Goal: Task Accomplishment & Management: Use online tool/utility

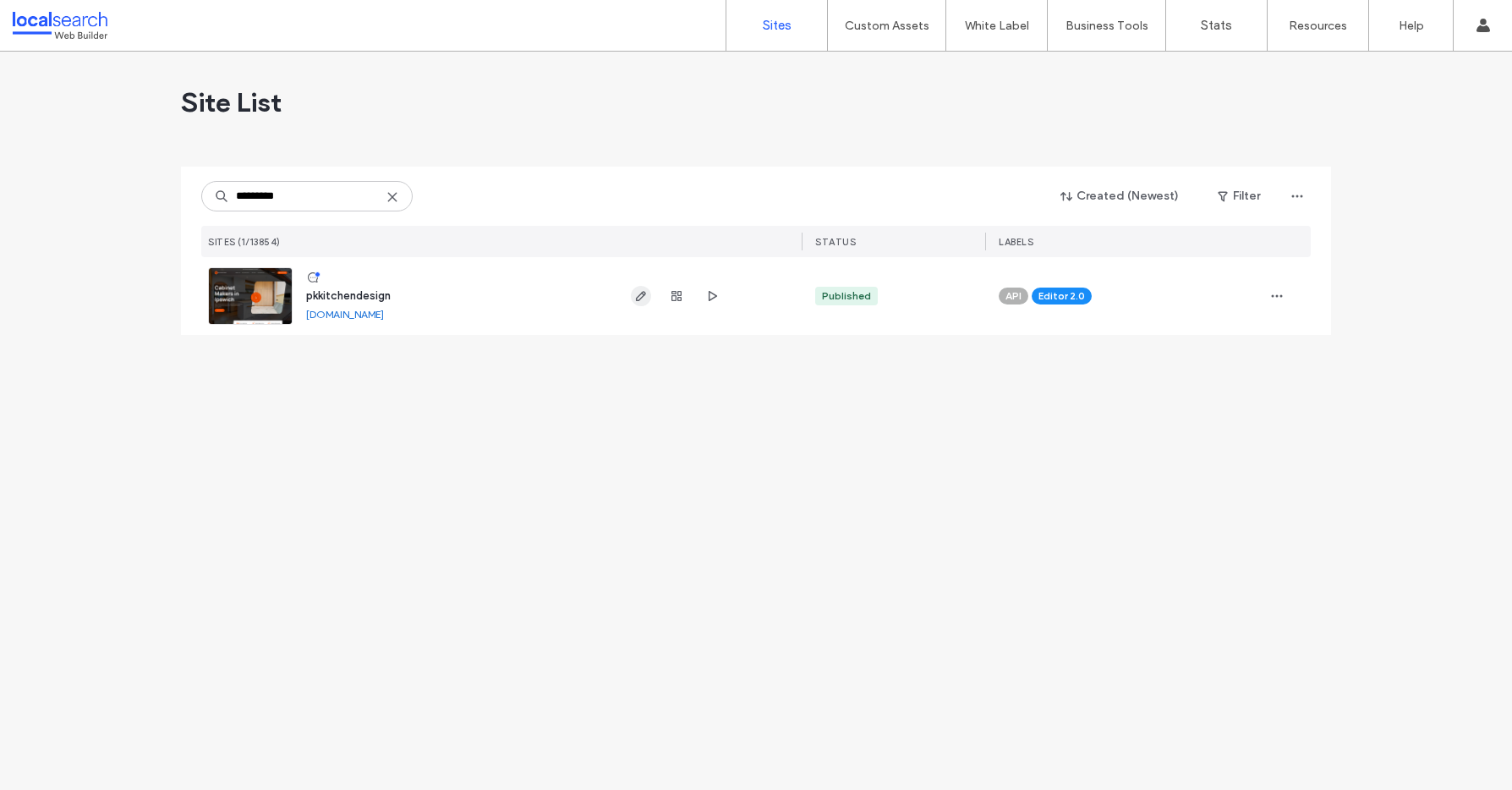
type input "*********"
click at [638, 299] on icon "button" at bounding box center [641, 295] width 13 height 13
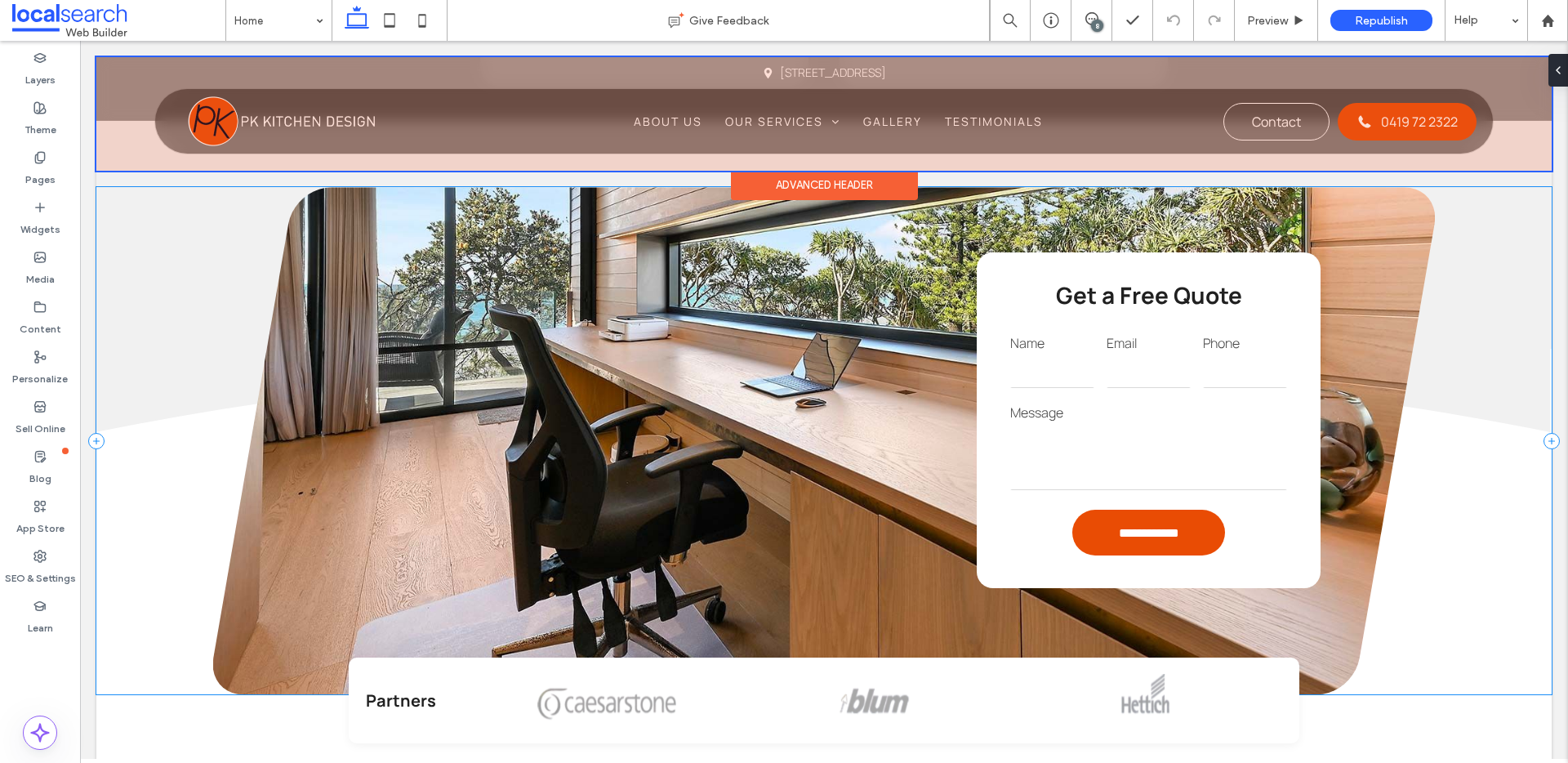
scroll to position [2537, 0]
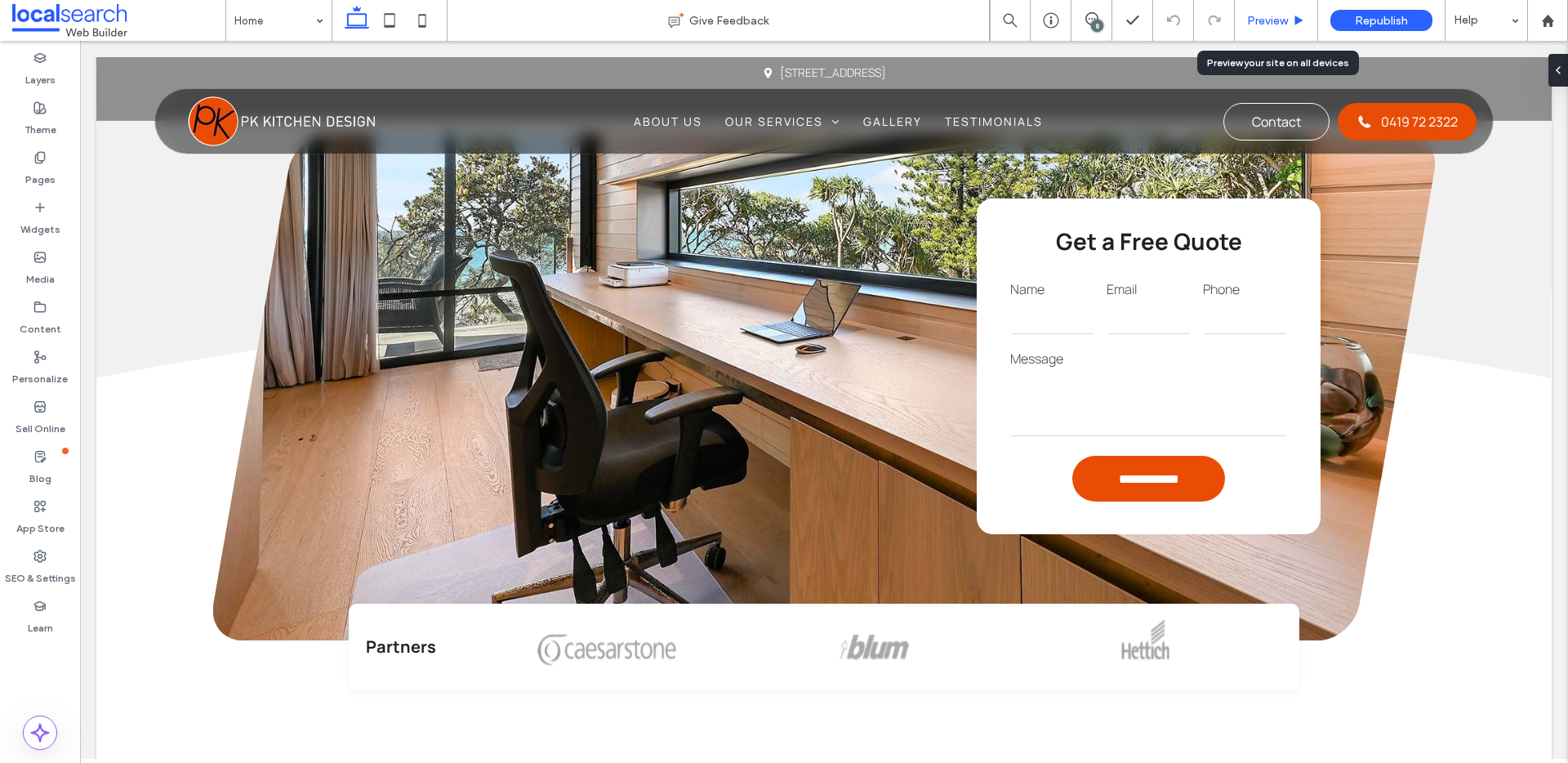
drag, startPoint x: 934, startPoint y: 54, endPoint x: 1276, endPoint y: 21, distance: 343.6
click at [1276, 21] on span "Preview" at bounding box center [1267, 20] width 41 height 14
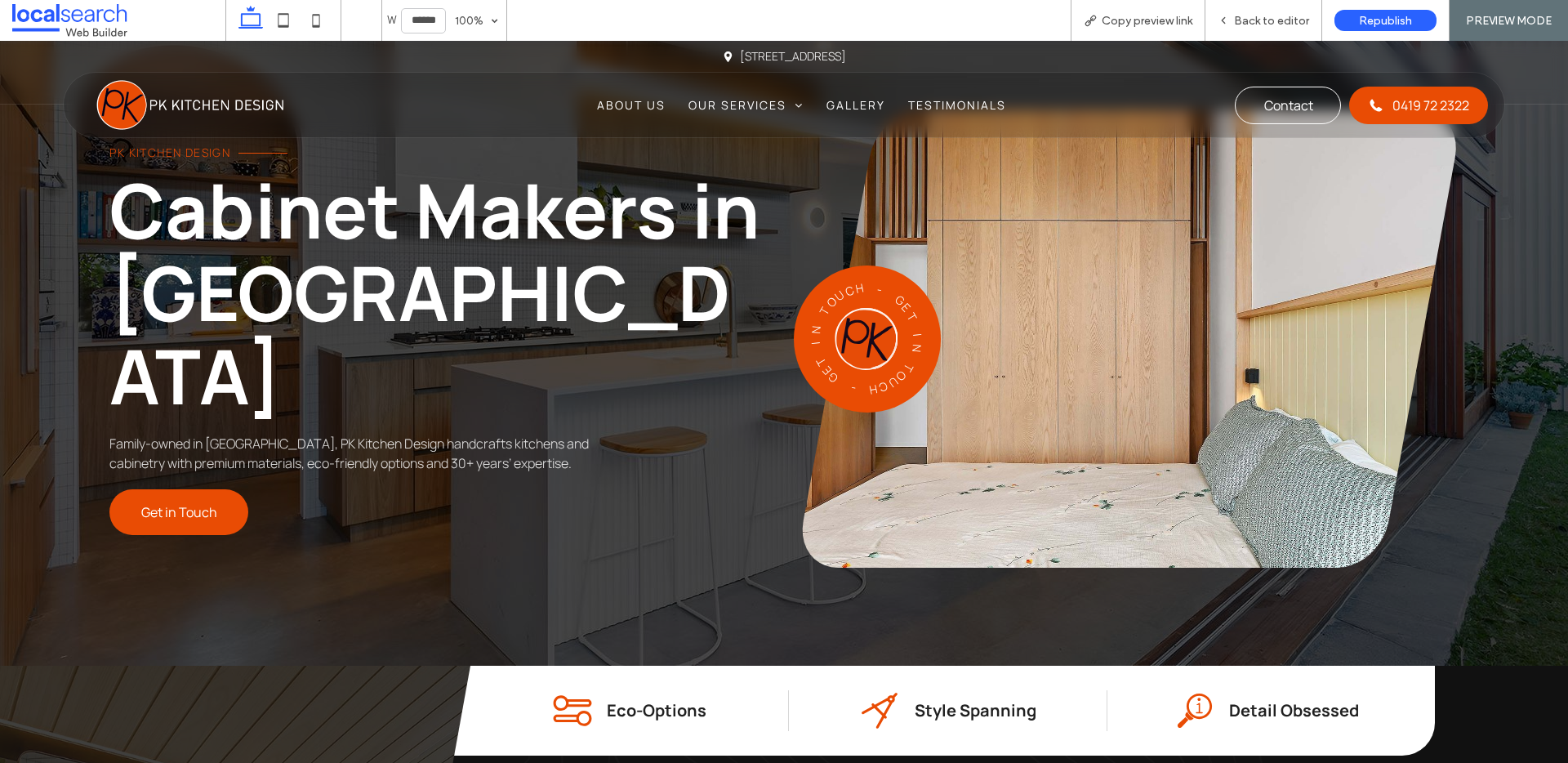
scroll to position [114, 0]
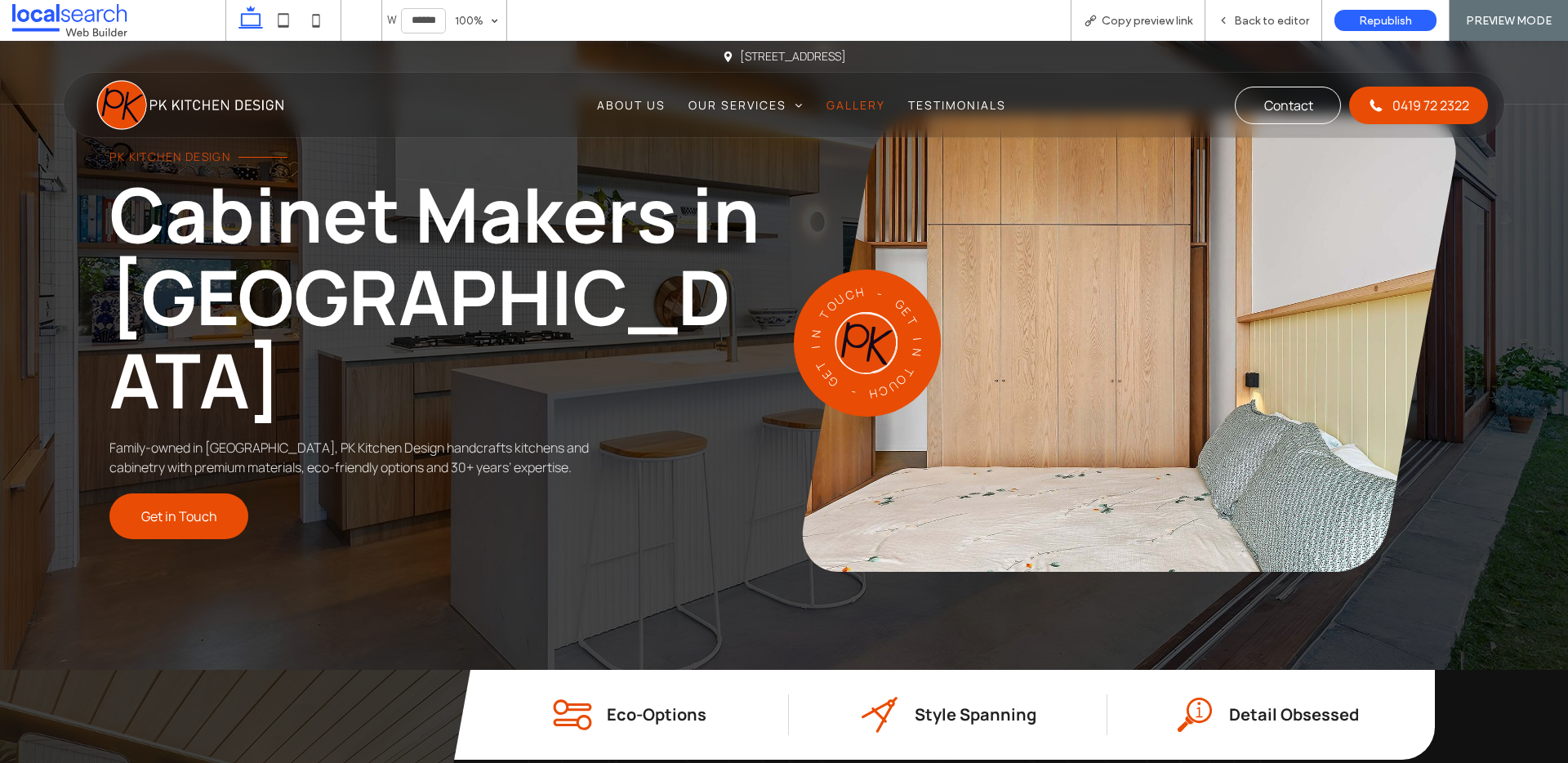
click at [847, 104] on span "Gallery" at bounding box center [855, 105] width 58 height 17
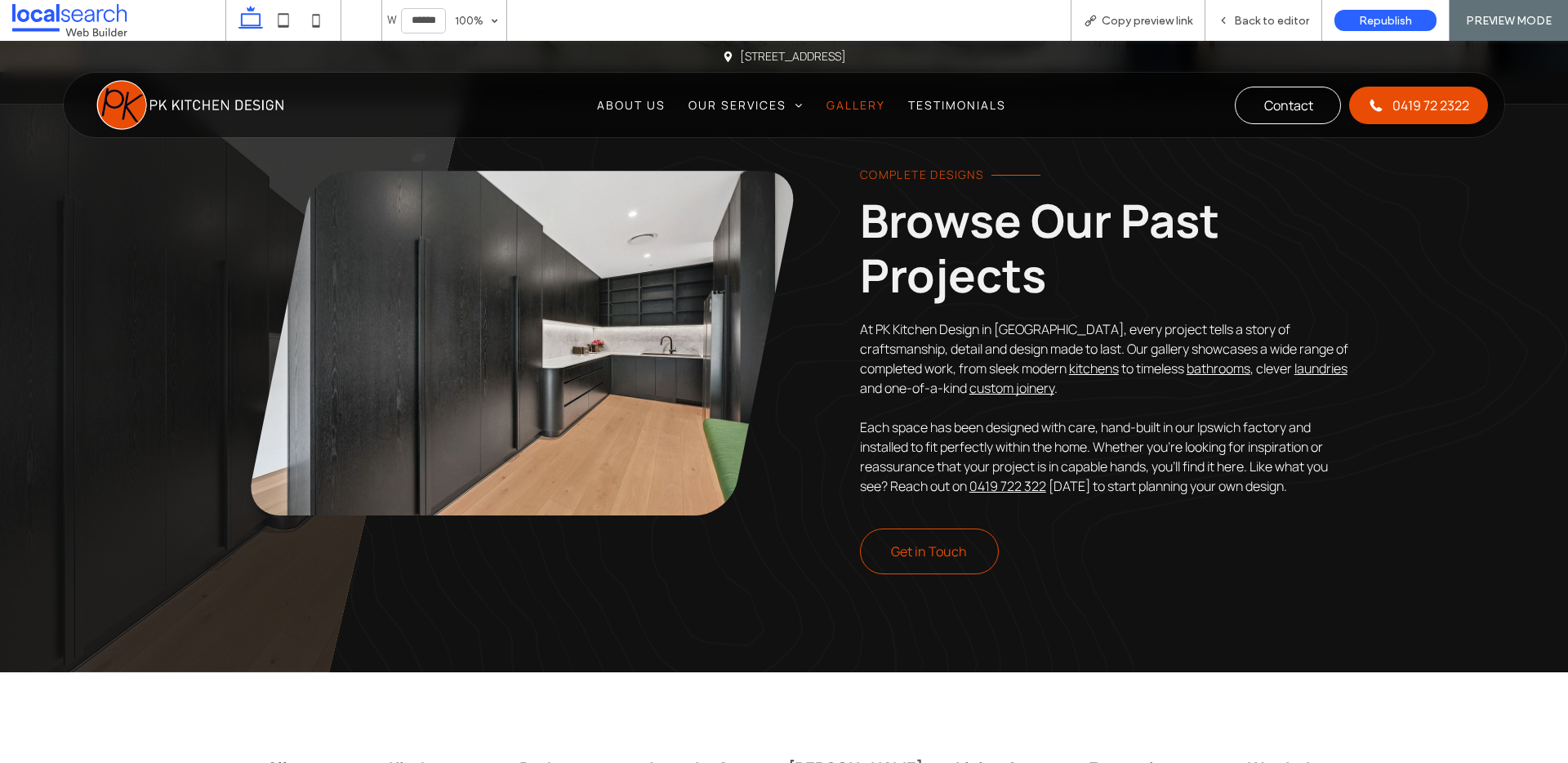
scroll to position [244, 0]
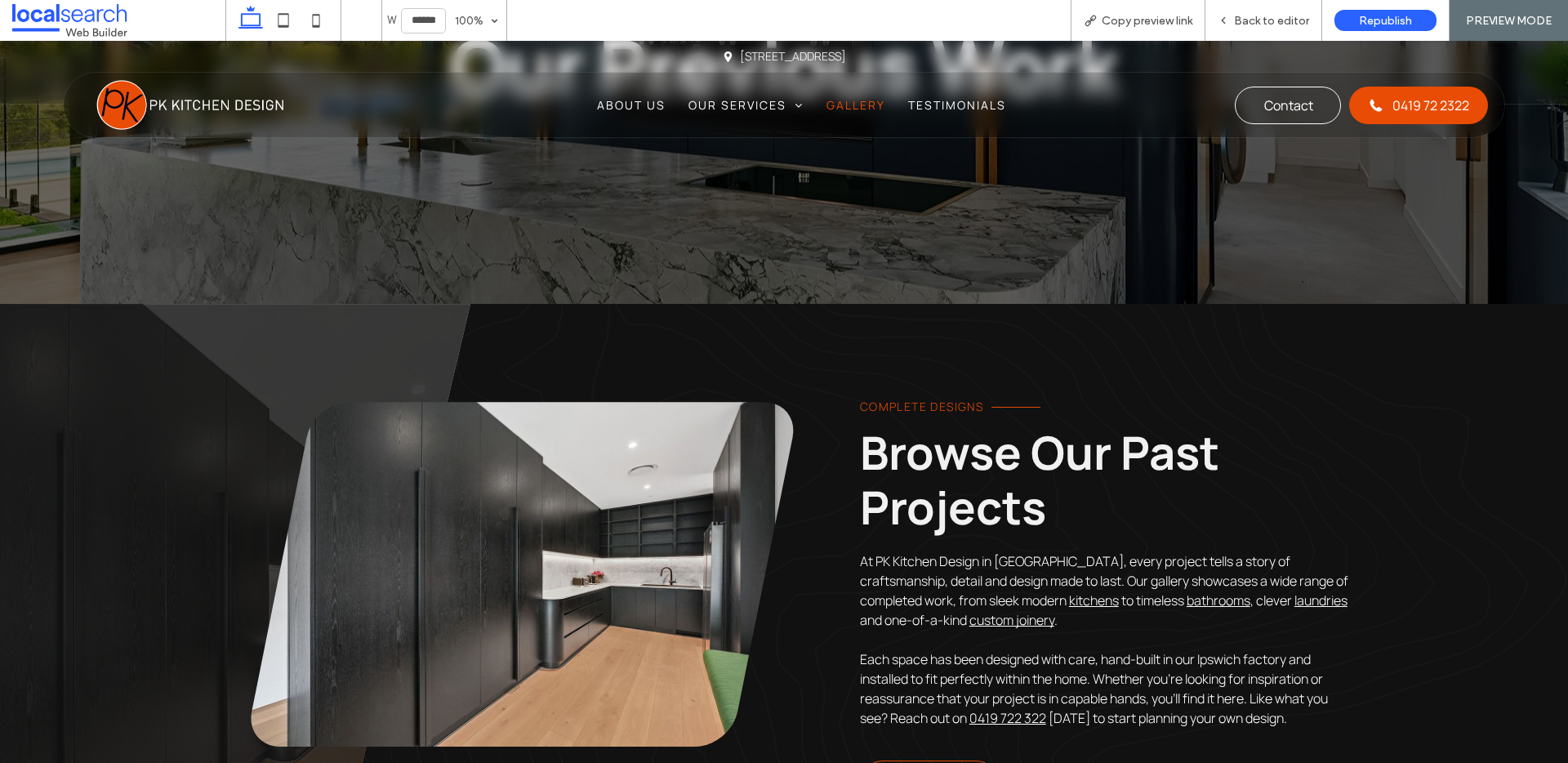
click at [139, 117] on img at bounding box center [190, 106] width 188 height 51
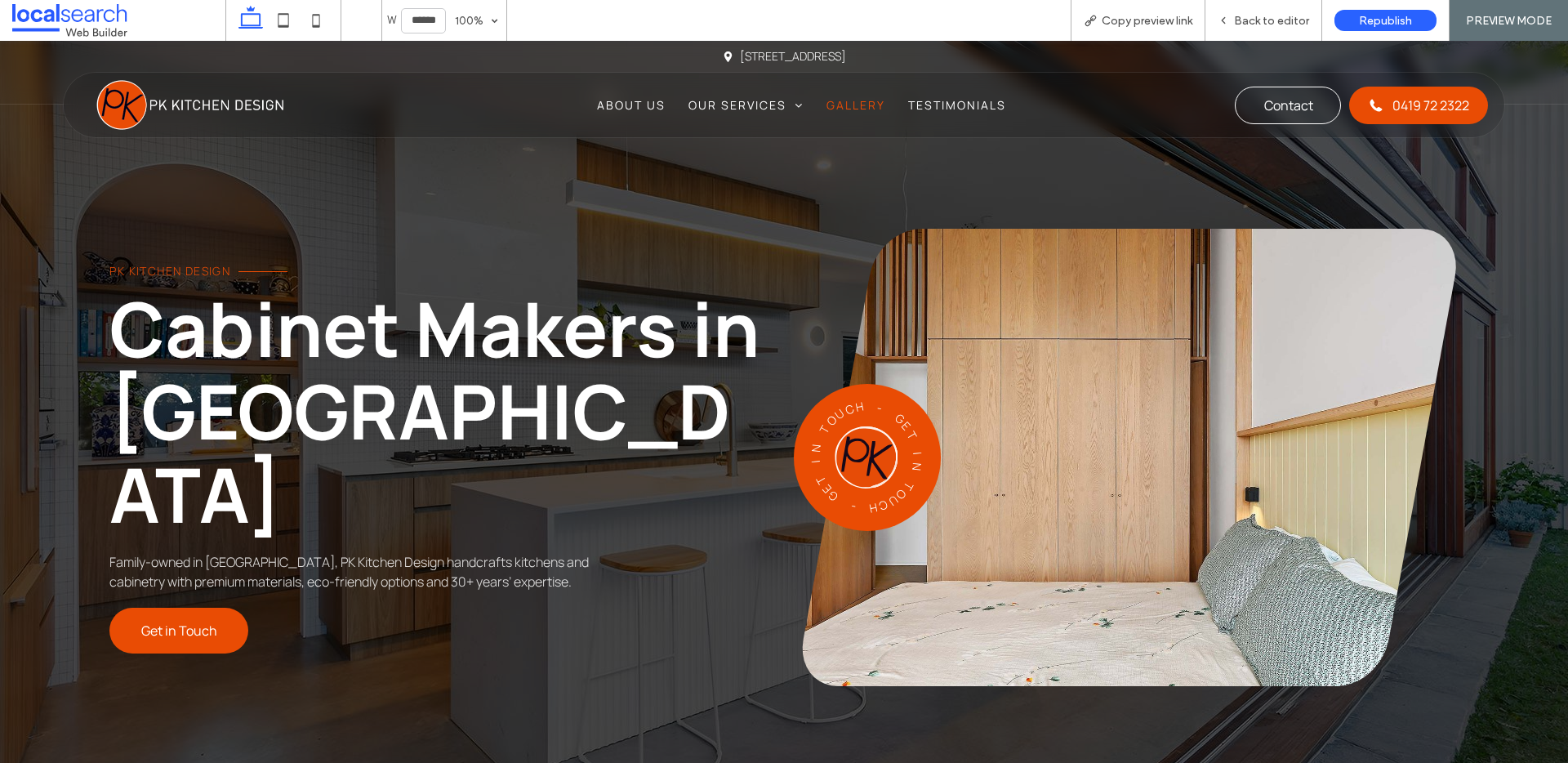
click at [846, 108] on span "Gallery" at bounding box center [855, 105] width 58 height 17
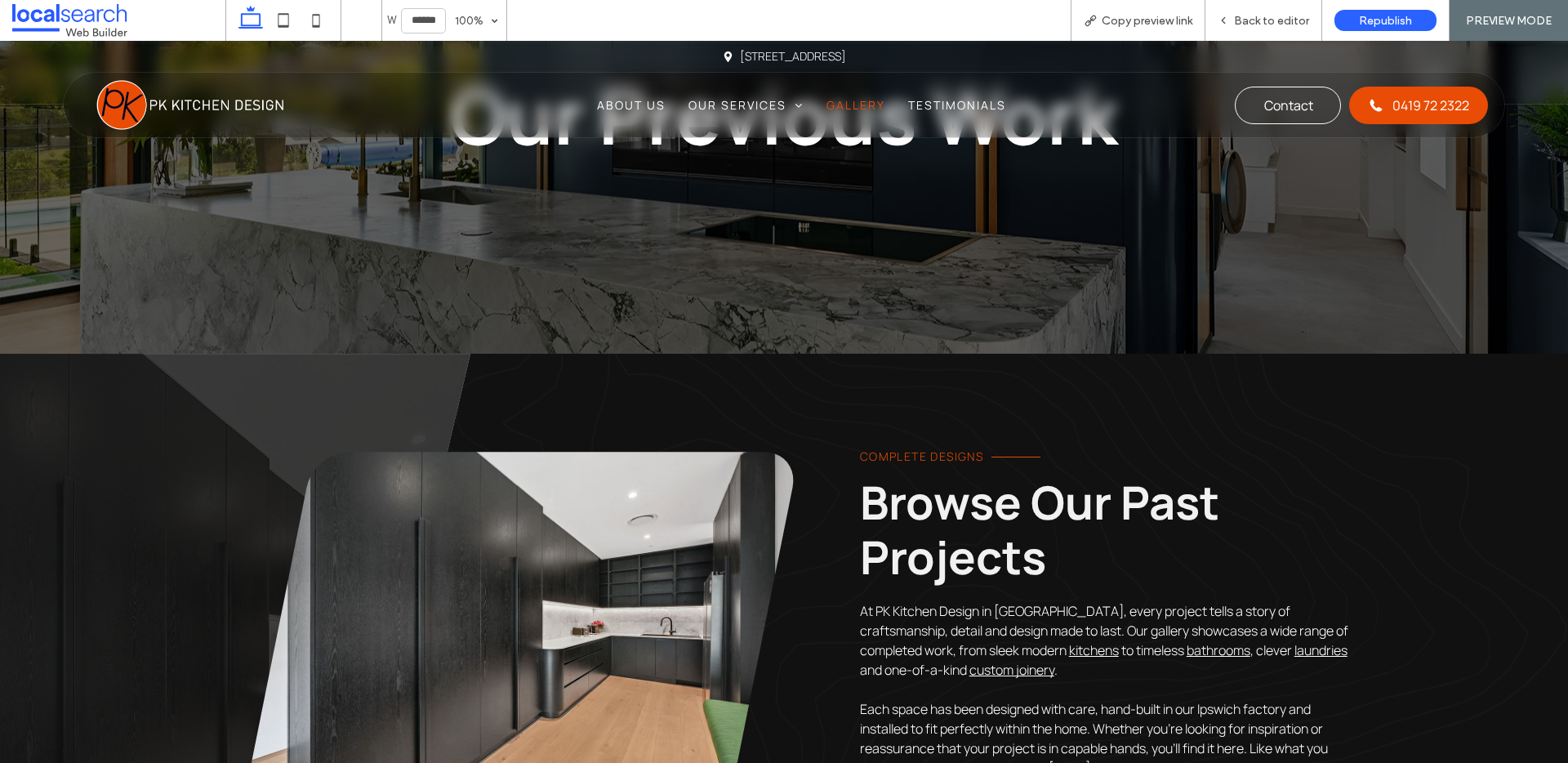
scroll to position [192, 0]
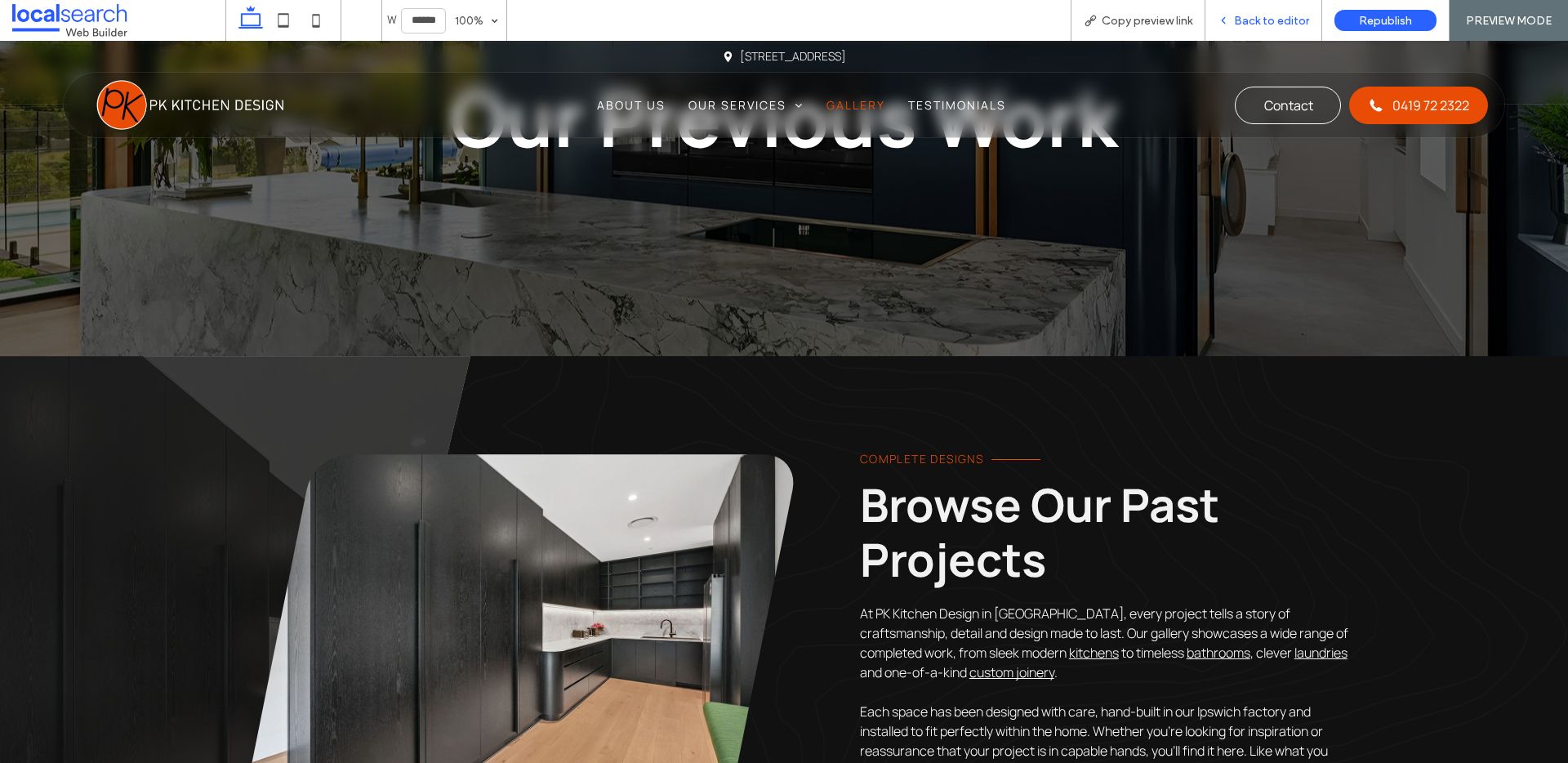
click at [1257, 14] on span "Back to editor" at bounding box center [1272, 20] width 75 height 14
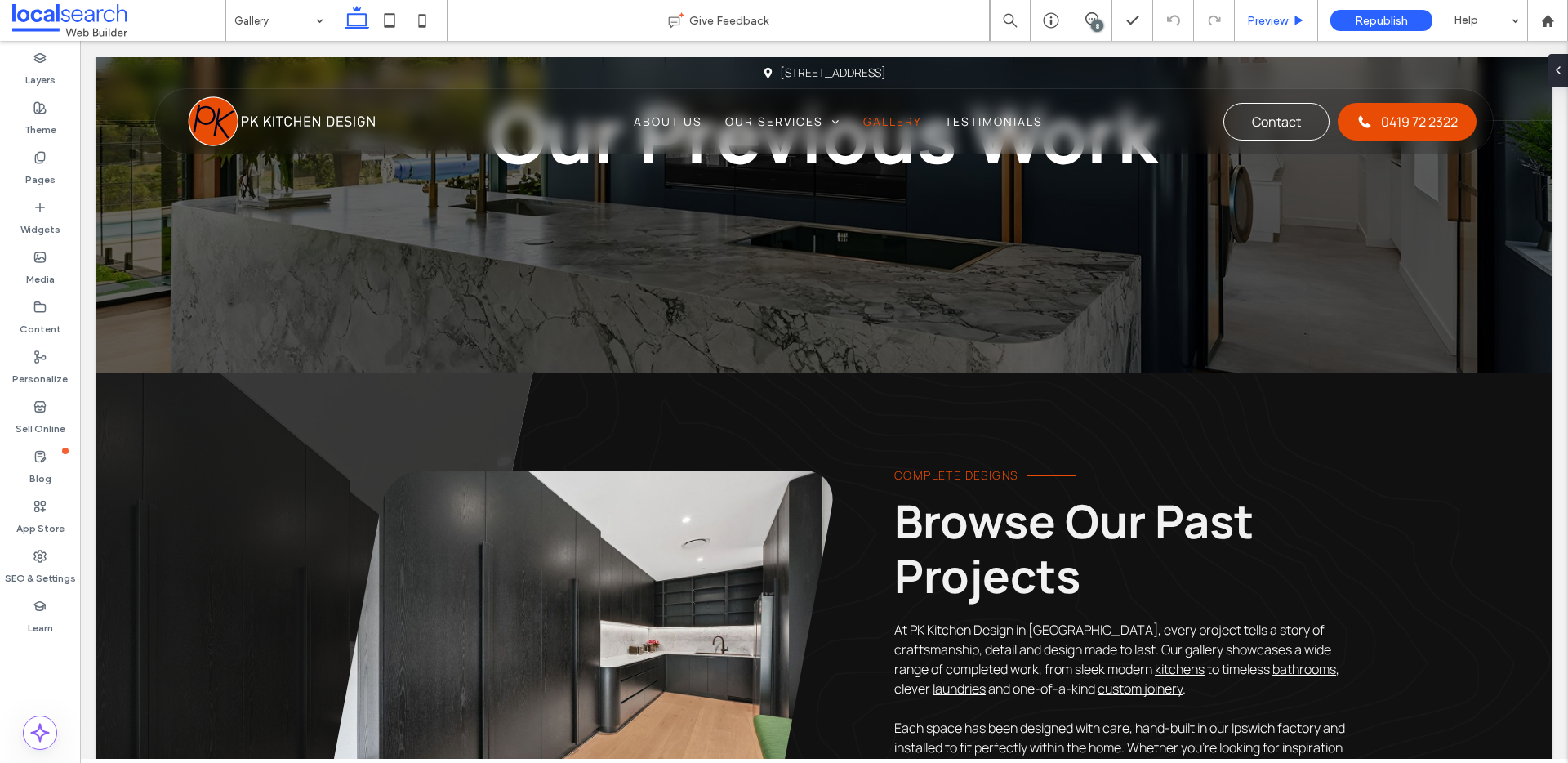
scroll to position [208, 0]
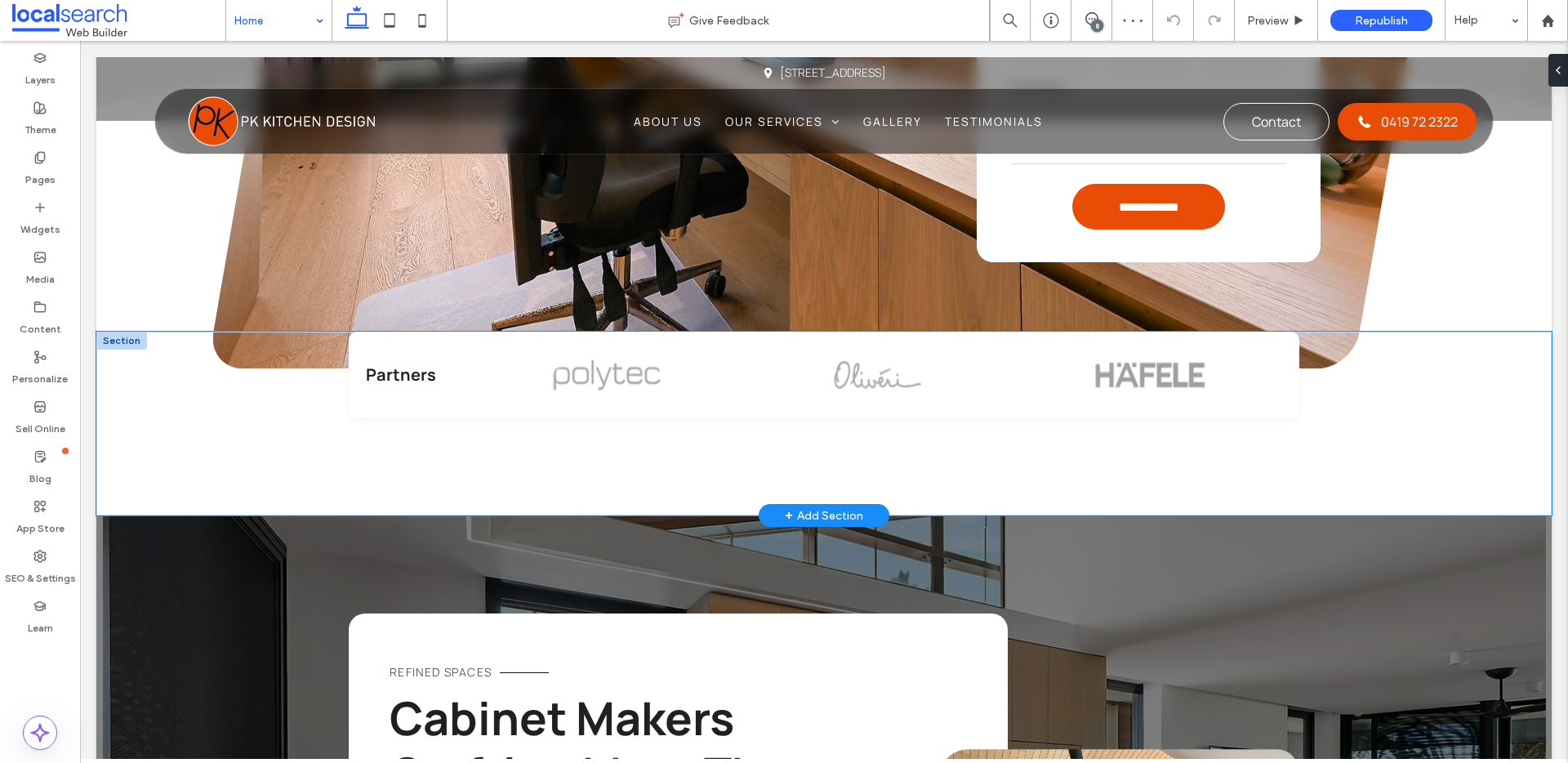
scroll to position [2735, 0]
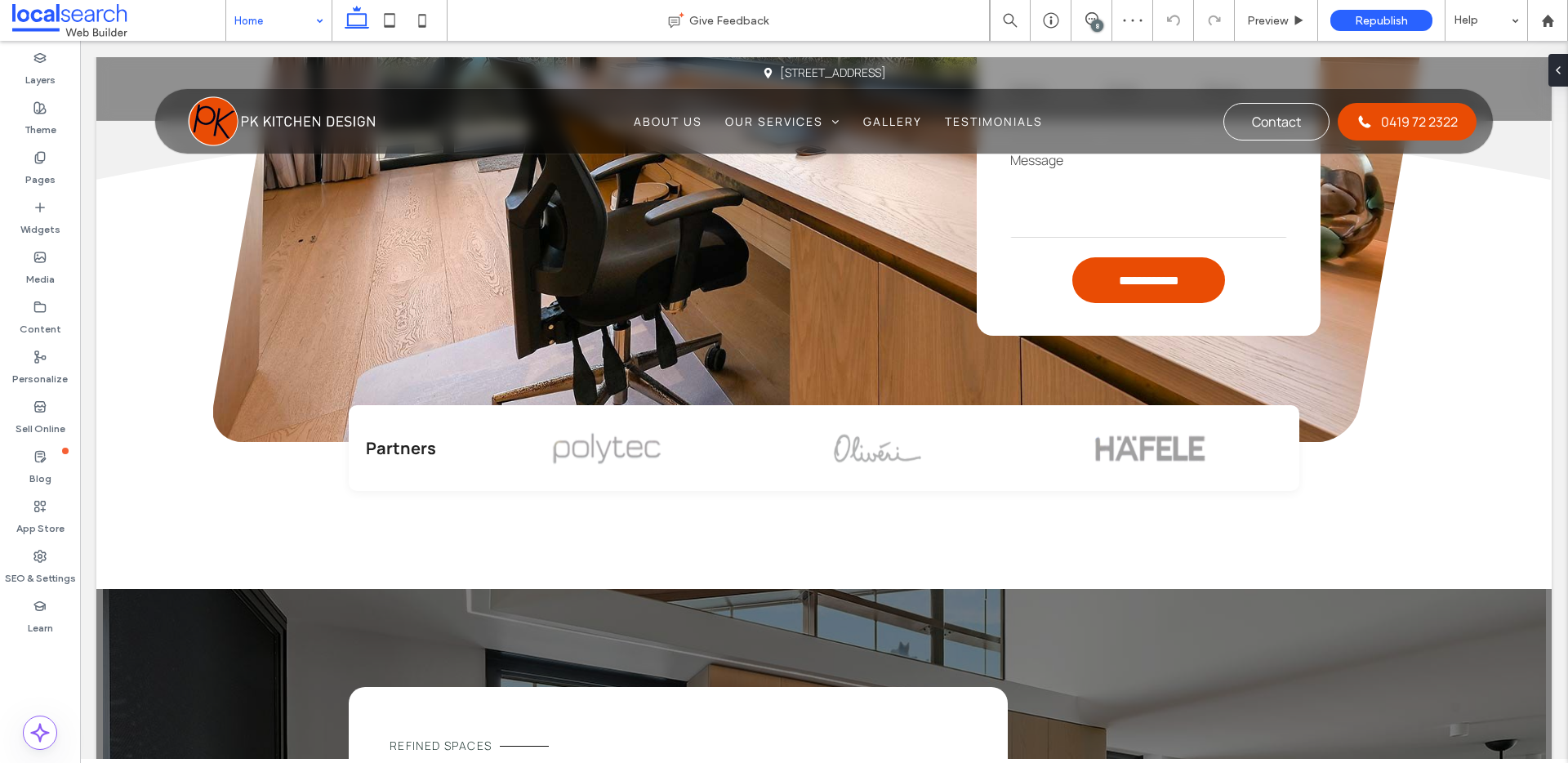
click at [1092, 22] on div "8" at bounding box center [1097, 25] width 12 height 12
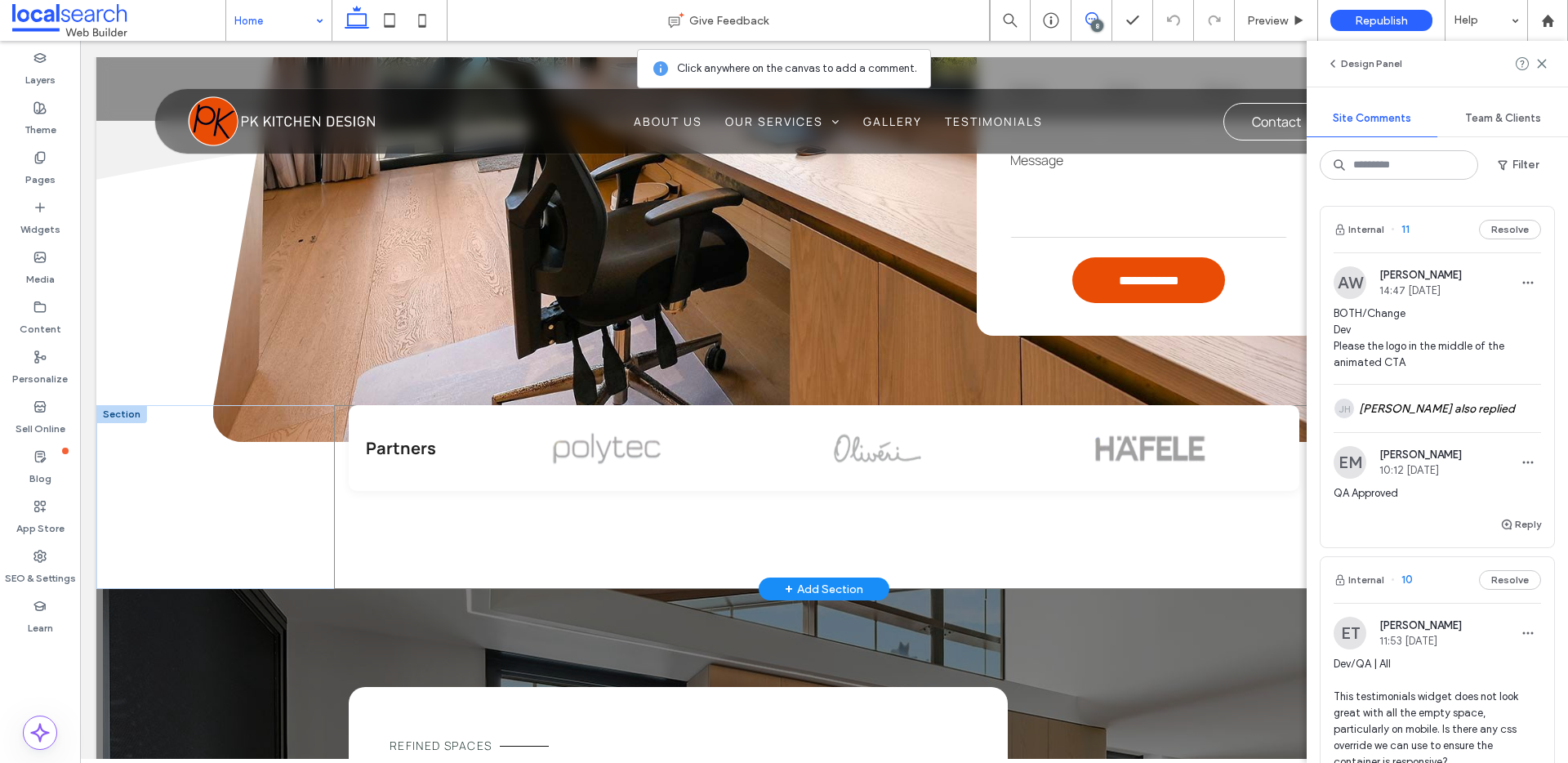
click at [1063, 482] on div "Partners" at bounding box center [825, 497] width 980 height 184
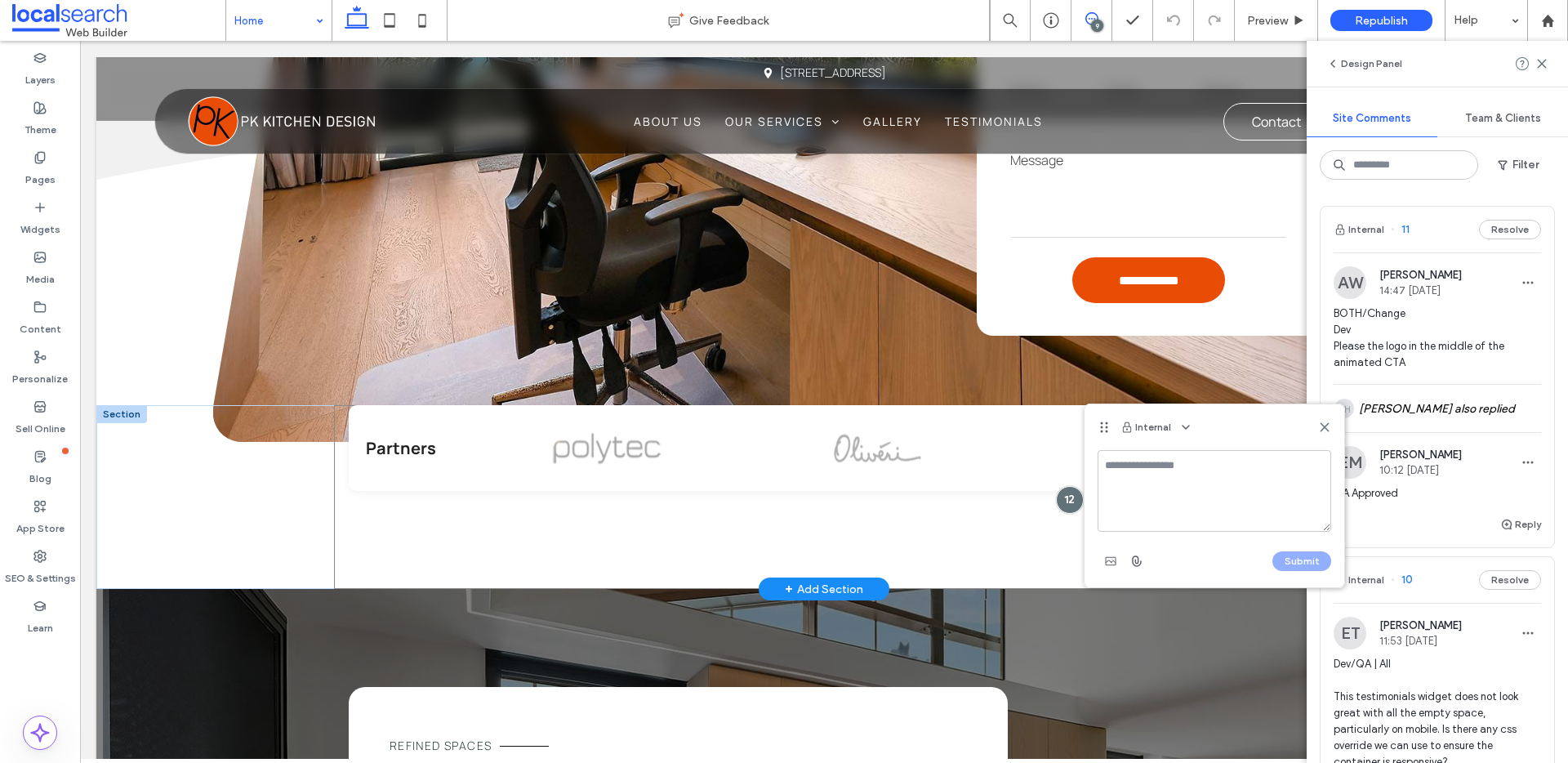
type textarea "*"
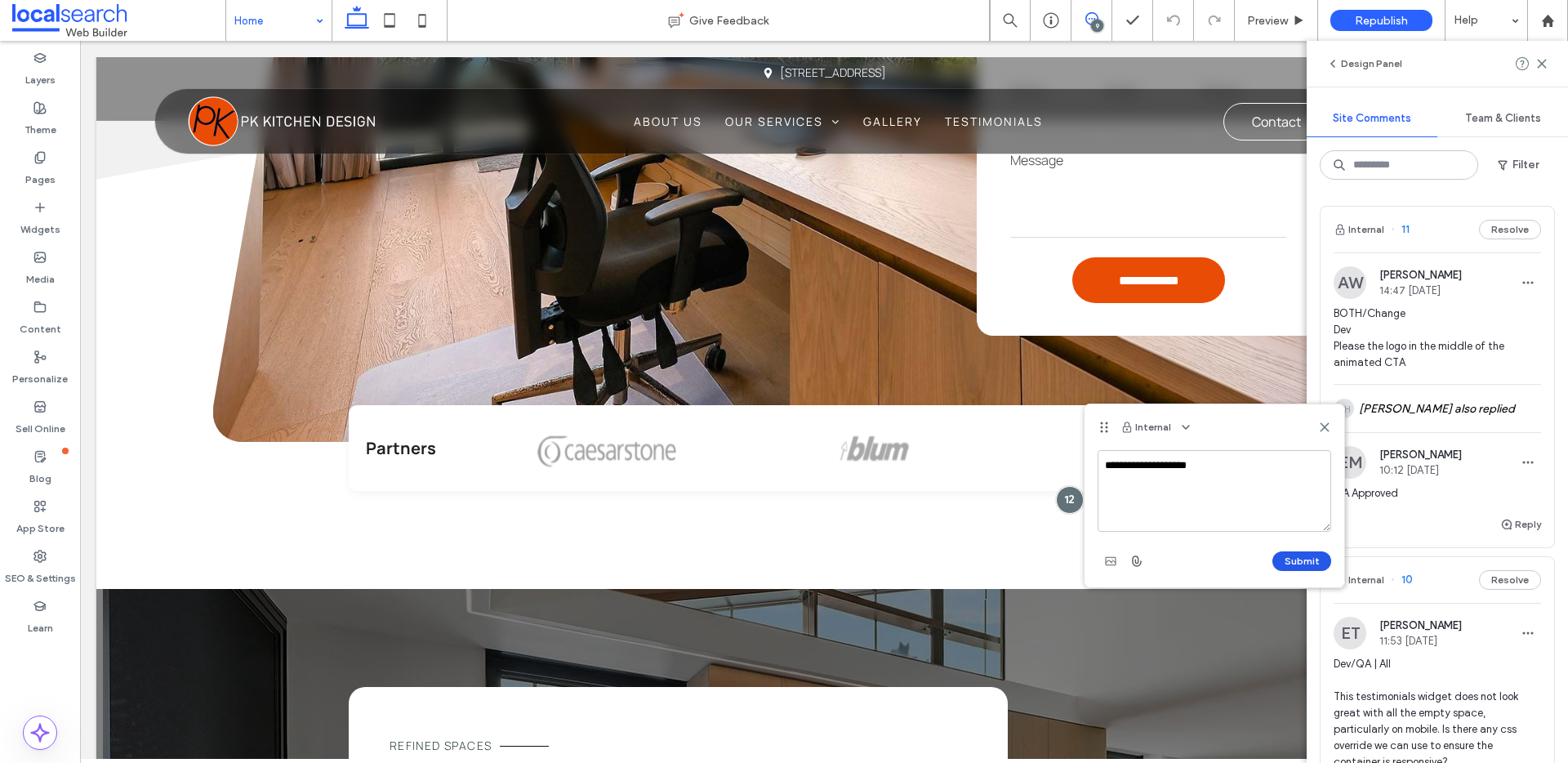
type textarea "**********"
click at [1303, 566] on button "Submit" at bounding box center [1301, 561] width 58 height 19
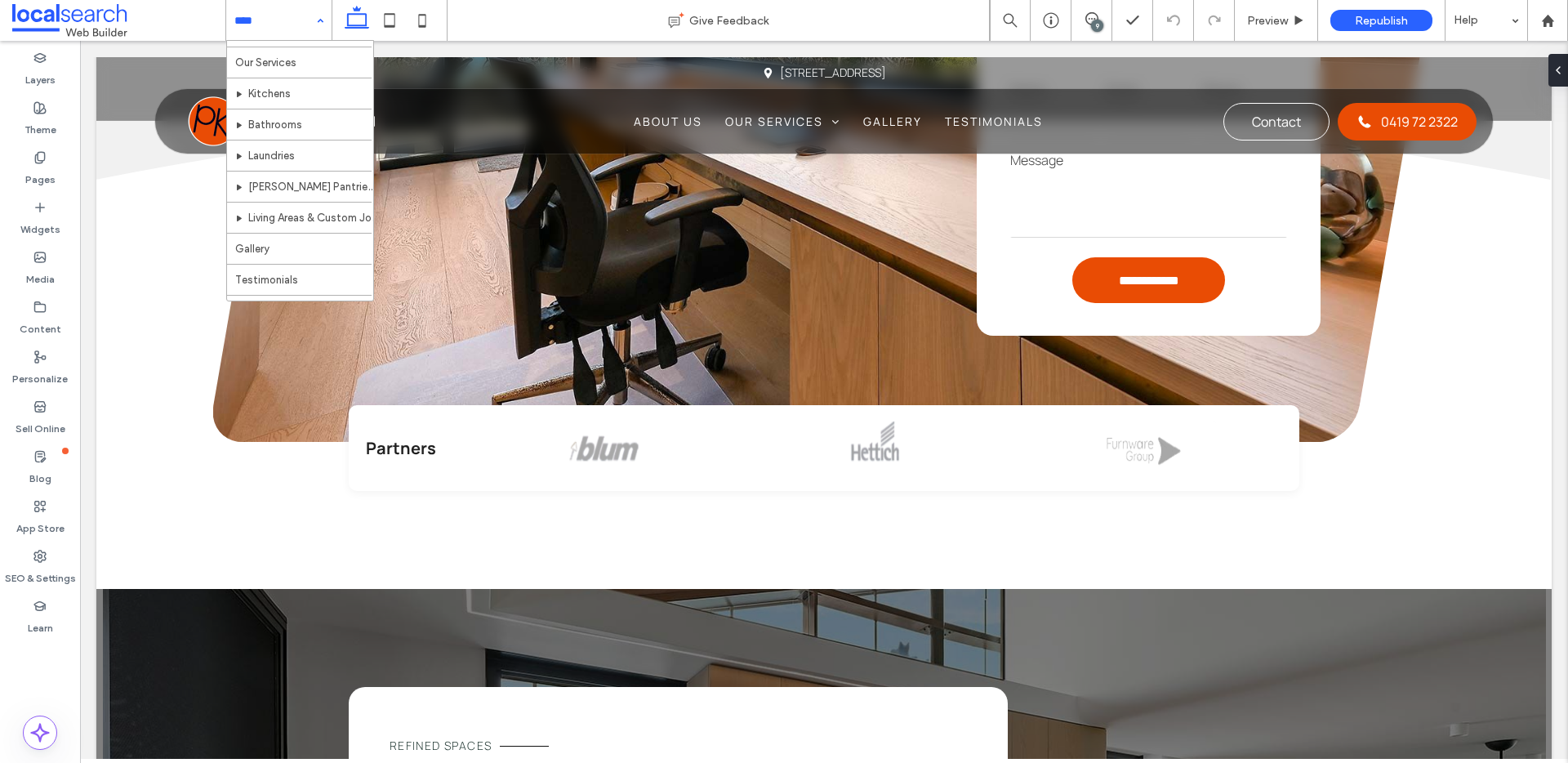
scroll to position [80, 0]
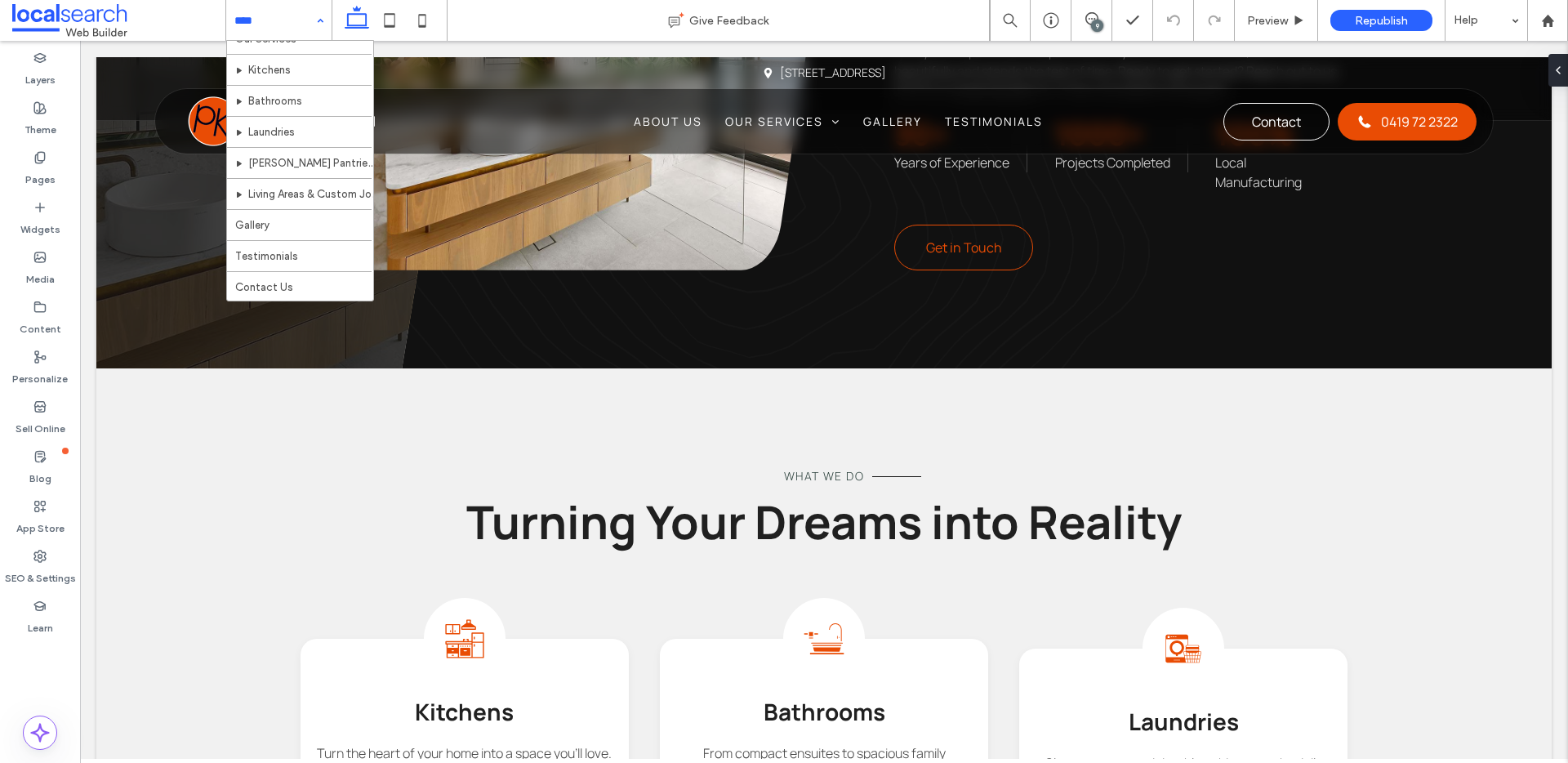
click at [313, 19] on div "Home About Us Our Services Kitchens Bathrooms Laundries Butler Pantries & Stora…" at bounding box center [279, 20] width 105 height 41
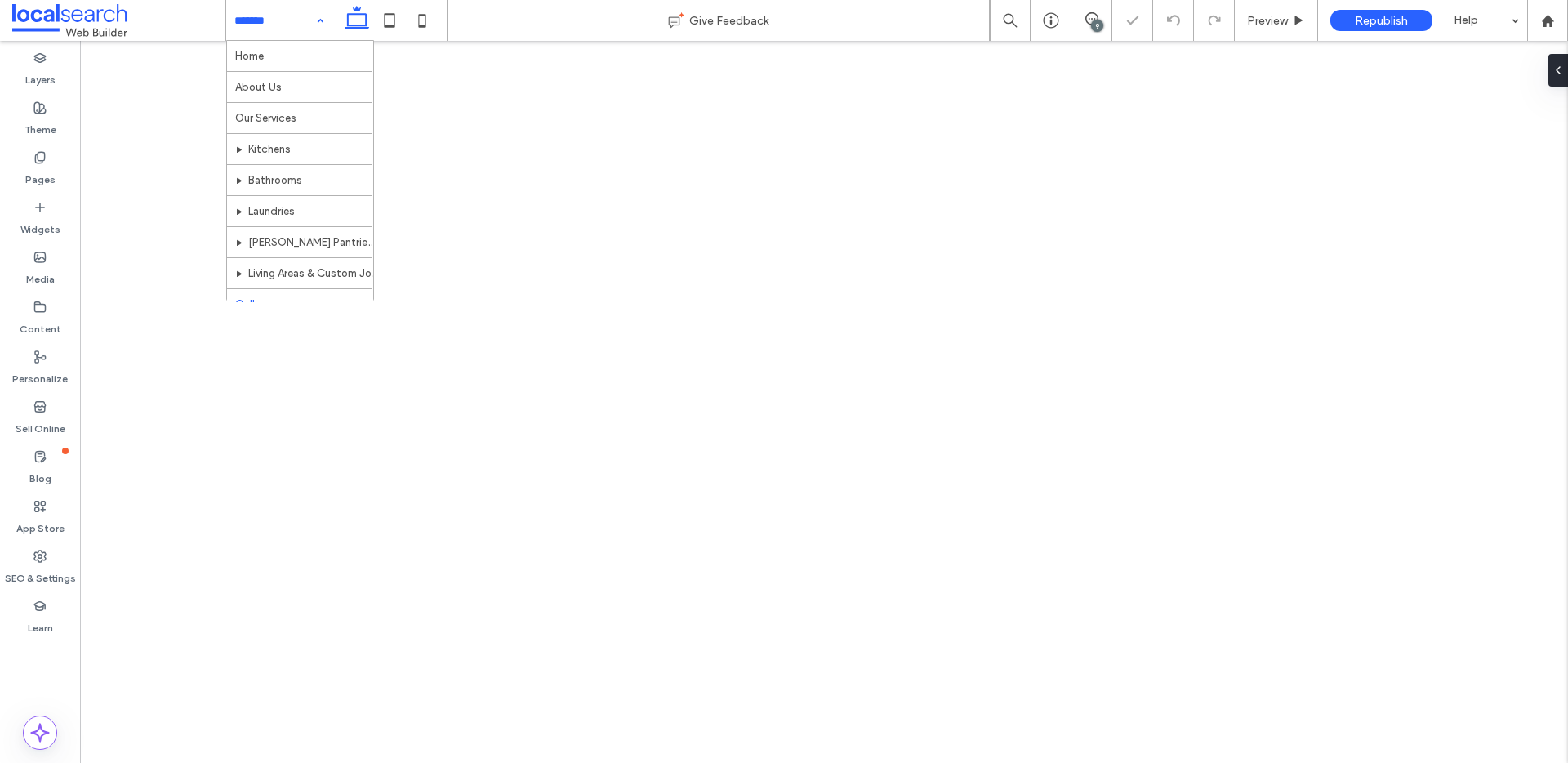
click at [309, 30] on div "Home About Us Our Services Kitchens Bathrooms Laundries Butler Pantries & Stora…" at bounding box center [279, 20] width 105 height 41
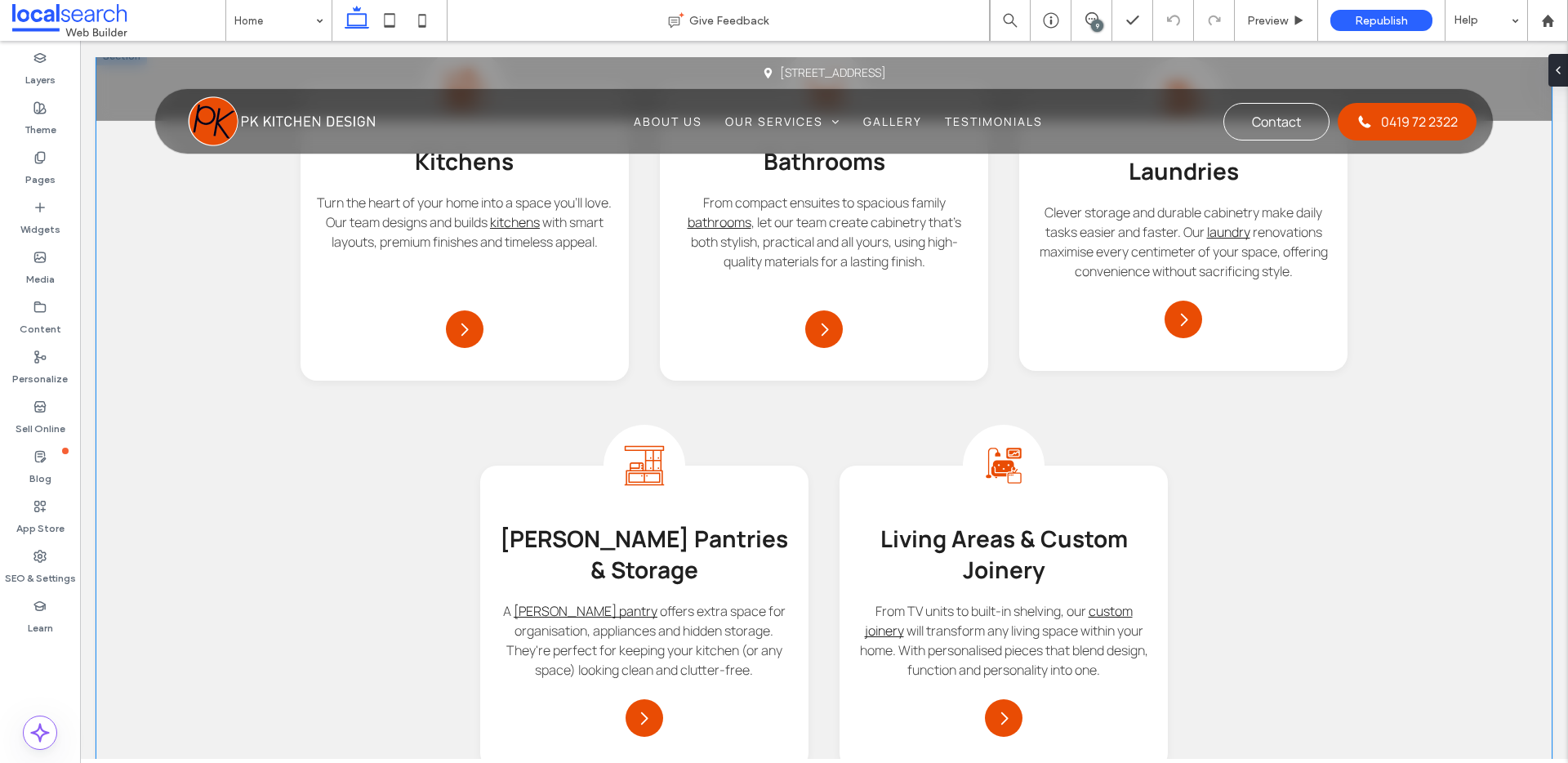
scroll to position [1830, 0]
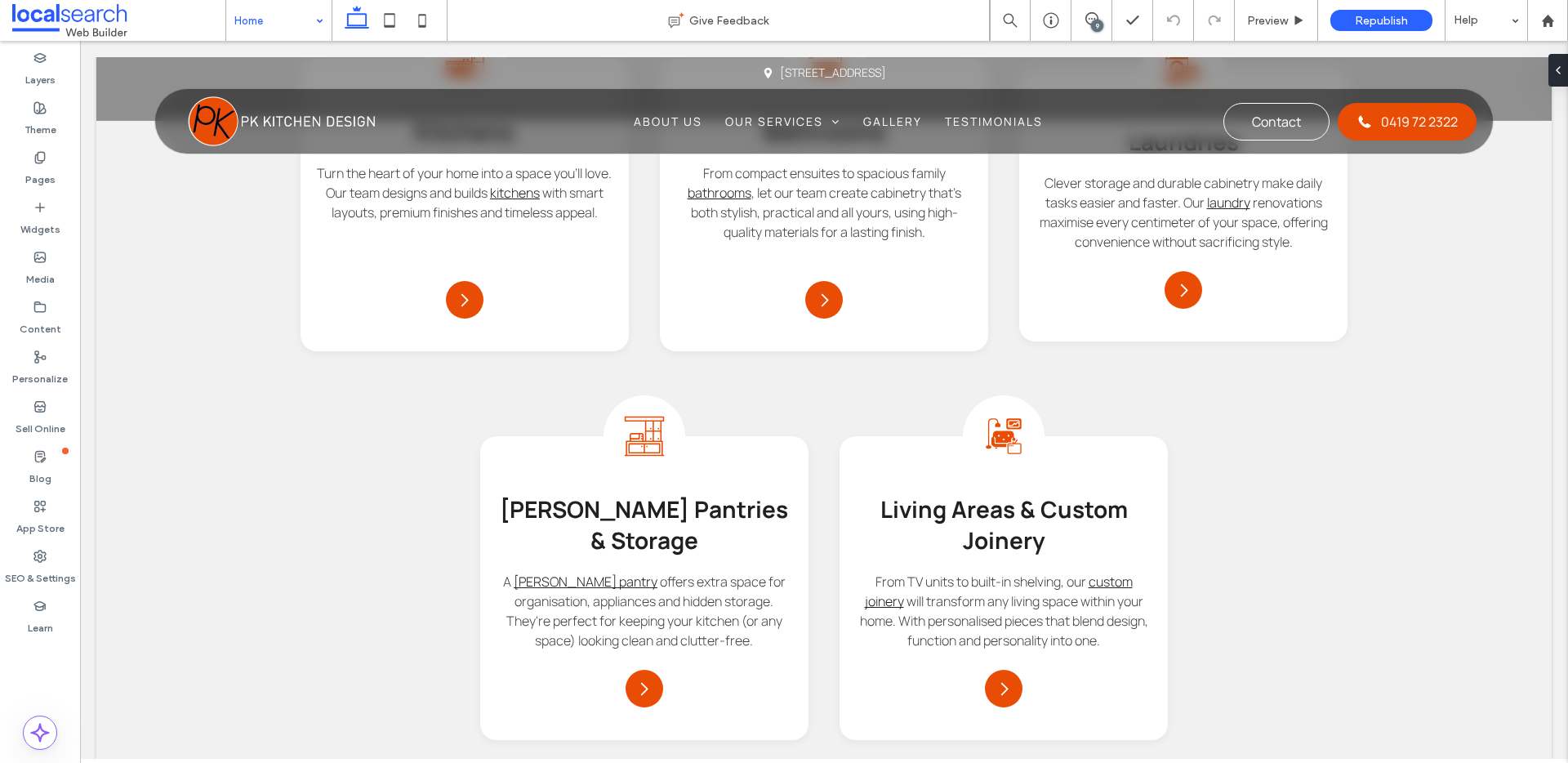
click at [259, 25] on input at bounding box center [275, 20] width 81 height 41
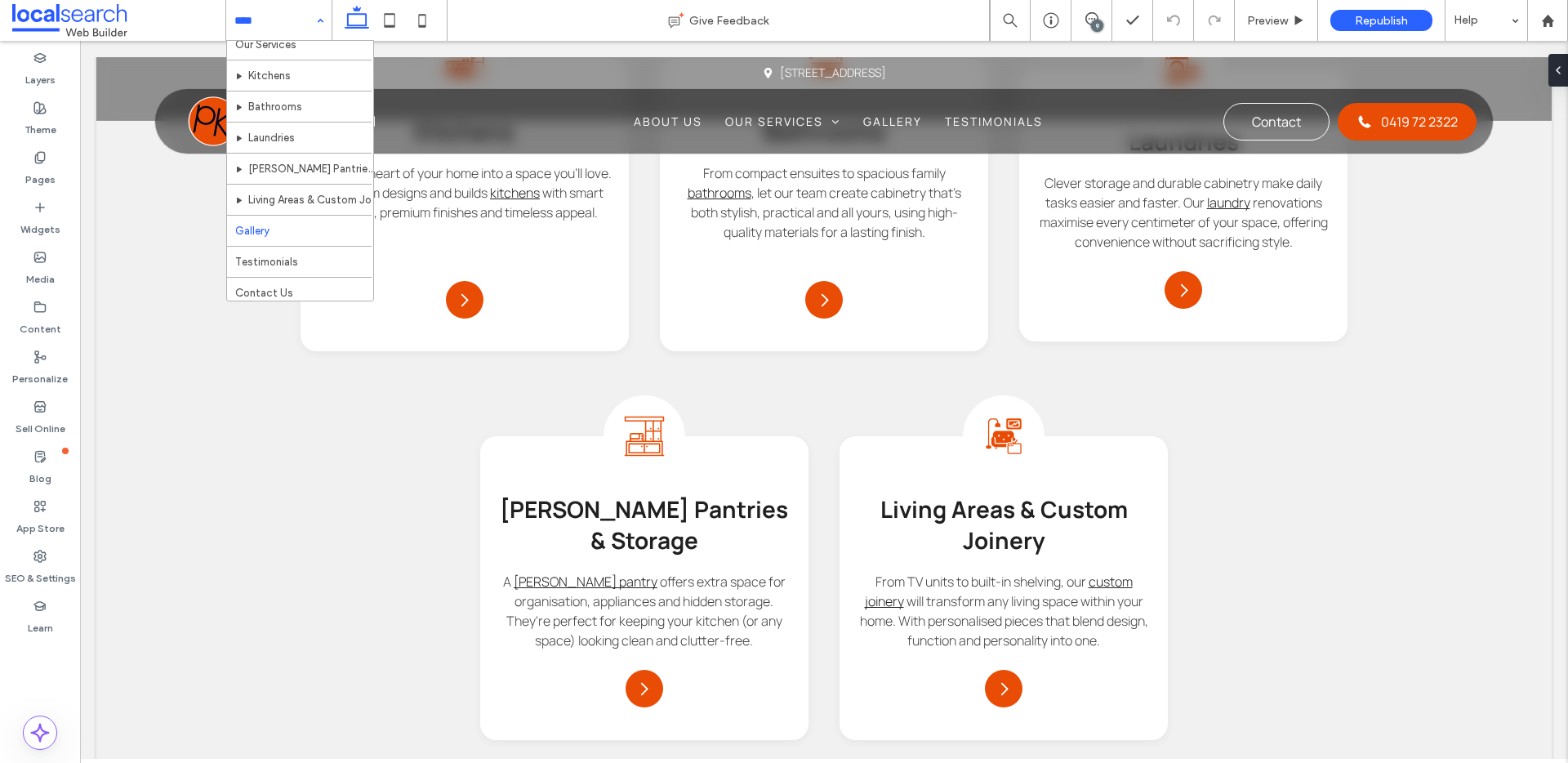
scroll to position [80, 0]
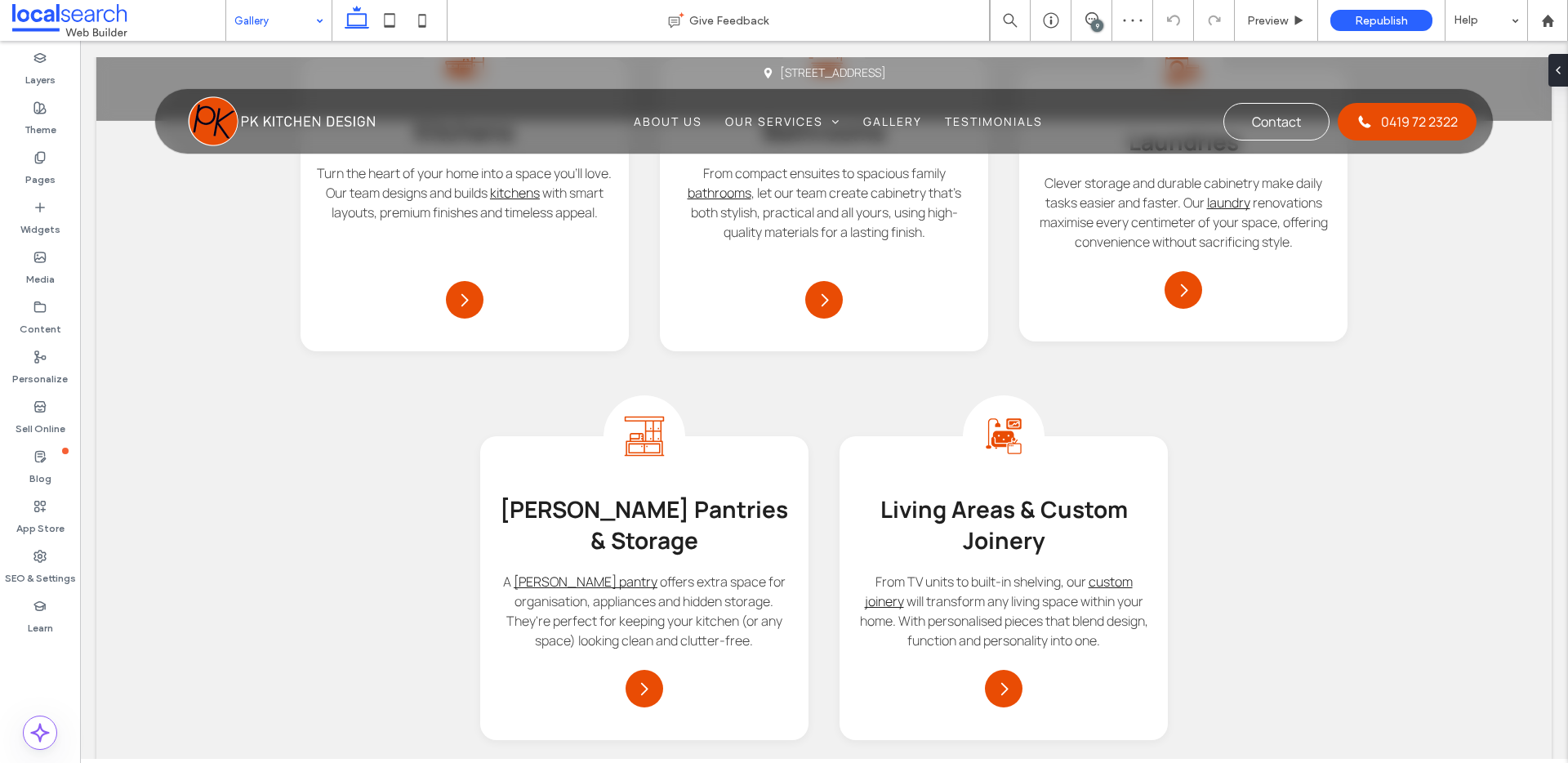
click at [283, 25] on input at bounding box center [275, 20] width 81 height 41
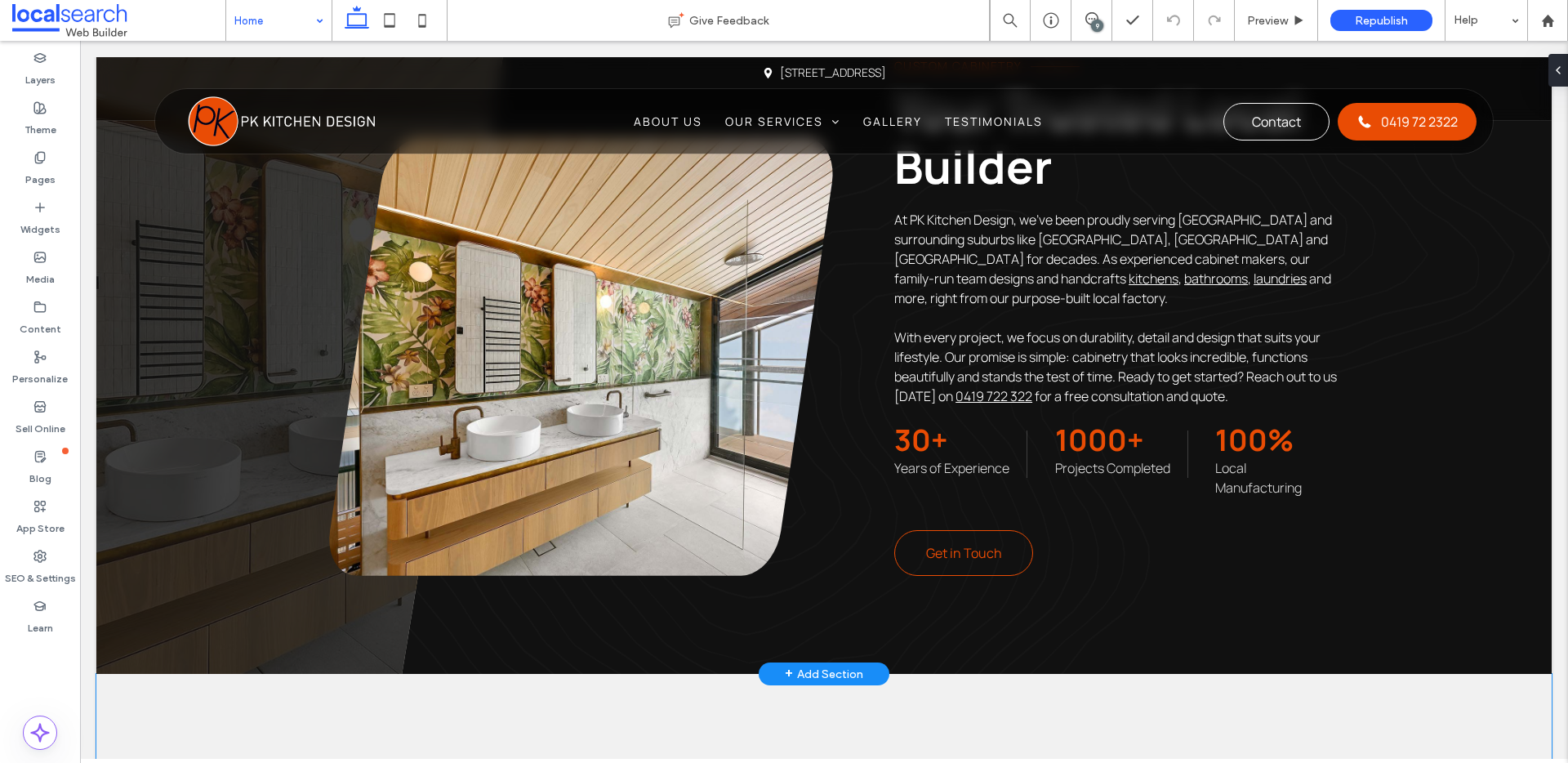
scroll to position [925, 0]
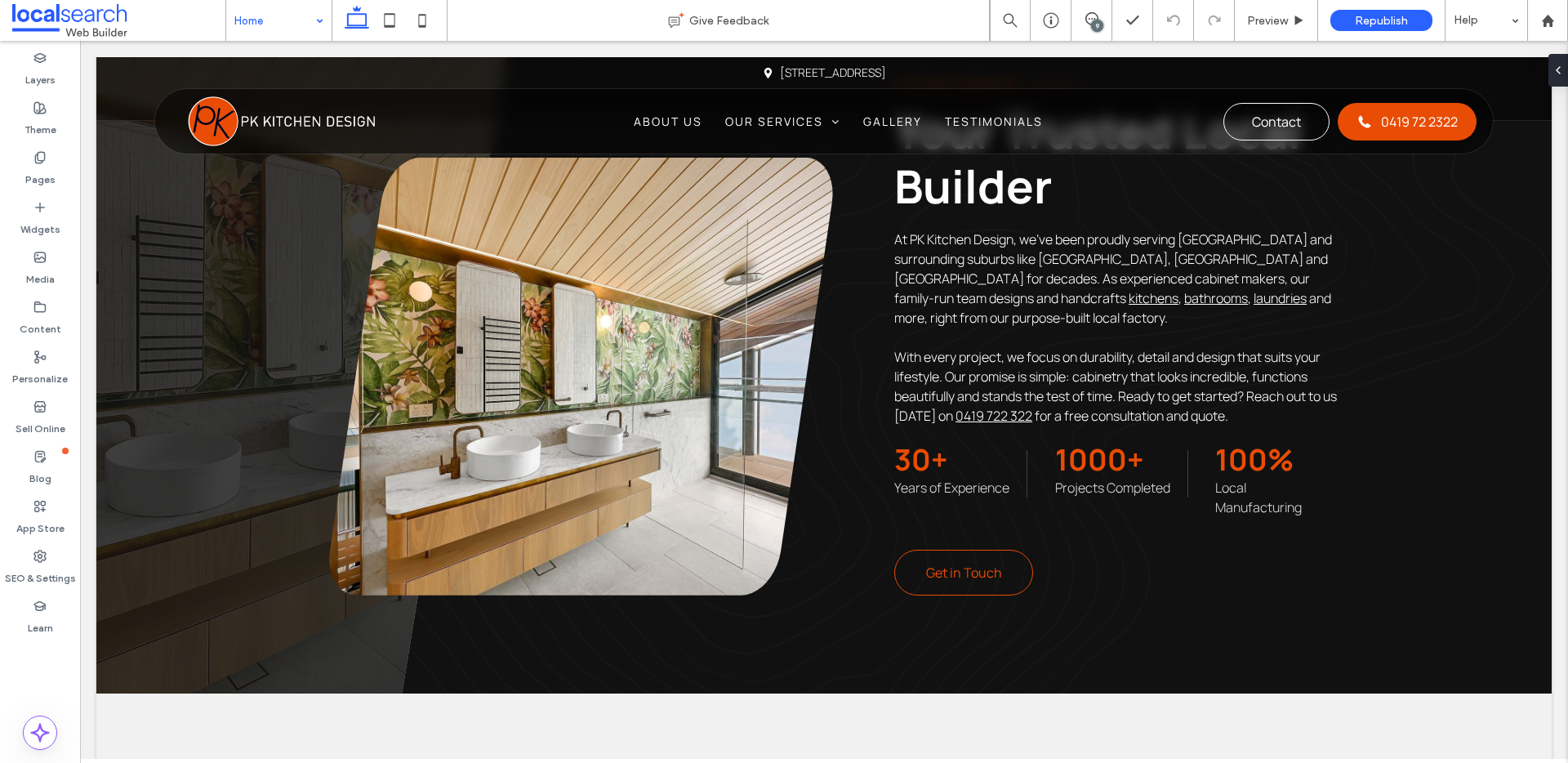
click at [286, 40] on div "Home" at bounding box center [279, 20] width 105 height 41
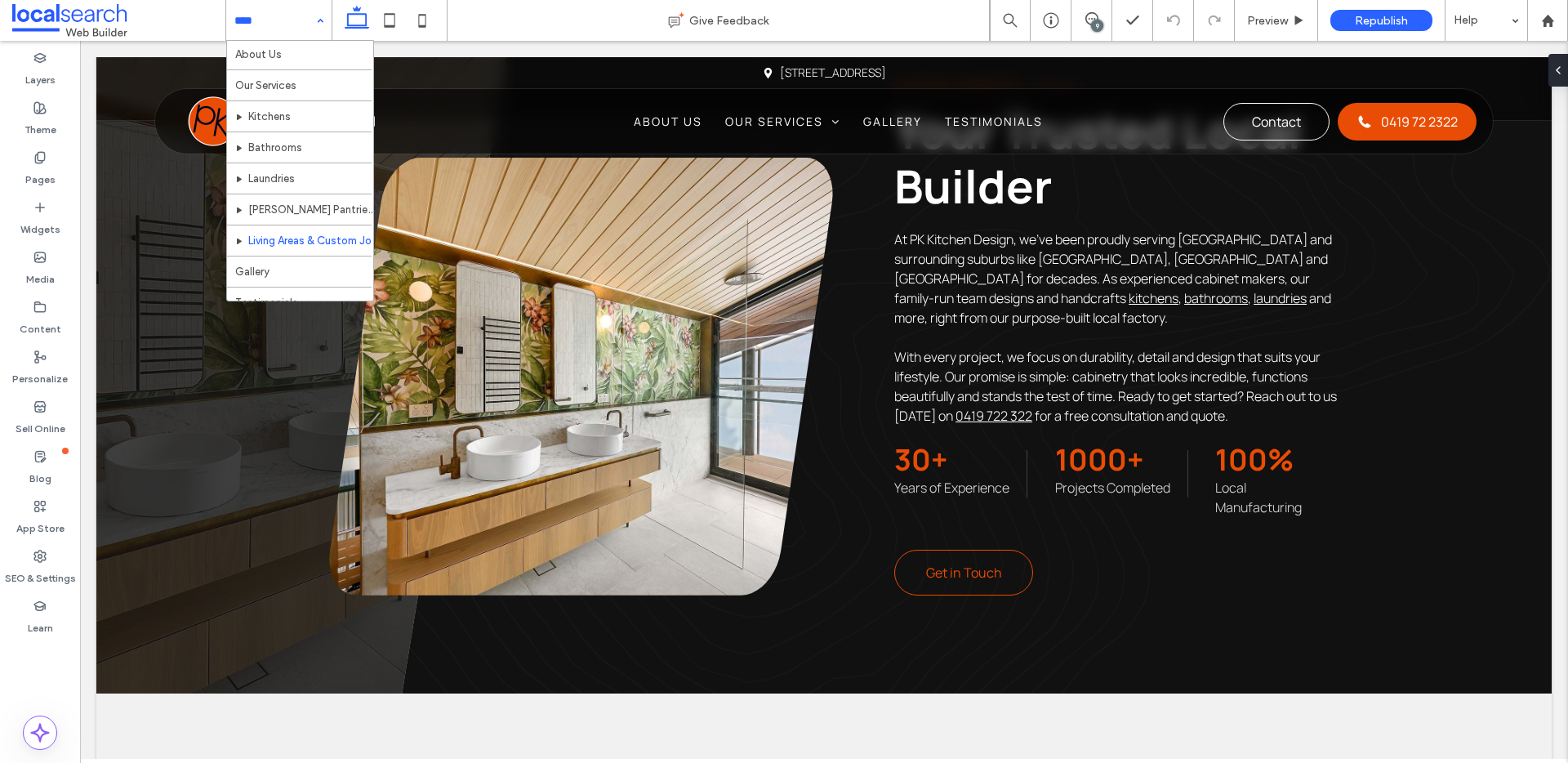
scroll to position [34, 0]
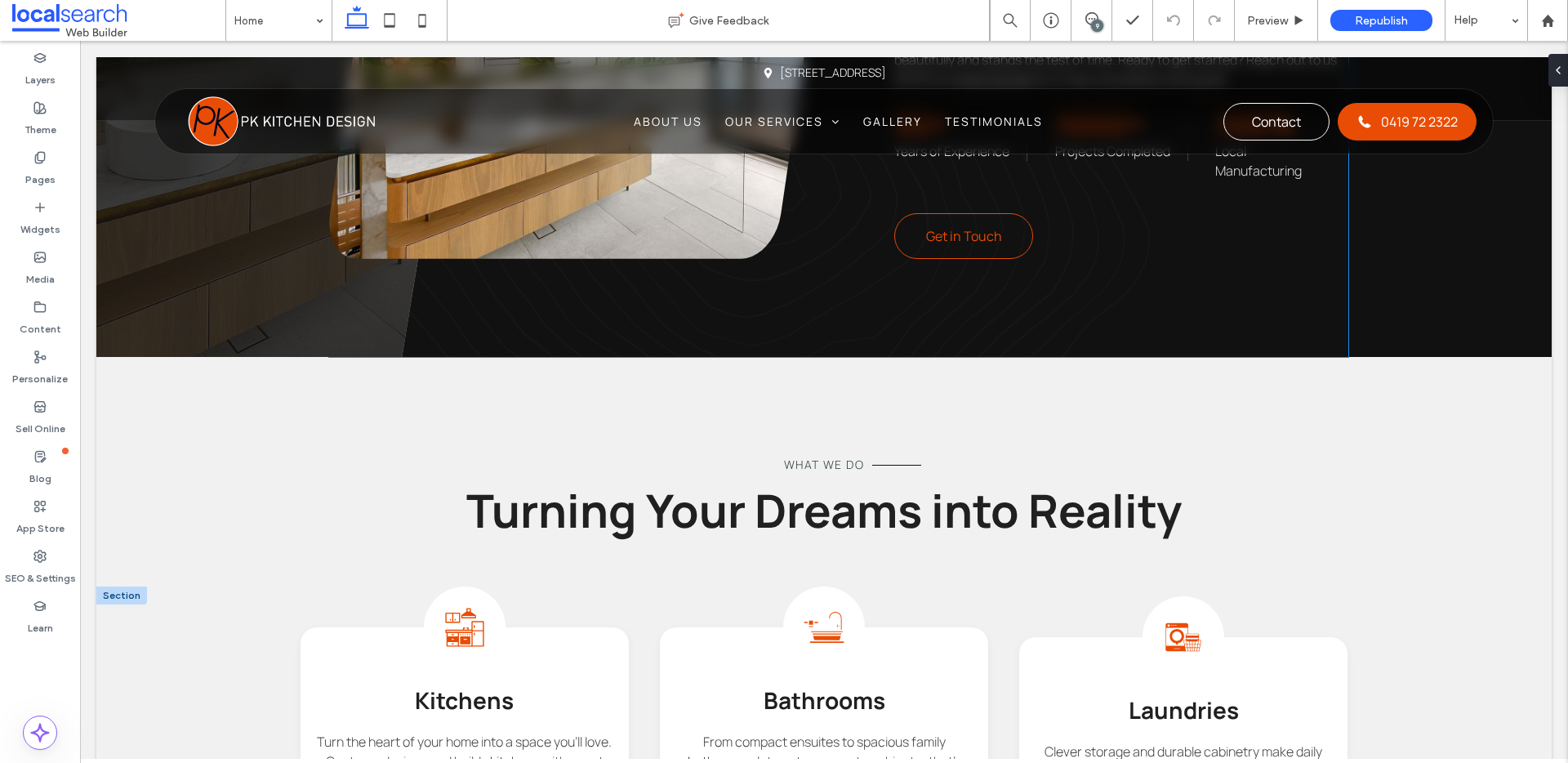
scroll to position [1504, 0]
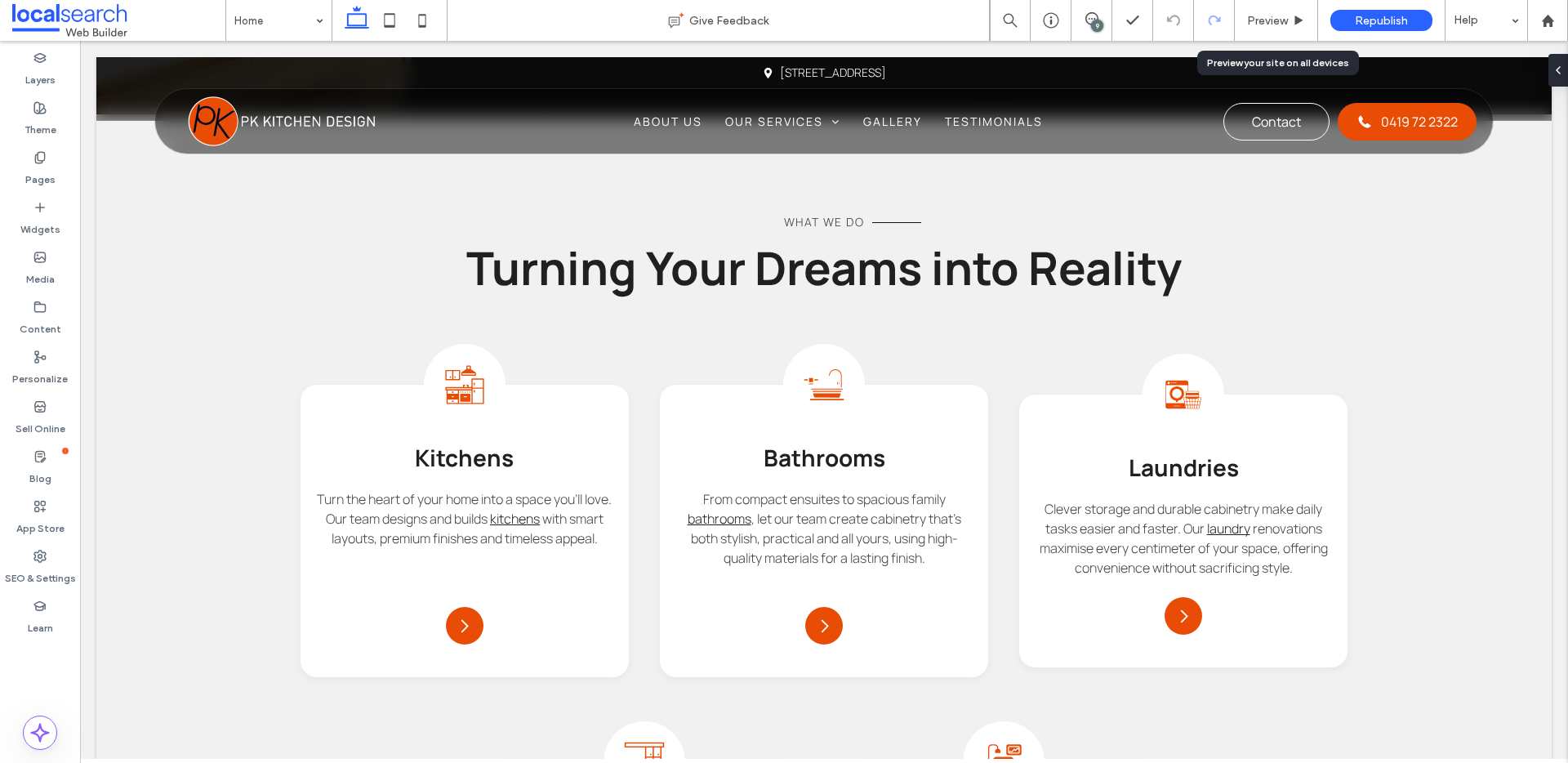
drag, startPoint x: 1249, startPoint y: 12, endPoint x: 1225, endPoint y: 25, distance: 27.3
click at [1249, 11] on div "Preview" at bounding box center [1277, 20] width 83 height 41
drag, startPoint x: 1273, startPoint y: 22, endPoint x: 1107, endPoint y: 8, distance: 166.6
click at [1273, 22] on span "Preview" at bounding box center [1267, 20] width 41 height 14
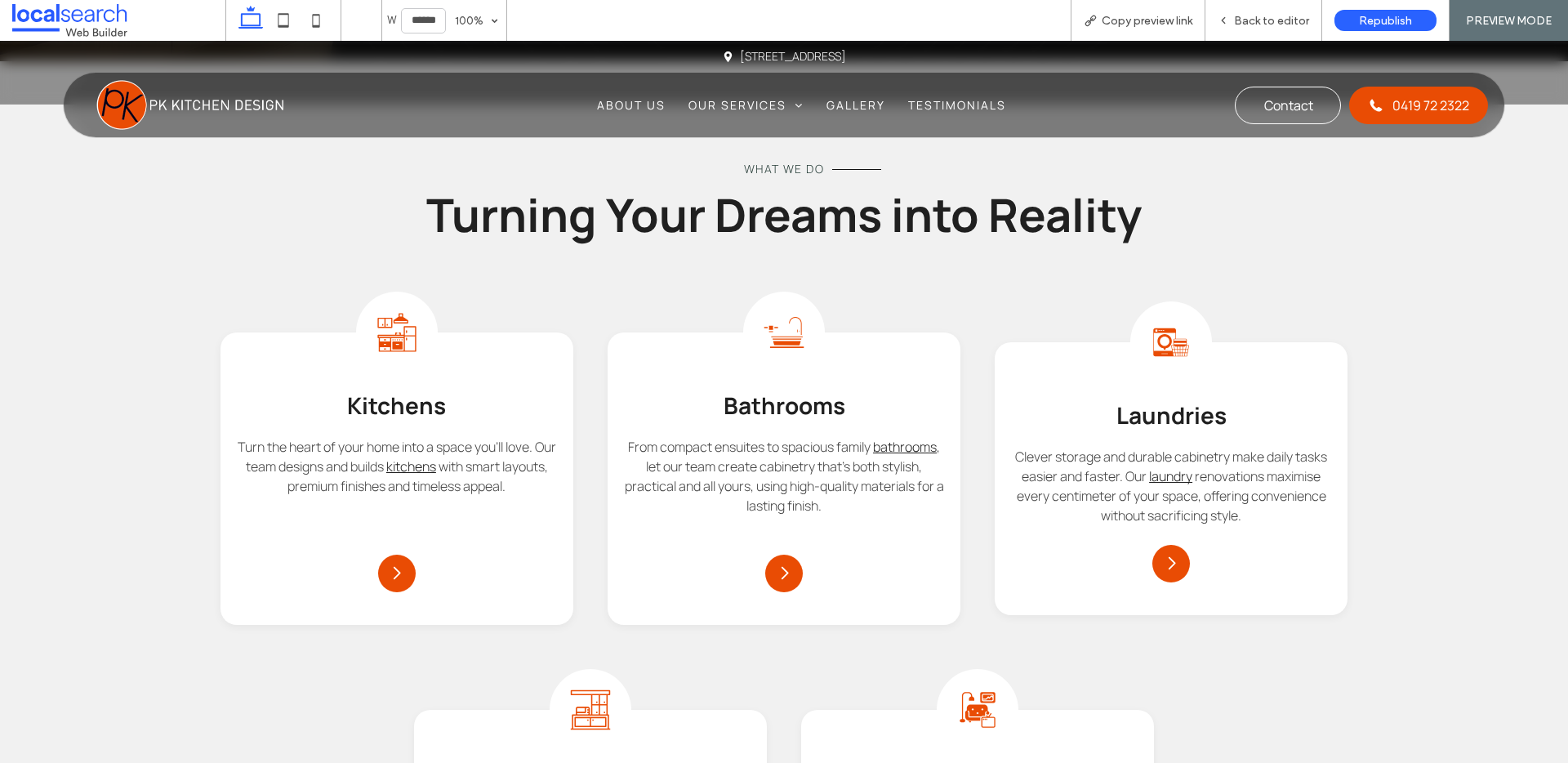
scroll to position [1488, 0]
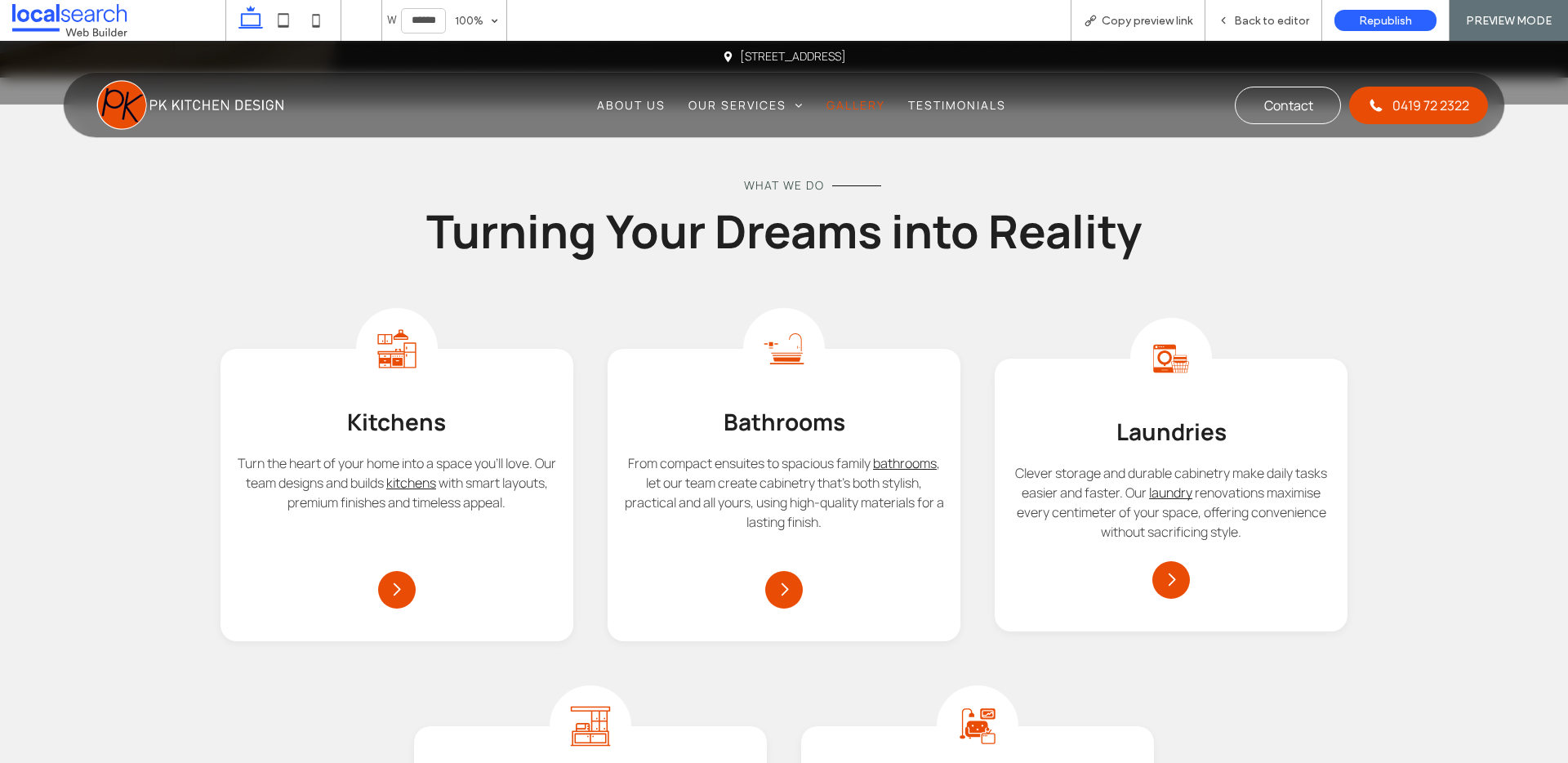
drag, startPoint x: 852, startPoint y: 105, endPoint x: 849, endPoint y: 147, distance: 42.1
click at [852, 105] on span "Gallery" at bounding box center [855, 105] width 58 height 17
click at [1254, 22] on span "Back to editor" at bounding box center [1272, 20] width 75 height 14
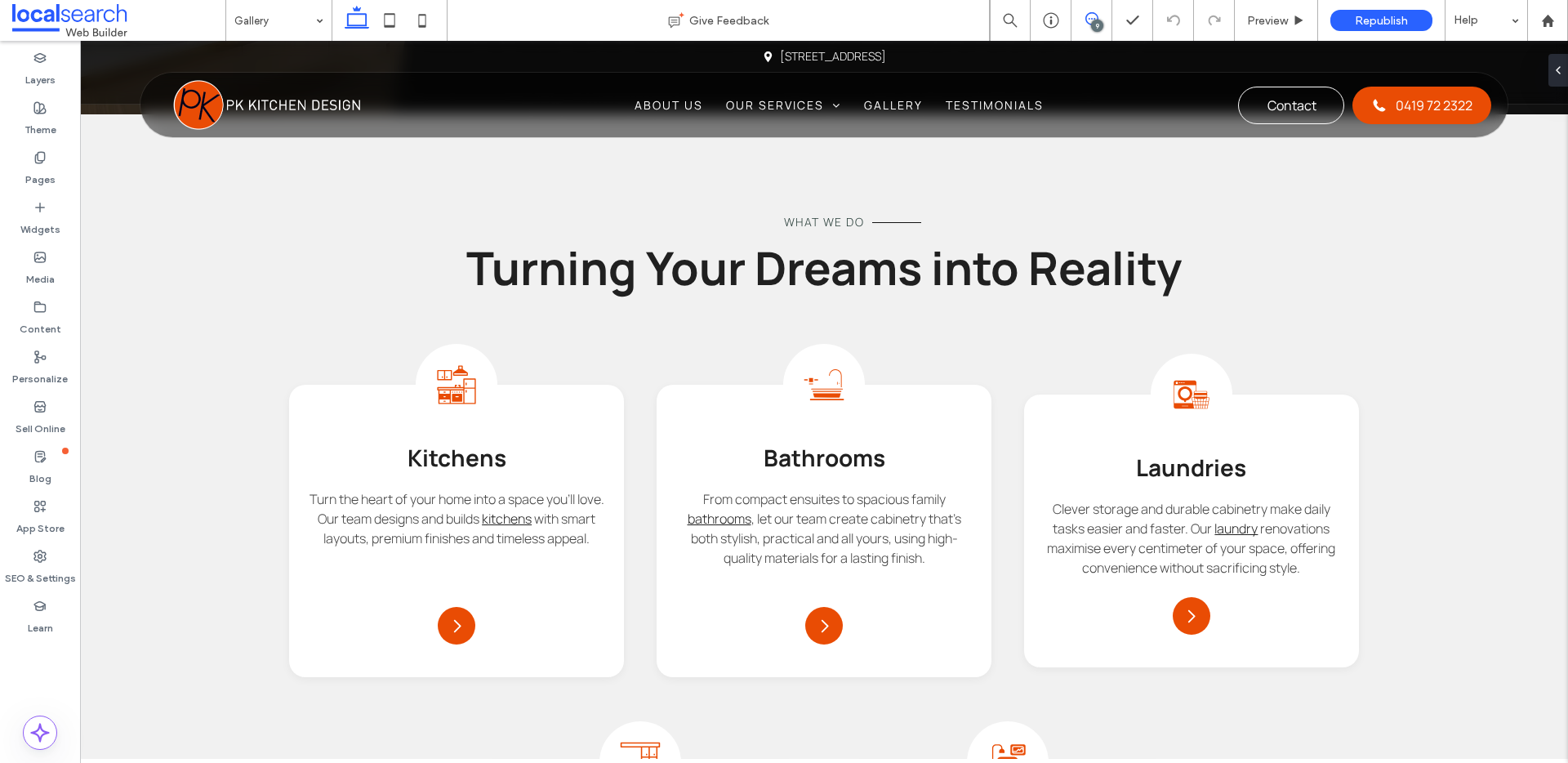
click at [1088, 21] on icon at bounding box center [1091, 18] width 13 height 13
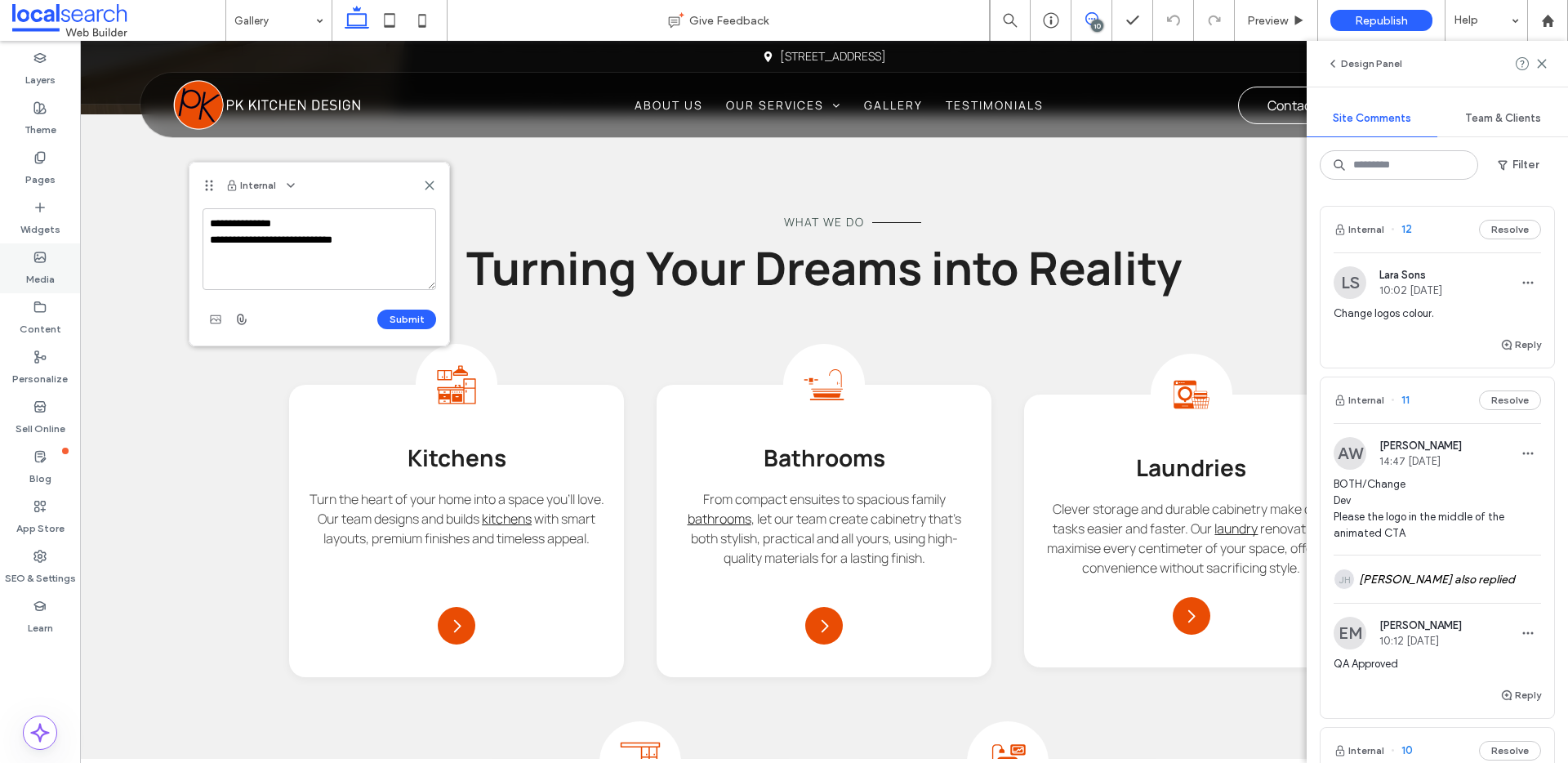
type textarea "**********"
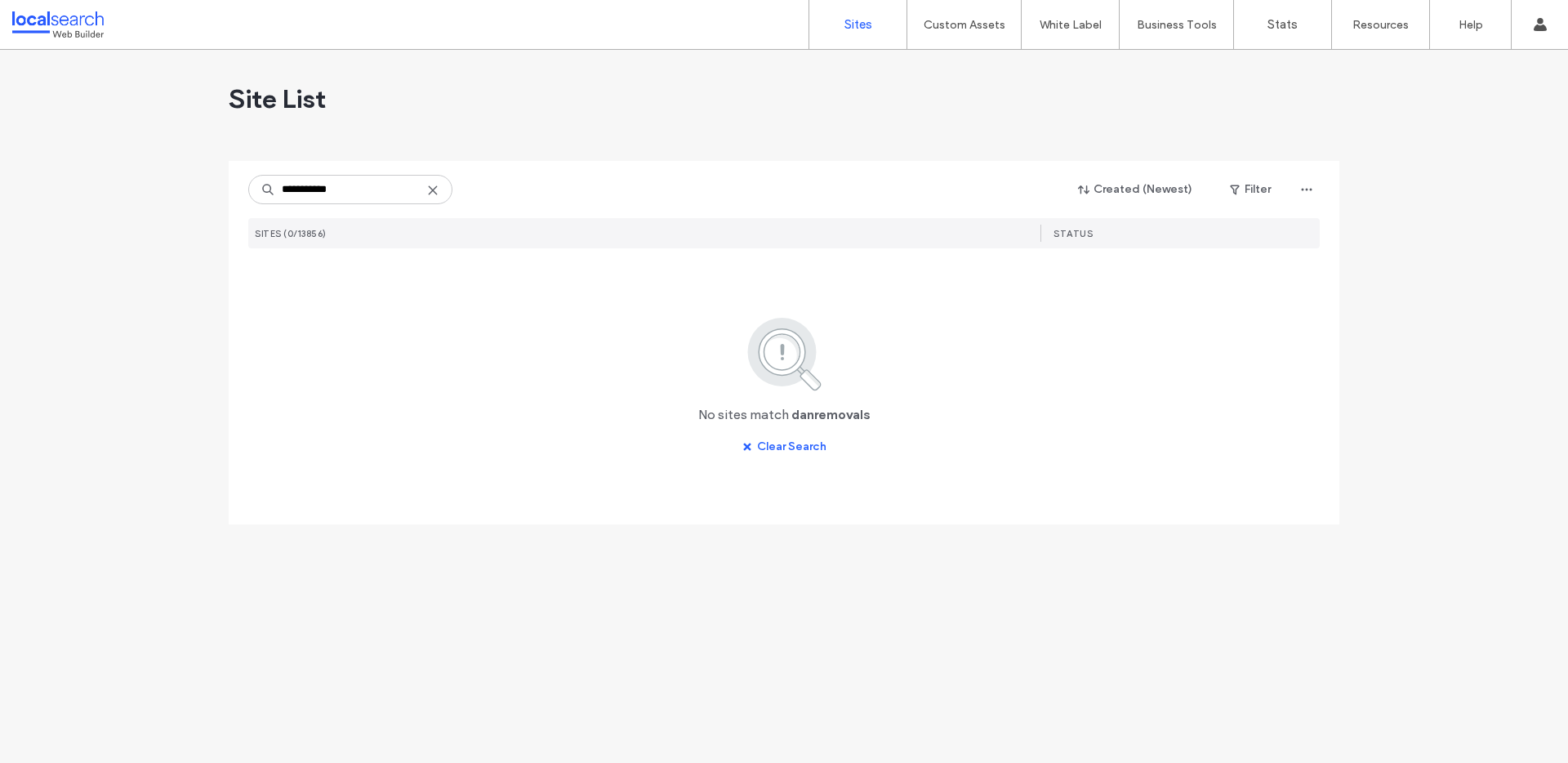
type input "**********"
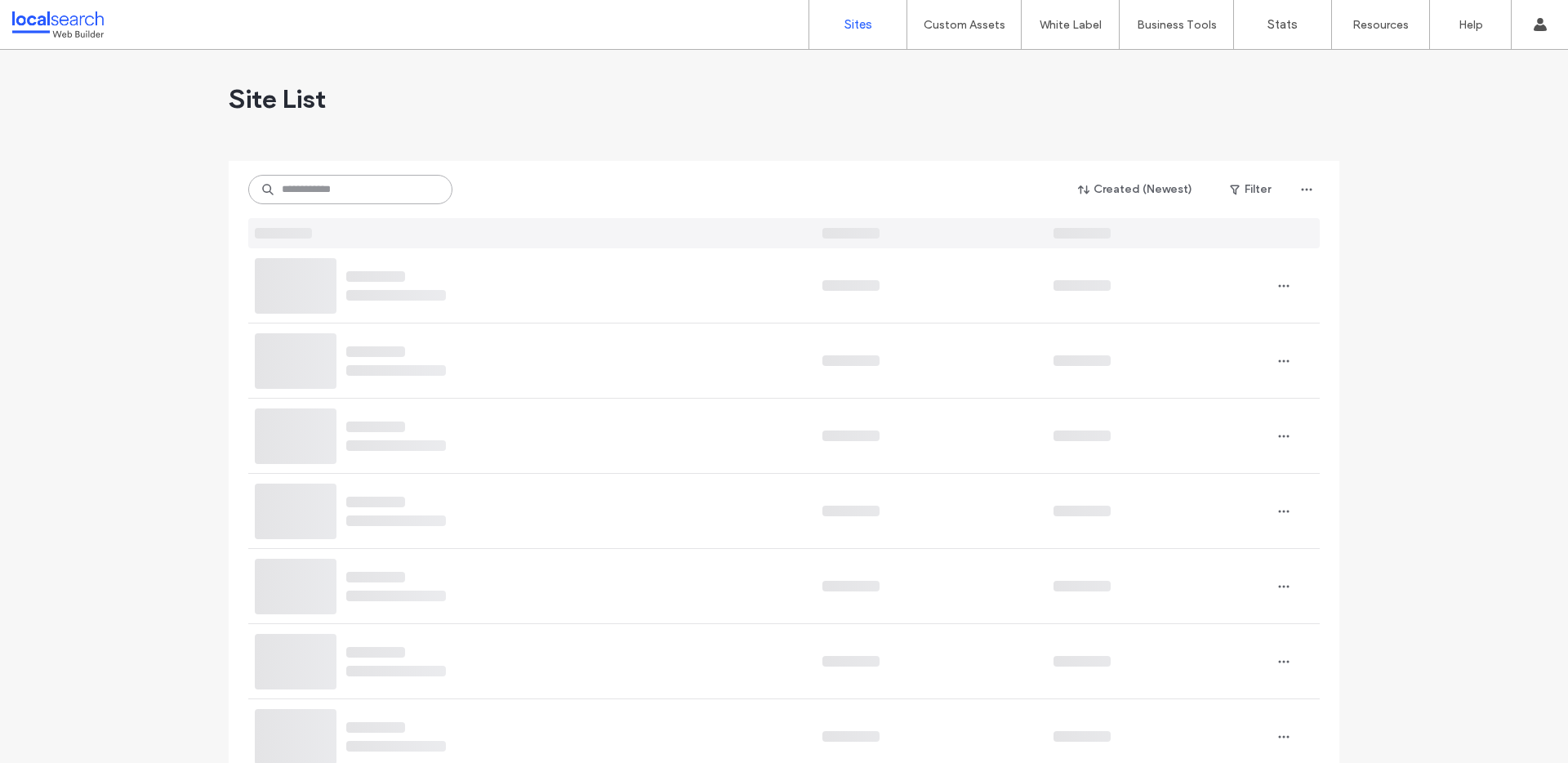
paste input "*********"
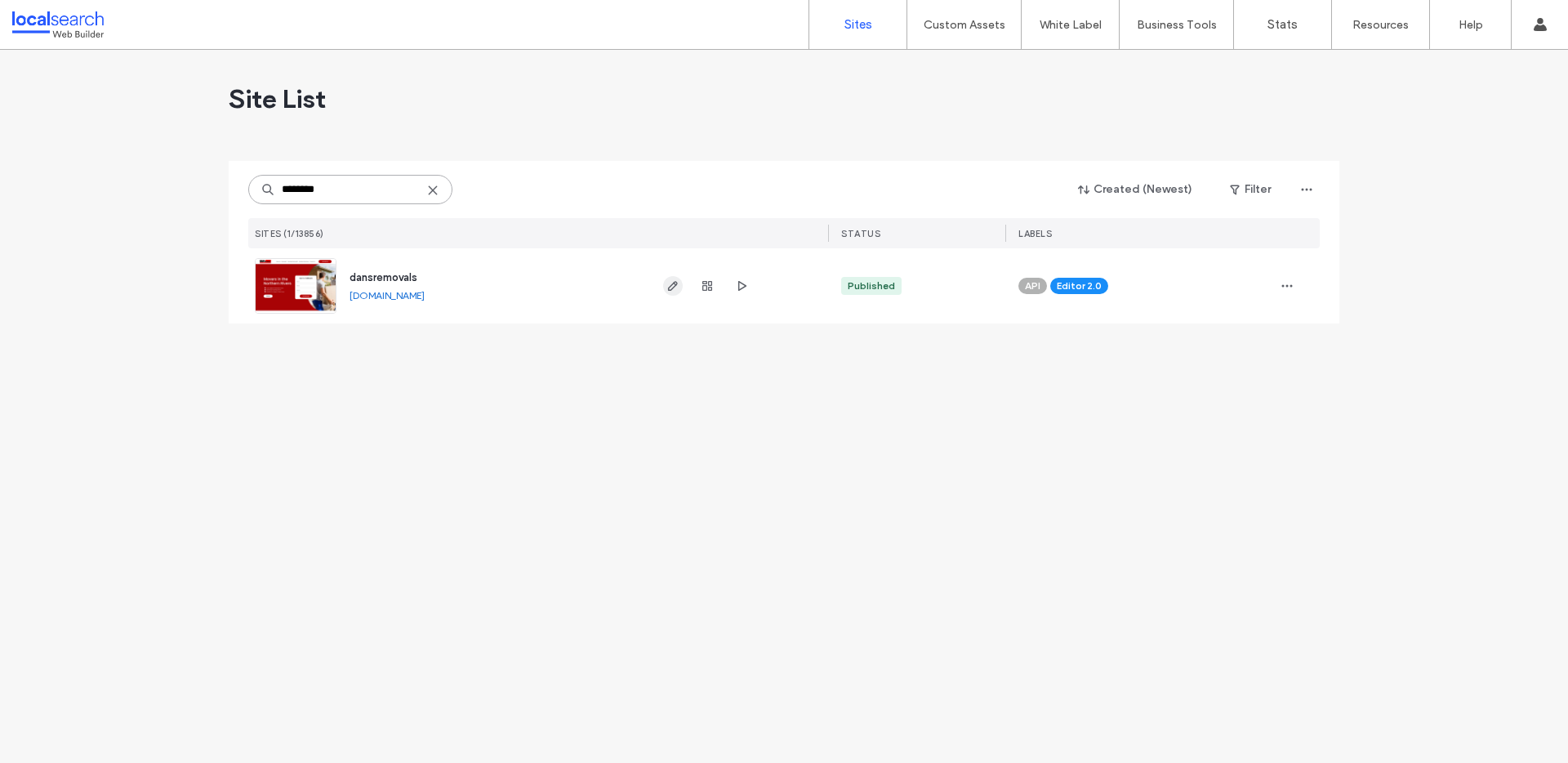
type input "********"
click at [669, 289] on icon "button" at bounding box center [672, 285] width 13 height 13
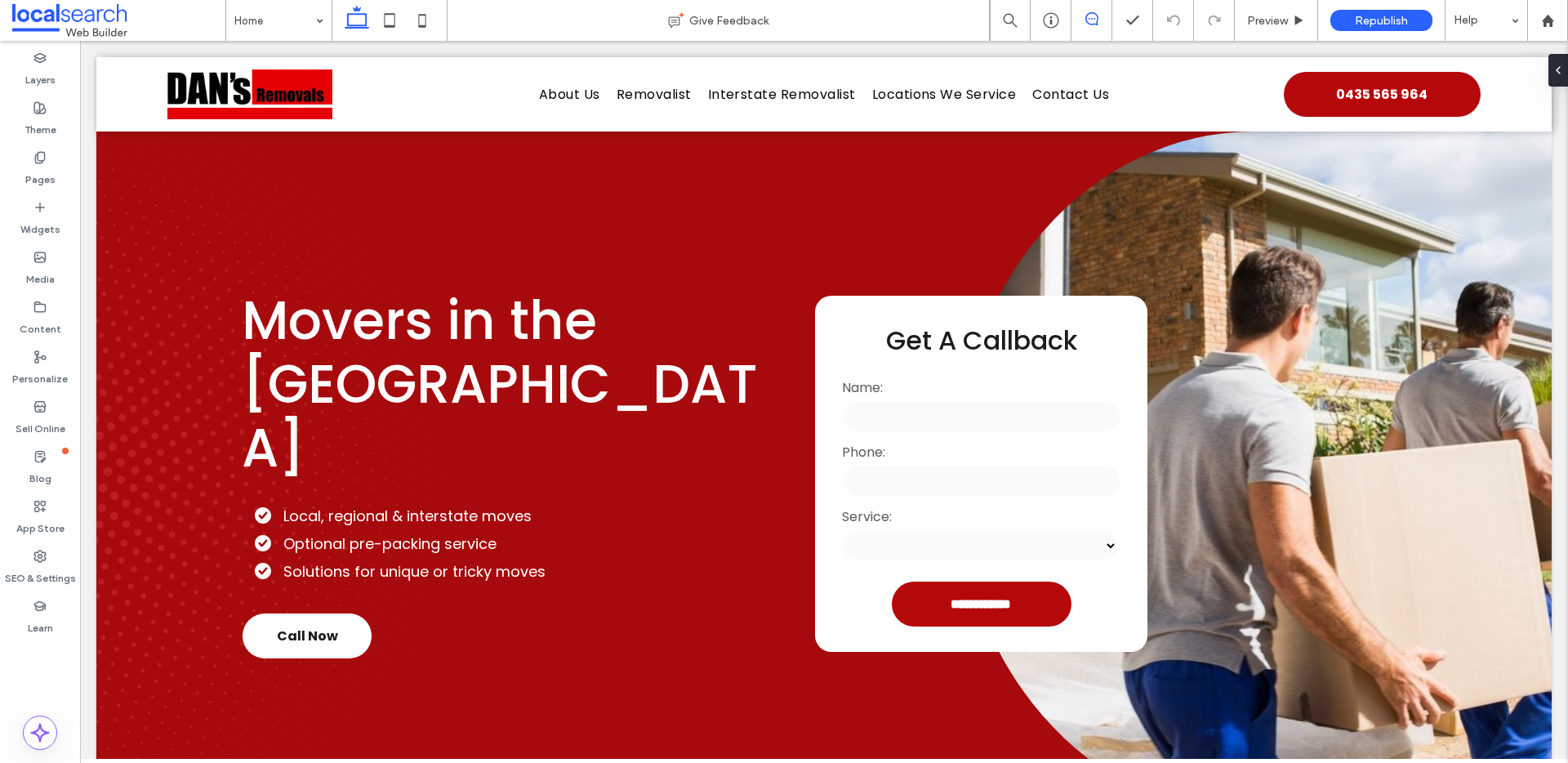
click at [1087, 14] on use at bounding box center [1091, 18] width 13 height 13
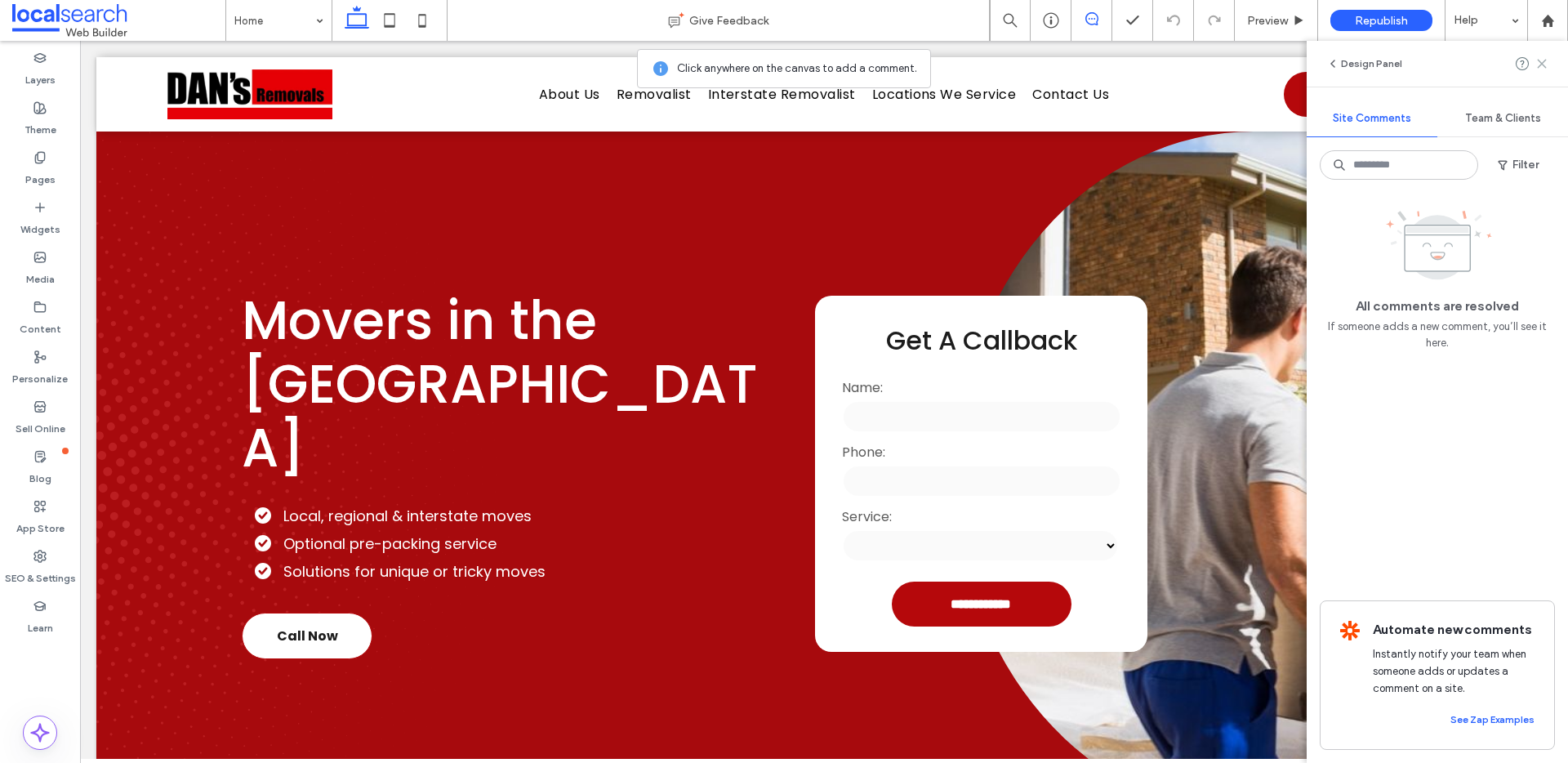
click at [1544, 65] on use at bounding box center [1542, 63] width 8 height 8
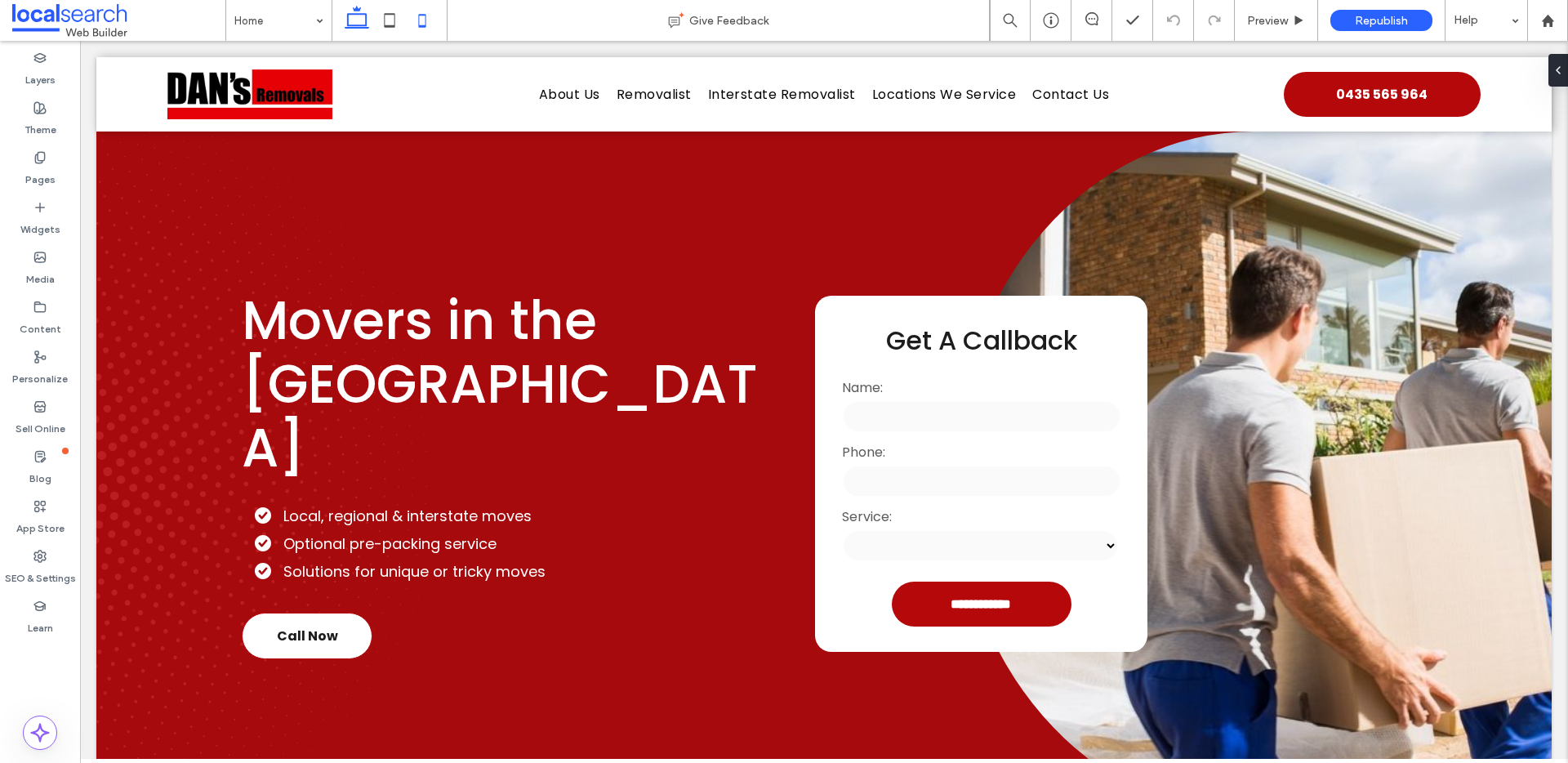
click at [423, 18] on icon at bounding box center [422, 20] width 33 height 33
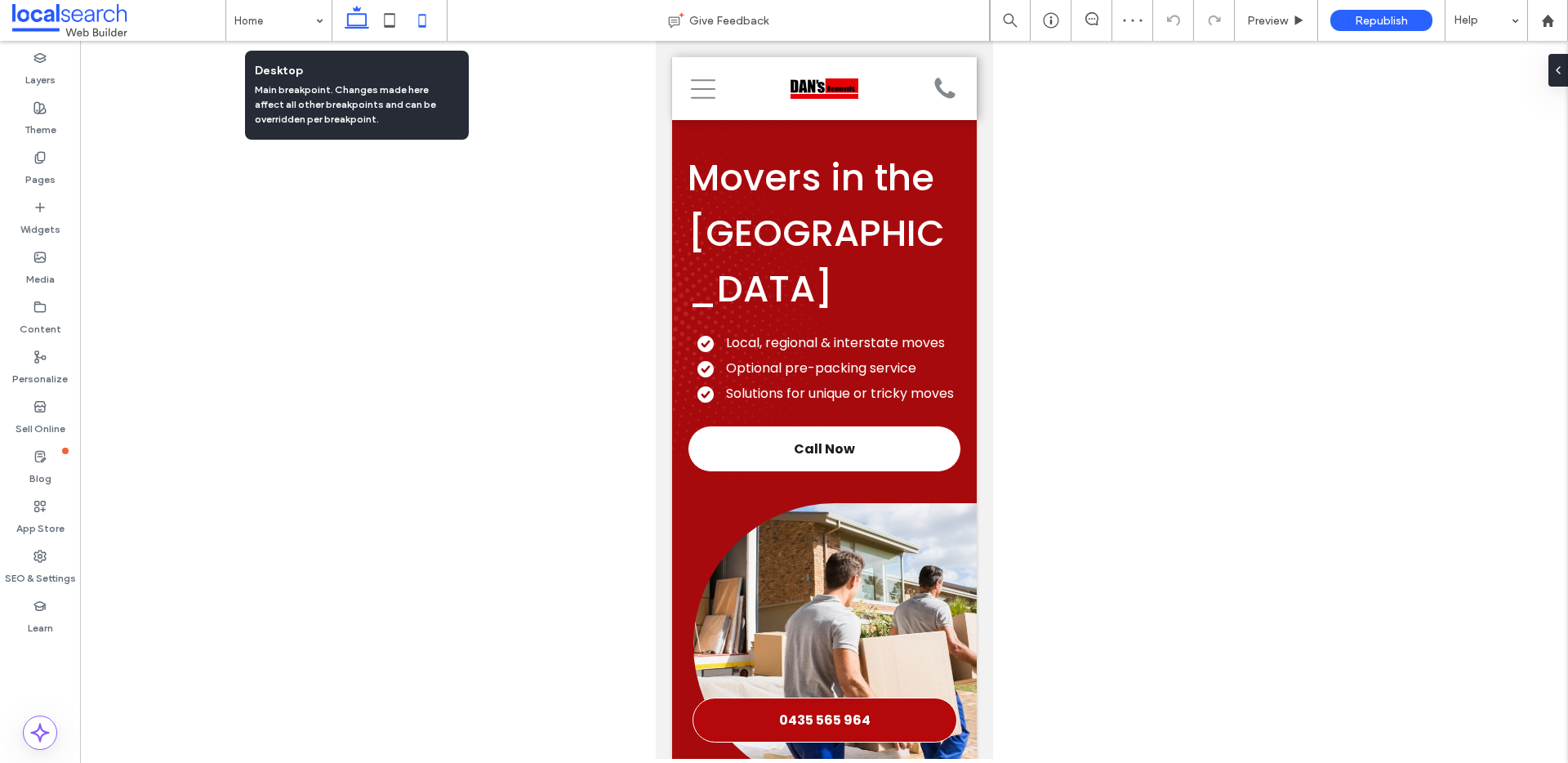
click at [348, 19] on use at bounding box center [356, 17] width 25 height 23
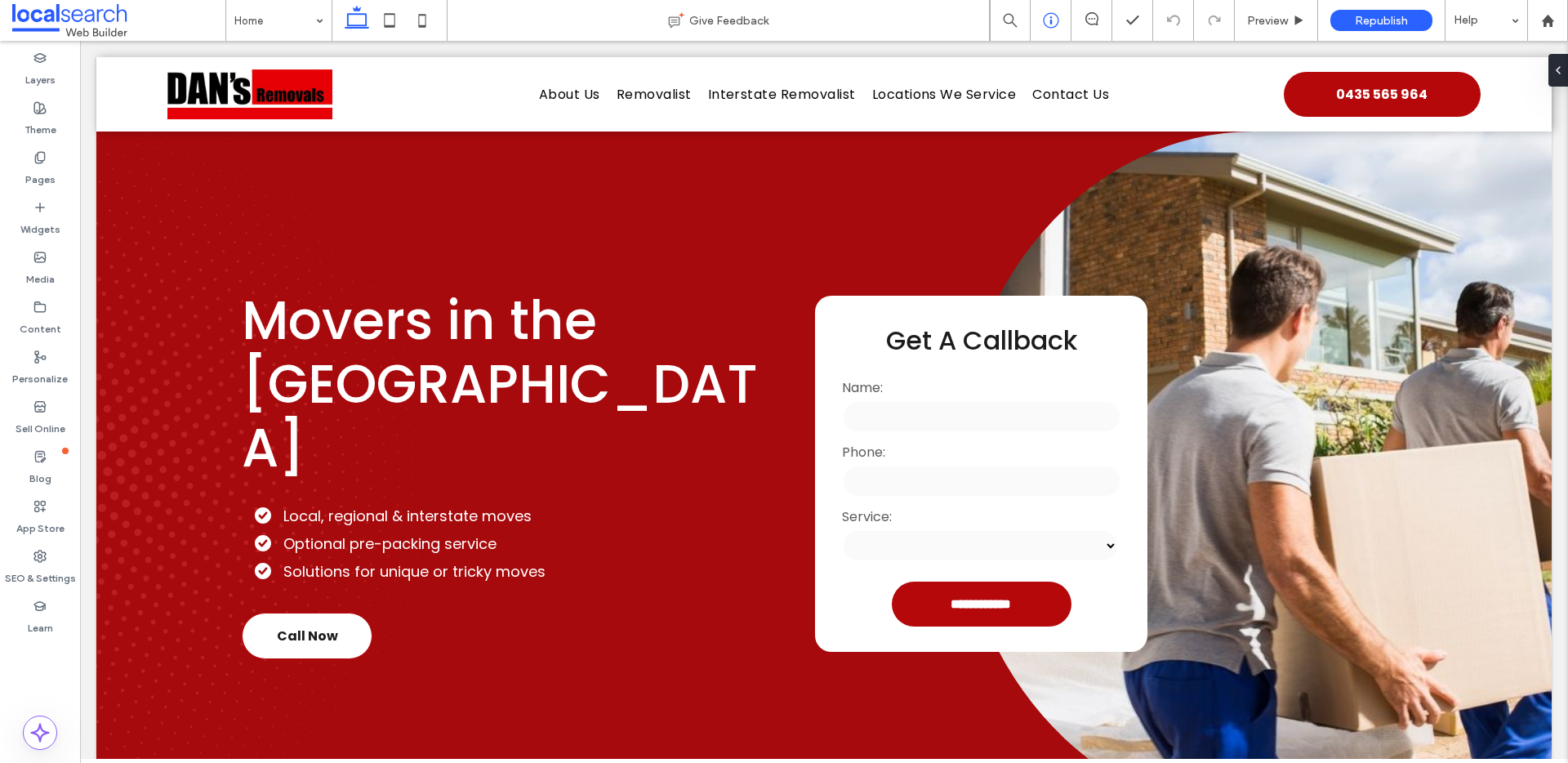
click at [1092, 23] on icon at bounding box center [1091, 18] width 13 height 13
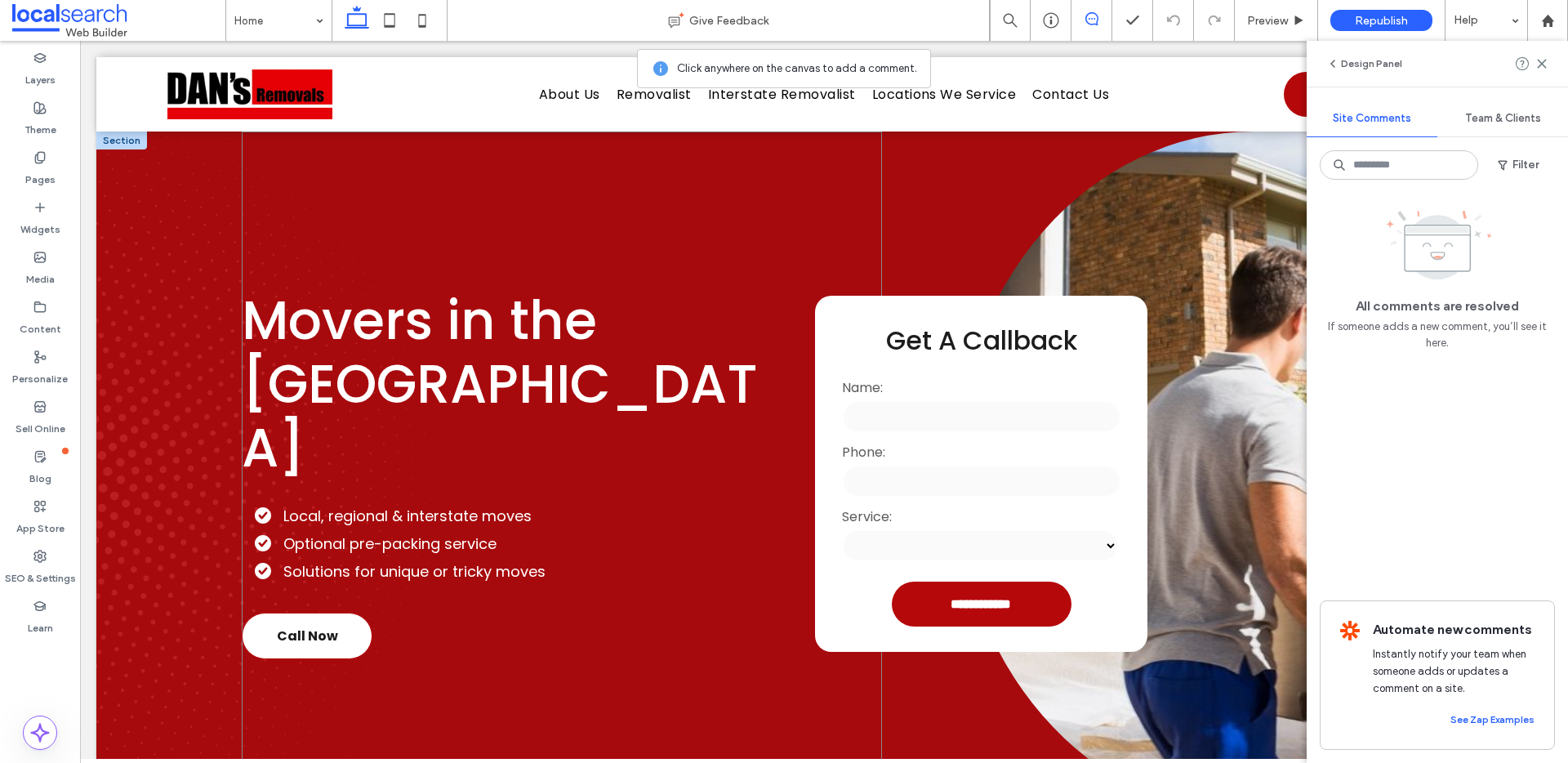
click at [394, 161] on div "Movers in the Northern Rivers Local, regional & interstate moves Optional pre-p…" at bounding box center [562, 473] width 640 height 685
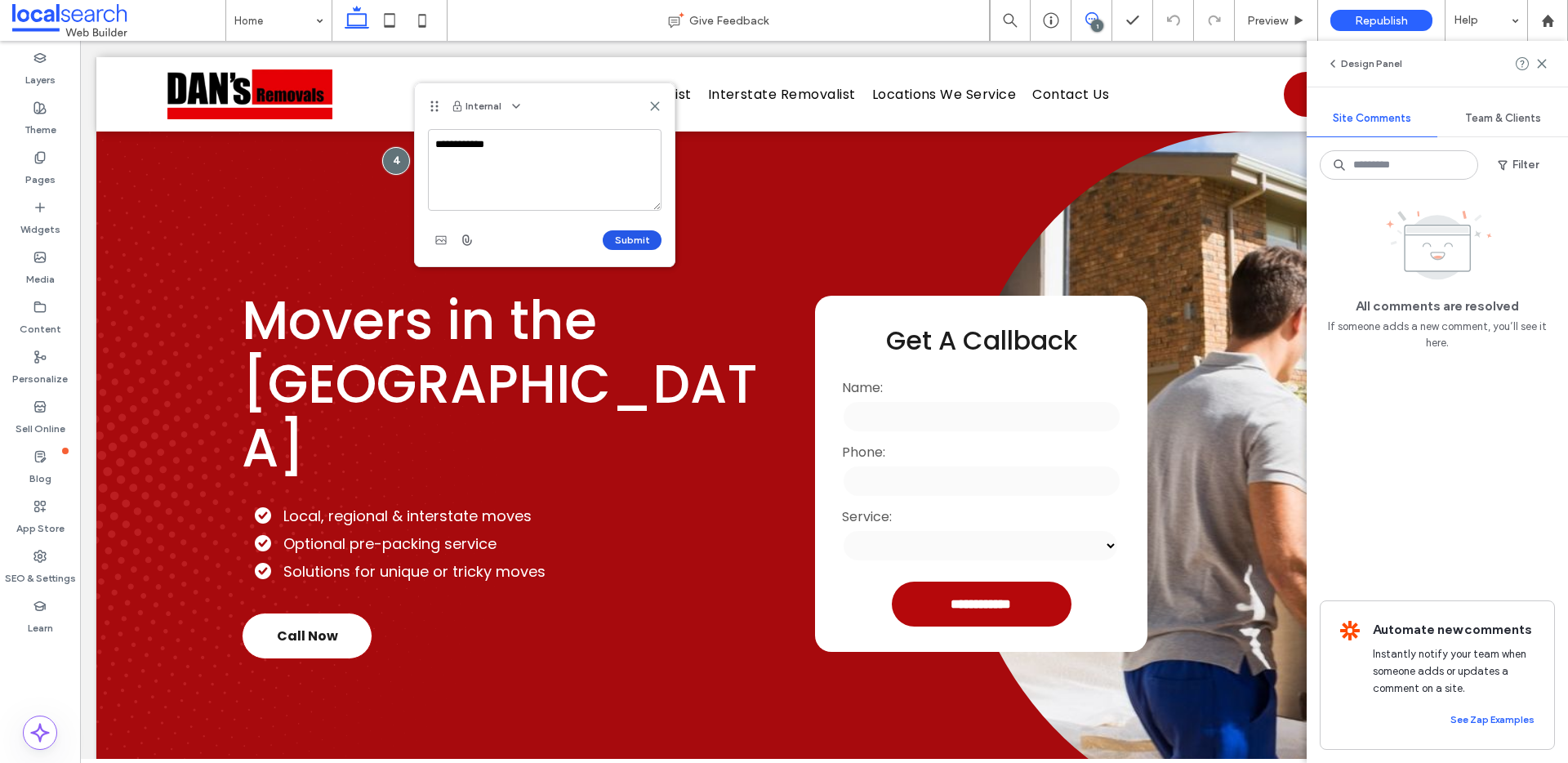
type textarea "**********"
click at [630, 238] on button "Submit" at bounding box center [632, 240] width 58 height 19
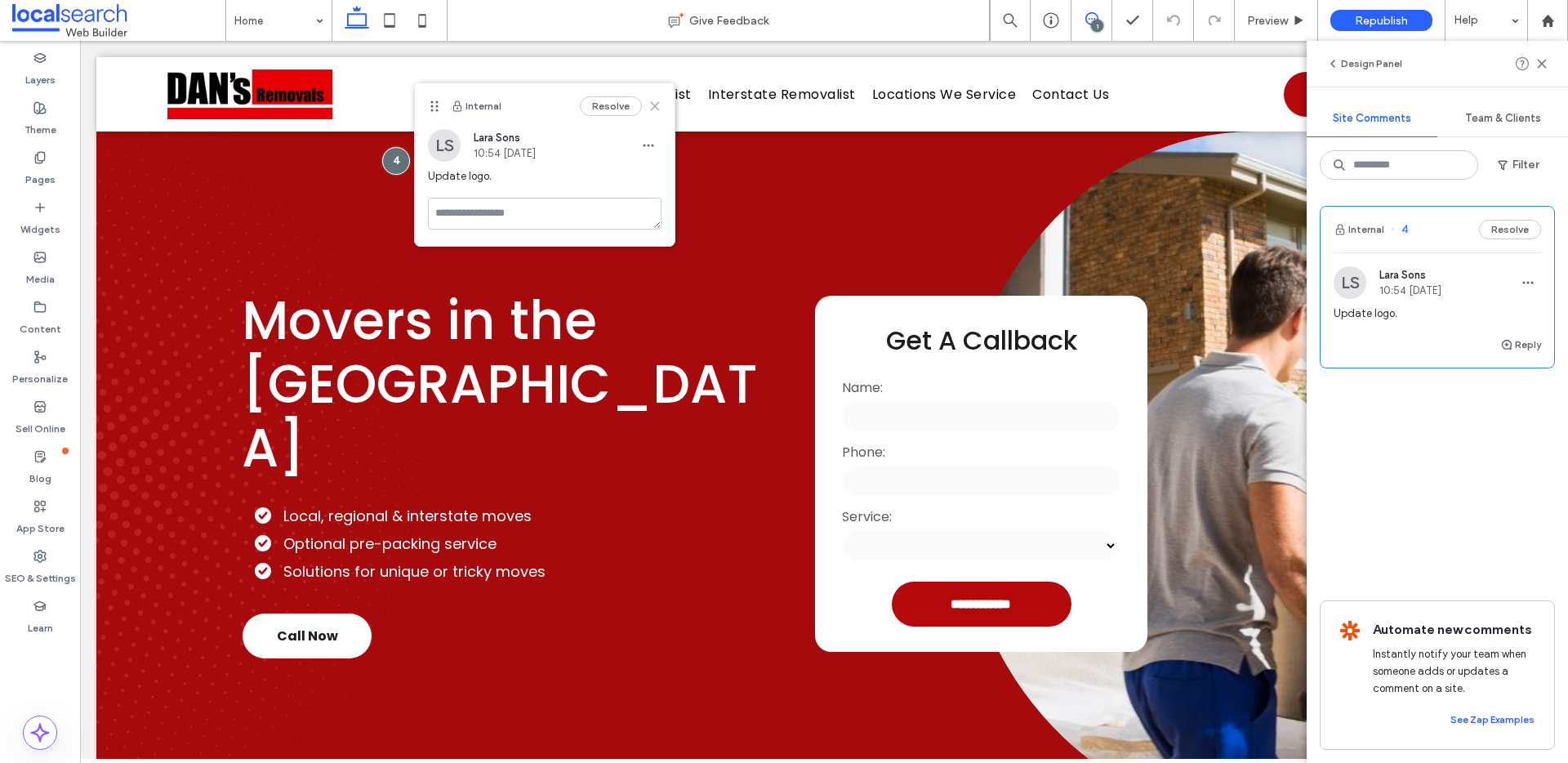
click at [659, 102] on use at bounding box center [654, 106] width 8 height 8
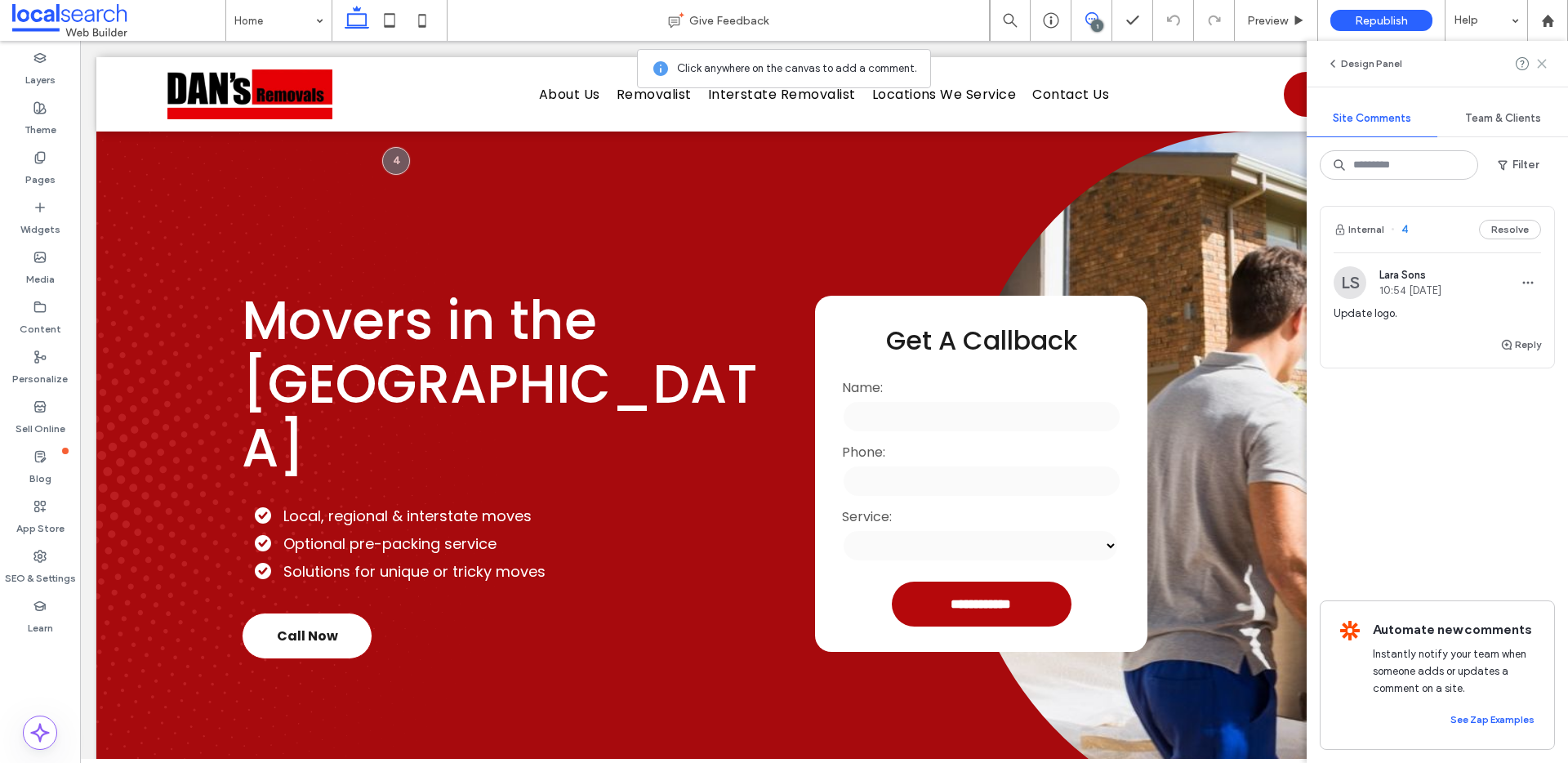
click at [1543, 60] on icon at bounding box center [1542, 64] width 13 height 13
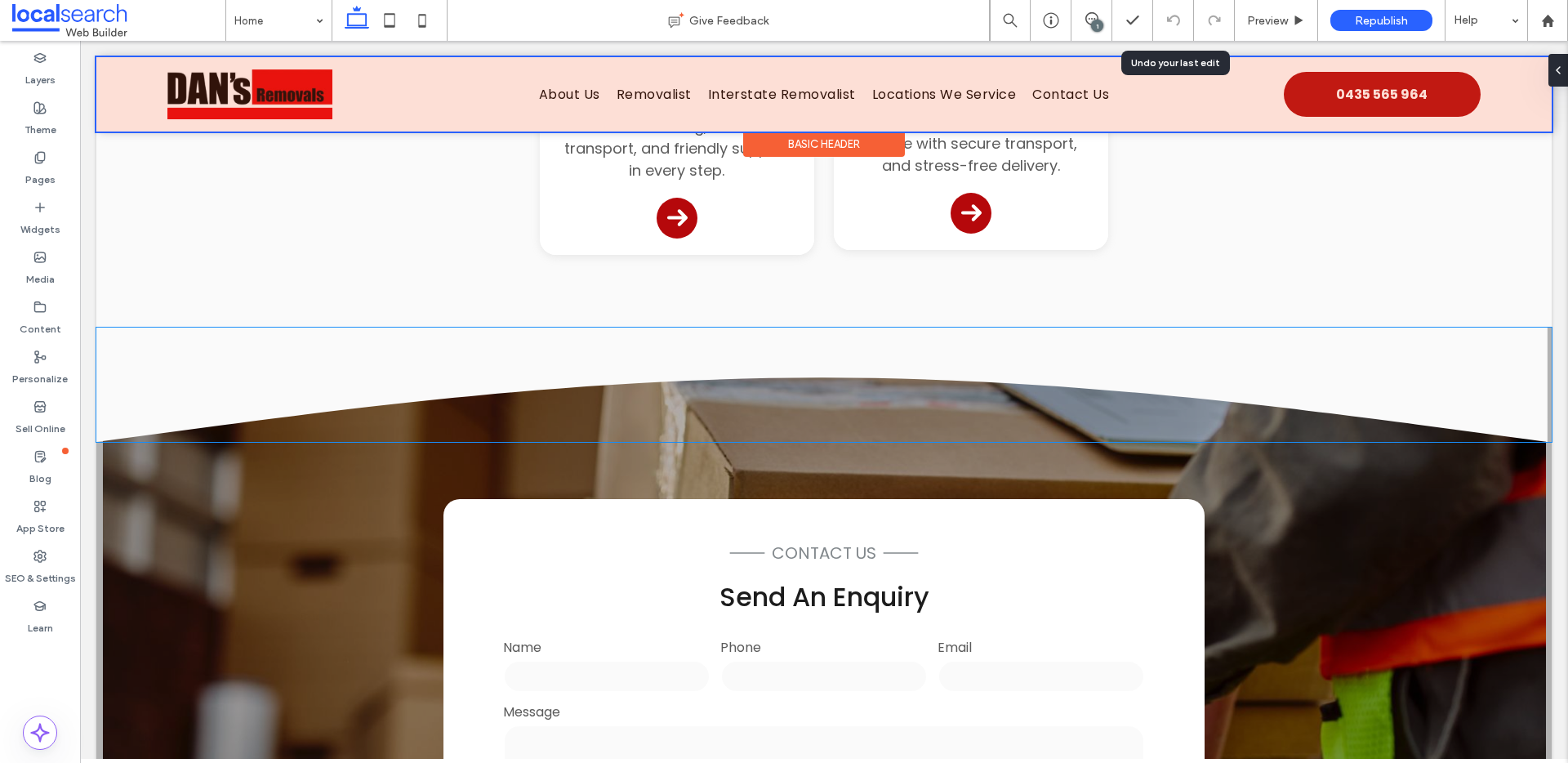
scroll to position [1544, 0]
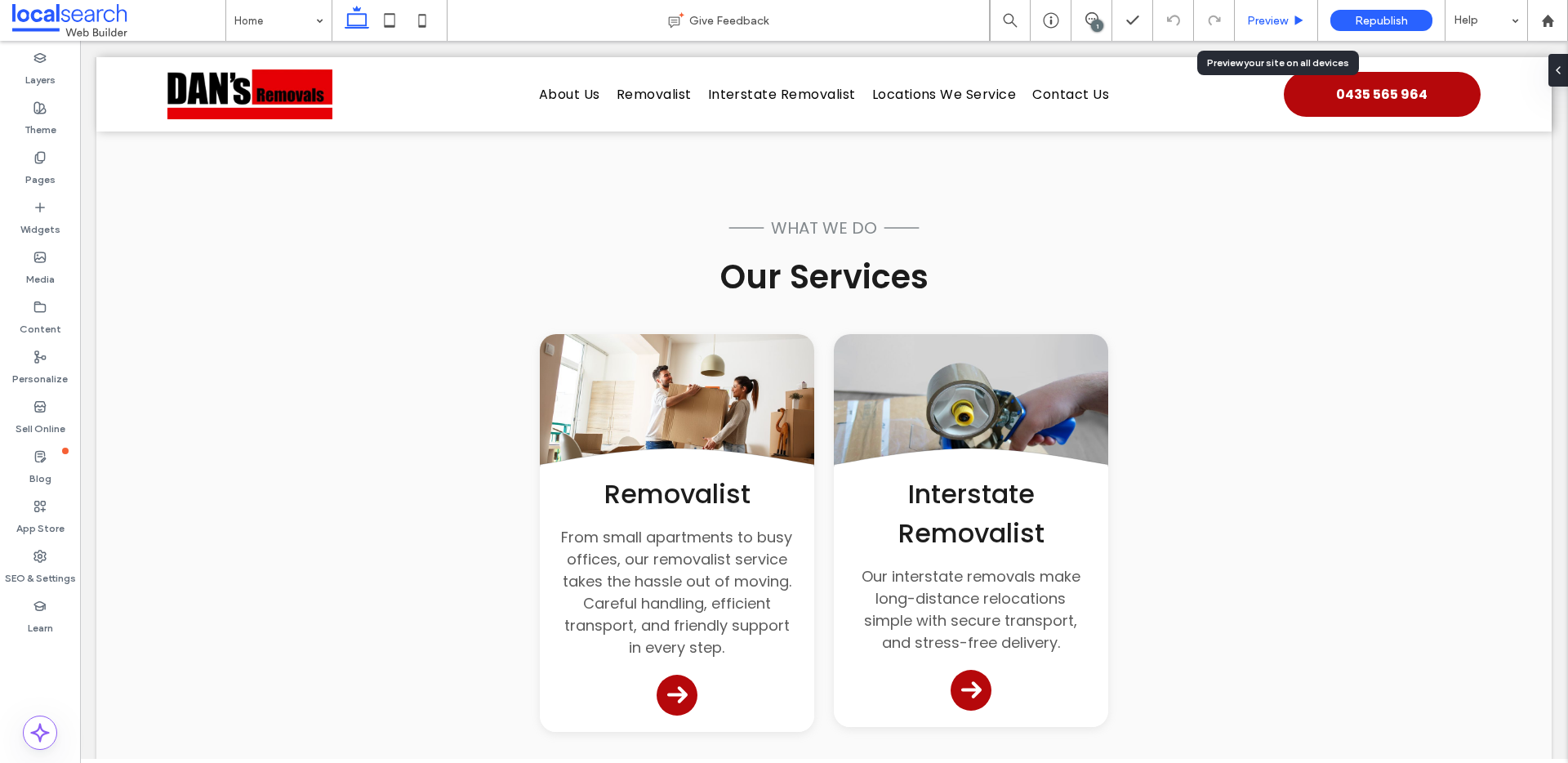
click at [1272, 14] on span "Preview" at bounding box center [1267, 20] width 41 height 14
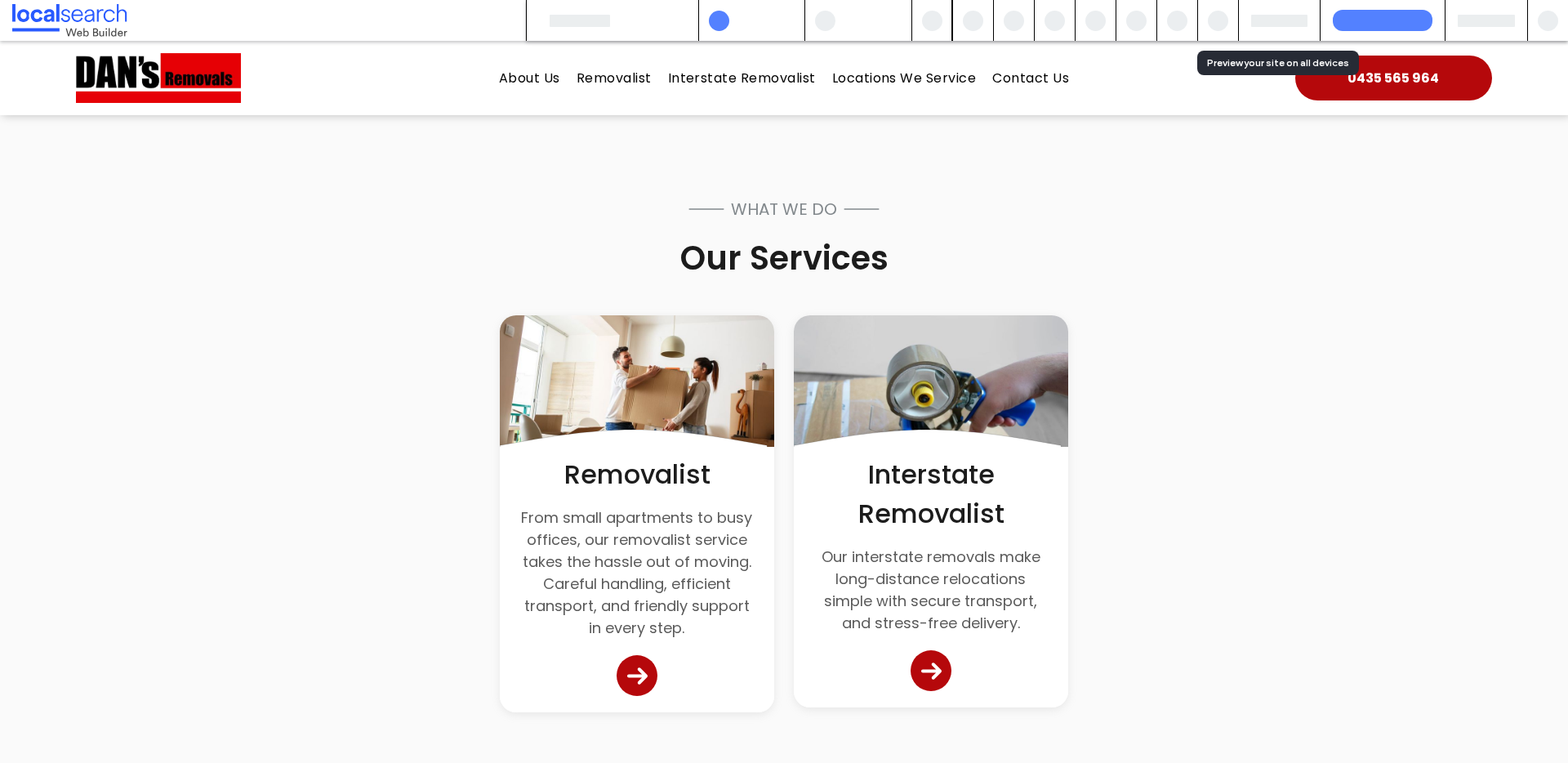
scroll to position [1527, 0]
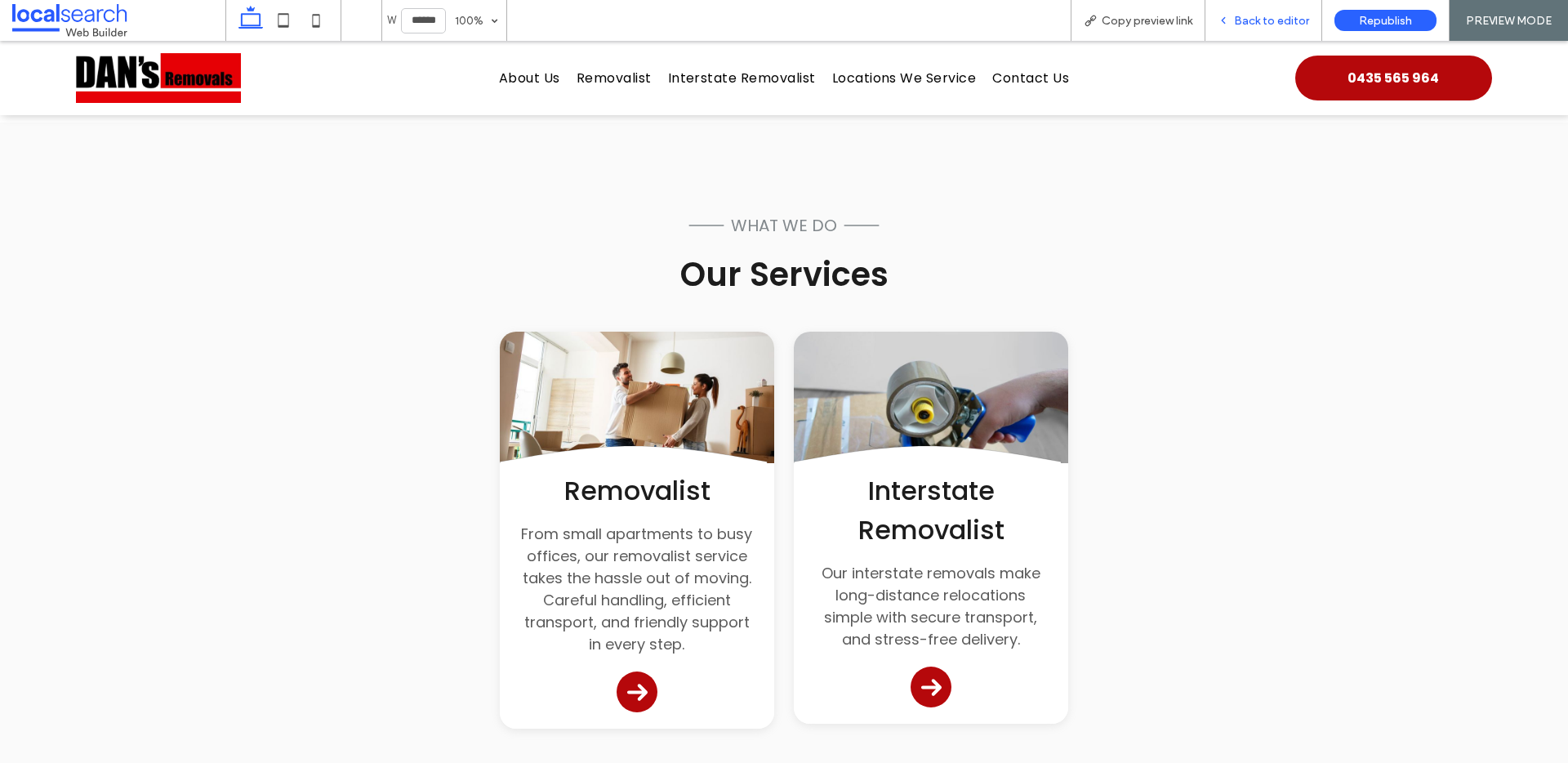
drag, startPoint x: 1238, startPoint y: 19, endPoint x: 751, endPoint y: 237, distance: 533.6
click at [1238, 19] on span "Back to editor" at bounding box center [1272, 20] width 75 height 14
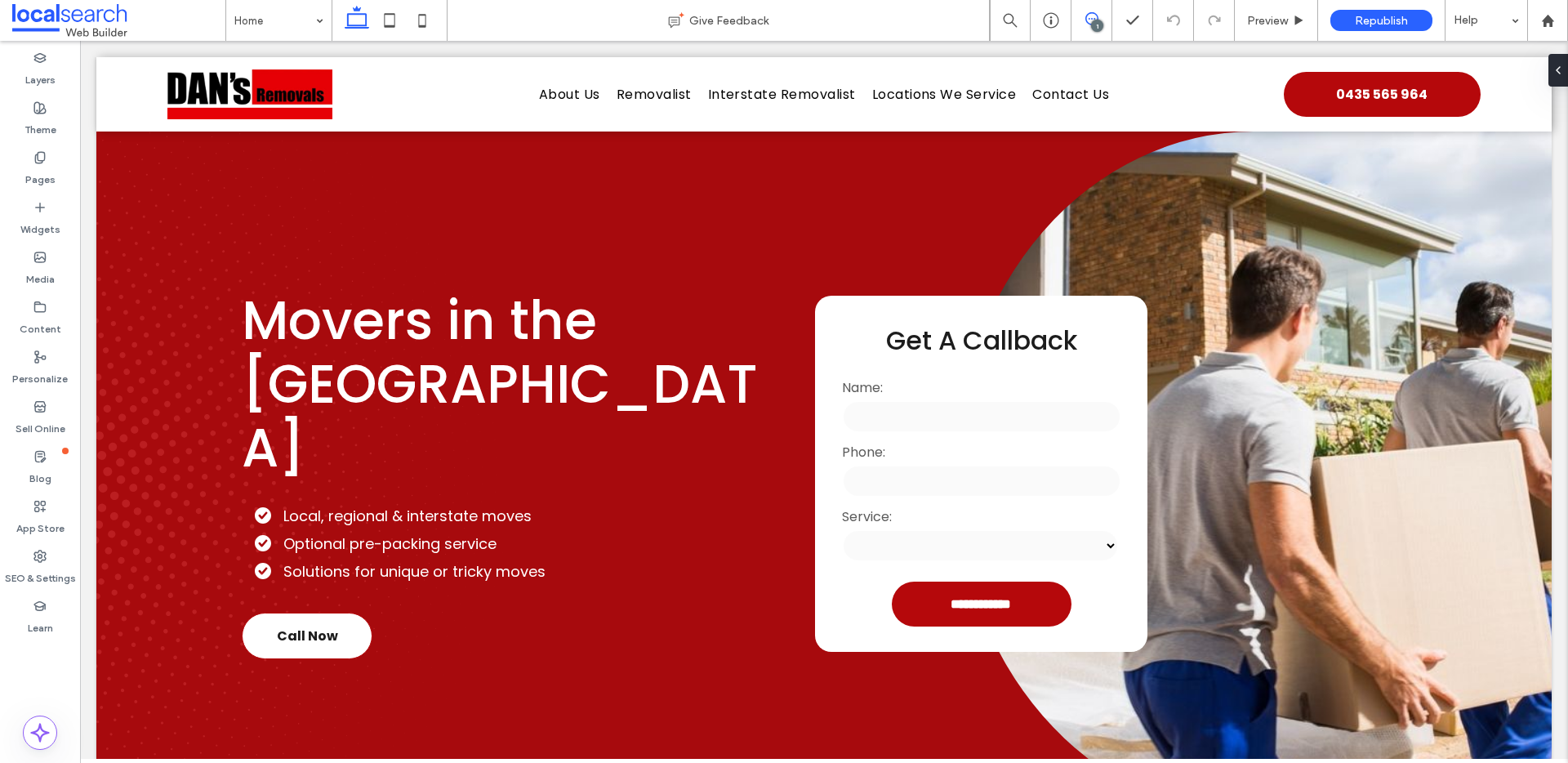
click at [1085, 19] on use at bounding box center [1091, 18] width 13 height 13
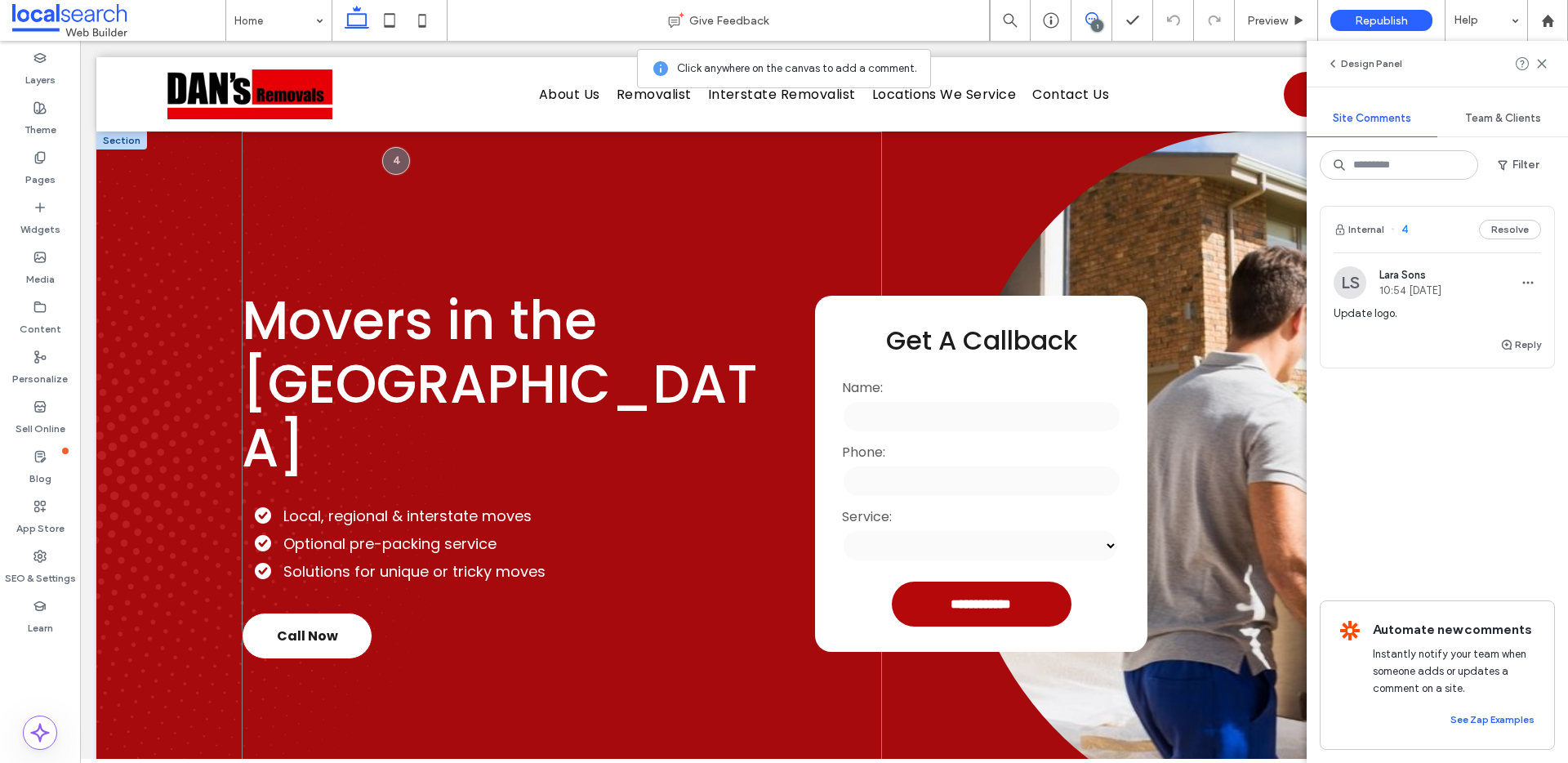
click at [789, 211] on div "Movers in the Northern Rivers Local, regional & interstate moves Optional pre-p…" at bounding box center [562, 473] width 640 height 685
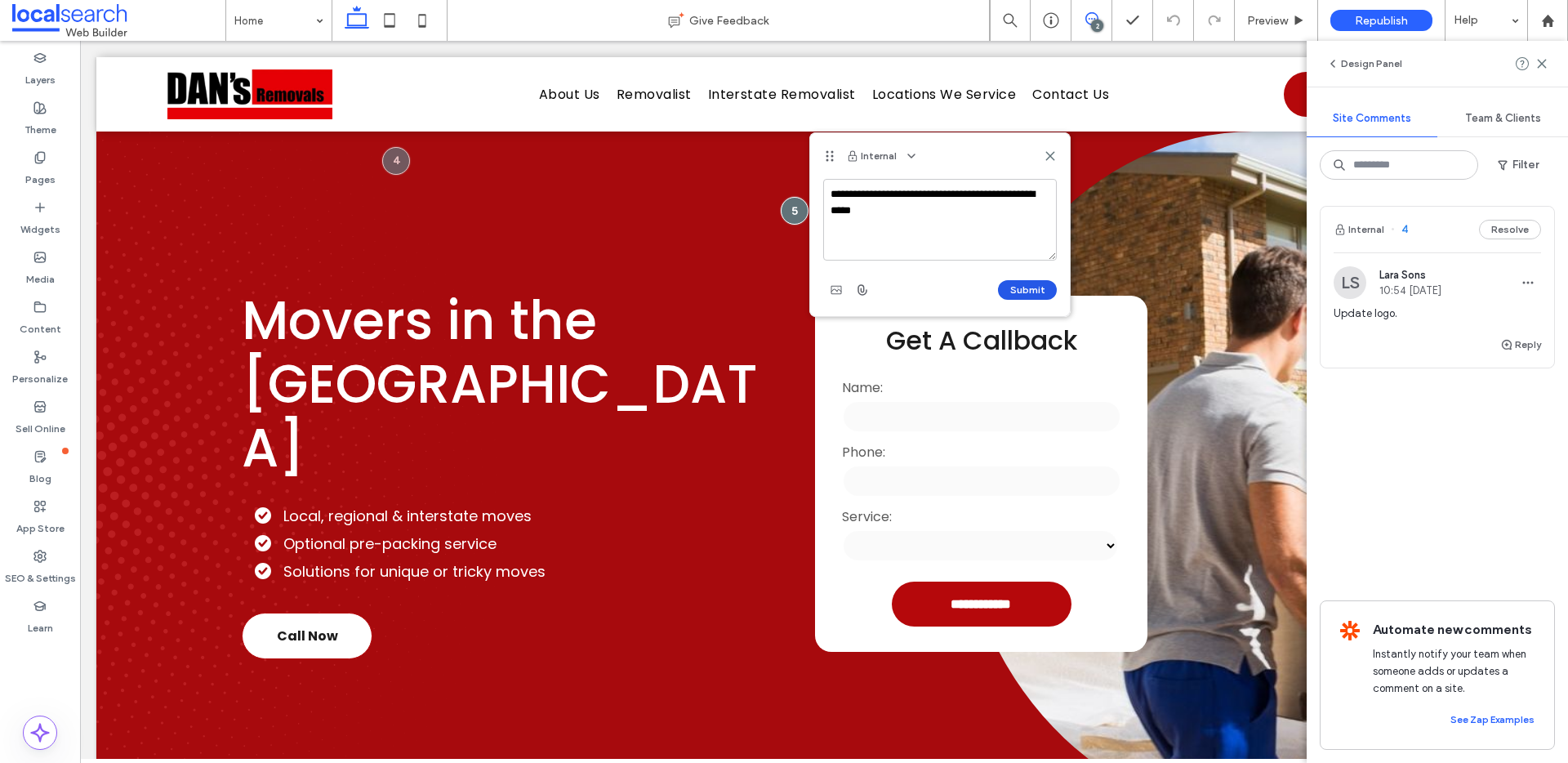
type textarea "**********"
click at [1046, 287] on button "Submit" at bounding box center [1027, 290] width 58 height 19
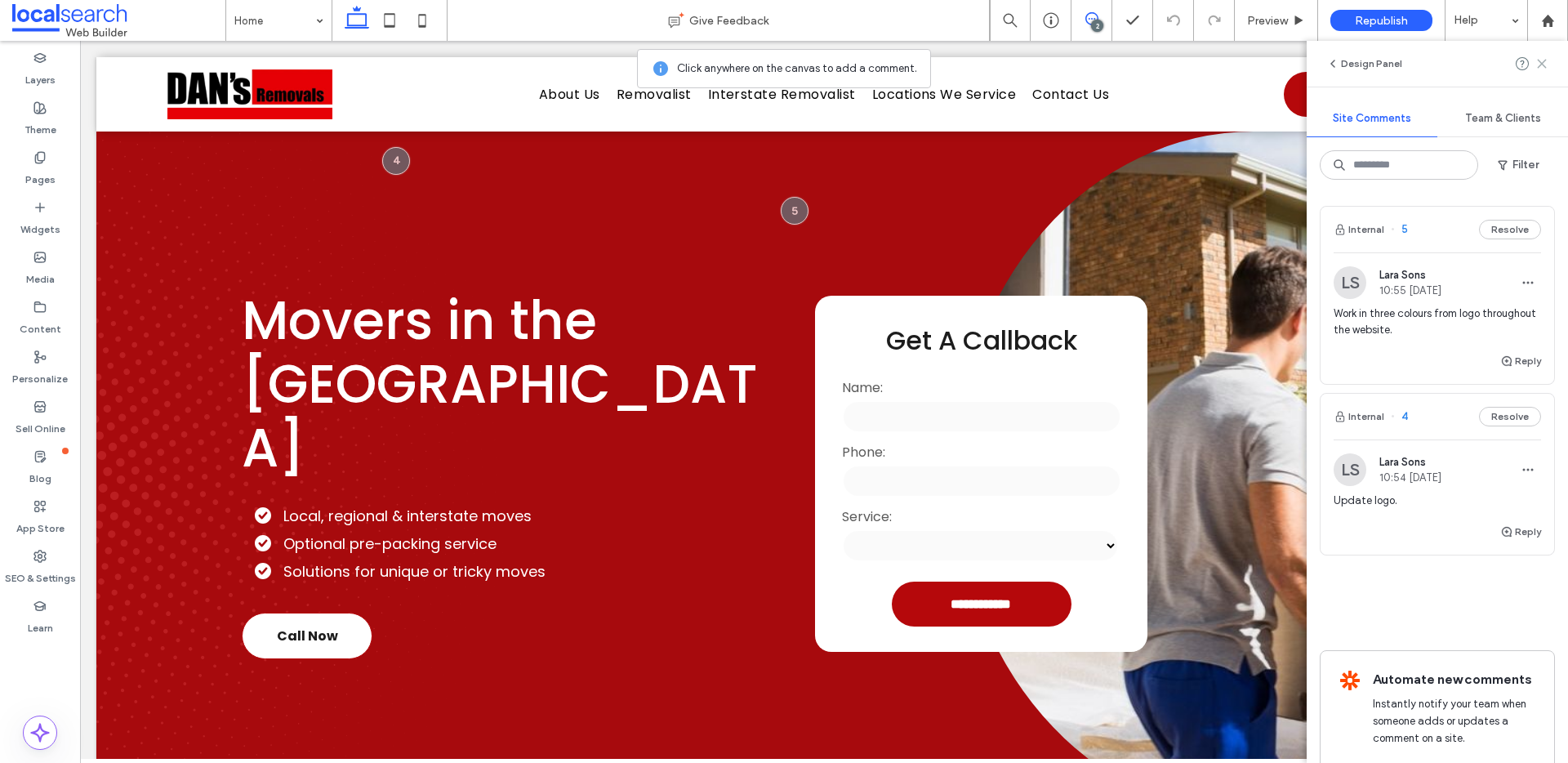
click at [1544, 70] on span at bounding box center [1542, 64] width 13 height 19
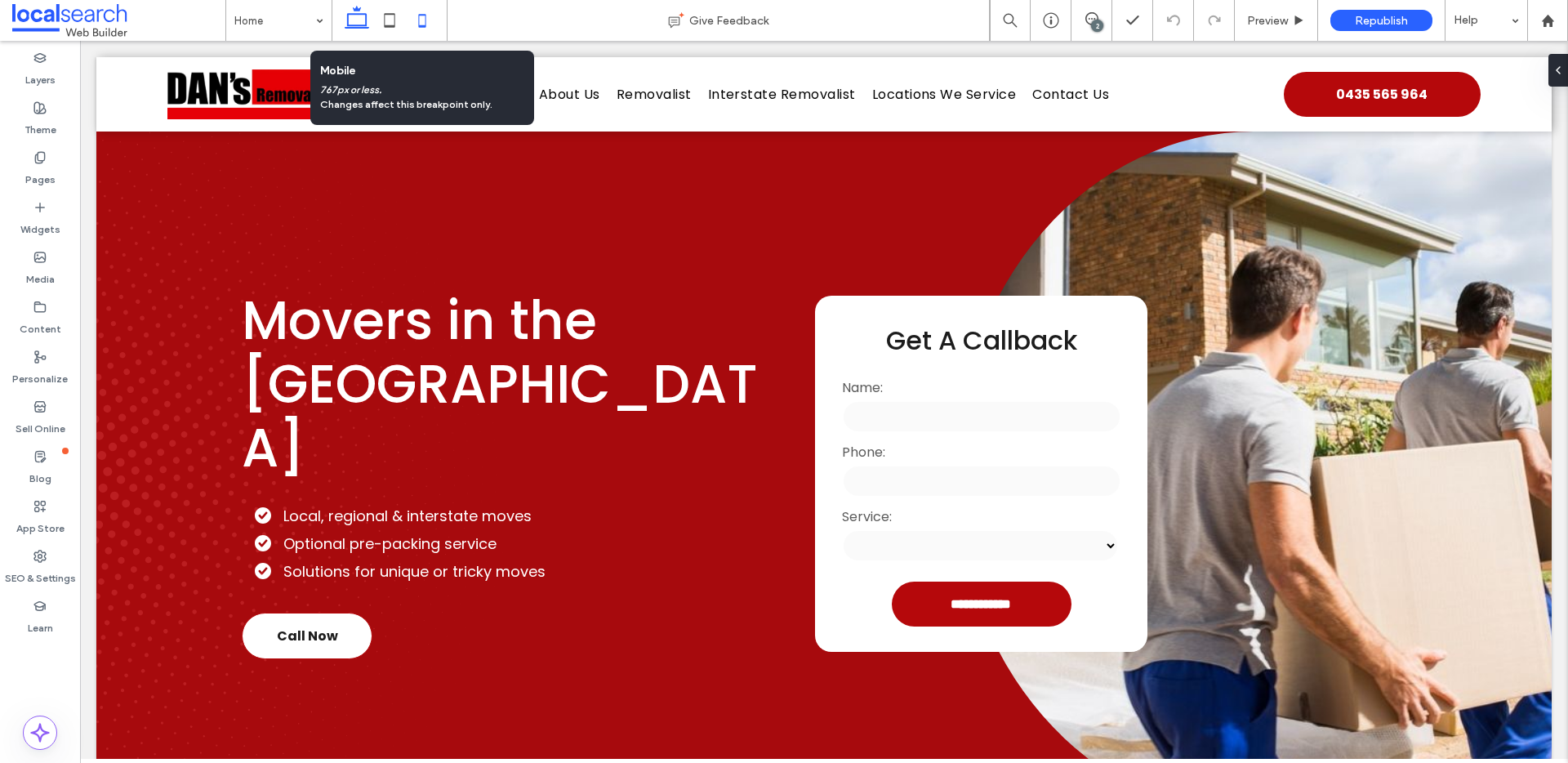
click at [424, 20] on icon at bounding box center [422, 20] width 33 height 33
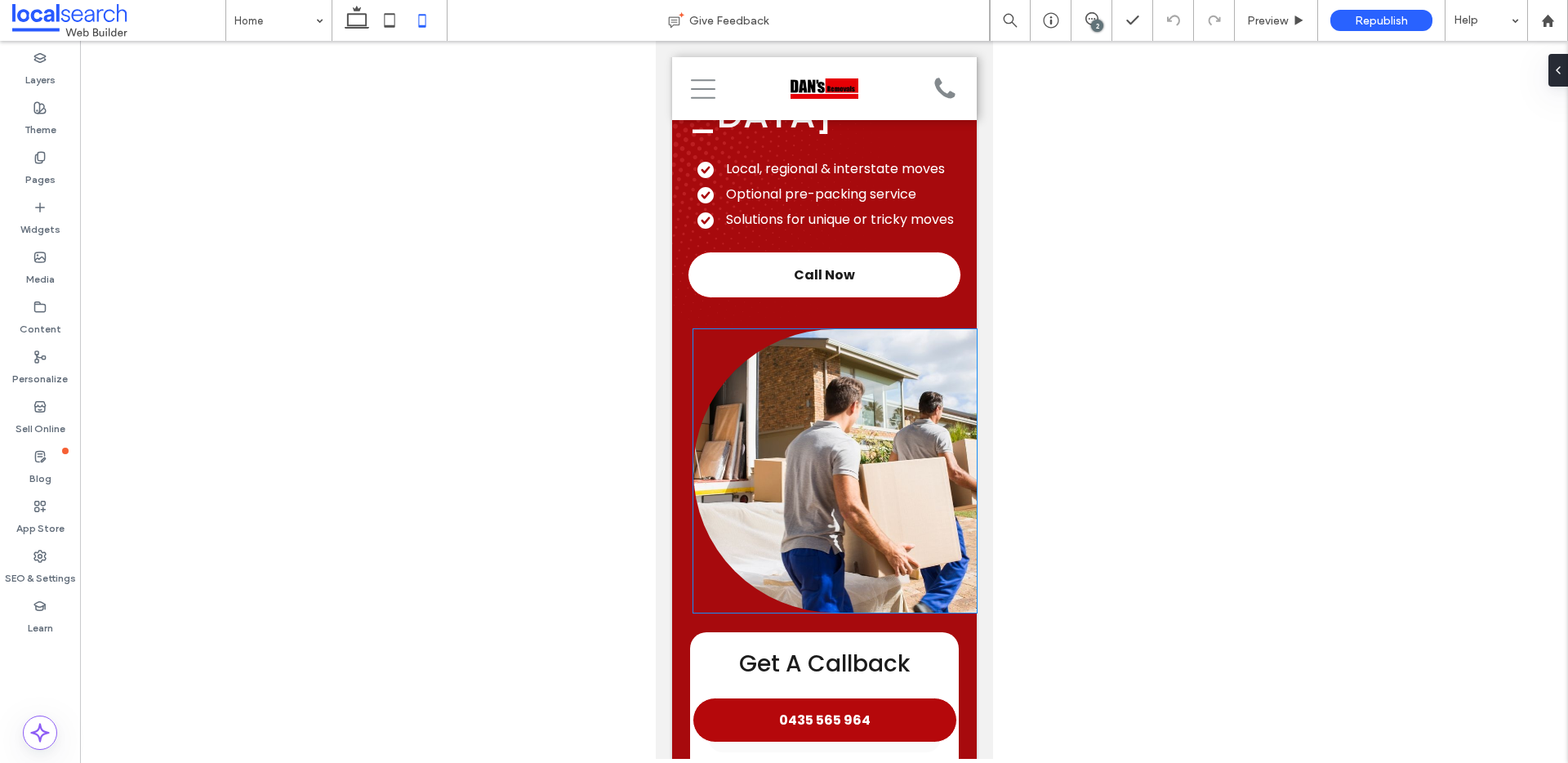
scroll to position [175, 0]
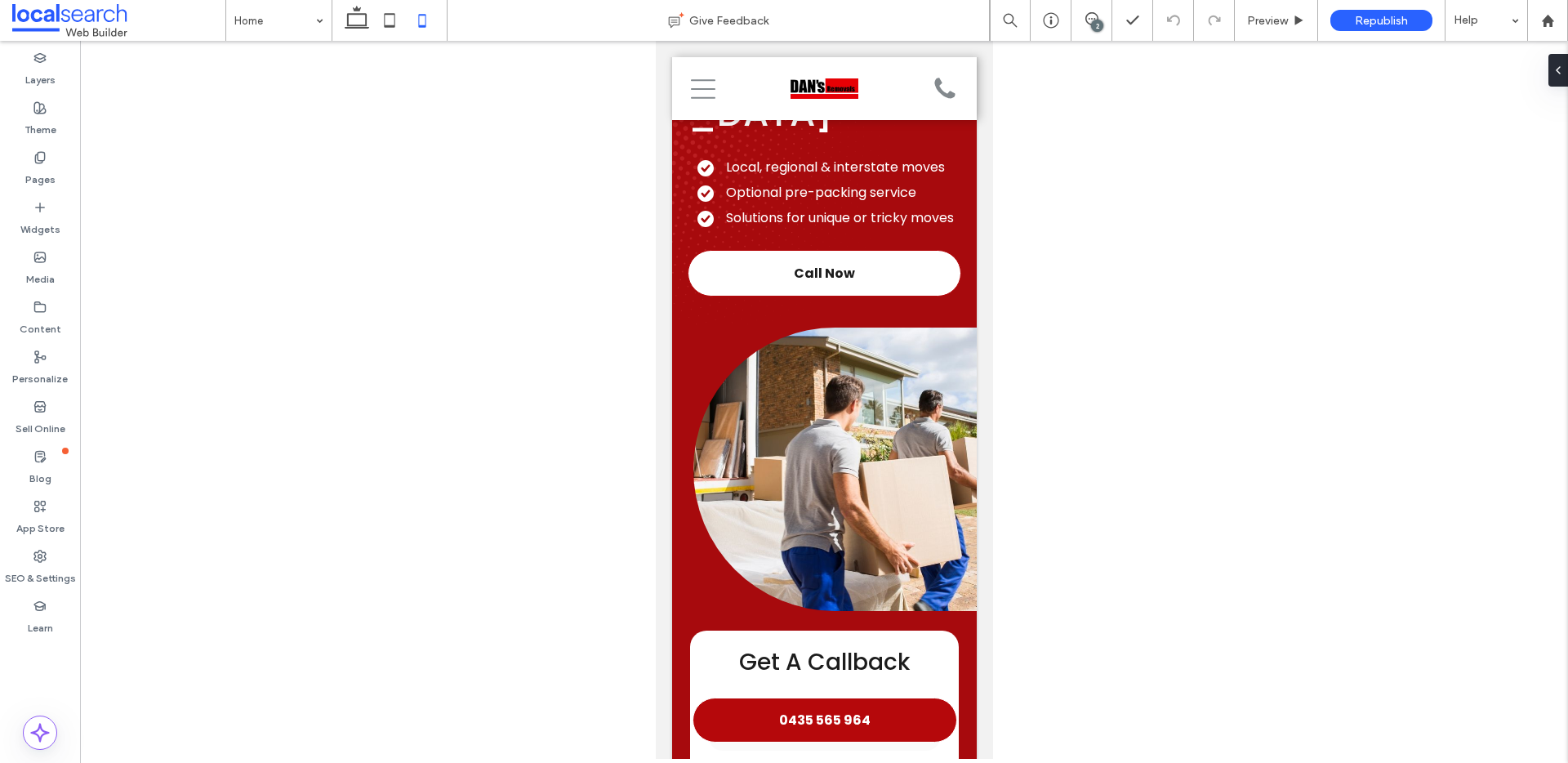
click at [1063, 428] on div at bounding box center [825, 400] width 1488 height 718
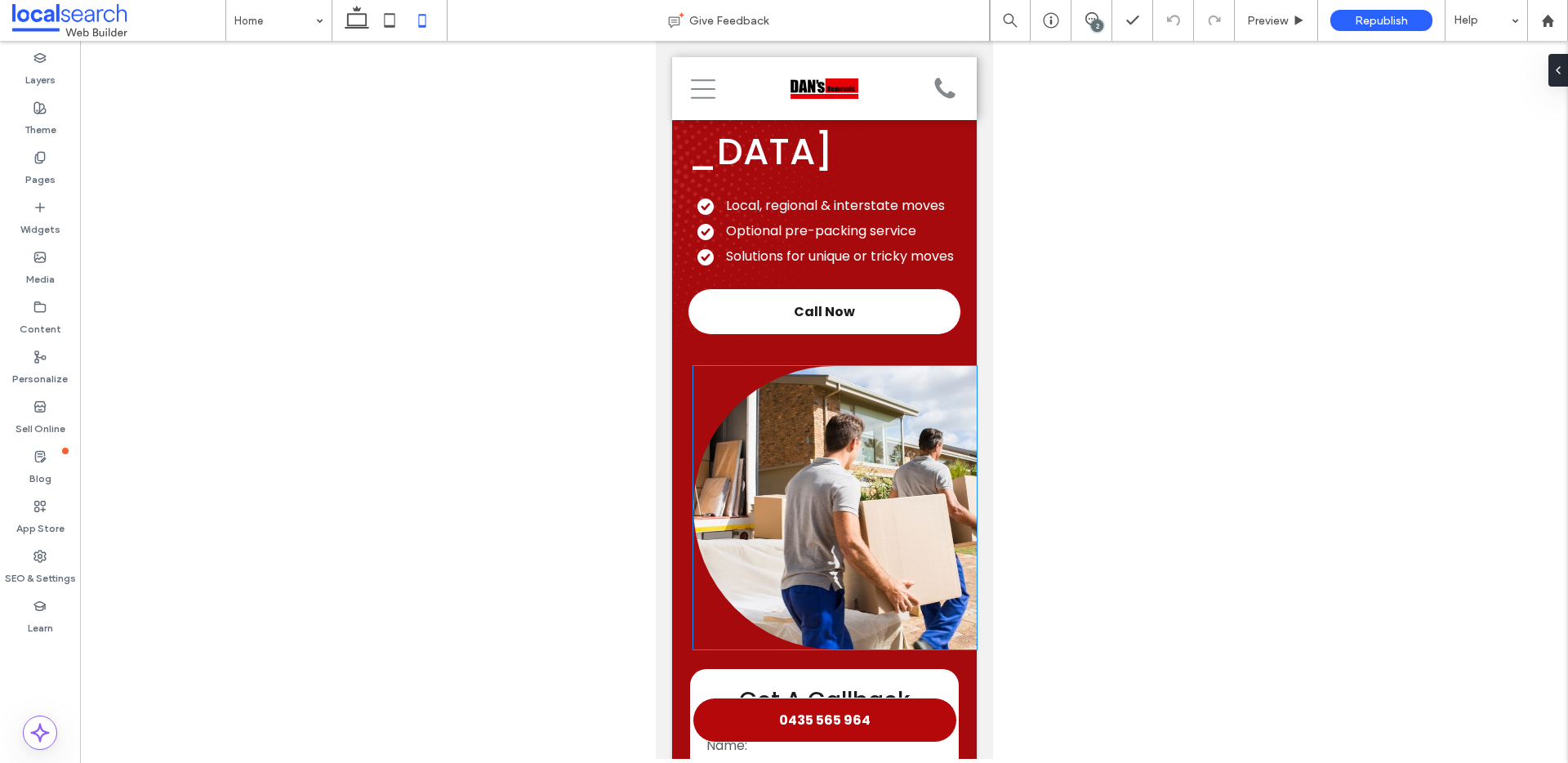
scroll to position [145, 0]
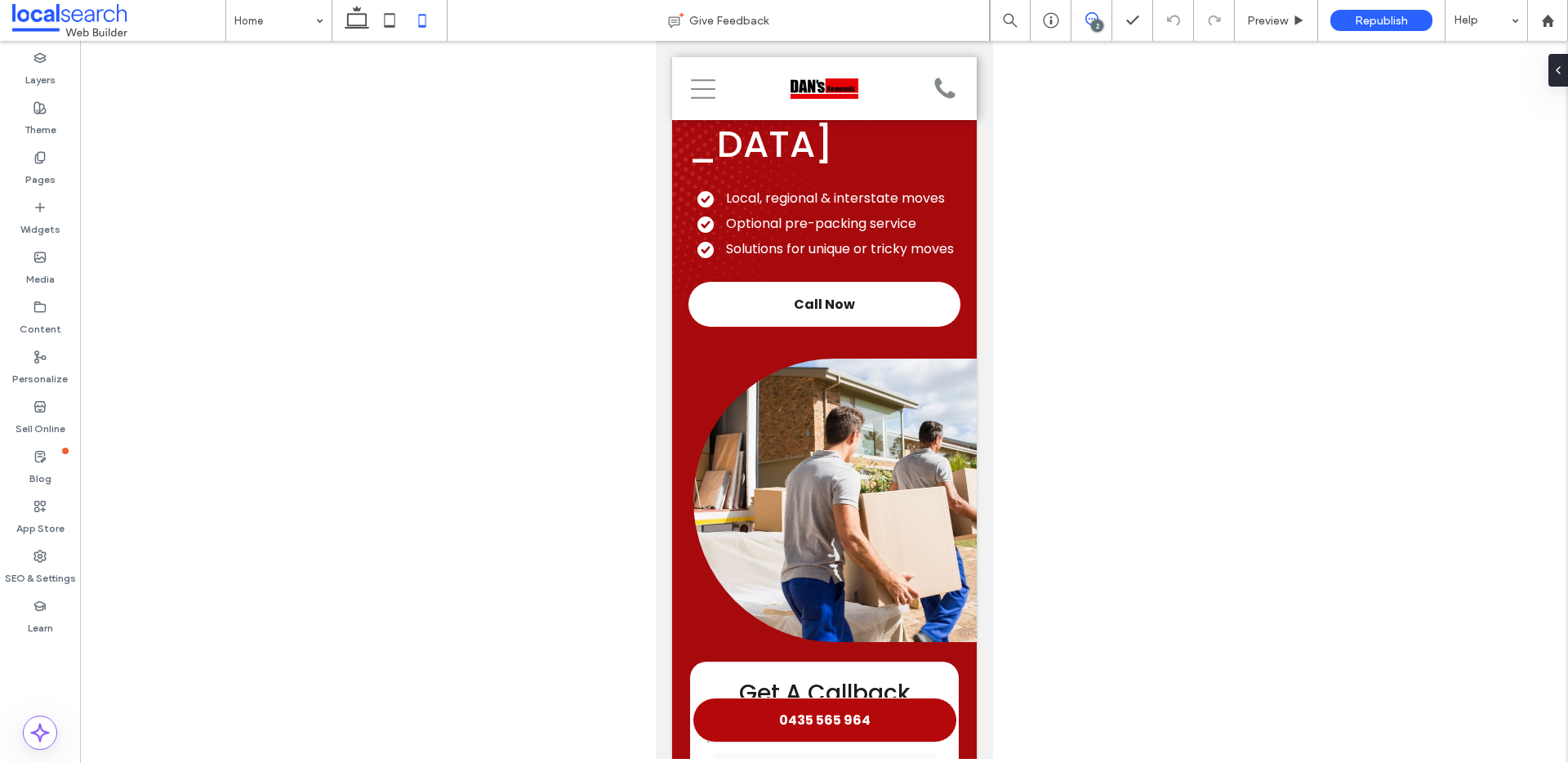
click at [1078, 18] on span at bounding box center [1091, 18] width 40 height 13
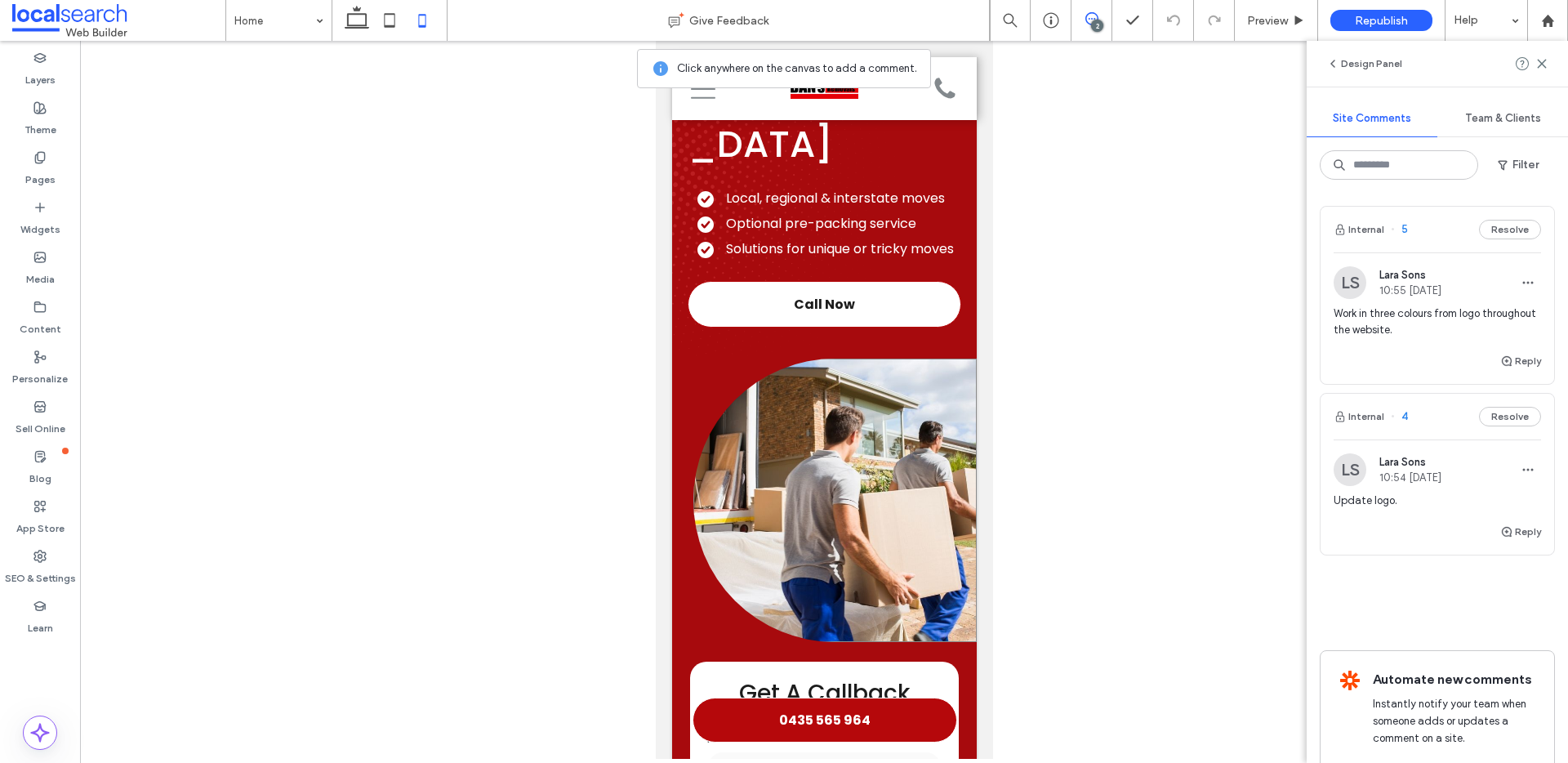
click at [925, 421] on link at bounding box center [834, 500] width 284 height 284
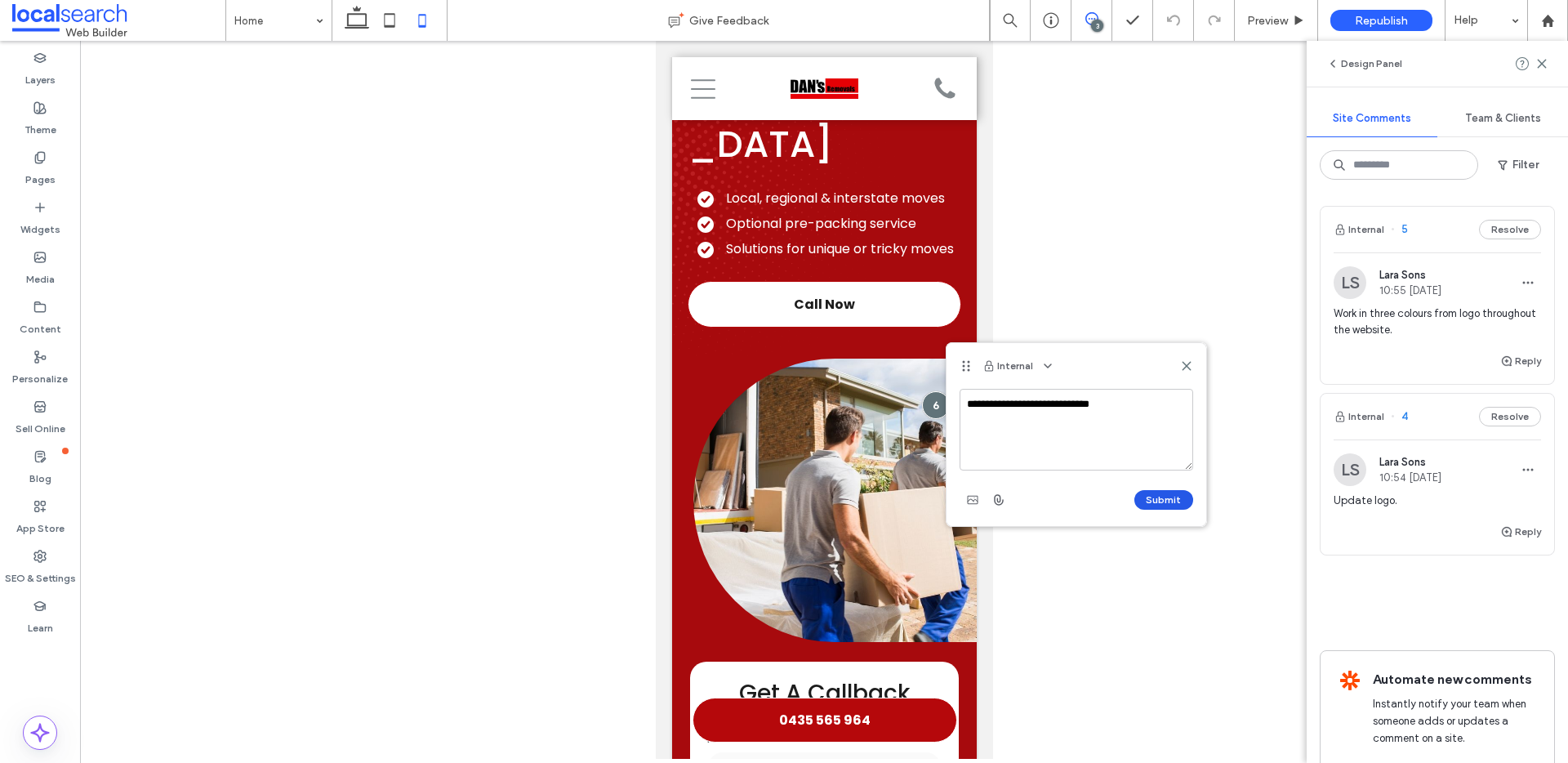
type textarea "**********"
click at [1162, 497] on button "Submit" at bounding box center [1163, 500] width 58 height 19
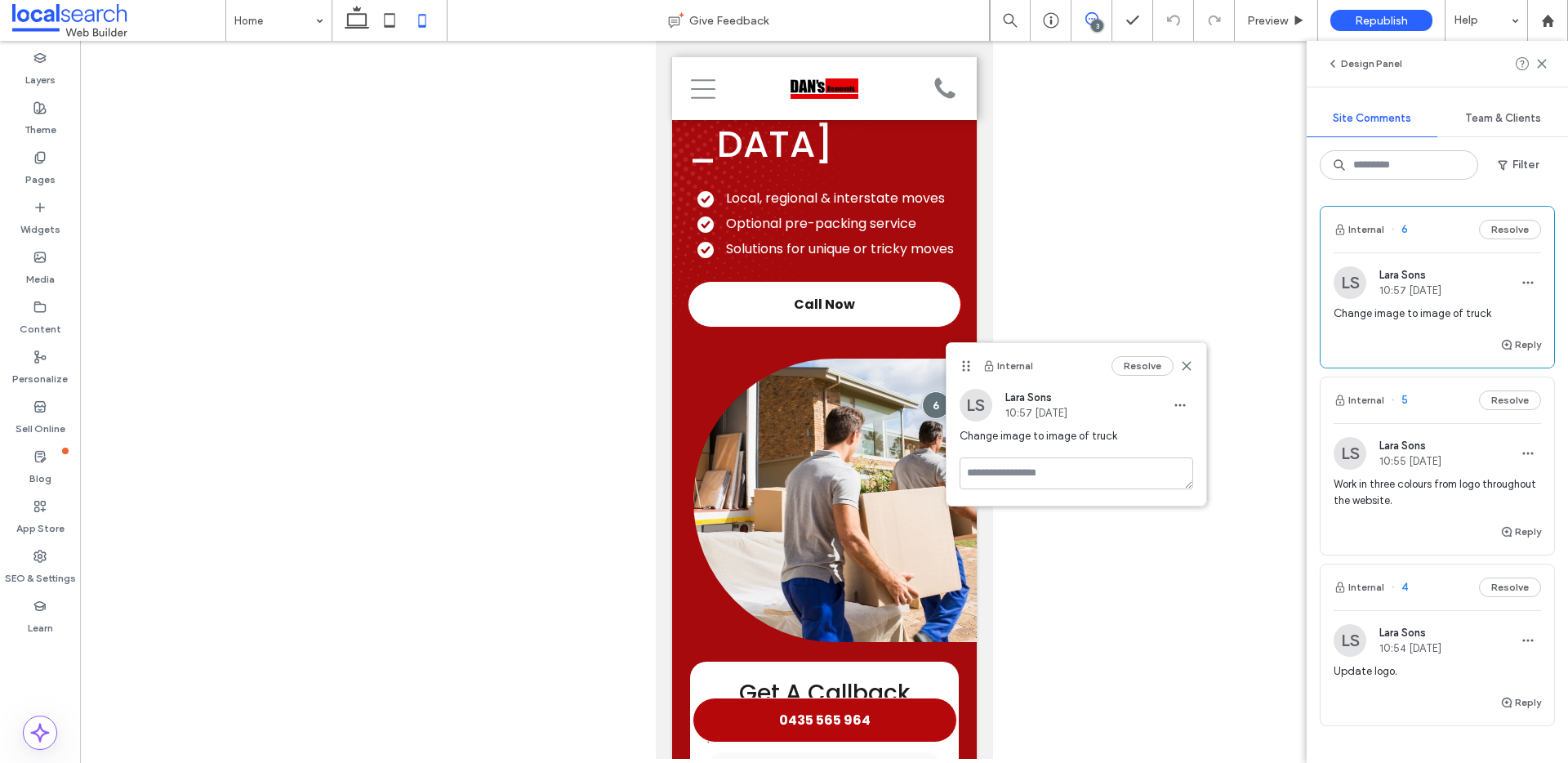
drag, startPoint x: 1190, startPoint y: 370, endPoint x: 1105, endPoint y: 373, distance: 85.1
click at [1190, 370] on icon at bounding box center [1186, 366] width 13 height 13
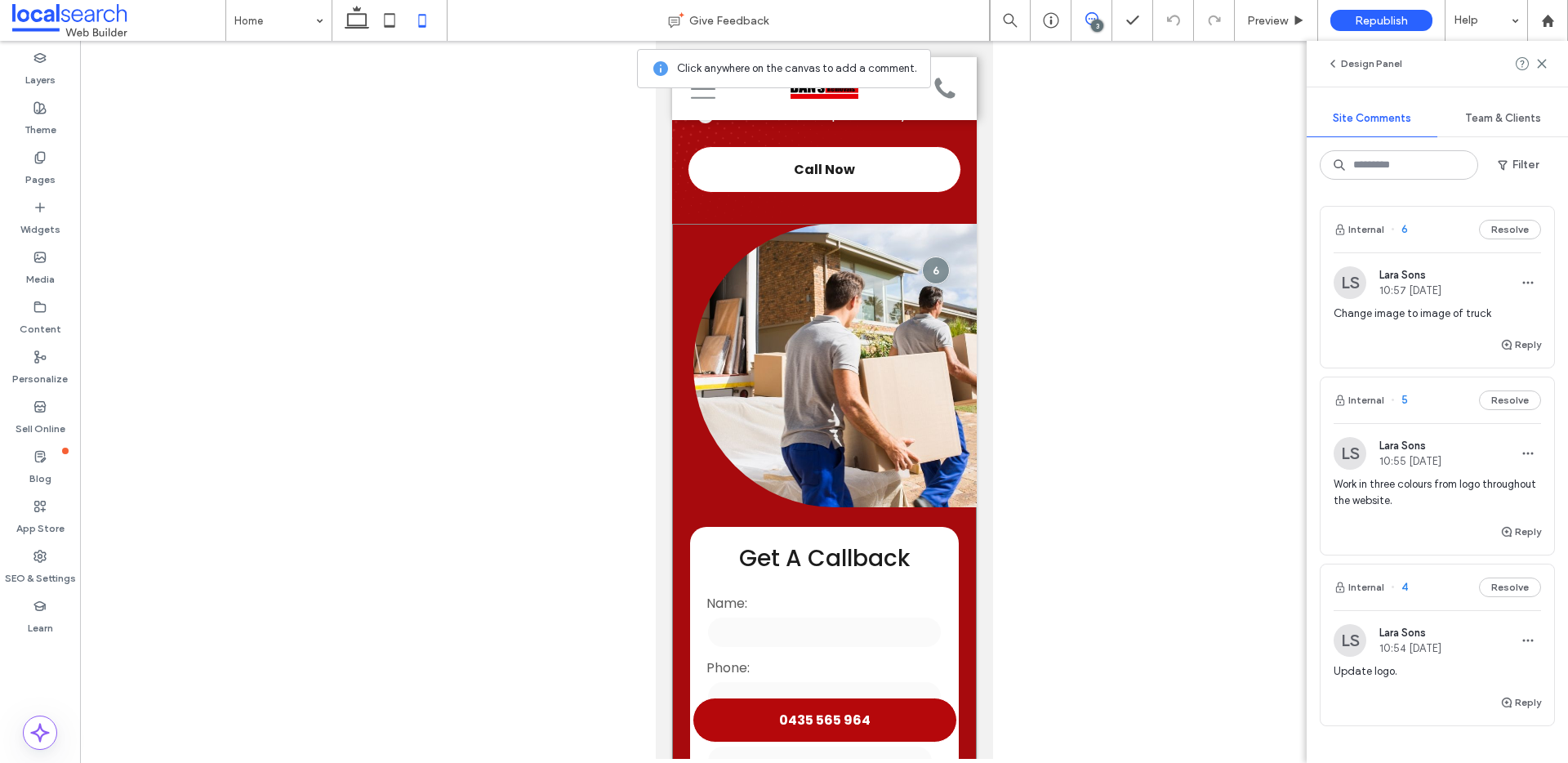
scroll to position [298, 0]
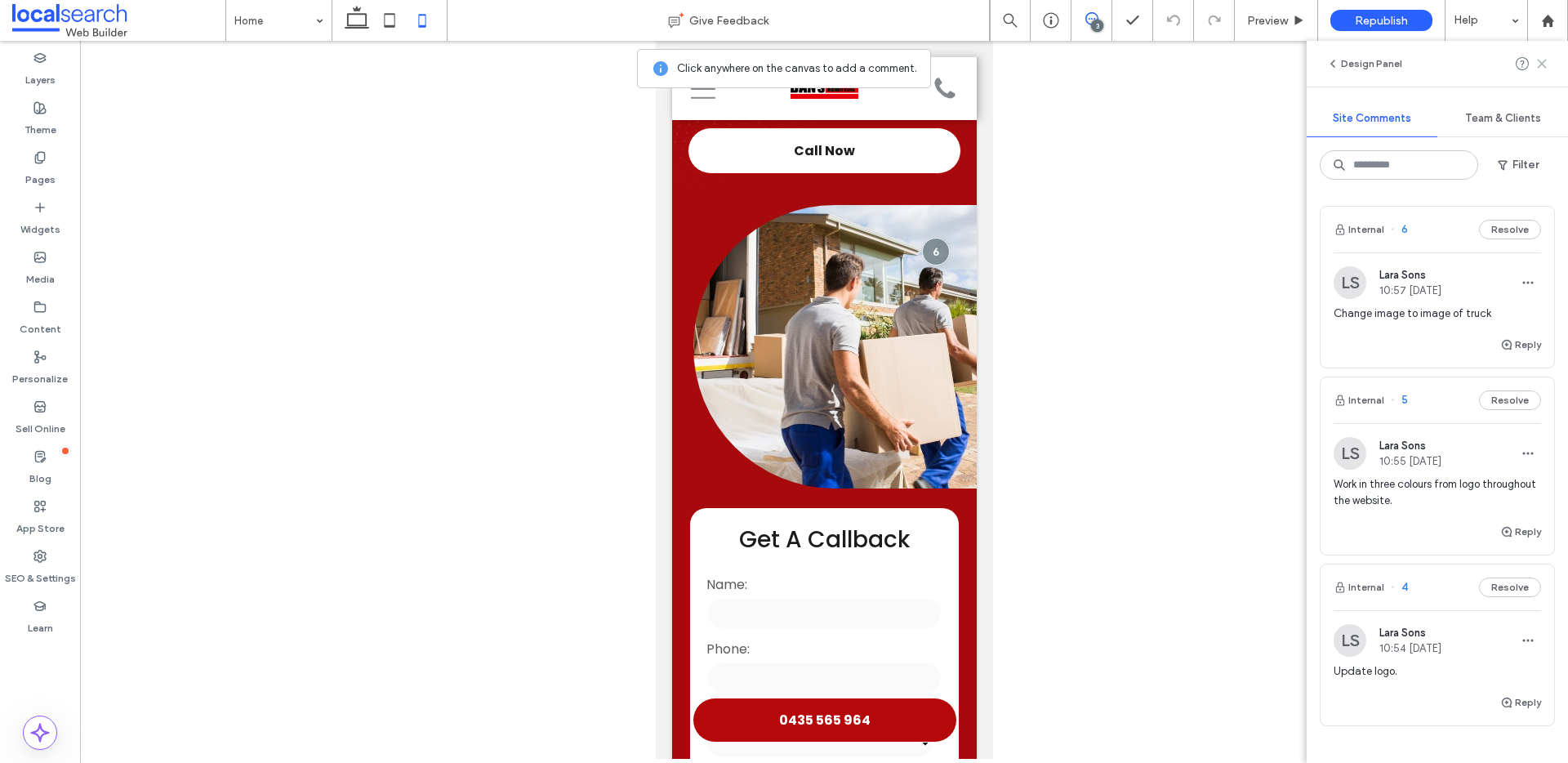
click at [1543, 65] on icon at bounding box center [1542, 64] width 13 height 13
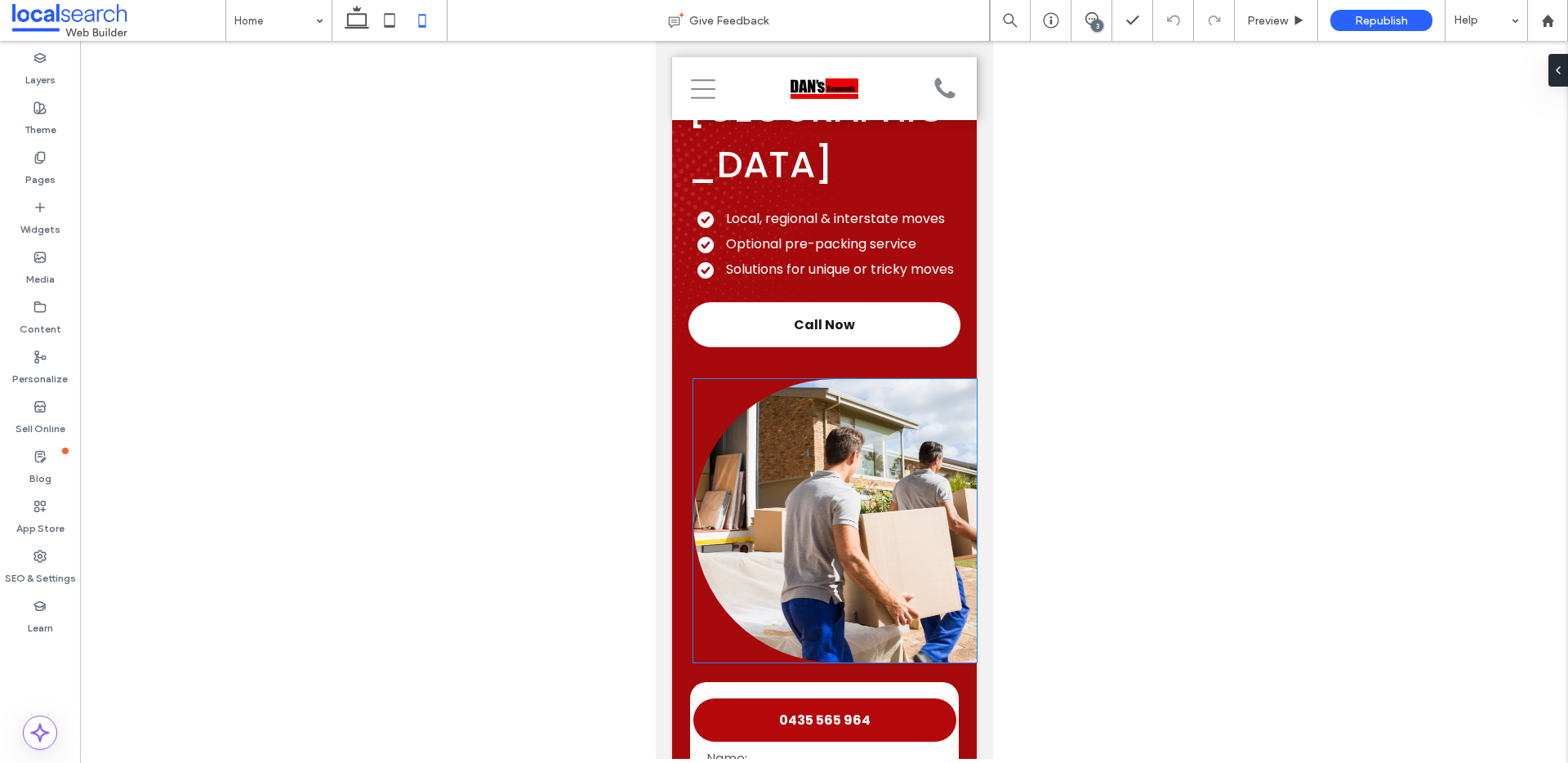
scroll to position [121, 0]
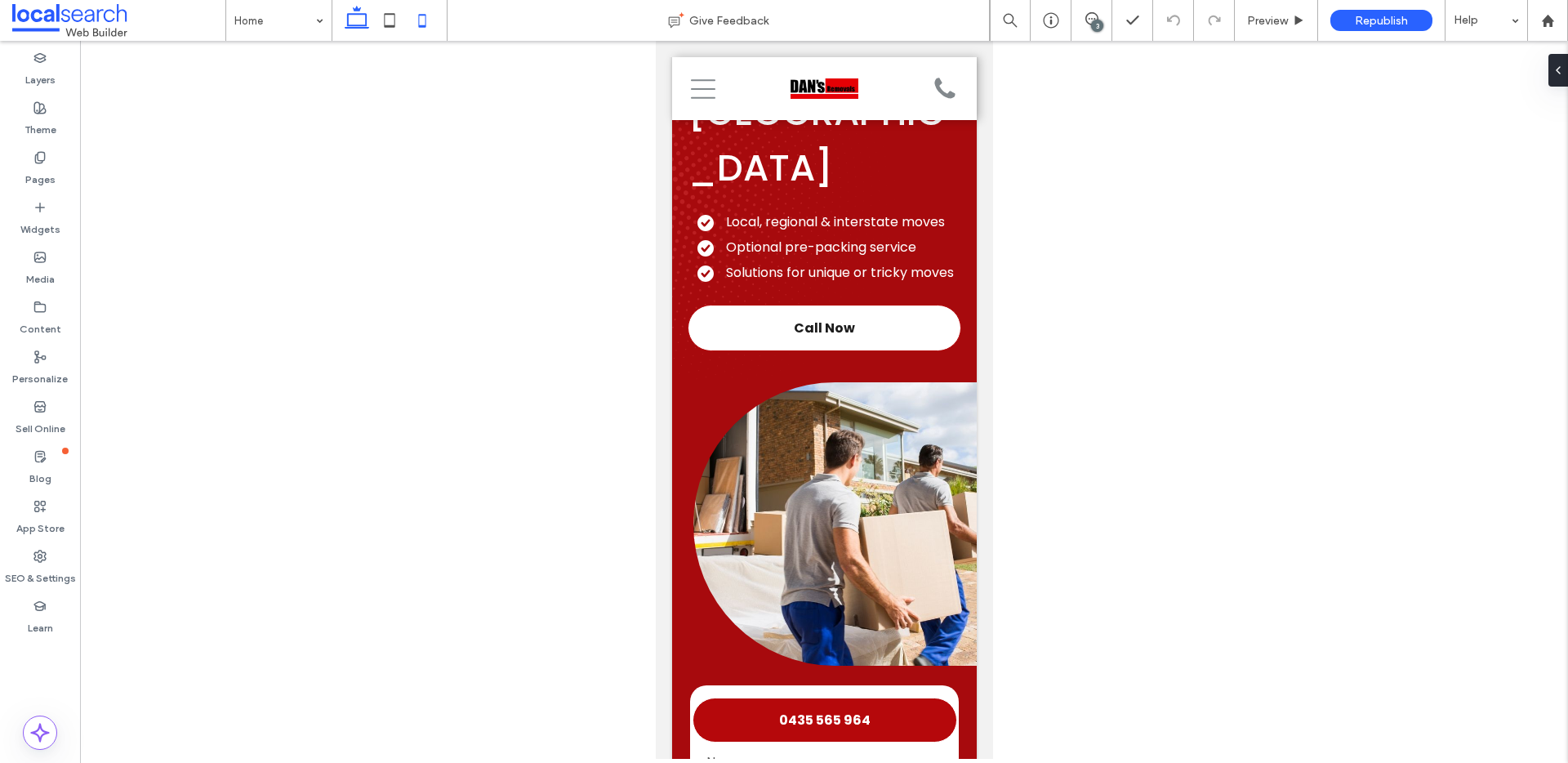
click at [369, 29] on icon at bounding box center [356, 20] width 33 height 33
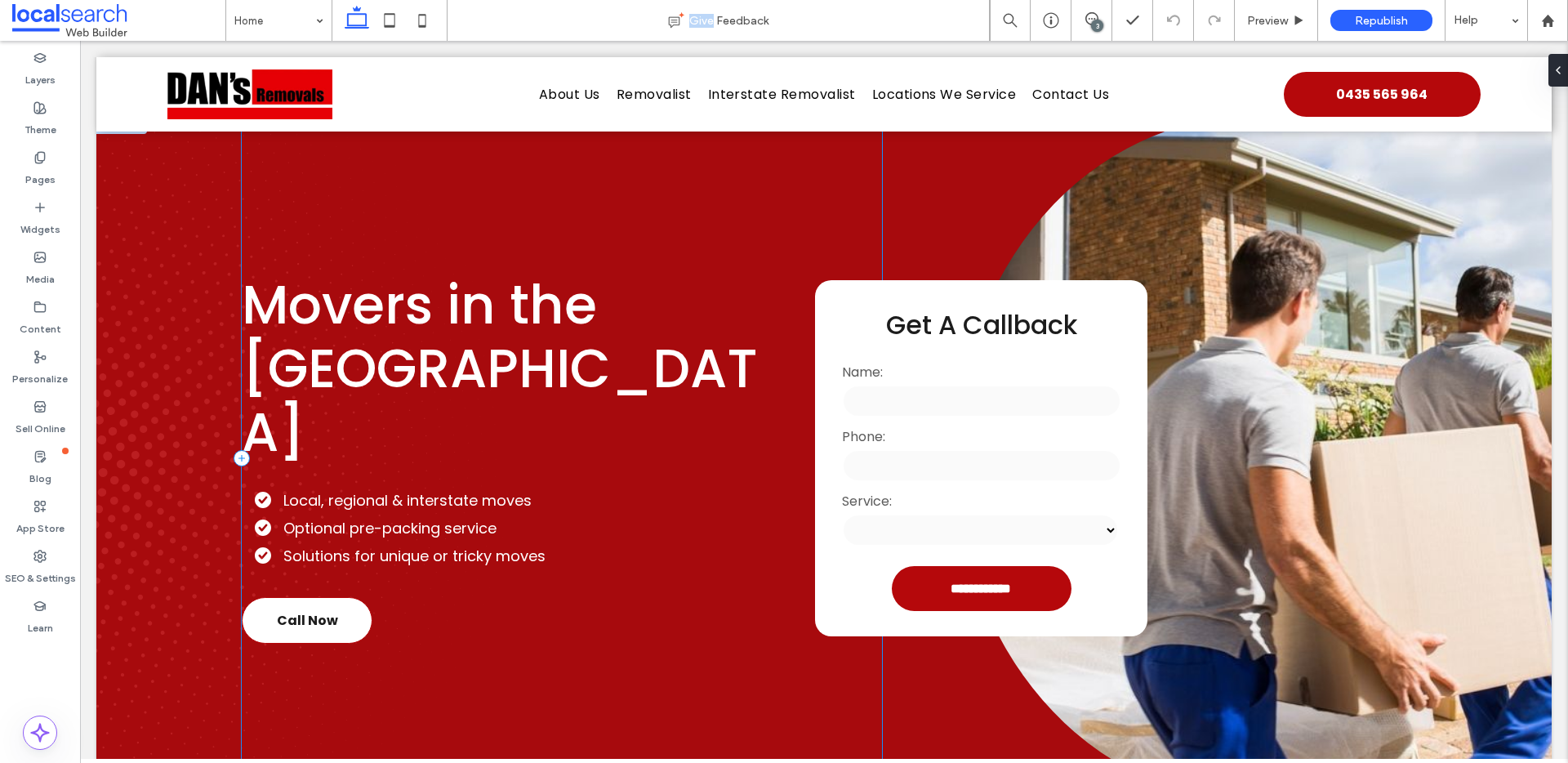
scroll to position [0, 0]
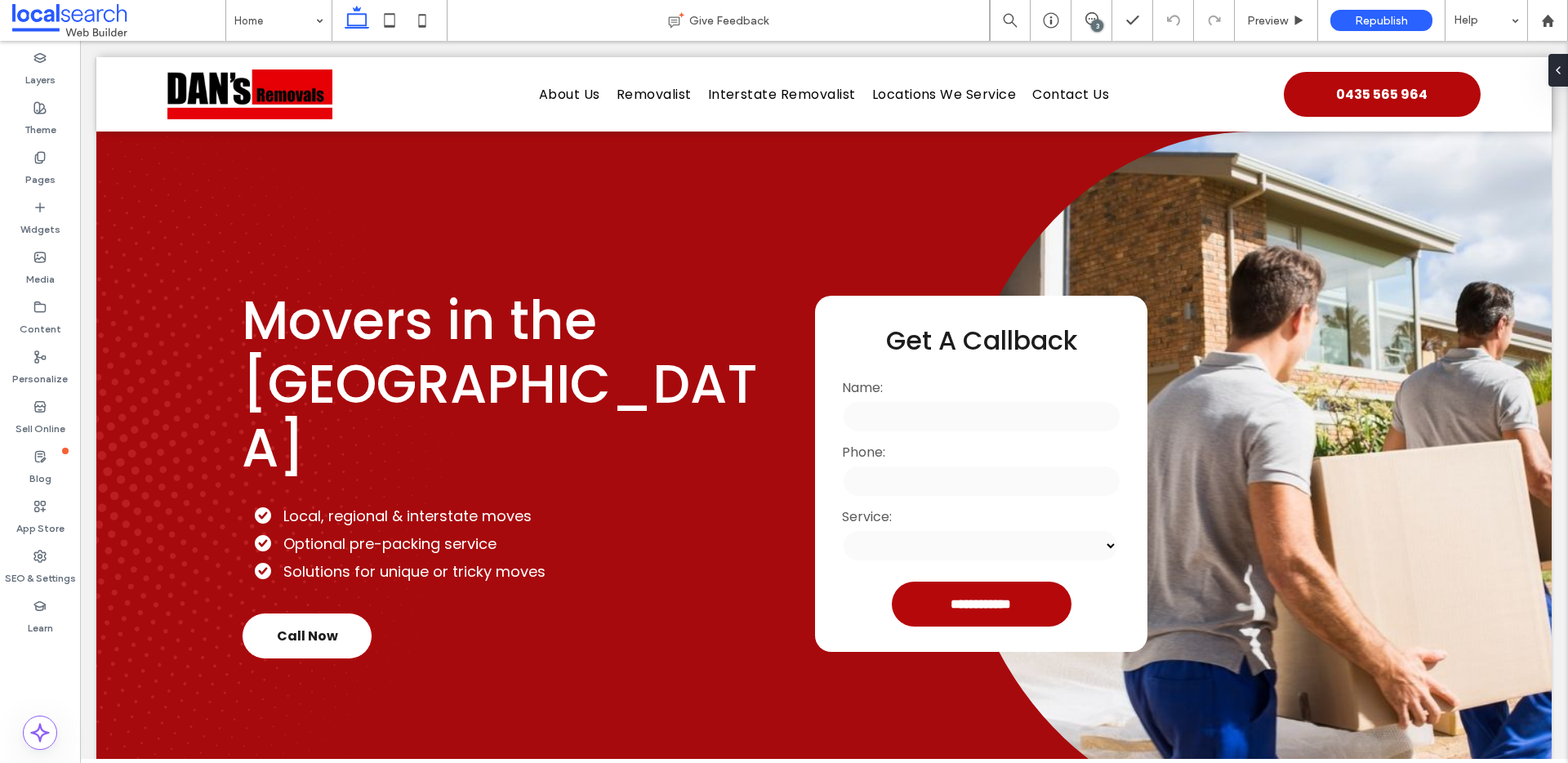
click at [1094, 19] on div "3" at bounding box center [1097, 25] width 12 height 12
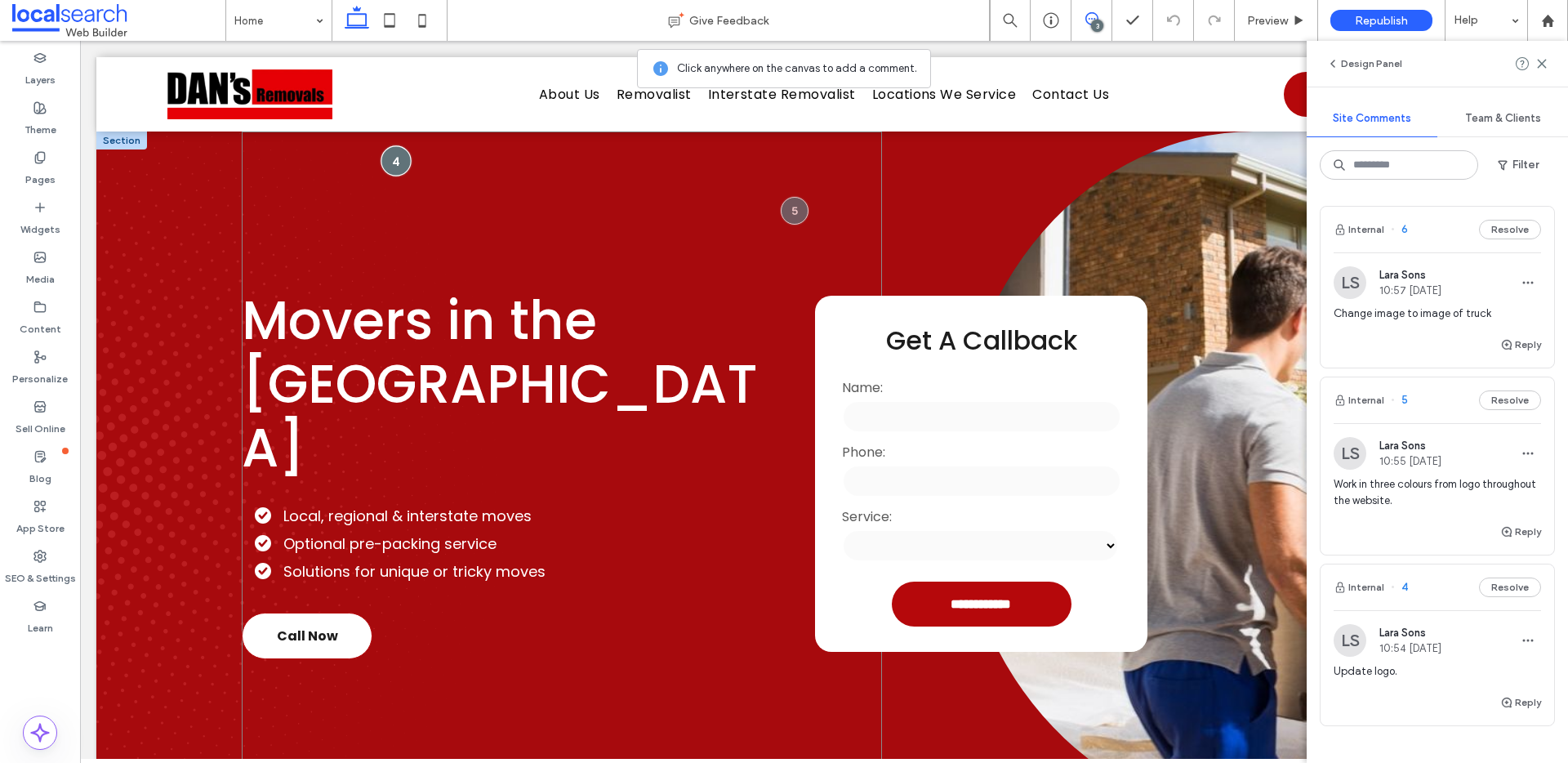
click at [399, 162] on div at bounding box center [396, 161] width 30 height 30
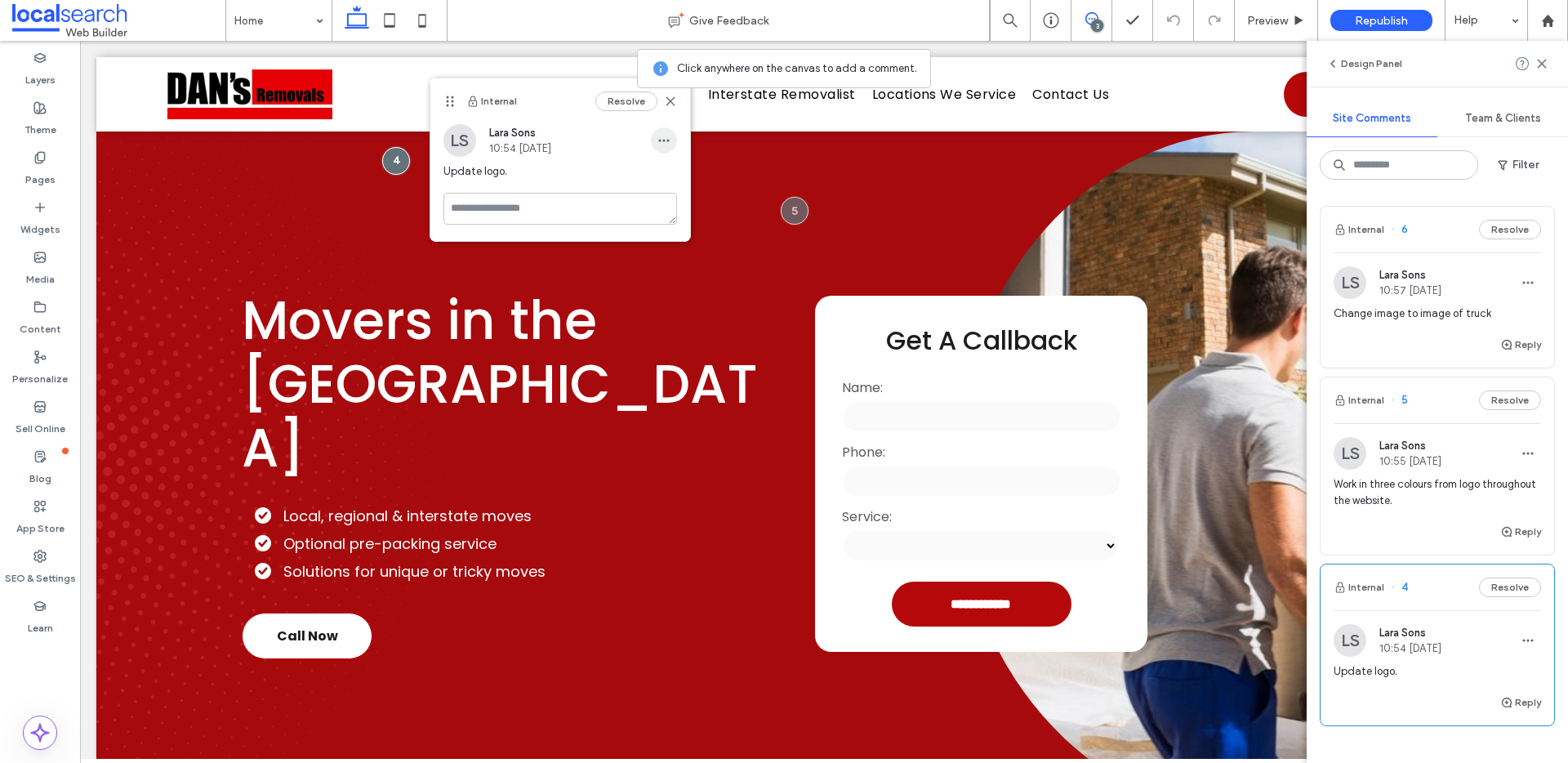
click at [663, 144] on icon "button" at bounding box center [664, 140] width 13 height 13
click at [680, 177] on span "Edit" at bounding box center [675, 182] width 20 height 16
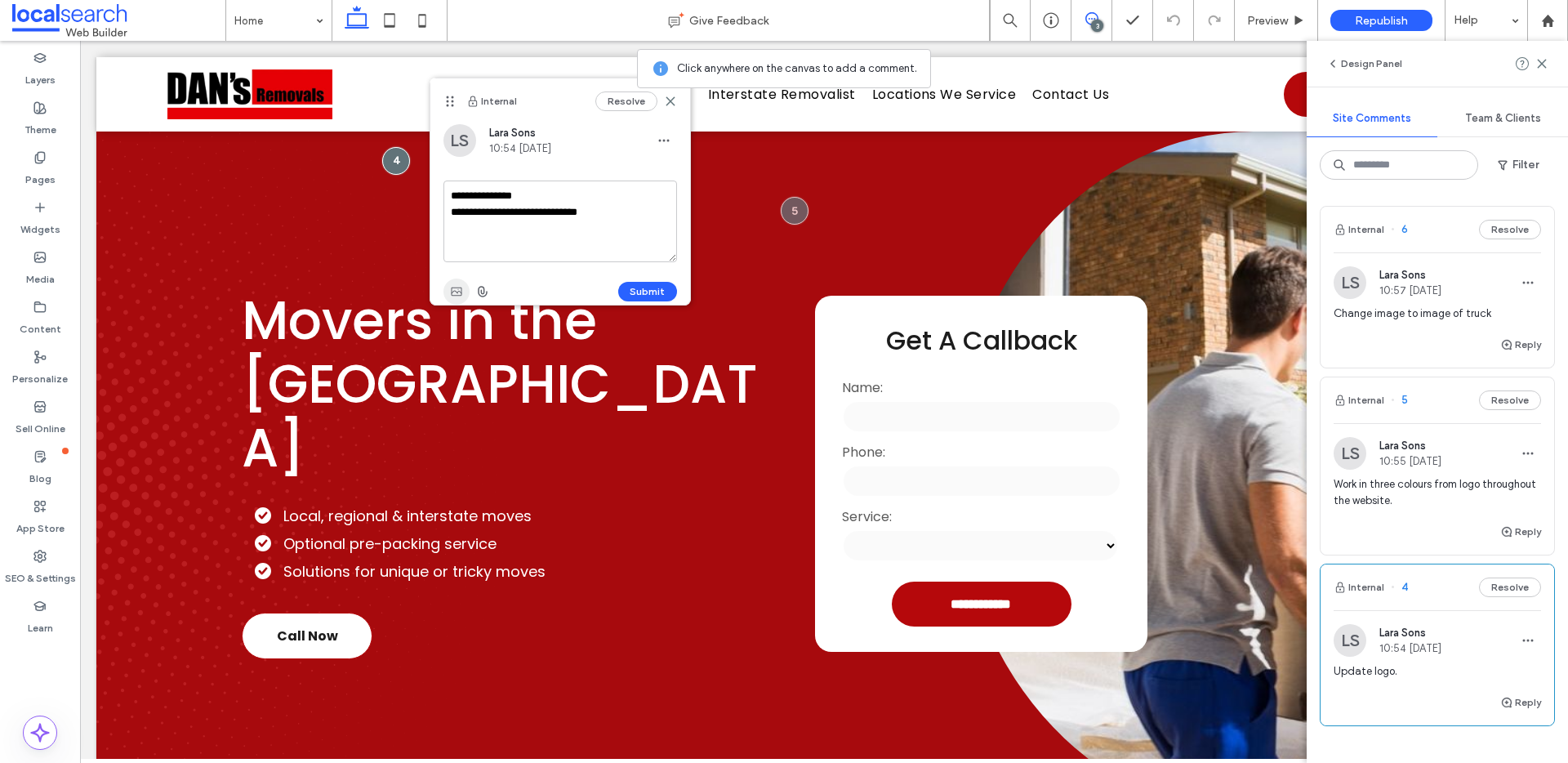
type textarea "**********"
click at [454, 294] on icon "button" at bounding box center [456, 291] width 13 height 13
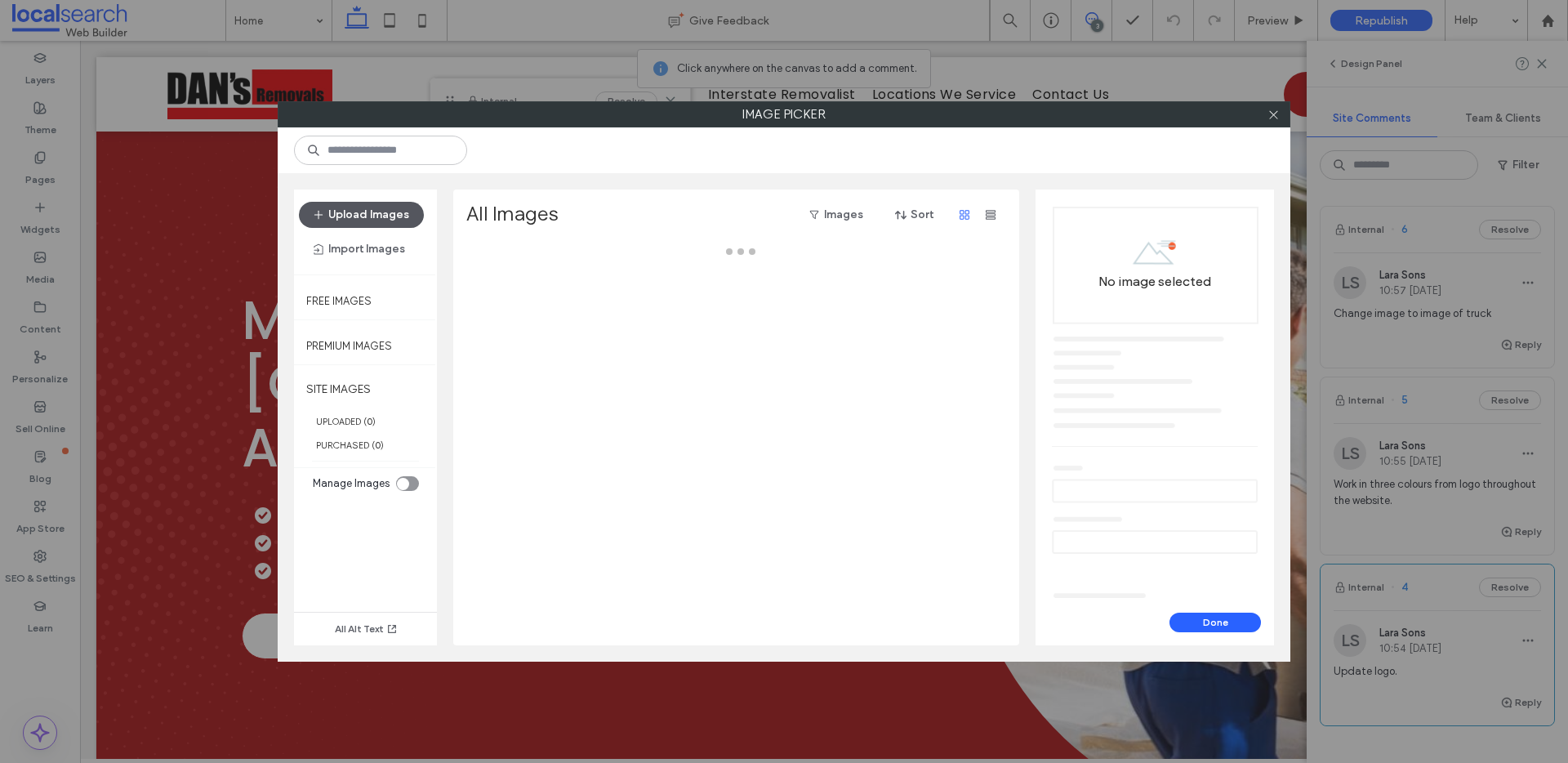
click at [356, 218] on button "Upload Images" at bounding box center [362, 214] width 125 height 26
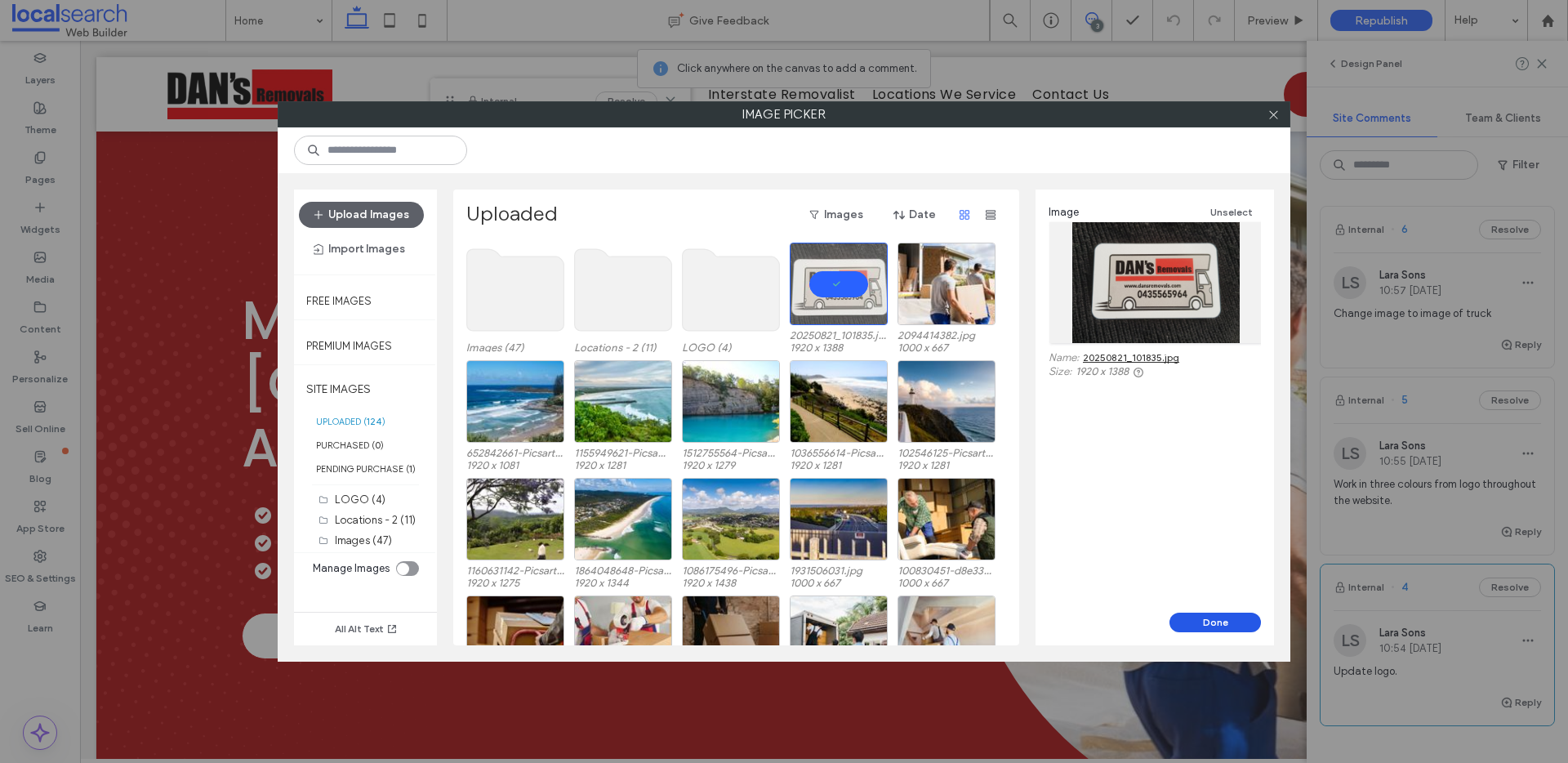
click at [1203, 619] on button "Done" at bounding box center [1216, 622] width 91 height 19
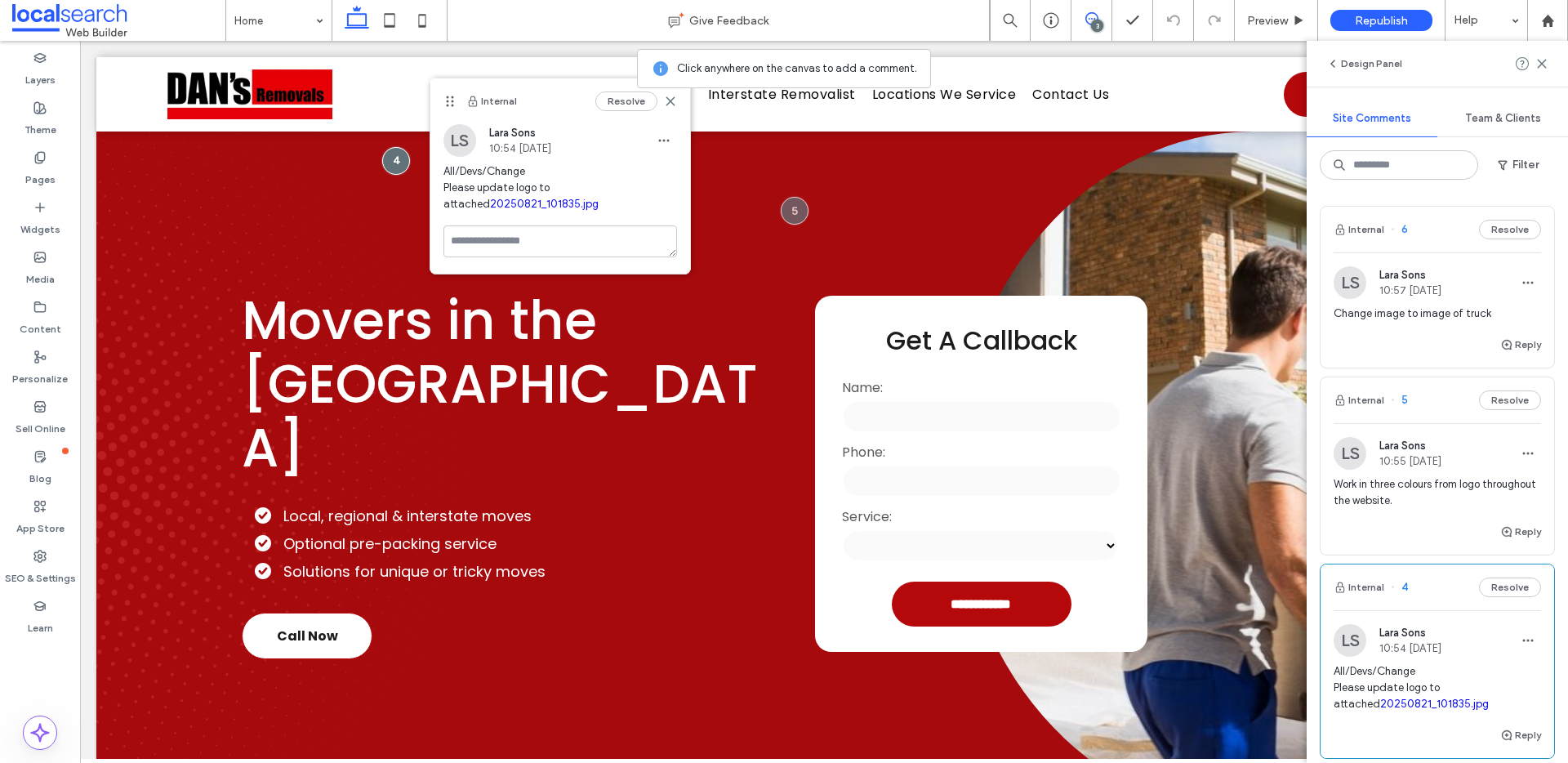
drag, startPoint x: 666, startPoint y: 140, endPoint x: 672, endPoint y: 158, distance: 19.0
click at [666, 140] on use "button" at bounding box center [664, 140] width 11 height 3
click at [682, 174] on span "Edit" at bounding box center [675, 182] width 20 height 16
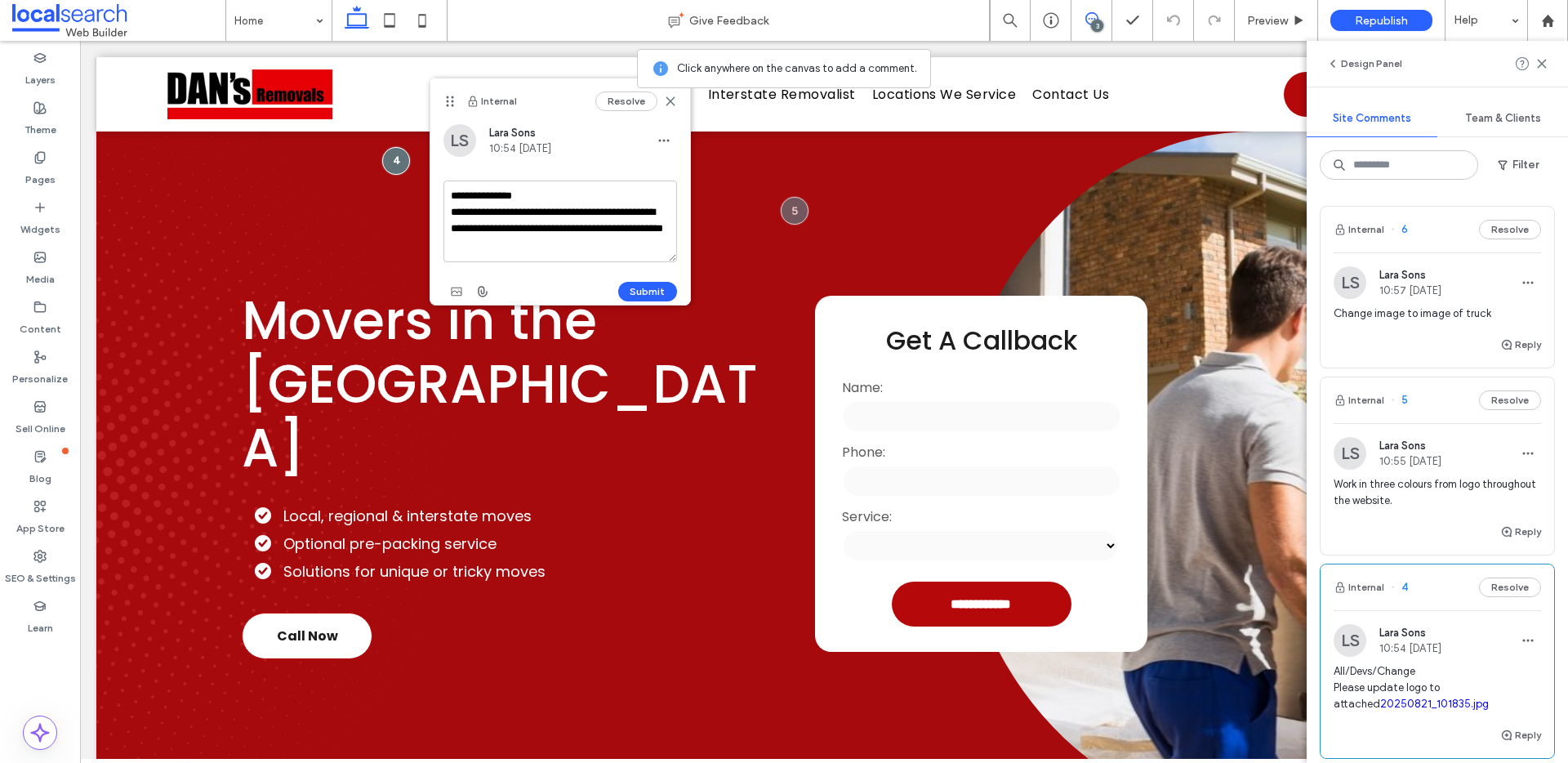
click at [570, 246] on textarea "**********" at bounding box center [560, 221] width 234 height 81
click at [602, 252] on textarea "**********" at bounding box center [560, 221] width 234 height 81
click at [614, 212] on textarea "**********" at bounding box center [560, 221] width 234 height 81
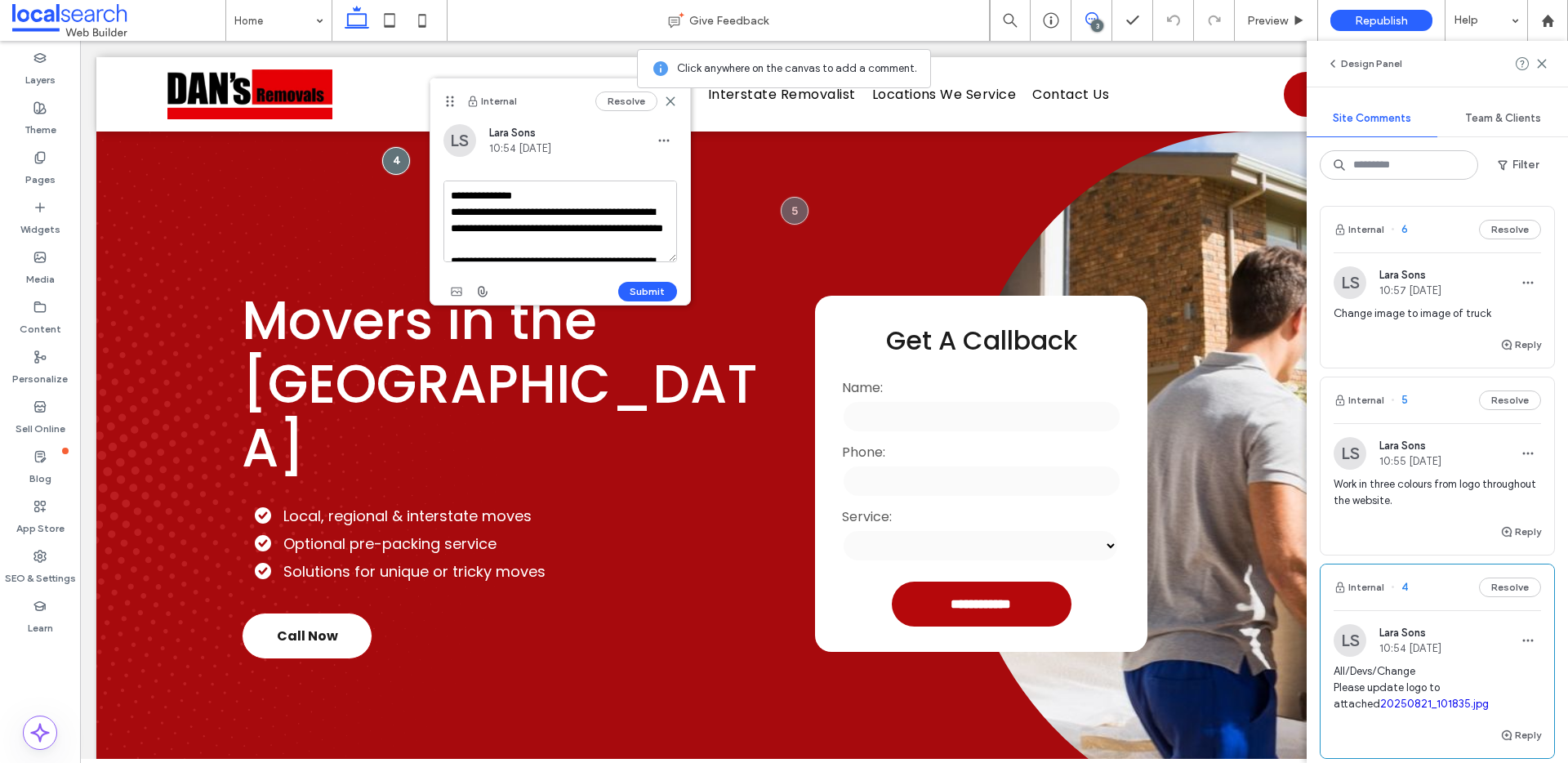
drag, startPoint x: 521, startPoint y: 213, endPoint x: 500, endPoint y: 212, distance: 21.0
click at [511, 213] on textarea "**********" at bounding box center [560, 221] width 234 height 81
click at [487, 209] on textarea "**********" at bounding box center [560, 221] width 234 height 81
click at [519, 212] on textarea "**********" at bounding box center [560, 221] width 234 height 81
drag, startPoint x: 517, startPoint y: 212, endPoint x: 498, endPoint y: 213, distance: 19.0
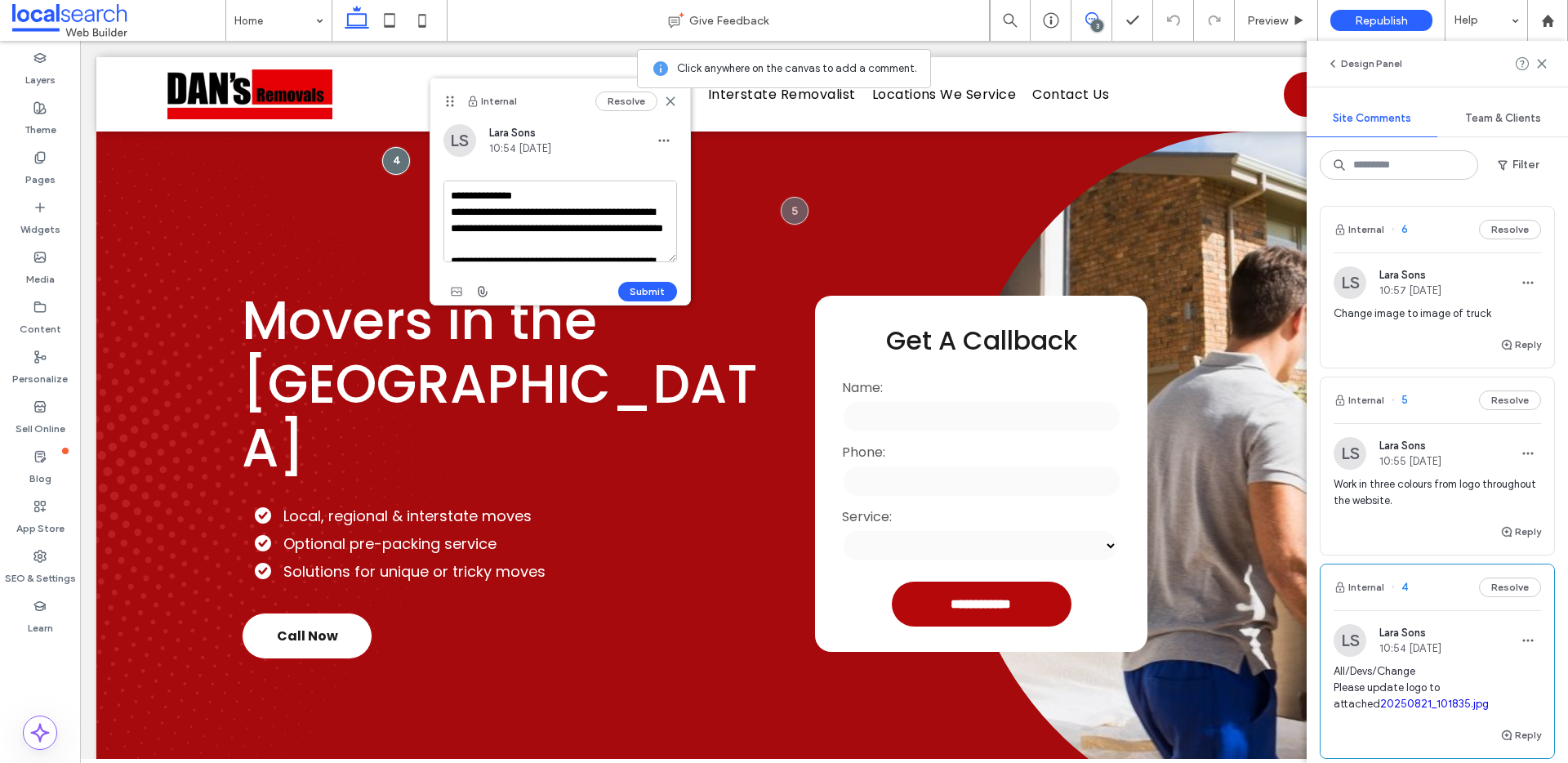
click at [514, 213] on textarea "**********" at bounding box center [560, 221] width 234 height 81
click at [493, 212] on textarea "**********" at bounding box center [560, 221] width 234 height 81
click at [489, 212] on textarea "**********" at bounding box center [560, 221] width 234 height 81
drag, startPoint x: 486, startPoint y: 212, endPoint x: 503, endPoint y: 213, distance: 17.0
click at [487, 212] on textarea "**********" at bounding box center [560, 221] width 234 height 81
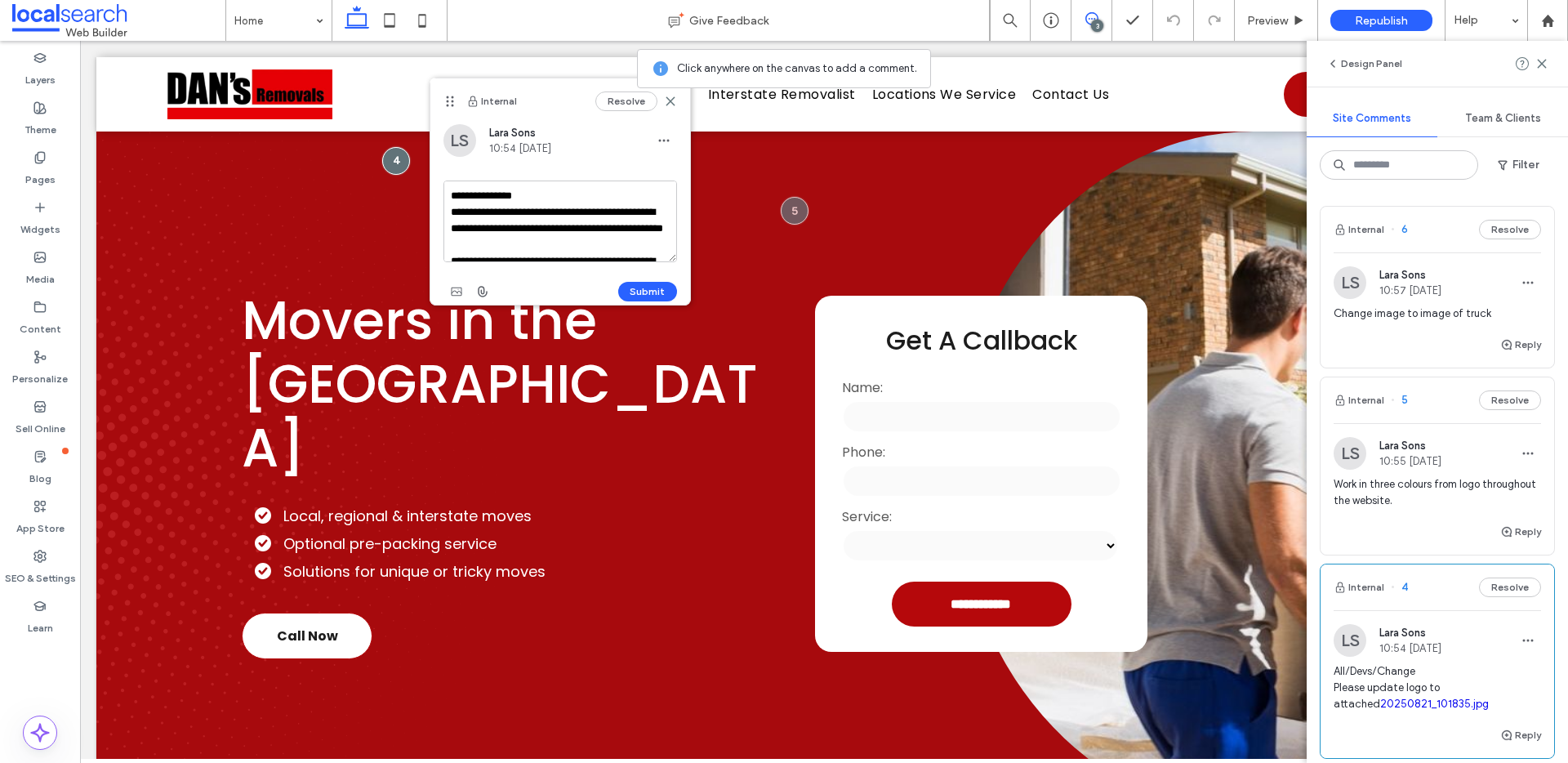
click at [517, 213] on textarea "**********" at bounding box center [560, 221] width 234 height 81
click at [539, 213] on textarea "**********" at bounding box center [560, 221] width 234 height 81
drag, startPoint x: 571, startPoint y: 214, endPoint x: 588, endPoint y: 213, distance: 17.0
click at [572, 214] on textarea "**********" at bounding box center [560, 221] width 234 height 81
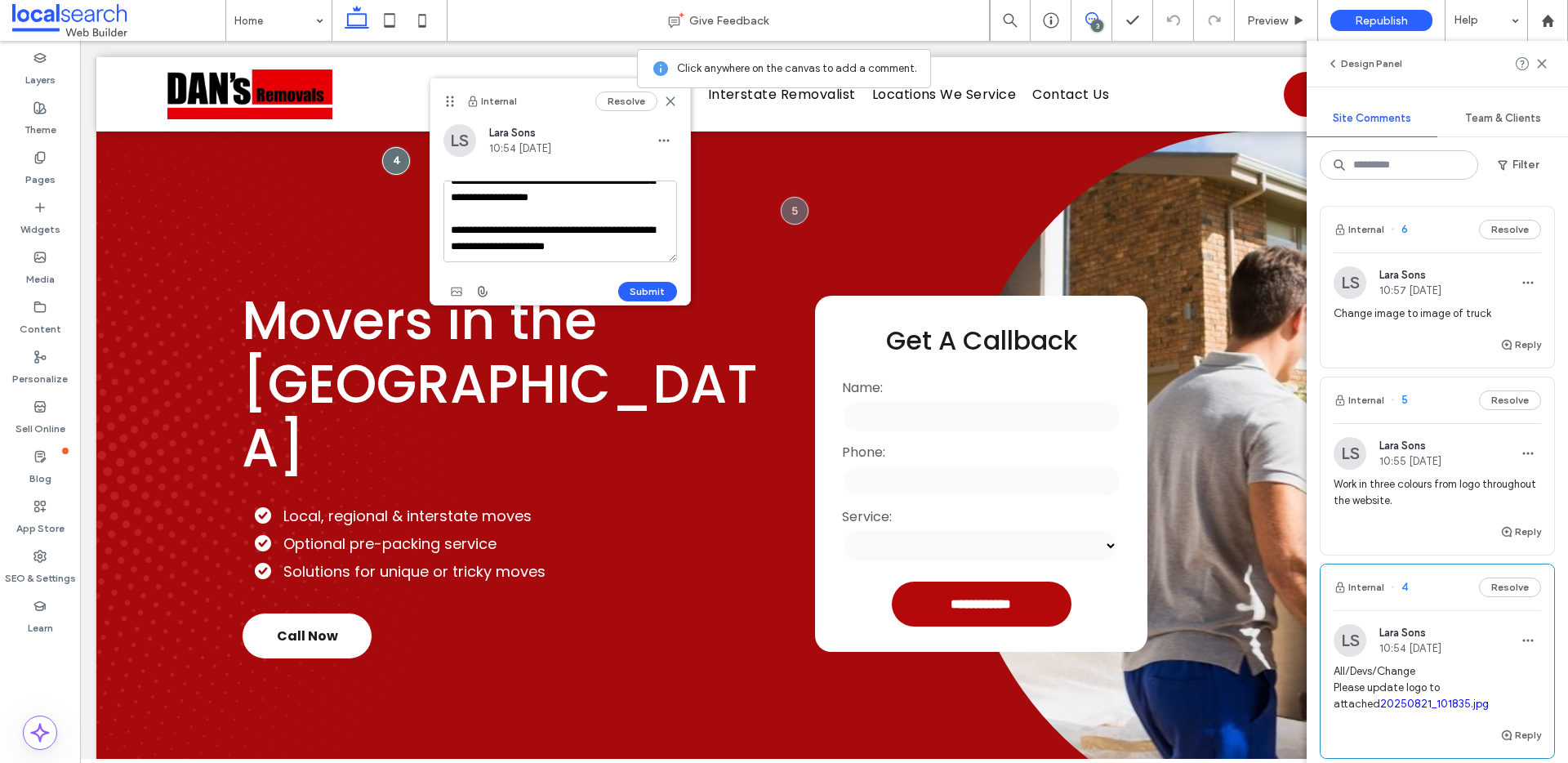
click at [633, 244] on textarea "**********" at bounding box center [560, 221] width 234 height 81
type textarea "**********"
click at [638, 296] on button "Submit" at bounding box center [647, 291] width 58 height 19
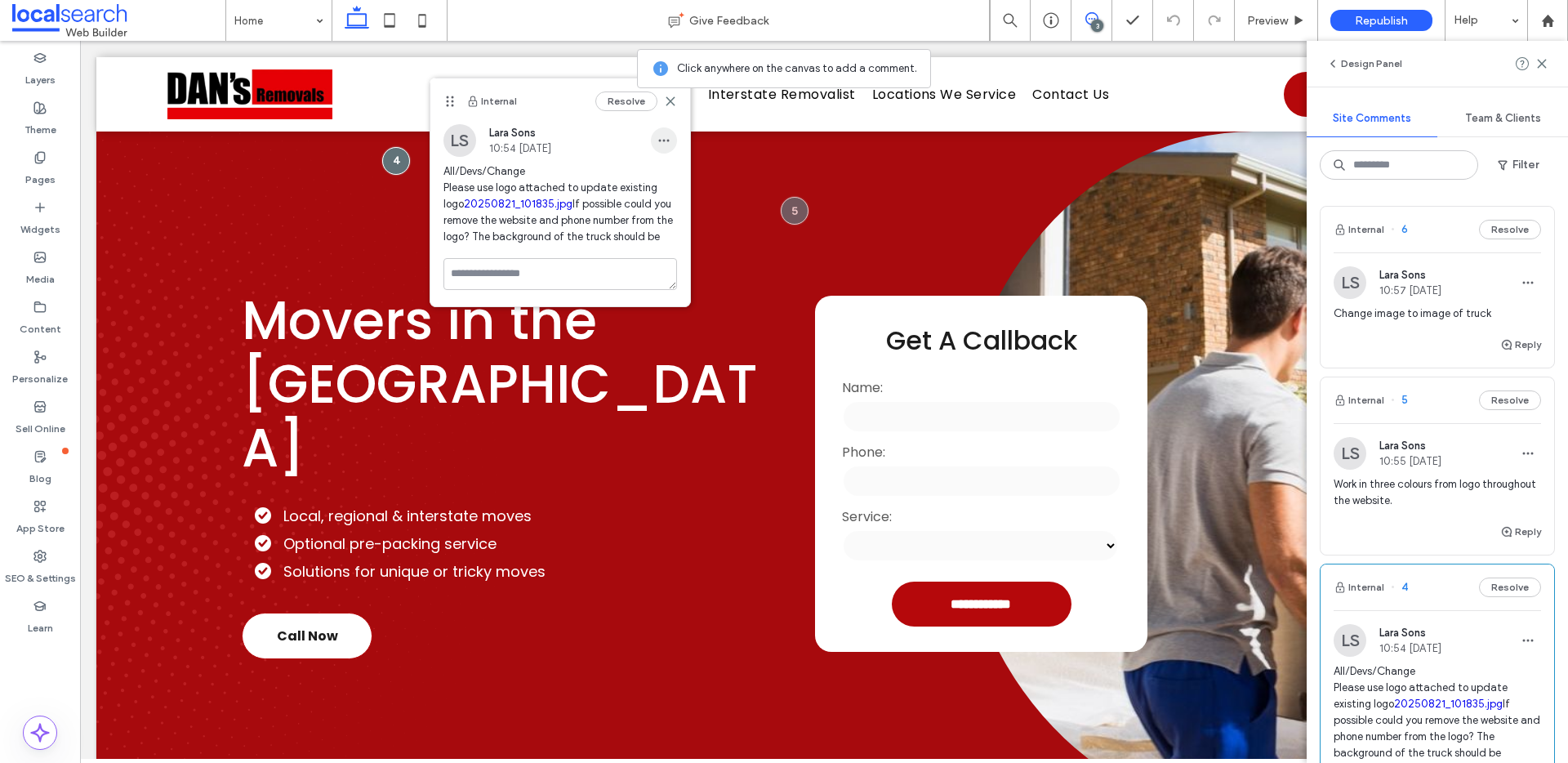
click at [665, 139] on icon "button" at bounding box center [664, 140] width 13 height 13
click at [690, 174] on div "Edit" at bounding box center [725, 183] width 146 height 31
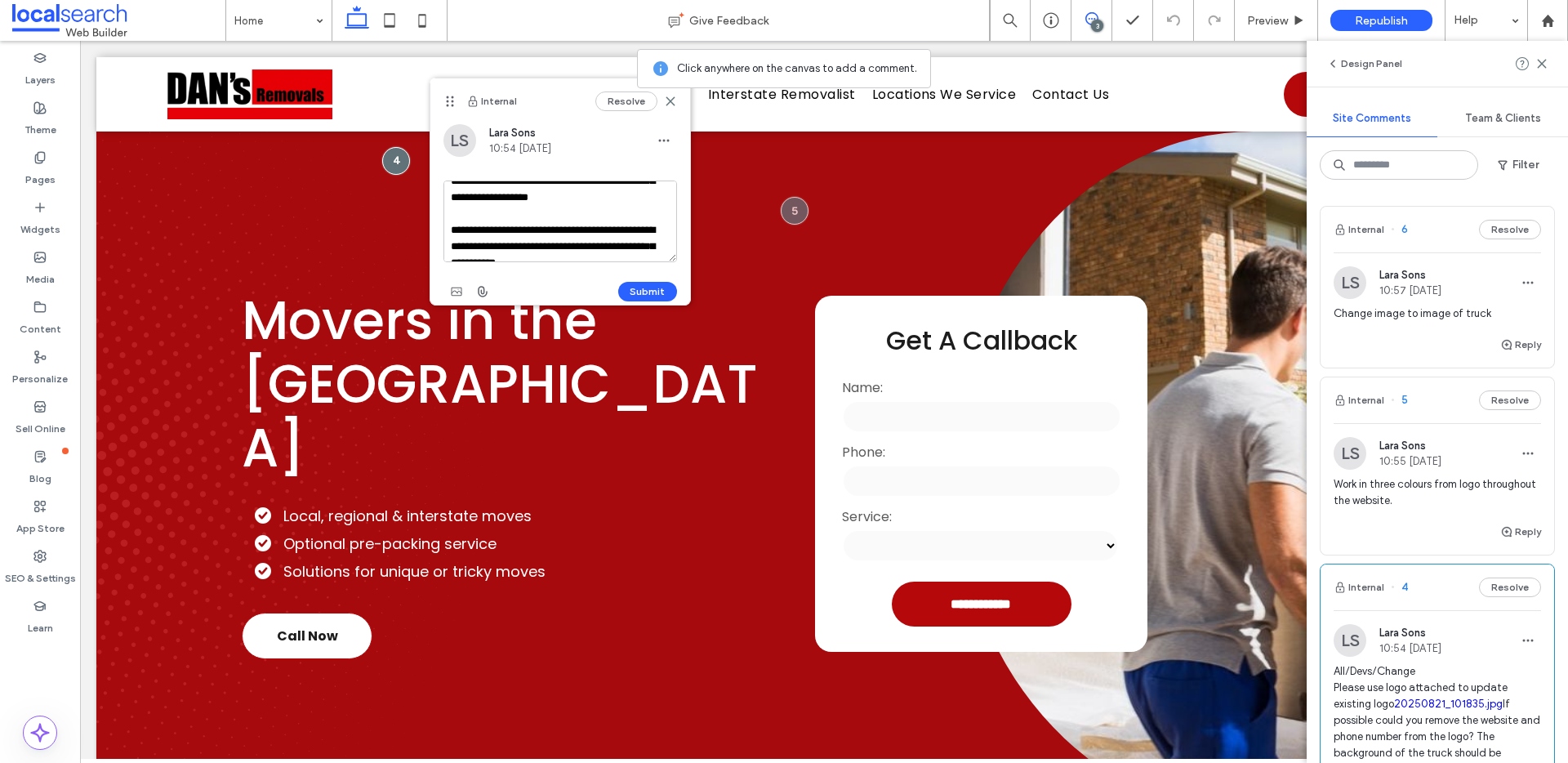
scroll to position [80, 0]
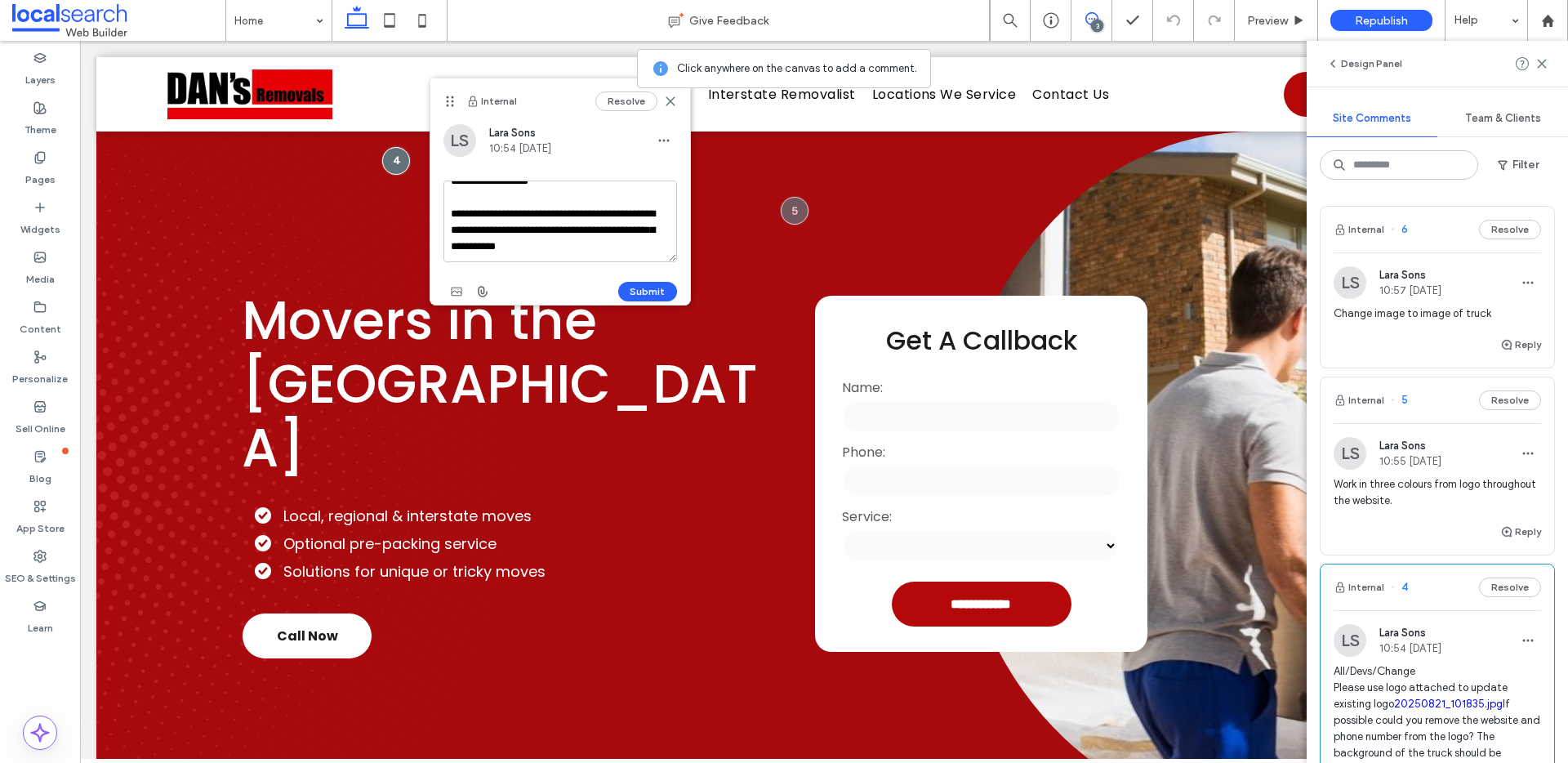
click at [621, 241] on textarea "**********" at bounding box center [560, 221] width 234 height 81
type textarea "**********"
click at [647, 276] on div "**********" at bounding box center [560, 242] width 234 height 124
click at [643, 290] on button "Submit" at bounding box center [647, 291] width 58 height 19
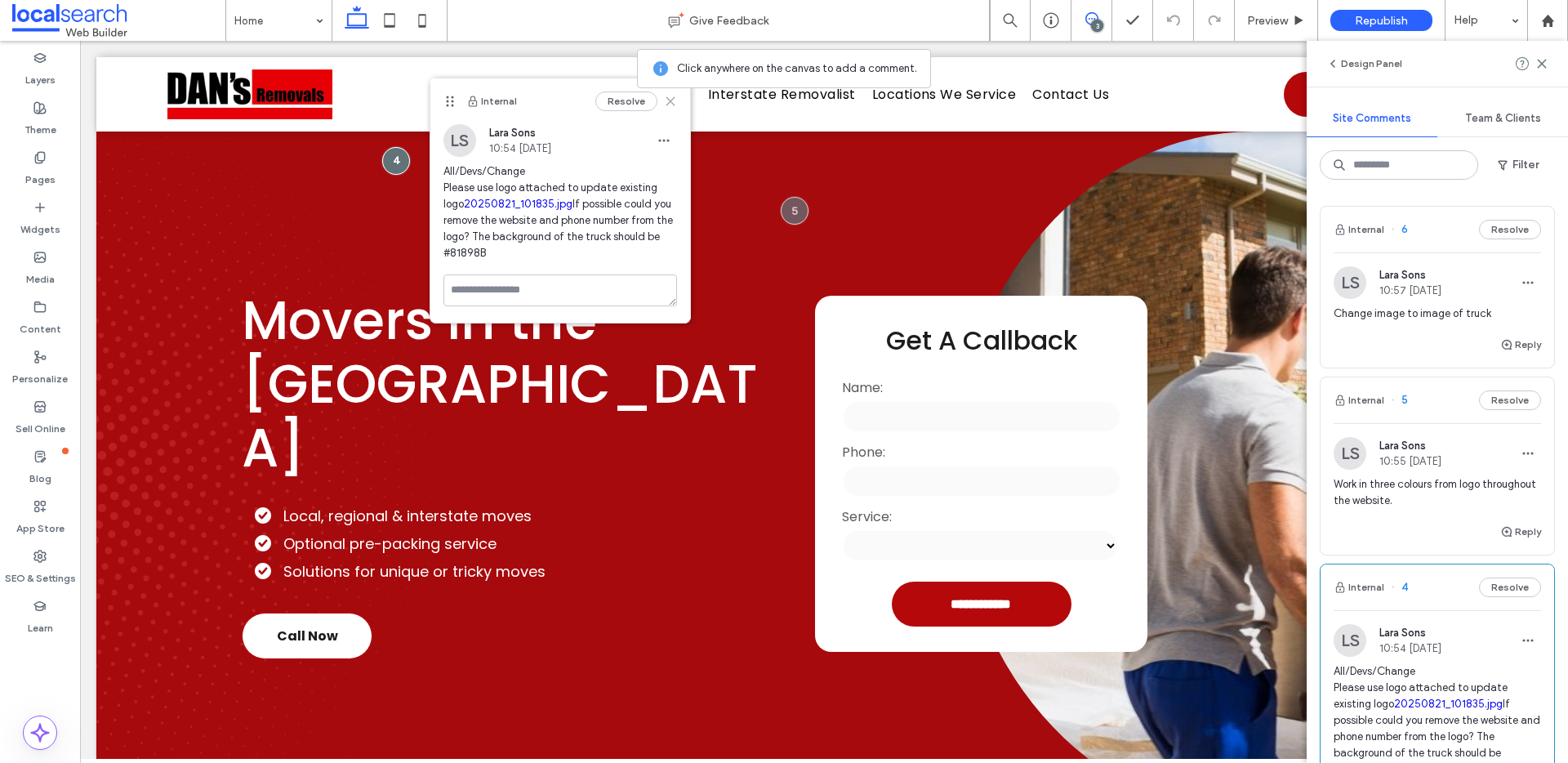
click at [671, 101] on icon at bounding box center [670, 101] width 13 height 13
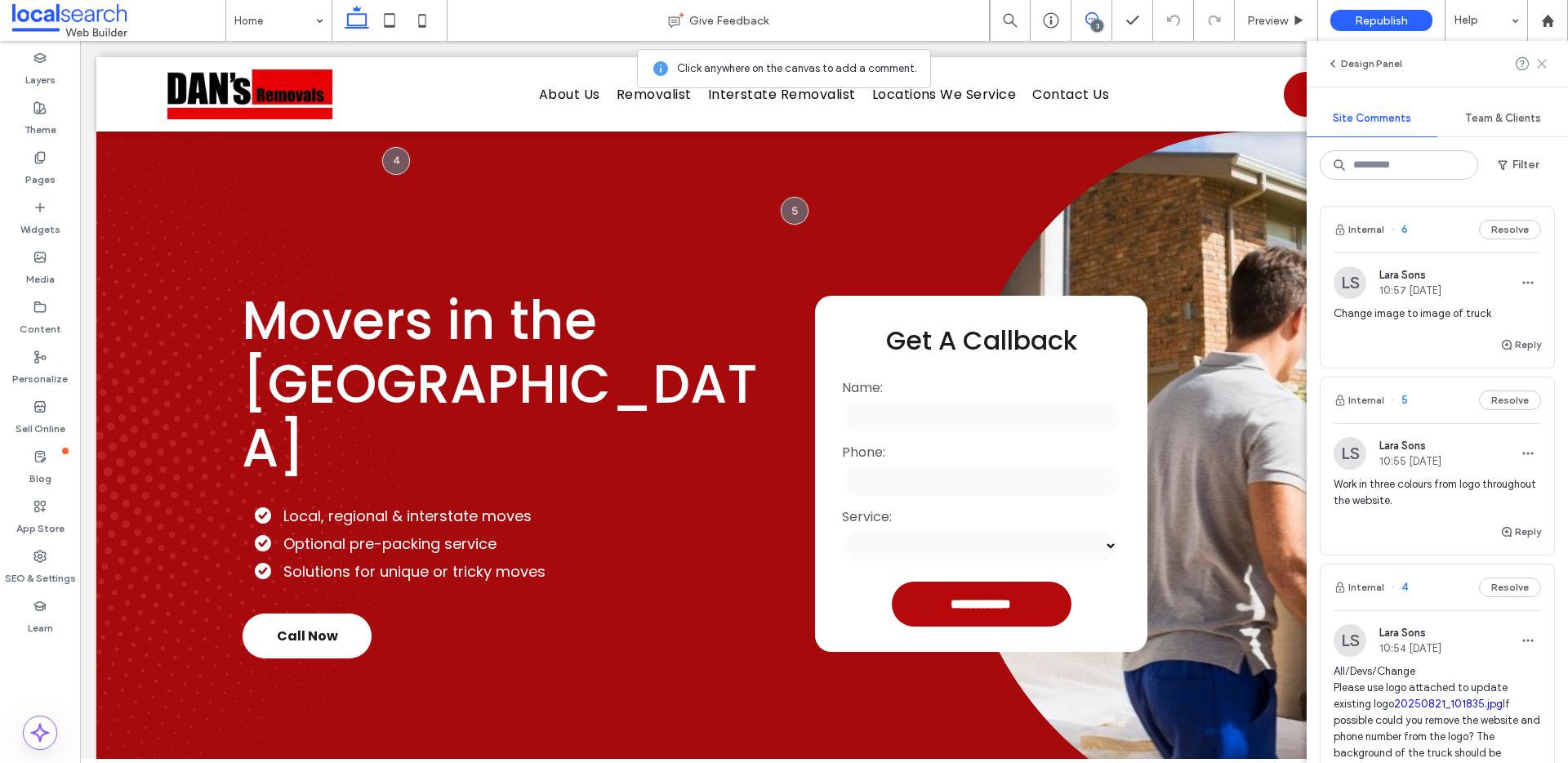
click at [1542, 67] on icon at bounding box center [1542, 64] width 13 height 13
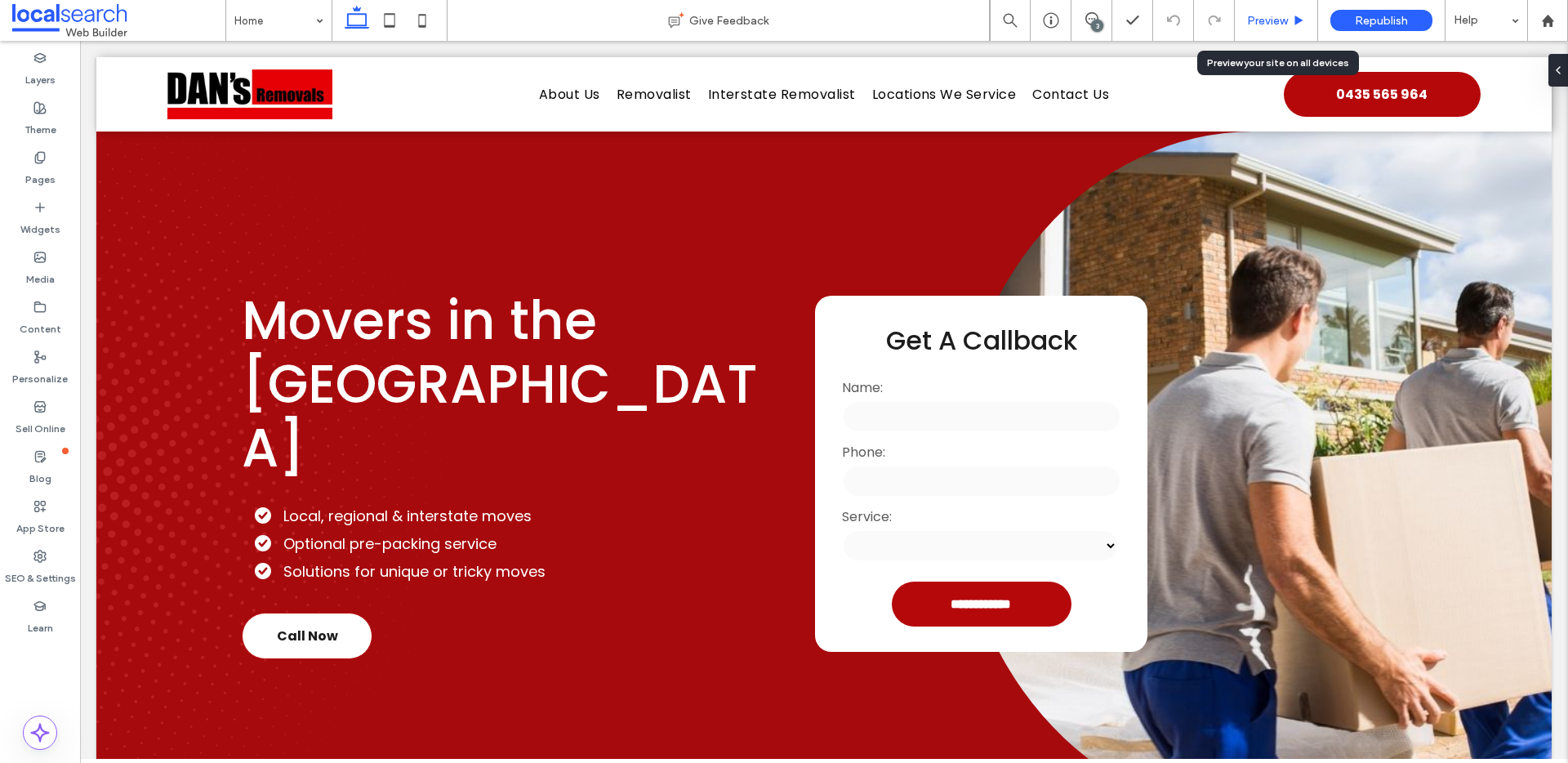
drag, startPoint x: 1264, startPoint y: 18, endPoint x: 775, endPoint y: 169, distance: 511.8
click at [1264, 18] on span "Preview" at bounding box center [1267, 20] width 41 height 14
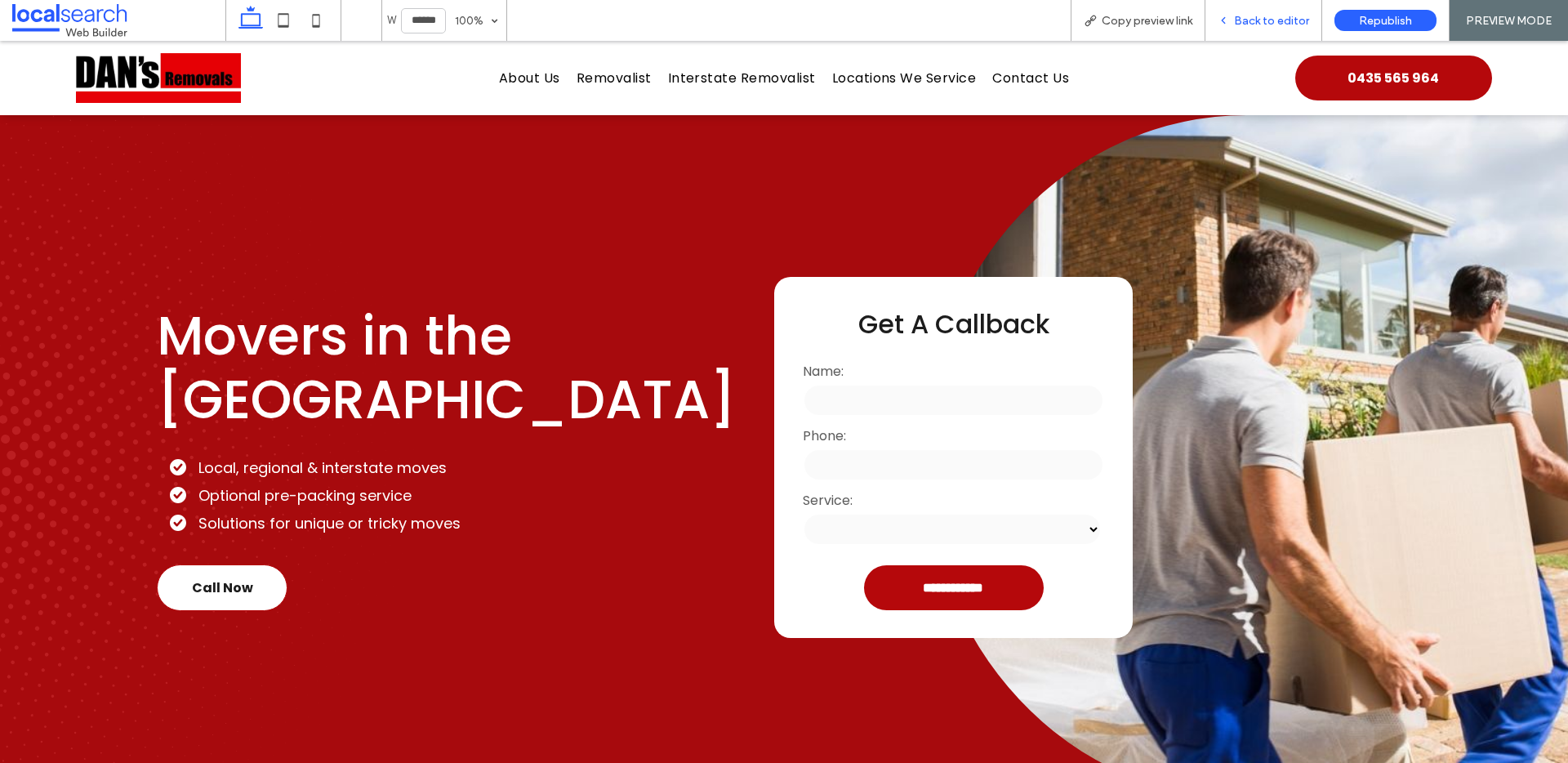
click at [1243, 26] on span "Back to editor" at bounding box center [1272, 20] width 75 height 14
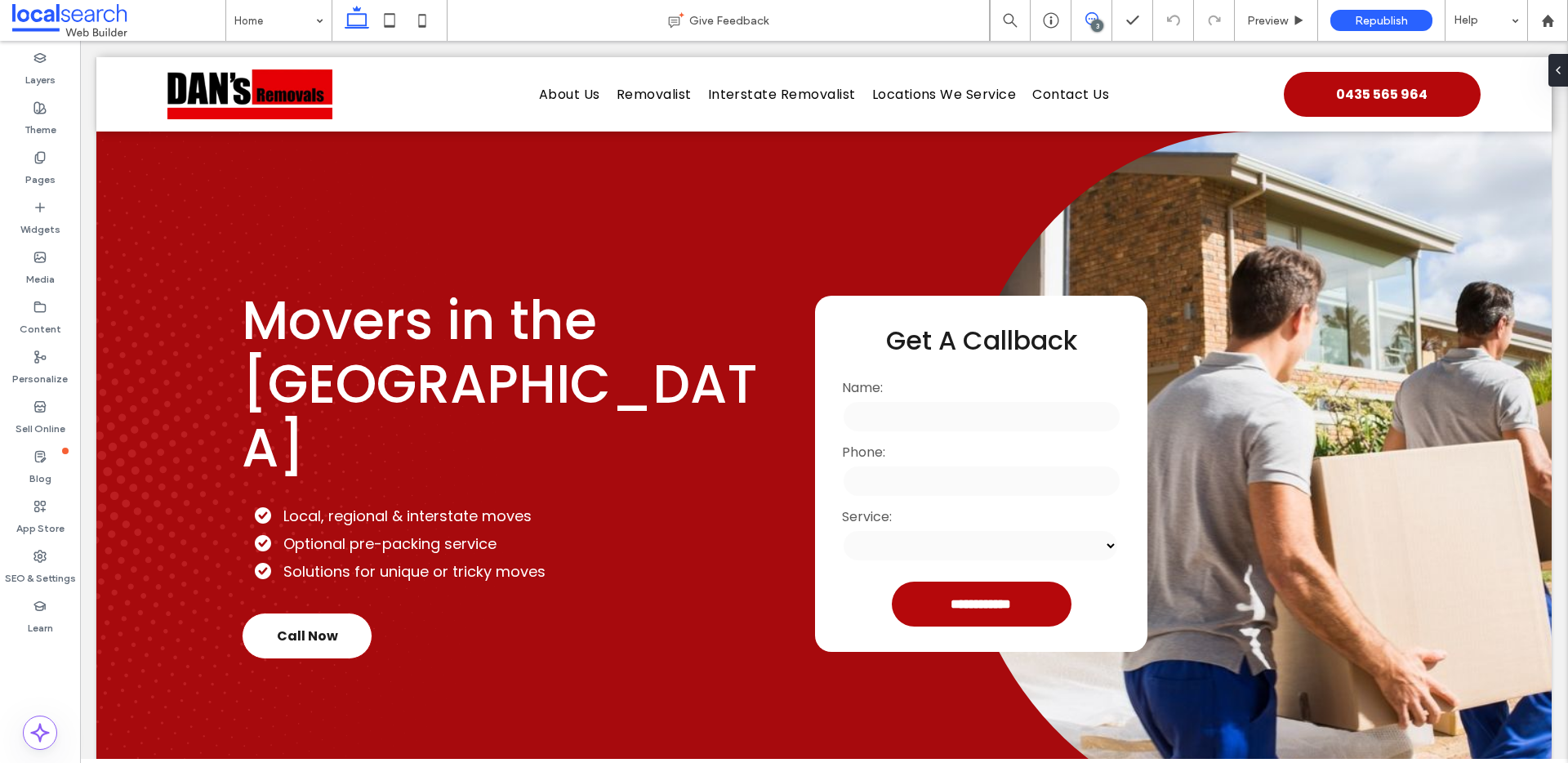
click at [1095, 19] on use at bounding box center [1091, 18] width 13 height 13
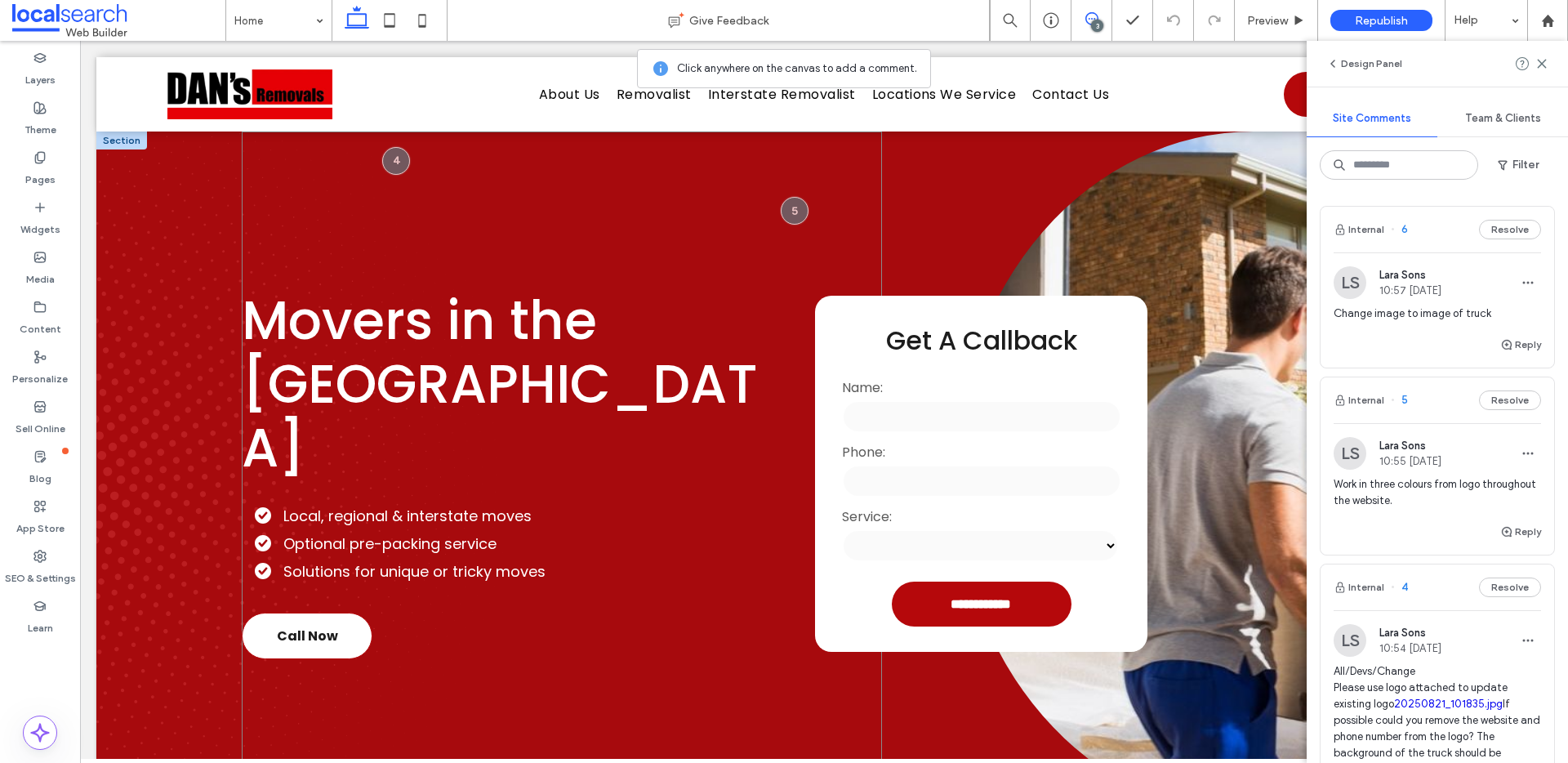
click at [801, 201] on div "Movers in the Northern Rivers Local, regional & interstate moves Optional pre-p…" at bounding box center [562, 473] width 640 height 685
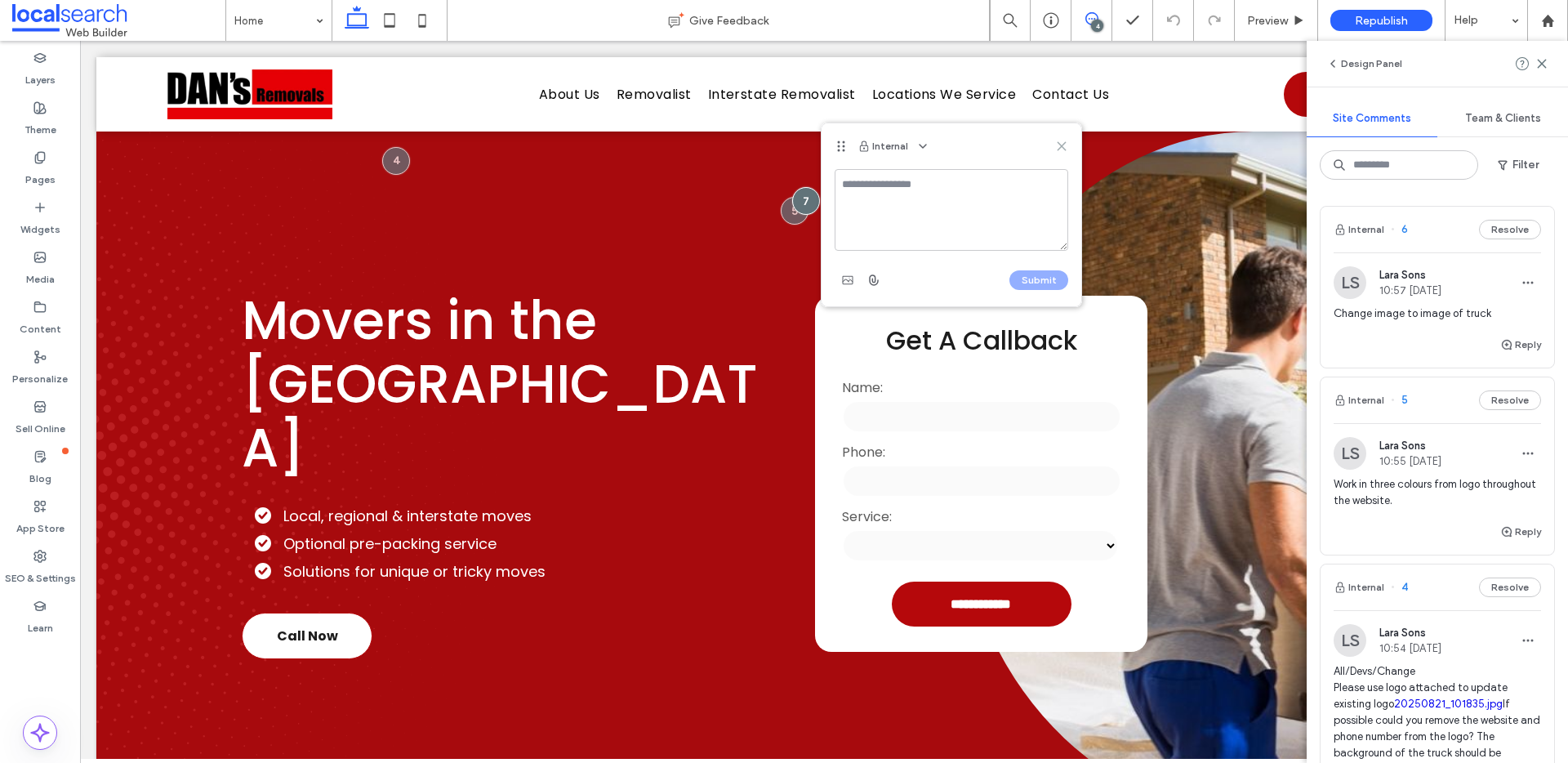
click at [1061, 144] on icon at bounding box center [1062, 146] width 13 height 13
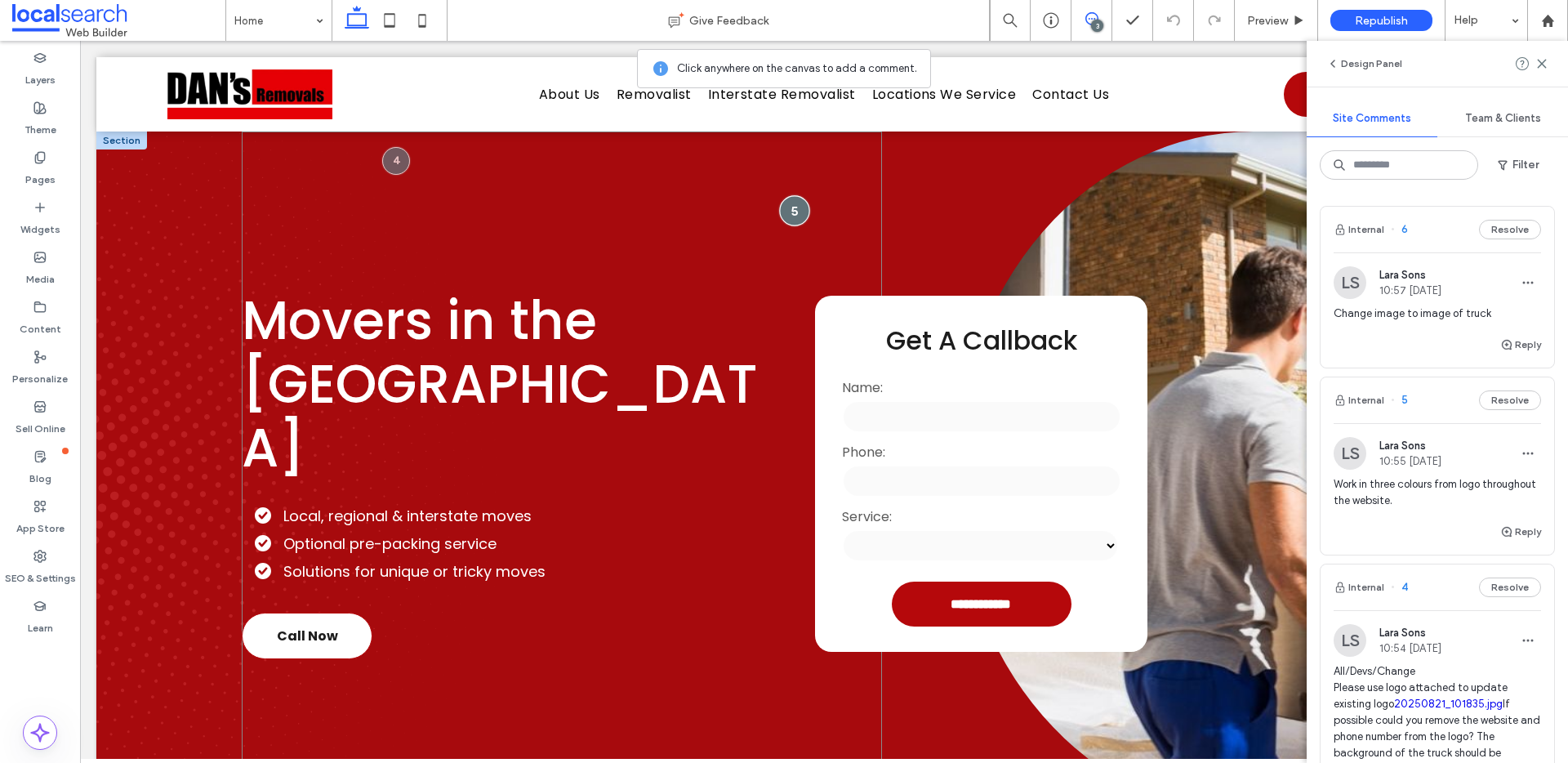
click at [799, 208] on div at bounding box center [795, 211] width 30 height 30
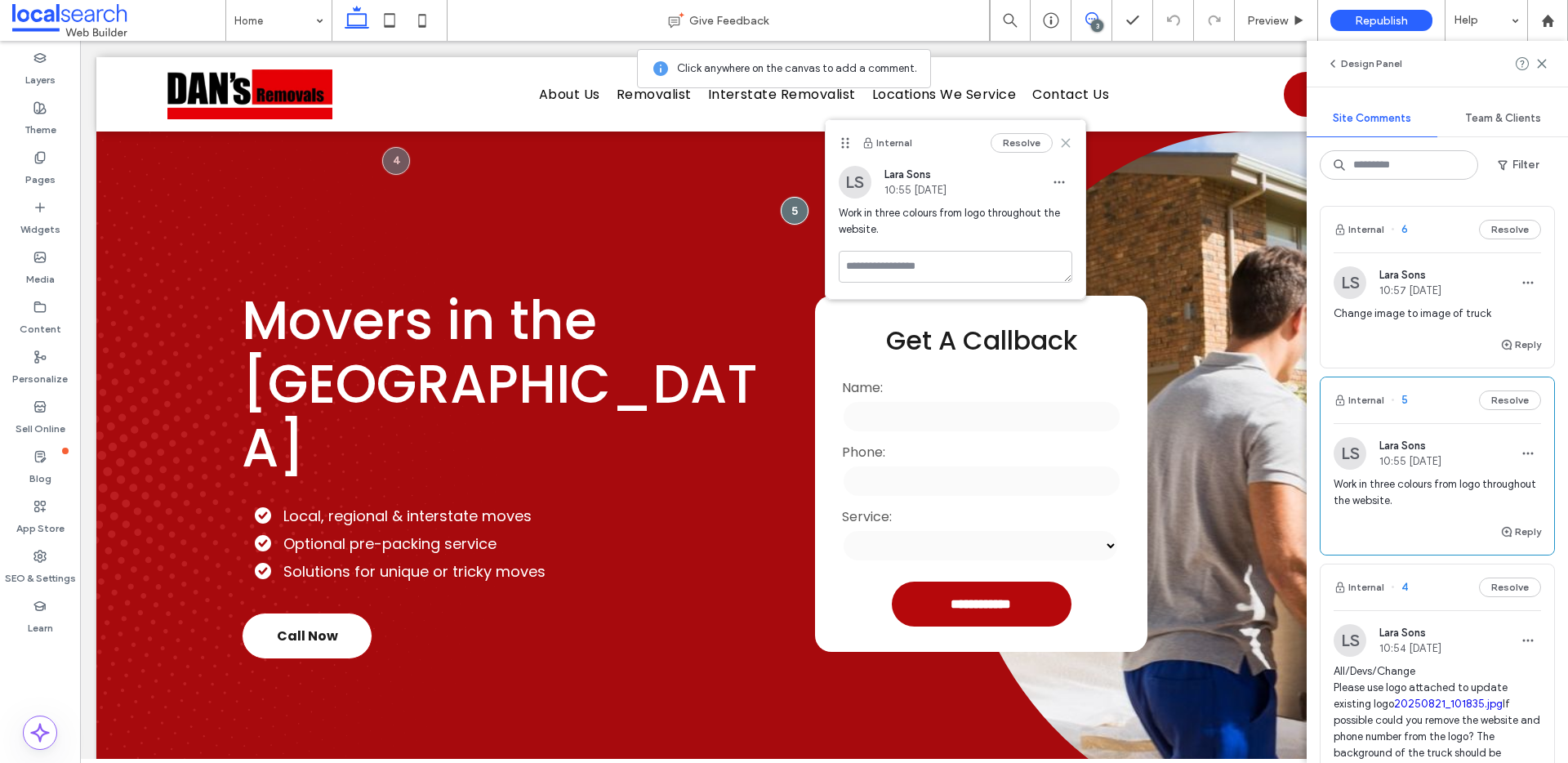
click at [1067, 138] on icon at bounding box center [1065, 142] width 13 height 13
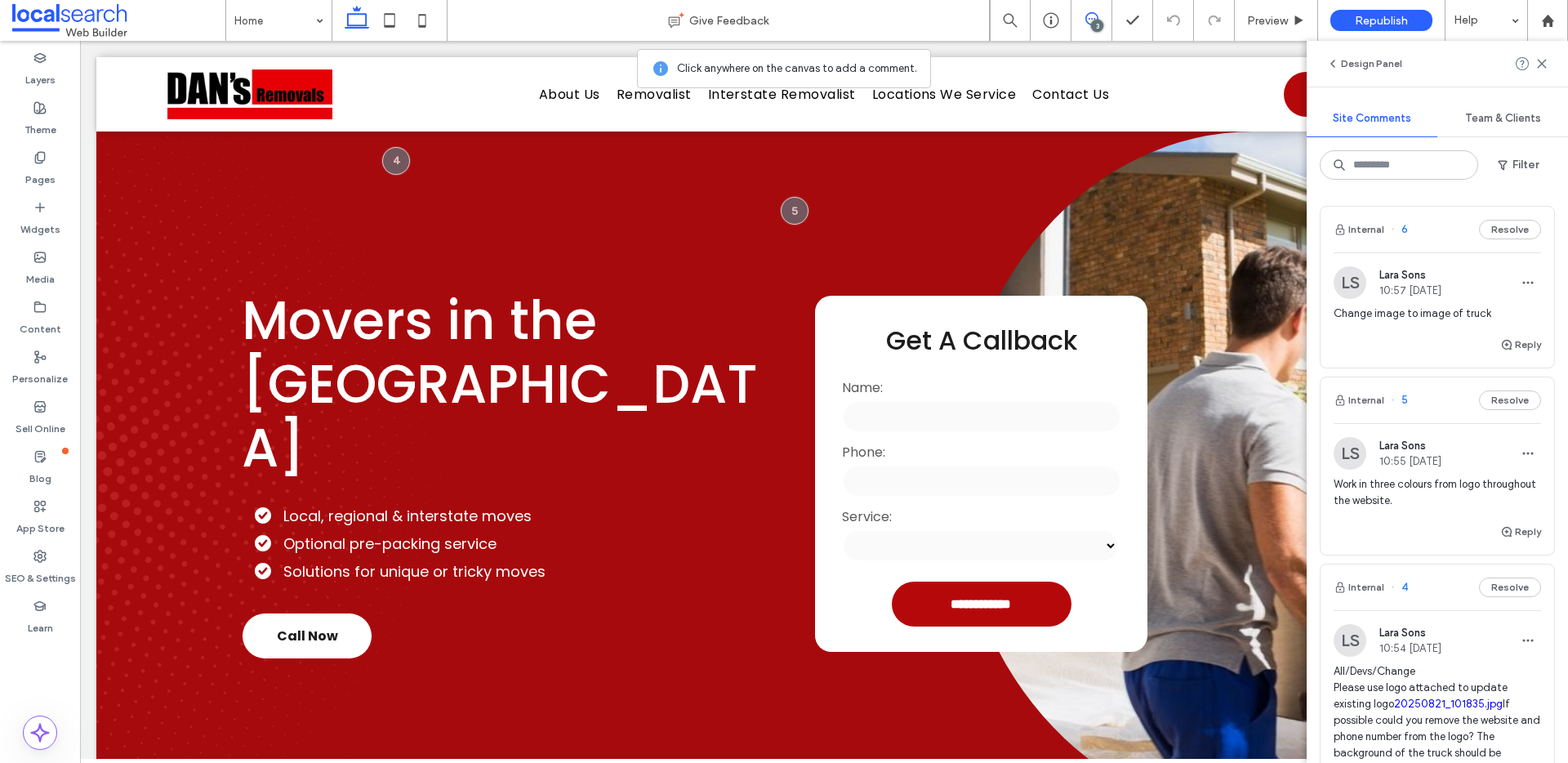
drag, startPoint x: 1542, startPoint y: 66, endPoint x: 1363, endPoint y: 138, distance: 192.9
click at [1542, 66] on icon at bounding box center [1542, 64] width 13 height 13
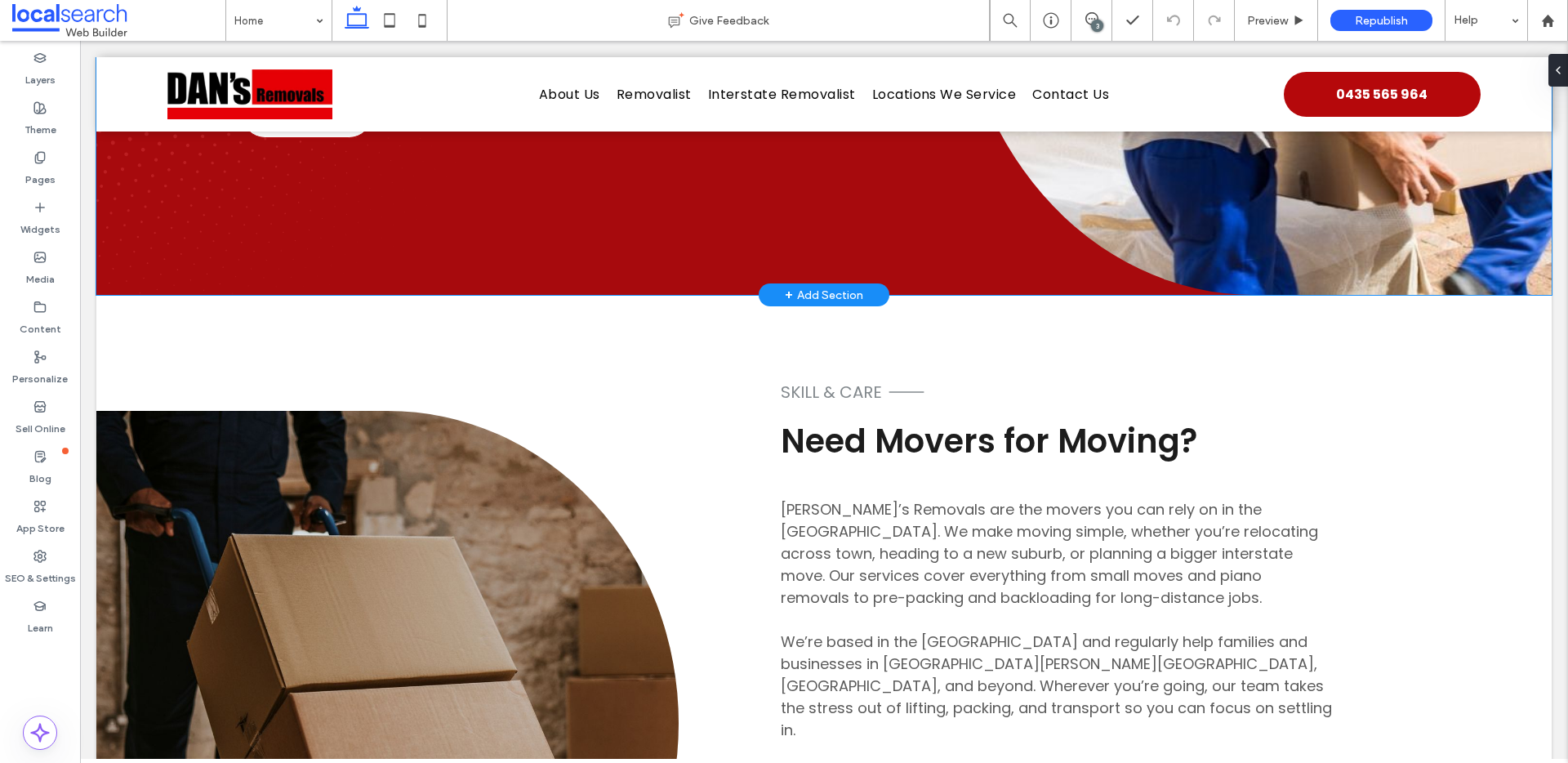
scroll to position [78, 0]
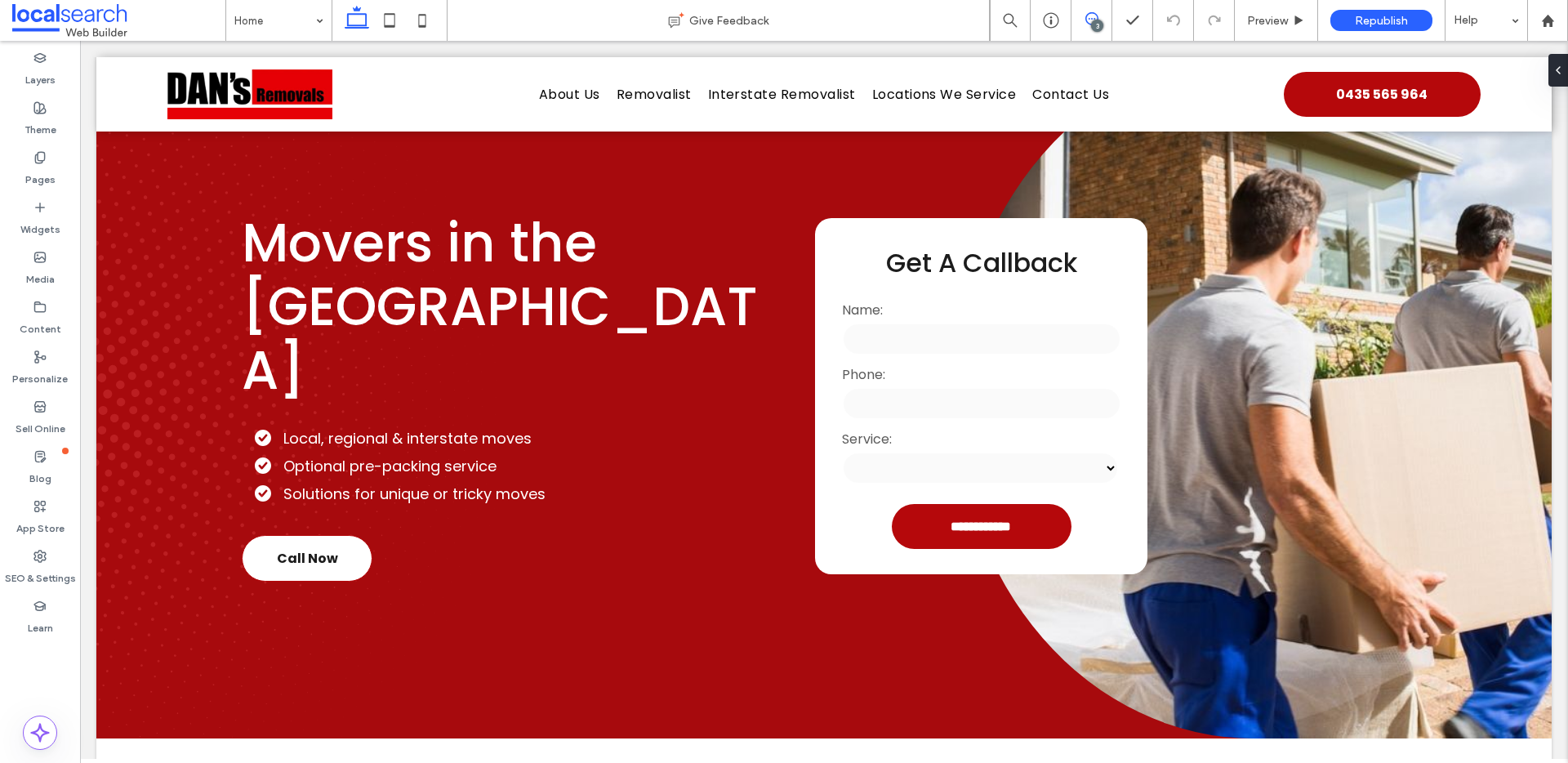
click at [1091, 15] on icon at bounding box center [1091, 18] width 13 height 13
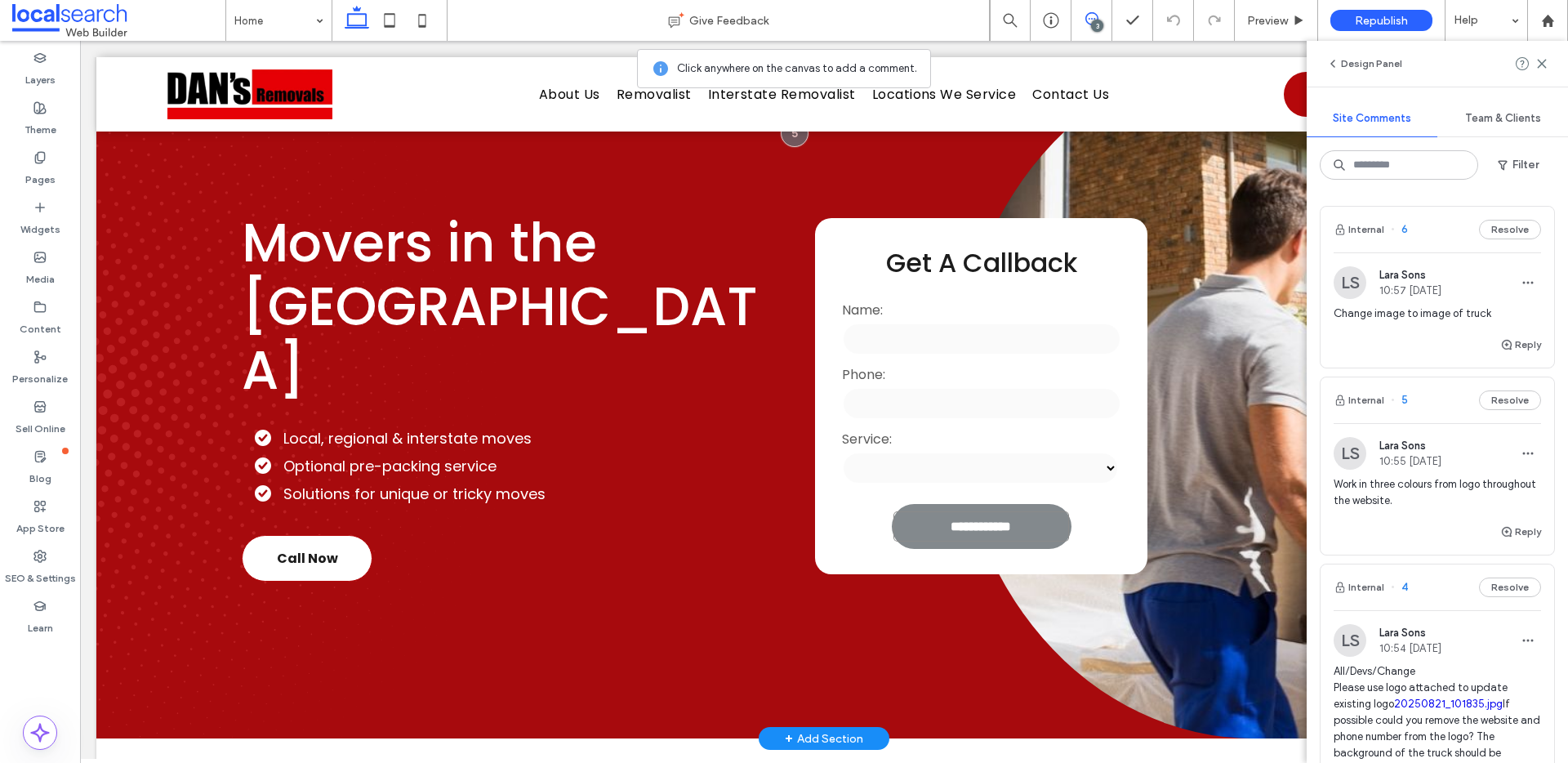
click at [1039, 527] on input "**********" at bounding box center [982, 527] width 176 height 30
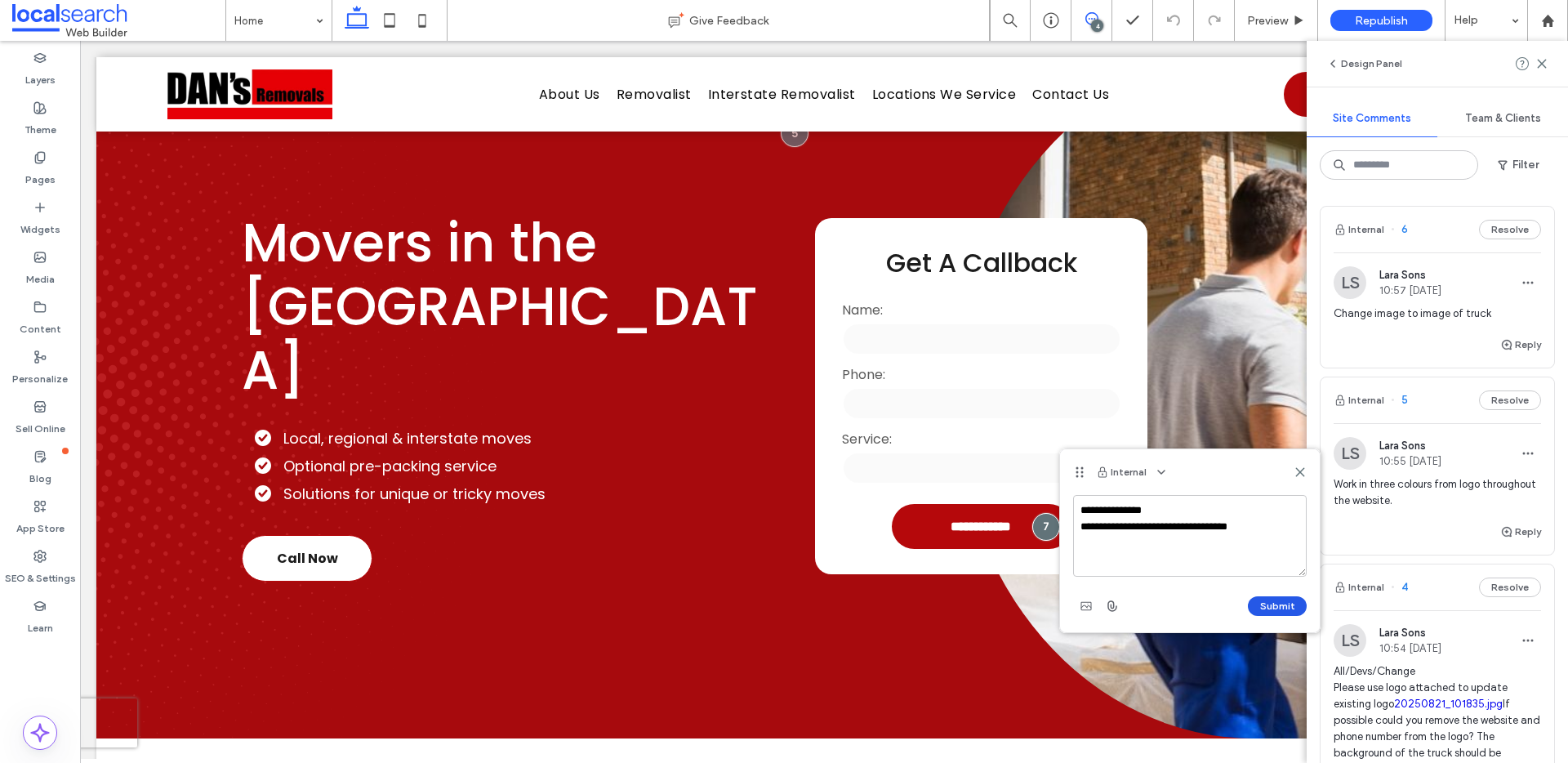
type textarea "**********"
drag, startPoint x: 1290, startPoint y: 601, endPoint x: 1291, endPoint y: 584, distance: 17.0
click at [1290, 601] on button "Submit" at bounding box center [1277, 605] width 58 height 19
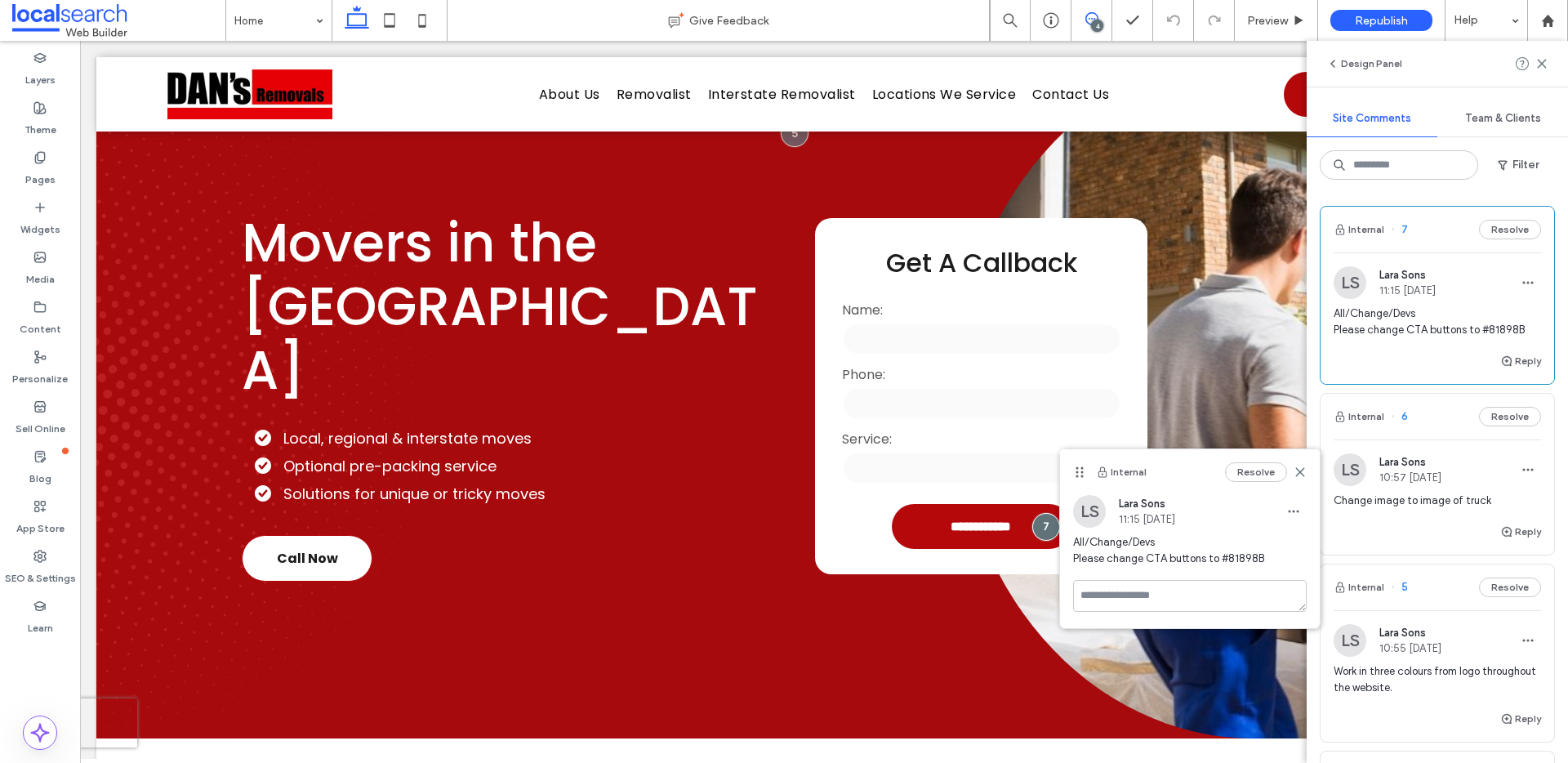
drag, startPoint x: 1299, startPoint y: 470, endPoint x: 1383, endPoint y: 552, distance: 117.4
click at [1298, 470] on use at bounding box center [1300, 472] width 8 height 8
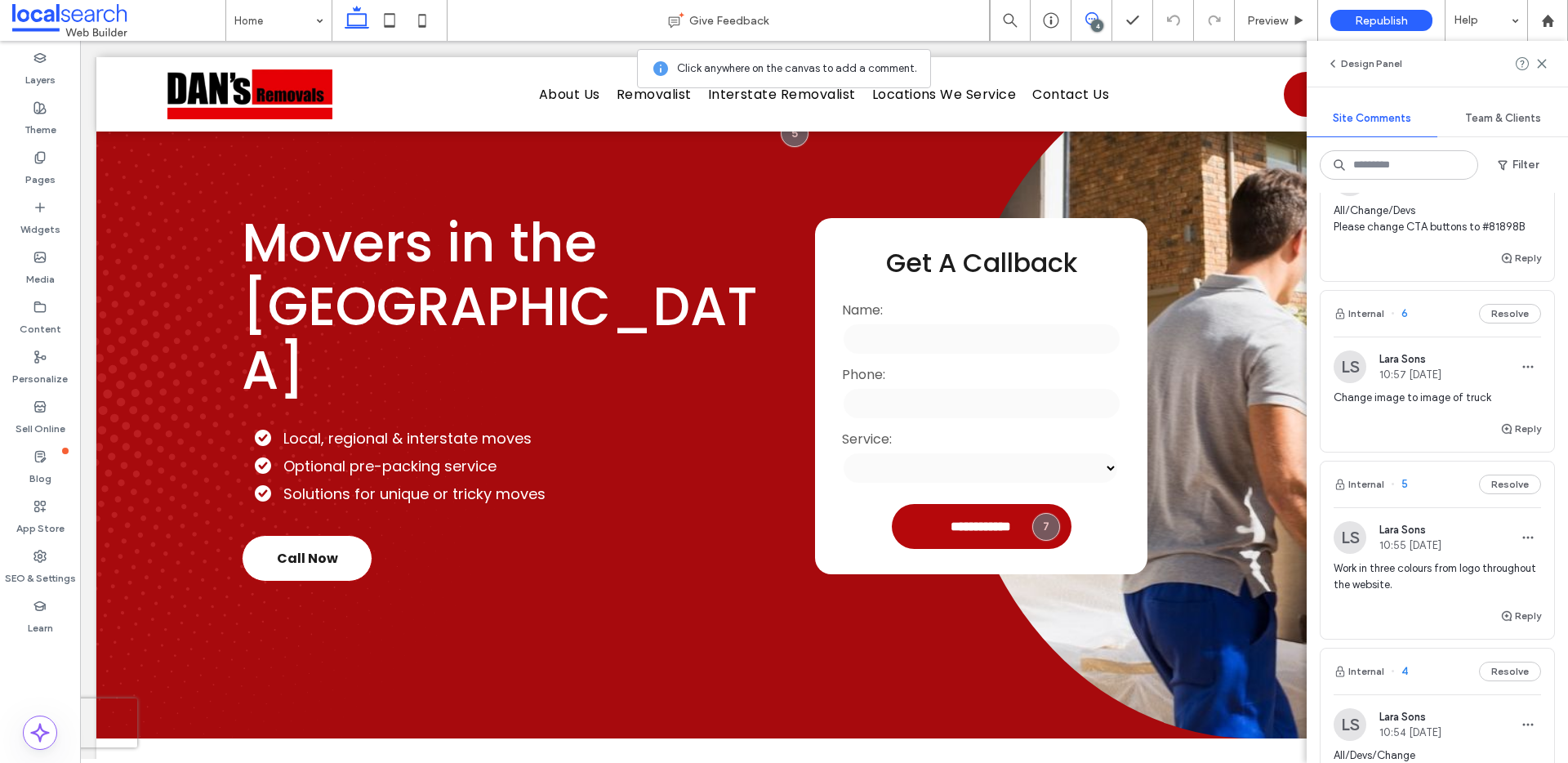
scroll to position [217, 0]
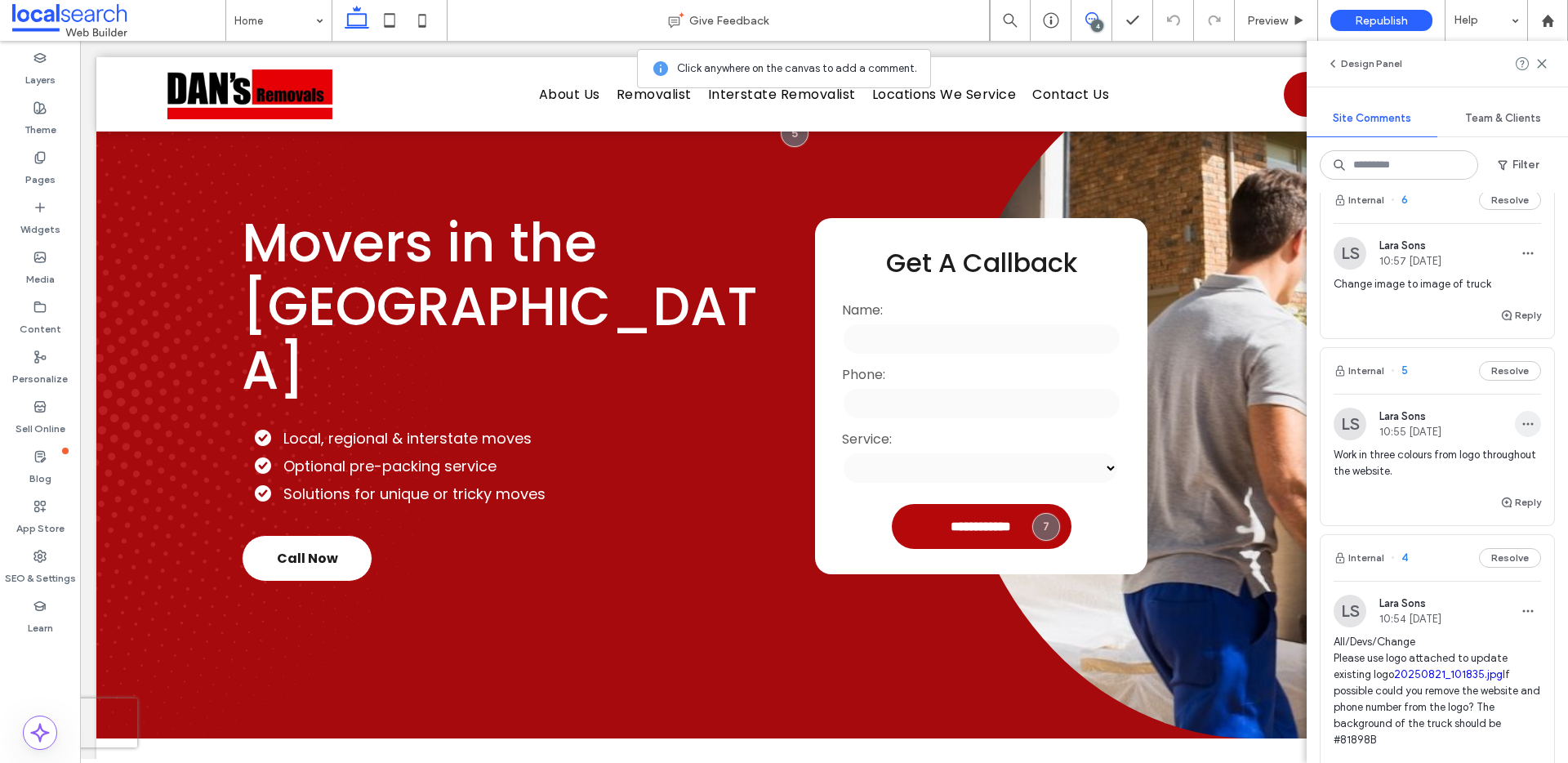
click at [1517, 412] on span "button" at bounding box center [1528, 423] width 26 height 26
click at [1454, 467] on div "Edit" at bounding box center [1455, 467] width 146 height 31
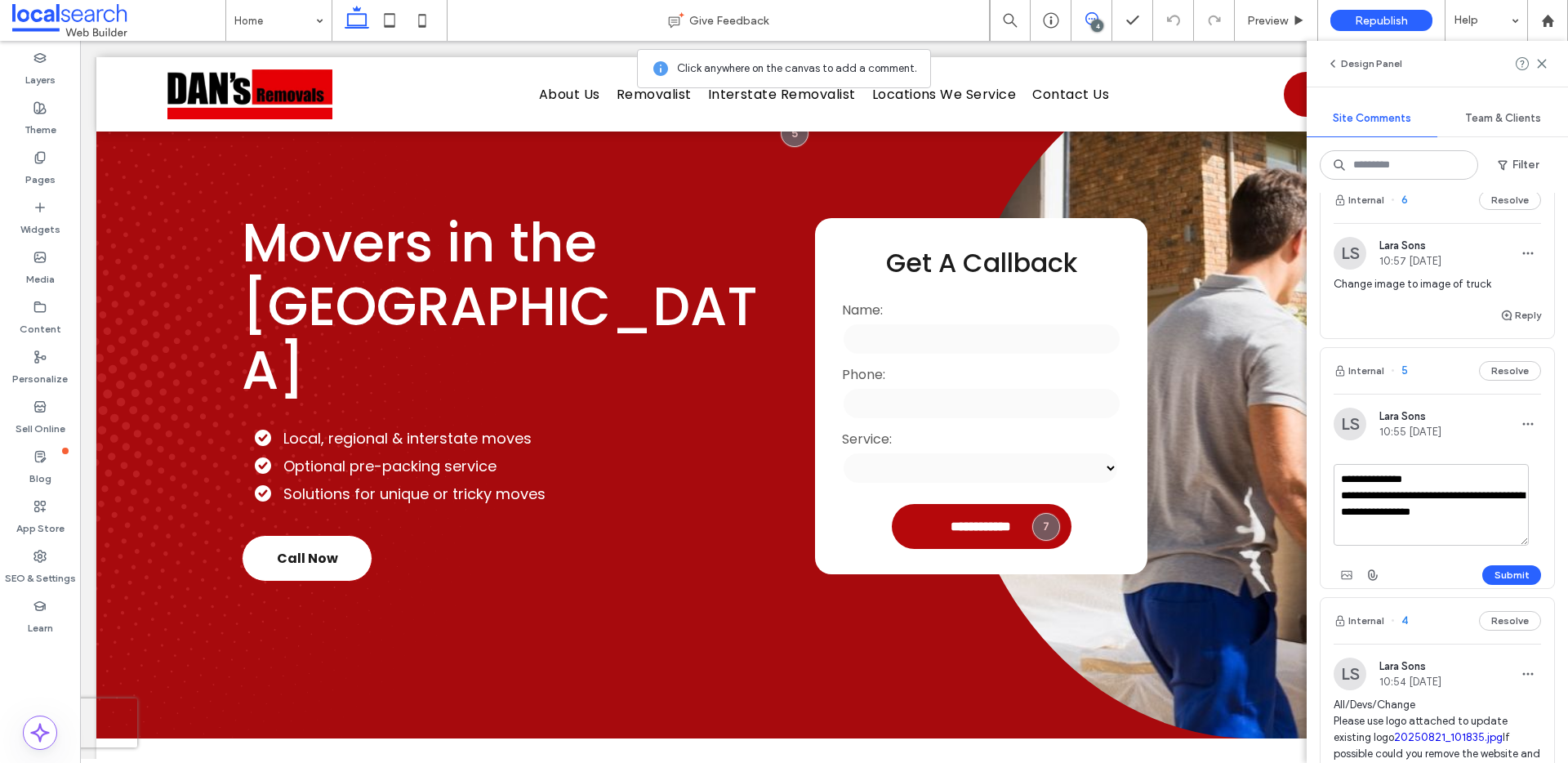
click at [1462, 506] on textarea "**********" at bounding box center [1432, 505] width 196 height 81
drag, startPoint x: 1409, startPoint y: 506, endPoint x: 1373, endPoint y: 496, distance: 37.4
click at [1373, 496] on textarea "**********" at bounding box center [1432, 505] width 196 height 81
drag, startPoint x: 1377, startPoint y: 496, endPoint x: 1493, endPoint y: 511, distance: 117.0
click at [1493, 511] on textarea "**********" at bounding box center [1432, 505] width 196 height 81
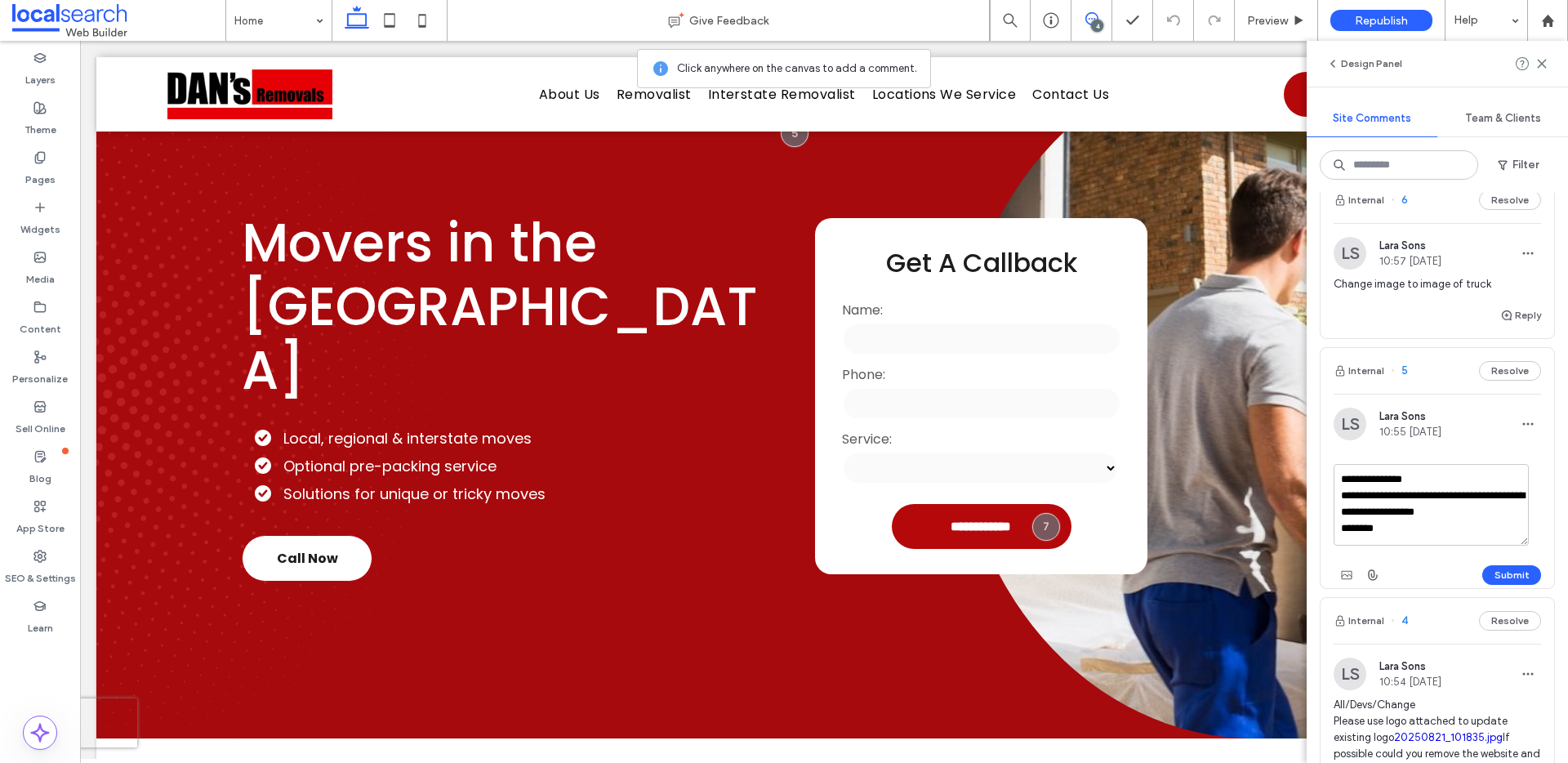
scroll to position [22, 0]
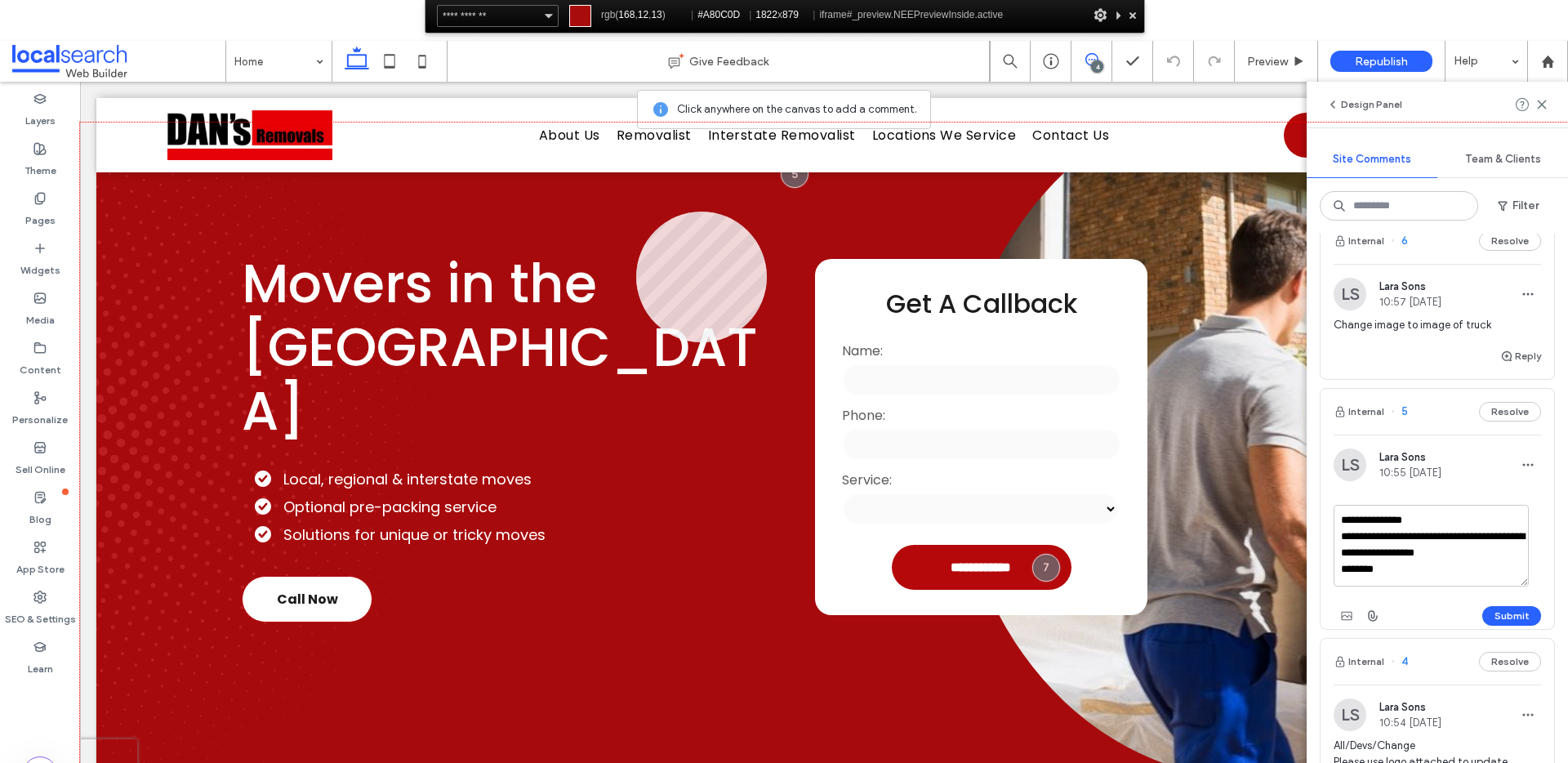
click at [637, 212] on div at bounding box center [825, 482] width 1488 height 718
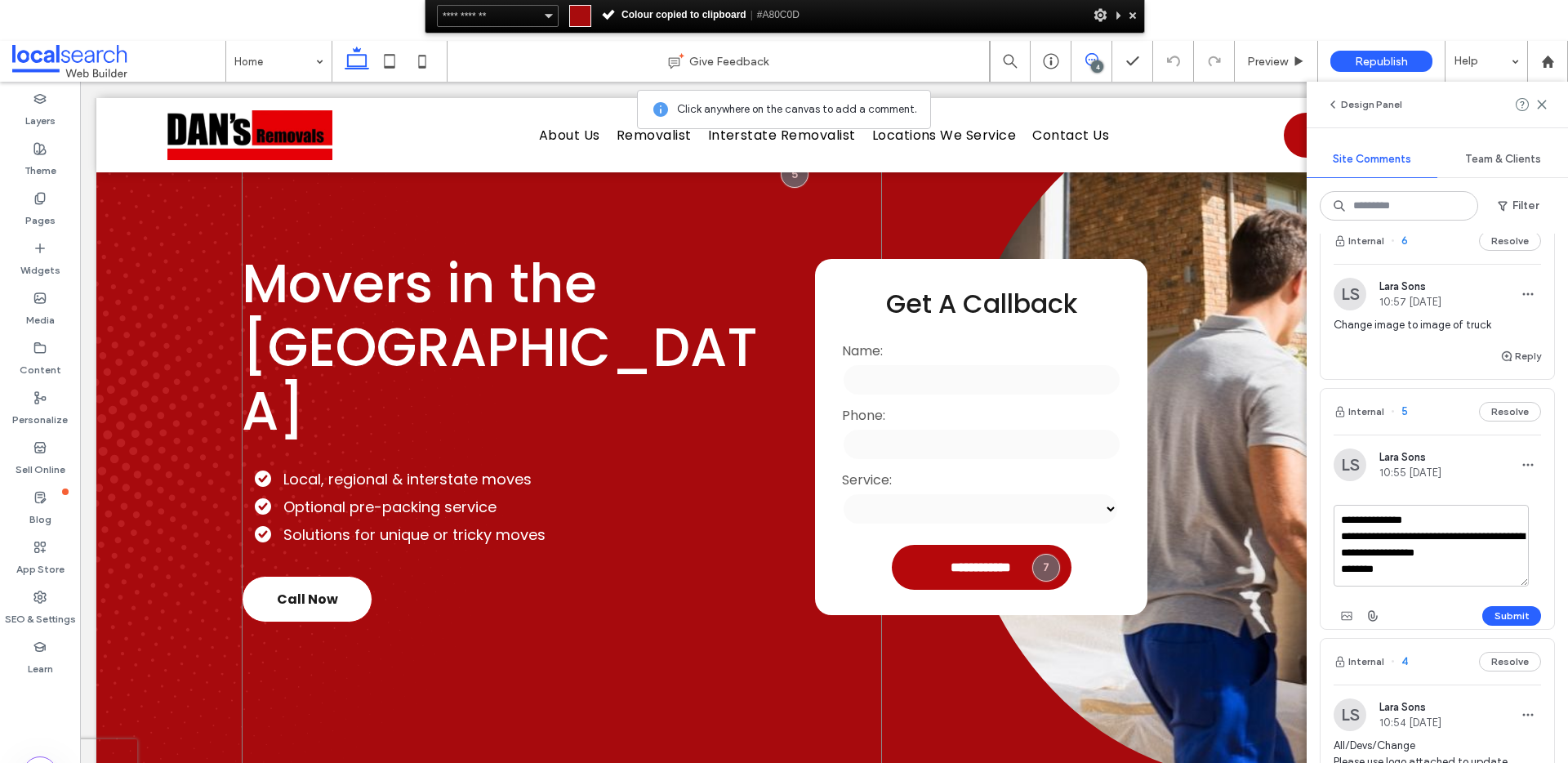
drag, startPoint x: 687, startPoint y: 243, endPoint x: 704, endPoint y: 243, distance: 17.0
click at [687, 242] on div "Movers in the Northern Rivers Local, regional & interstate moves Optional pre-p…" at bounding box center [562, 437] width 640 height 685
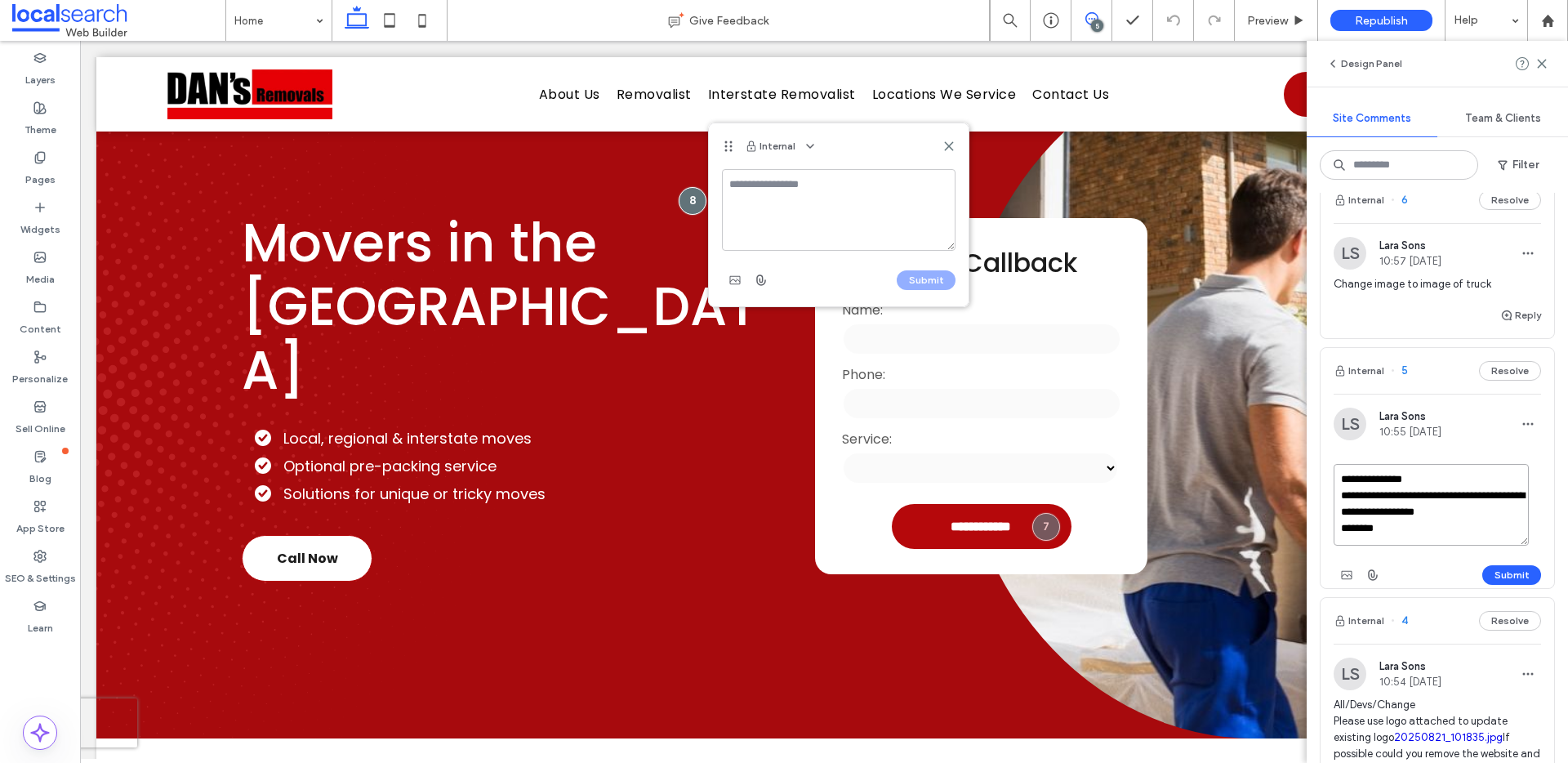
click at [1395, 530] on textarea "**********" at bounding box center [1432, 505] width 196 height 81
paste textarea "*******"
type textarea "**********"
click at [1092, 12] on icon at bounding box center [1091, 18] width 13 height 13
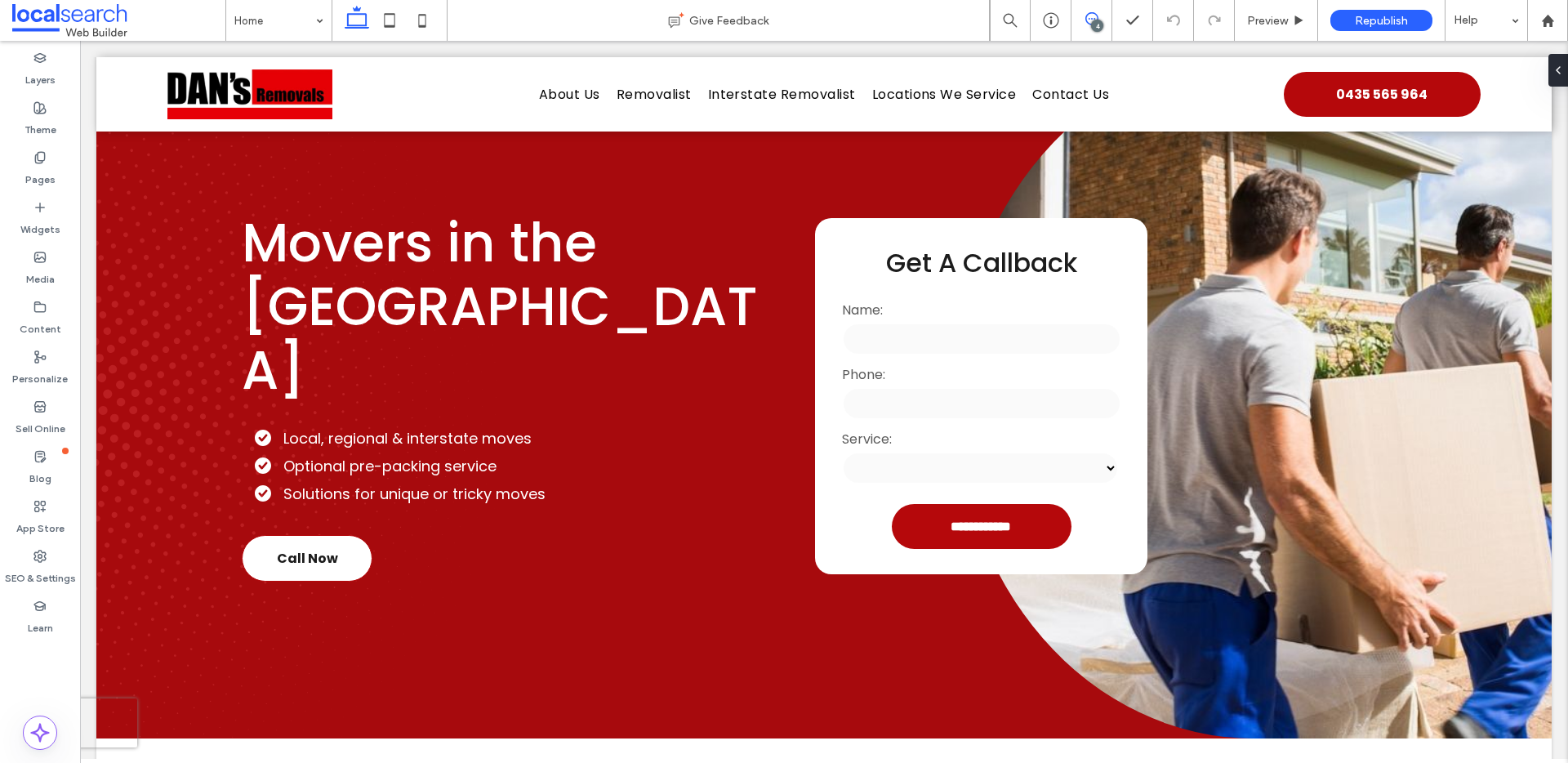
scroll to position [0, 0]
click at [1090, 19] on icon at bounding box center [1091, 18] width 13 height 13
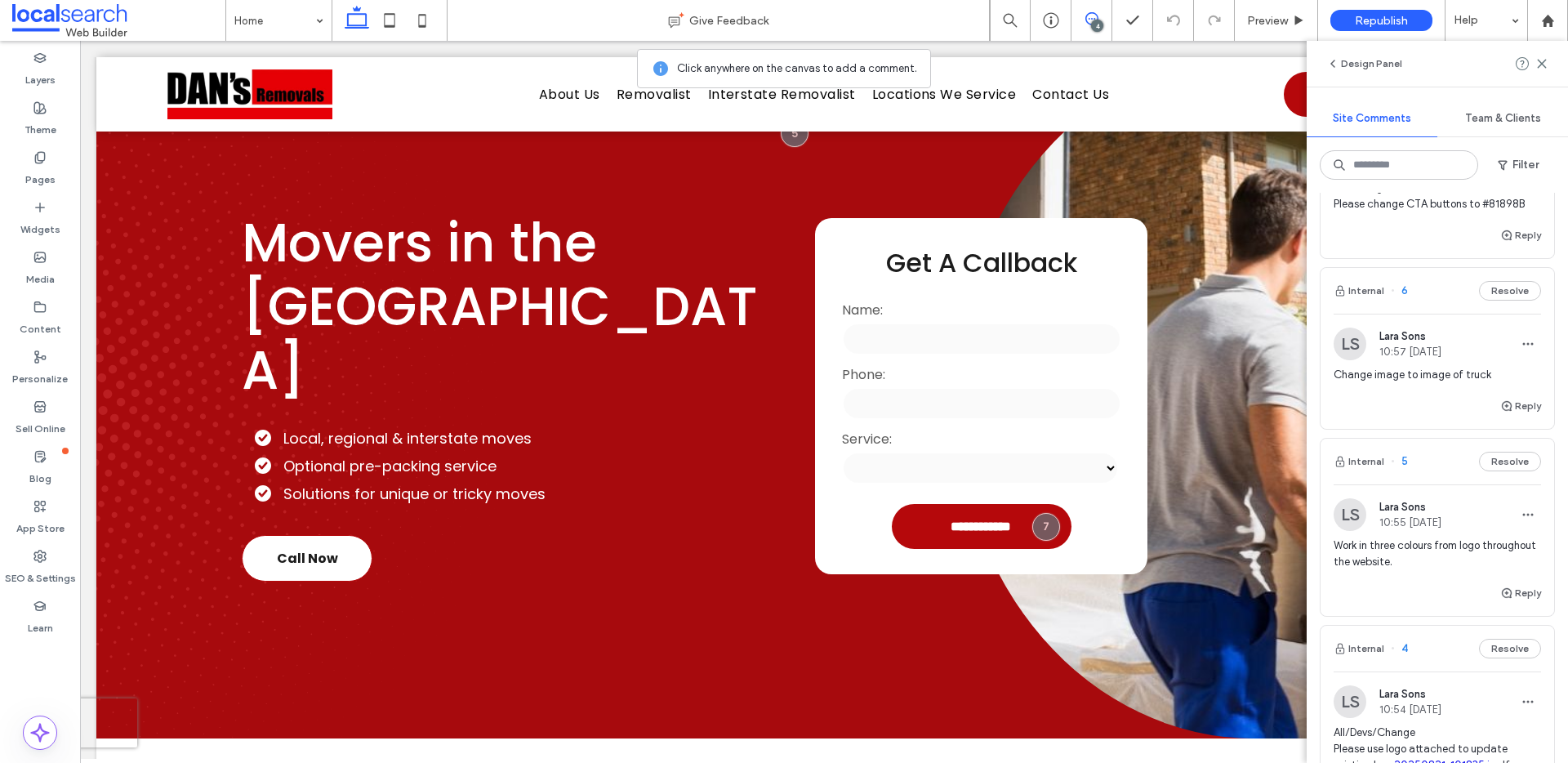
scroll to position [144, 0]
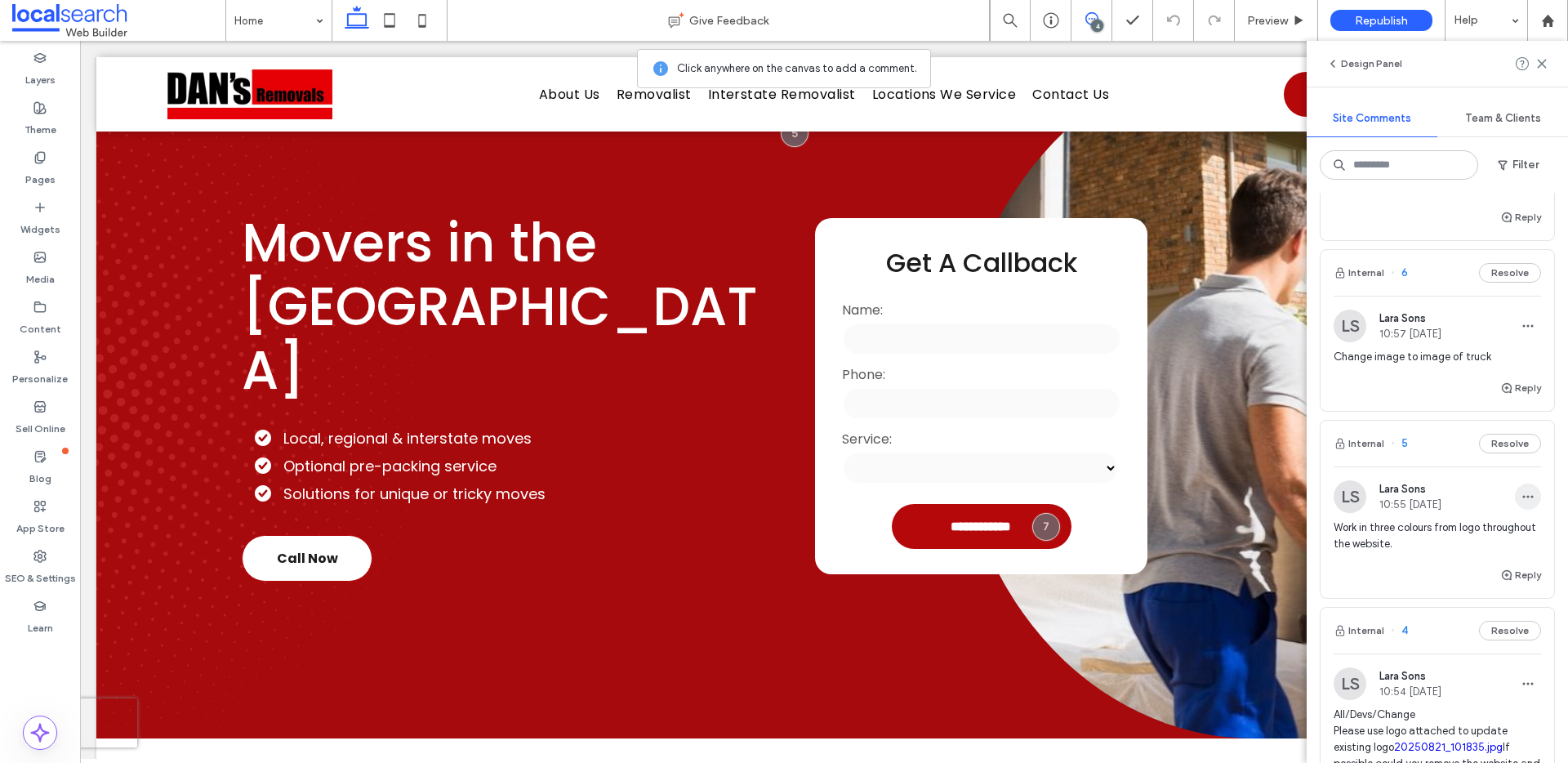
click at [1521, 500] on icon "button" at bounding box center [1527, 496] width 13 height 13
click at [1457, 536] on div "Edit" at bounding box center [1455, 539] width 146 height 31
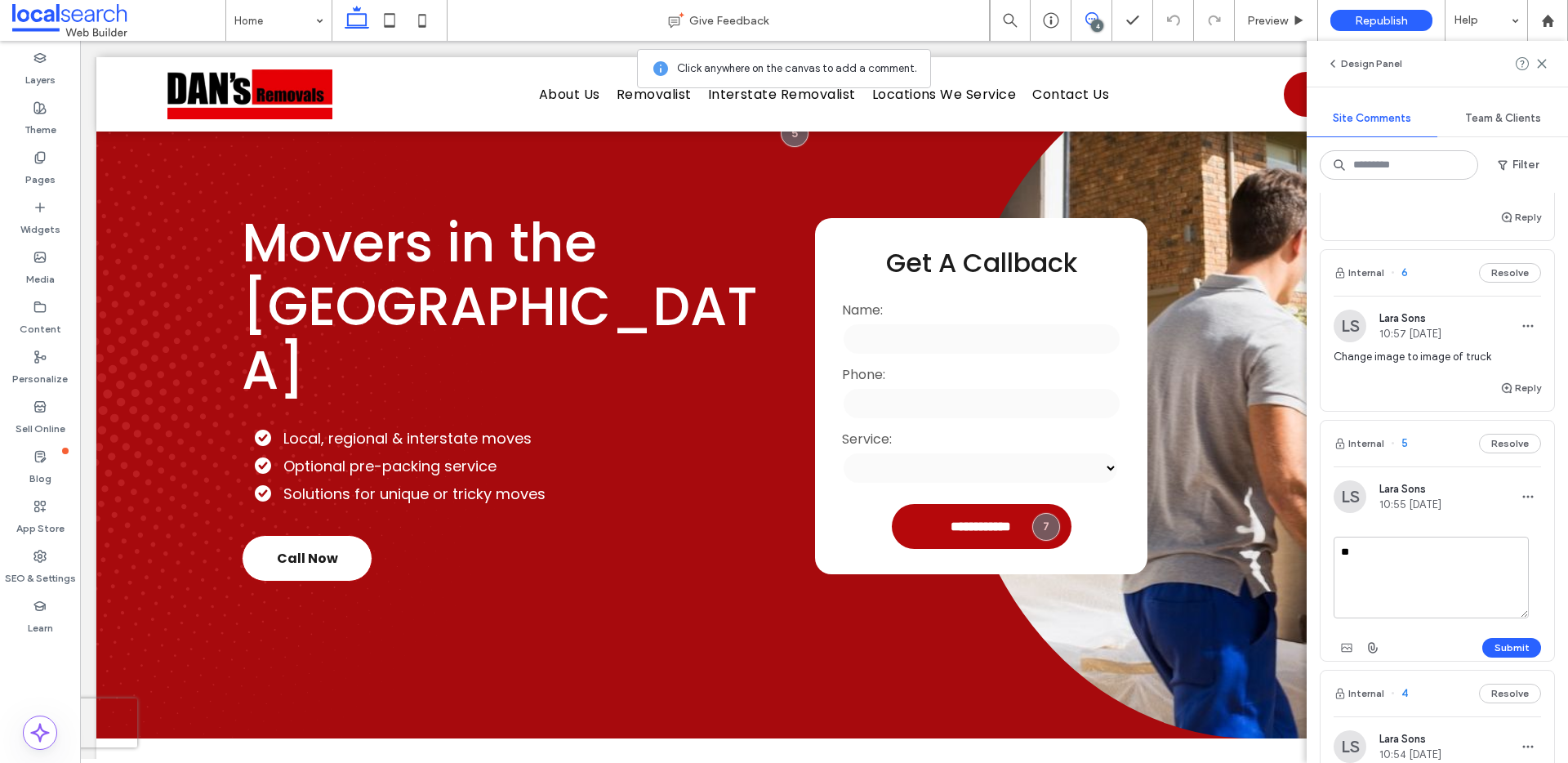
type textarea "*"
type textarea "**********"
click at [1500, 644] on button "Submit" at bounding box center [1511, 648] width 58 height 19
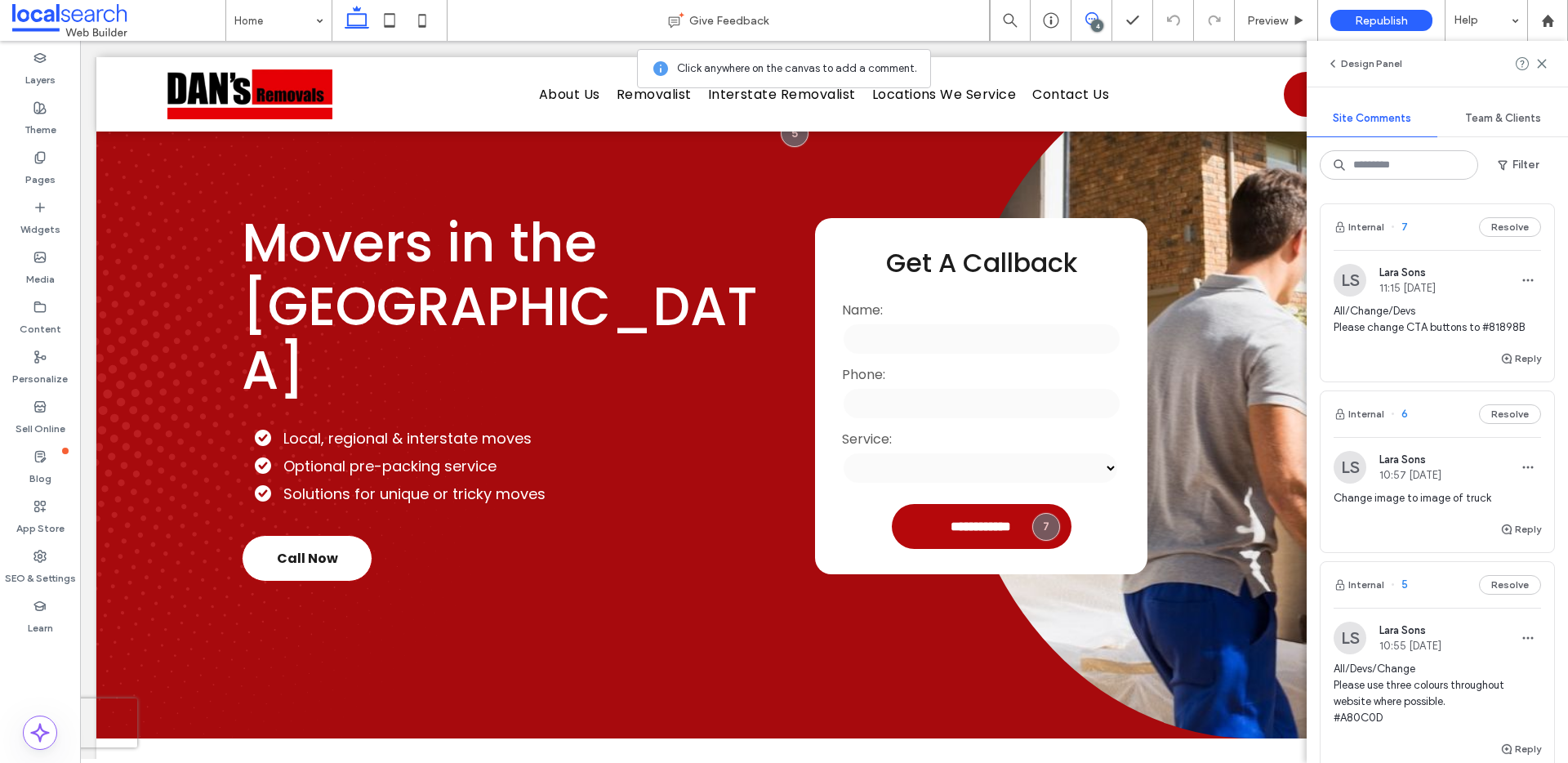
scroll to position [0, 0]
drag, startPoint x: 1521, startPoint y: 331, endPoint x: 1483, endPoint y: 329, distance: 38.1
click at [1483, 329] on span "All/Change/Devs Please change CTA buttons to #81898B" at bounding box center [1438, 322] width 207 height 33
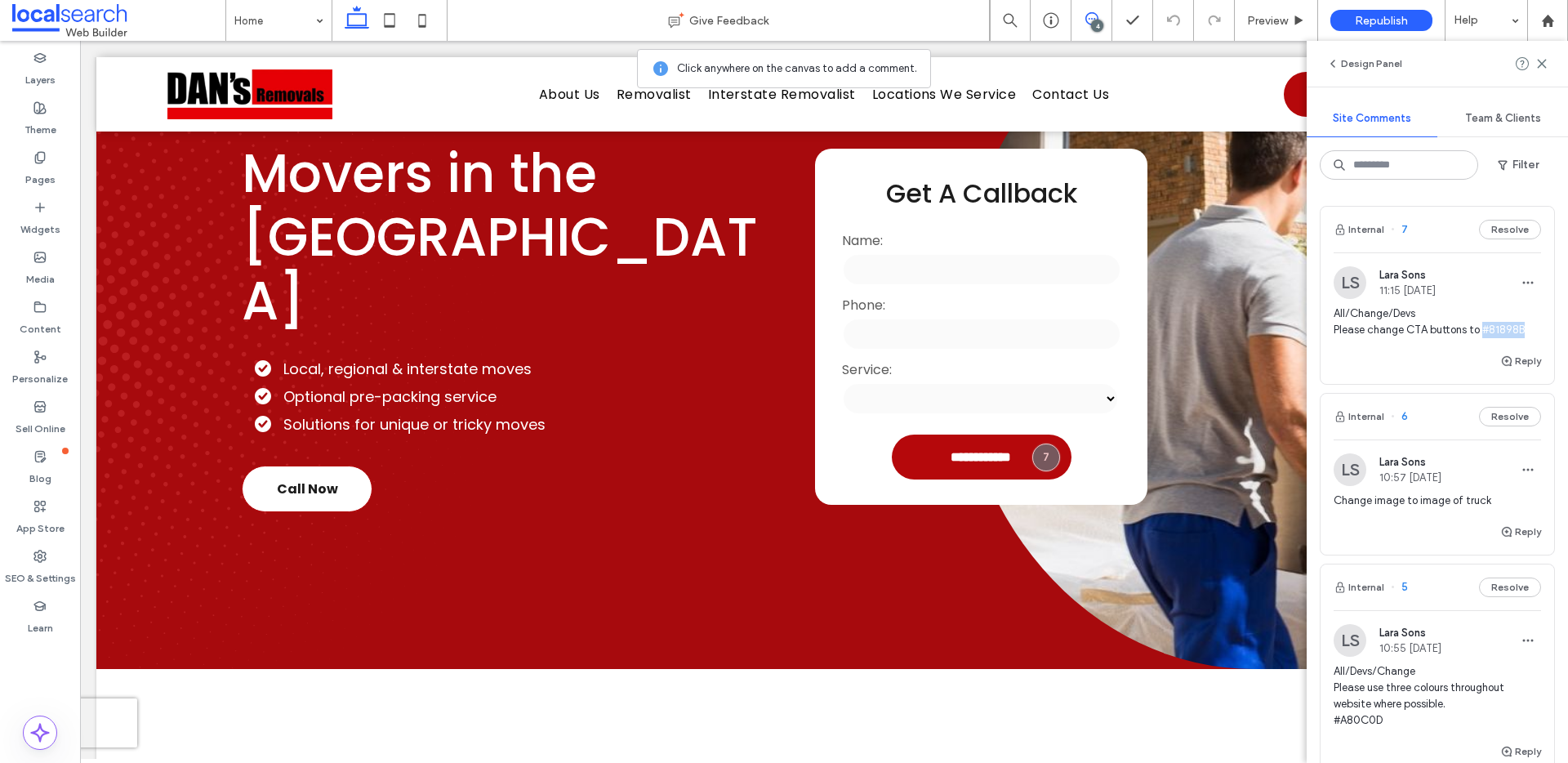
scroll to position [163, 0]
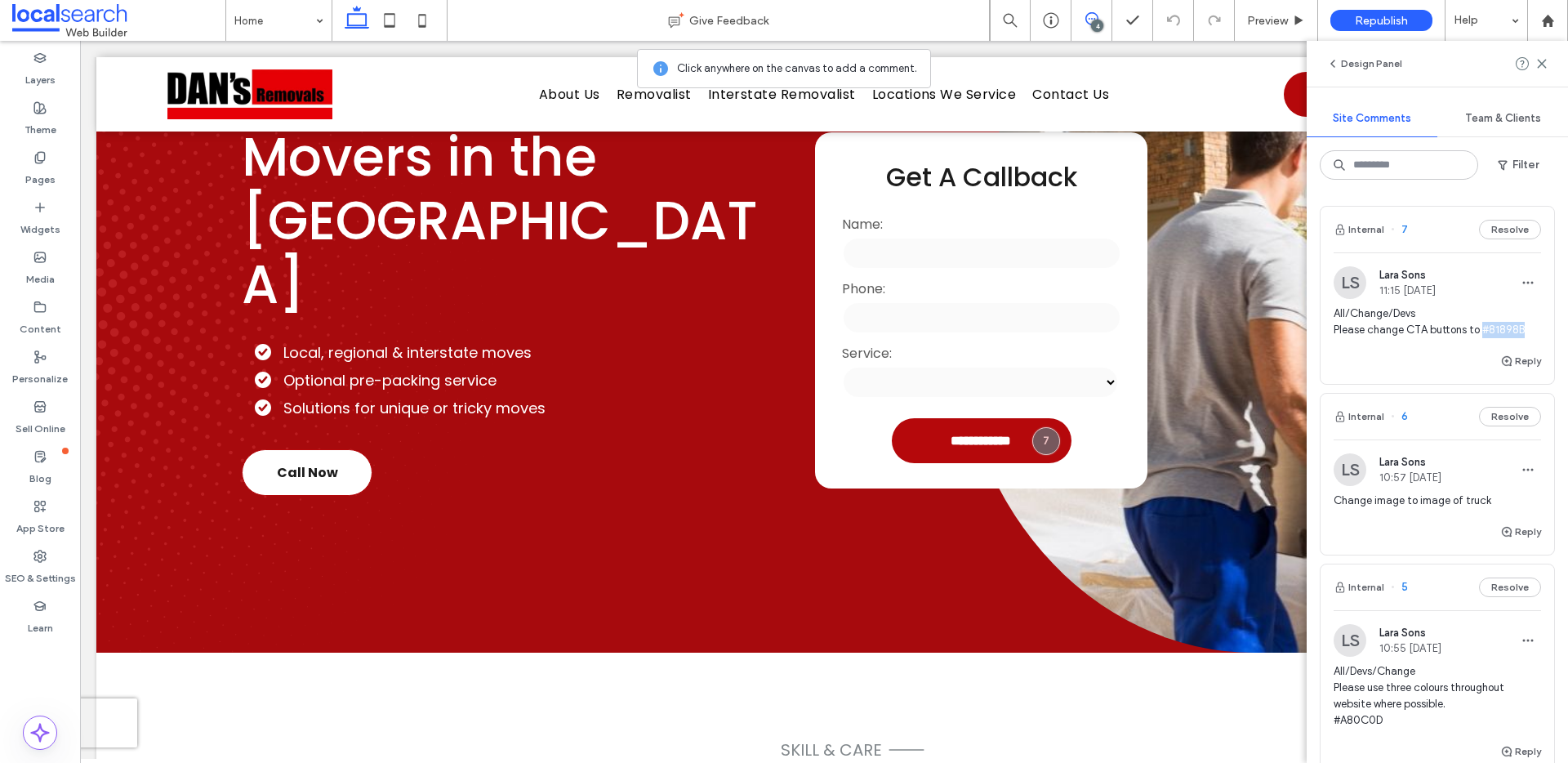
copy span "#81898B"
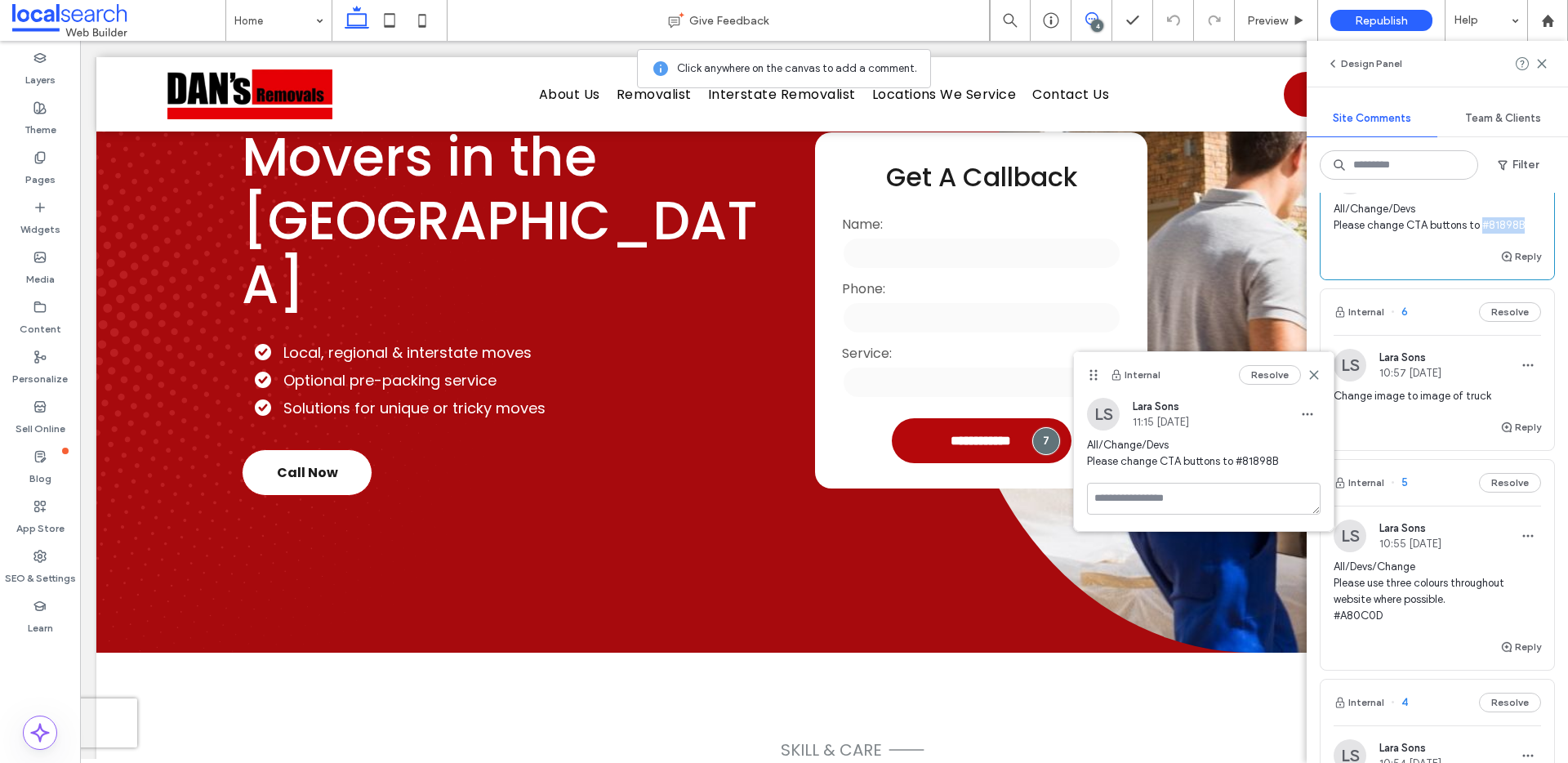
scroll to position [132, 0]
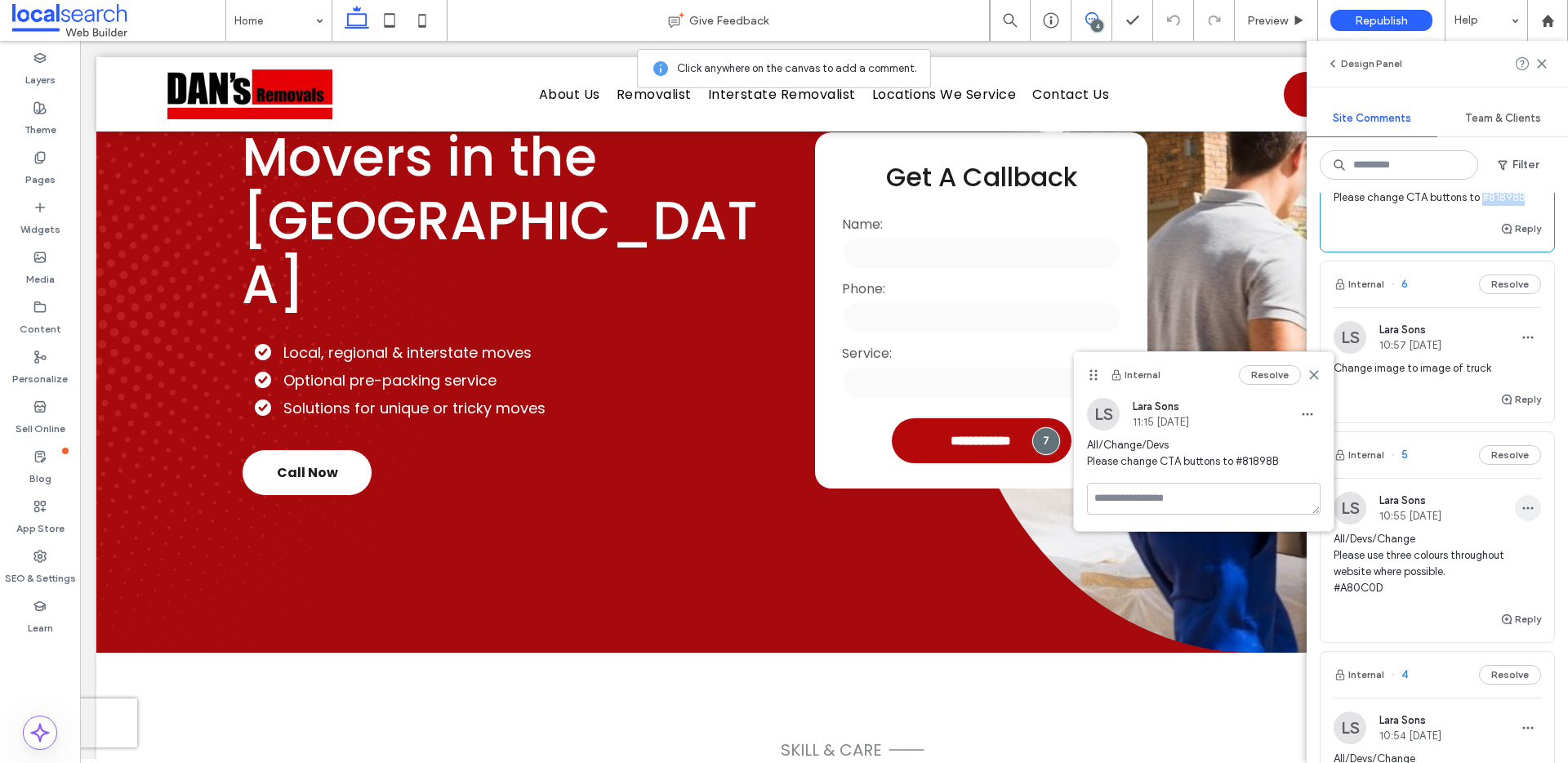
click at [1521, 513] on icon "button" at bounding box center [1527, 507] width 13 height 13
click at [1485, 543] on div "Edit" at bounding box center [1455, 550] width 146 height 31
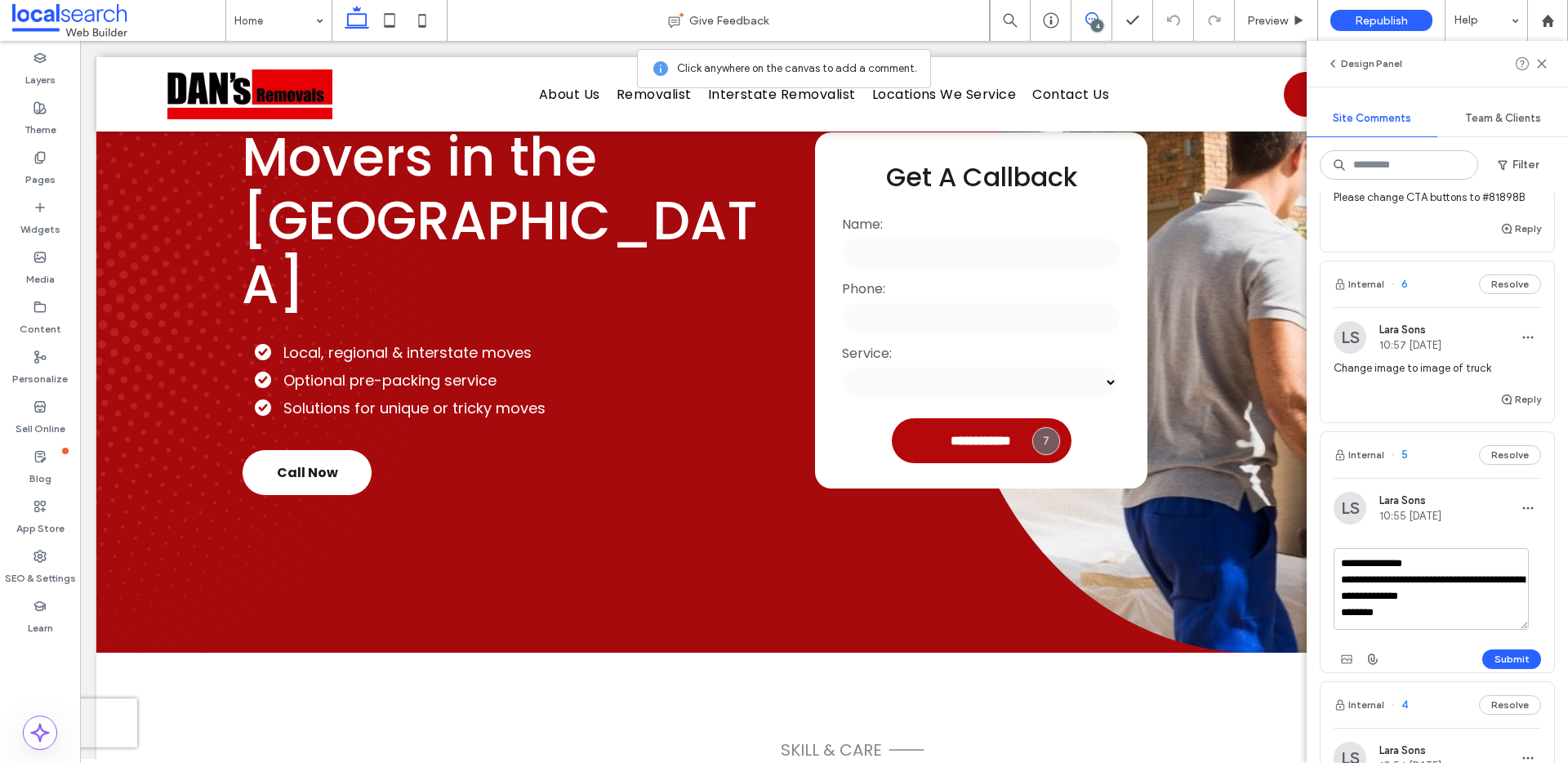
scroll to position [31, 0]
click at [1411, 601] on textarea "**********" at bounding box center [1432, 589] width 196 height 81
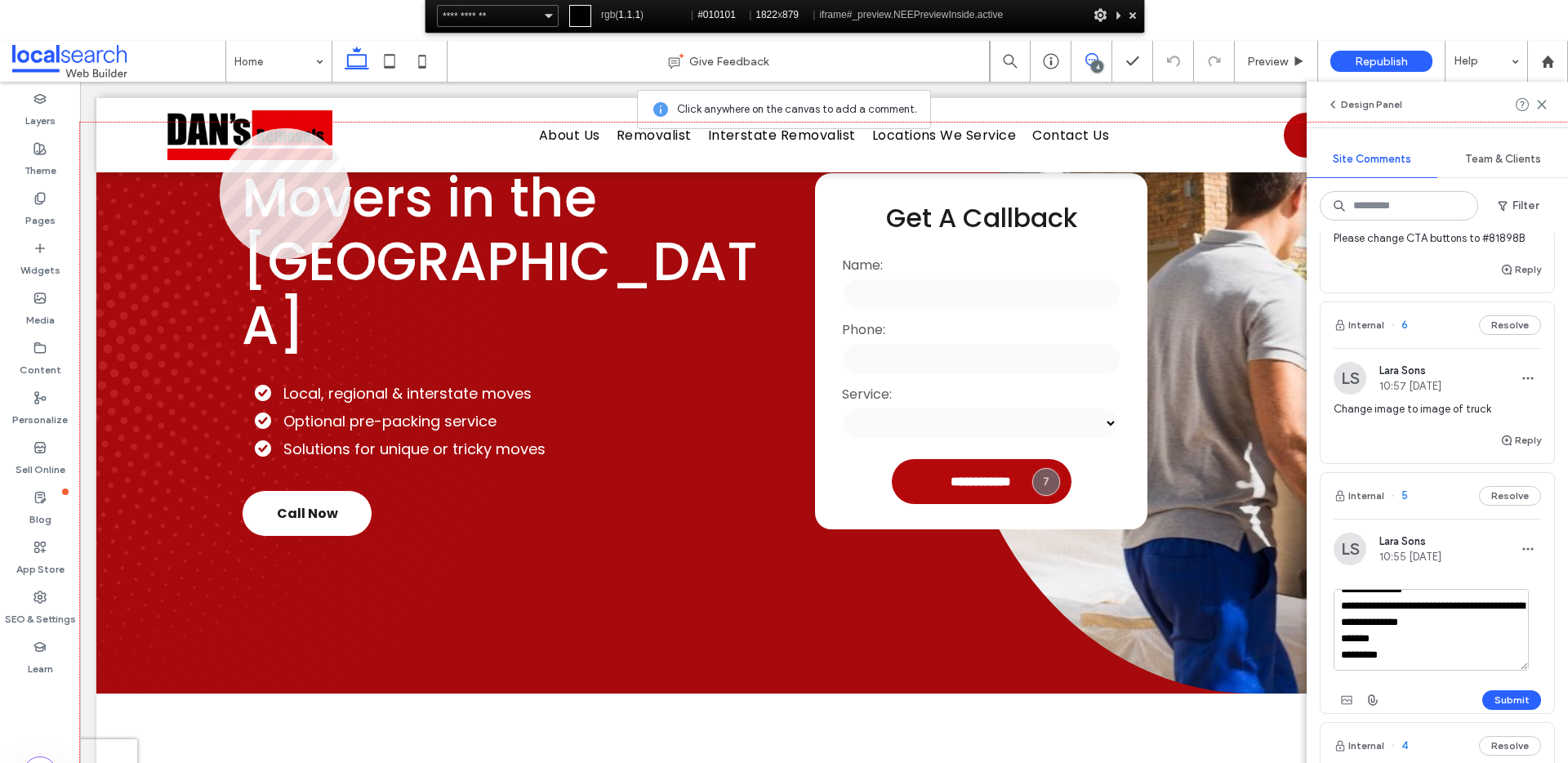
click at [220, 128] on div at bounding box center [825, 482] width 1488 height 718
click at [246, 139] on div at bounding box center [825, 482] width 1488 height 718
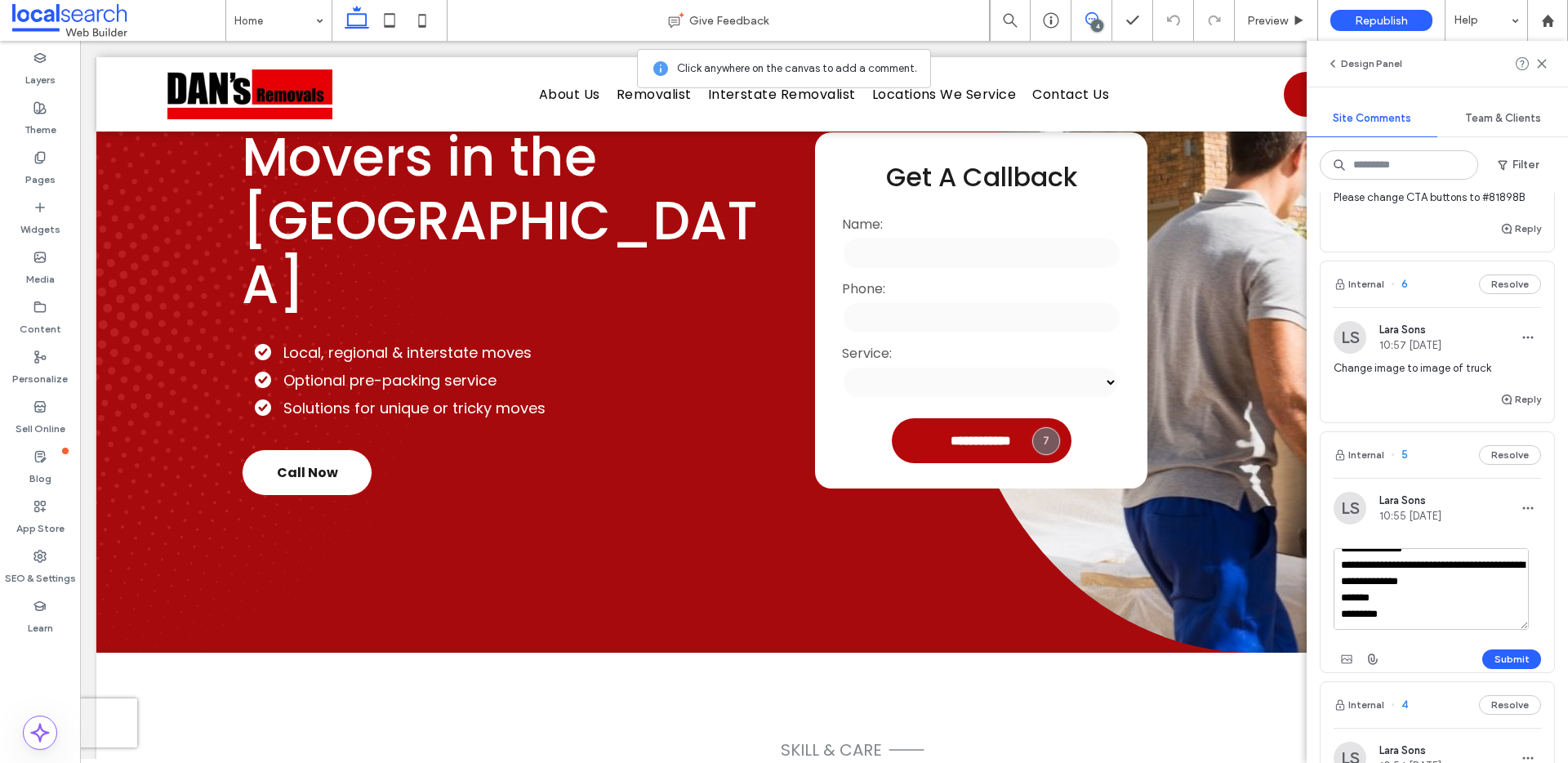
click at [1389, 646] on div "Submit" at bounding box center [1438, 659] width 207 height 26
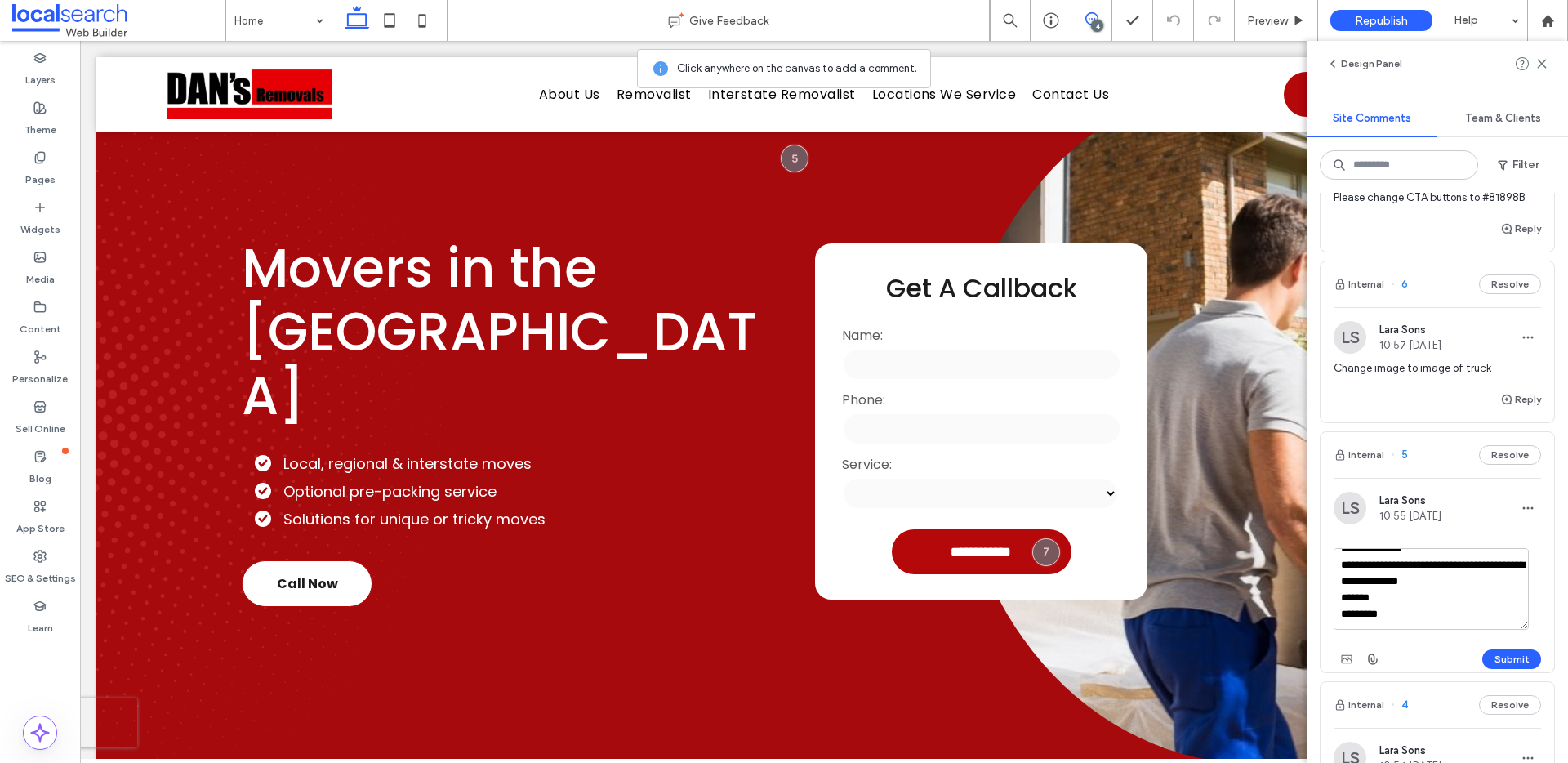
scroll to position [34, 0]
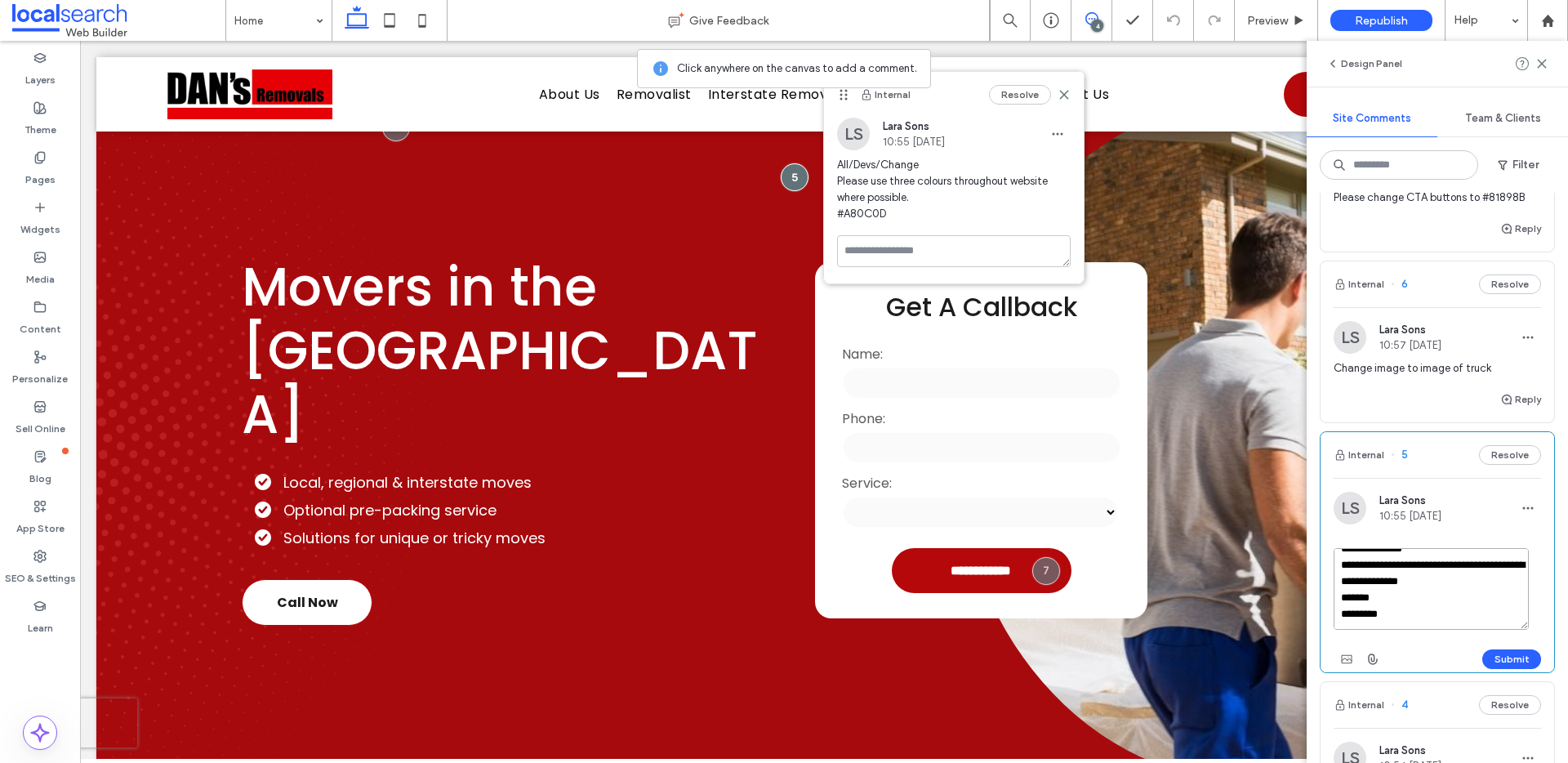
click at [1390, 601] on textarea "**********" at bounding box center [1432, 589] width 196 height 81
paste textarea "*******"
type textarea "**********"
click at [1495, 662] on button "Submit" at bounding box center [1511, 659] width 58 height 19
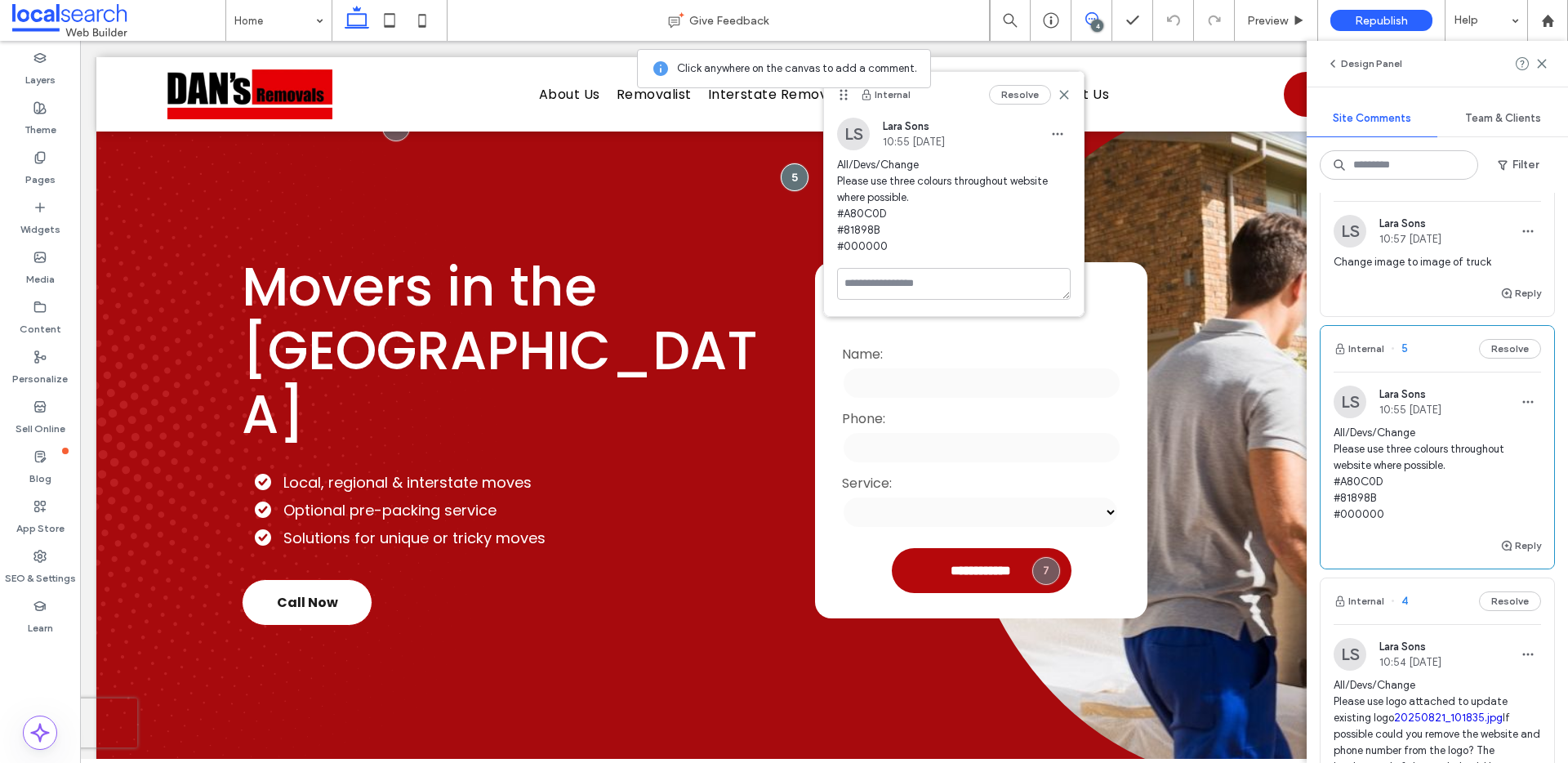
scroll to position [0, 0]
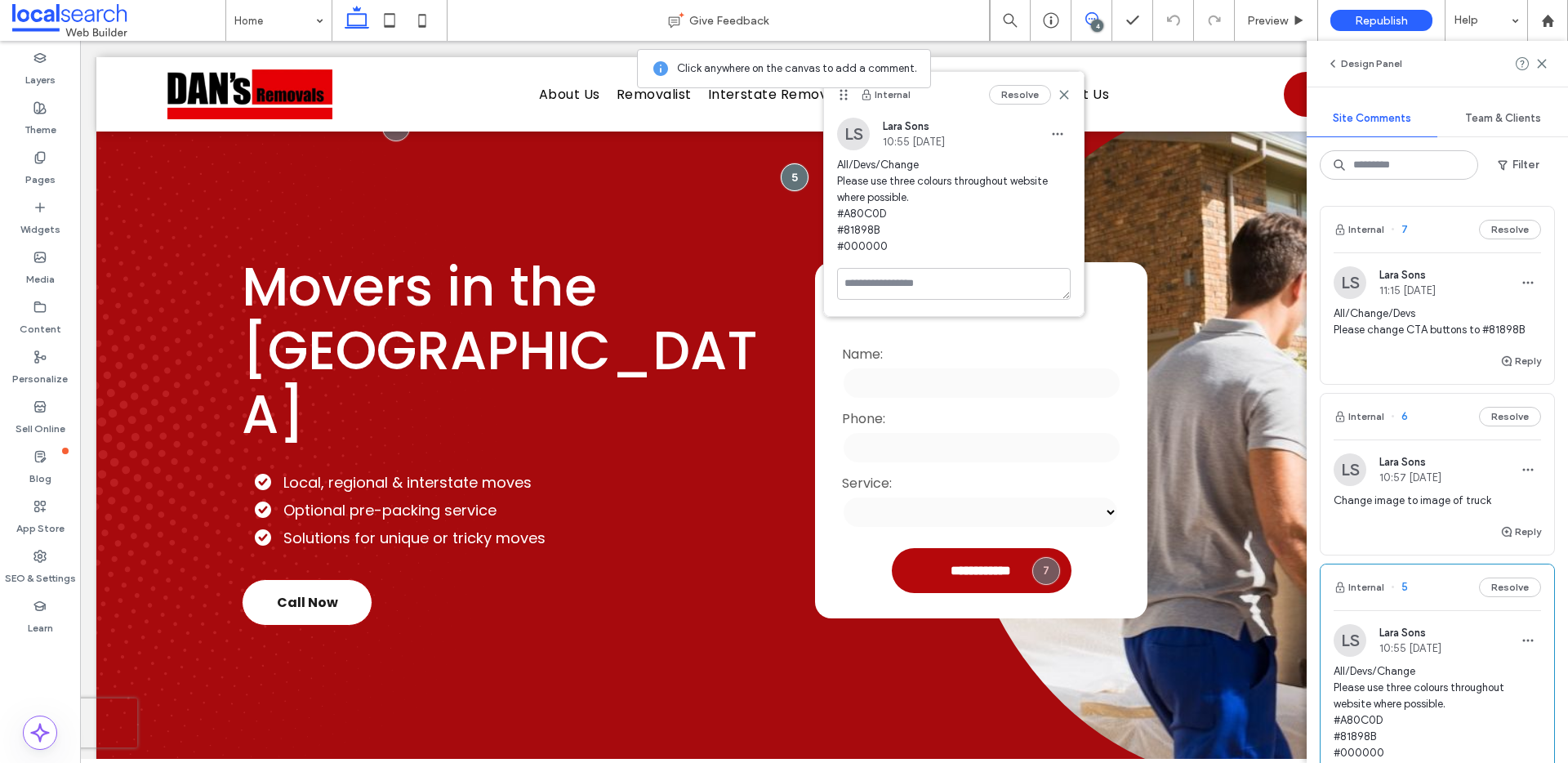
click at [1065, 101] on div "Resolve" at bounding box center [1030, 94] width 81 height 19
drag, startPoint x: 1066, startPoint y: 93, endPoint x: 994, endPoint y: 54, distance: 81.9
click at [1066, 93] on icon at bounding box center [1063, 94] width 13 height 13
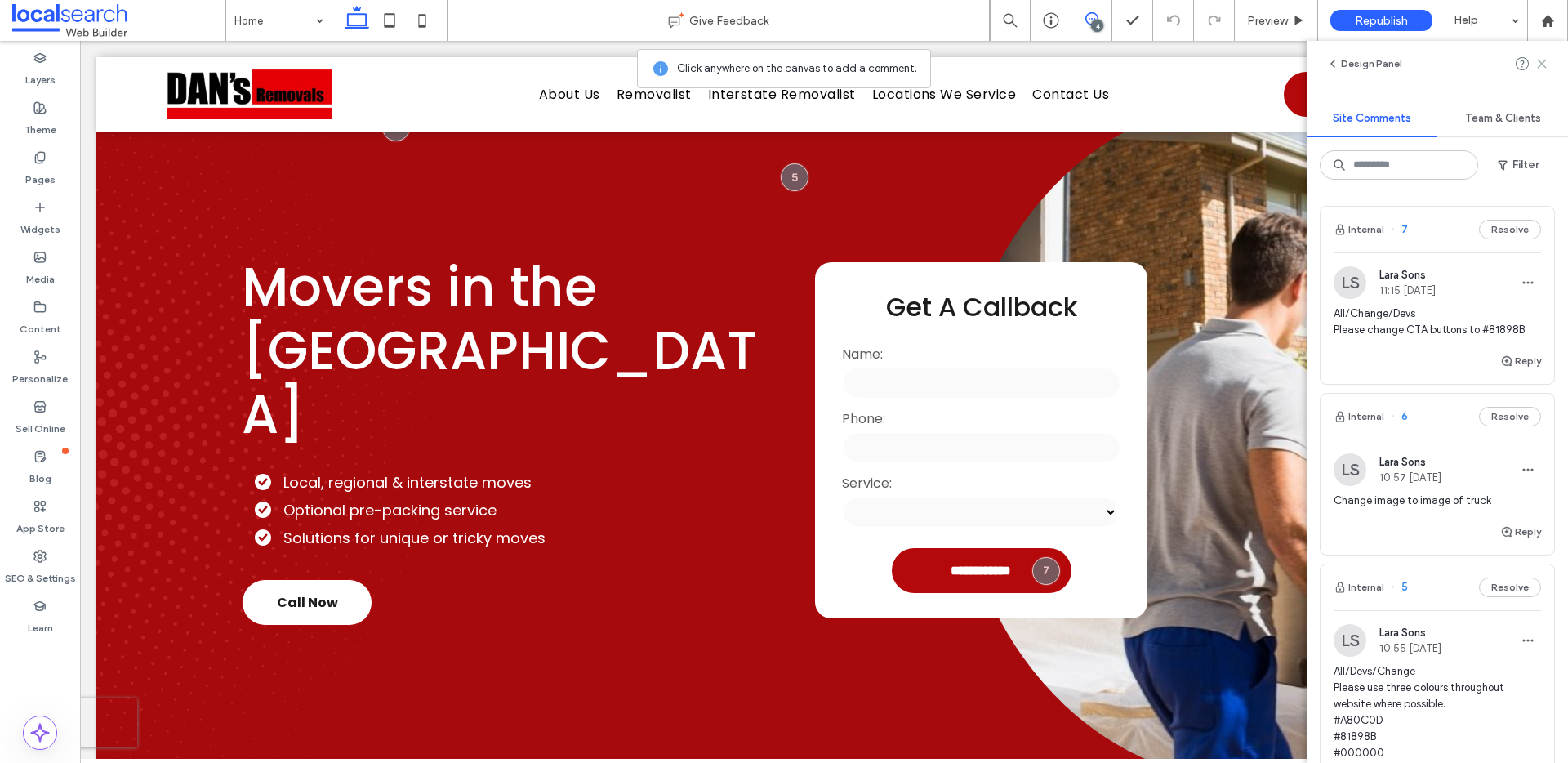
click at [1543, 61] on icon at bounding box center [1542, 64] width 13 height 13
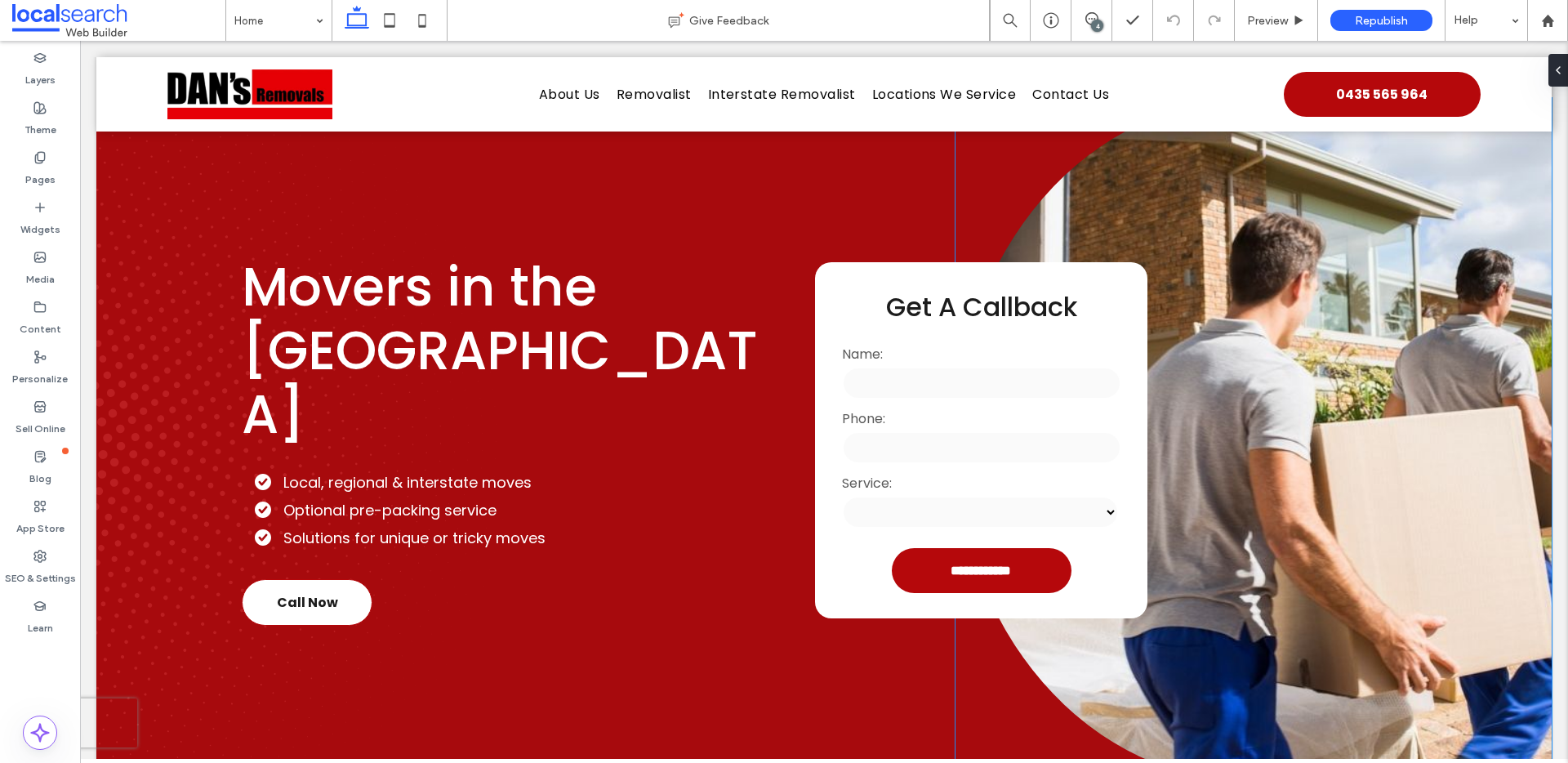
click at [1346, 378] on link at bounding box center [1254, 440] width 596 height 685
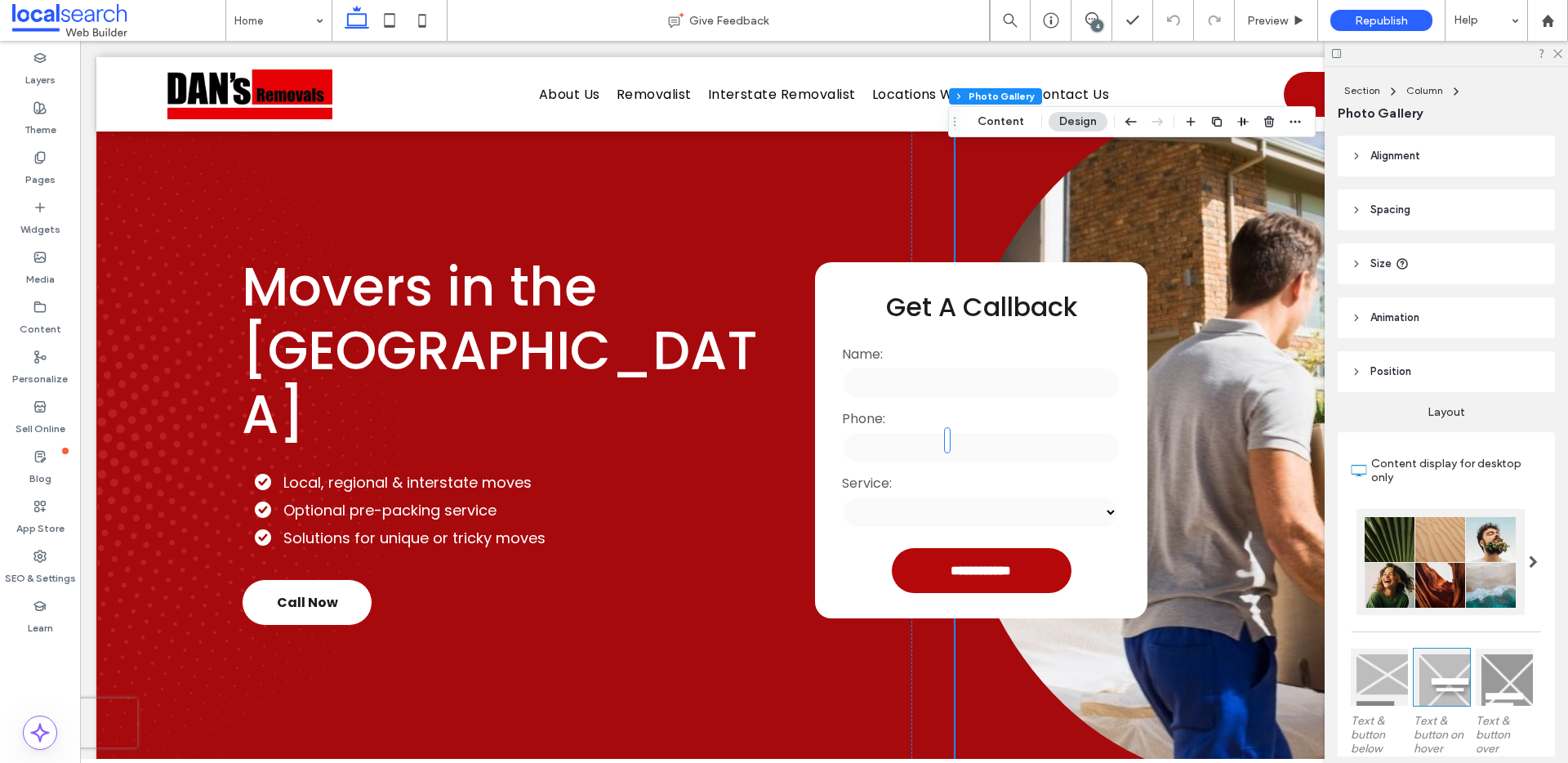
click at [1335, 353] on div "Section Column Photo Gallery Alignment Spacing Padding (inner spacing) 0px 0% 0…" at bounding box center [1447, 415] width 244 height 696
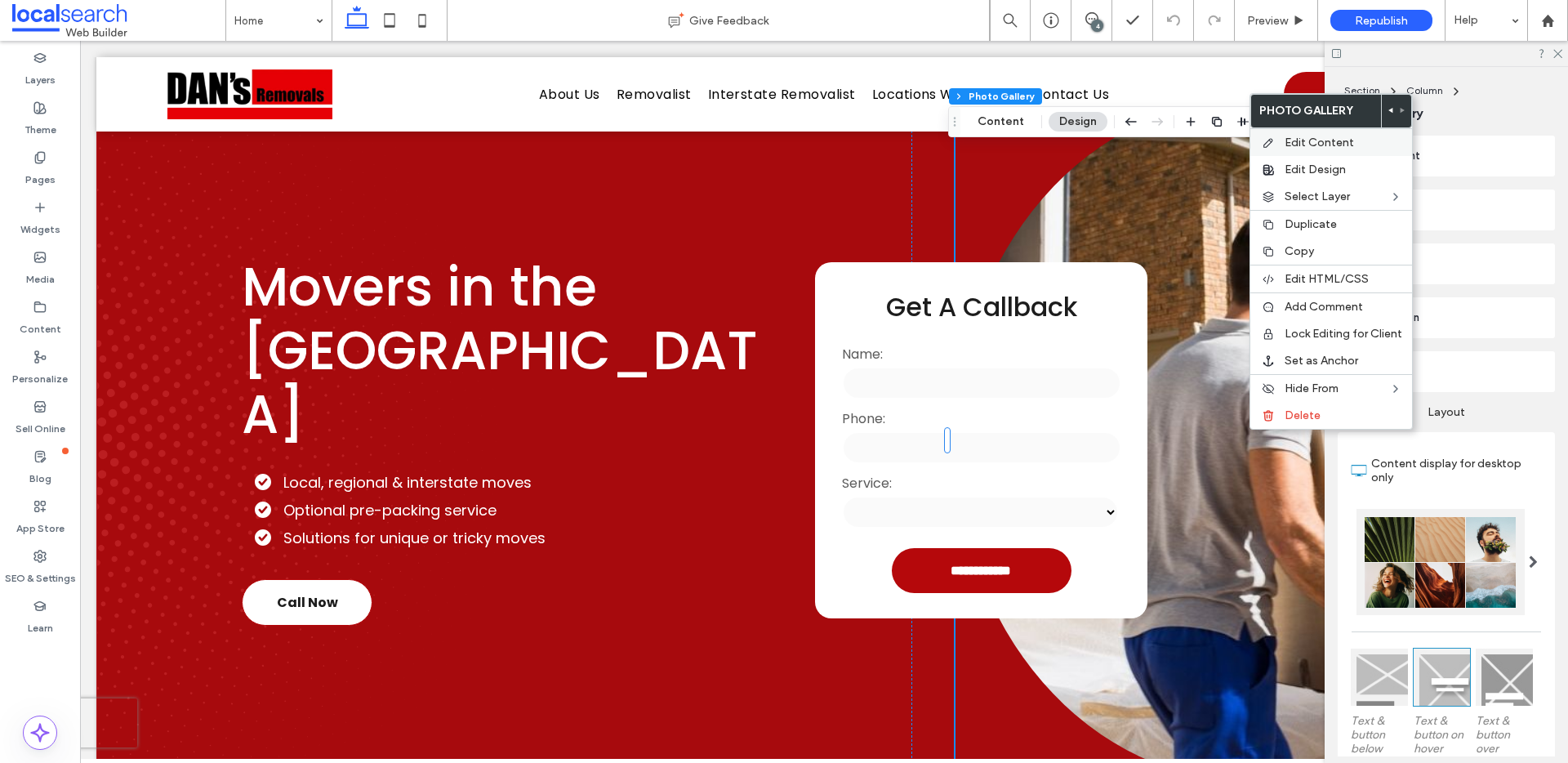
click at [1346, 147] on span "Edit Content" at bounding box center [1320, 142] width 69 height 14
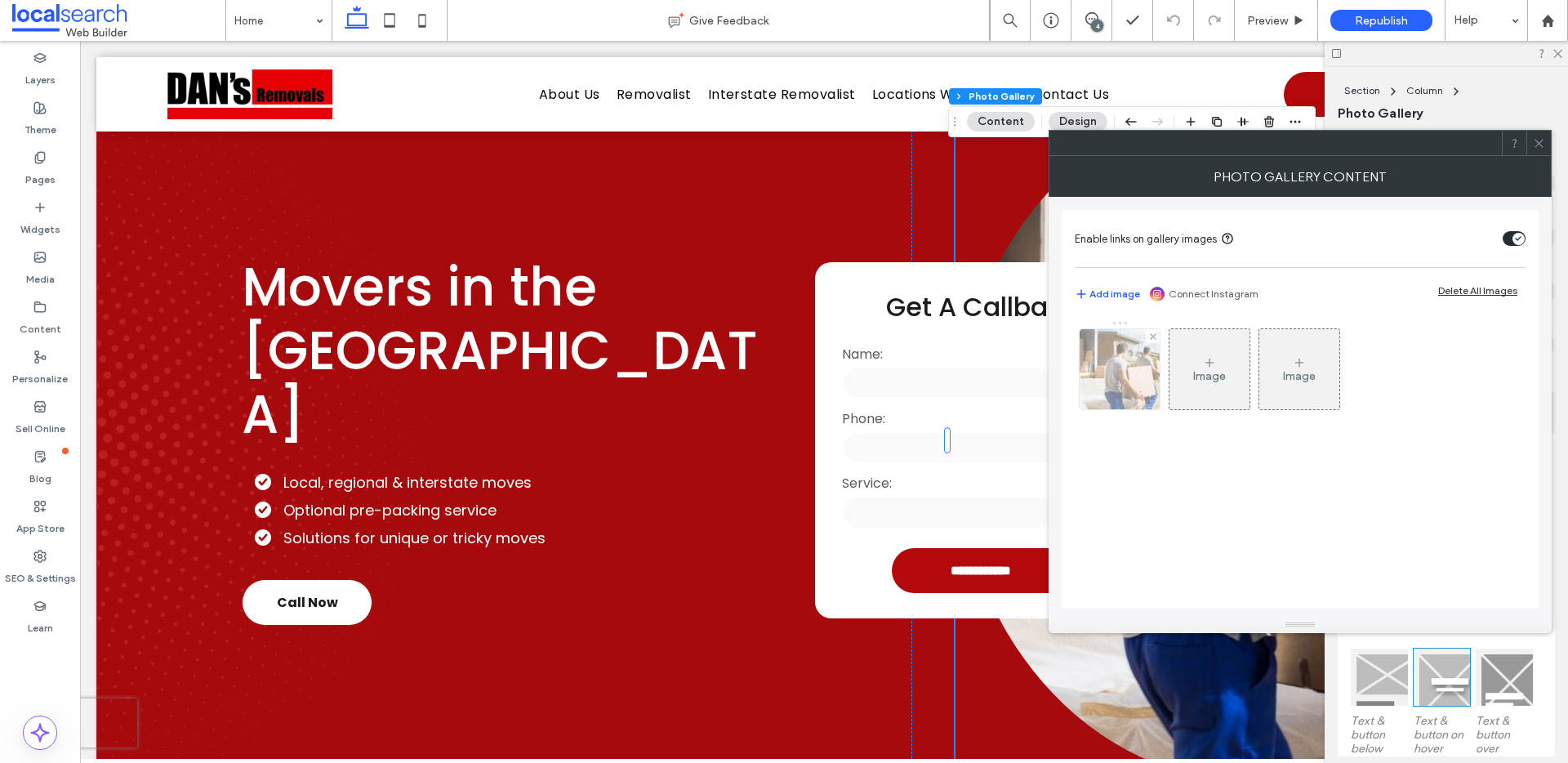
click at [1116, 358] on img at bounding box center [1119, 369] width 121 height 80
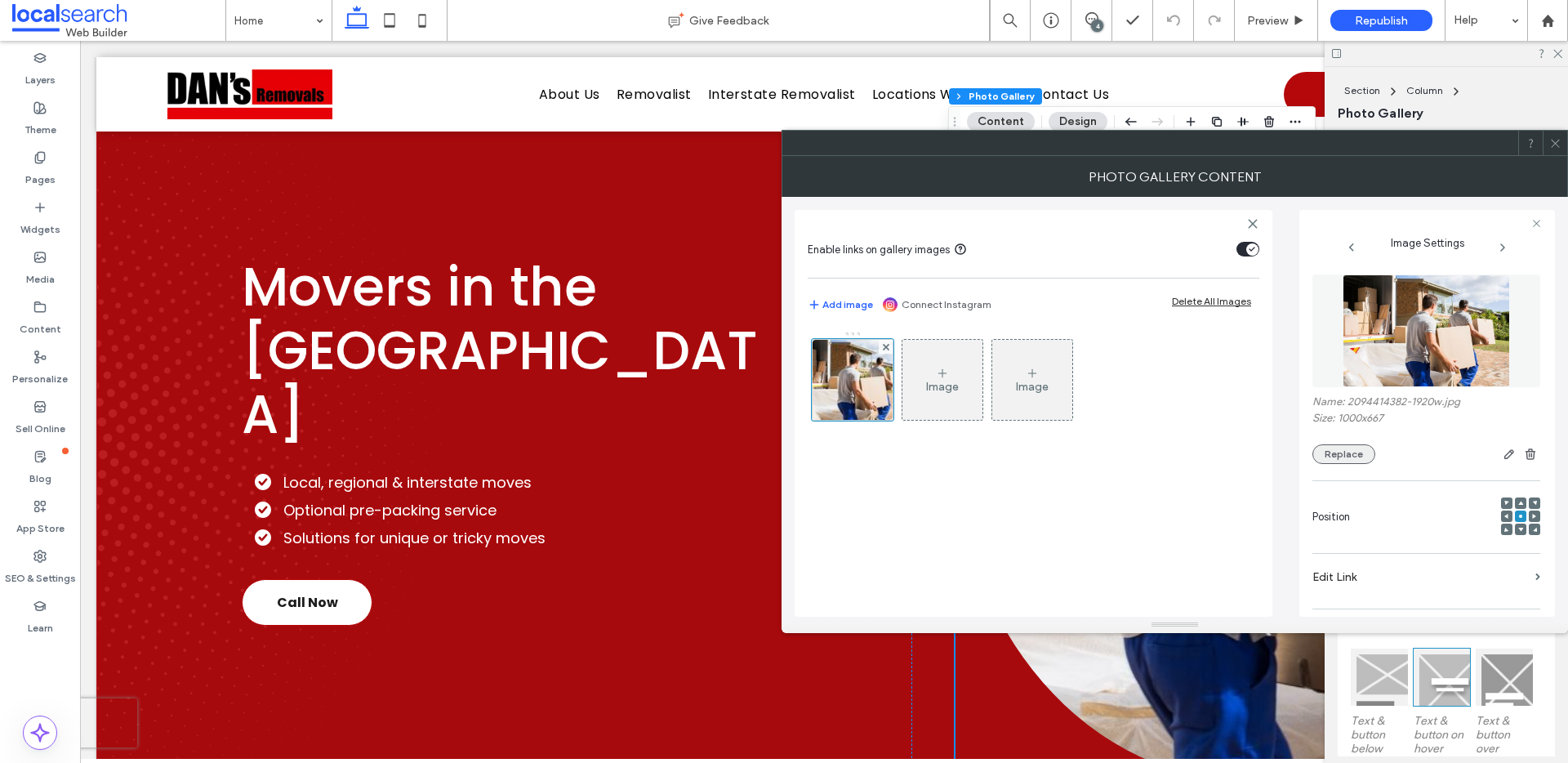
click at [1344, 449] on button "Replace" at bounding box center [1344, 454] width 63 height 19
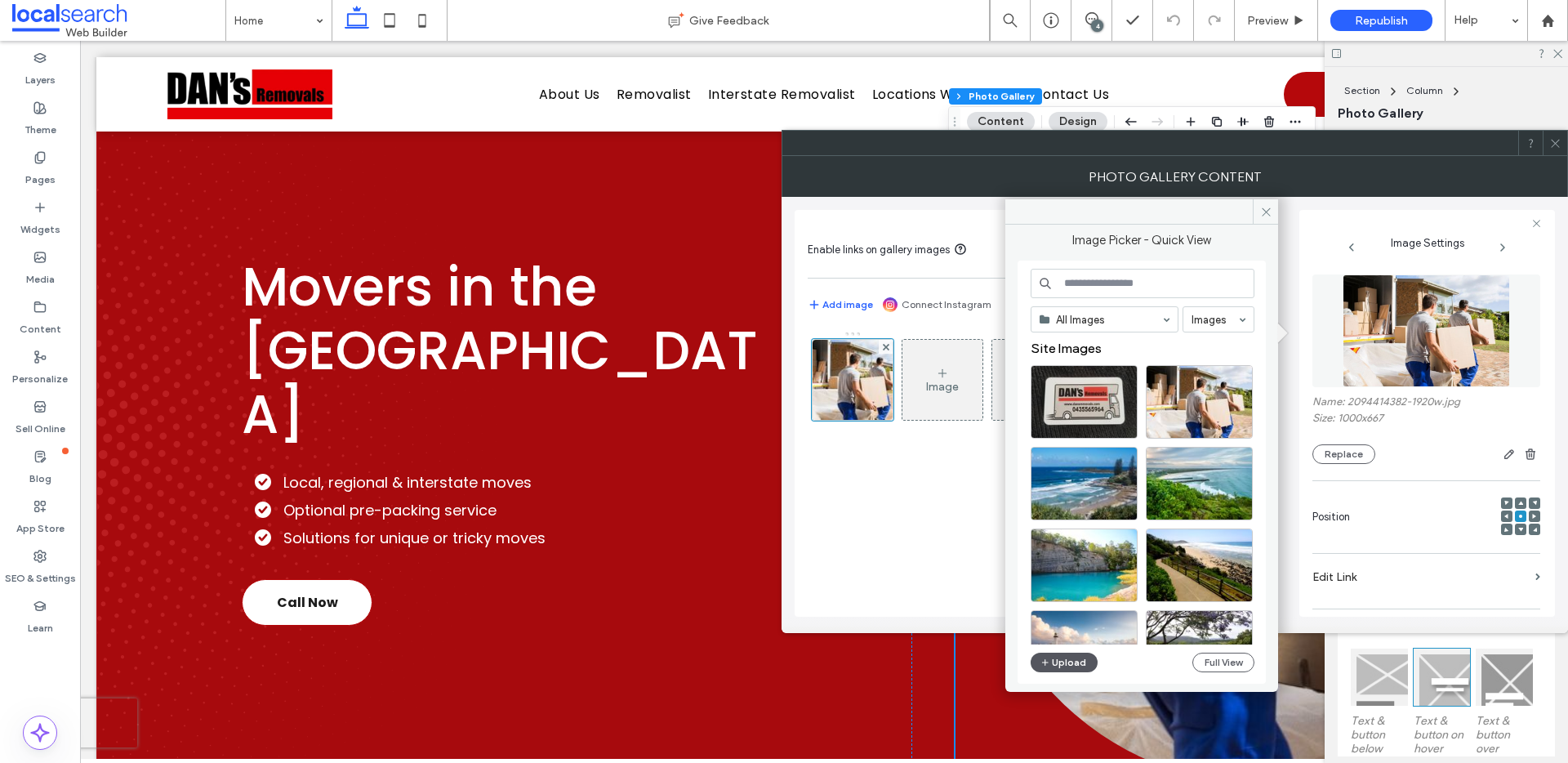
click at [1072, 666] on button "Upload" at bounding box center [1064, 662] width 67 height 19
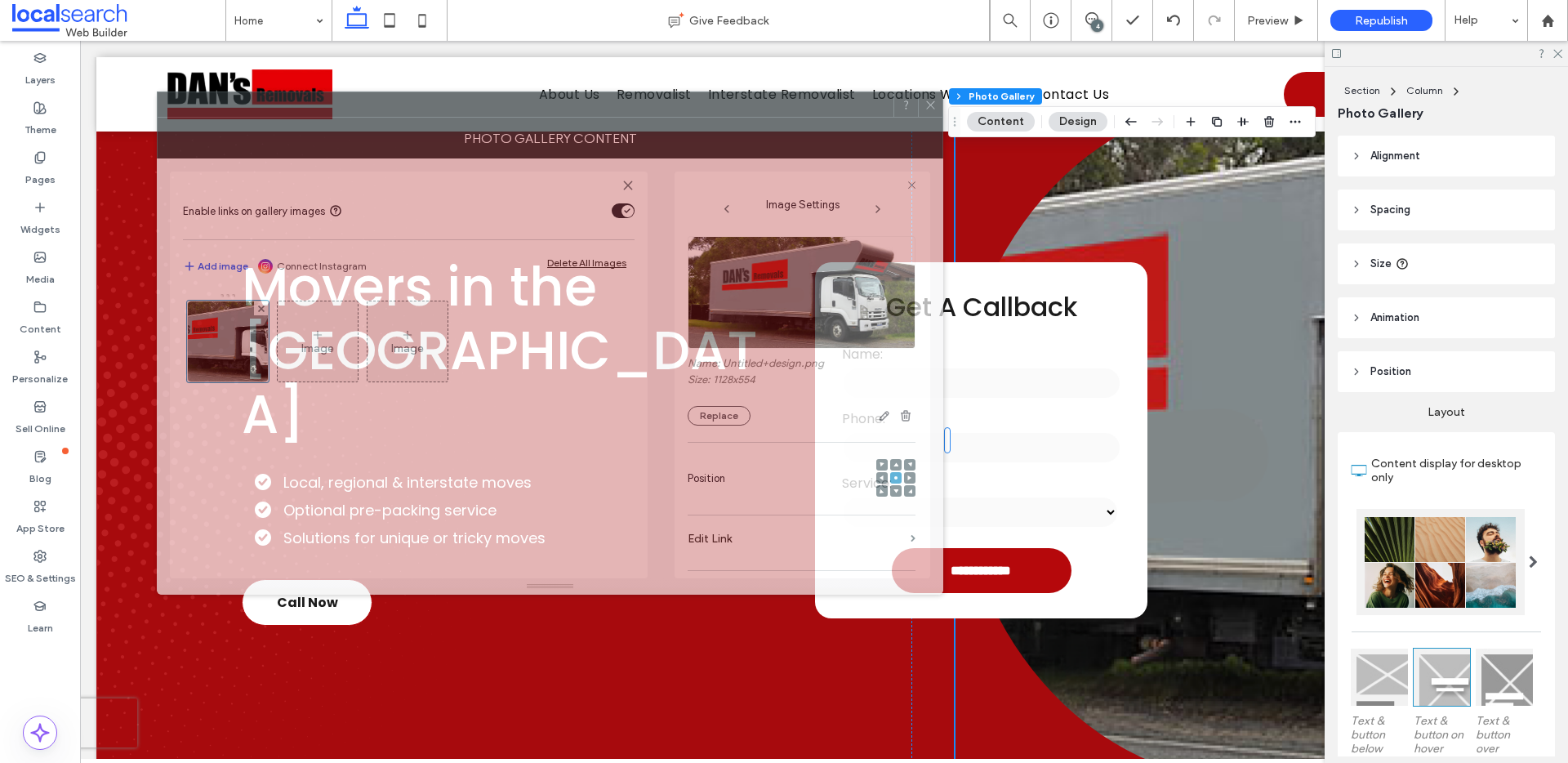
drag, startPoint x: 1241, startPoint y: 151, endPoint x: 1115, endPoint y: 113, distance: 131.6
click at [618, 113] on div at bounding box center [525, 104] width 736 height 25
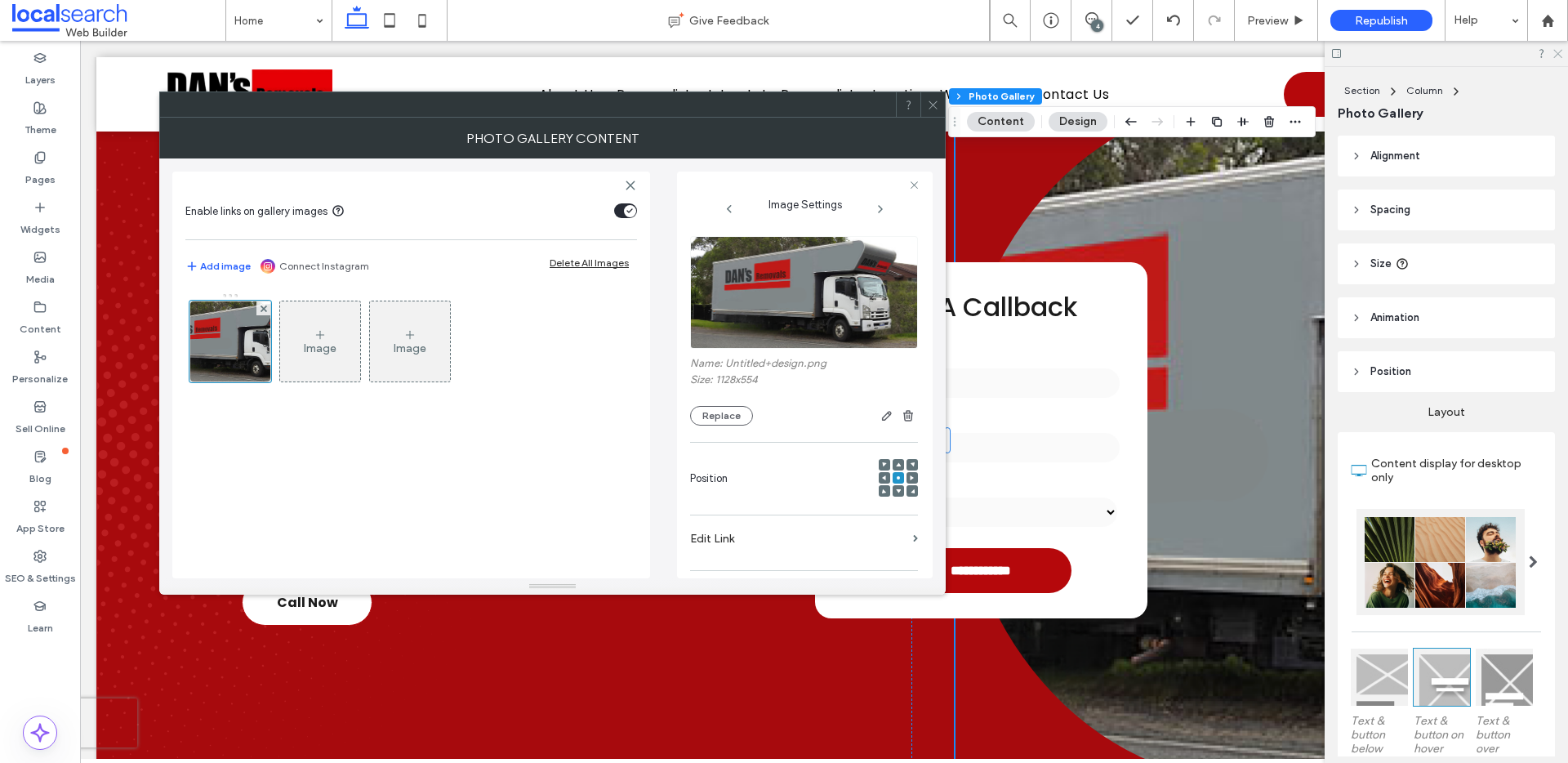
click at [1559, 53] on use at bounding box center [1558, 54] width 9 height 9
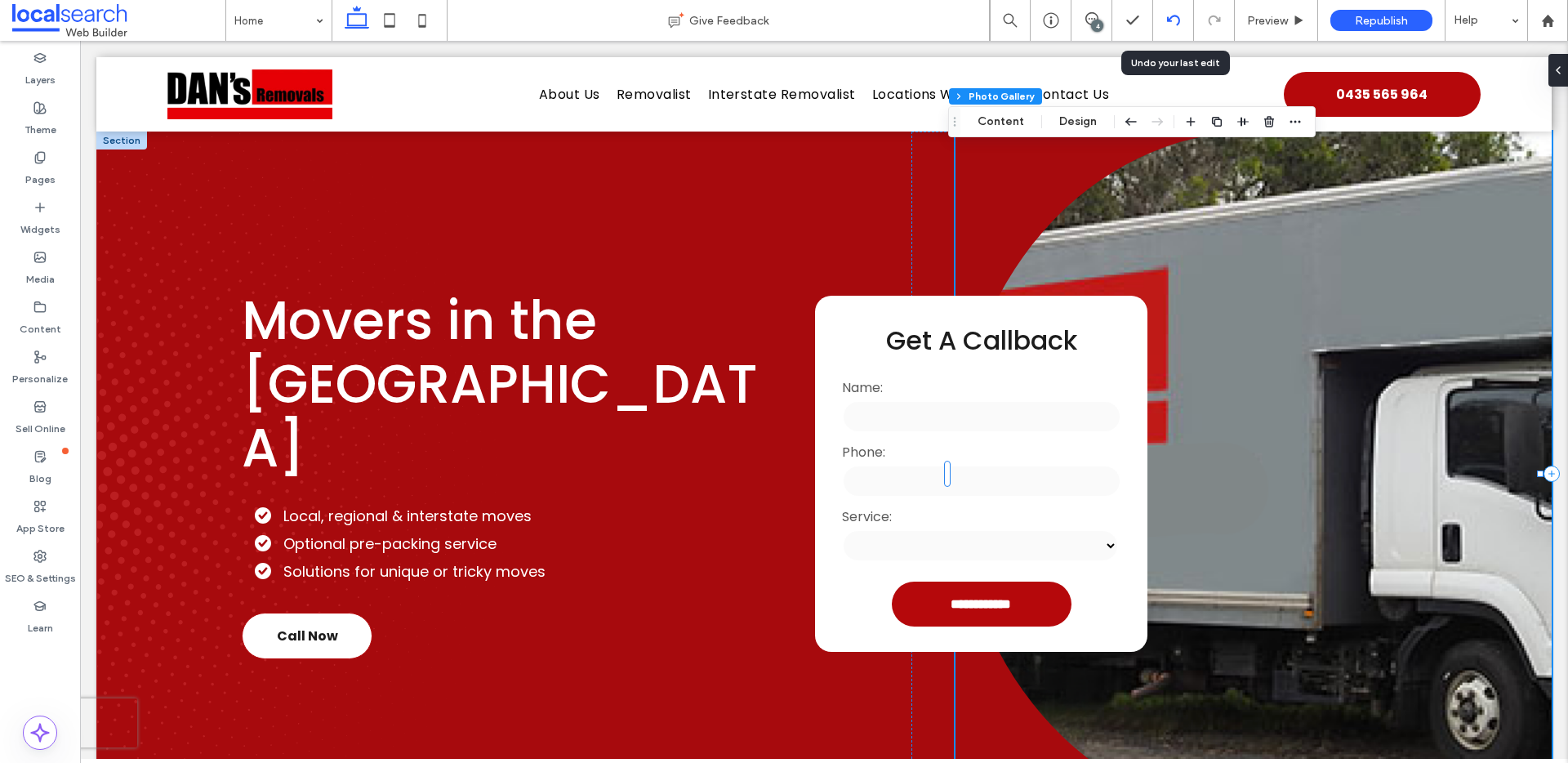
click at [1173, 17] on icon at bounding box center [1173, 19] width 13 height 13
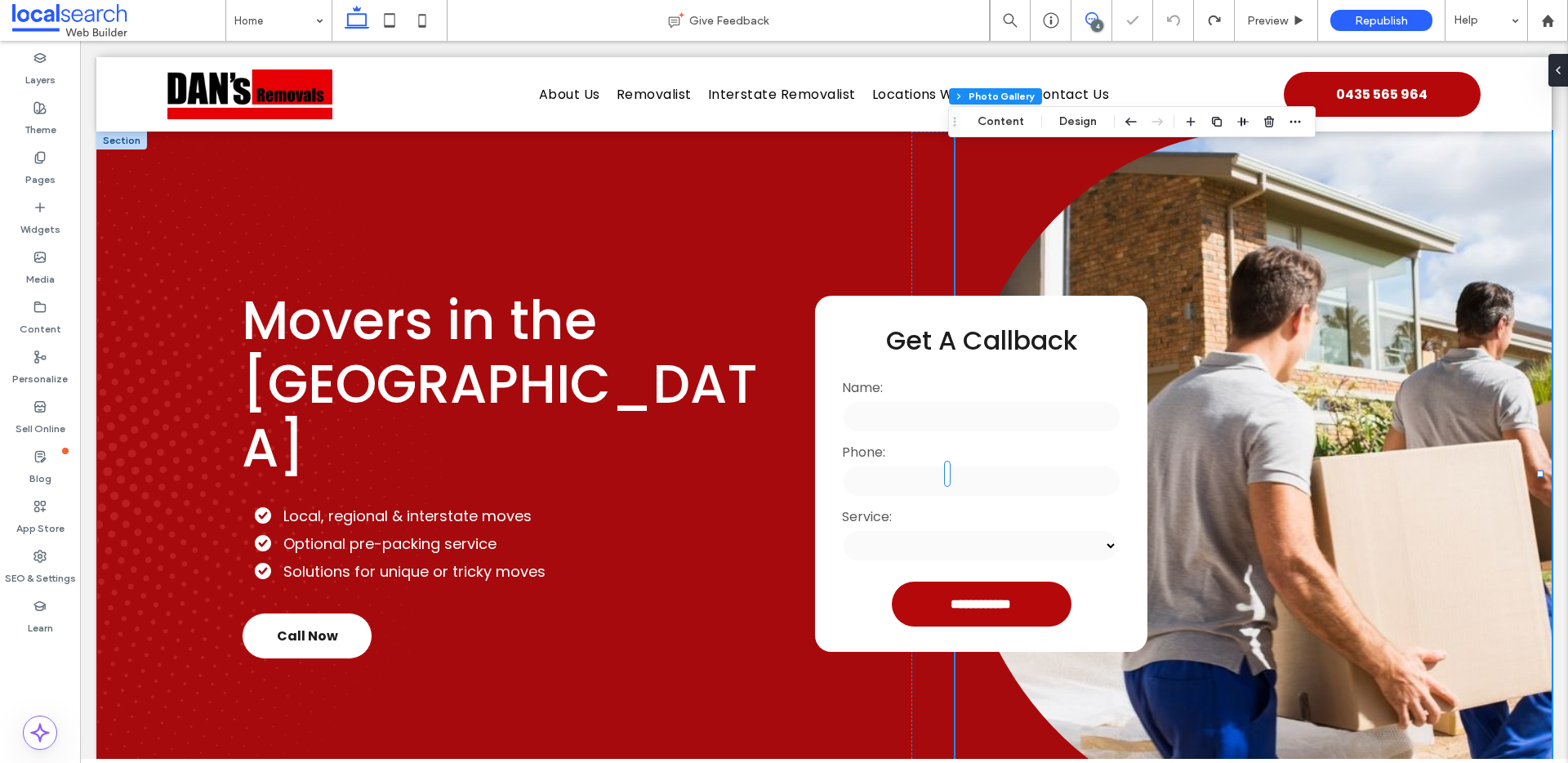
click at [1092, 17] on icon at bounding box center [1091, 18] width 13 height 13
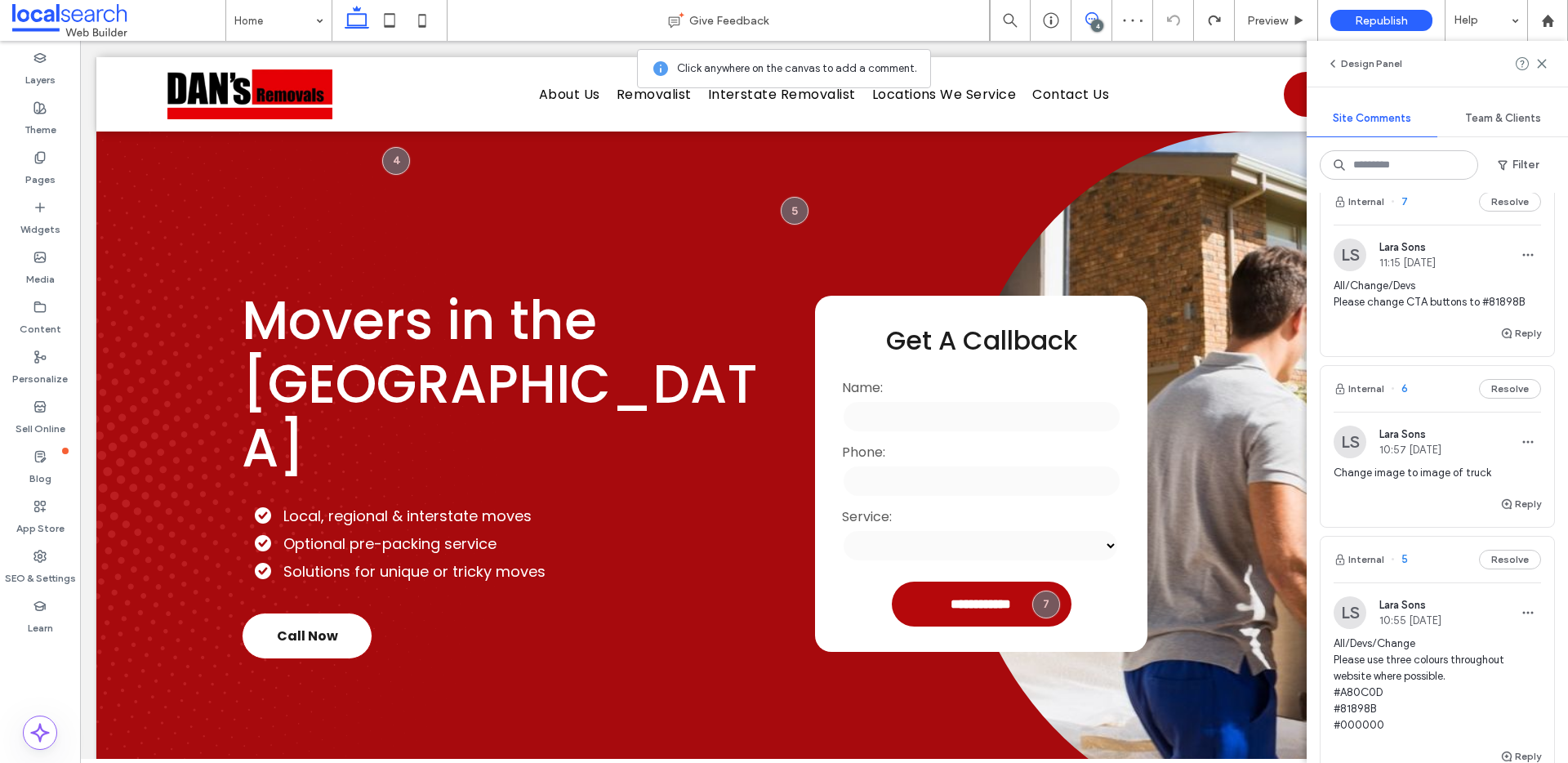
scroll to position [29, 0]
click at [1529, 440] on div "LS Lara Sons 10:57 Oct 14 2025 Change image to image of truck" at bounding box center [1438, 459] width 234 height 69
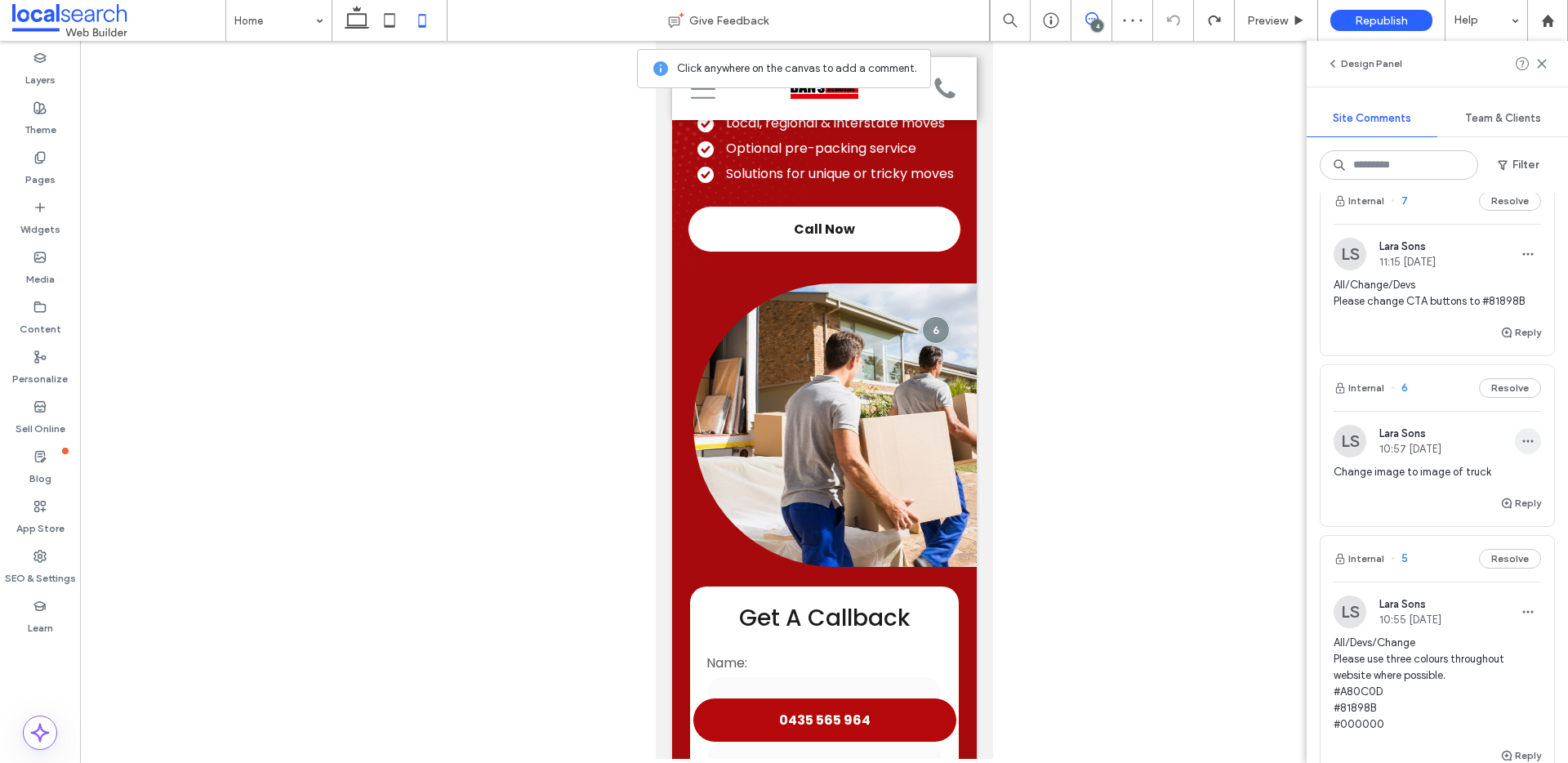
click at [1523, 440] on use "button" at bounding box center [1528, 441] width 11 height 3
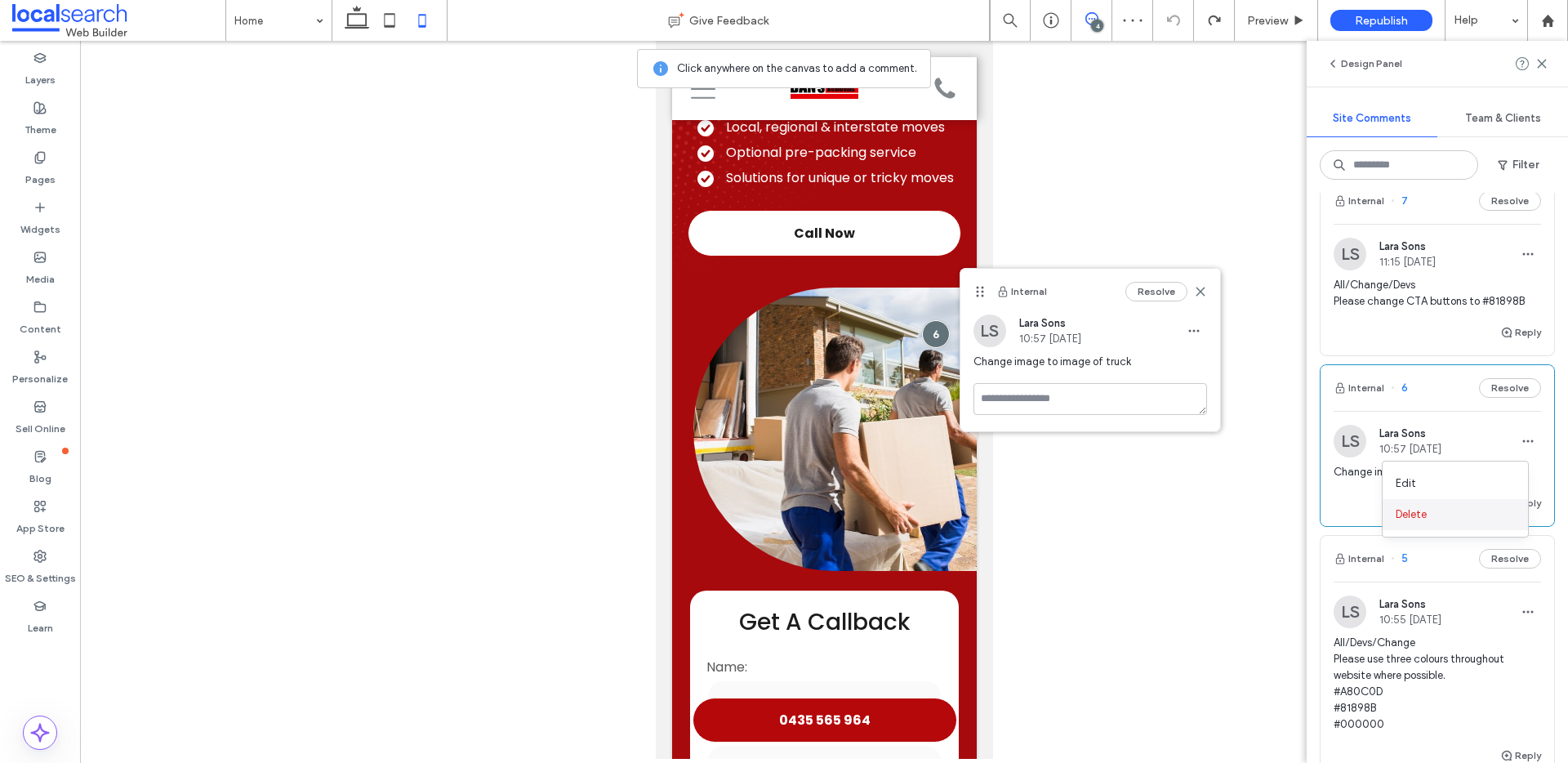
click at [1448, 522] on div "Delete" at bounding box center [1455, 515] width 146 height 31
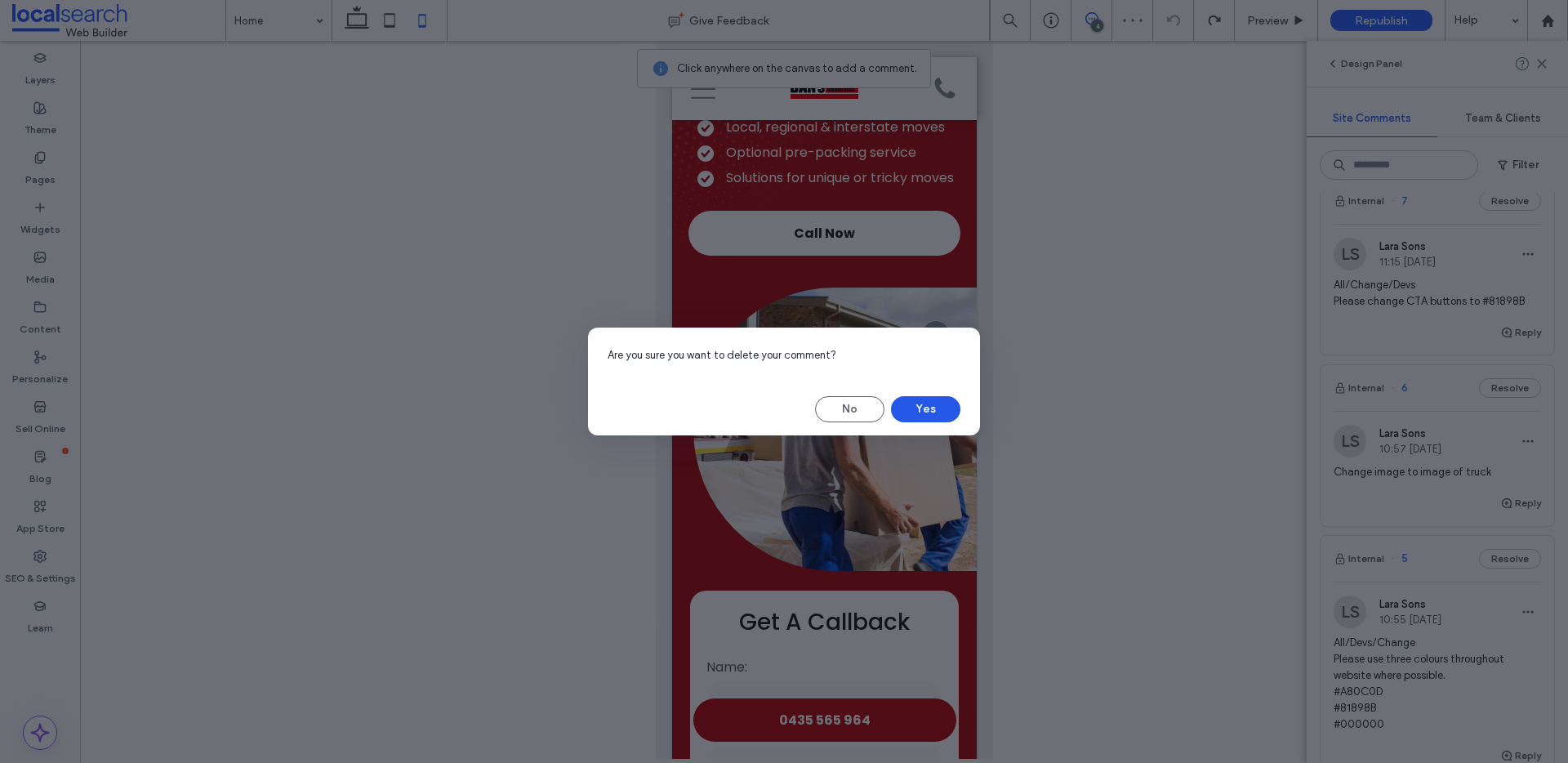
drag, startPoint x: 930, startPoint y: 403, endPoint x: 296, endPoint y: 373, distance: 634.7
click at [930, 403] on button "Yes" at bounding box center [926, 409] width 69 height 26
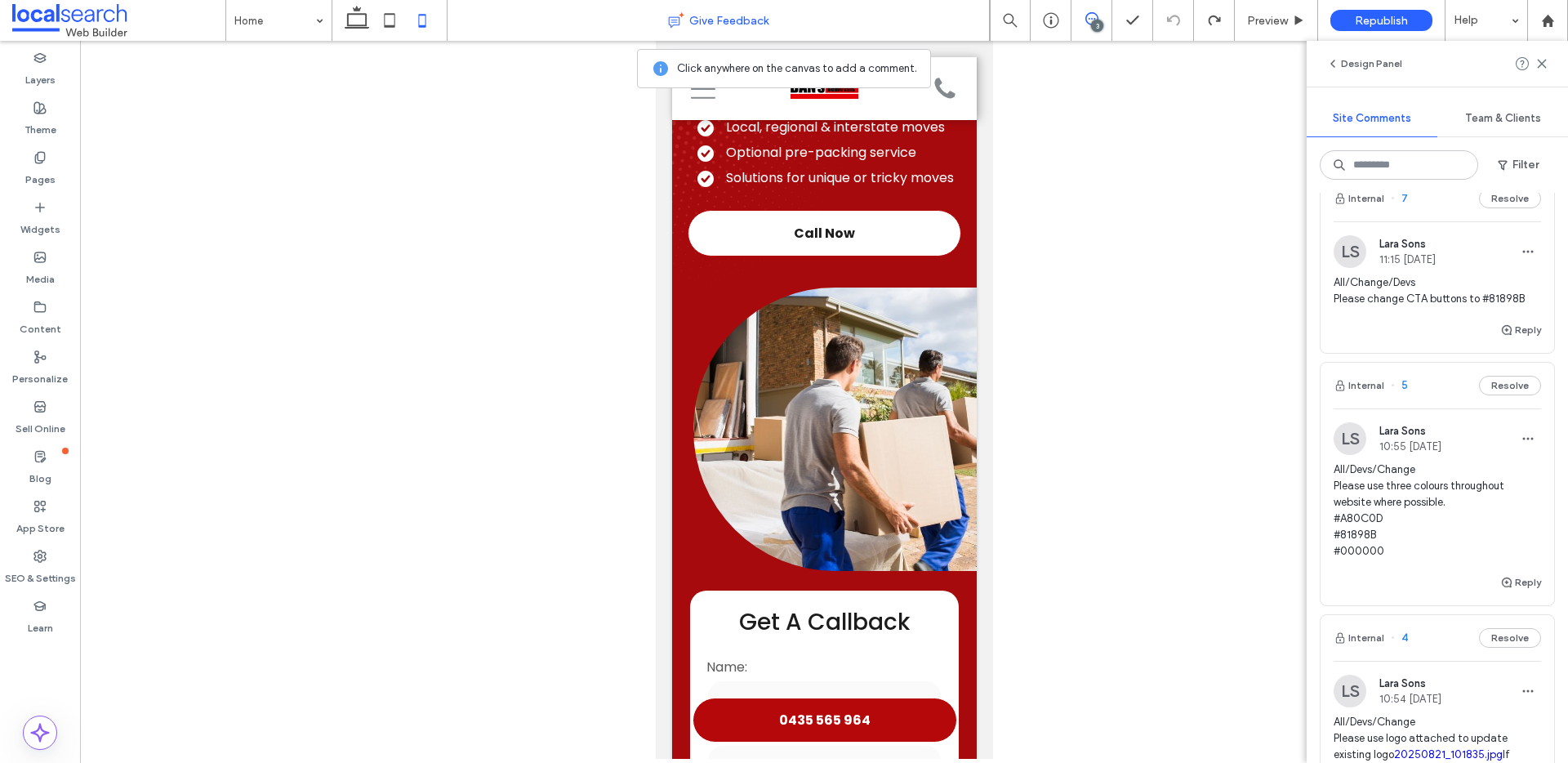
scroll to position [31, 0]
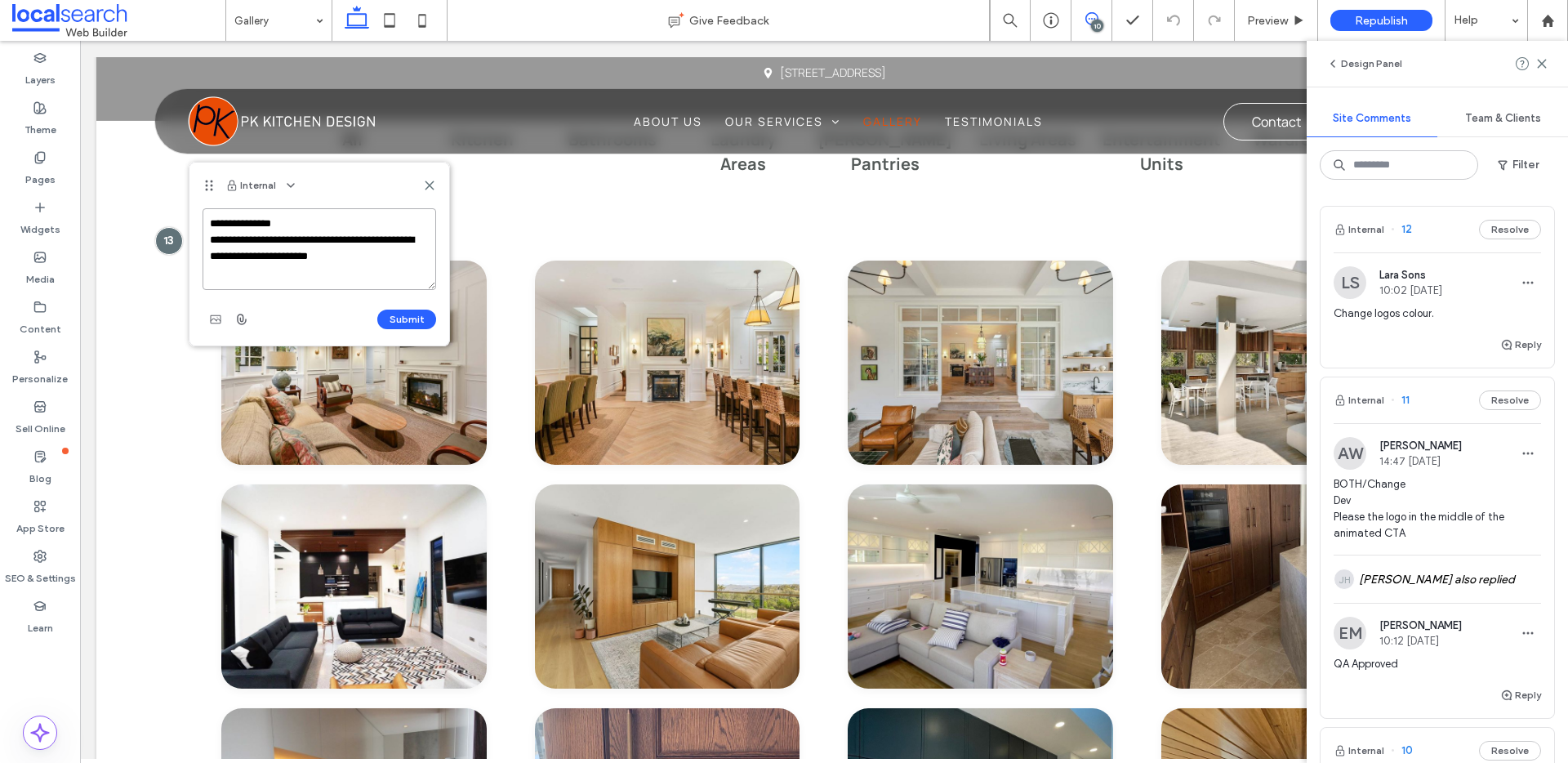
paste textarea "**********"
type textarea "**********"
click at [412, 318] on button "Submit" at bounding box center [406, 319] width 58 height 19
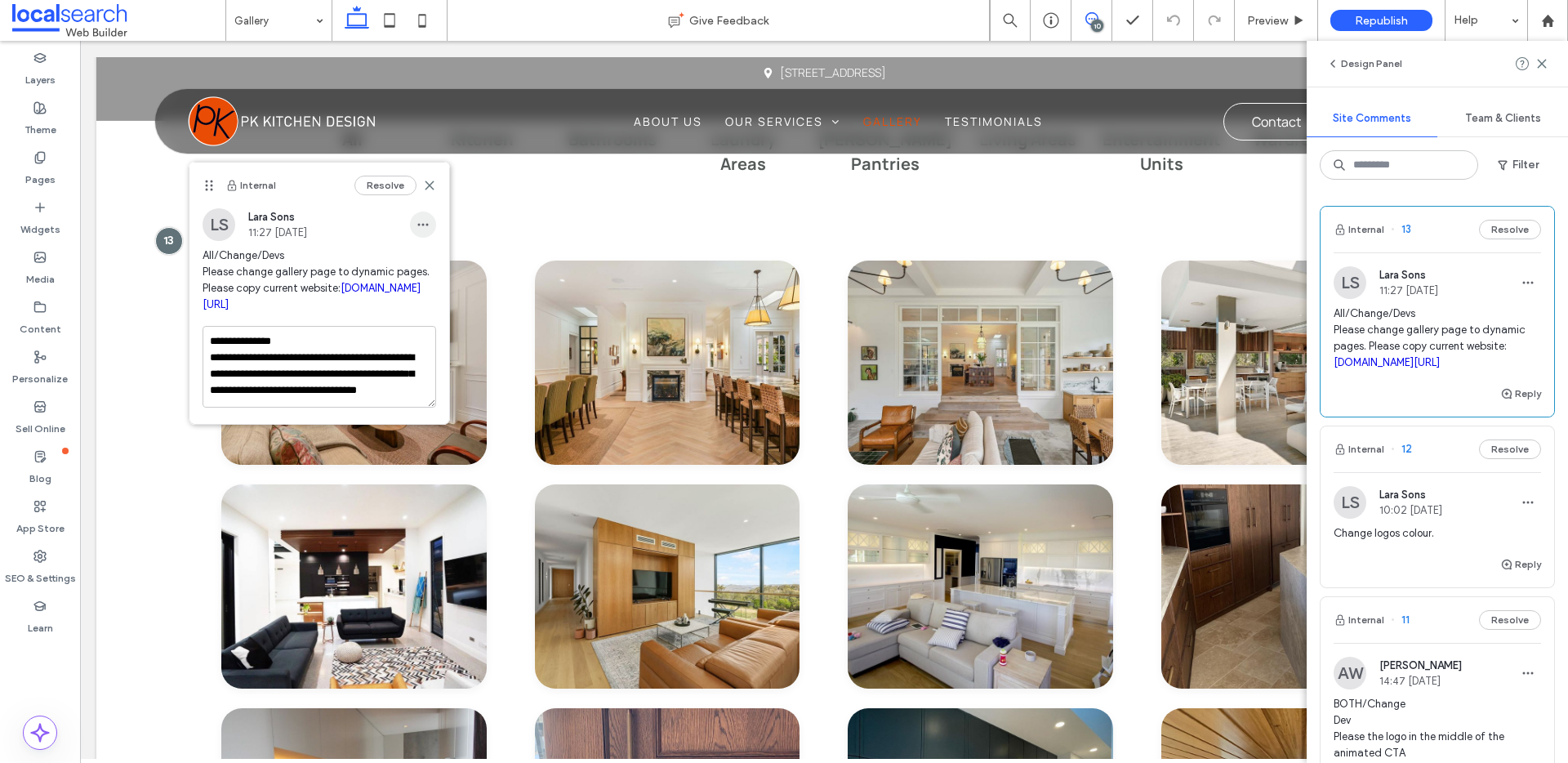
scroll to position [0, 0]
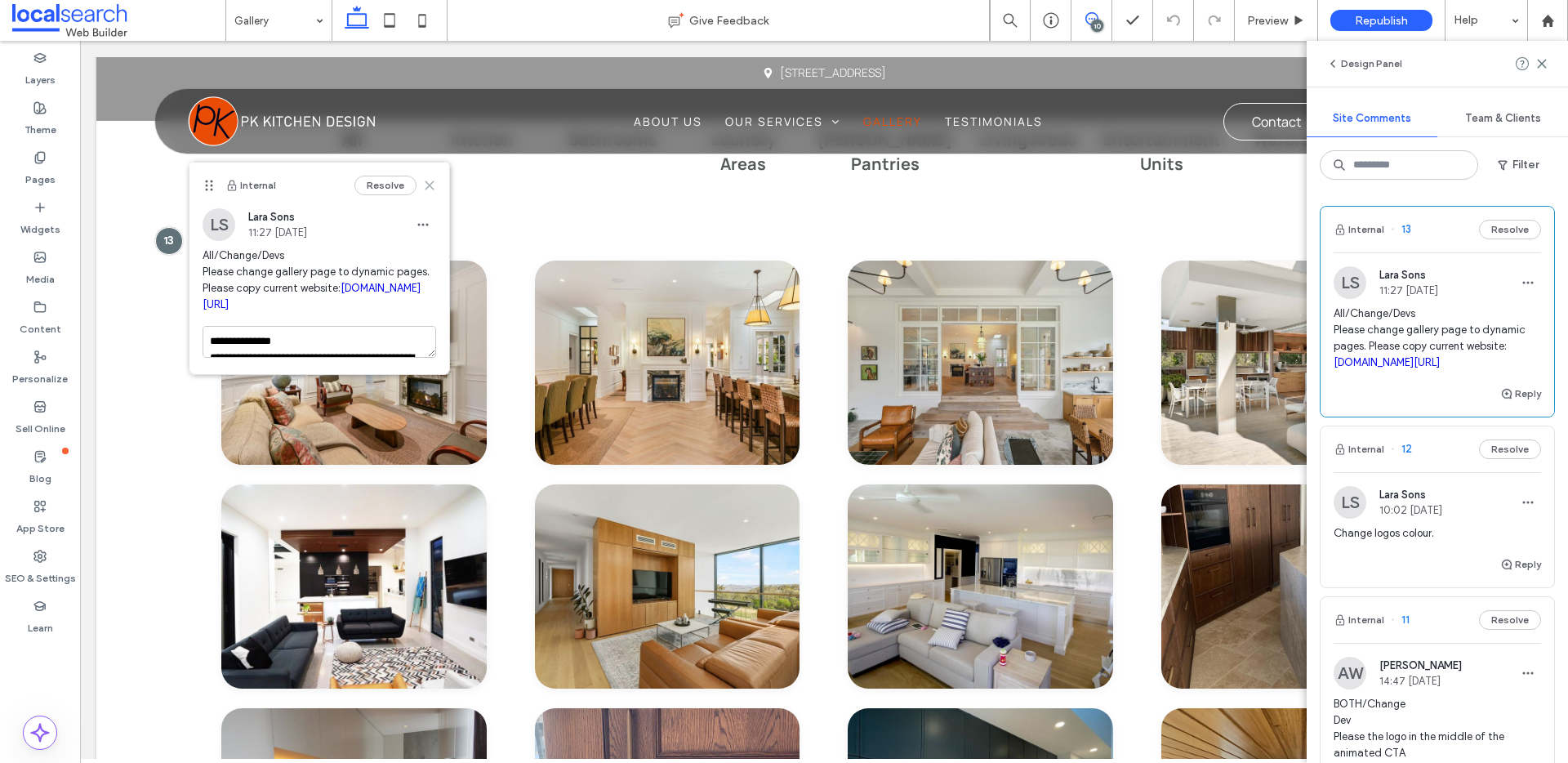
drag, startPoint x: 428, startPoint y: 186, endPoint x: 350, endPoint y: 144, distance: 88.6
click at [428, 186] on icon at bounding box center [429, 185] width 13 height 13
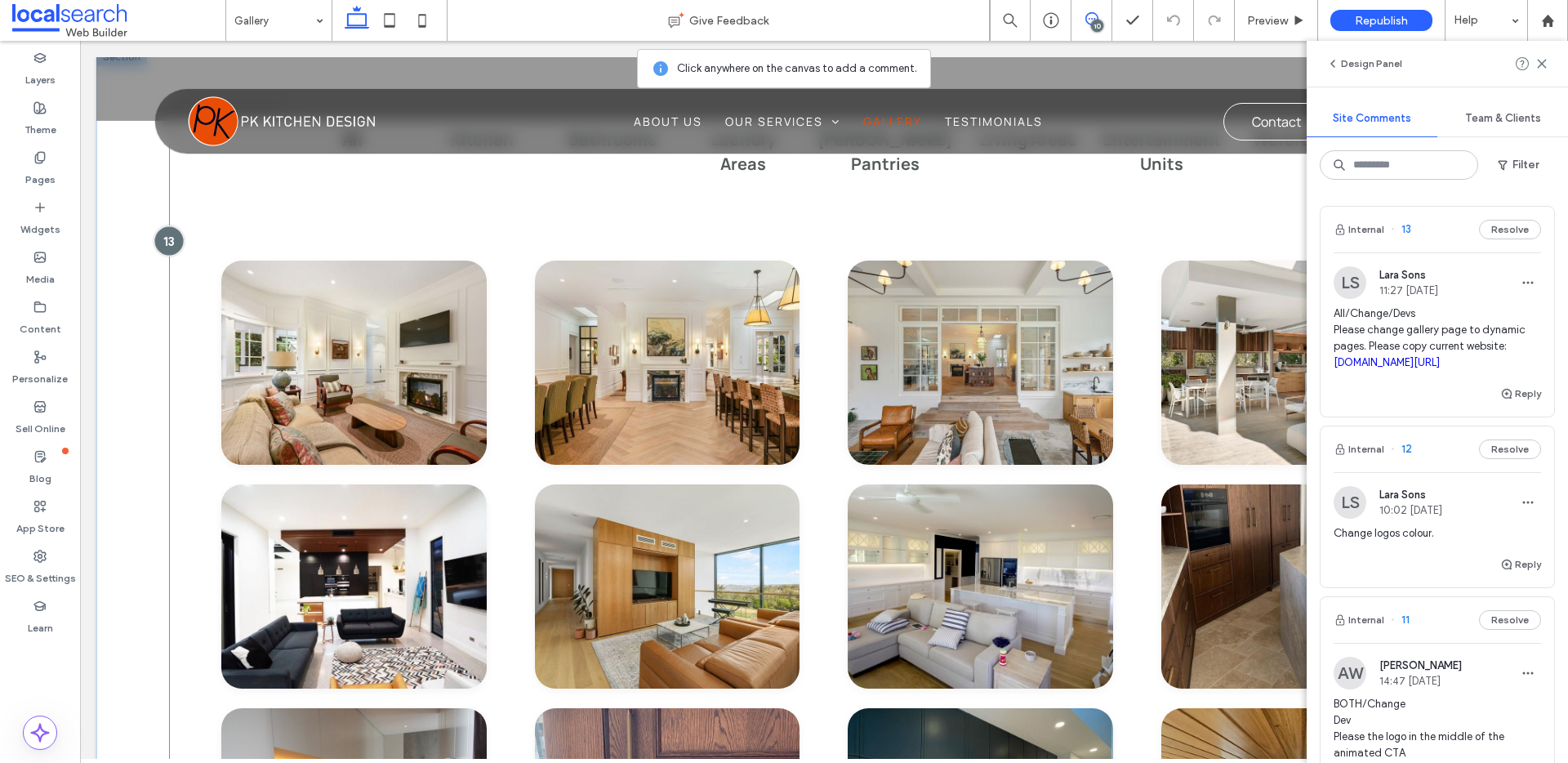
click at [168, 239] on div at bounding box center [168, 241] width 30 height 30
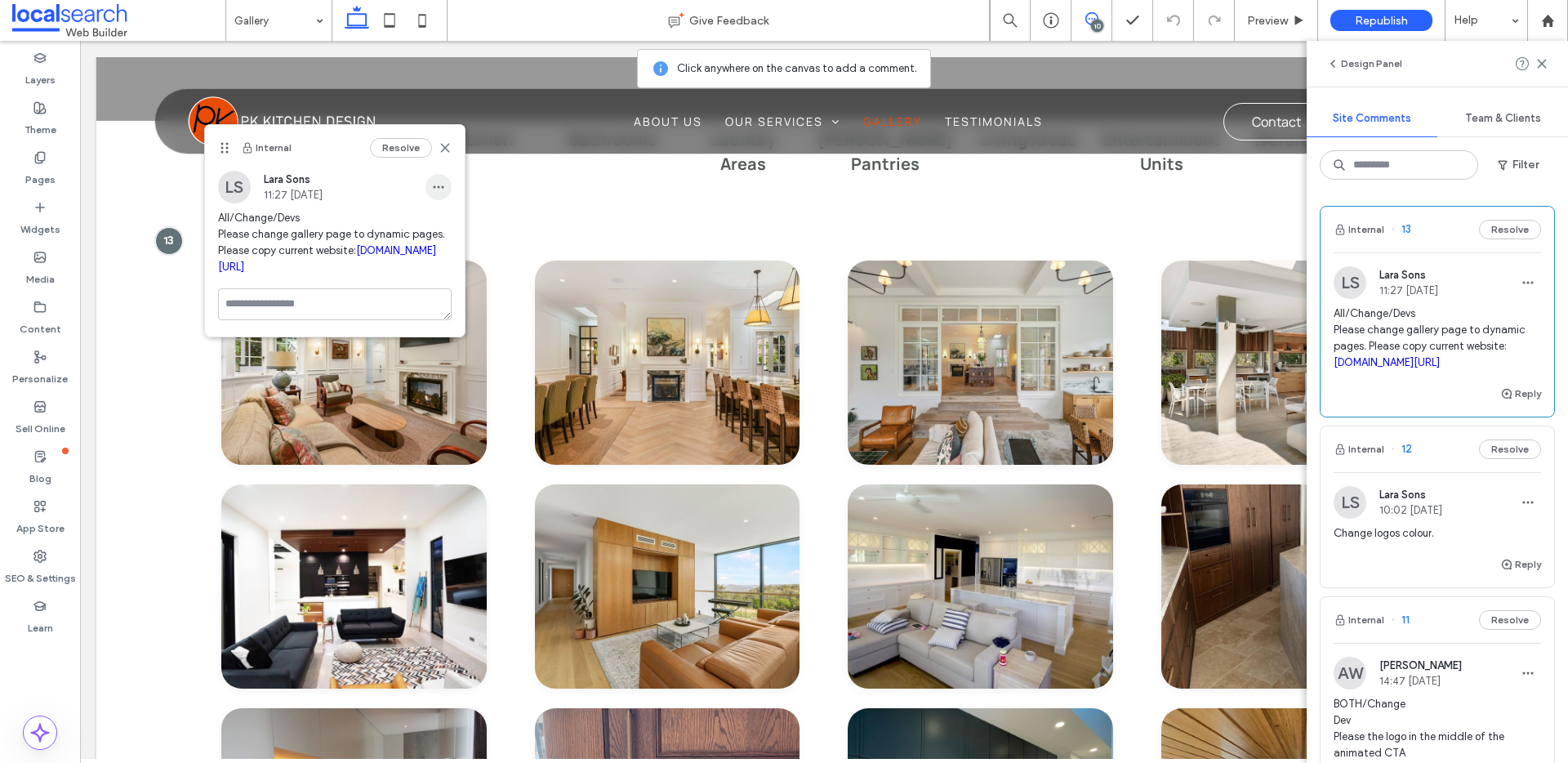
click at [433, 182] on icon "button" at bounding box center [438, 186] width 13 height 13
click at [456, 230] on span "Edit" at bounding box center [450, 229] width 20 height 16
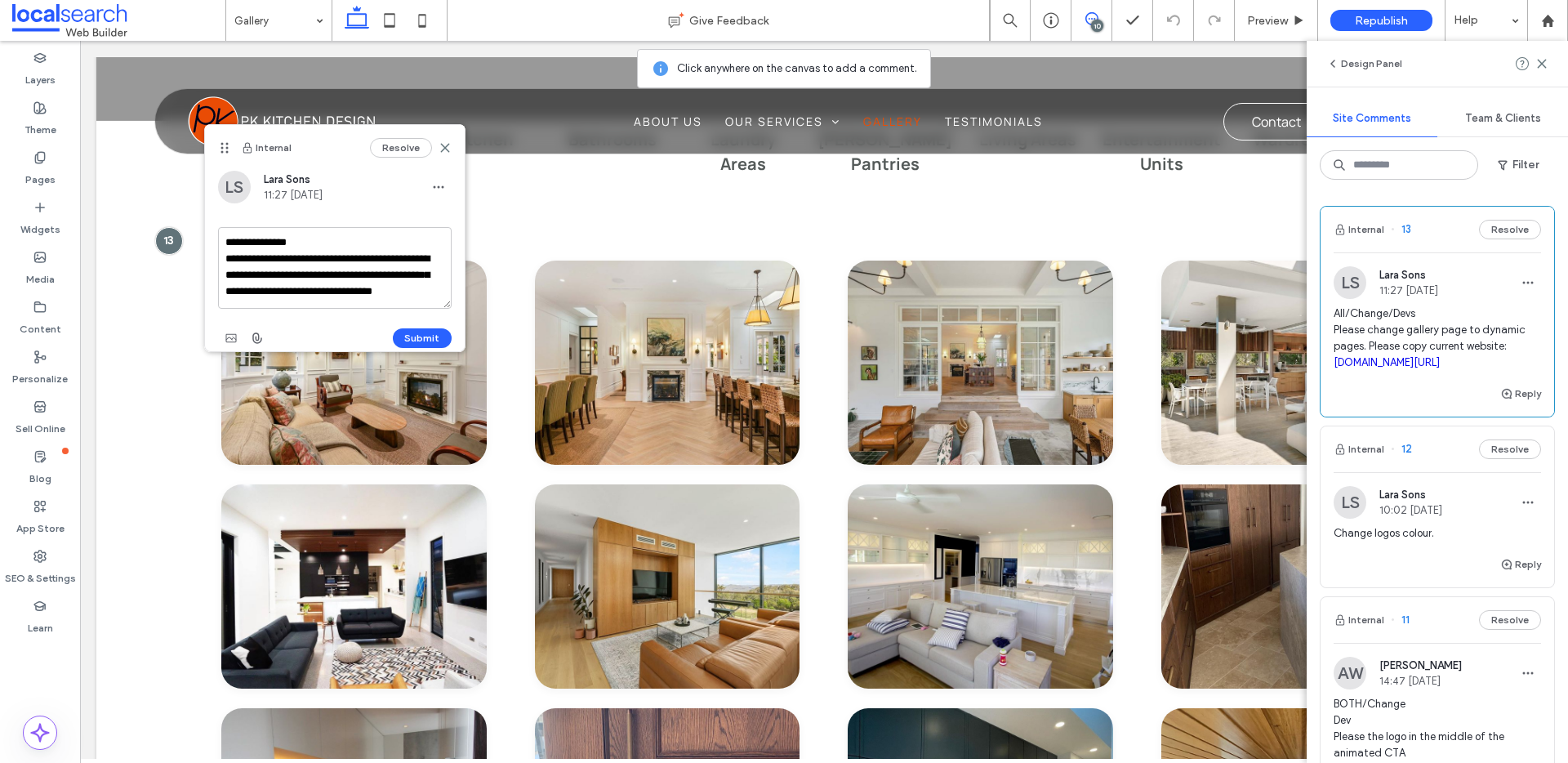
scroll to position [14, 0]
click at [414, 296] on textarea "**********" at bounding box center [335, 268] width 234 height 81
drag, startPoint x: 252, startPoint y: 272, endPoint x: 275, endPoint y: 276, distance: 23.3
click at [252, 273] on textarea "**********" at bounding box center [335, 268] width 234 height 81
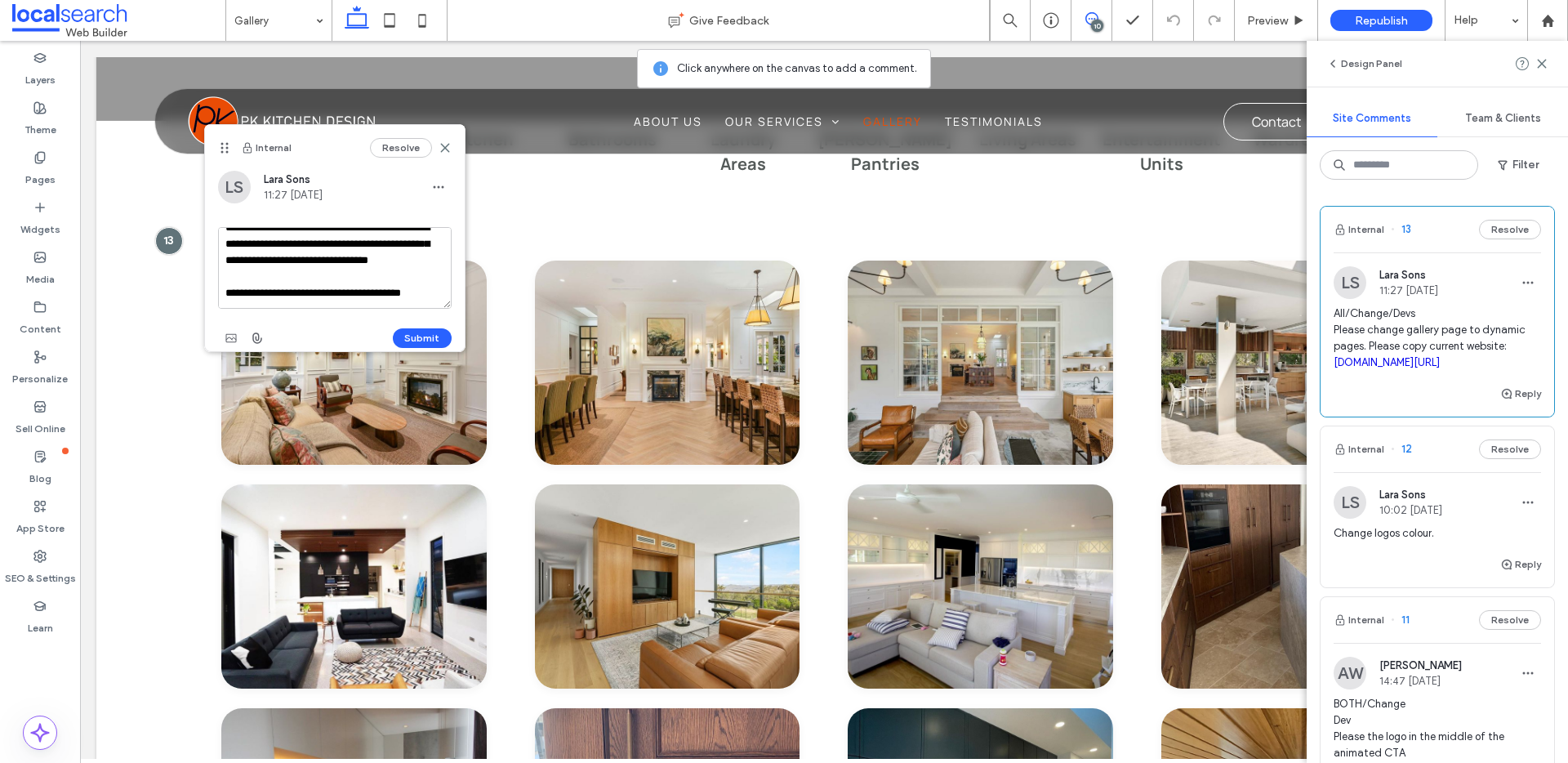
scroll to position [60, 0]
click at [309, 301] on textarea "**********" at bounding box center [335, 268] width 234 height 81
click at [392, 247] on textarea "**********" at bounding box center [335, 268] width 234 height 81
click at [400, 283] on textarea "**********" at bounding box center [335, 268] width 234 height 81
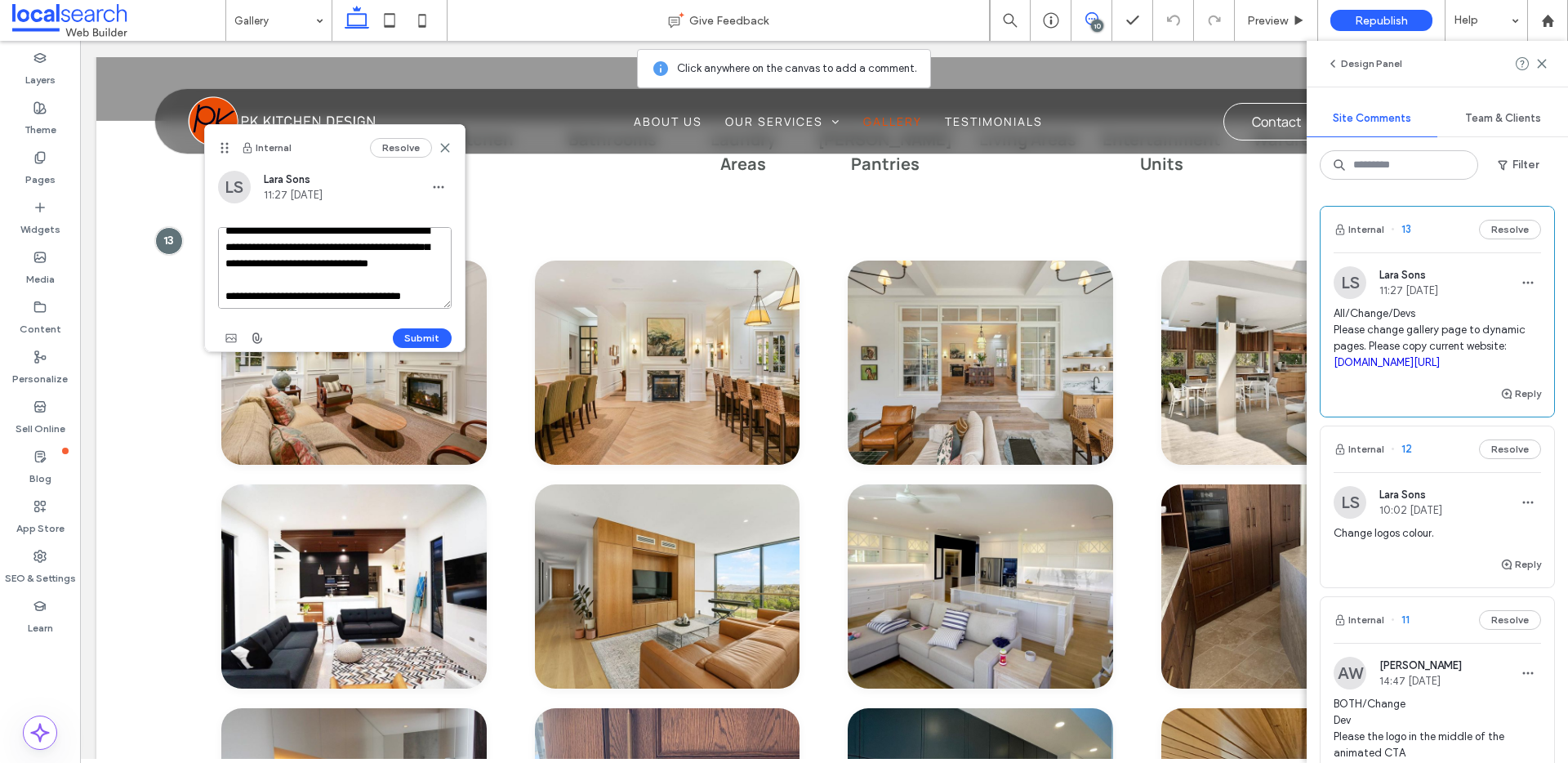
click at [316, 247] on textarea "**********" at bounding box center [335, 268] width 234 height 81
type textarea "**********"
click at [317, 293] on textarea "**********" at bounding box center [335, 268] width 234 height 81
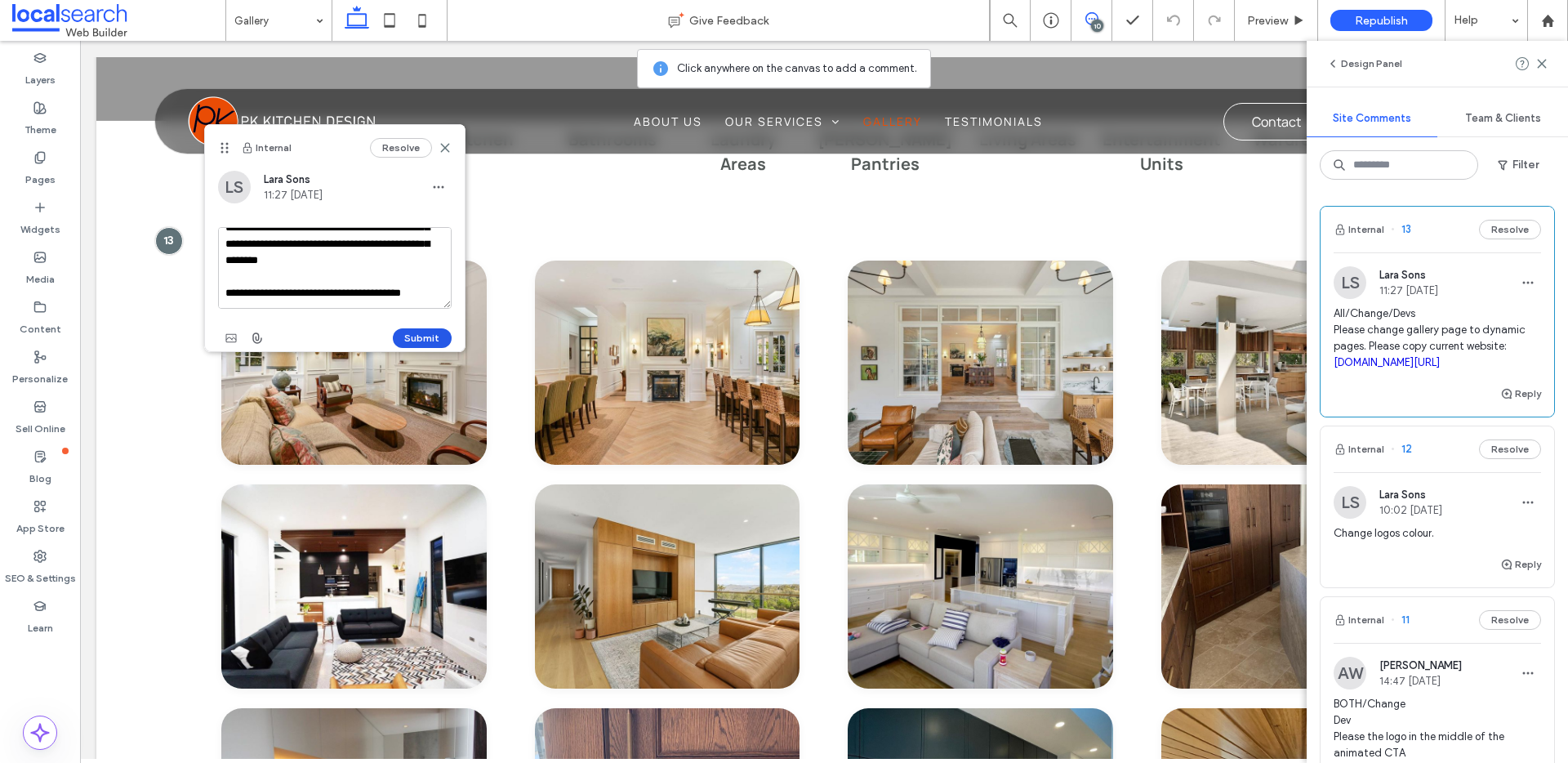
click at [439, 337] on button "Submit" at bounding box center [422, 338] width 58 height 19
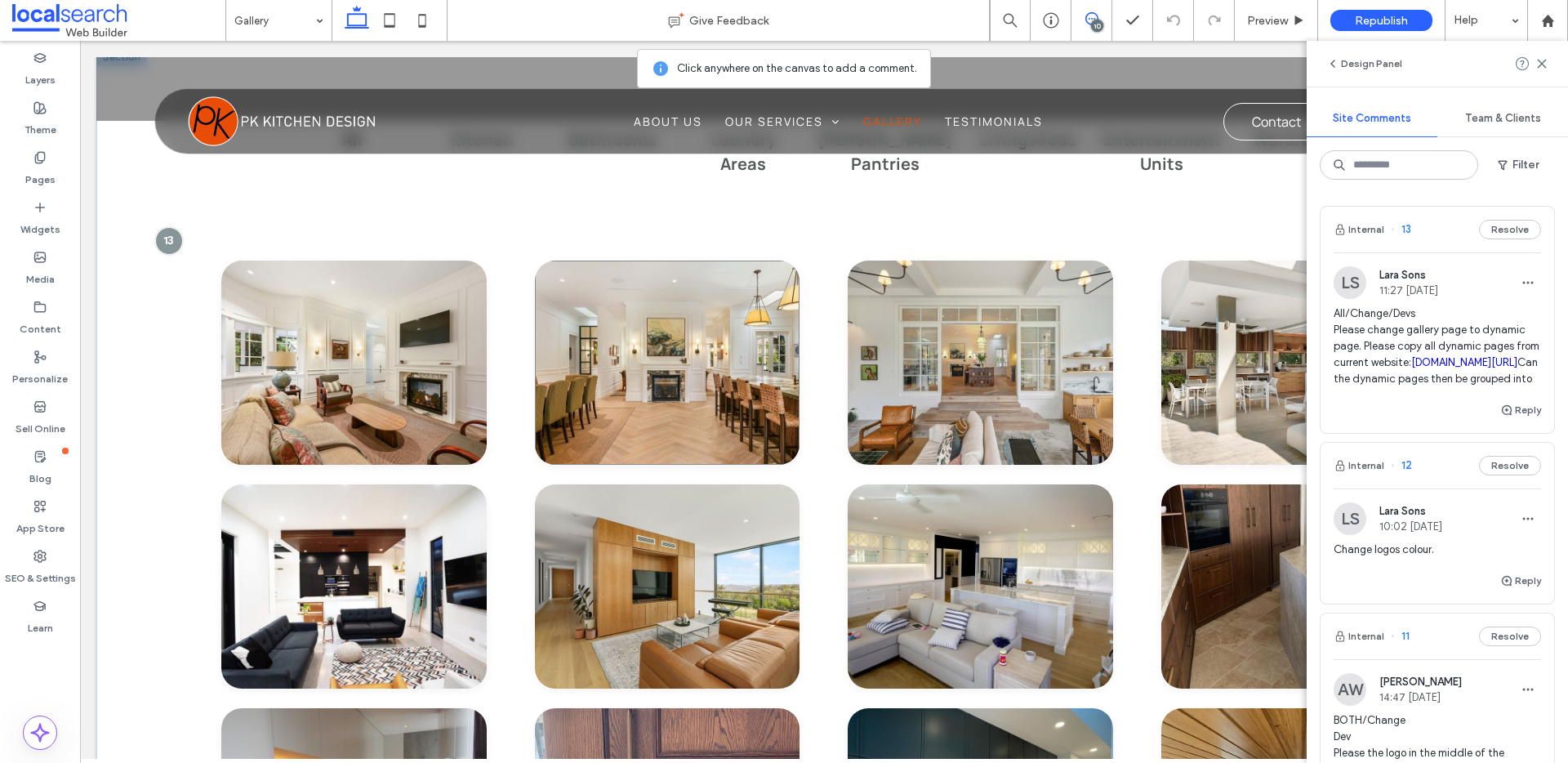
scroll to position [969, 0]
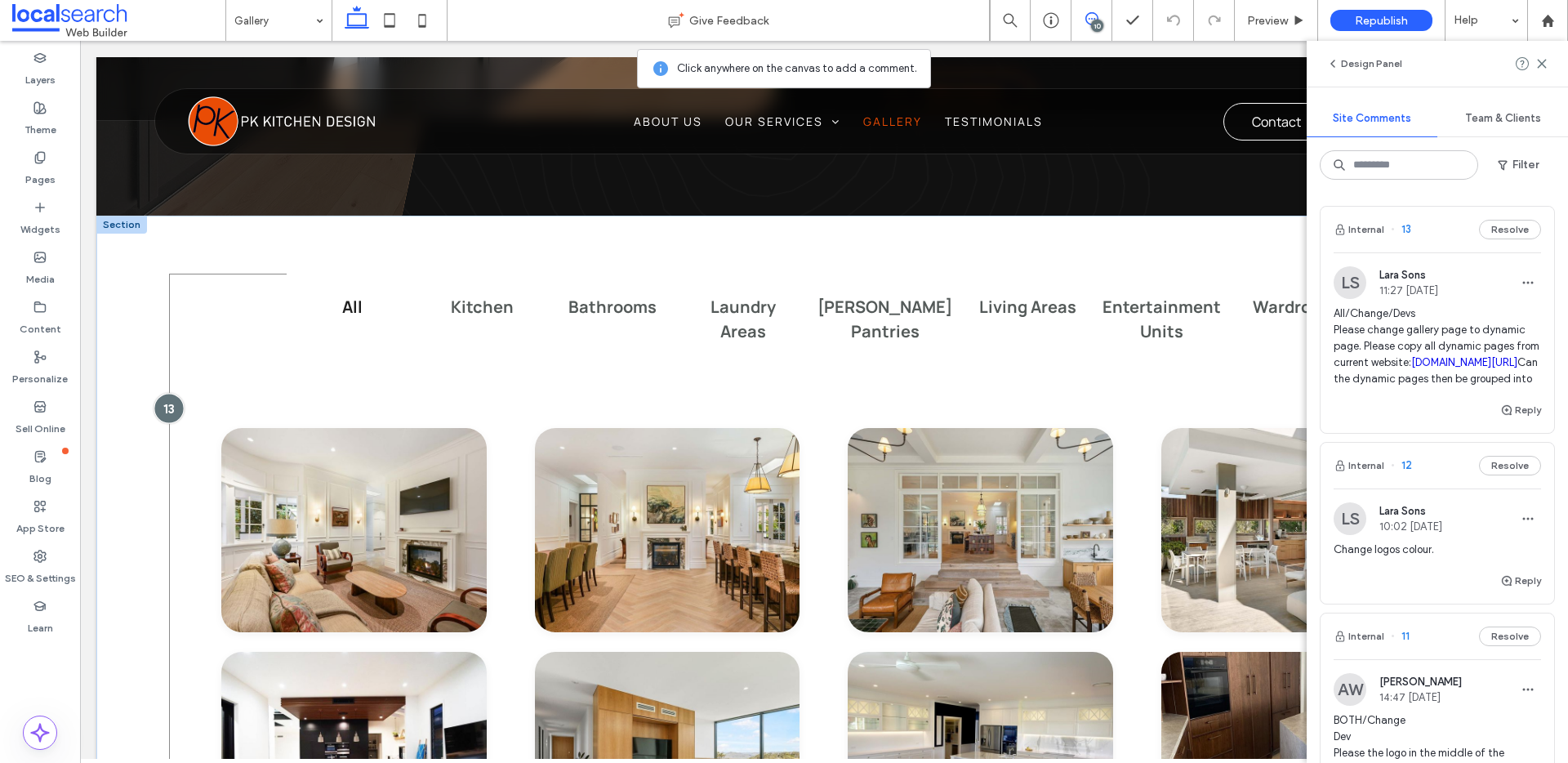
click at [164, 414] on div at bounding box center [168, 408] width 30 height 30
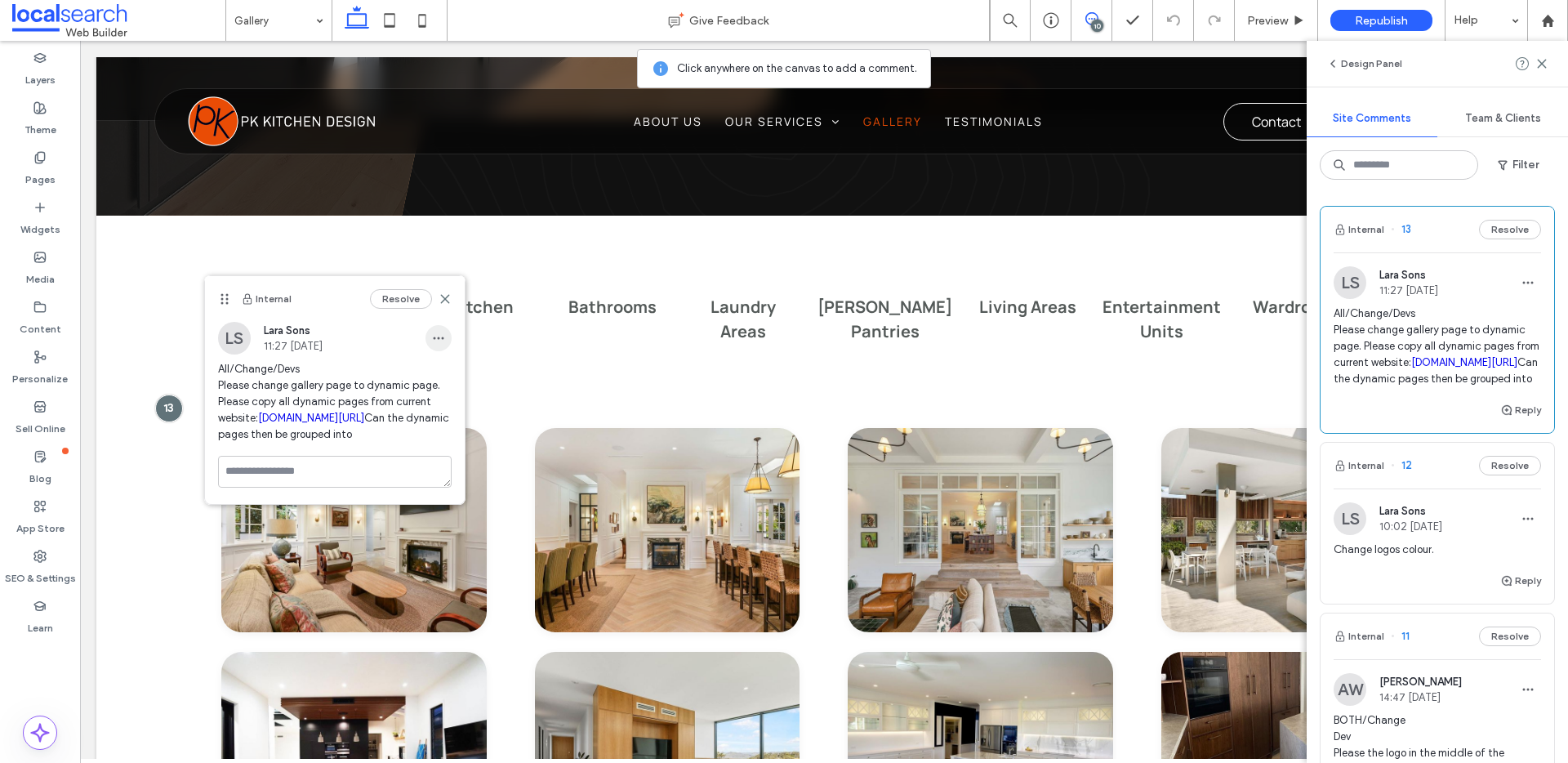
click at [433, 343] on icon "button" at bounding box center [438, 338] width 13 height 13
click at [446, 387] on span "Edit" at bounding box center [450, 380] width 20 height 16
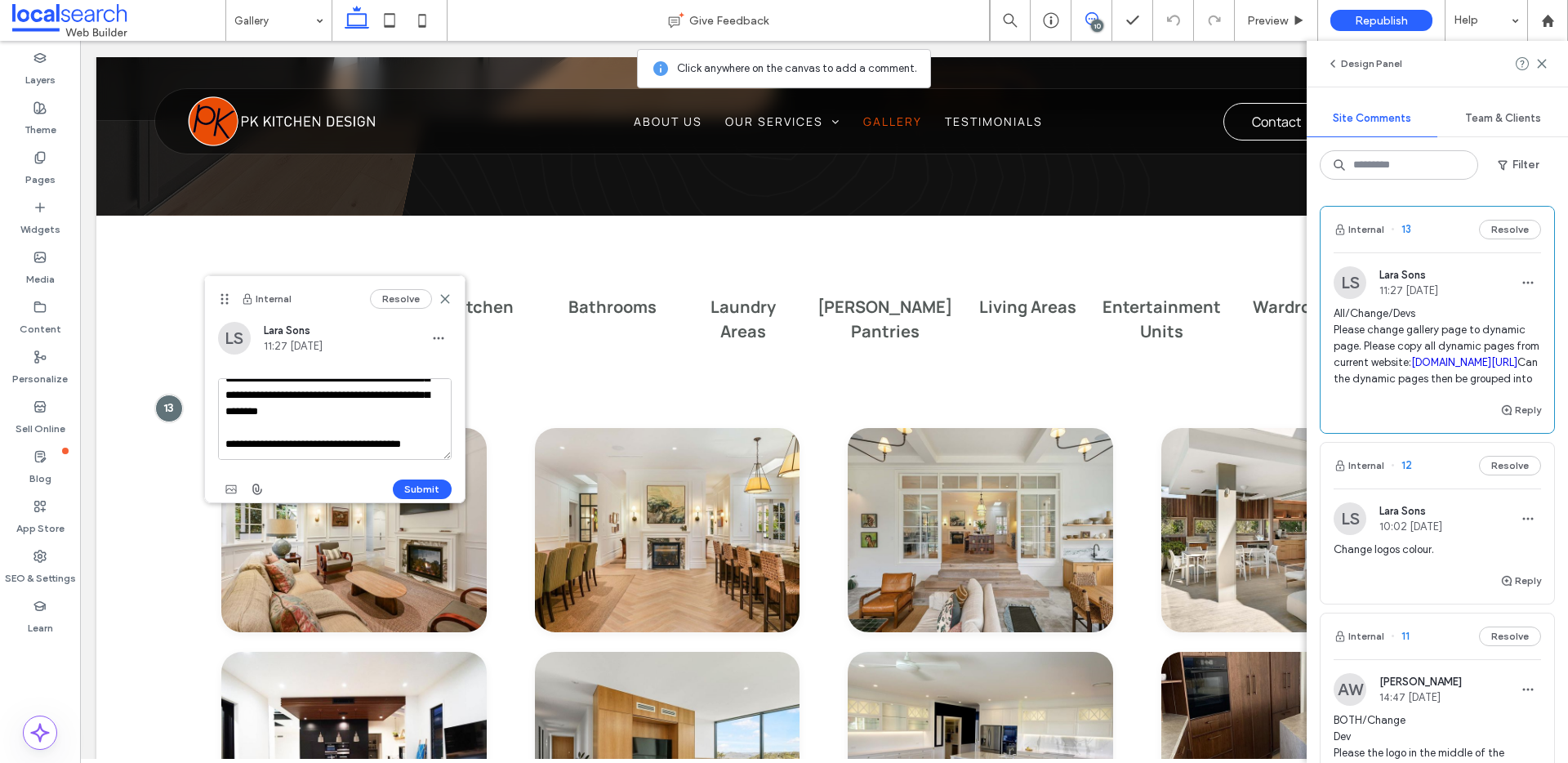
scroll to position [80, 0]
click at [373, 445] on textarea "**********" at bounding box center [335, 419] width 234 height 81
type textarea "**********"
click at [434, 484] on button "Submit" at bounding box center [422, 489] width 58 height 19
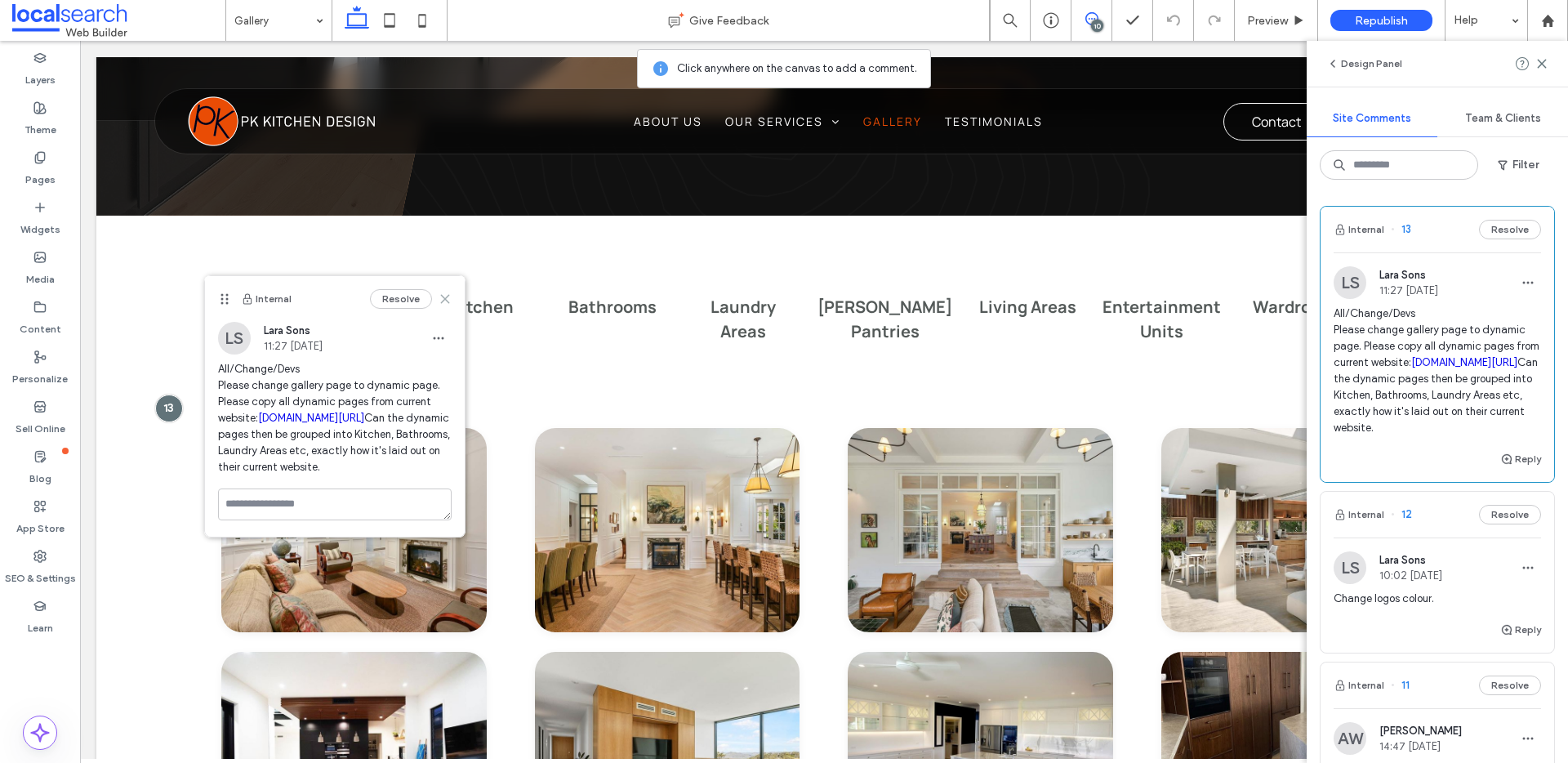
drag, startPoint x: 446, startPoint y: 302, endPoint x: 540, endPoint y: 241, distance: 112.1
click at [446, 302] on icon at bounding box center [444, 298] width 13 height 13
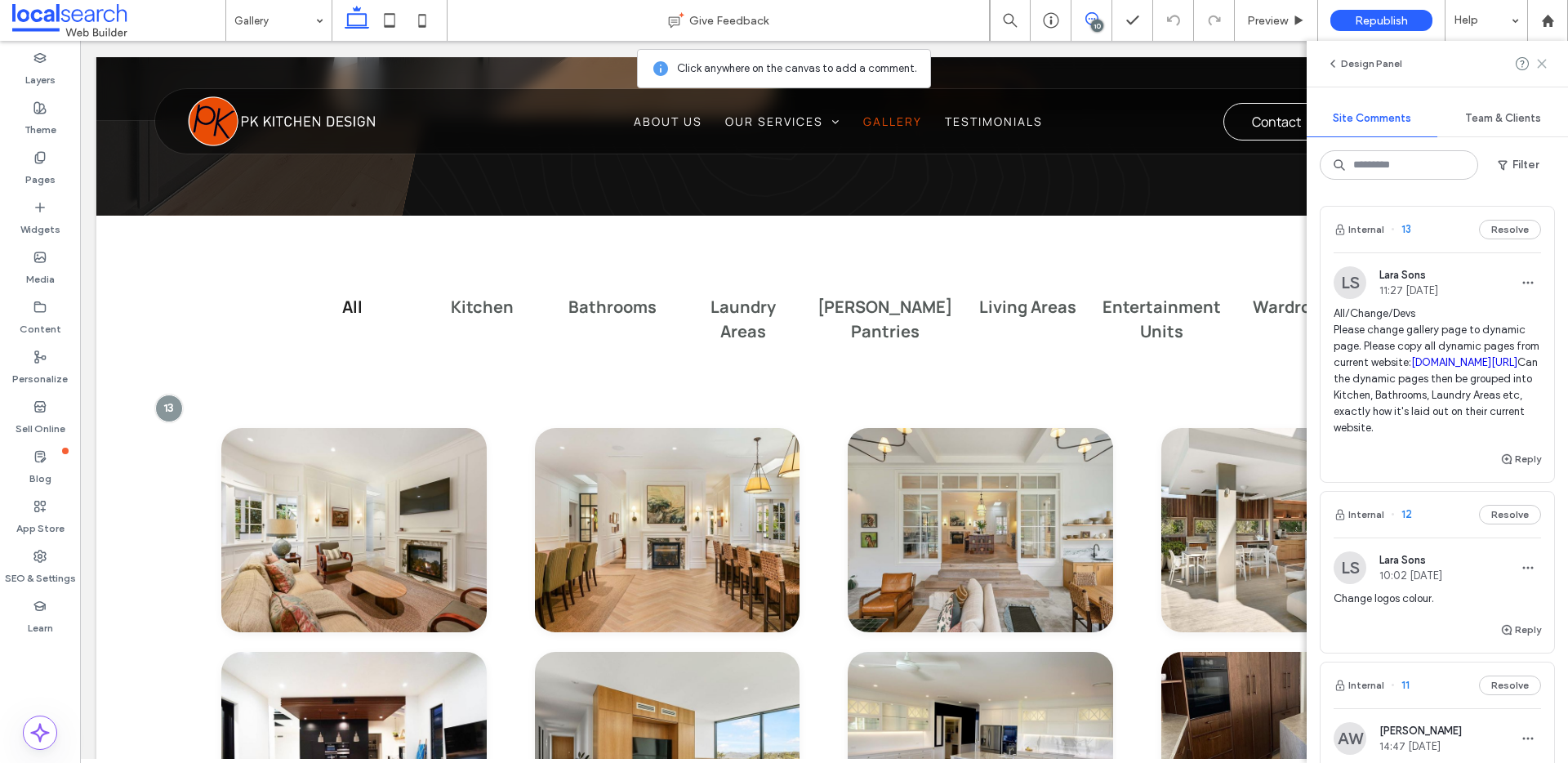
click at [1547, 63] on icon at bounding box center [1542, 64] width 13 height 13
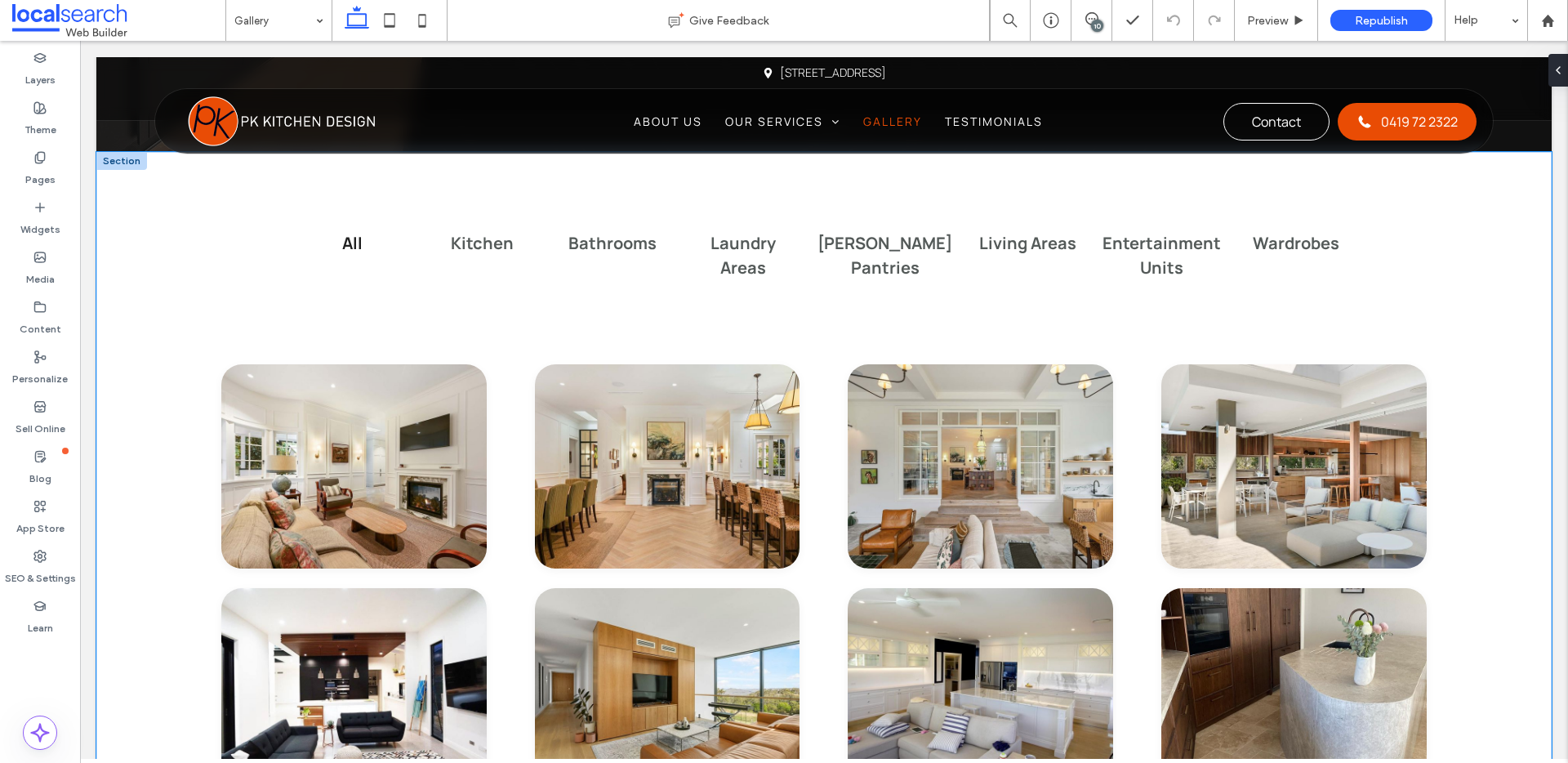
scroll to position [1037, 0]
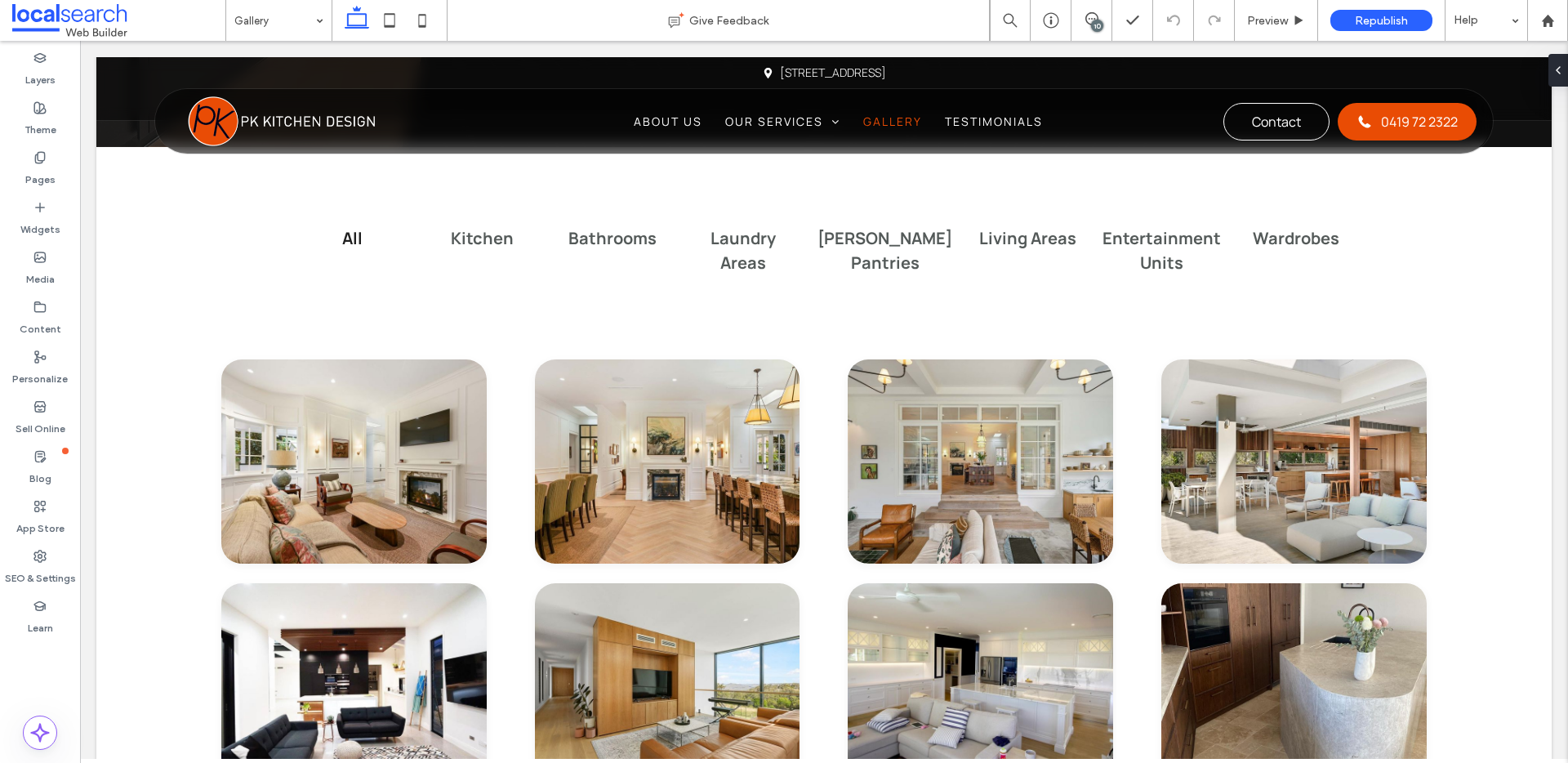
drag, startPoint x: 1094, startPoint y: 23, endPoint x: 1027, endPoint y: 33, distance: 67.7
click at [1094, 23] on div "10" at bounding box center [1097, 25] width 12 height 12
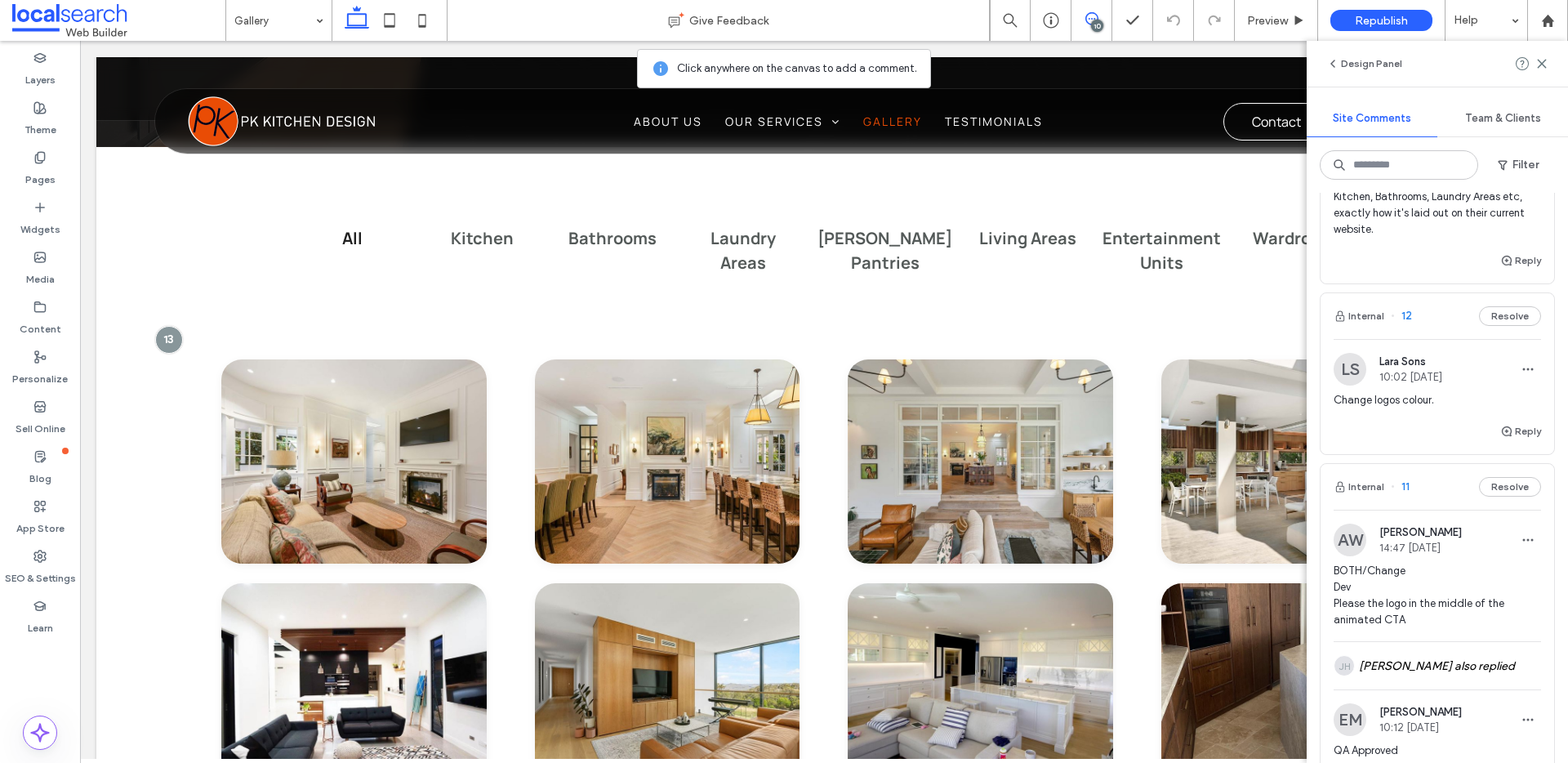
scroll to position [282, 0]
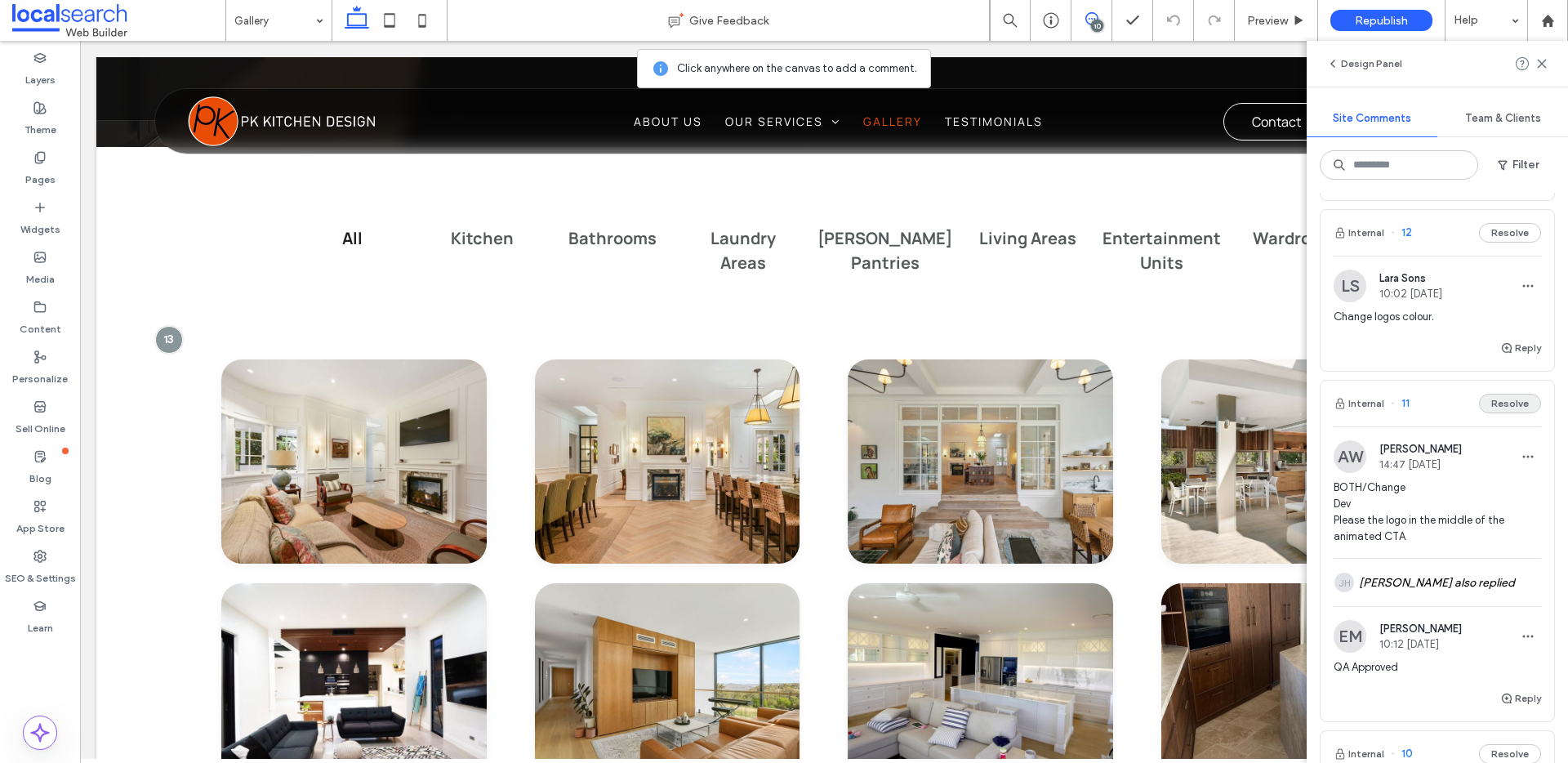
click at [1510, 413] on button "Resolve" at bounding box center [1510, 403] width 62 height 19
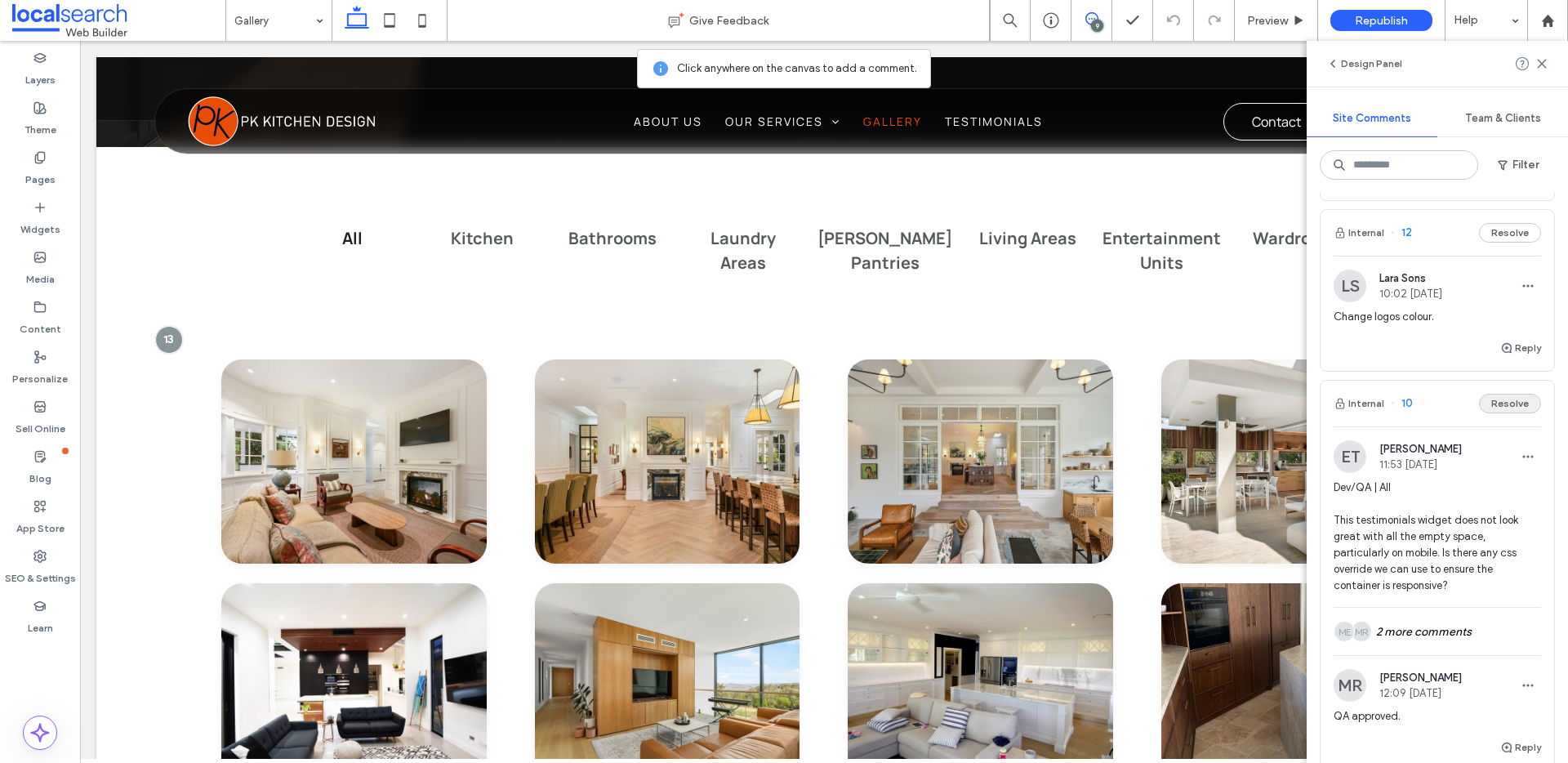
click at [1491, 413] on button "Resolve" at bounding box center [1510, 403] width 62 height 19
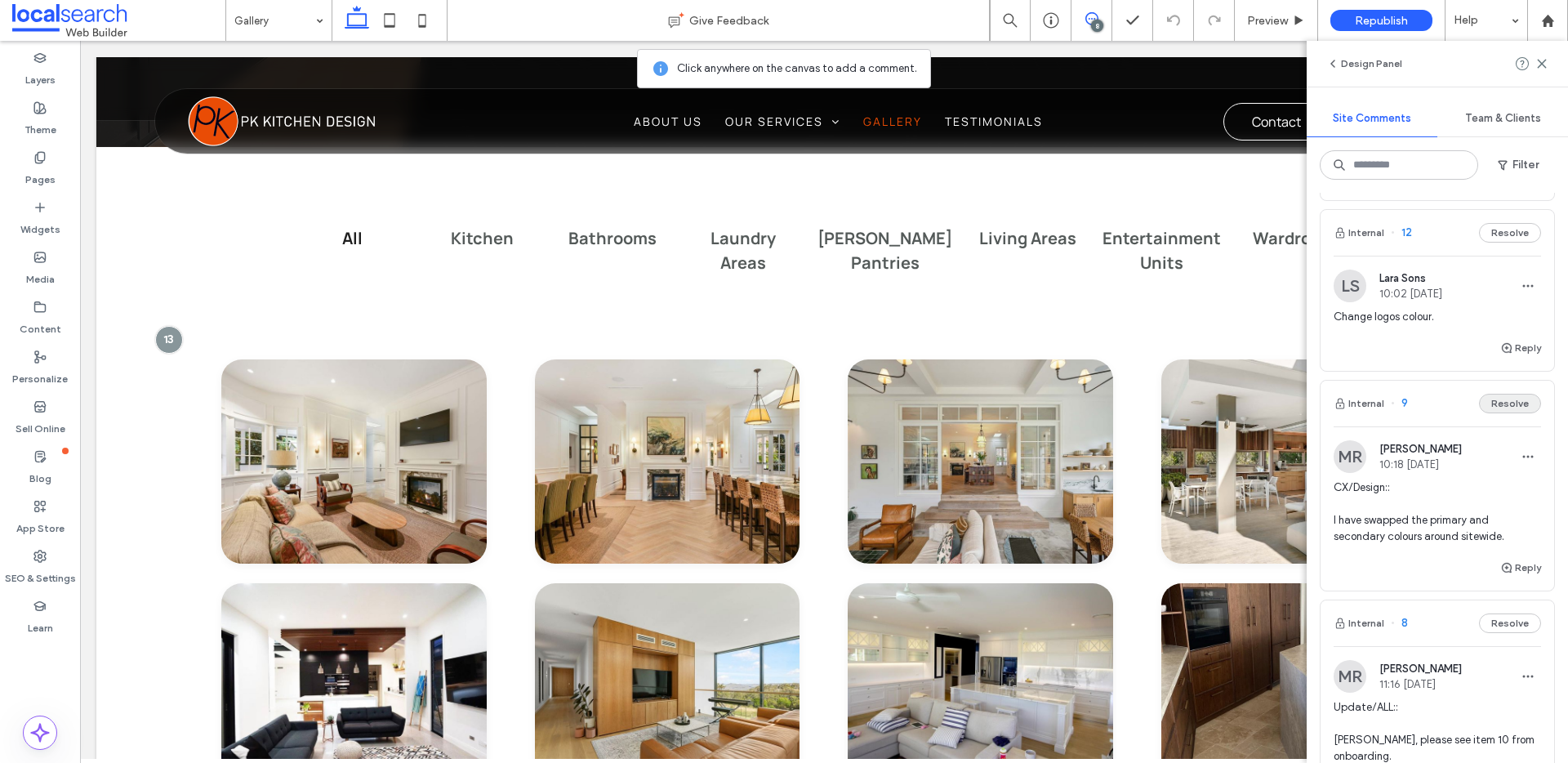
click at [1485, 413] on button "Resolve" at bounding box center [1510, 403] width 62 height 19
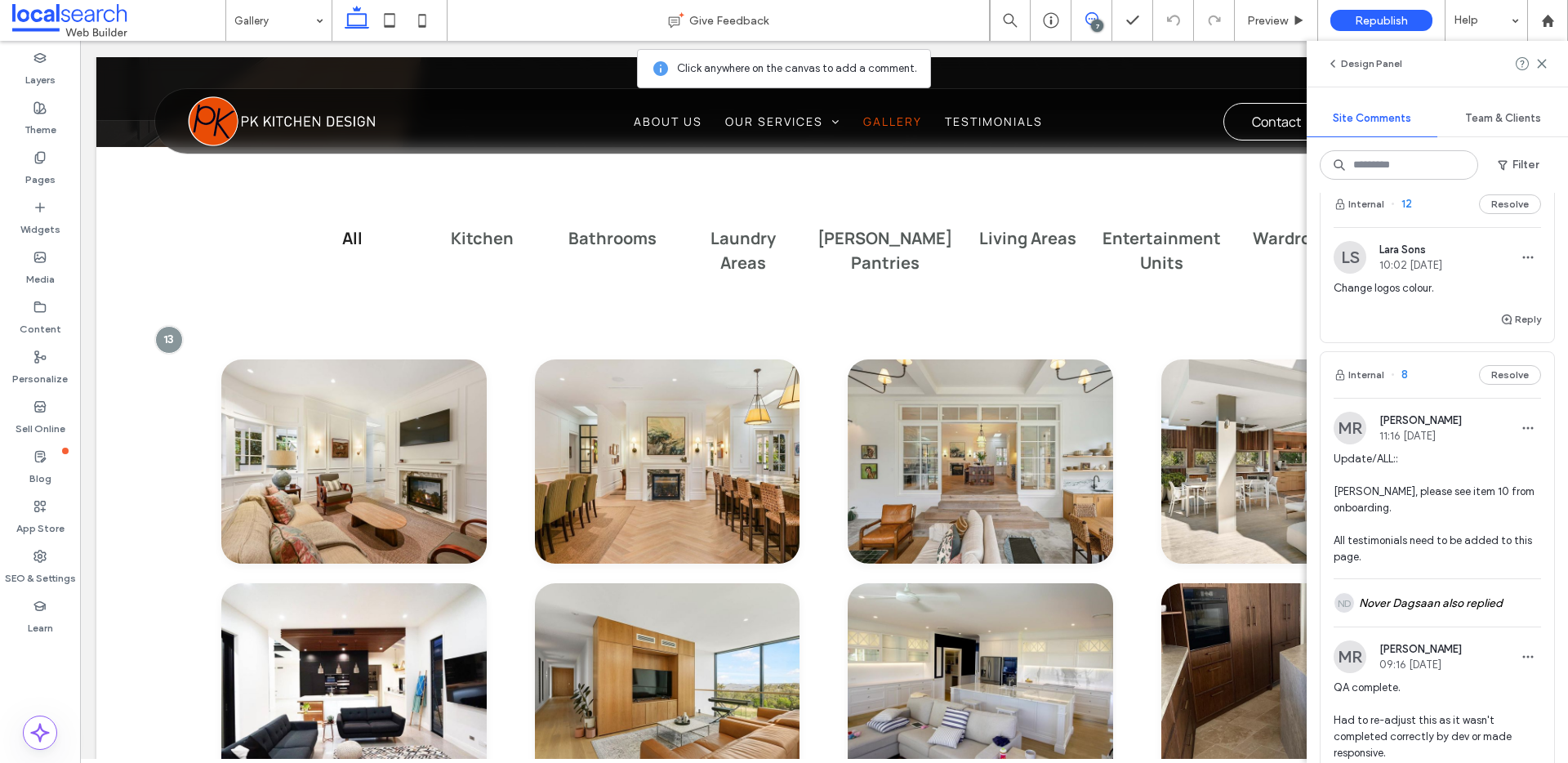
scroll to position [312, 0]
click at [1506, 384] on button "Resolve" at bounding box center [1510, 373] width 62 height 19
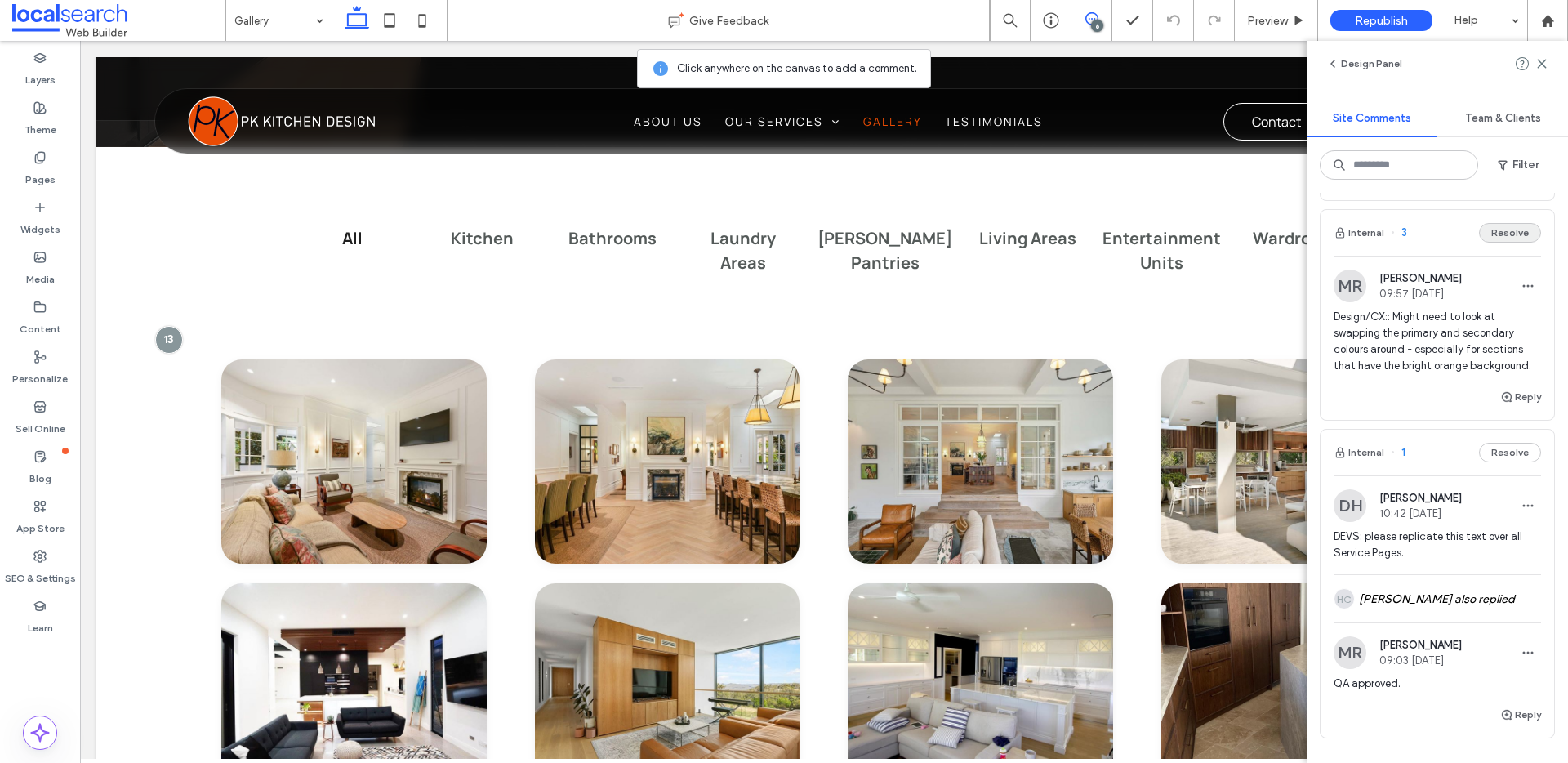
scroll to position [824, 0]
click at [1541, 64] on icon at bounding box center [1542, 64] width 13 height 13
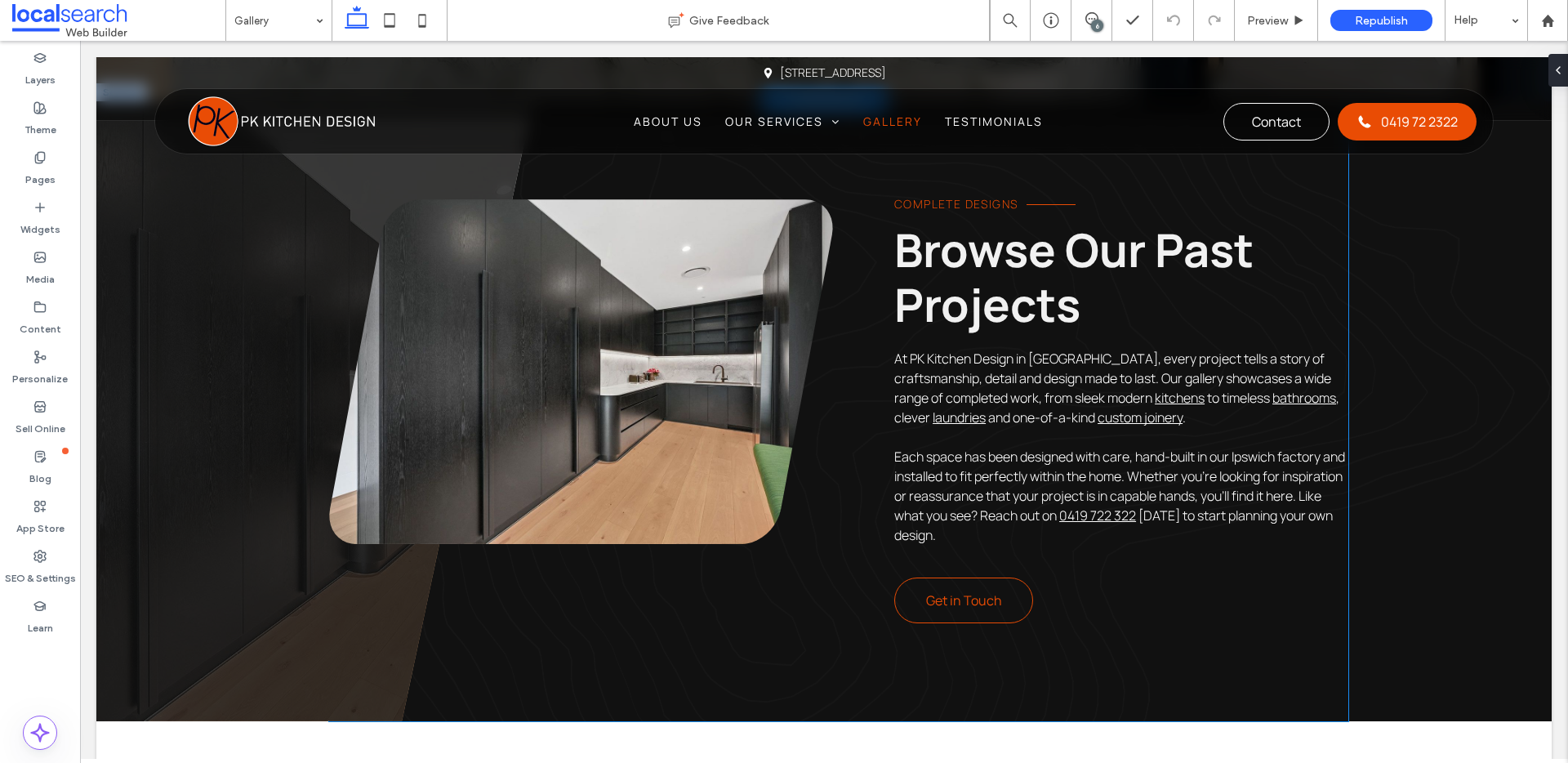
scroll to position [0, 0]
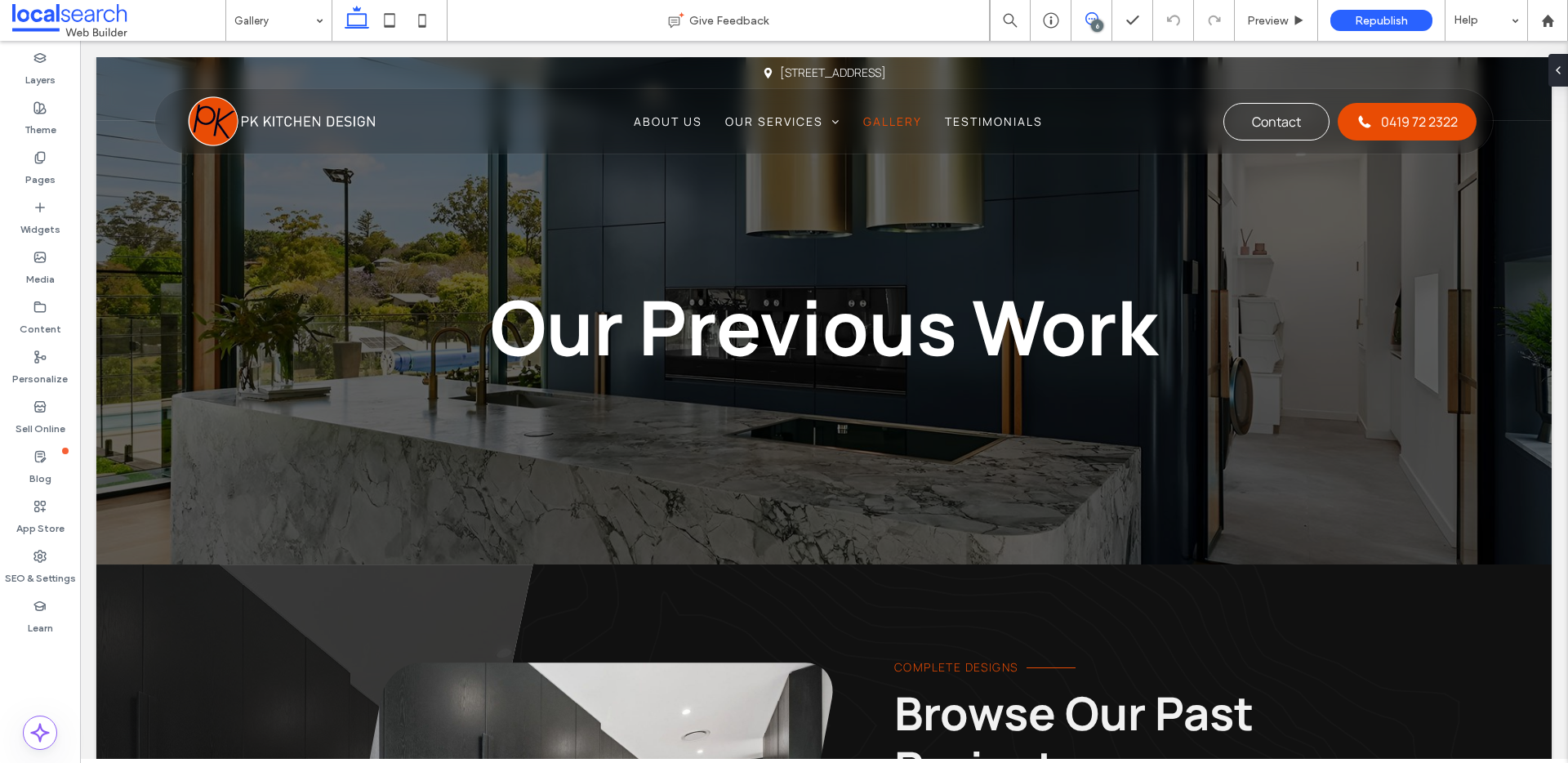
click at [1085, 21] on icon at bounding box center [1091, 18] width 13 height 13
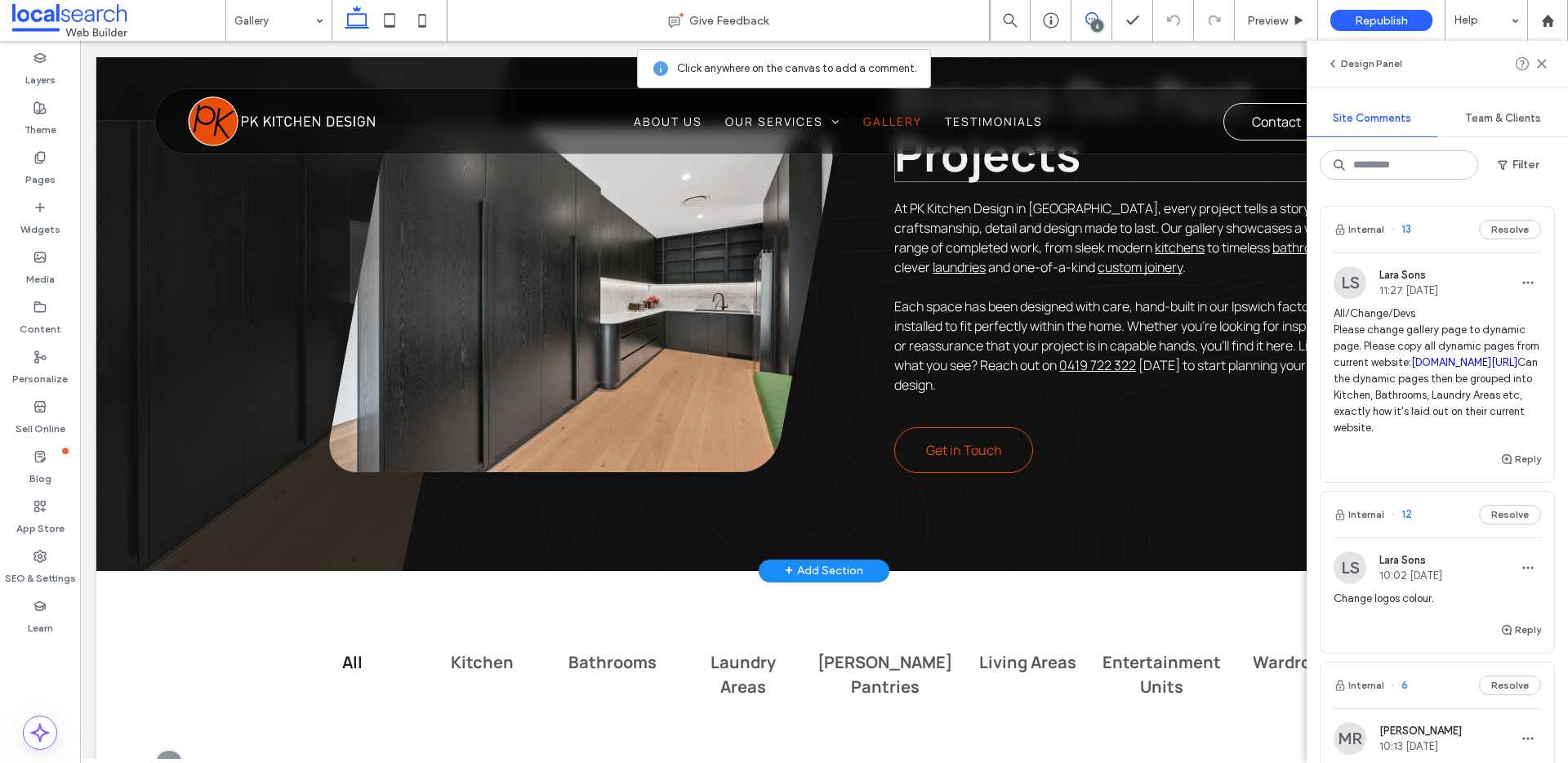
scroll to position [973, 0]
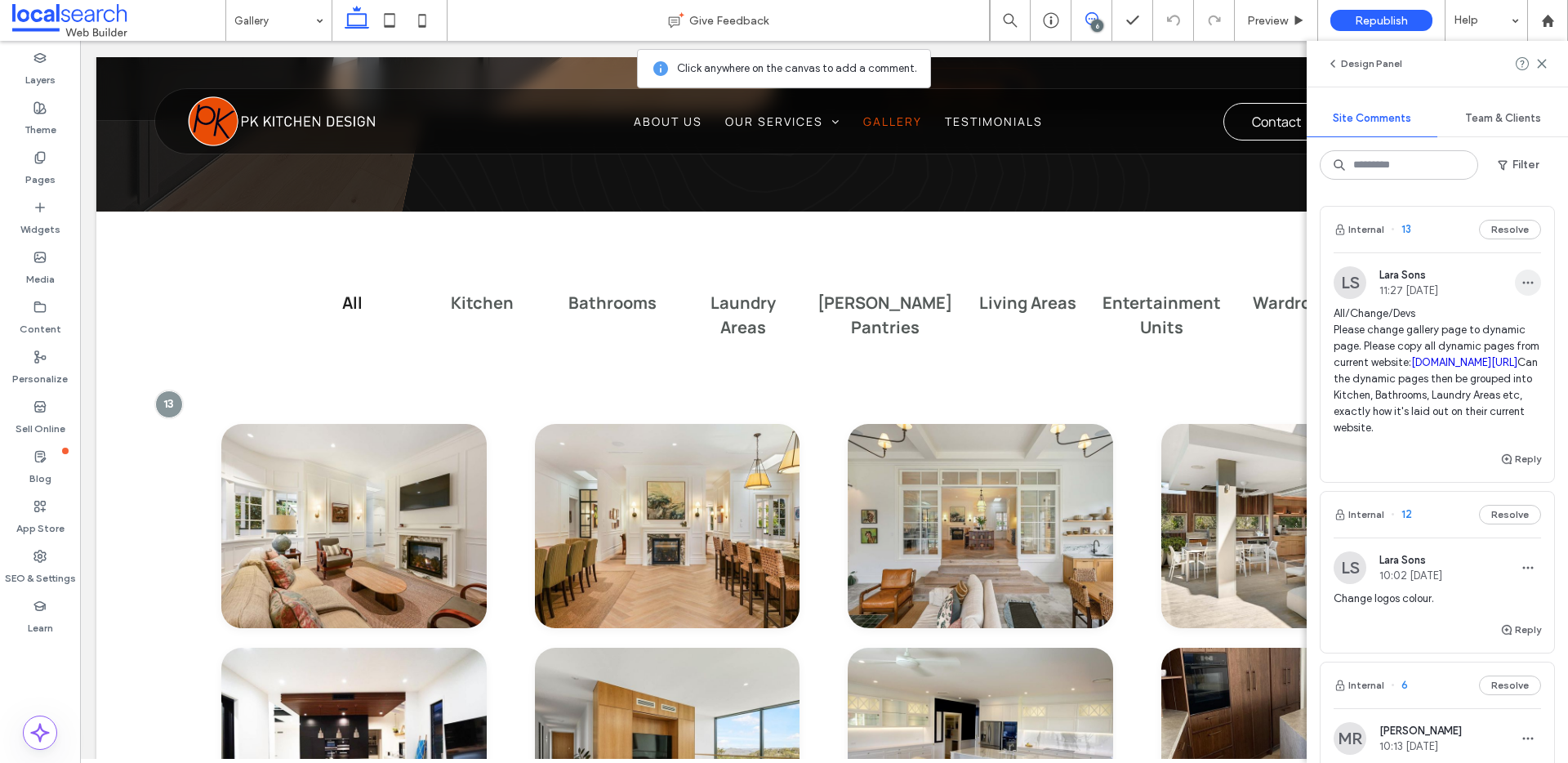
click at [1522, 281] on span "button" at bounding box center [1528, 282] width 26 height 26
click at [1498, 332] on div "Edit" at bounding box center [1455, 325] width 146 height 31
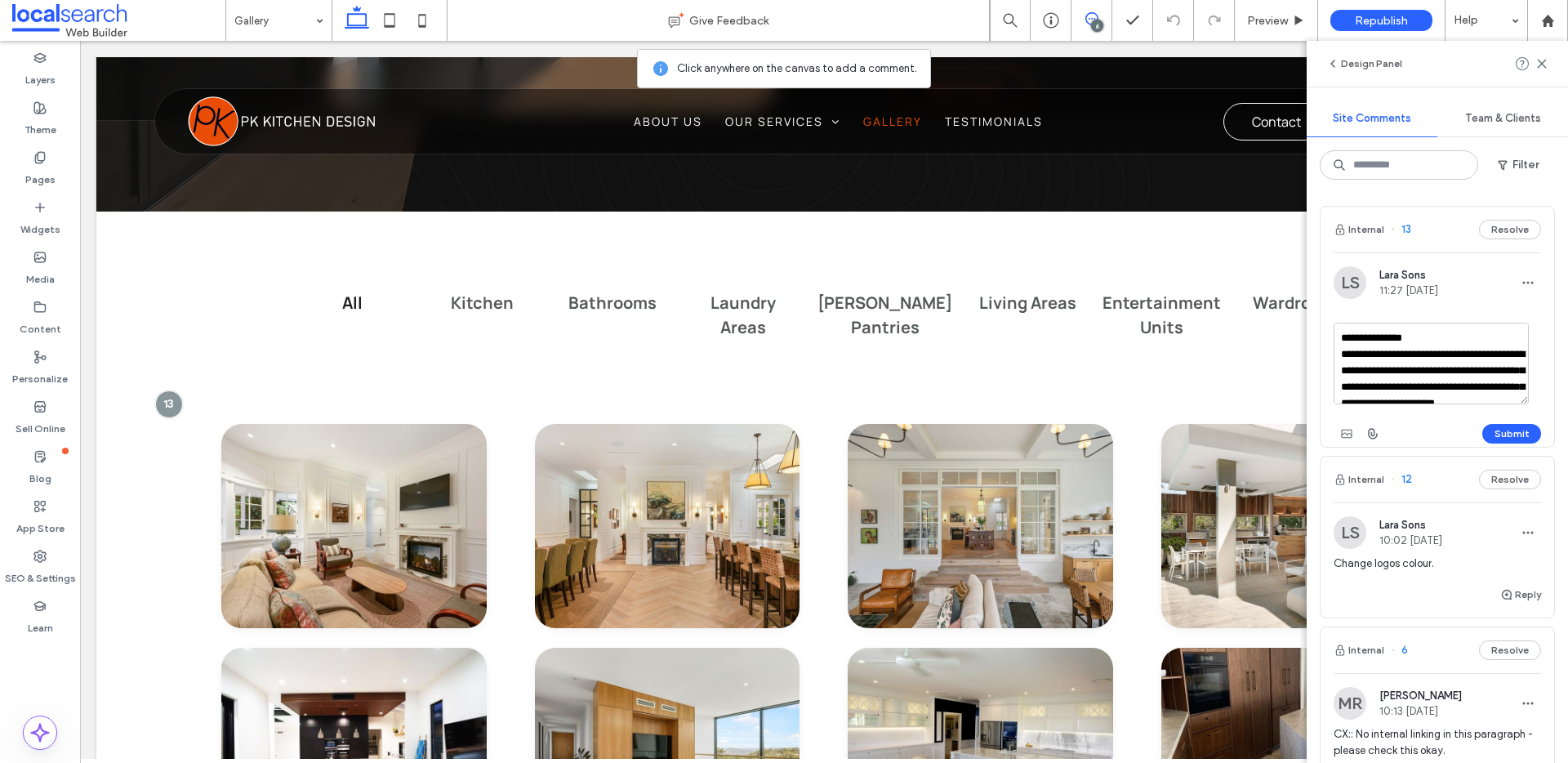
click at [1444, 333] on textarea "**********" at bounding box center [1432, 363] width 196 height 81
type textarea "**********"
click at [1497, 433] on button "Submit" at bounding box center [1511, 434] width 58 height 19
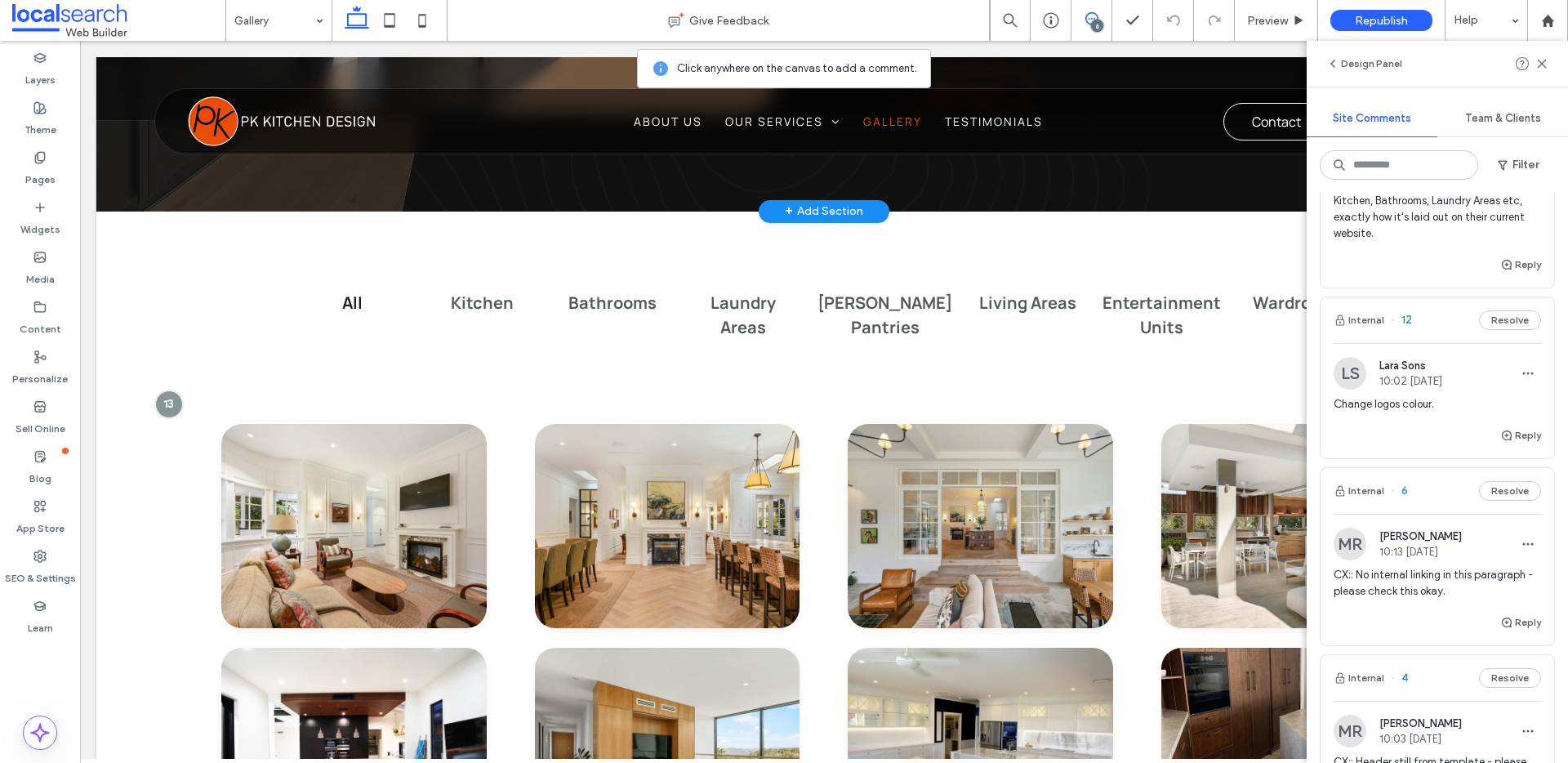
scroll to position [257, 0]
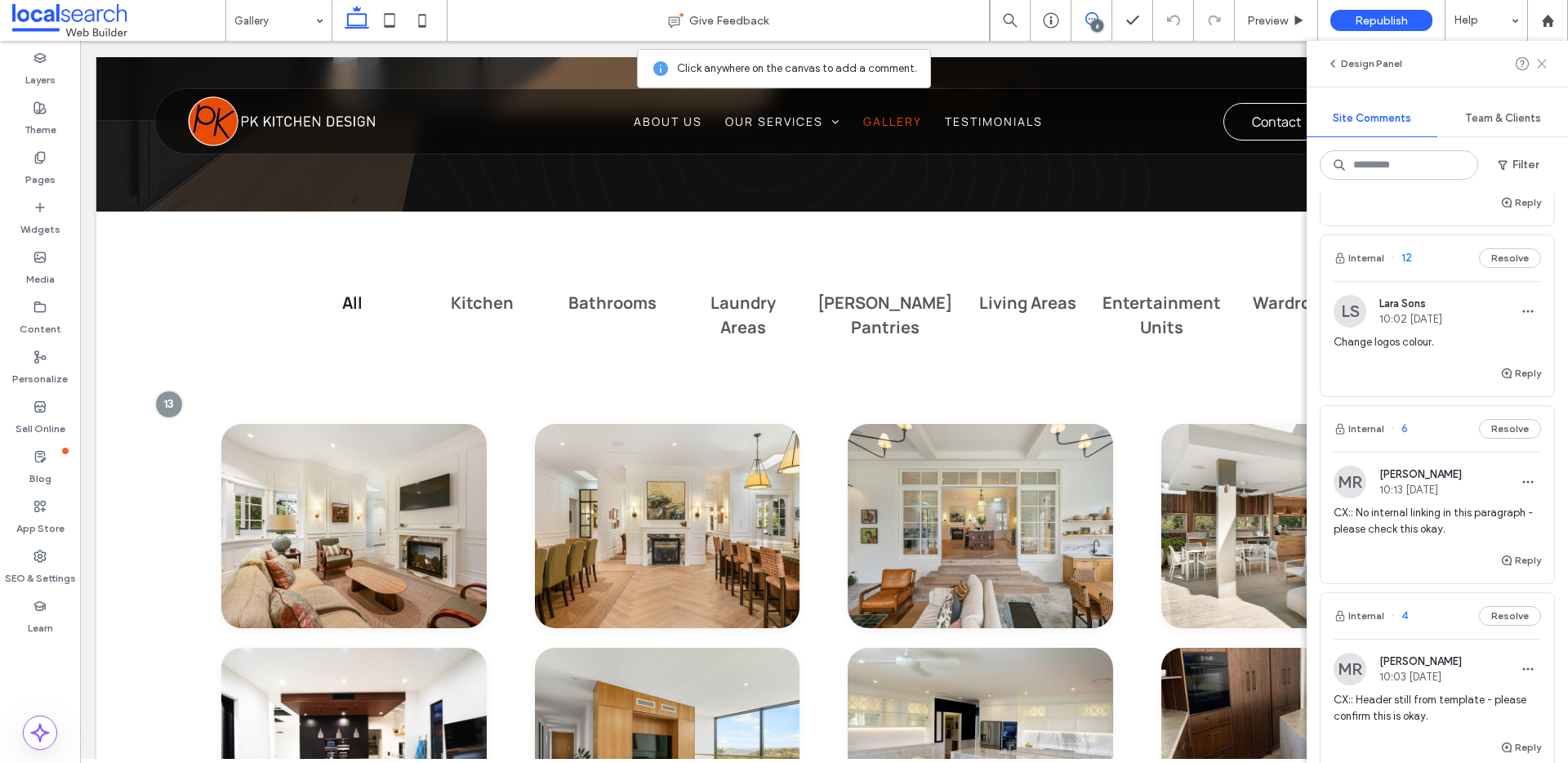
click at [1546, 61] on icon at bounding box center [1542, 64] width 13 height 13
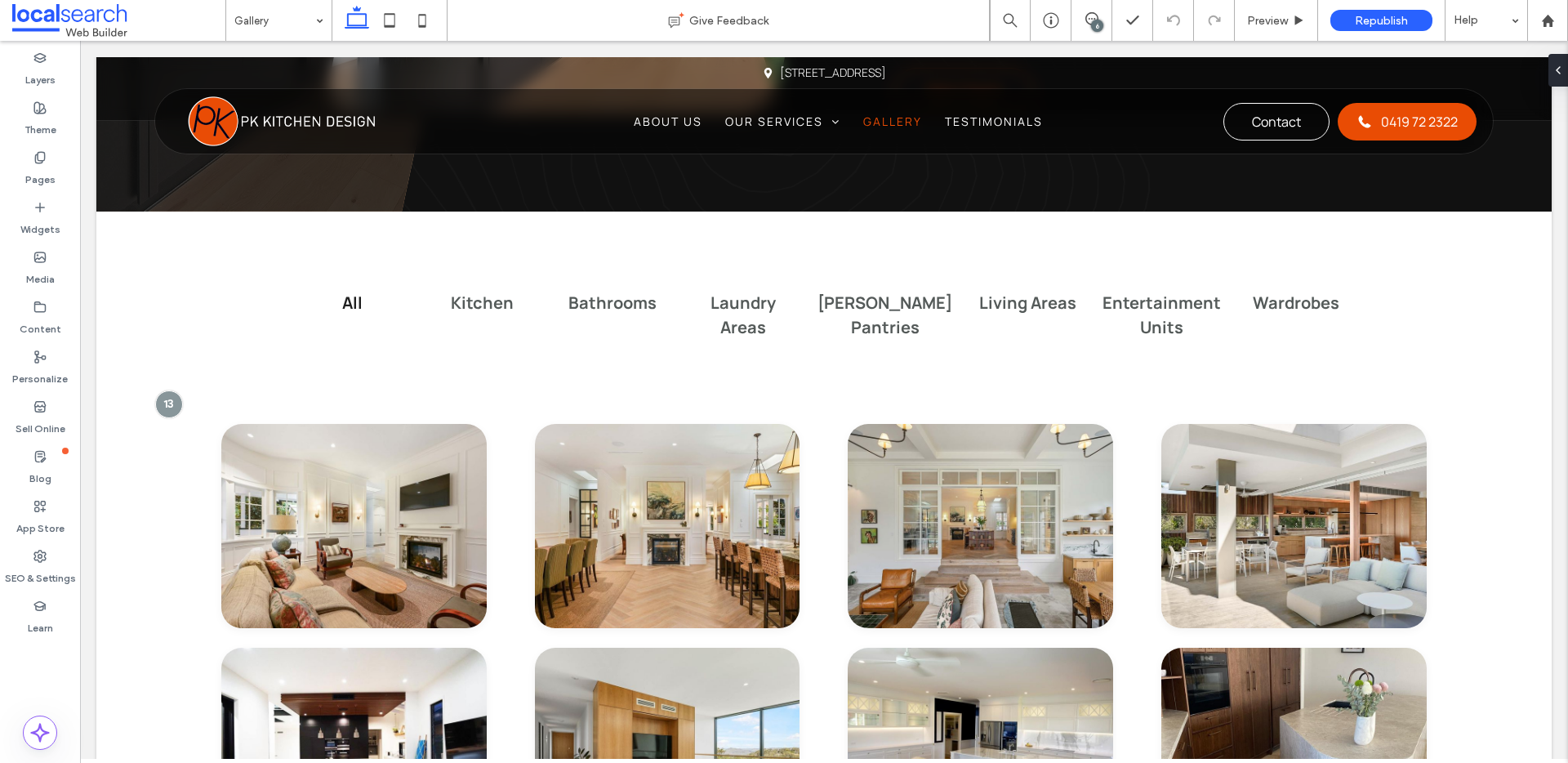
scroll to position [0, 0]
click at [1265, 25] on span "Preview" at bounding box center [1267, 20] width 41 height 14
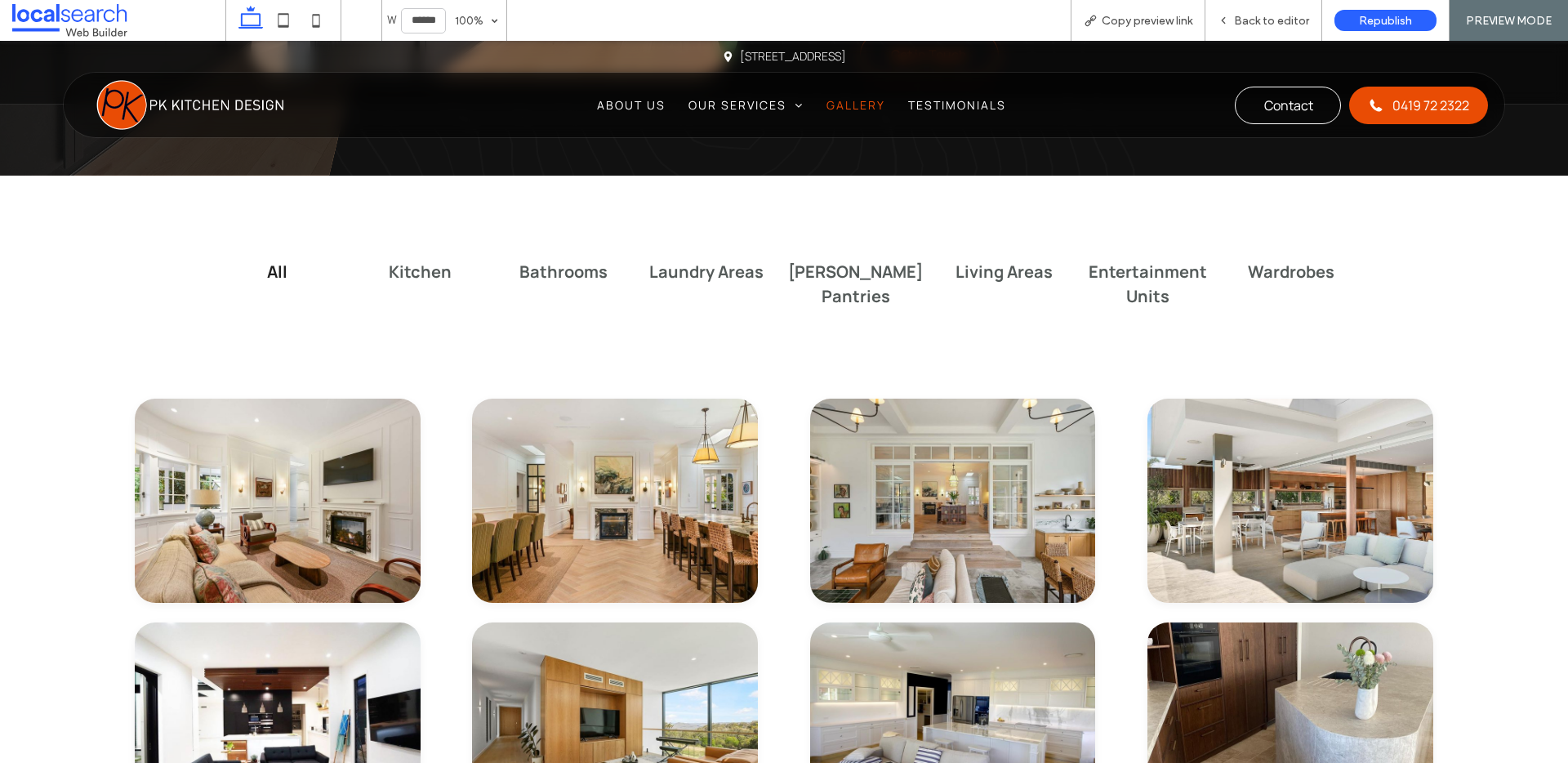
scroll to position [957, 0]
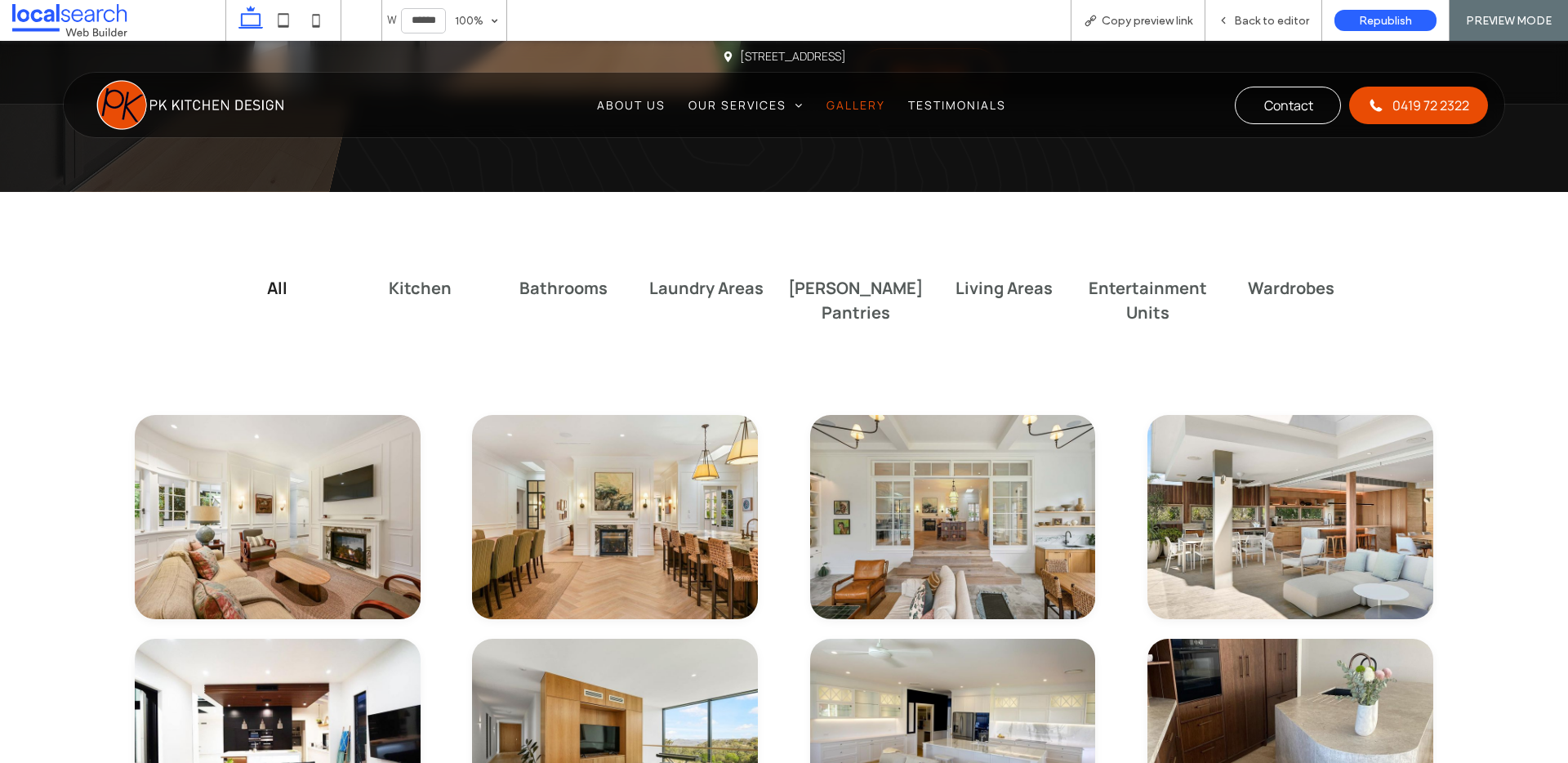
click at [825, 290] on h4 "Butler Pantries" at bounding box center [855, 301] width 135 height 49
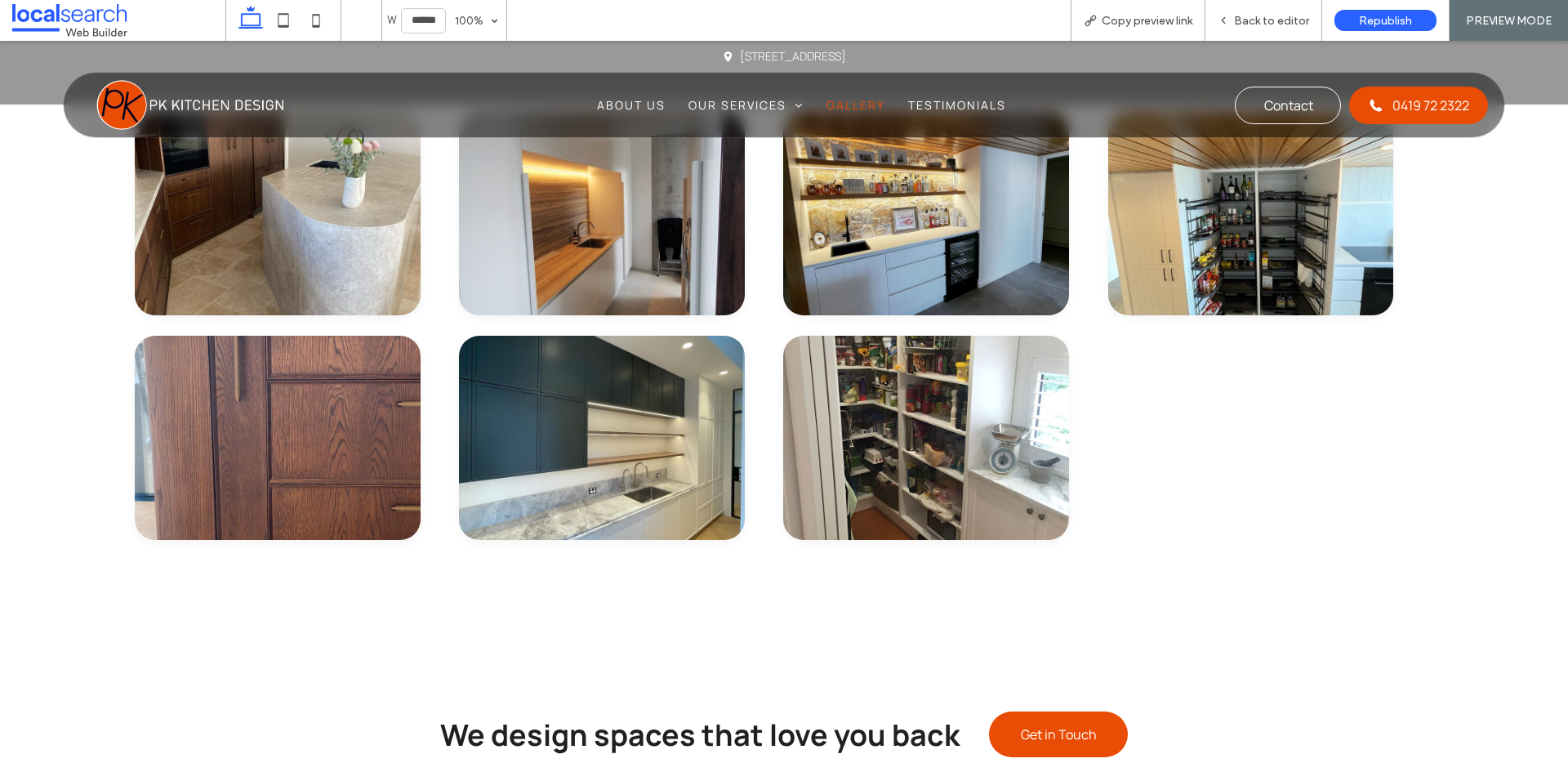
scroll to position [914, 0]
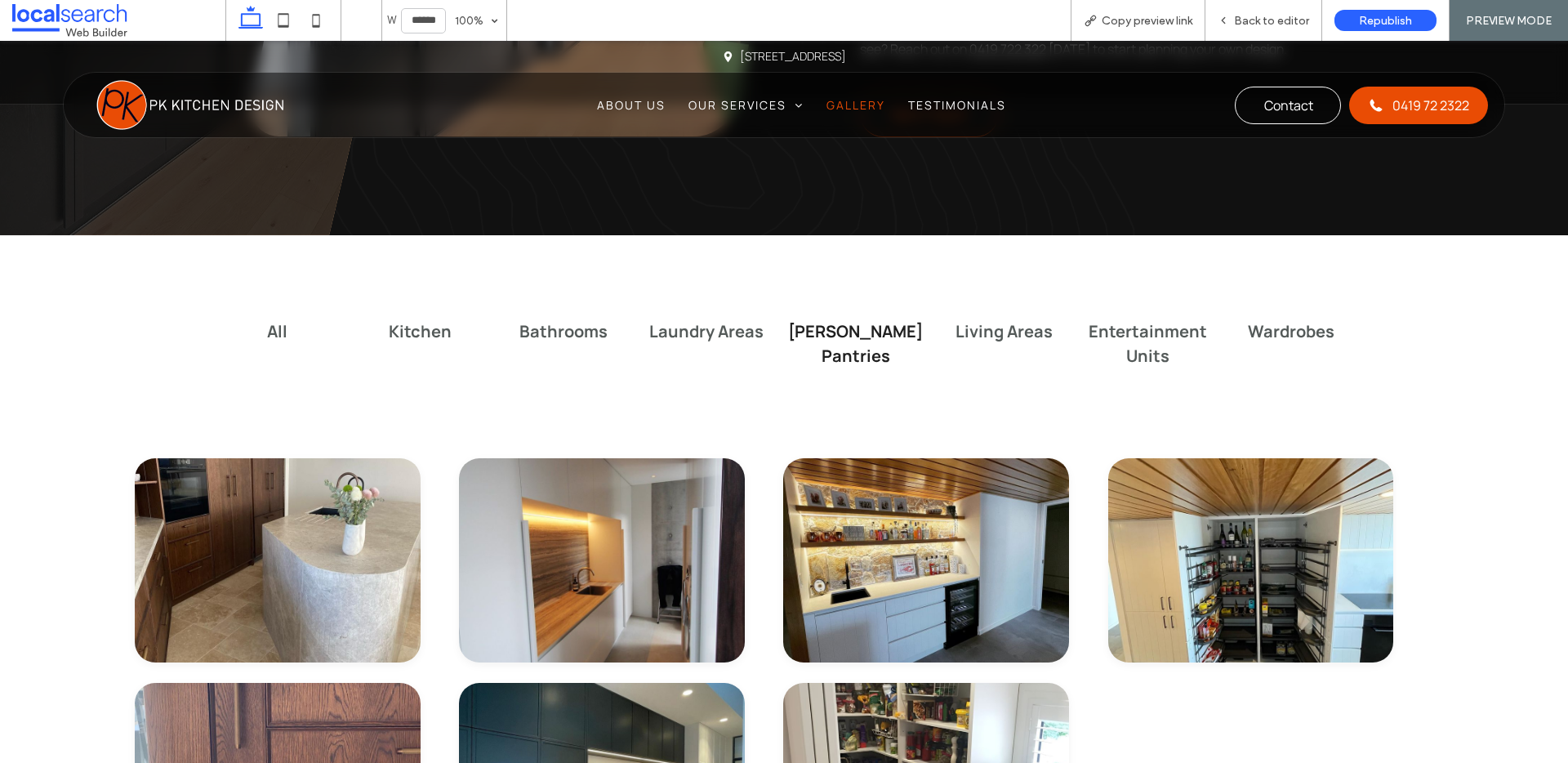
click at [266, 332] on h4 "All" at bounding box center [278, 331] width 124 height 25
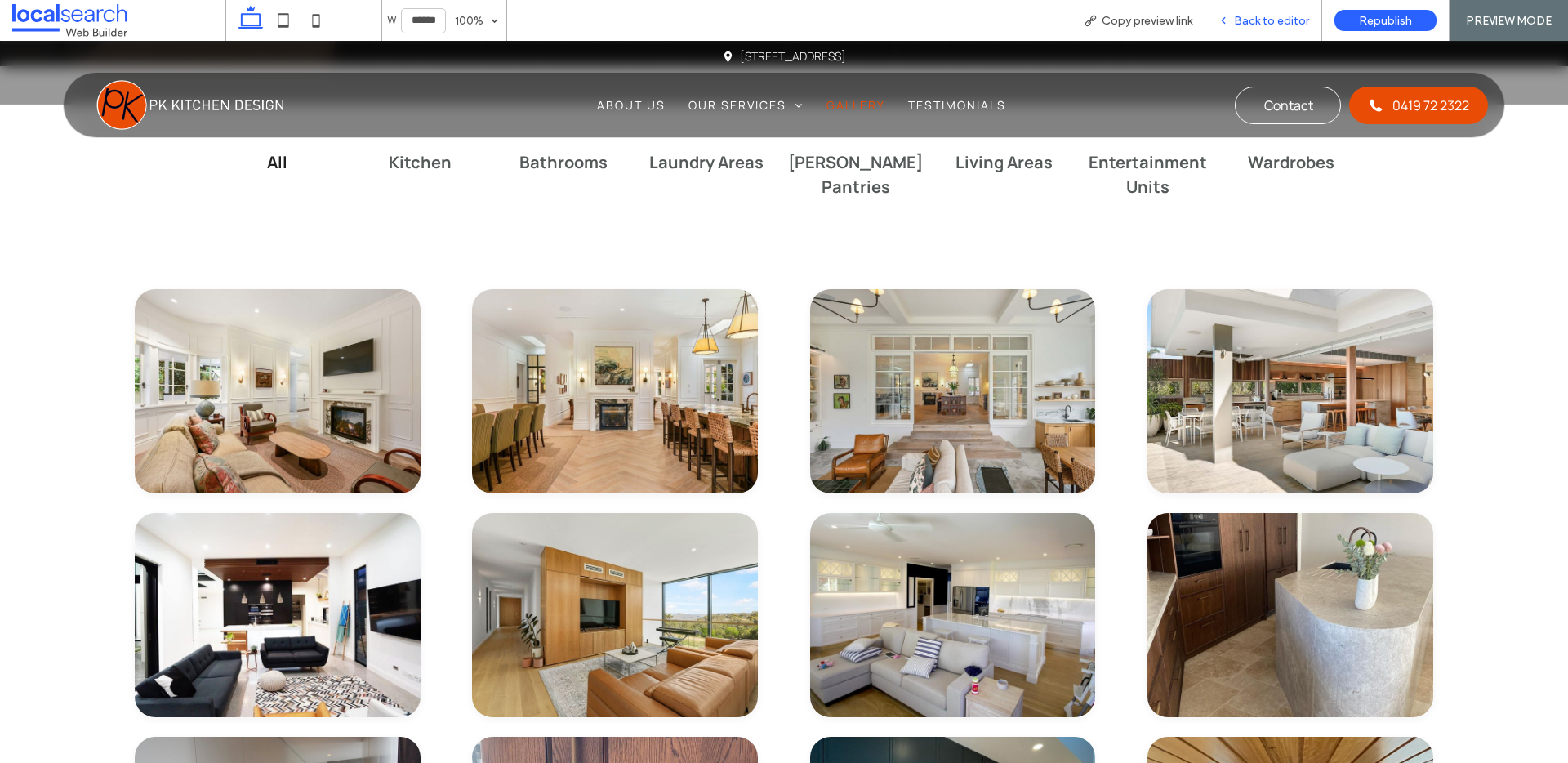
click at [1240, 14] on span "Back to editor" at bounding box center [1272, 20] width 75 height 14
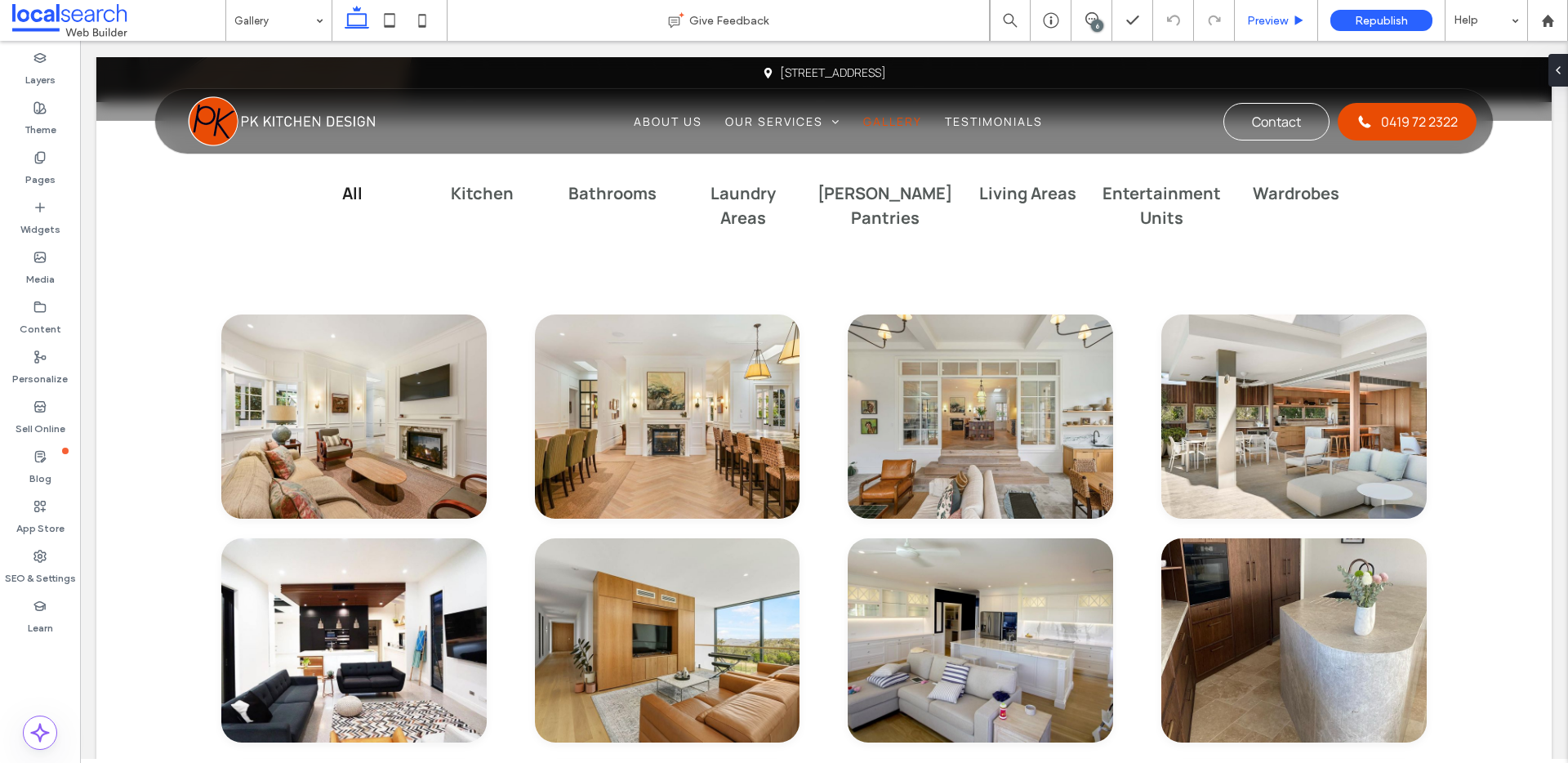
scroll to position [1099, 0]
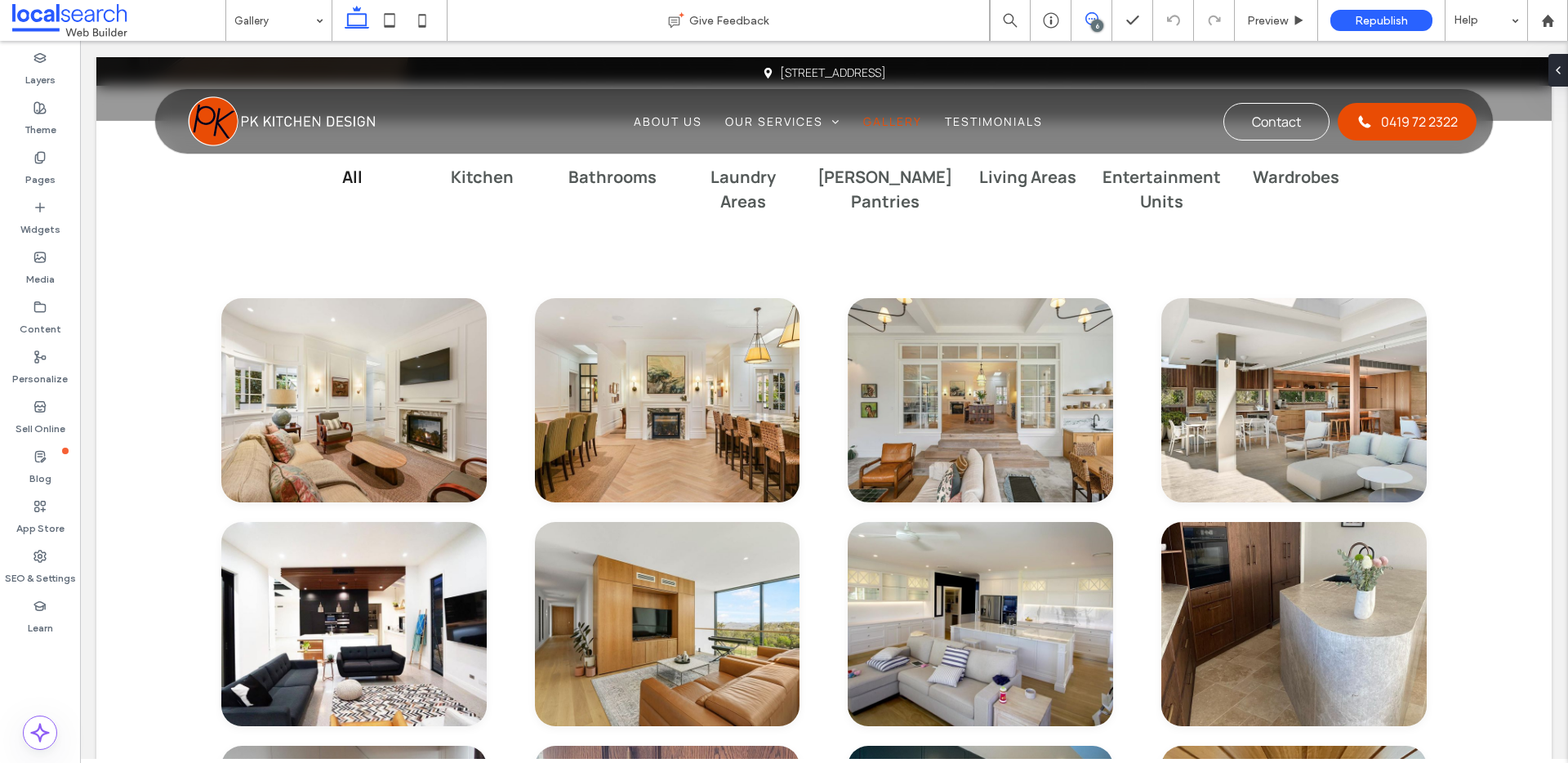
click at [1085, 19] on icon at bounding box center [1091, 18] width 13 height 13
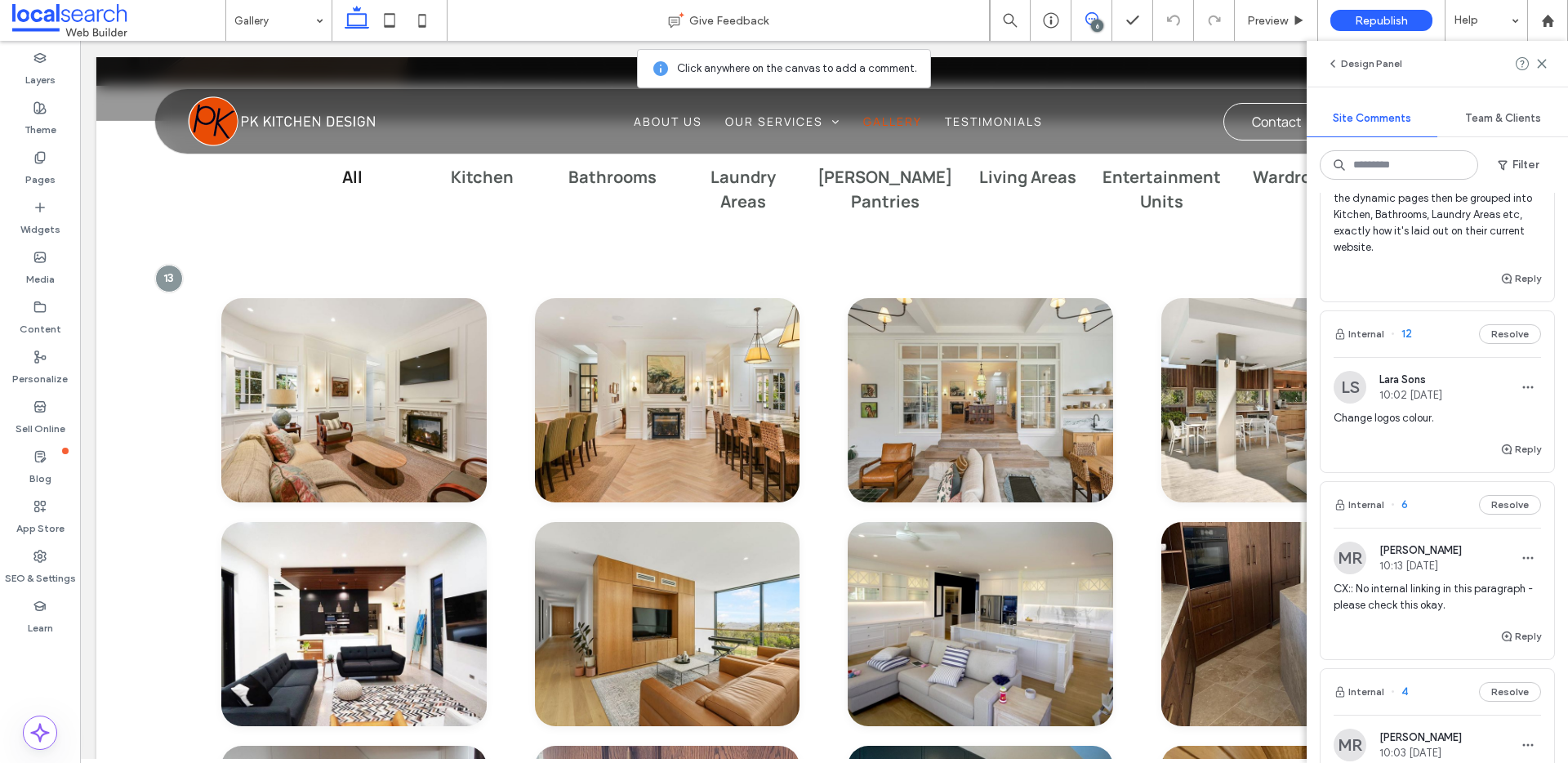
scroll to position [181, 0]
click at [1405, 341] on span "12" at bounding box center [1401, 333] width 21 height 16
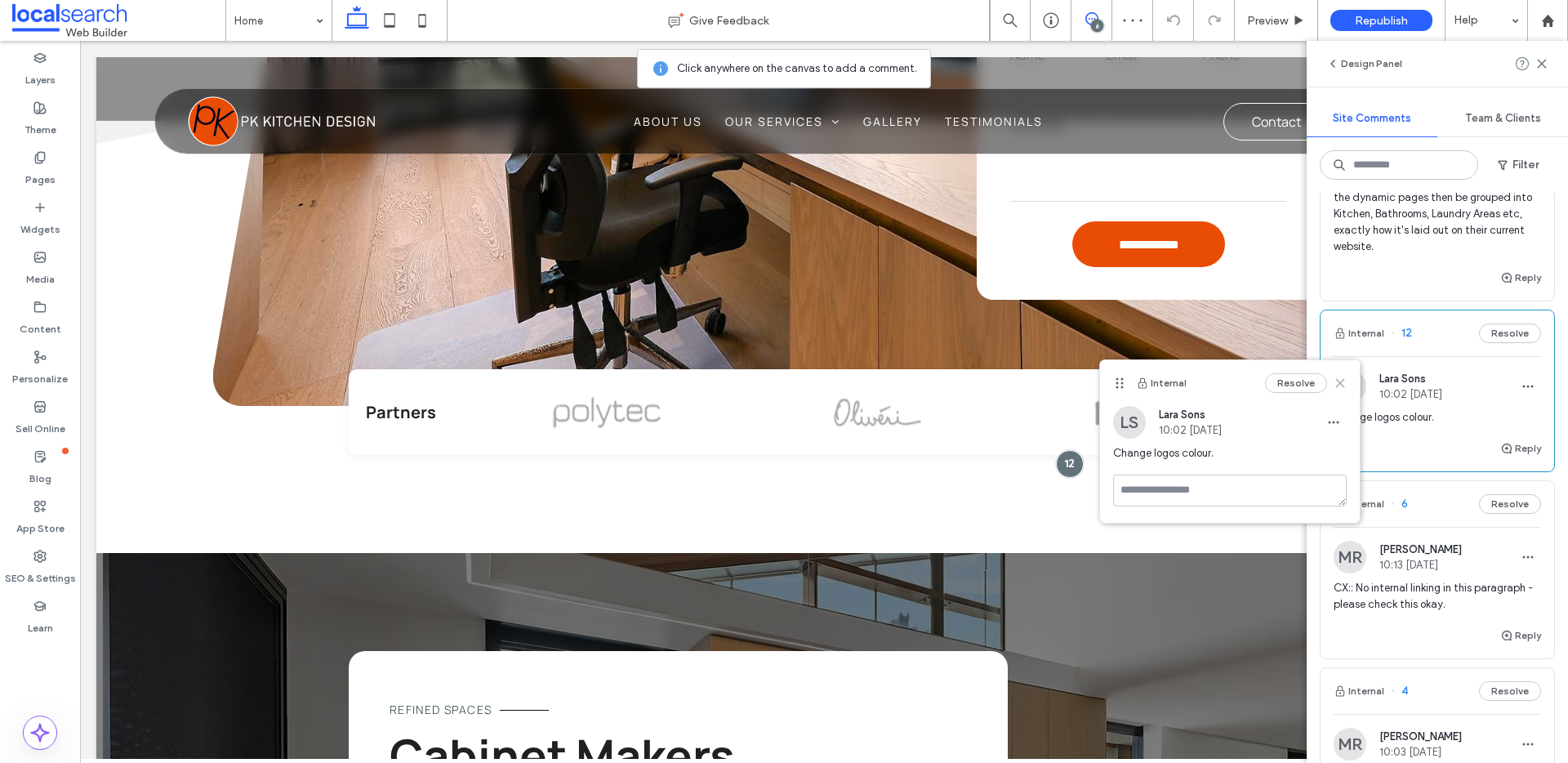
click at [1340, 384] on use at bounding box center [1339, 383] width 8 height 8
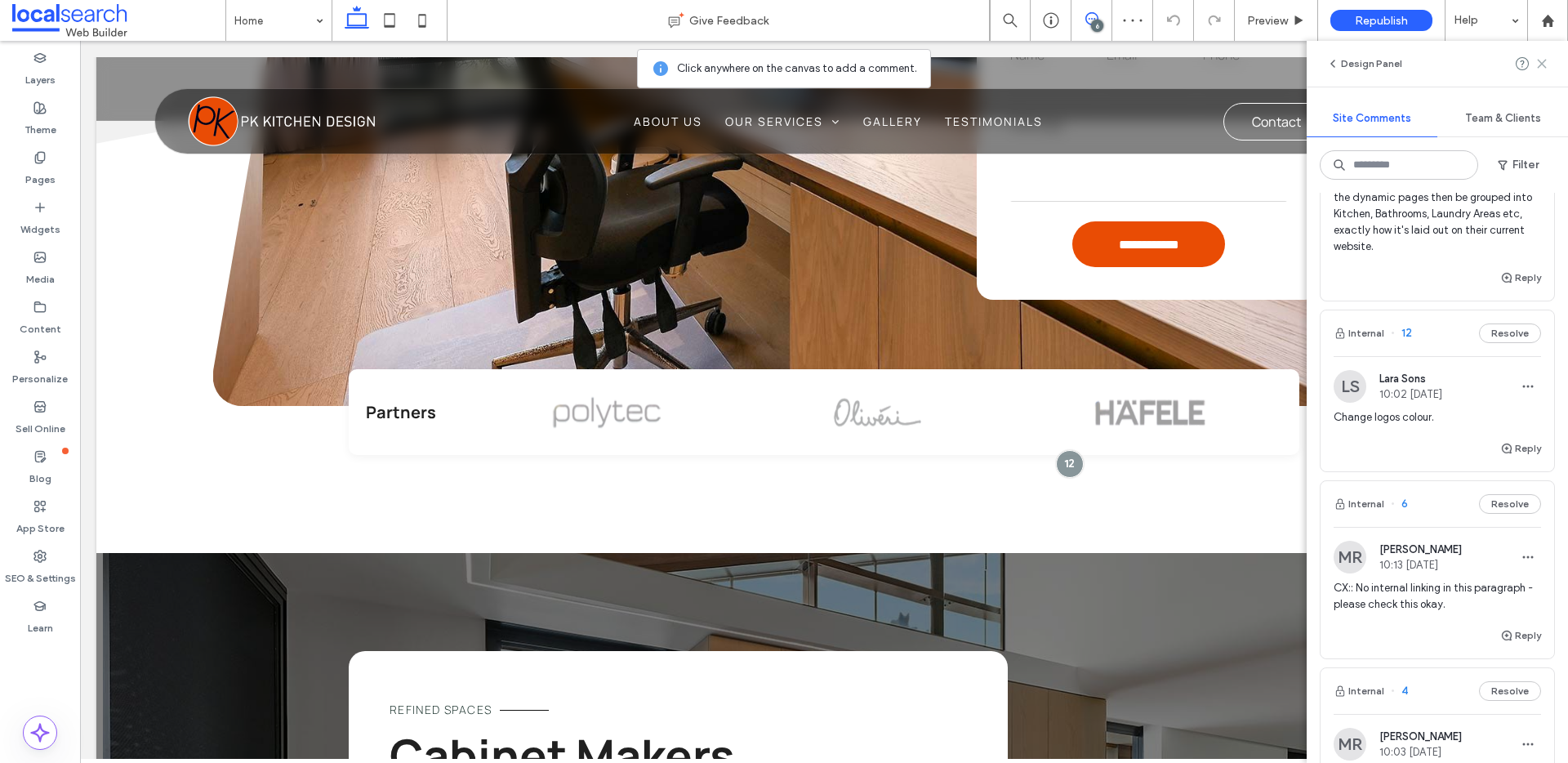
click at [1543, 66] on icon at bounding box center [1542, 64] width 13 height 13
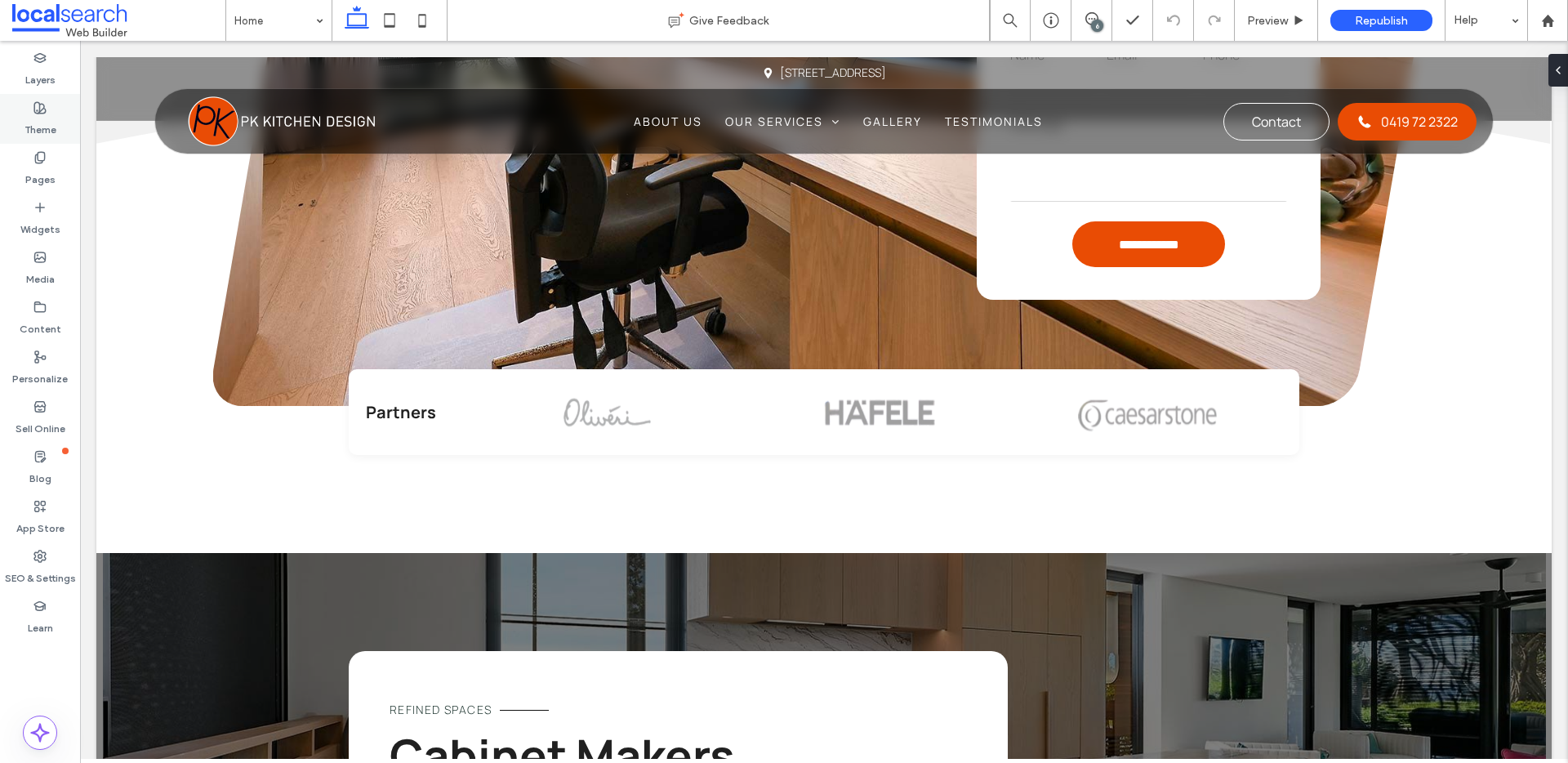
scroll to position [2011, 0]
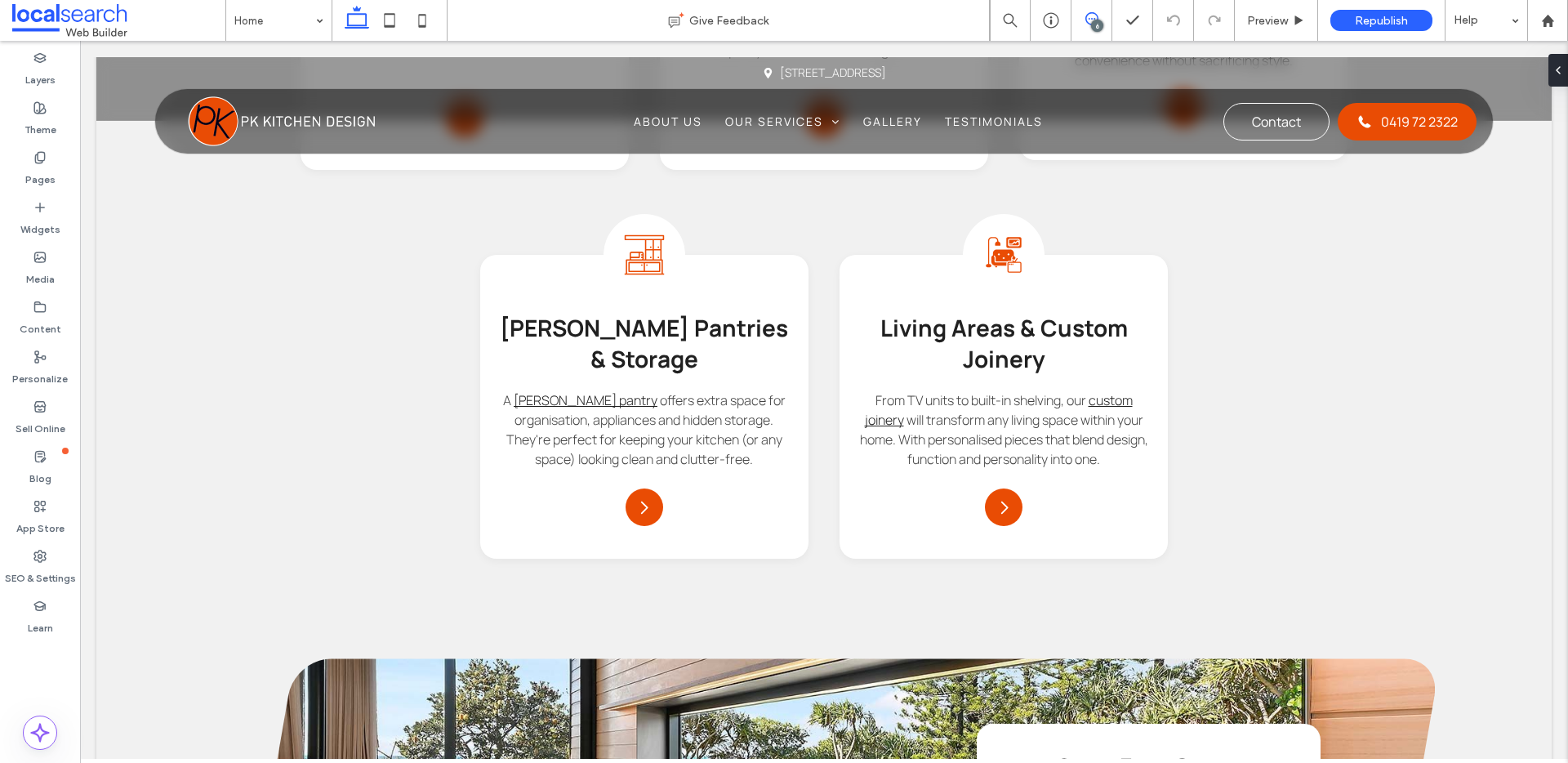
click at [1099, 16] on span at bounding box center [1091, 18] width 40 height 13
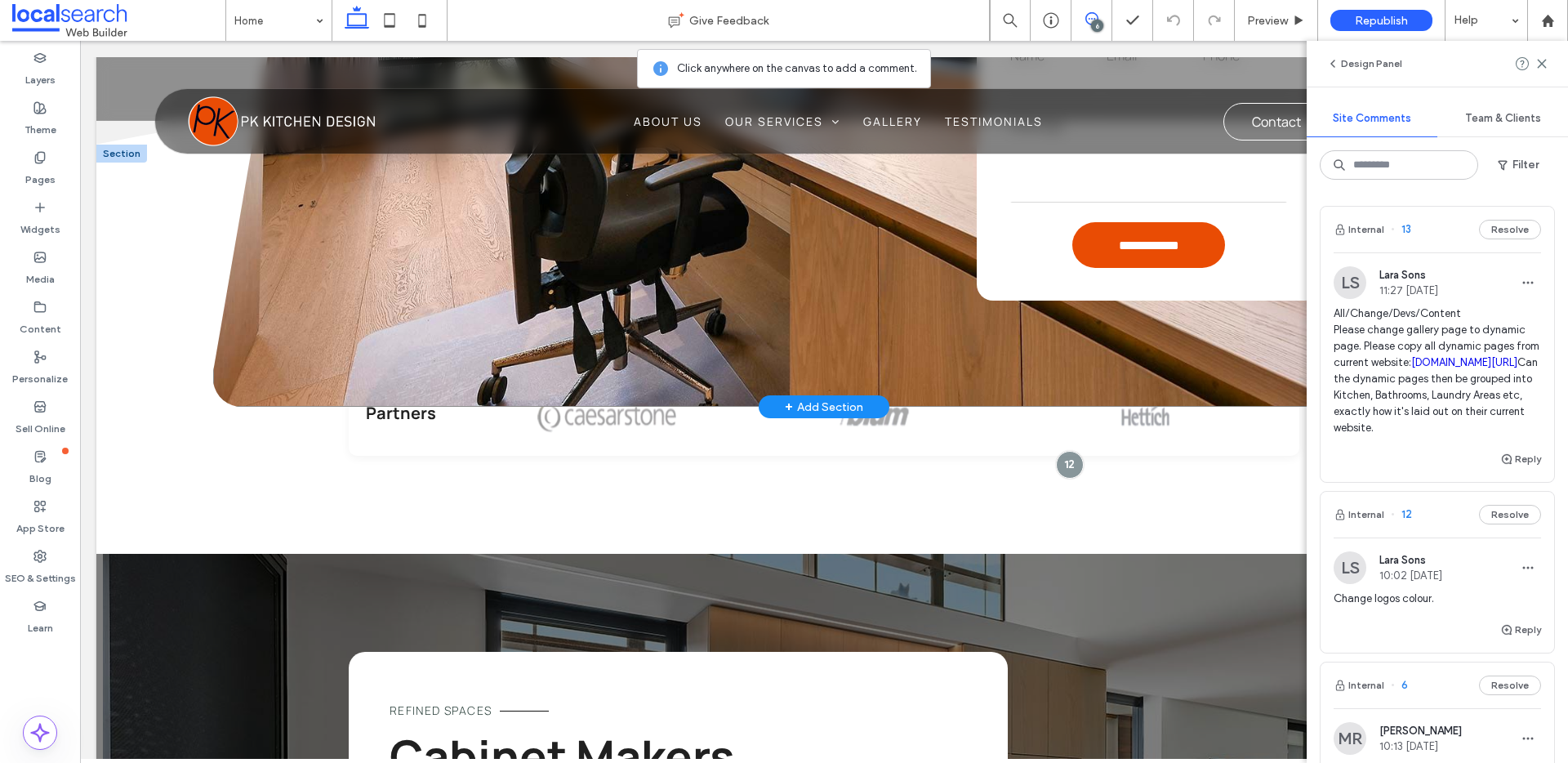
scroll to position [2774, 0]
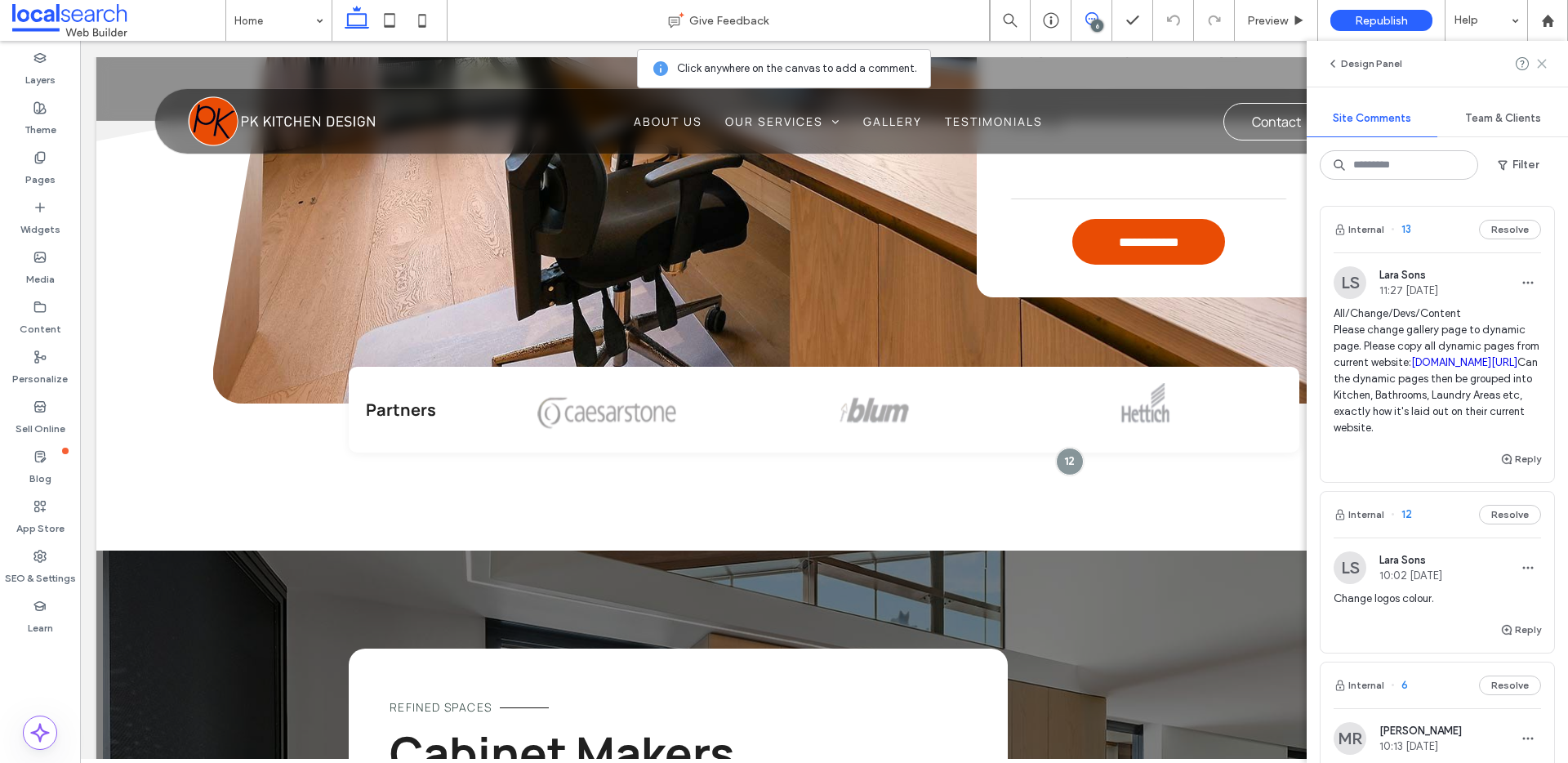
click at [1543, 69] on icon at bounding box center [1542, 64] width 13 height 13
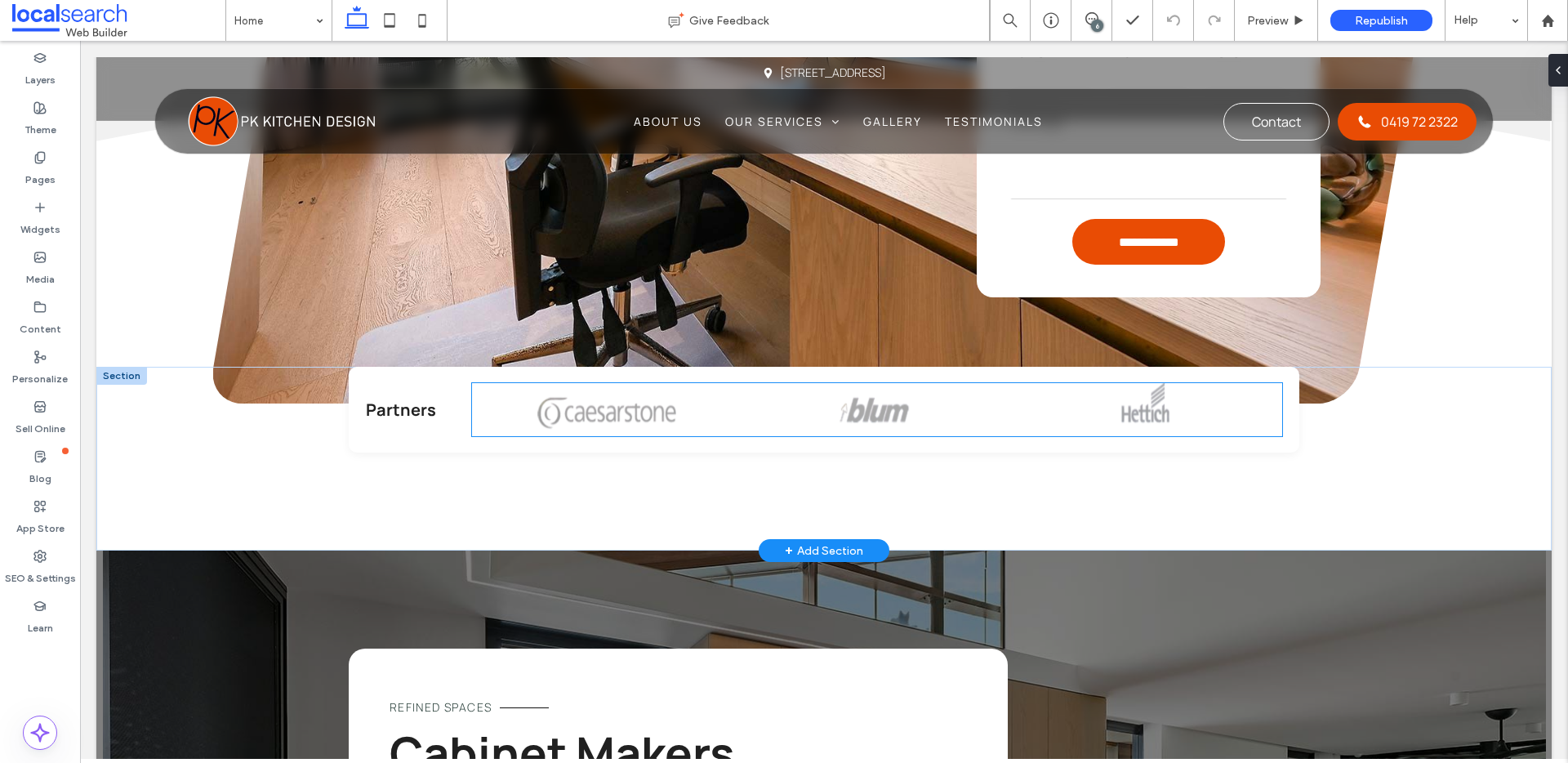
click at [623, 399] on img at bounding box center [607, 410] width 139 height 53
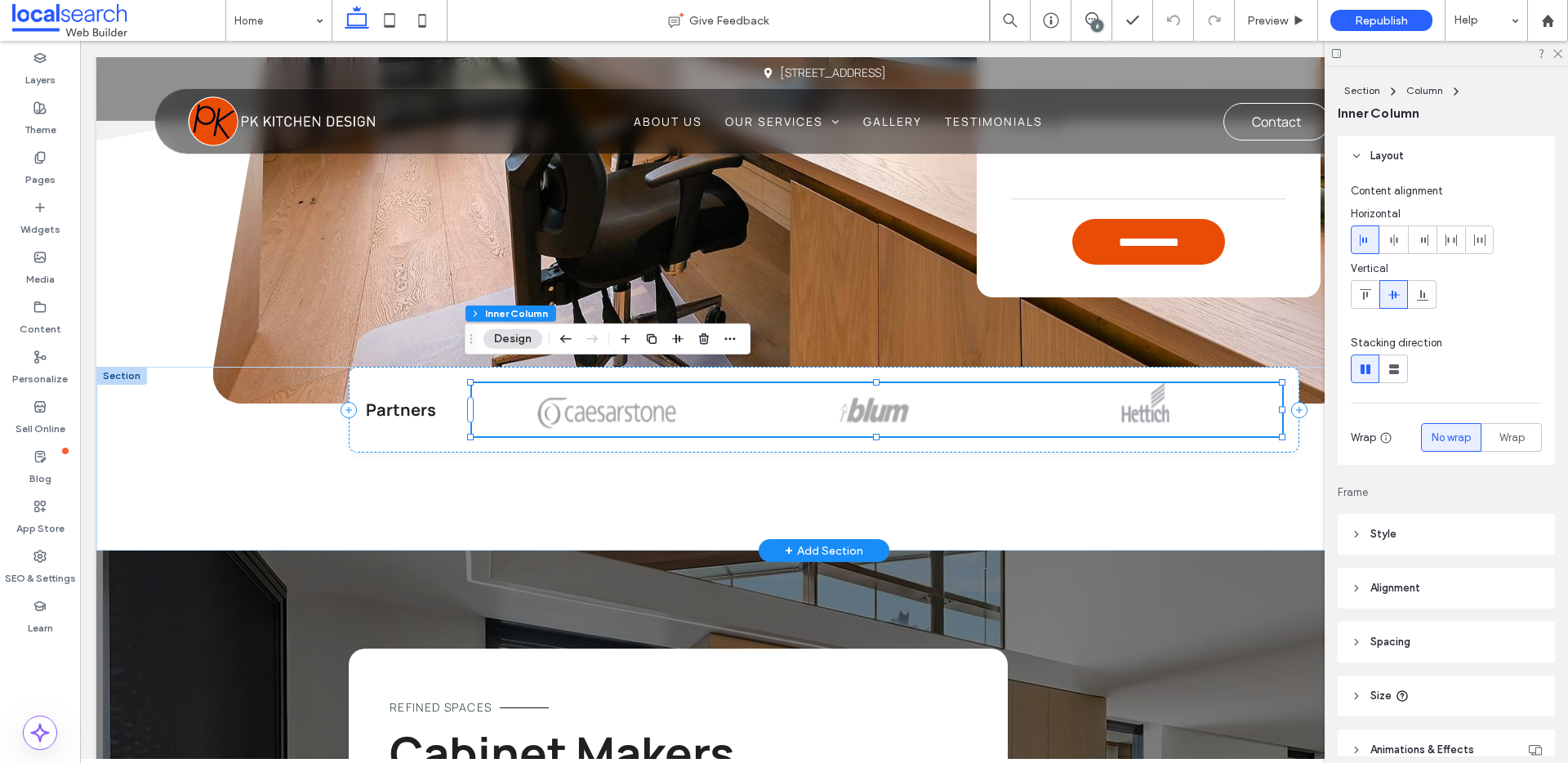
click at [623, 399] on img at bounding box center [607, 410] width 139 height 53
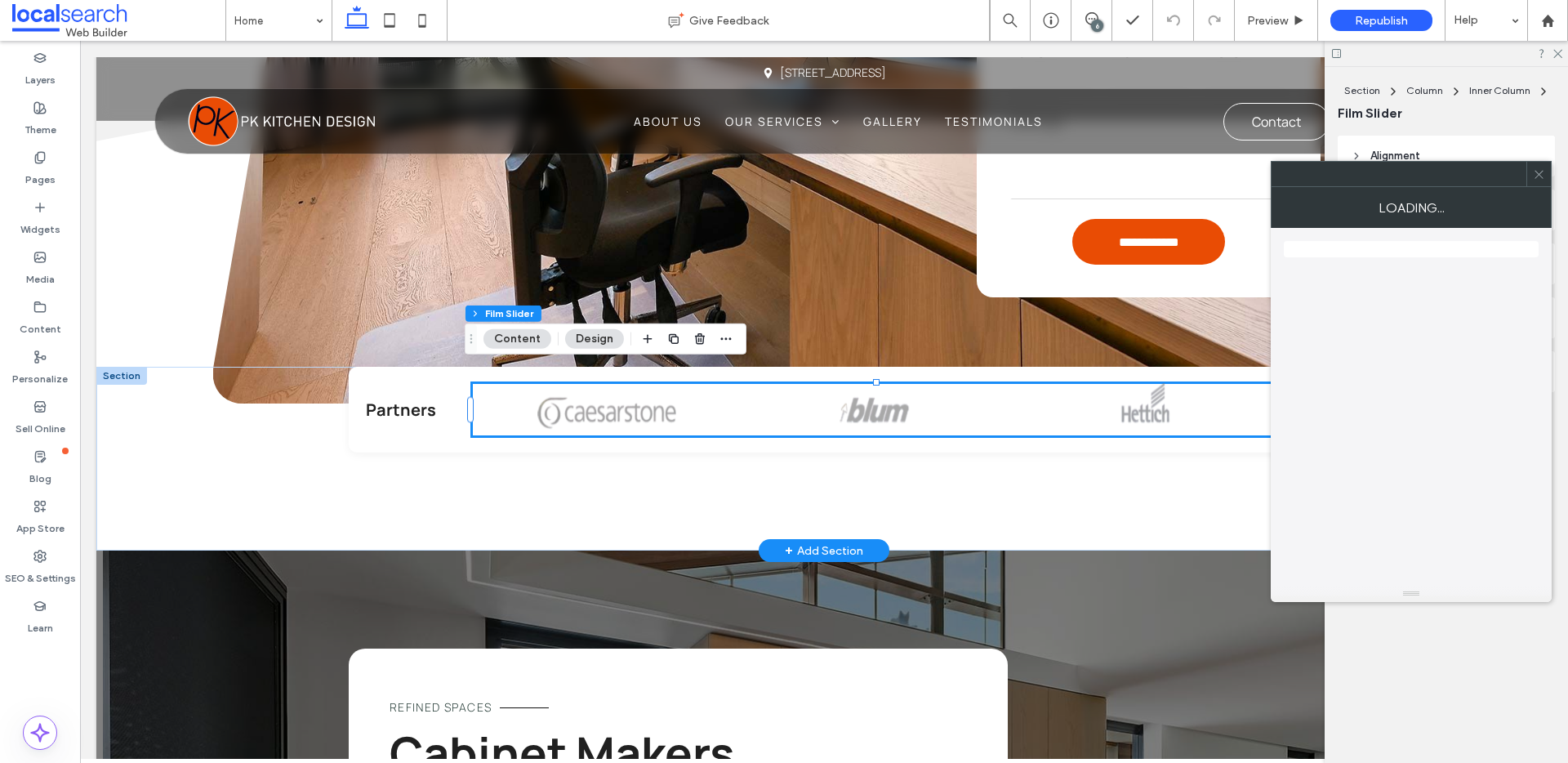
click at [623, 399] on img at bounding box center [607, 410] width 139 height 53
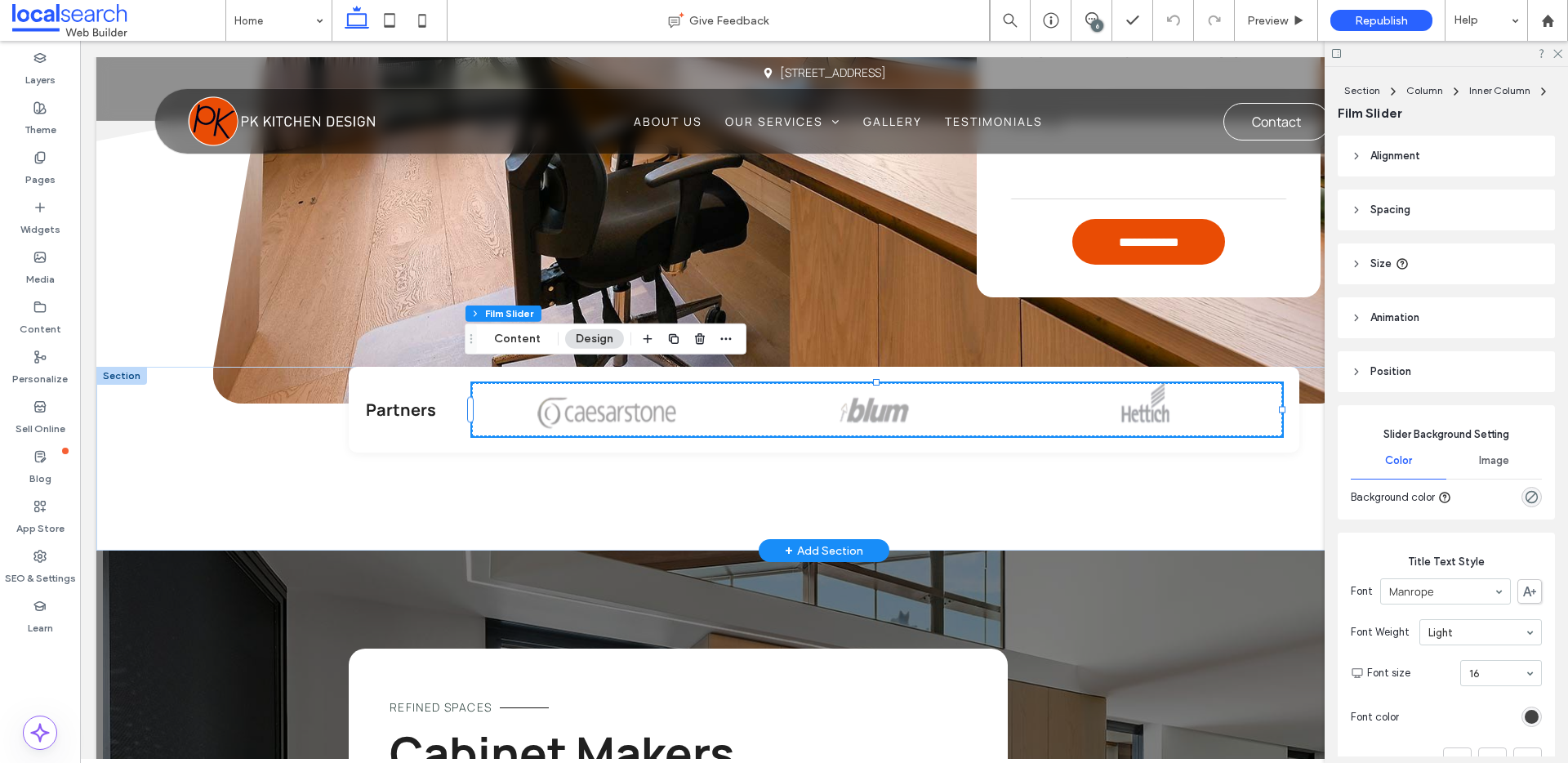
click at [602, 386] on img at bounding box center [607, 410] width 139 height 53
click at [535, 338] on button "Content" at bounding box center [517, 339] width 68 height 19
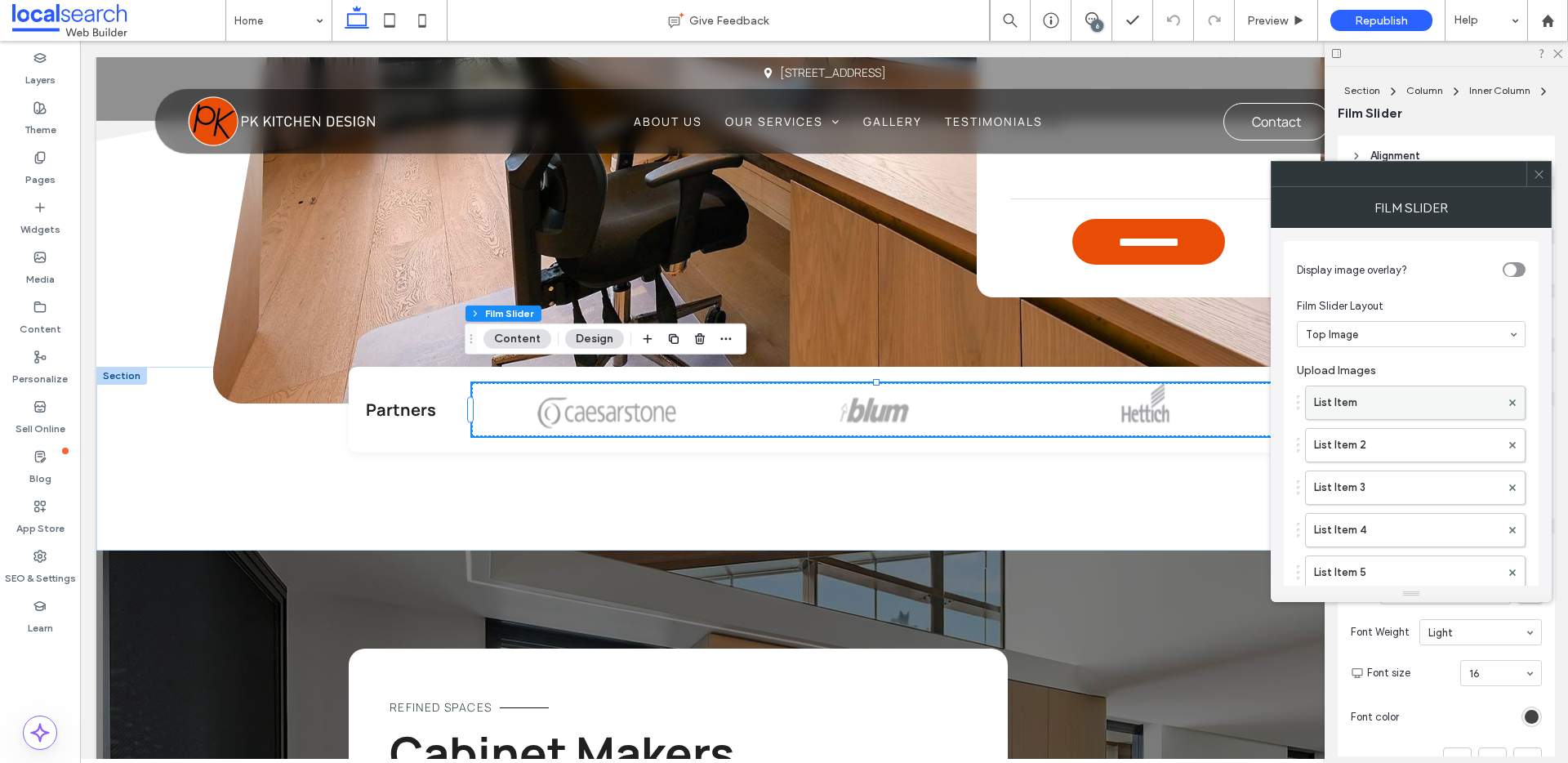
click at [1366, 402] on label "List Item" at bounding box center [1407, 402] width 186 height 33
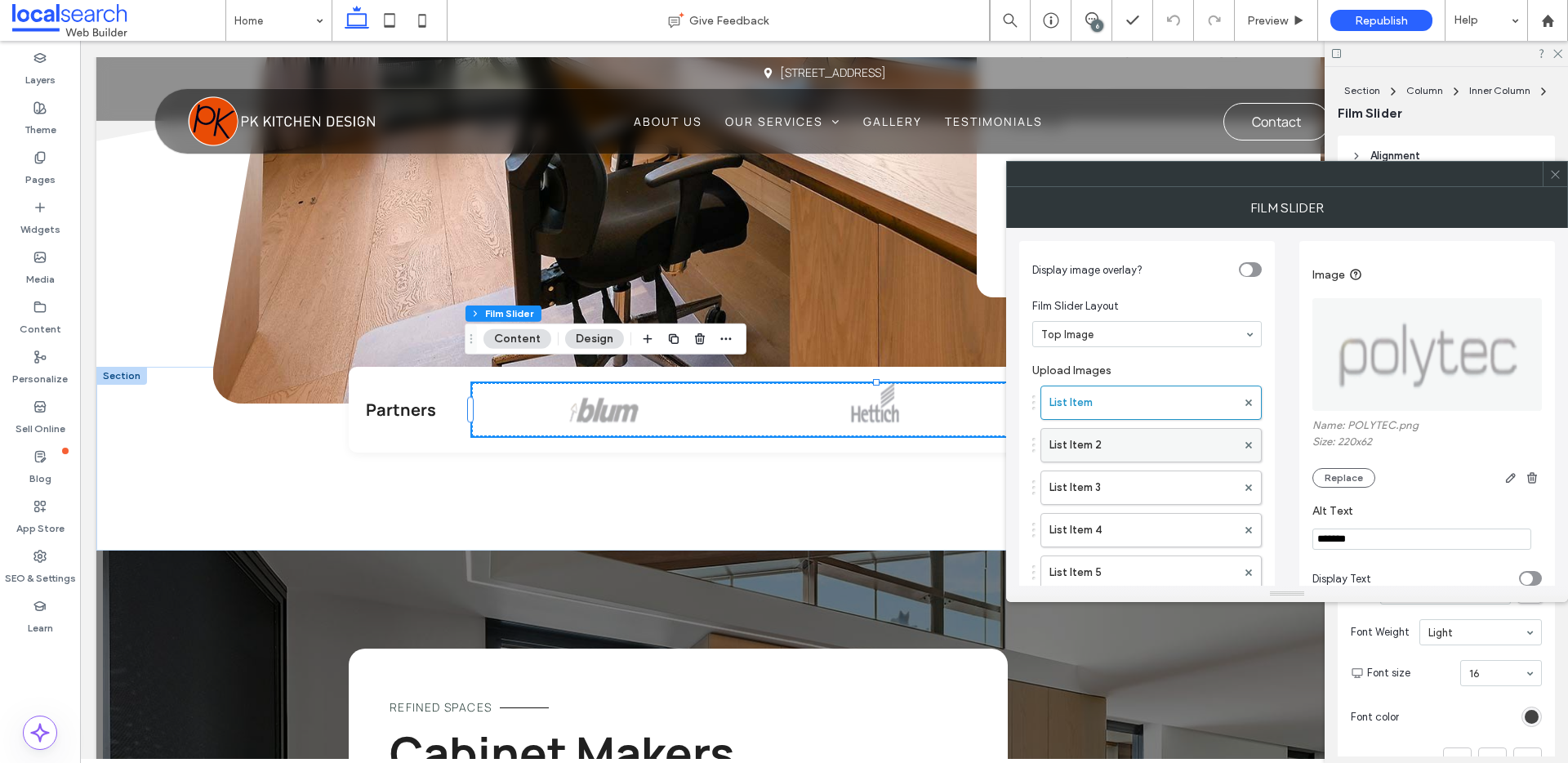
click at [1129, 432] on label "List Item 2" at bounding box center [1143, 445] width 187 height 33
click at [1117, 486] on label "List Item 3" at bounding box center [1143, 488] width 187 height 33
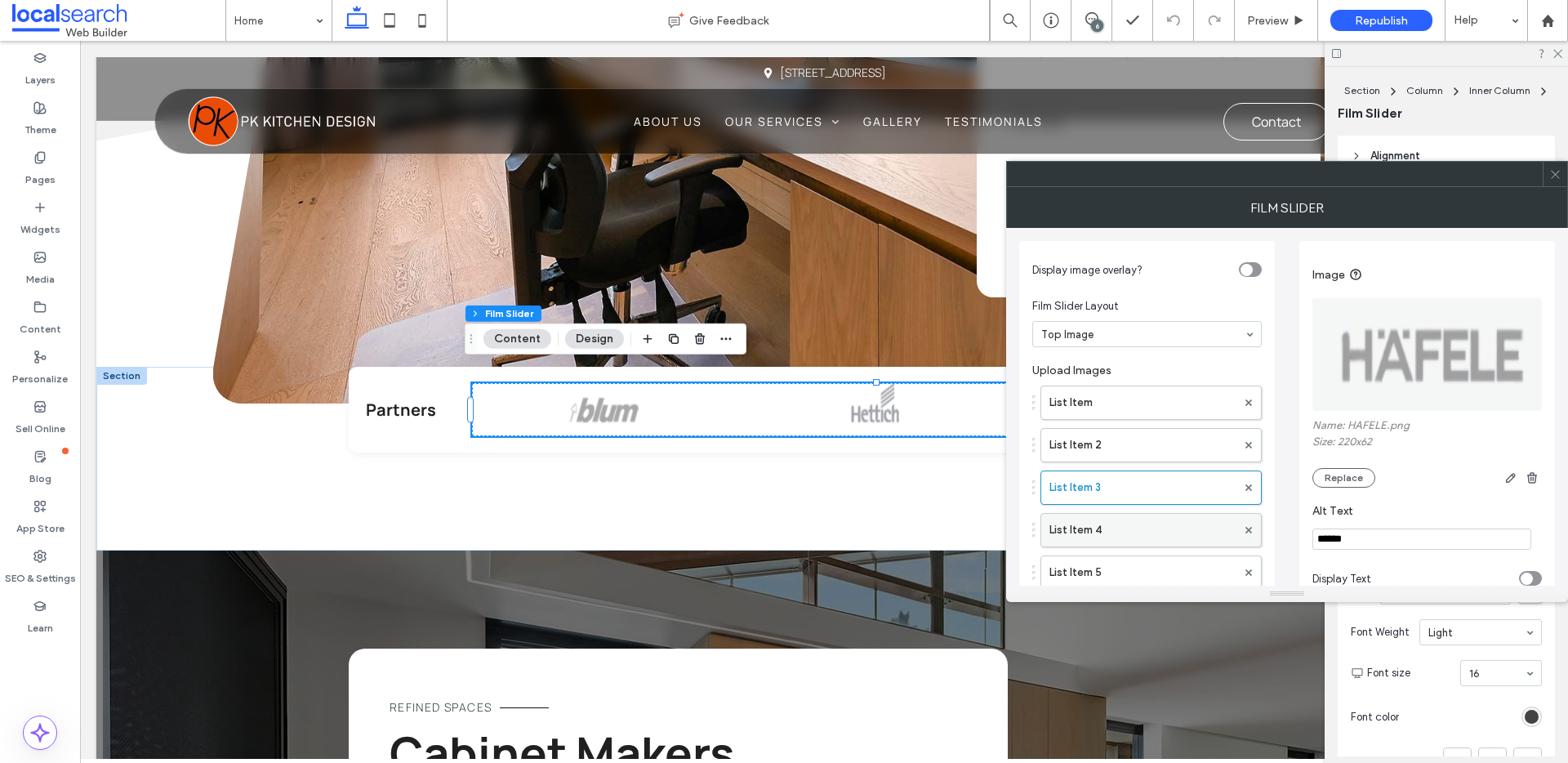
click at [1109, 527] on label "List Item 4" at bounding box center [1143, 530] width 187 height 33
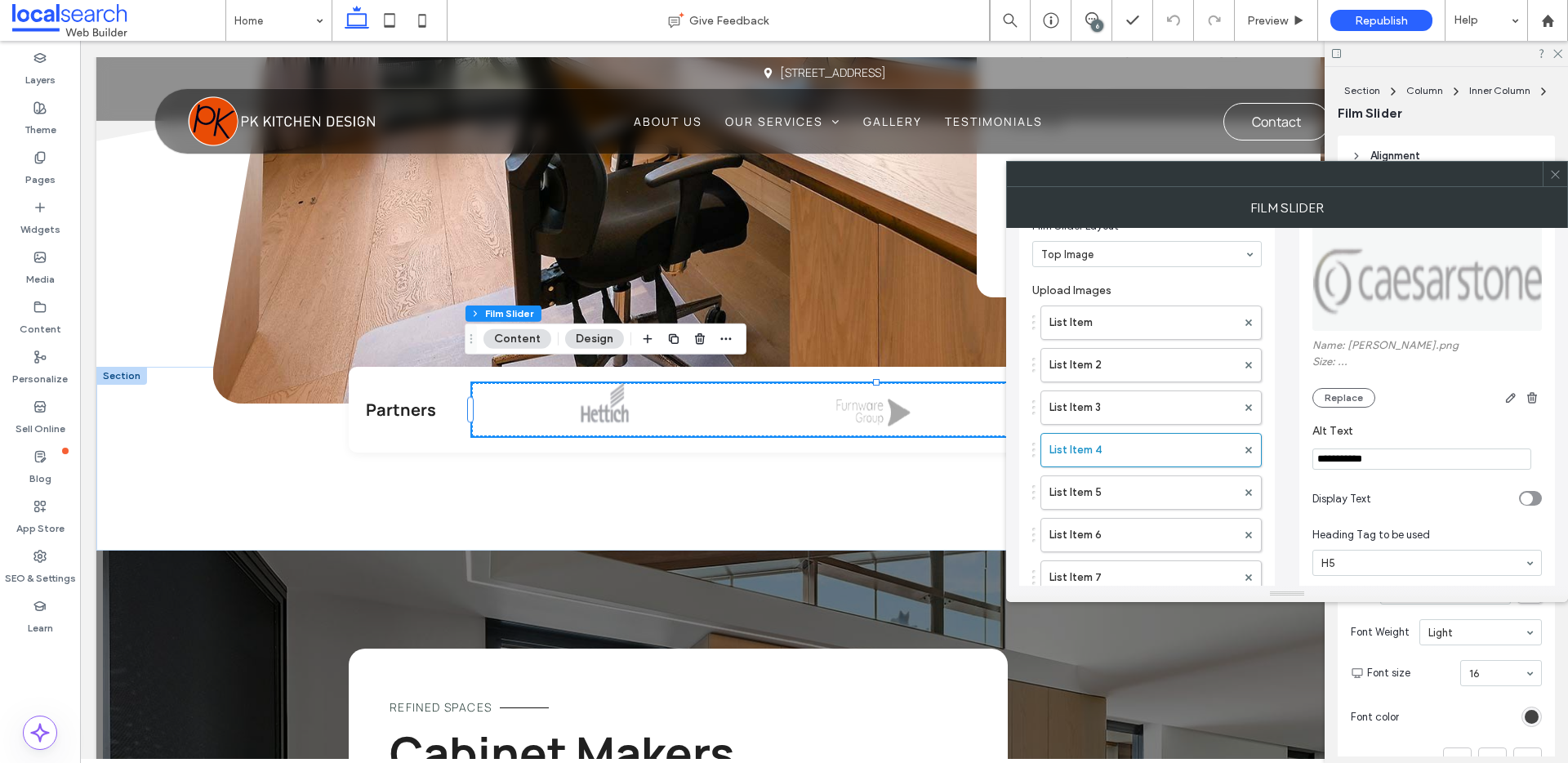
scroll to position [110, 0]
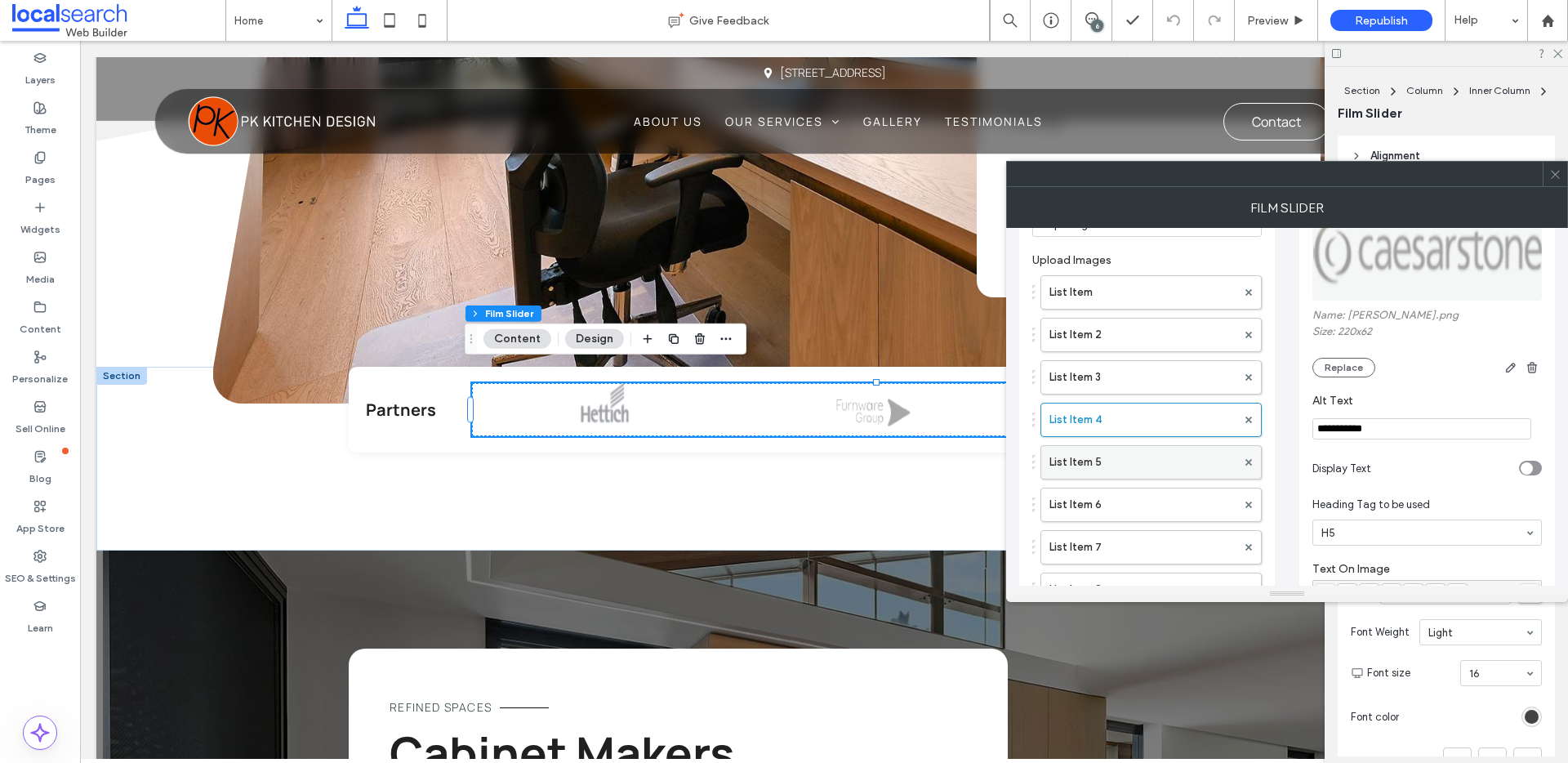
click at [1113, 463] on label "List Item 5" at bounding box center [1143, 462] width 187 height 33
click at [1560, 174] on icon at bounding box center [1555, 174] width 12 height 12
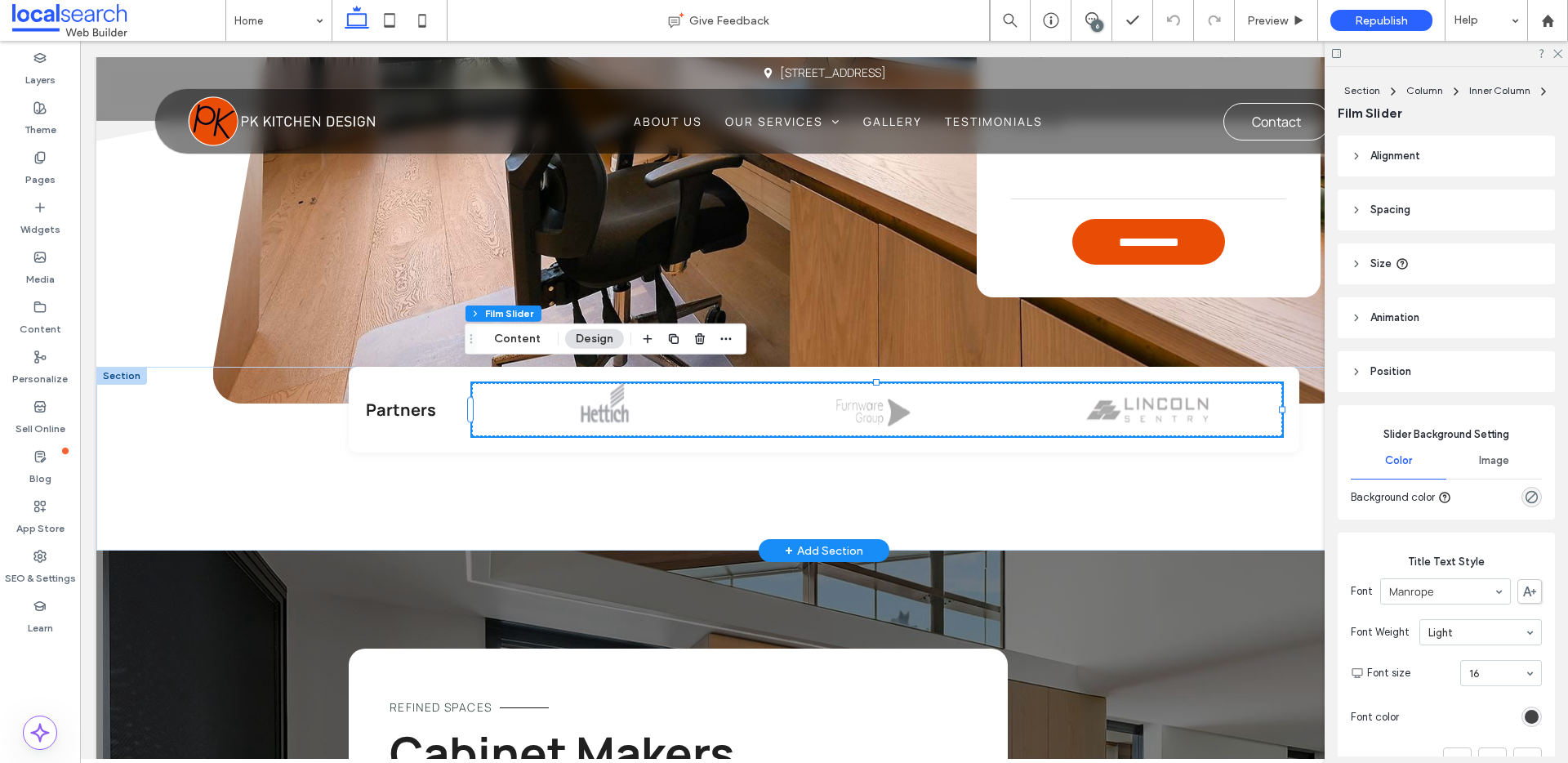
click at [588, 393] on img at bounding box center [607, 410] width 139 height 53
click at [522, 342] on button "Content" at bounding box center [517, 339] width 68 height 19
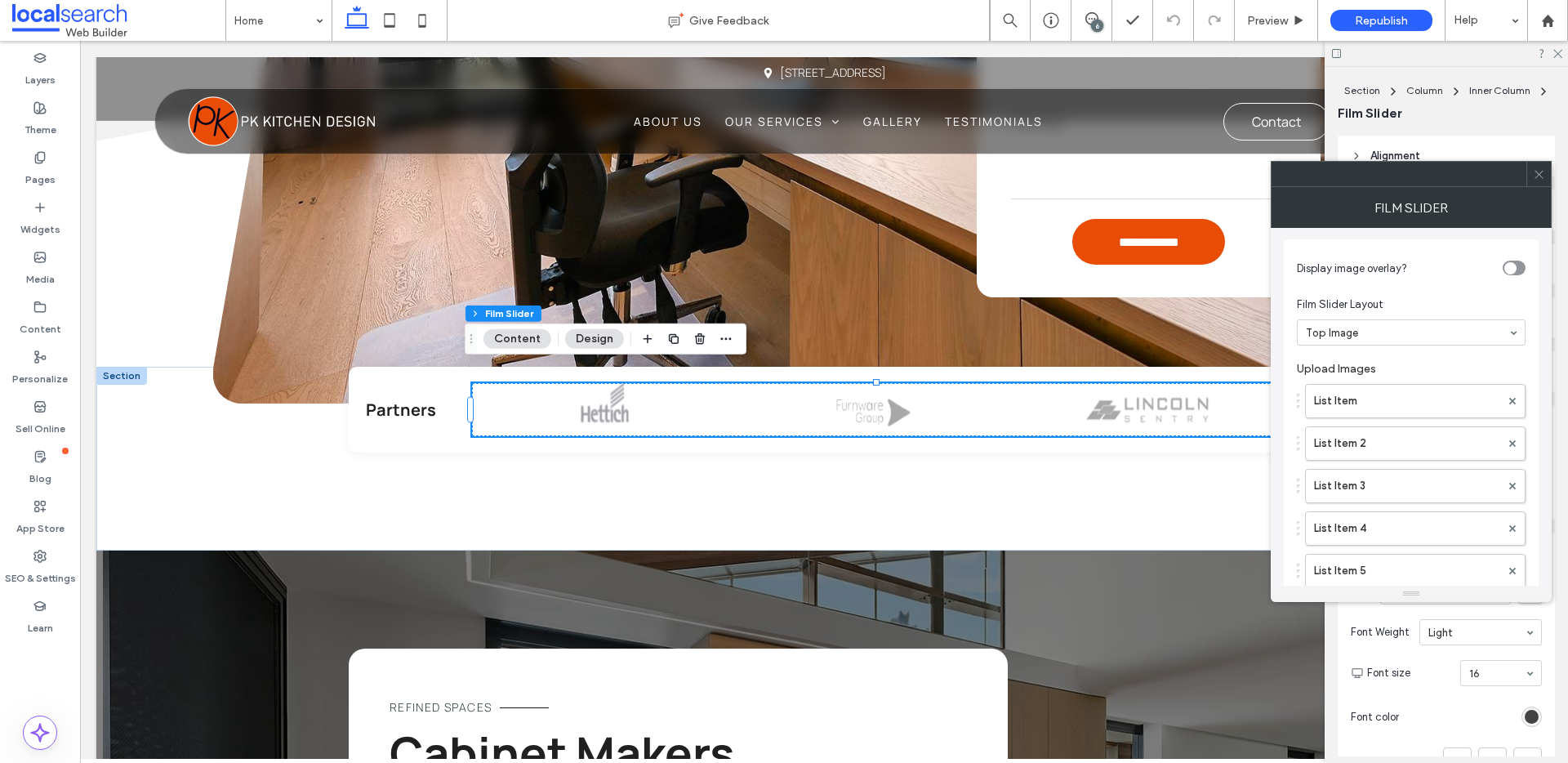
scroll to position [0, 0]
click at [1366, 399] on label "List Item" at bounding box center [1407, 402] width 186 height 33
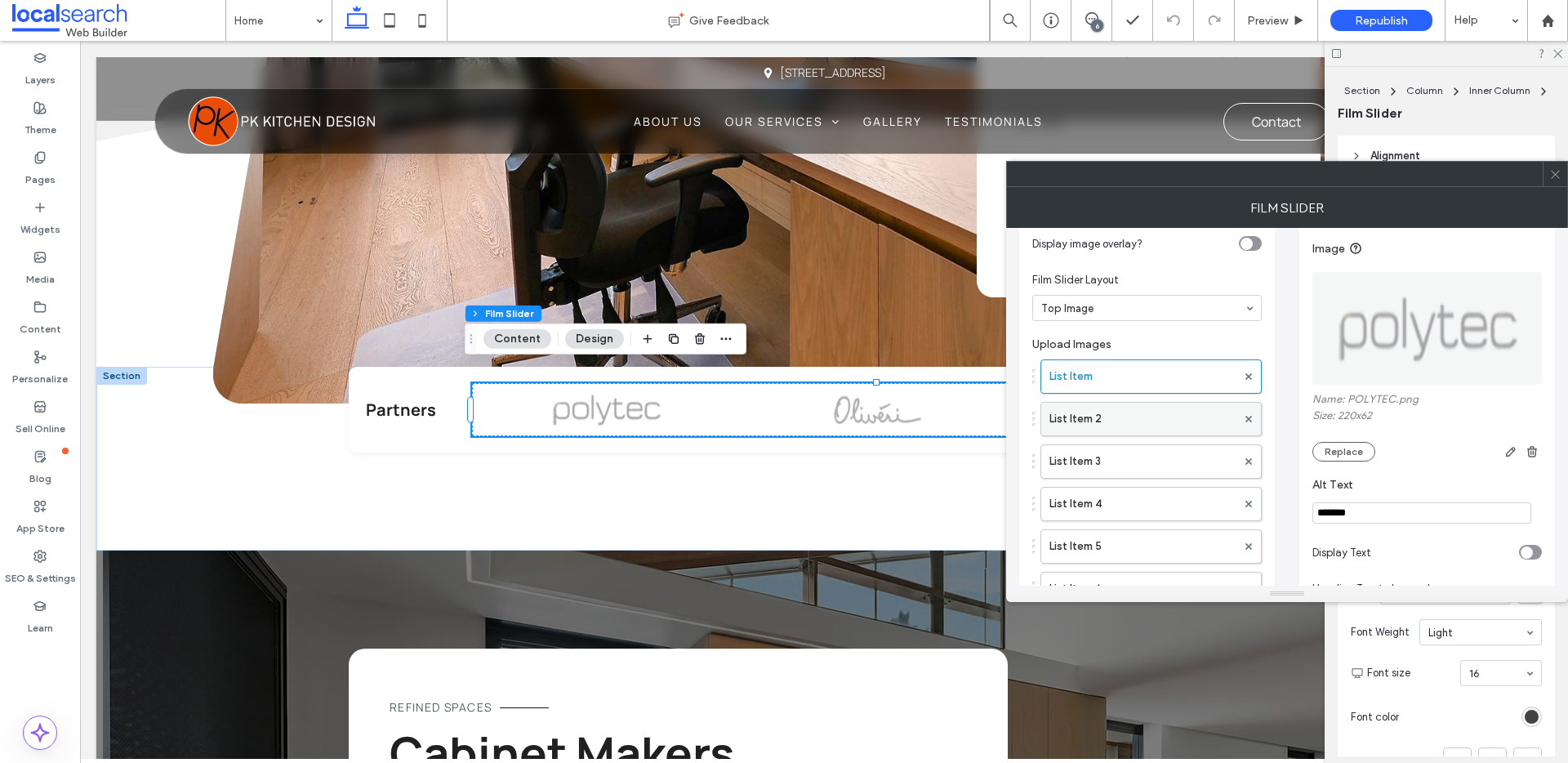
scroll to position [29, 0]
click at [1554, 175] on icon at bounding box center [1555, 174] width 12 height 12
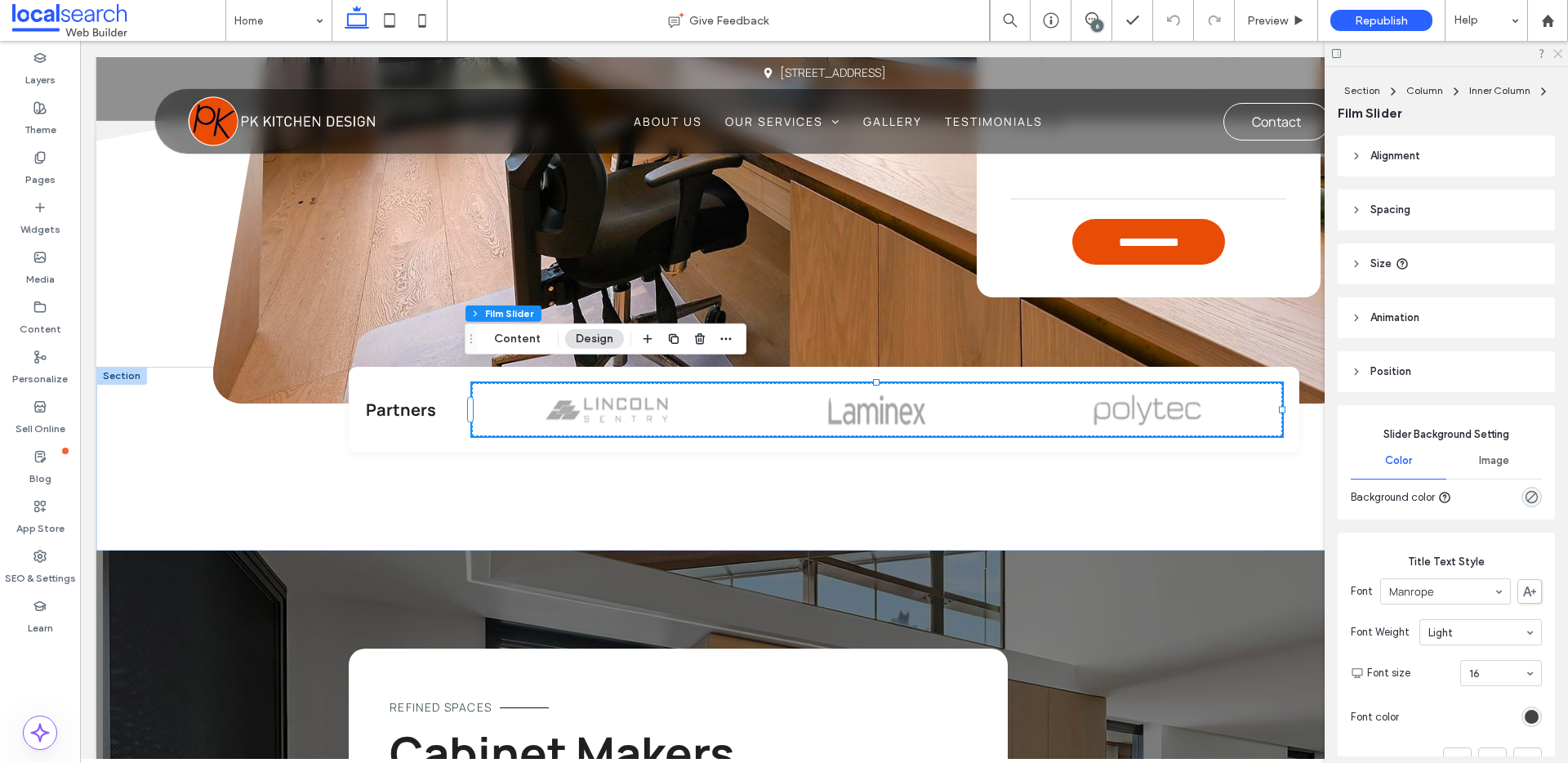
click at [1560, 55] on use at bounding box center [1558, 54] width 9 height 9
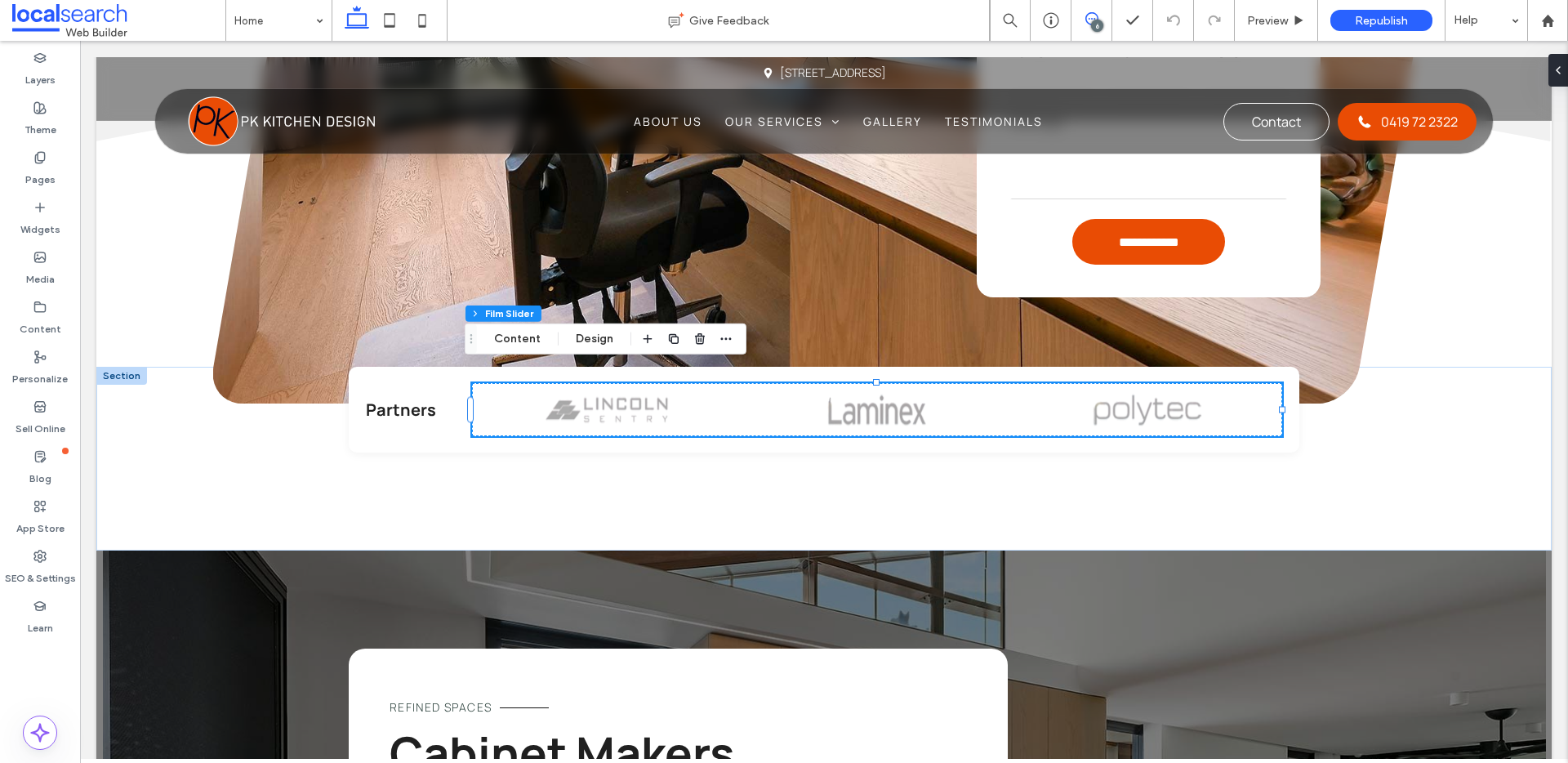
click at [1097, 15] on use at bounding box center [1091, 18] width 13 height 13
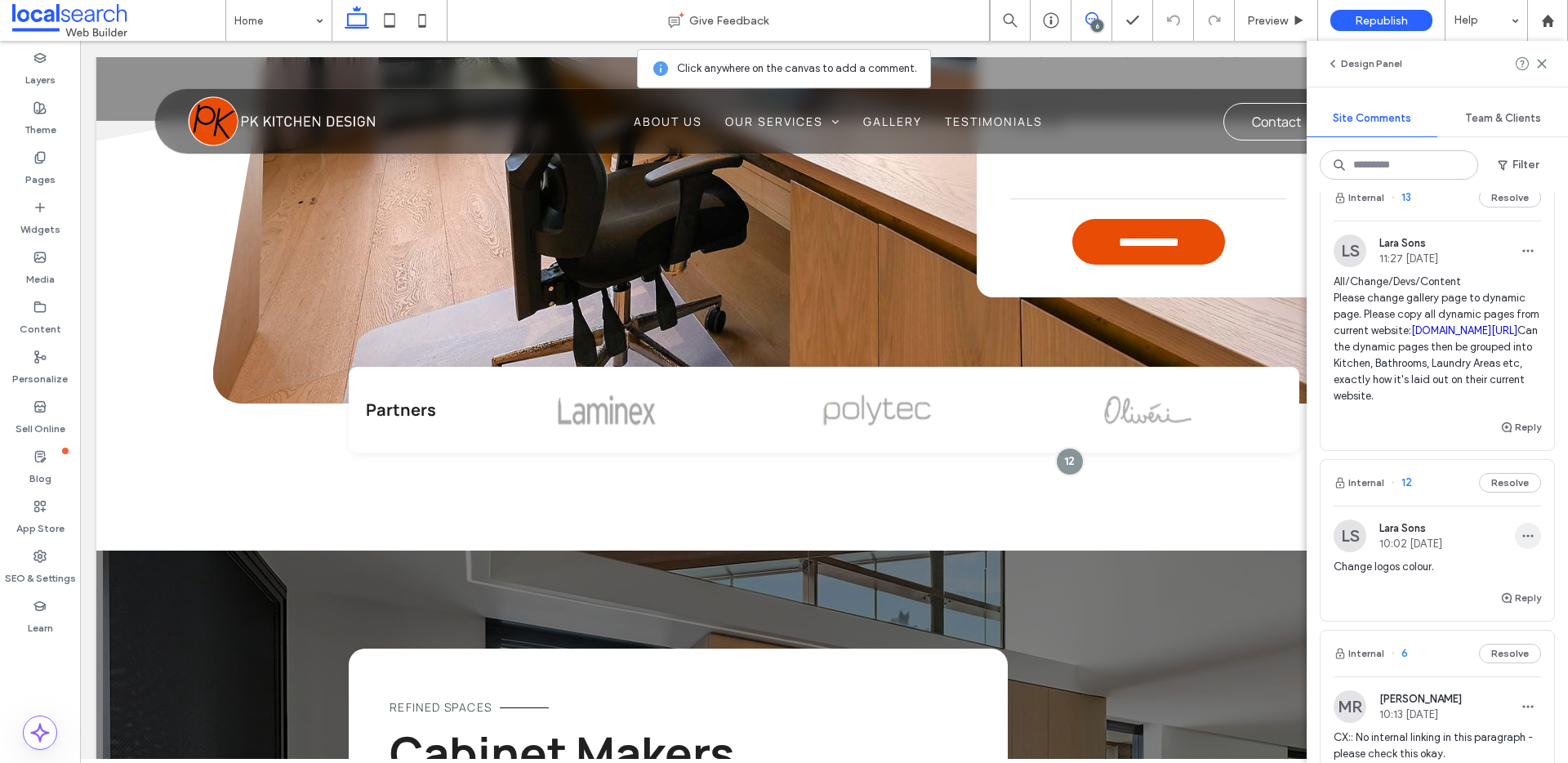
scroll to position [34, 0]
click at [1516, 547] on span "button" at bounding box center [1528, 534] width 26 height 26
click at [1441, 631] on div "Edit" at bounding box center [1455, 626] width 146 height 31
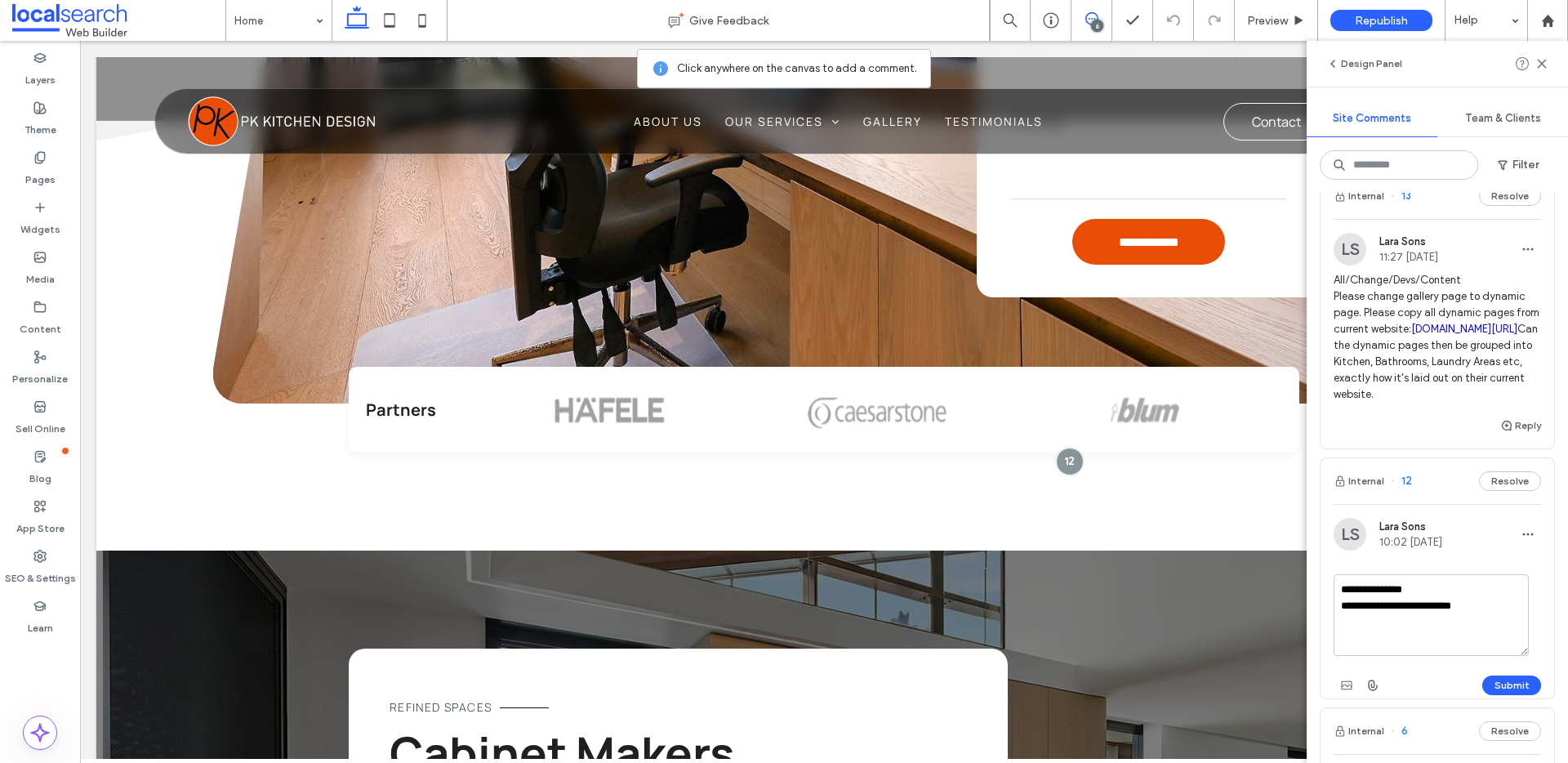
drag, startPoint x: 1462, startPoint y: 650, endPoint x: 1378, endPoint y: 649, distance: 84.0
click at [1378, 649] on textarea "**********" at bounding box center [1432, 615] width 196 height 81
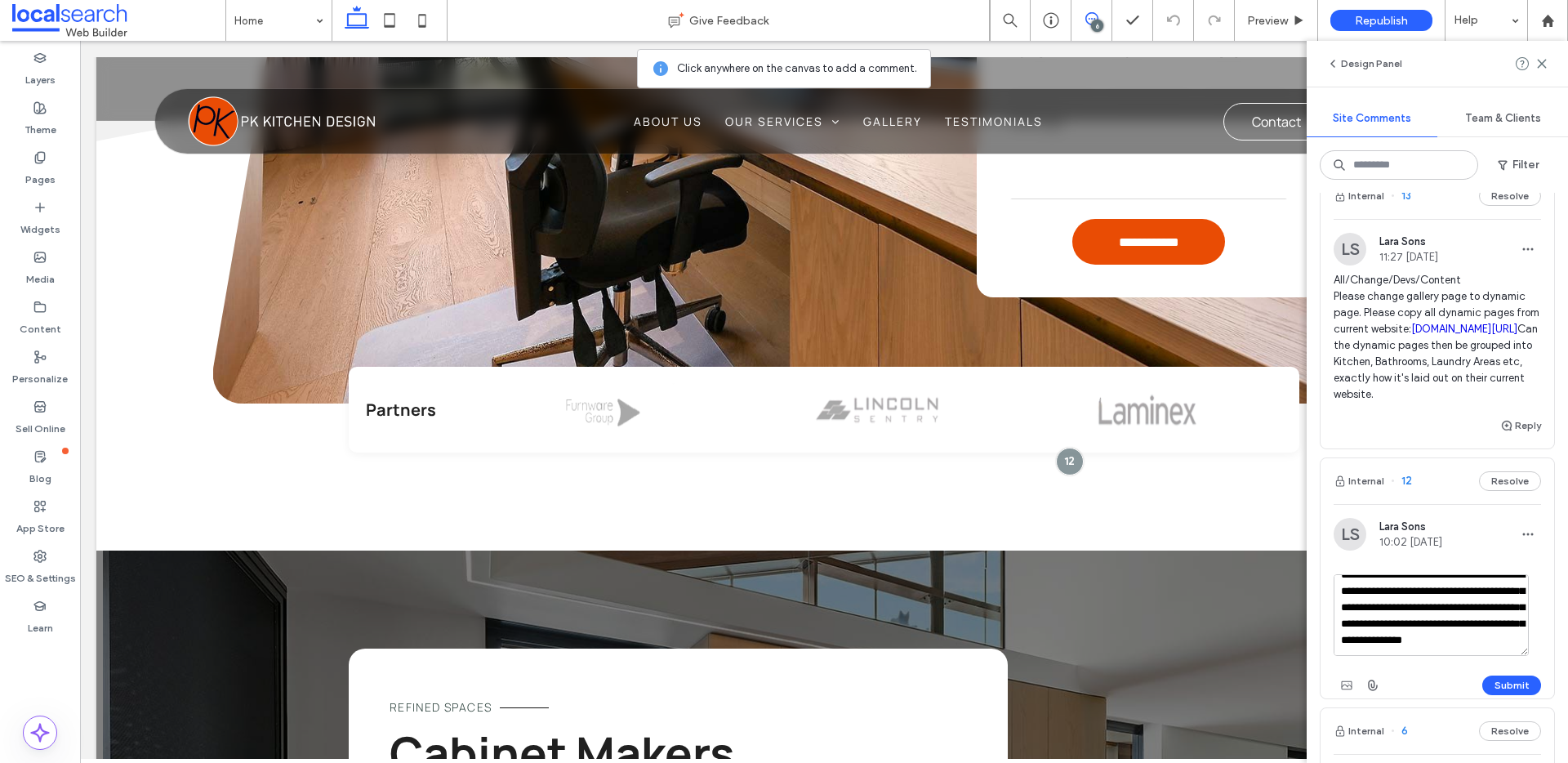
scroll to position [55, 0]
type textarea "**********"
click at [1493, 695] on button "Submit" at bounding box center [1511, 685] width 58 height 19
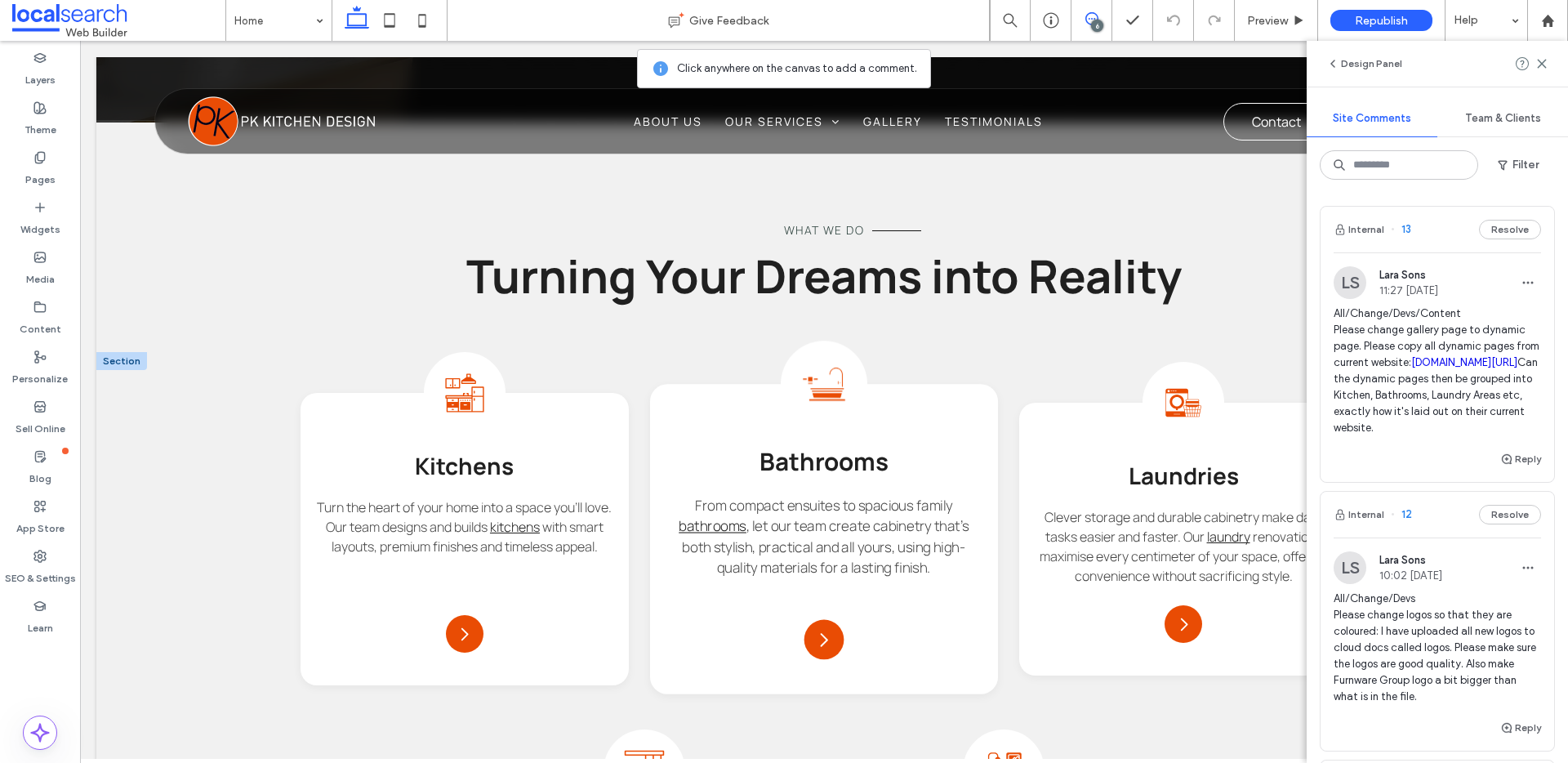
scroll to position [1266, 0]
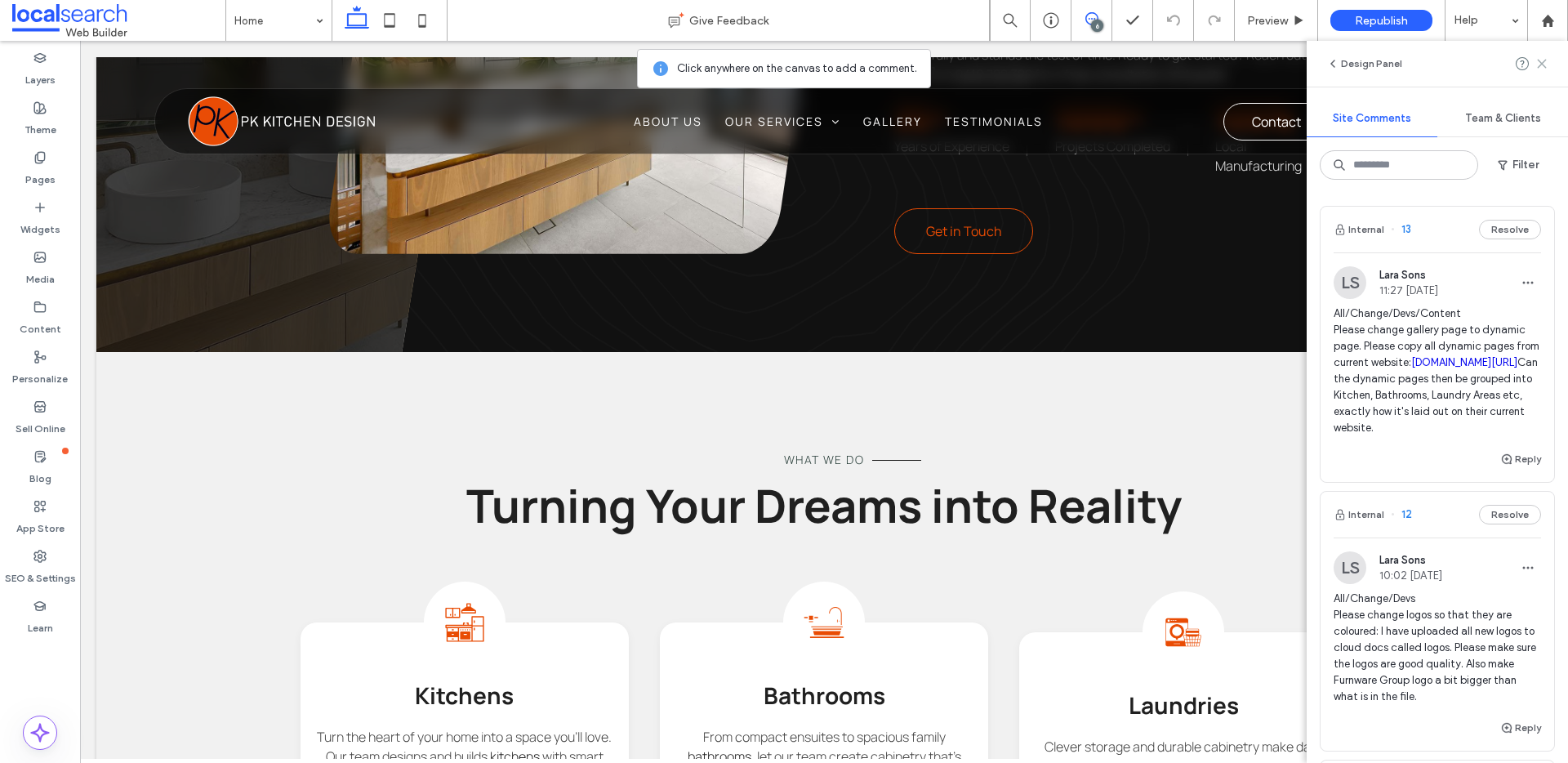
click at [1543, 65] on icon at bounding box center [1542, 64] width 13 height 13
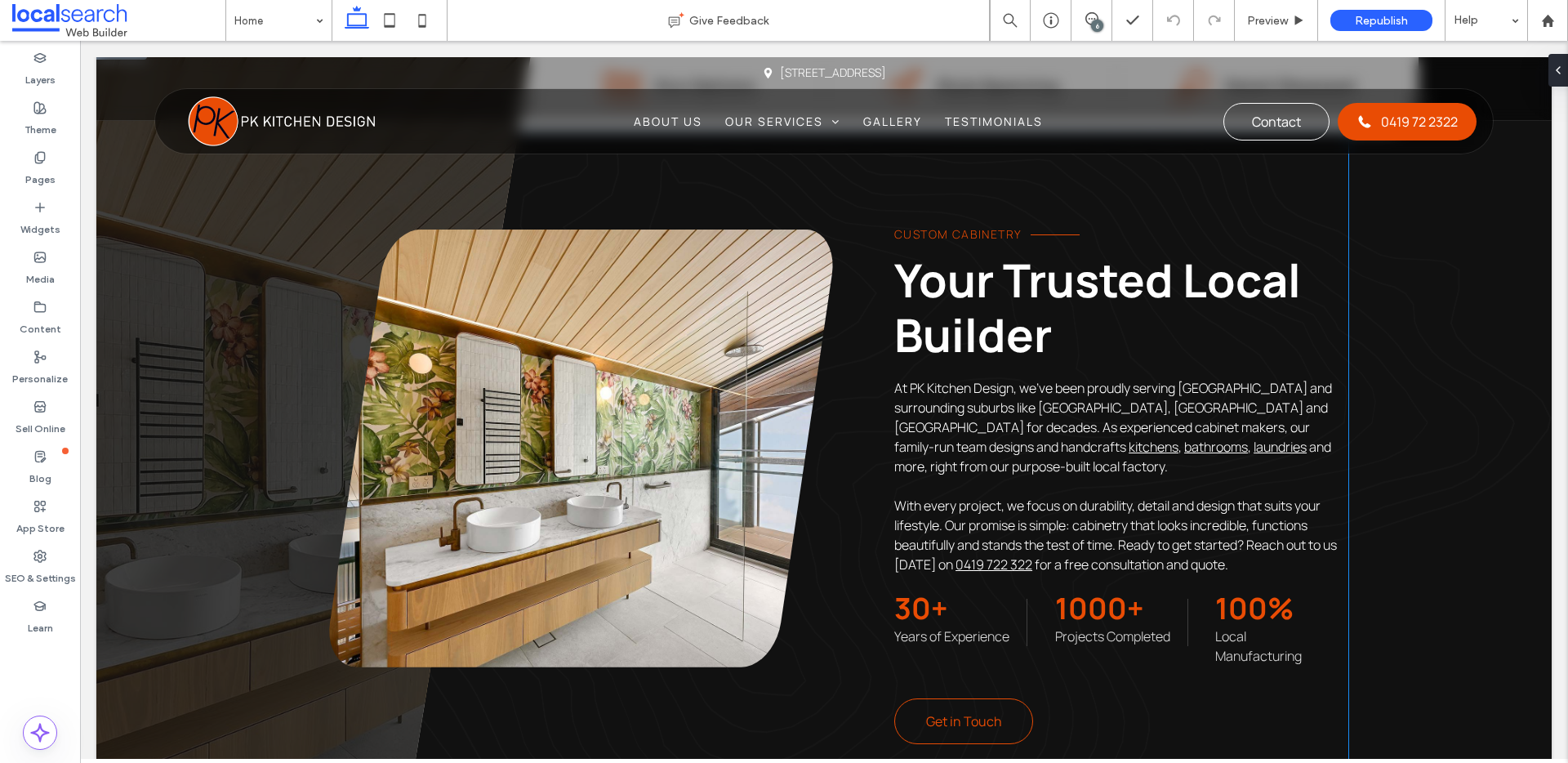
scroll to position [795, 0]
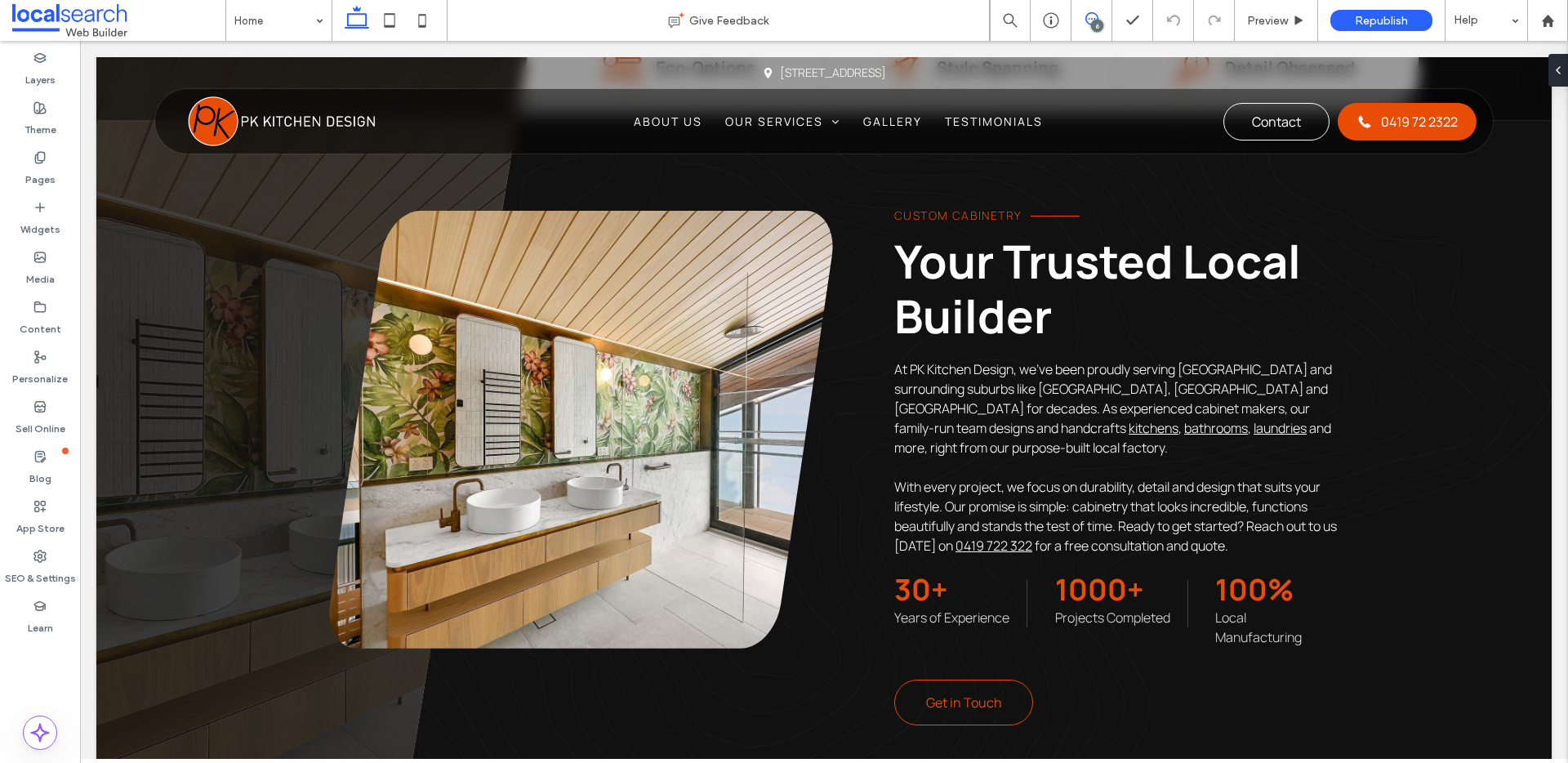
drag, startPoint x: 1096, startPoint y: 17, endPoint x: 1068, endPoint y: 317, distance: 301.3
click at [1096, 17] on icon at bounding box center [1091, 18] width 13 height 13
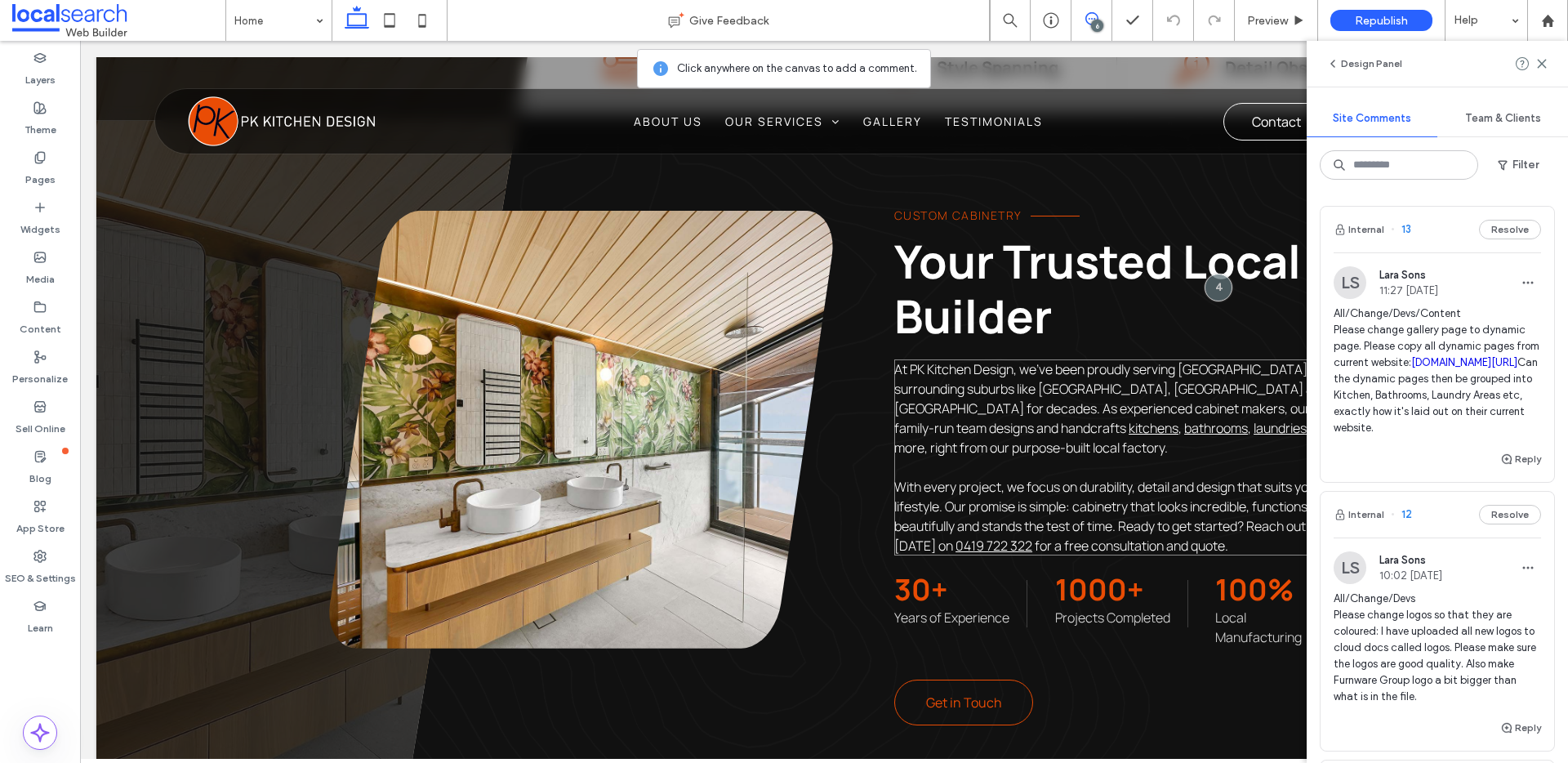
click at [1146, 433] on p "At PK Kitchen Design, we’ve been proudly serving Ipswich and surrounding suburb…" at bounding box center [1120, 409] width 453 height 98
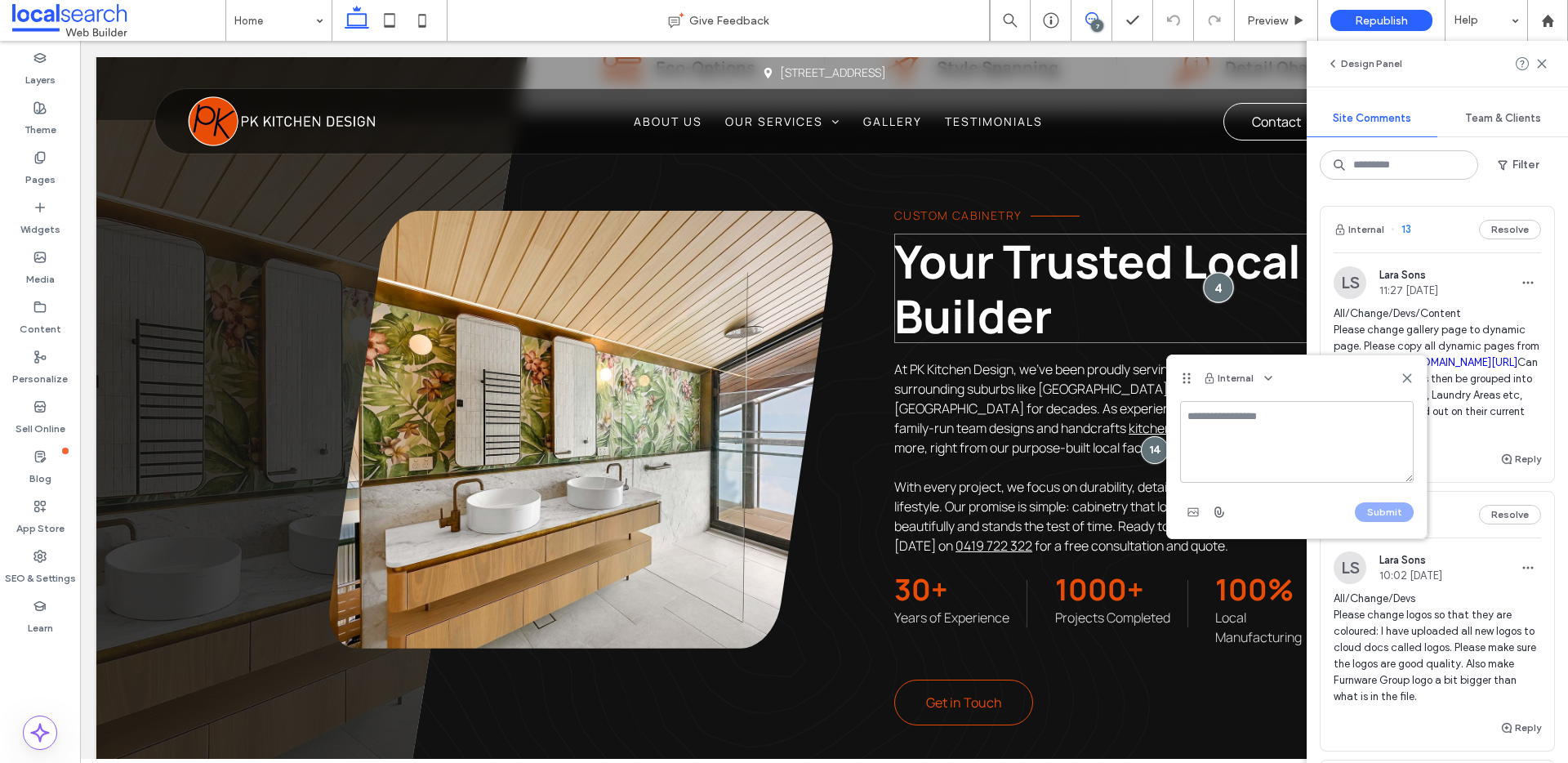
click at [1212, 274] on div at bounding box center [1219, 287] width 30 height 30
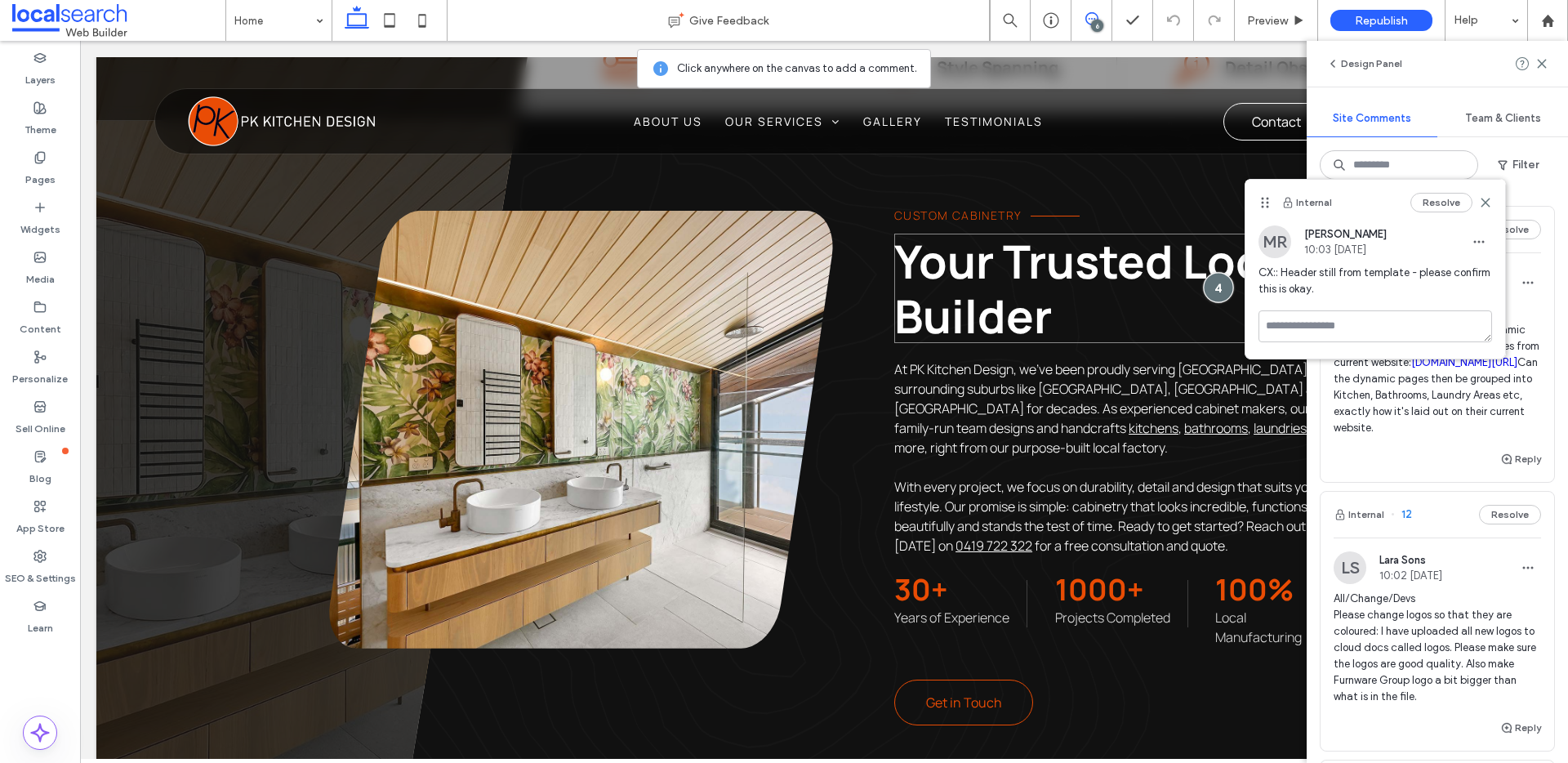
click at [1209, 272] on div at bounding box center [1219, 287] width 30 height 30
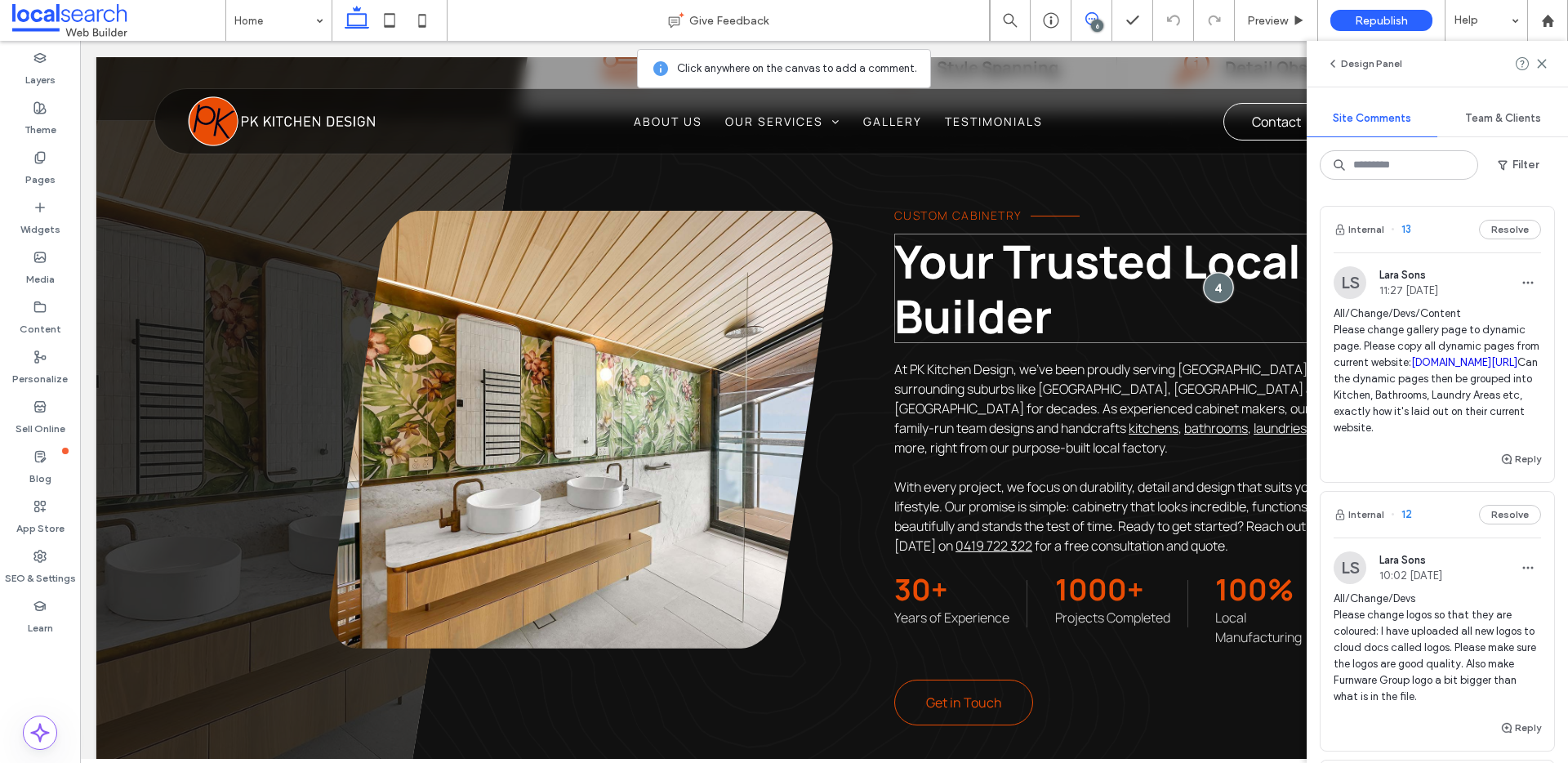
click at [1209, 272] on div at bounding box center [1219, 287] width 30 height 30
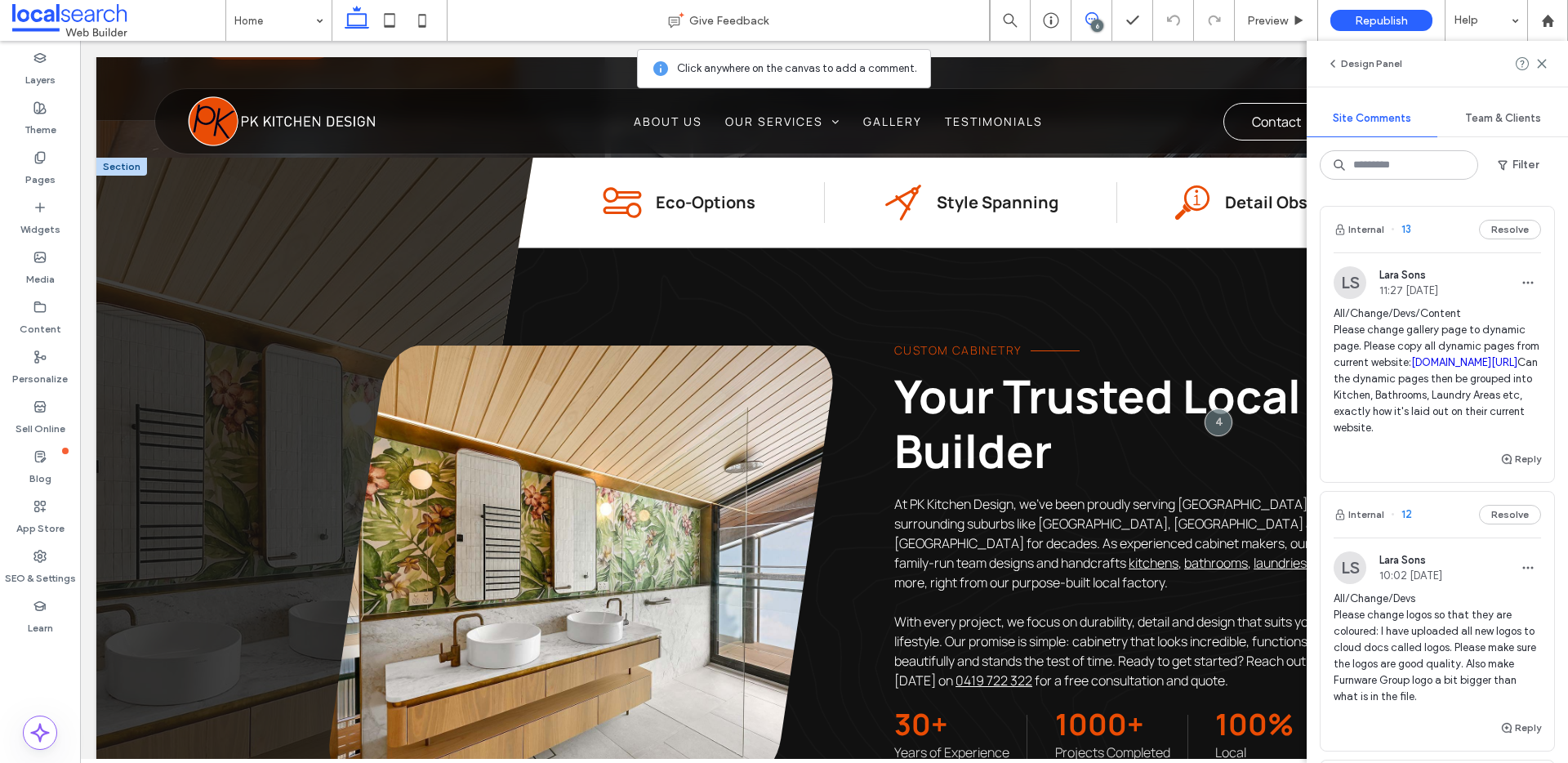
scroll to position [675, 0]
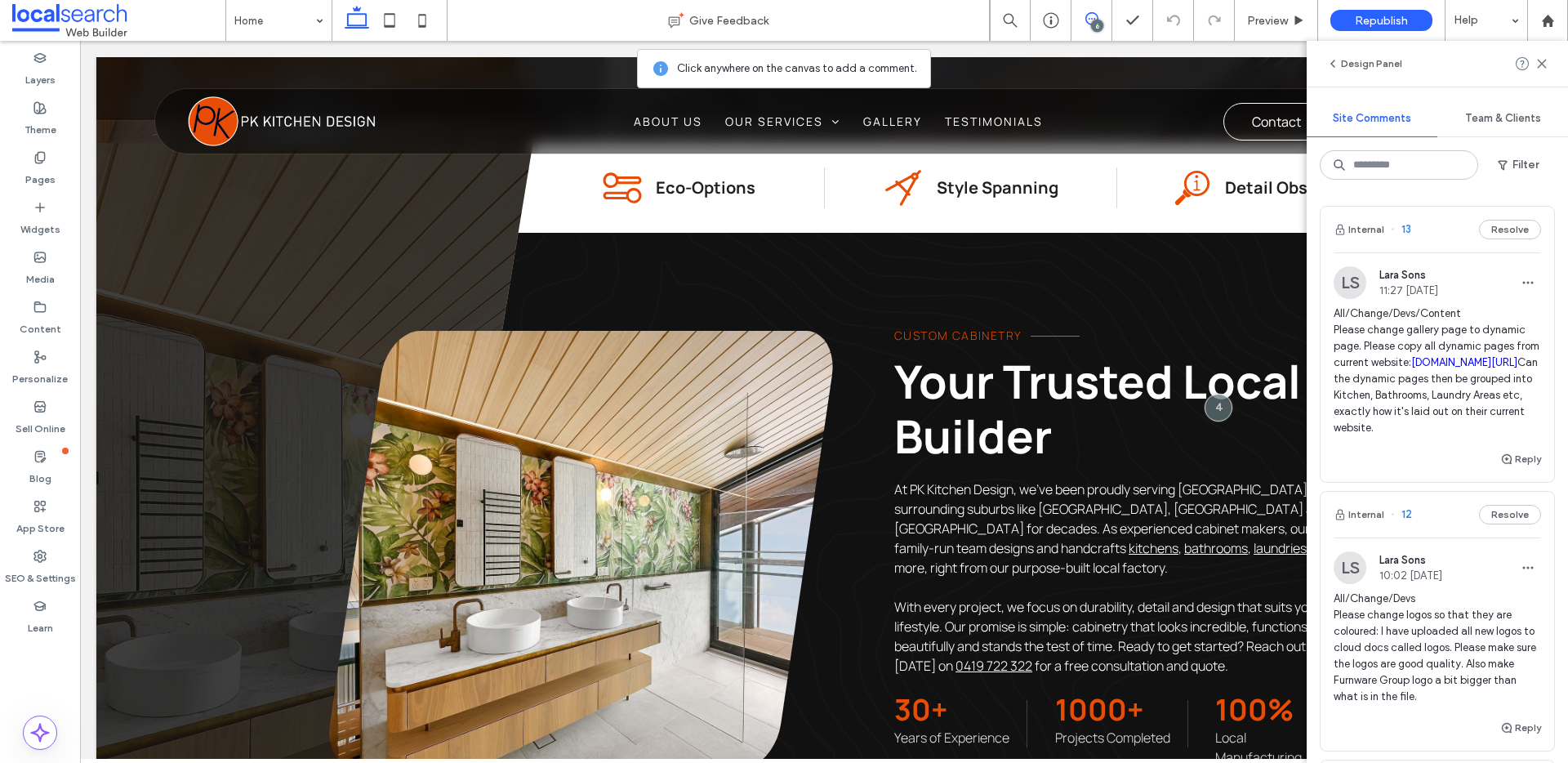
click at [1544, 64] on icon at bounding box center [1542, 64] width 13 height 13
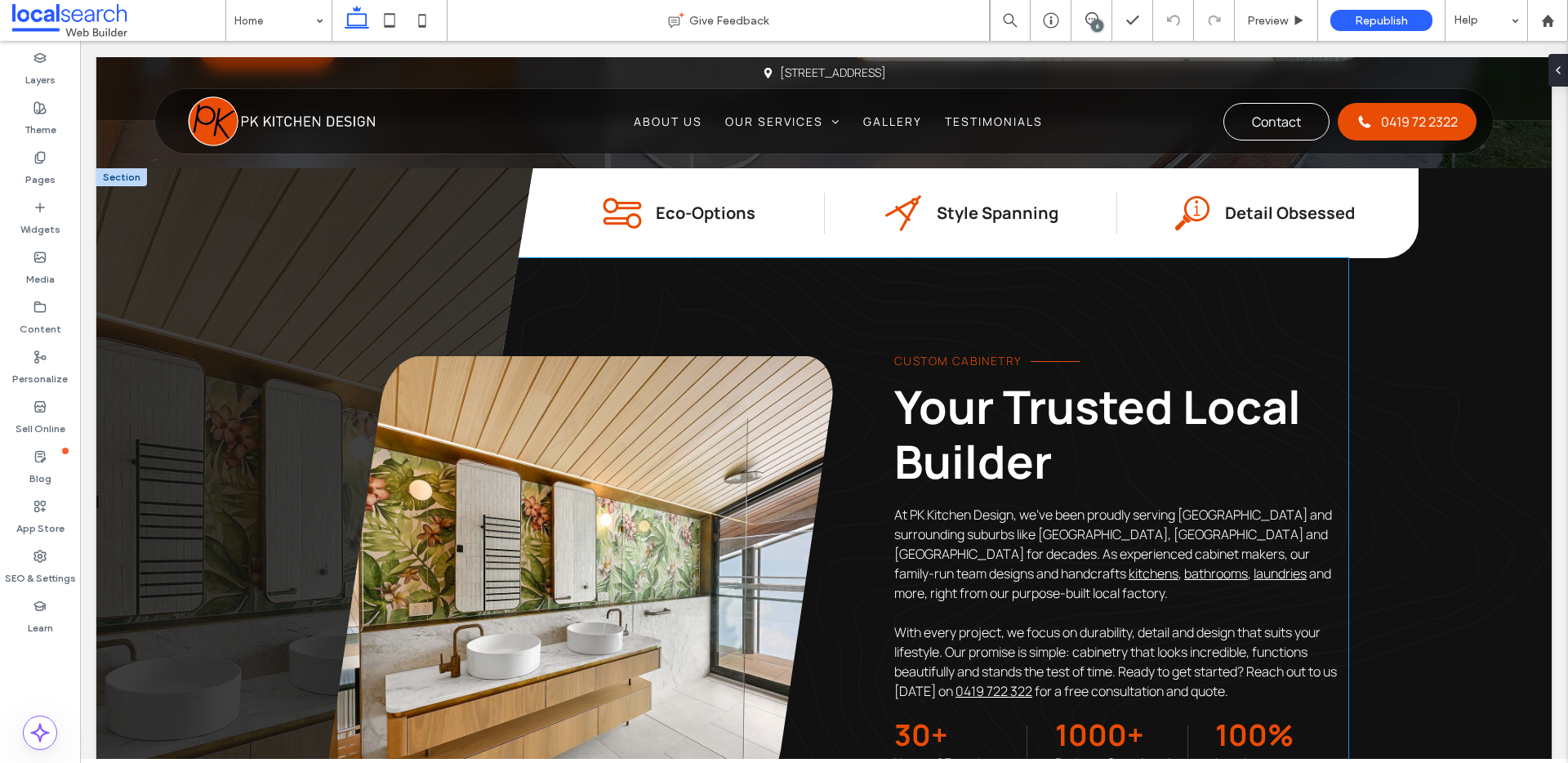
scroll to position [648, 0]
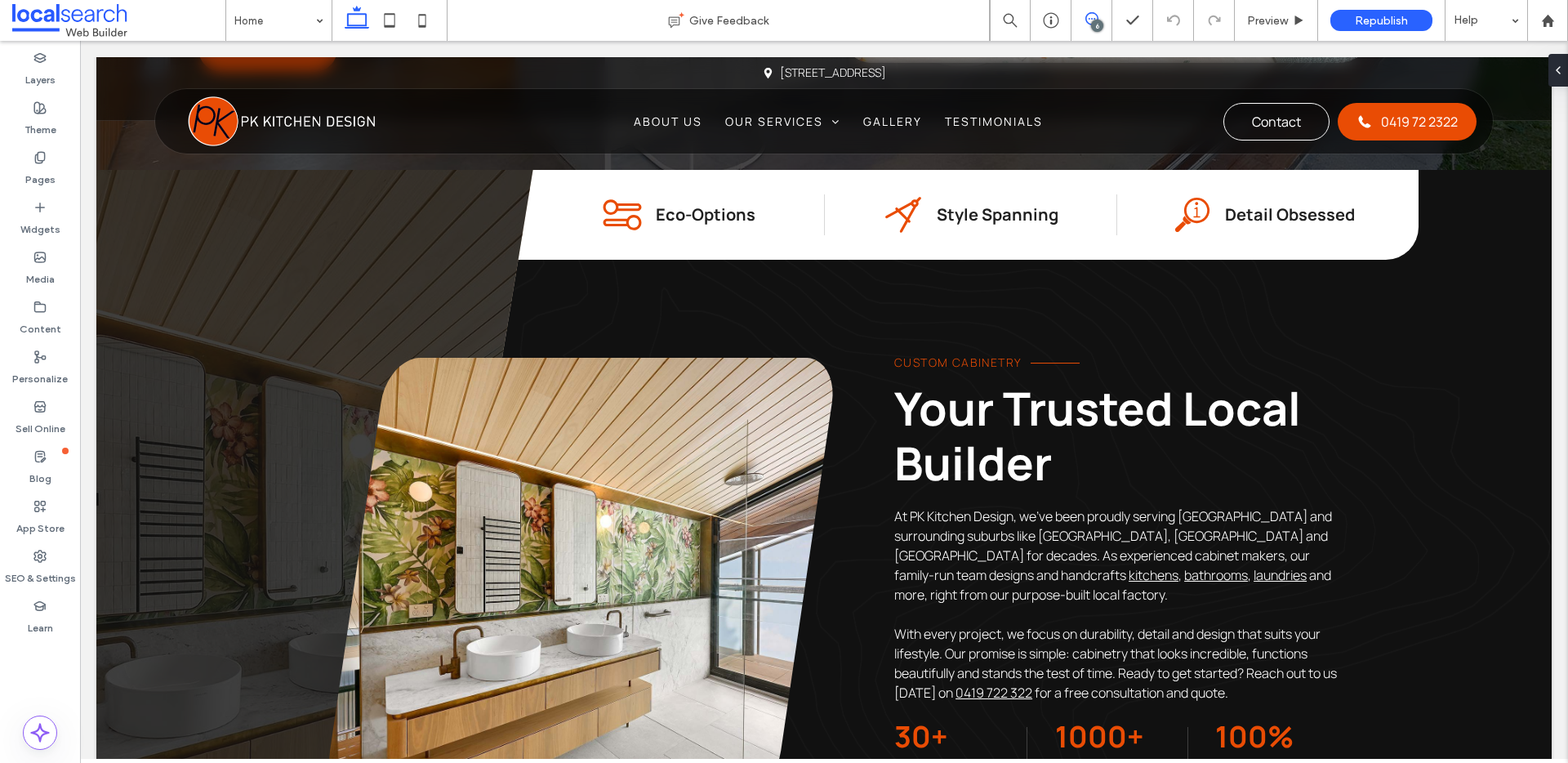
click at [1090, 12] on icon at bounding box center [1091, 18] width 13 height 13
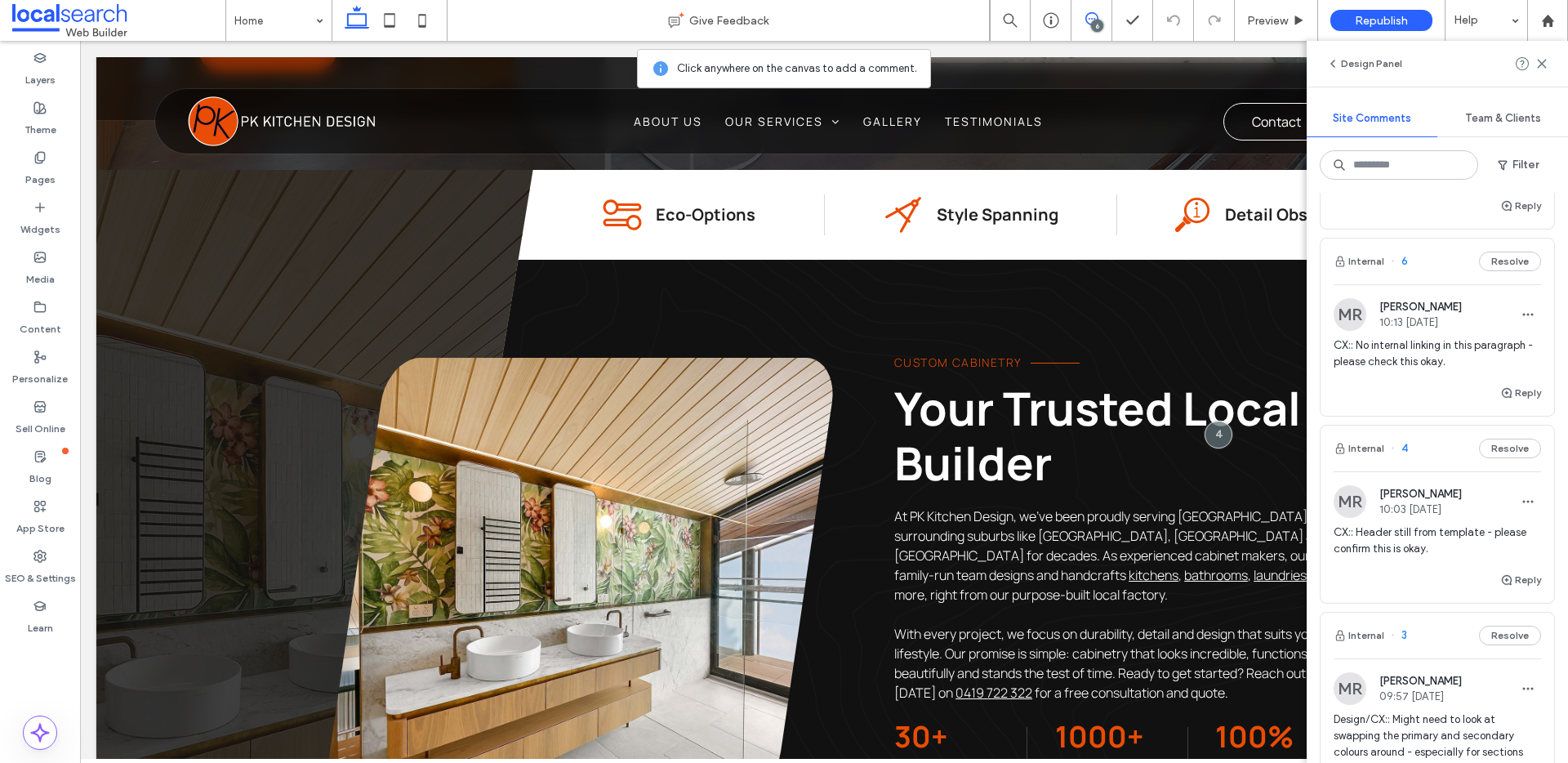
scroll to position [543, 0]
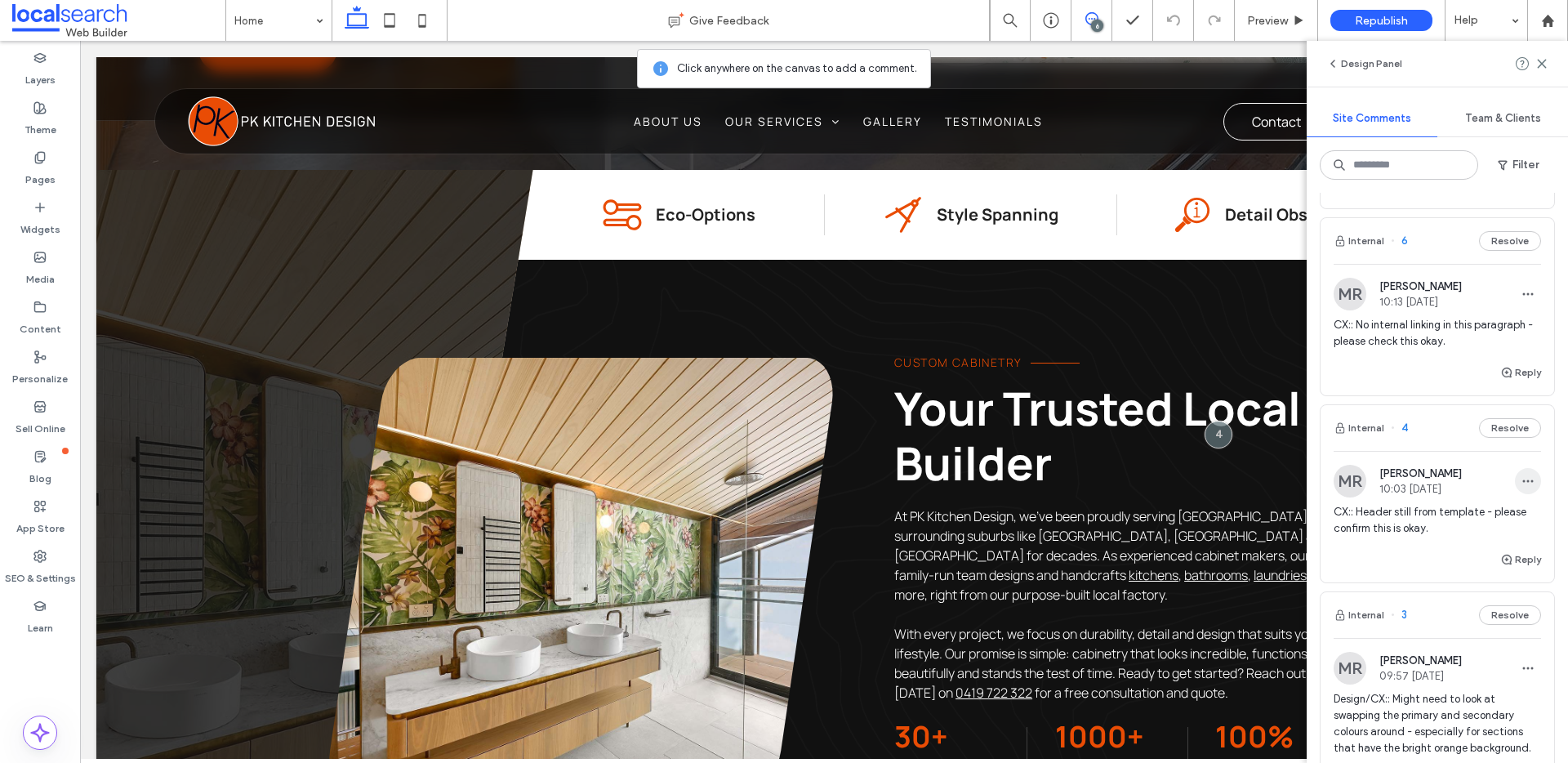
click at [1521, 488] on icon "button" at bounding box center [1527, 481] width 13 height 13
click at [1493, 567] on div "Edit" at bounding box center [1455, 572] width 146 height 31
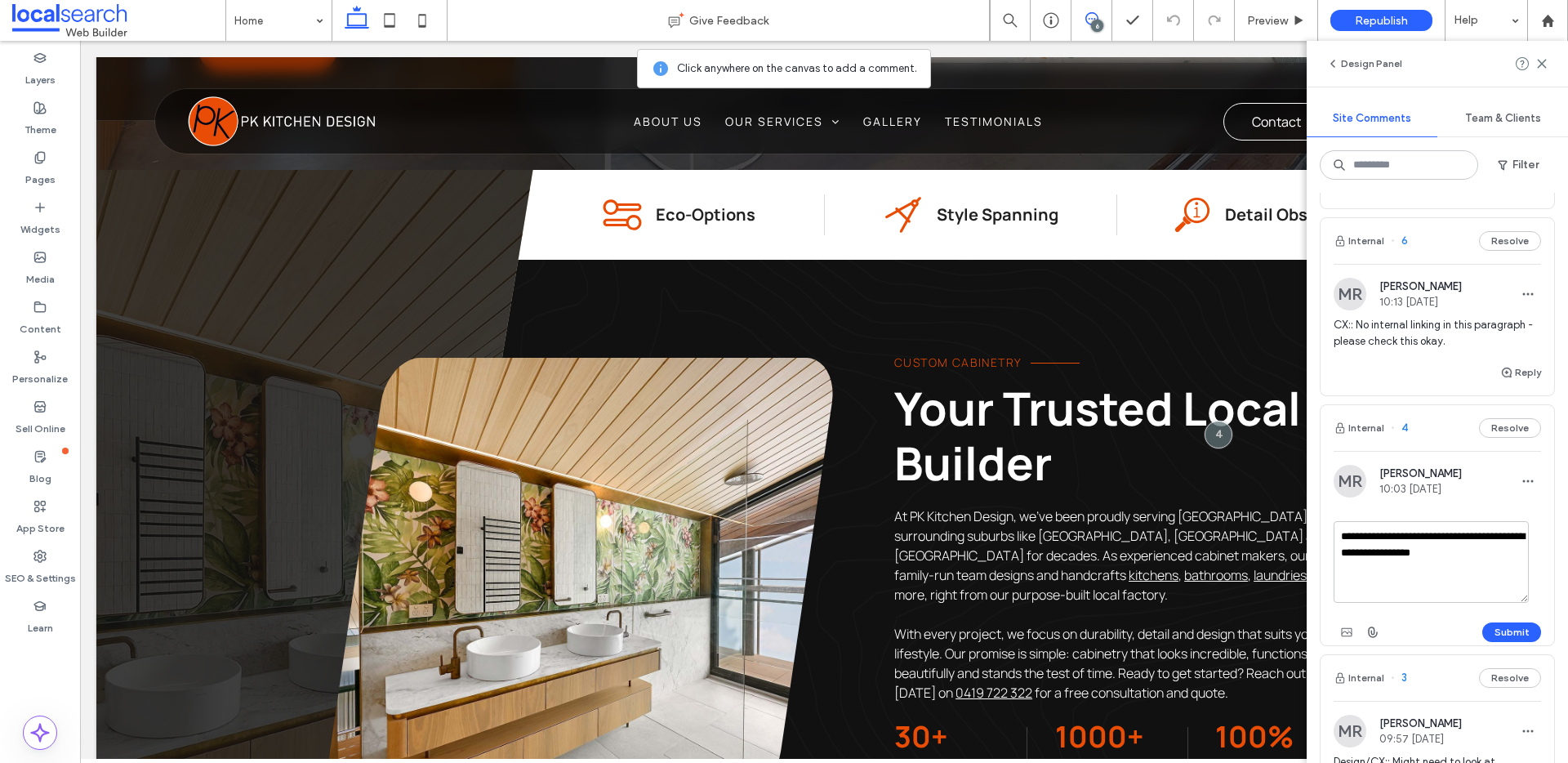
click at [1480, 603] on textarea "**********" at bounding box center [1432, 562] width 196 height 81
click at [1519, 642] on button "Submit" at bounding box center [1511, 632] width 58 height 19
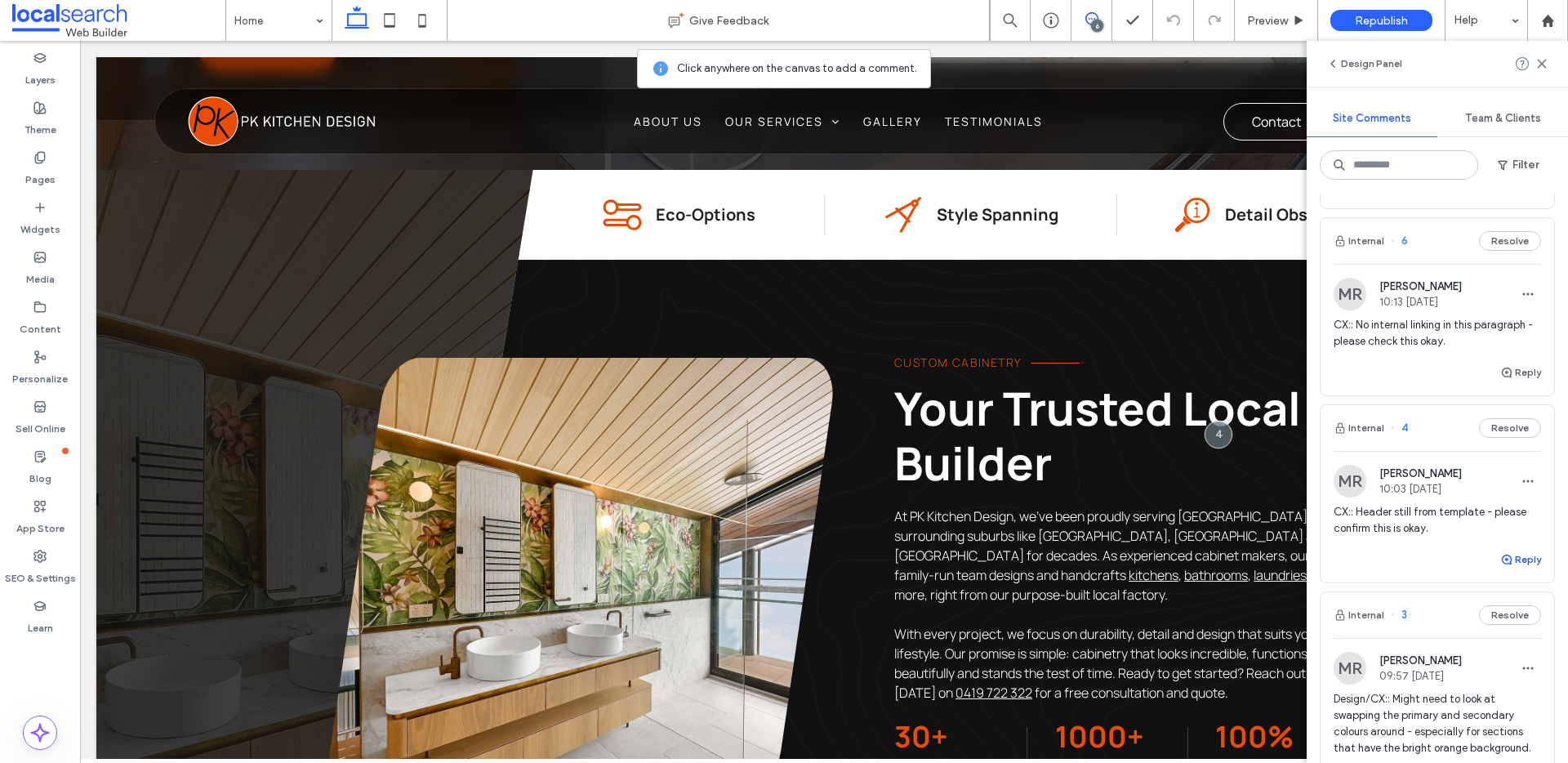
click at [1510, 569] on button "Reply" at bounding box center [1521, 559] width 41 height 19
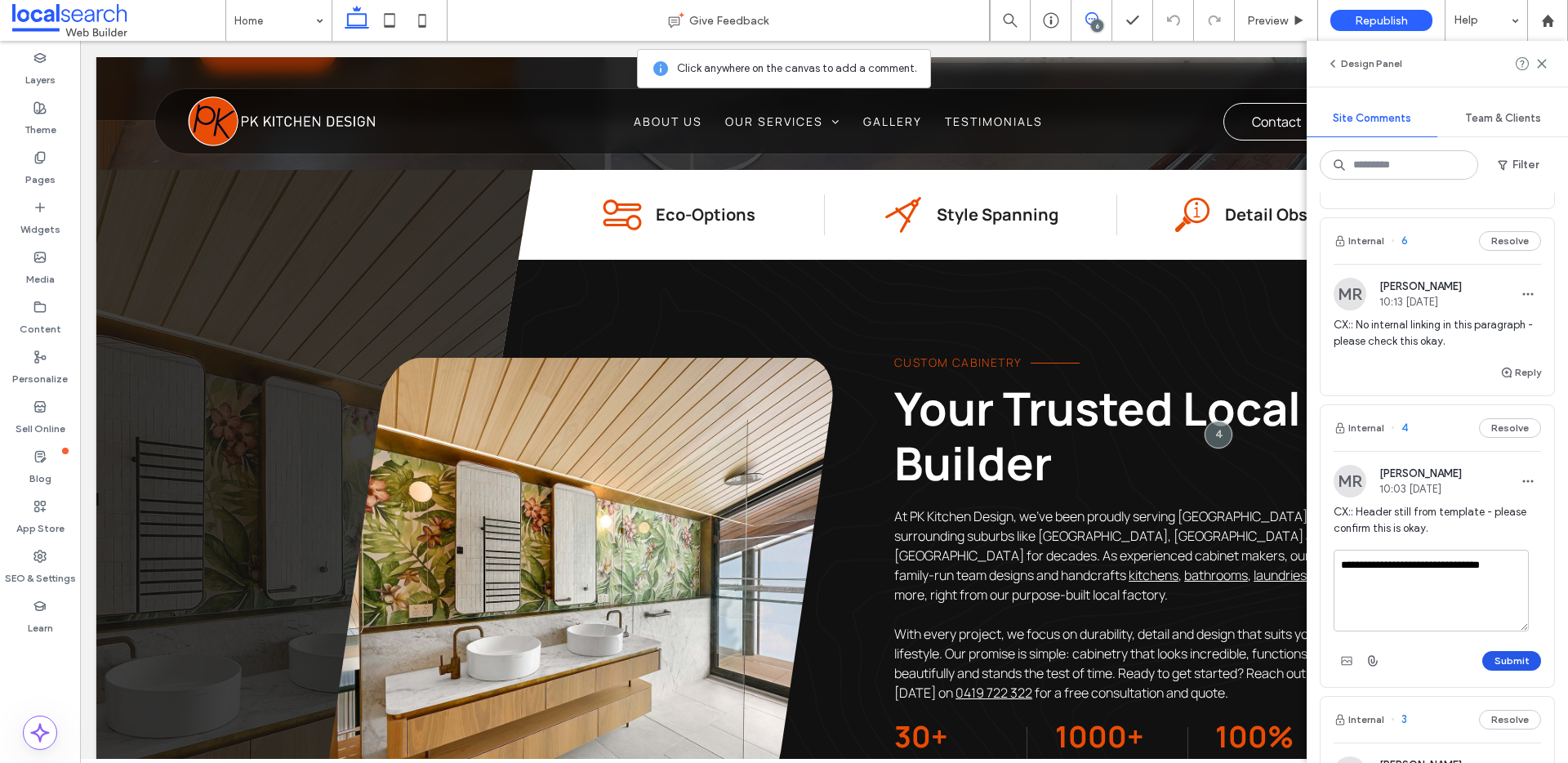
type textarea "**********"
click at [1509, 671] on button "Submit" at bounding box center [1511, 661] width 58 height 19
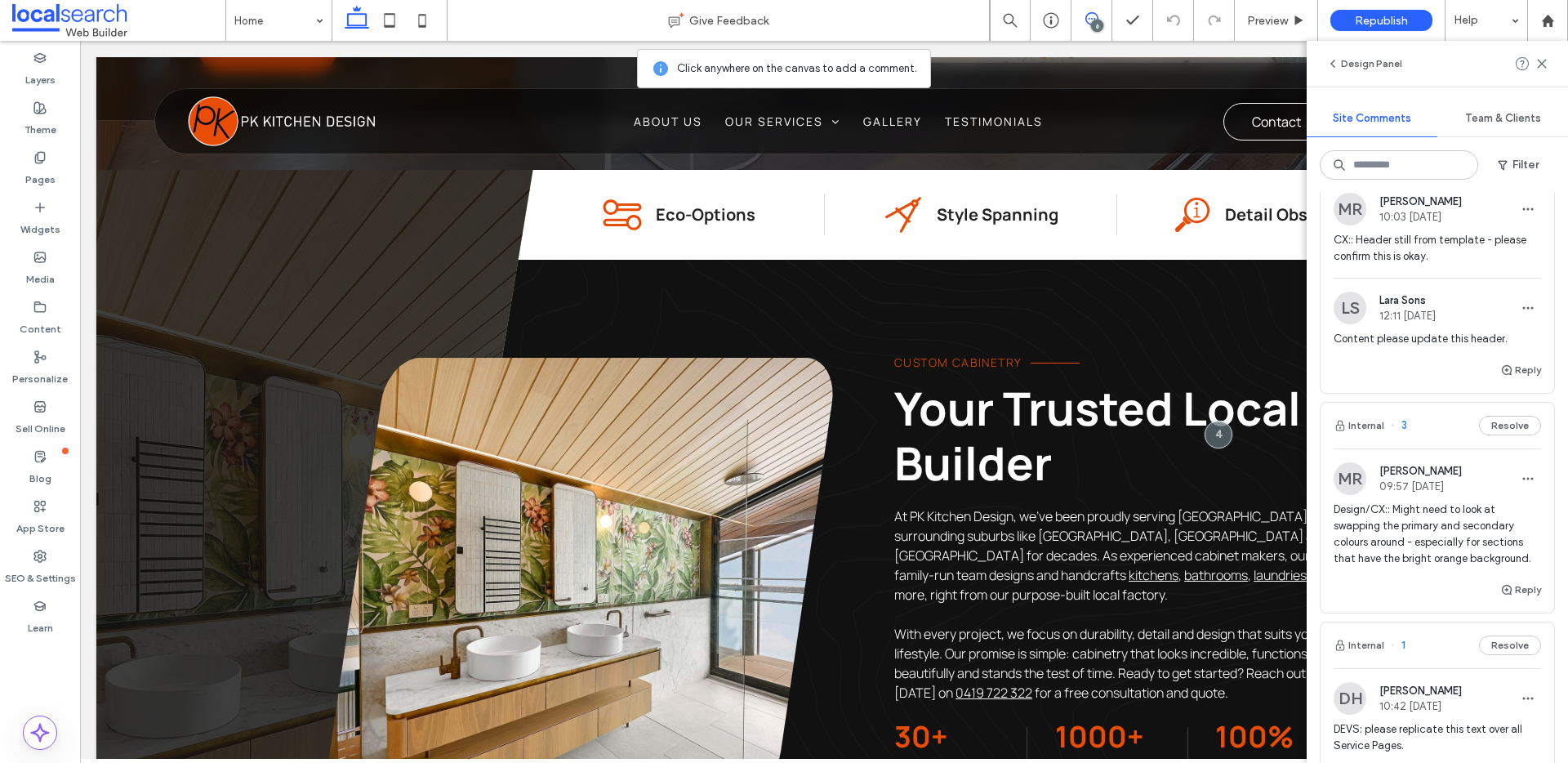
scroll to position [834, 0]
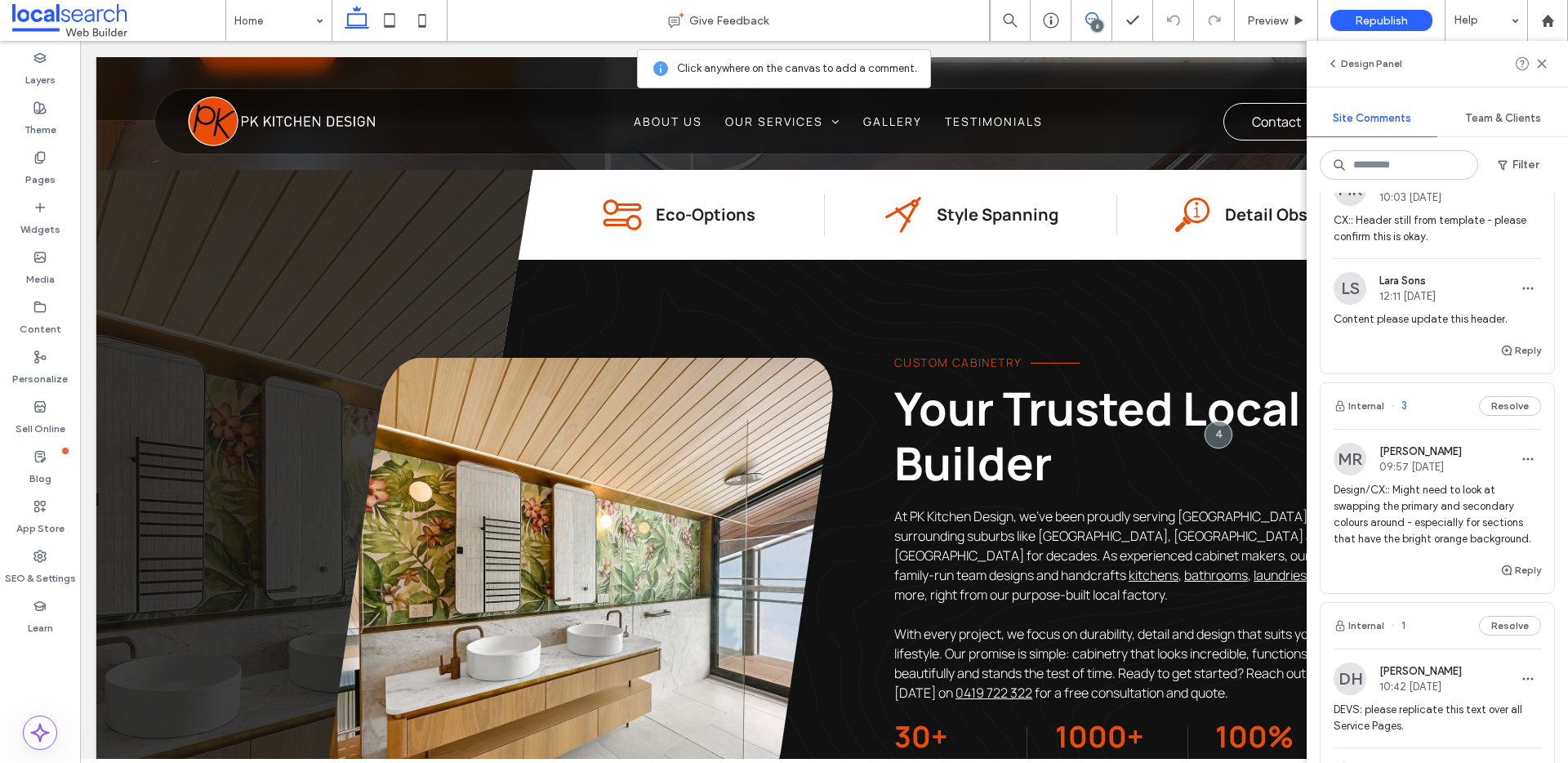
click at [1499, 416] on button "Resolve" at bounding box center [1510, 406] width 62 height 19
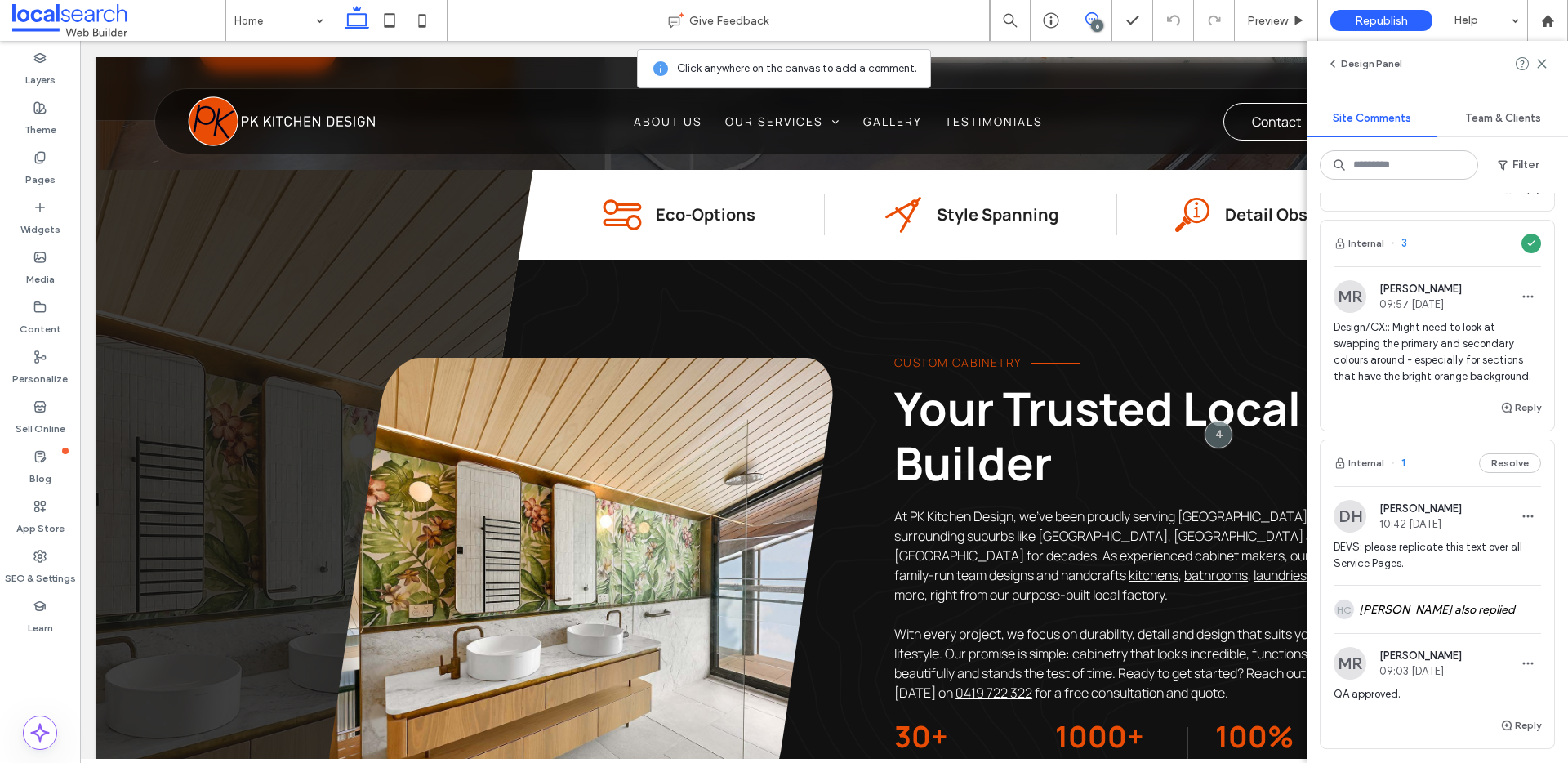
scroll to position [1002, 0]
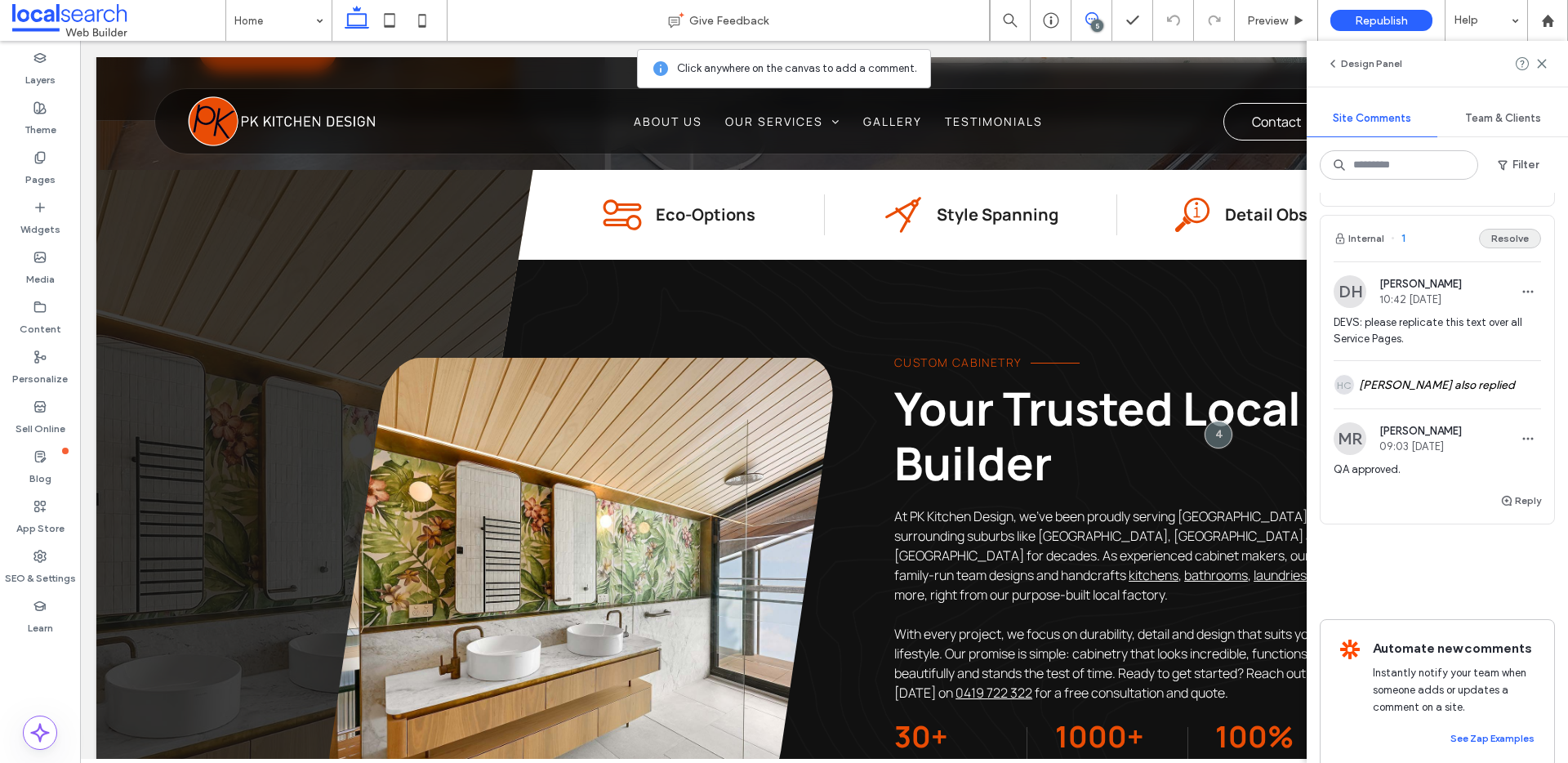
click at [1492, 248] on button "Resolve" at bounding box center [1510, 238] width 62 height 19
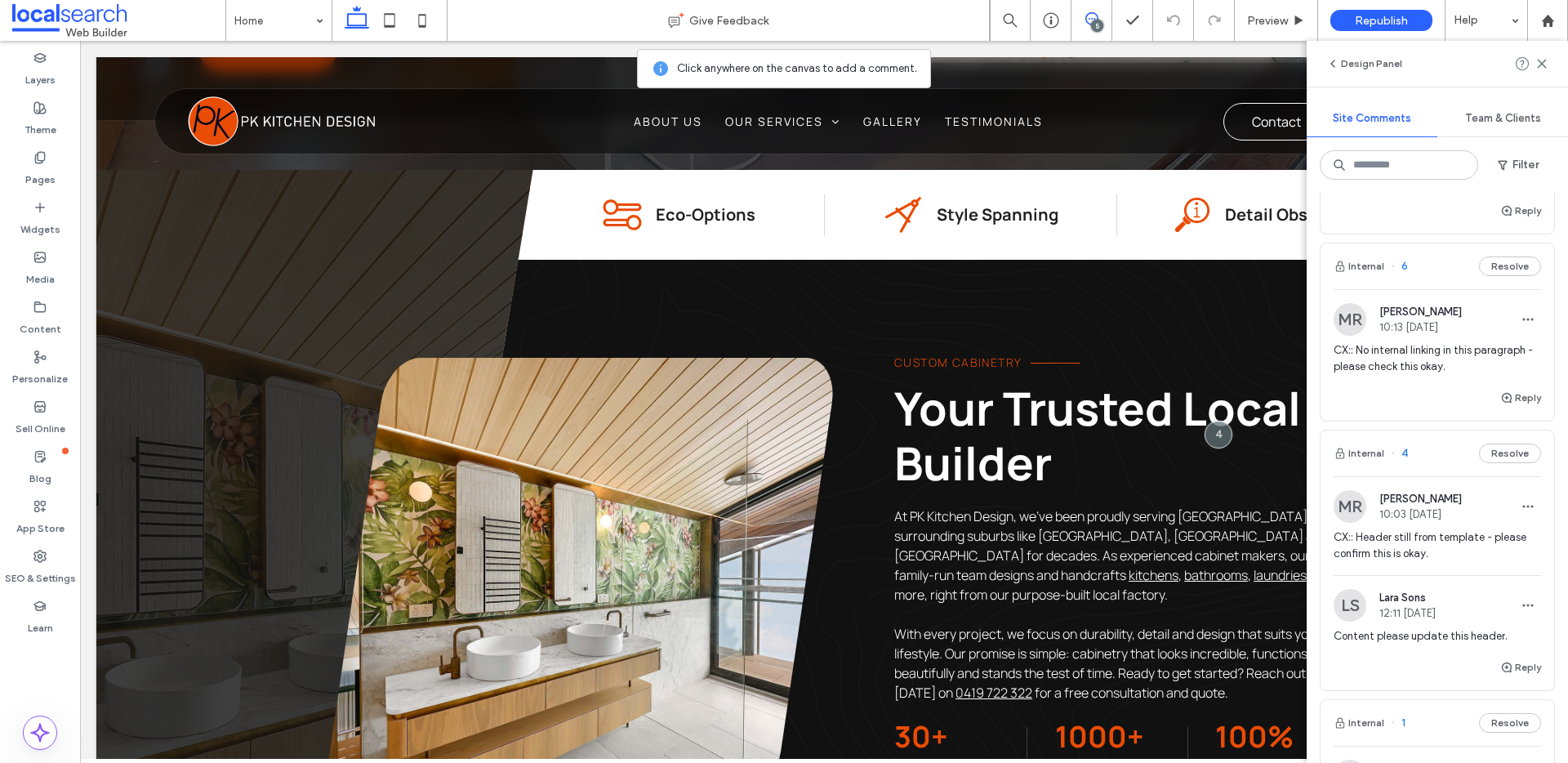
scroll to position [481, 0]
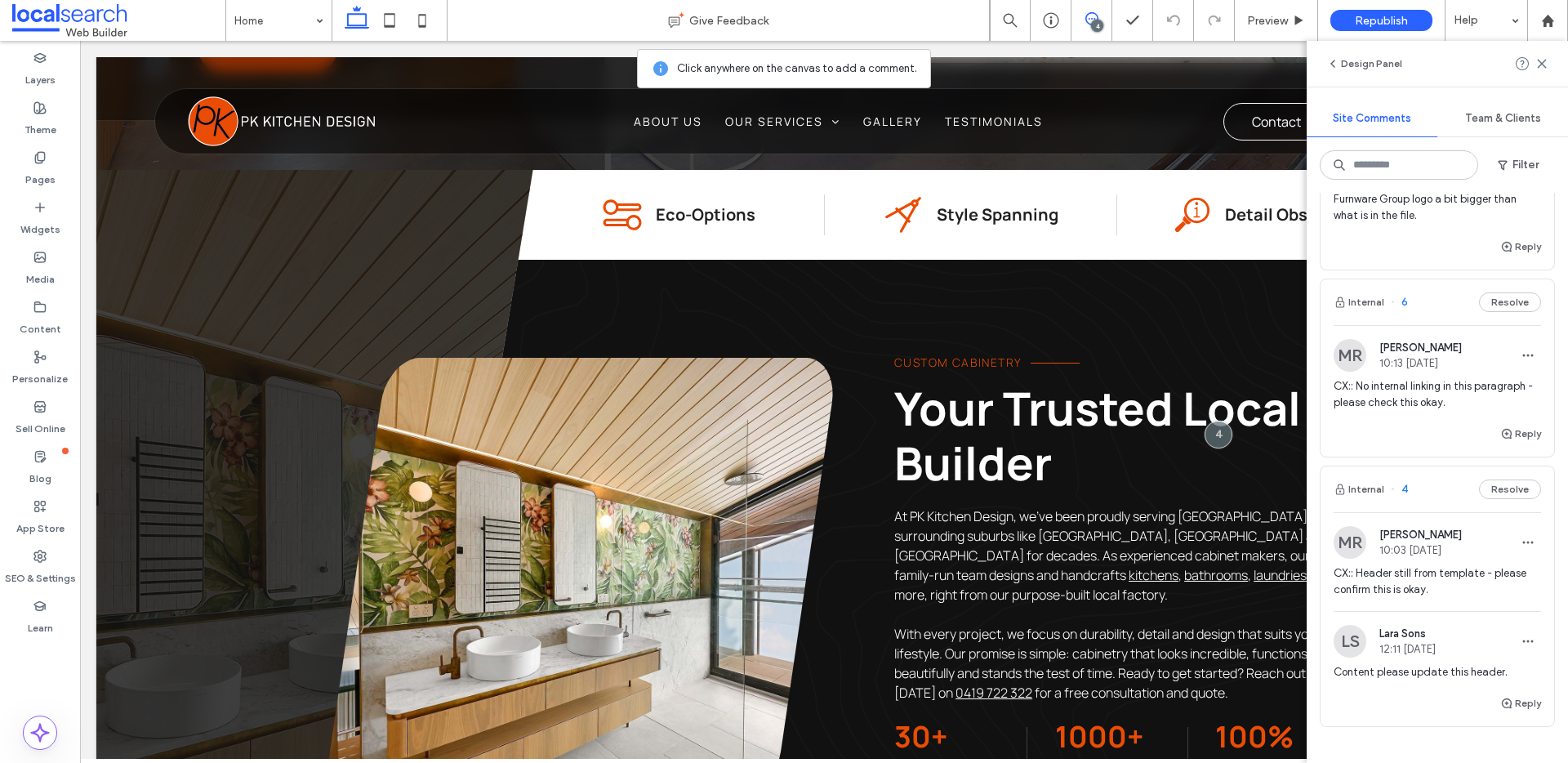
click at [1405, 311] on span "6" at bounding box center [1400, 301] width 17 height 16
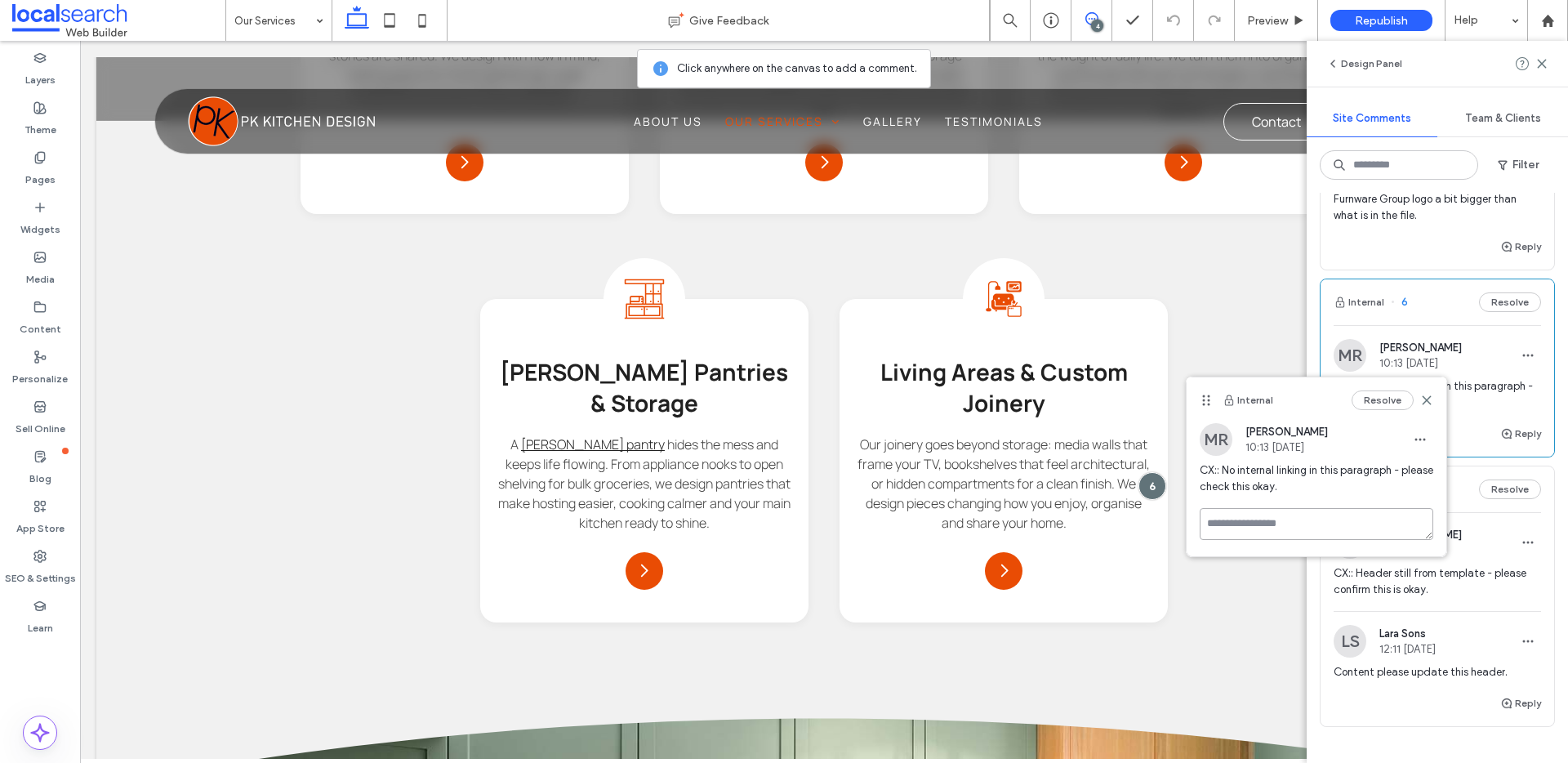
click at [1345, 534] on textarea at bounding box center [1317, 524] width 234 height 32
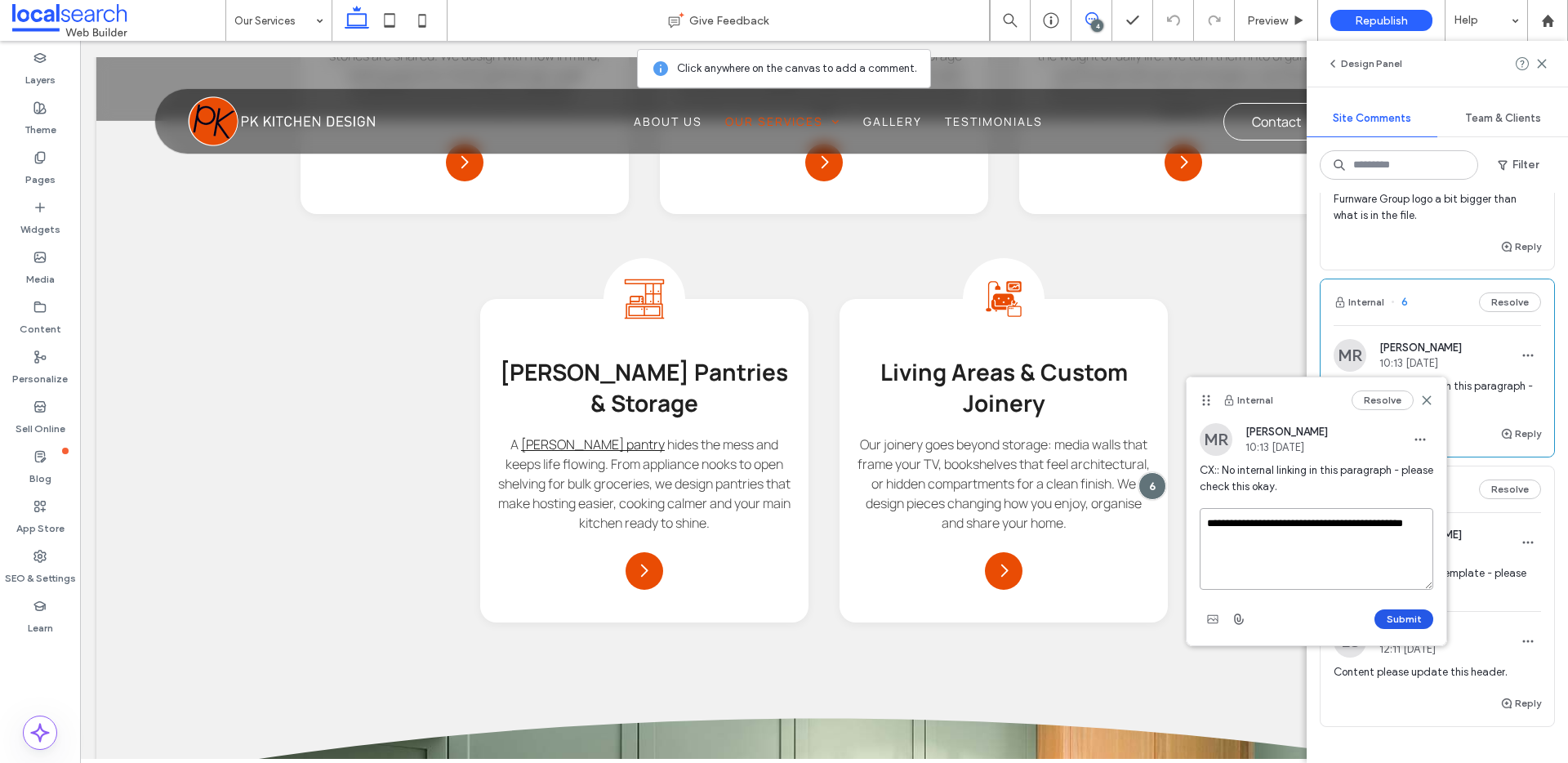
type textarea "**********"
click at [1401, 611] on button "Submit" at bounding box center [1404, 619] width 58 height 19
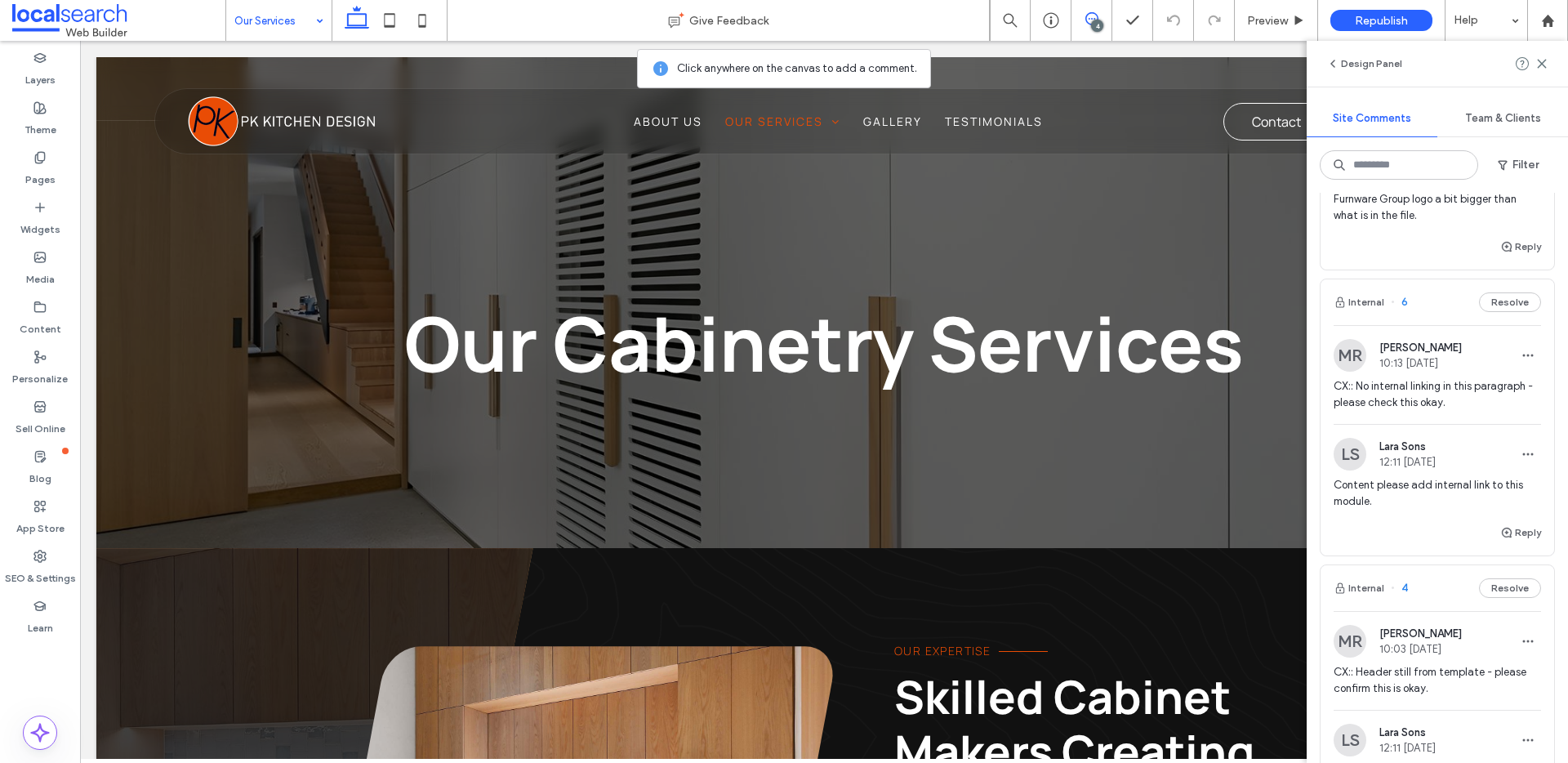
drag, startPoint x: 306, startPoint y: 30, endPoint x: 306, endPoint y: 37, distance: 7.0
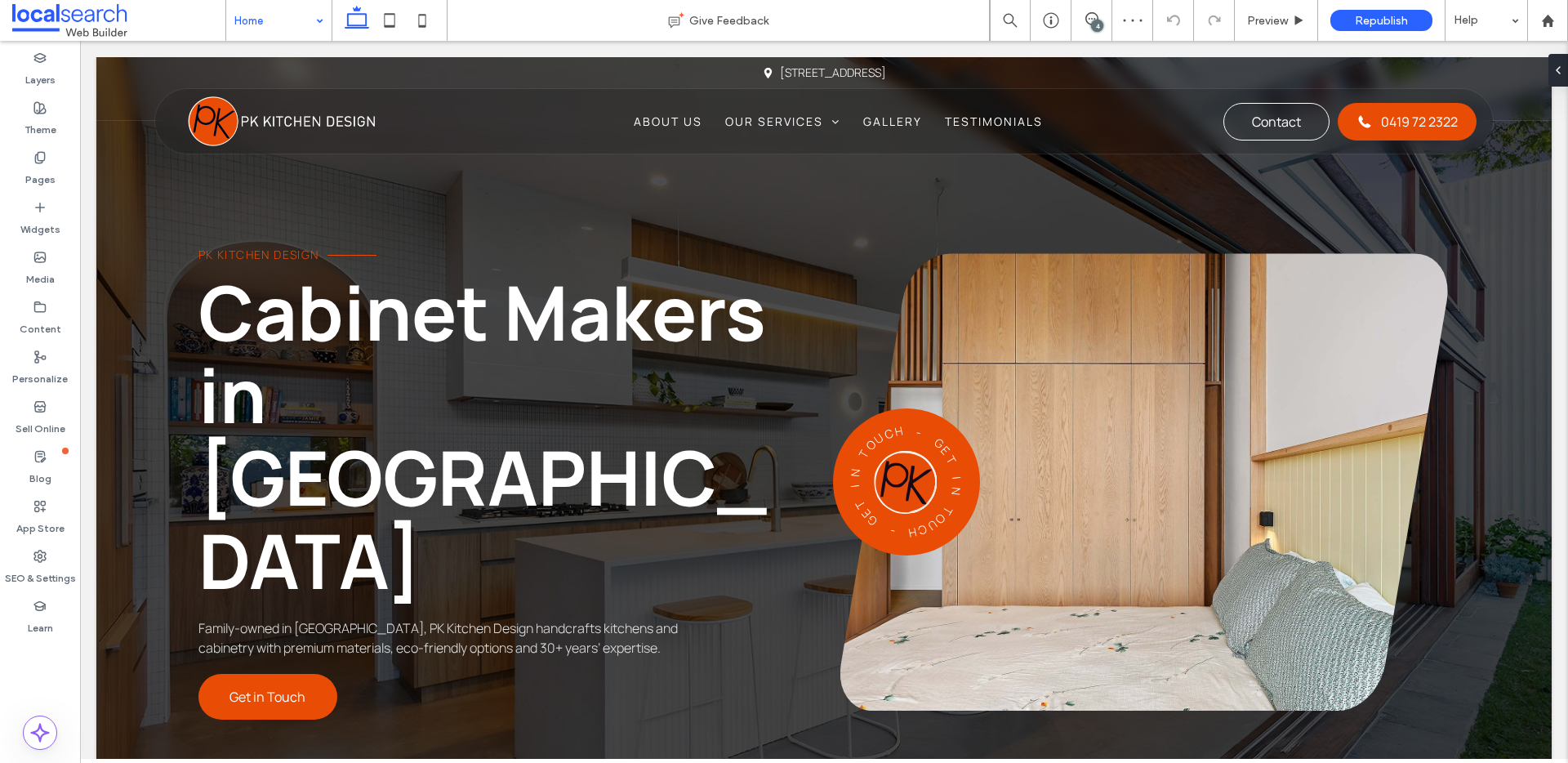
click at [1091, 21] on div "4" at bounding box center [1097, 25] width 12 height 12
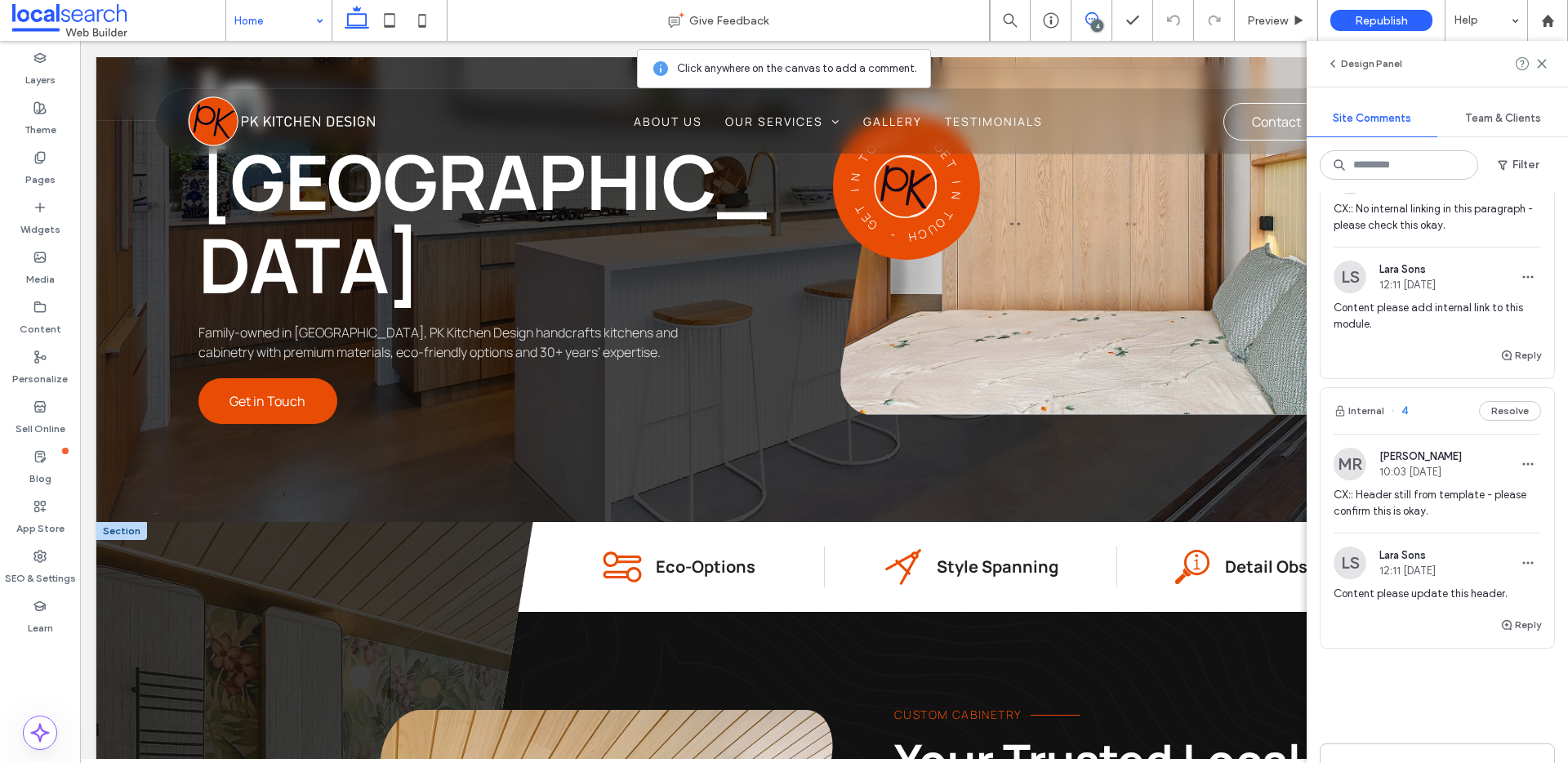
scroll to position [797, 0]
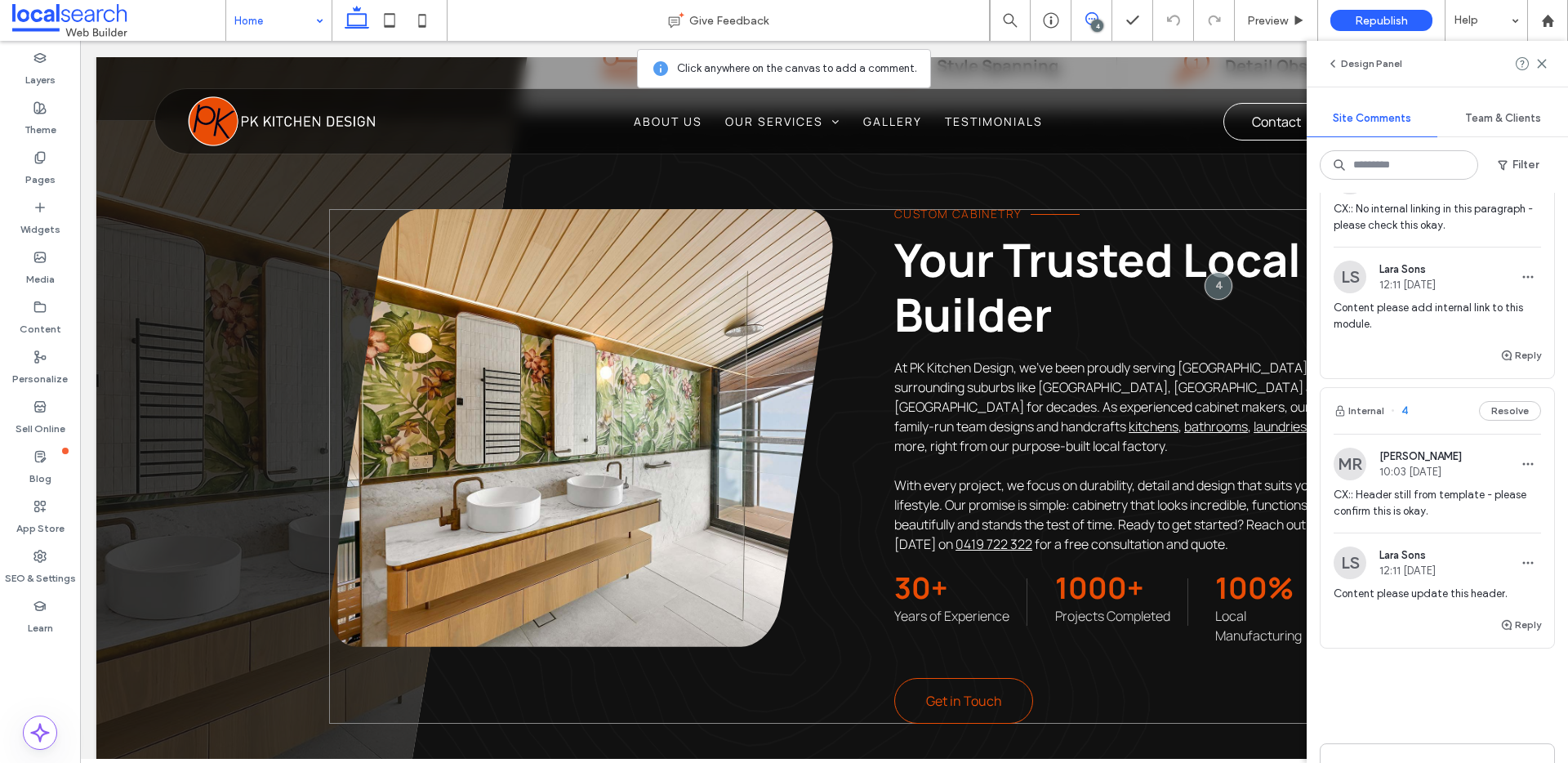
click at [874, 453] on div "Custom Cabinetry Your Trusted Local Builder At PK Kitchen Design, we’ve been pr…" at bounding box center [838, 467] width 1019 height 515
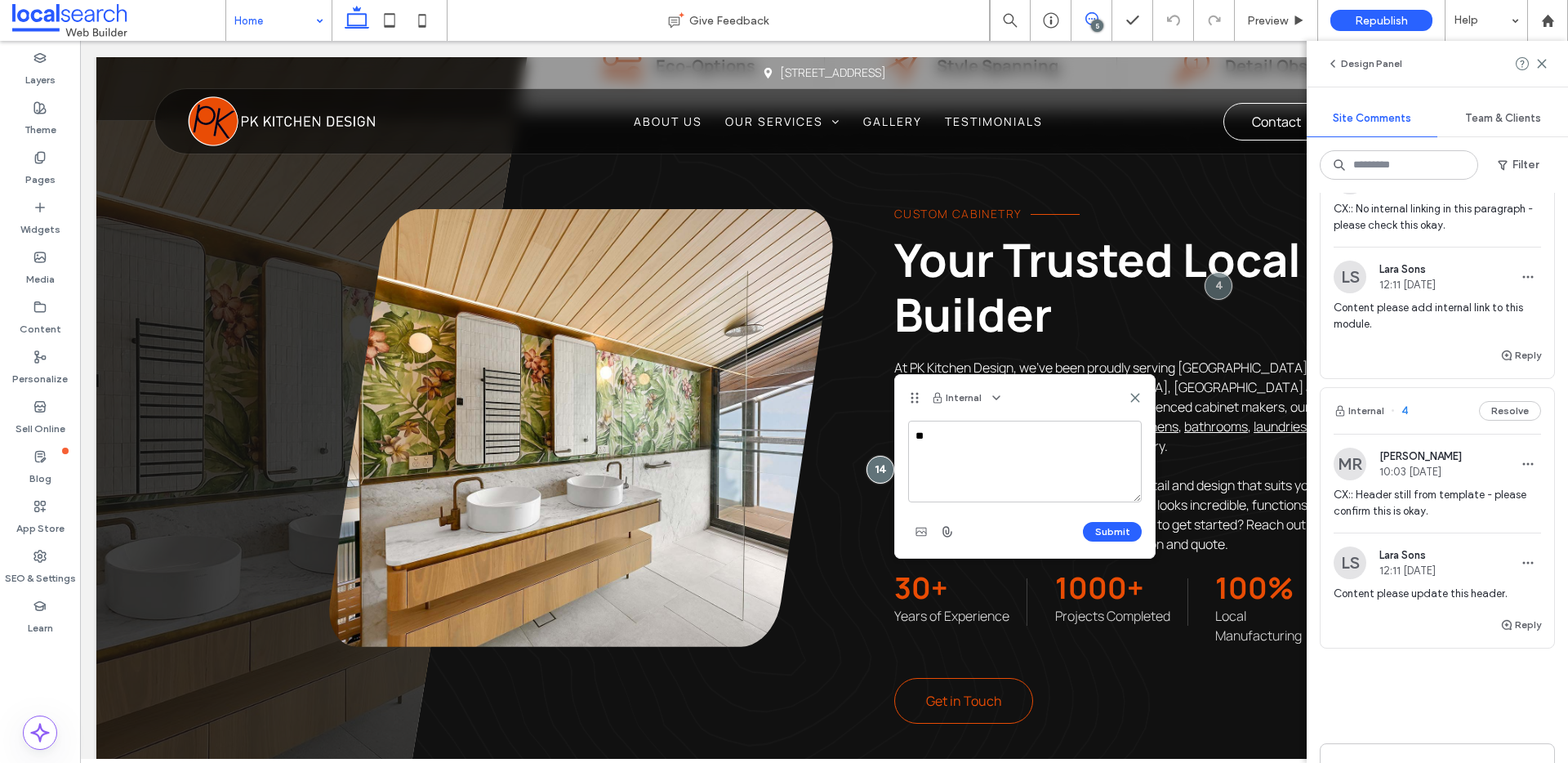
type textarea "*"
drag, startPoint x: 995, startPoint y: 495, endPoint x: 914, endPoint y: 429, distance: 104.5
click at [914, 429] on textarea "**********" at bounding box center [1025, 462] width 234 height 81
click at [1057, 489] on textarea "**********" at bounding box center [1025, 462] width 234 height 81
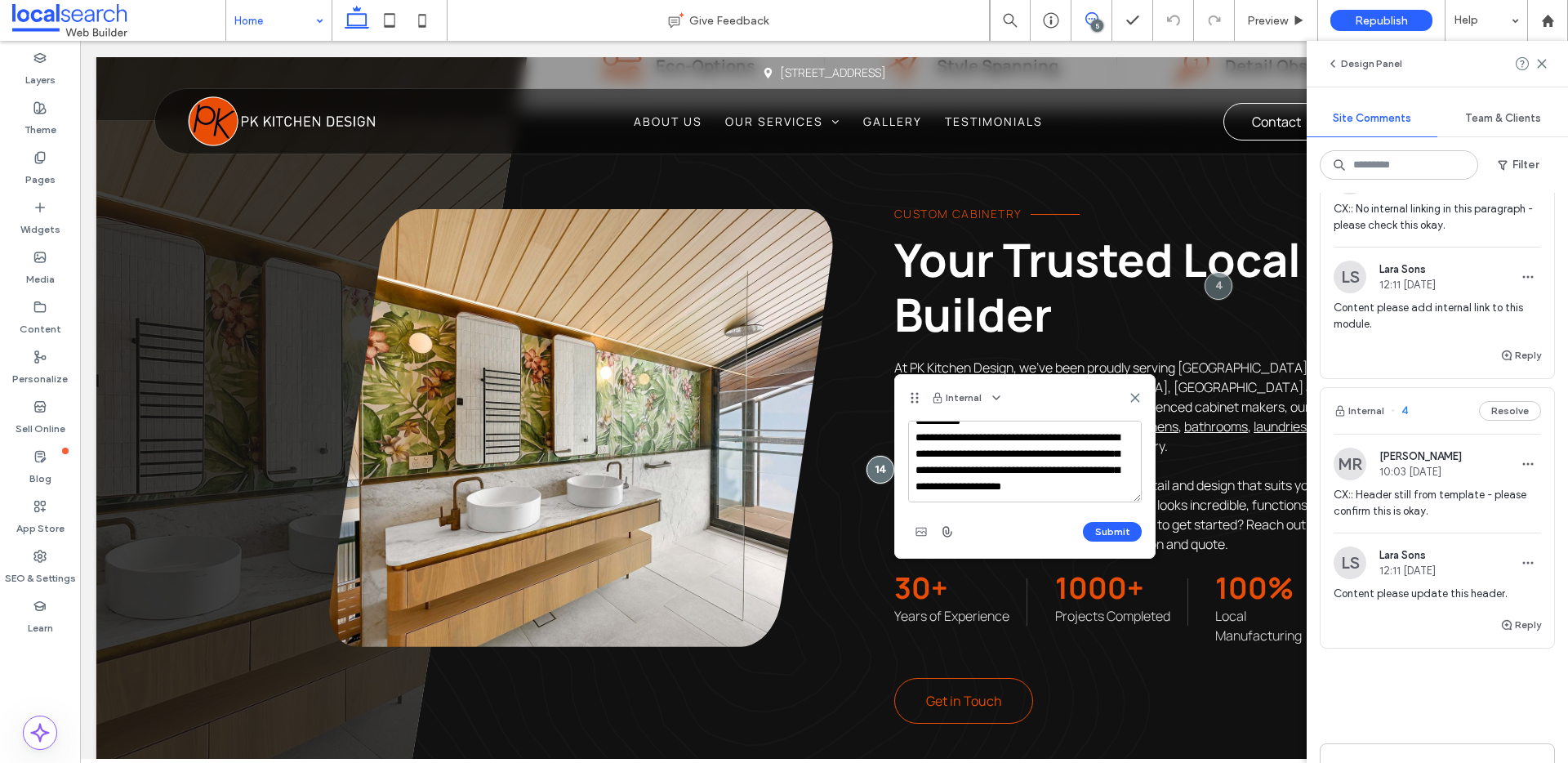
scroll to position [31, 0]
drag, startPoint x: 920, startPoint y: 486, endPoint x: 955, endPoint y: 494, distance: 35.9
click at [920, 486] on textarea "**********" at bounding box center [1025, 462] width 234 height 81
click at [1010, 495] on textarea "**********" at bounding box center [1025, 462] width 234 height 81
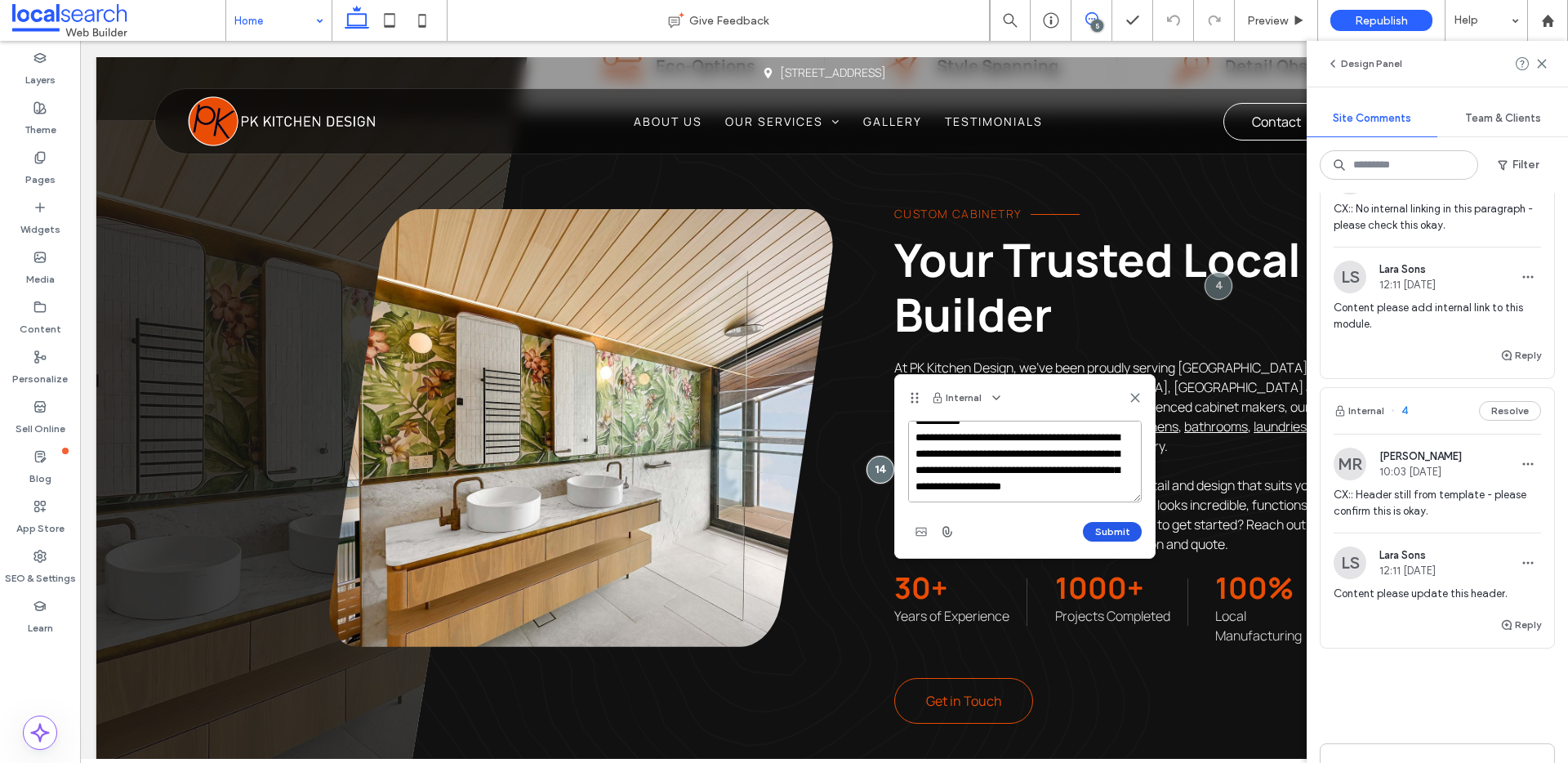
type textarea "**********"
click at [1102, 533] on button "Submit" at bounding box center [1112, 532] width 58 height 19
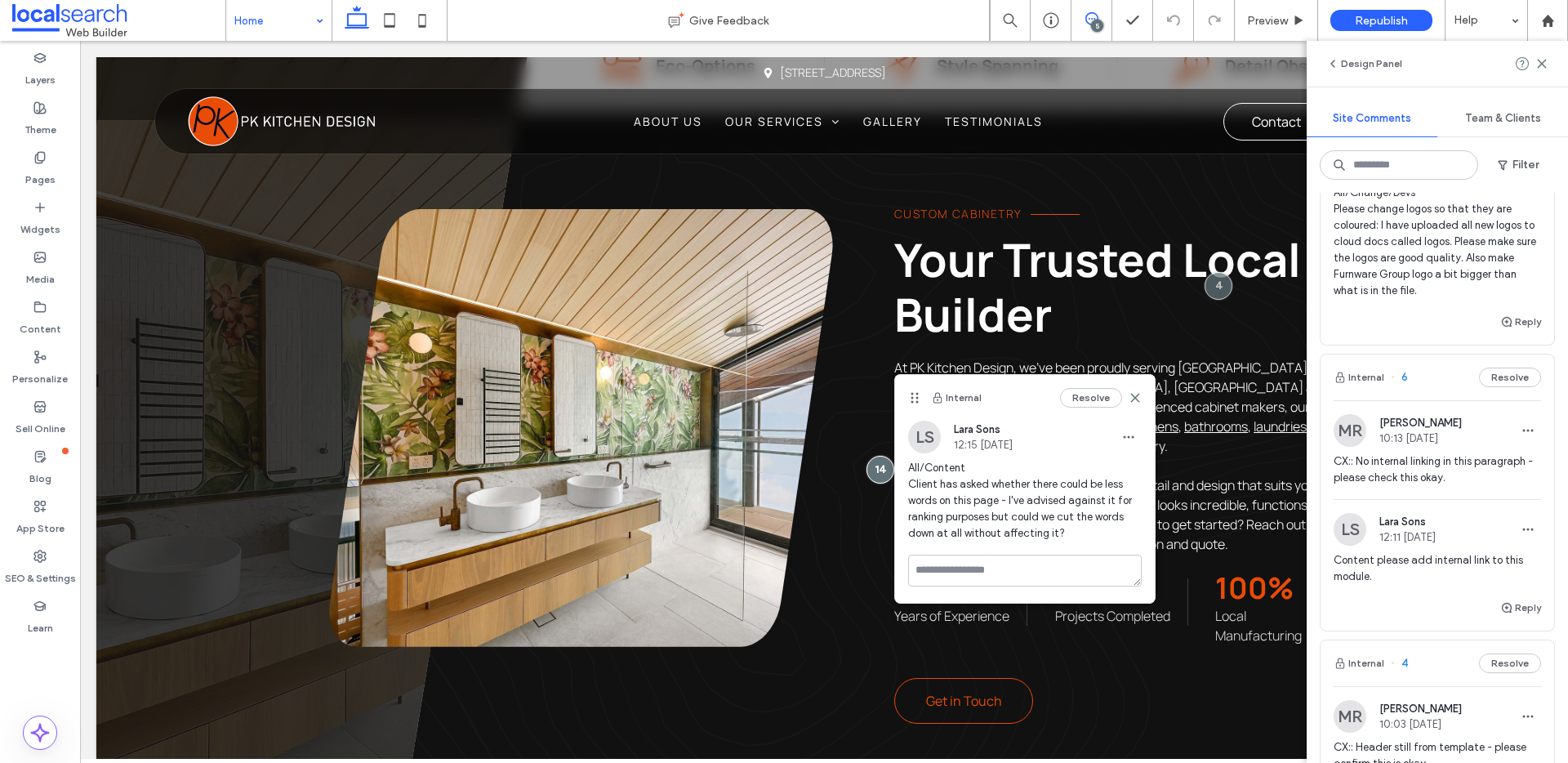
scroll to position [911, 0]
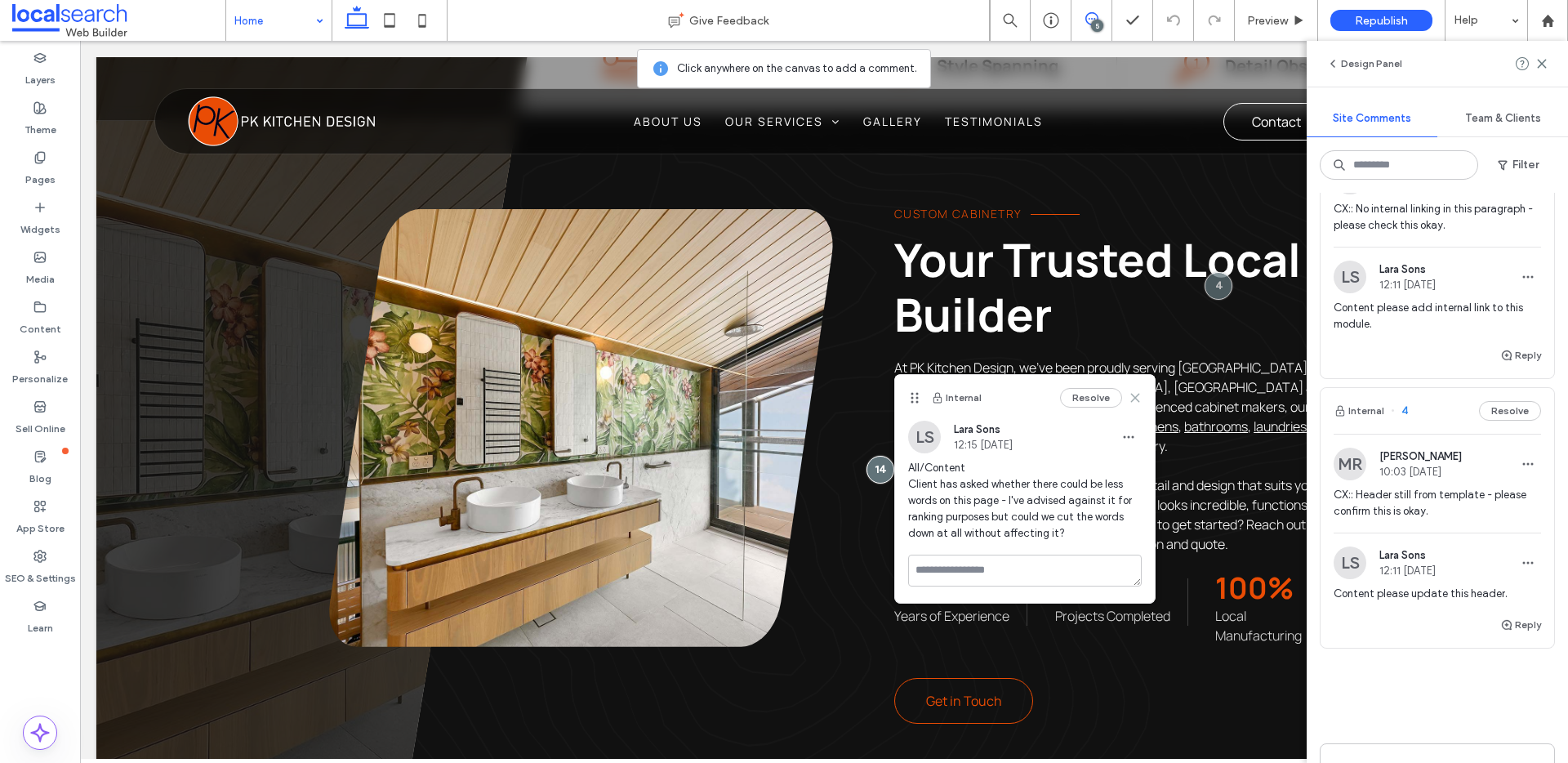
click at [1135, 398] on use at bounding box center [1135, 397] width 8 height 8
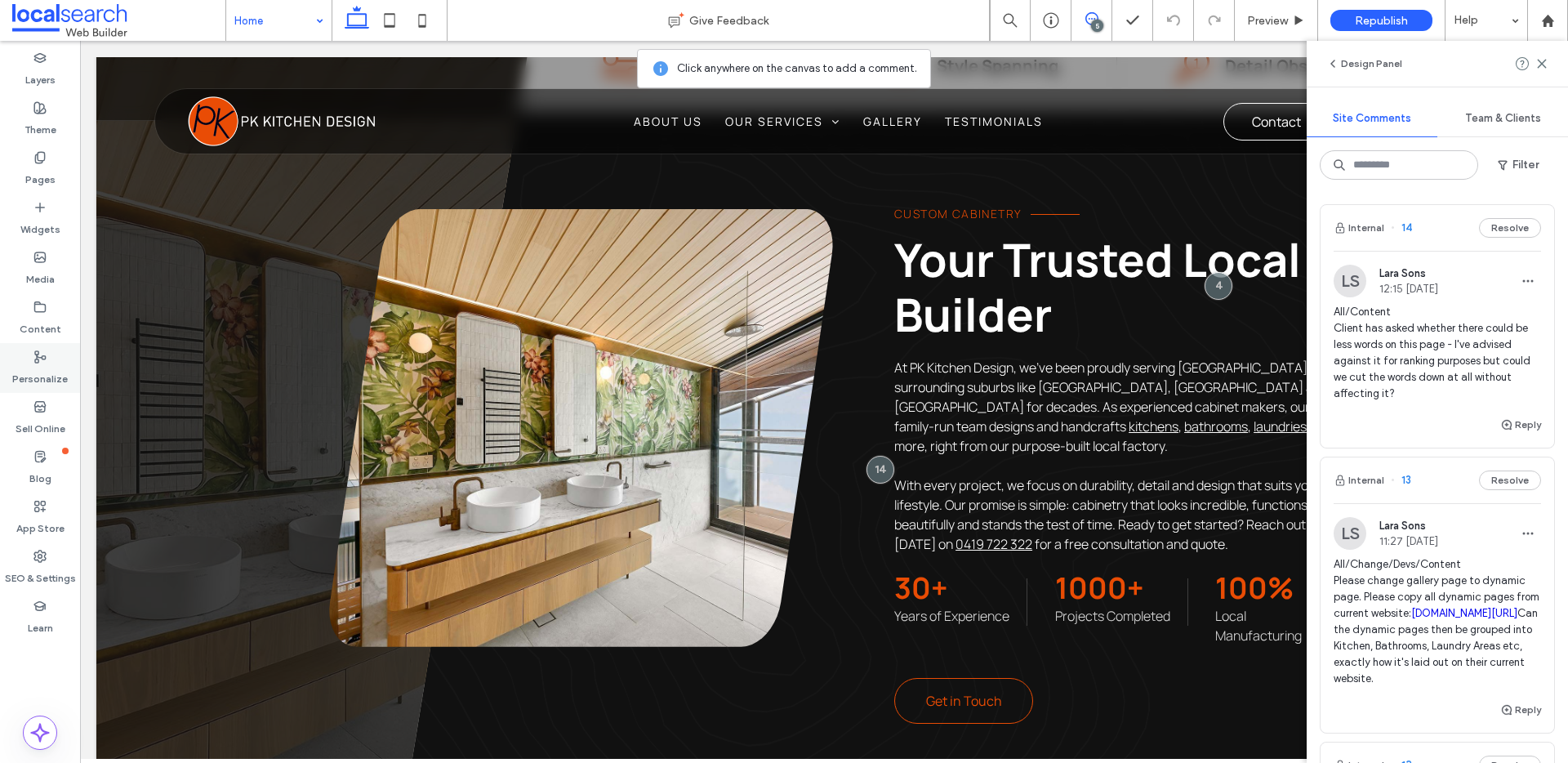
scroll to position [0, 0]
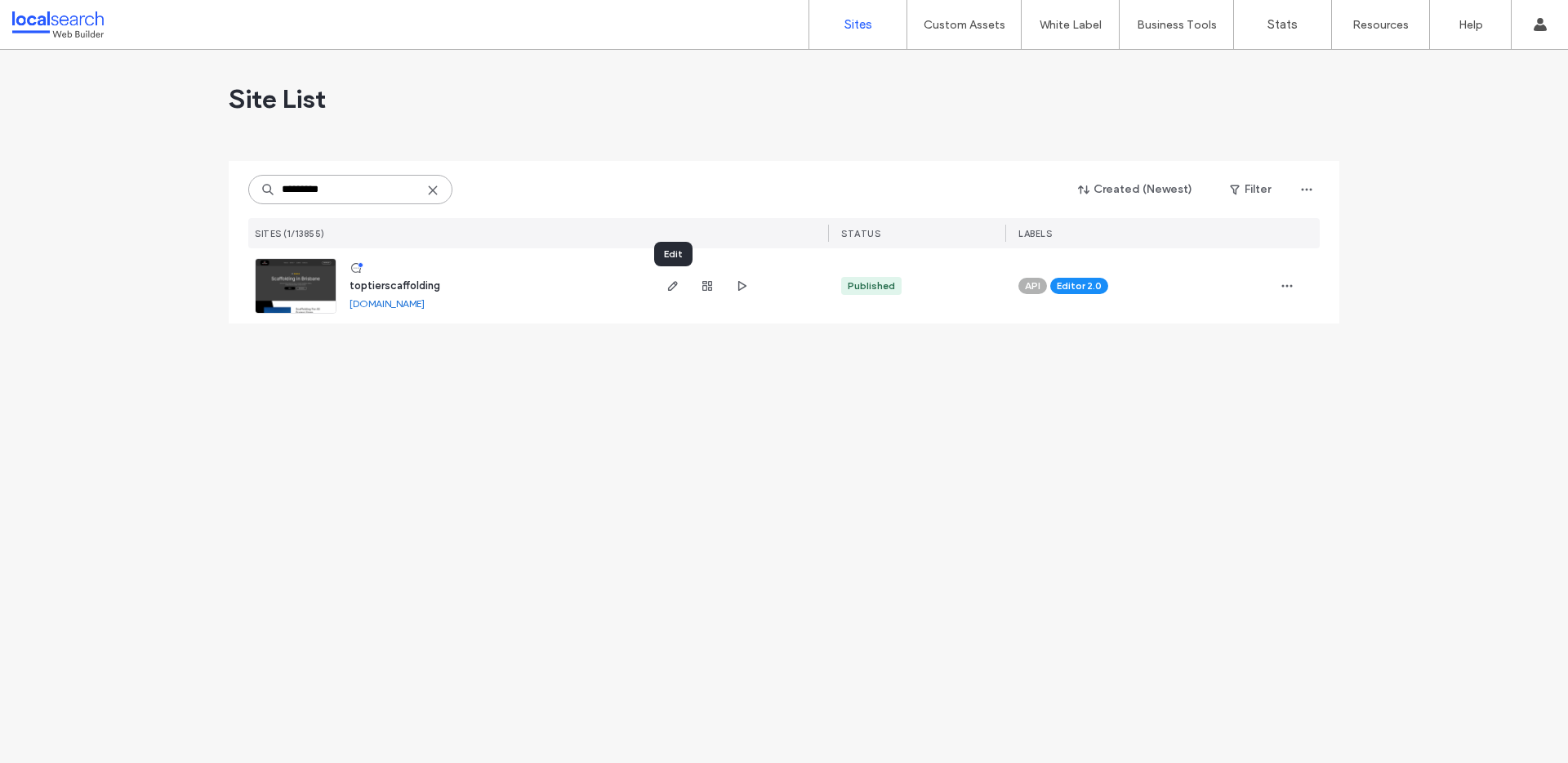
type input "*********"
click at [676, 284] on use "button" at bounding box center [673, 286] width 10 height 10
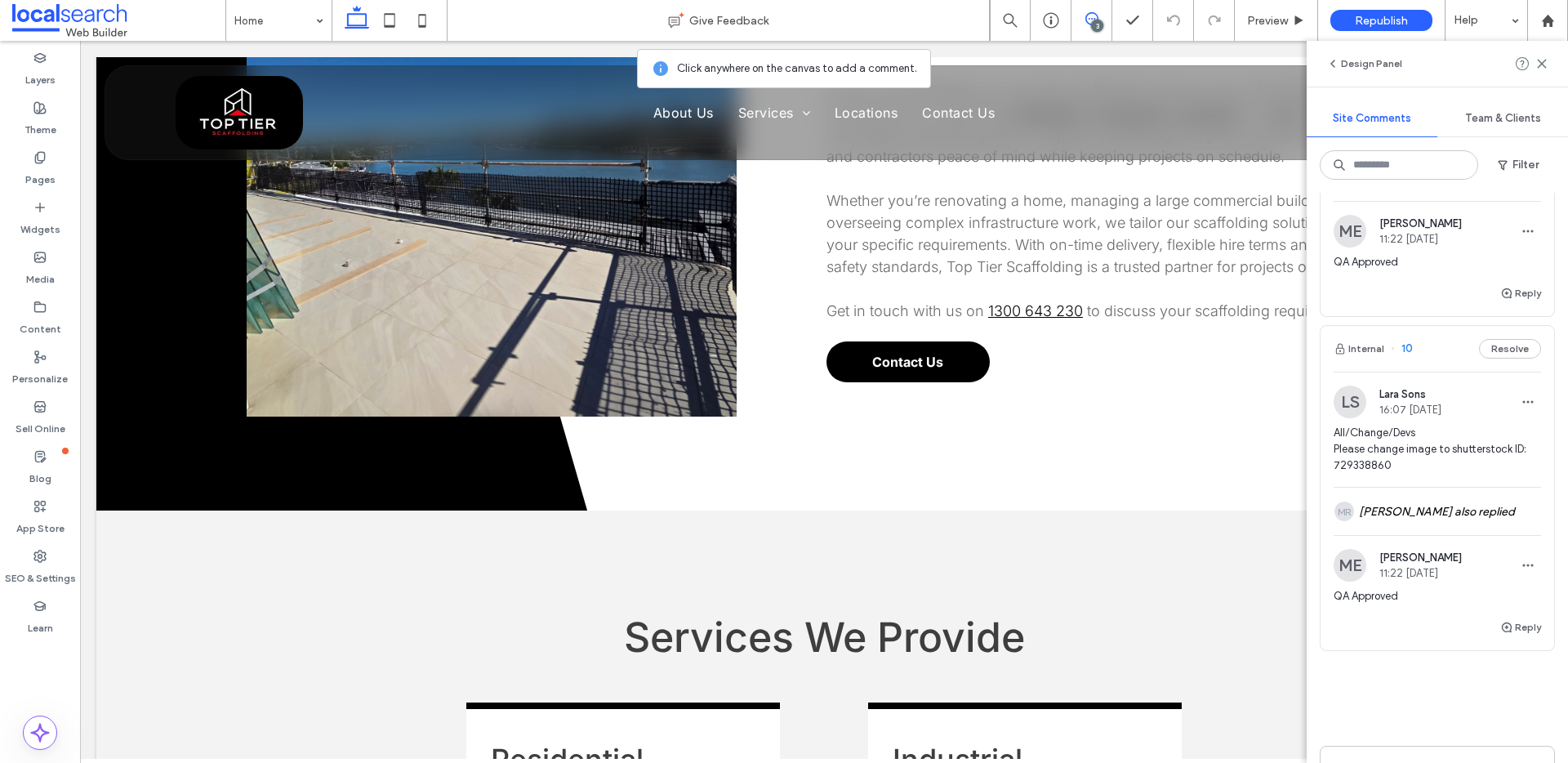
scroll to position [550, 0]
click at [1408, 351] on span "10" at bounding box center [1402, 346] width 22 height 16
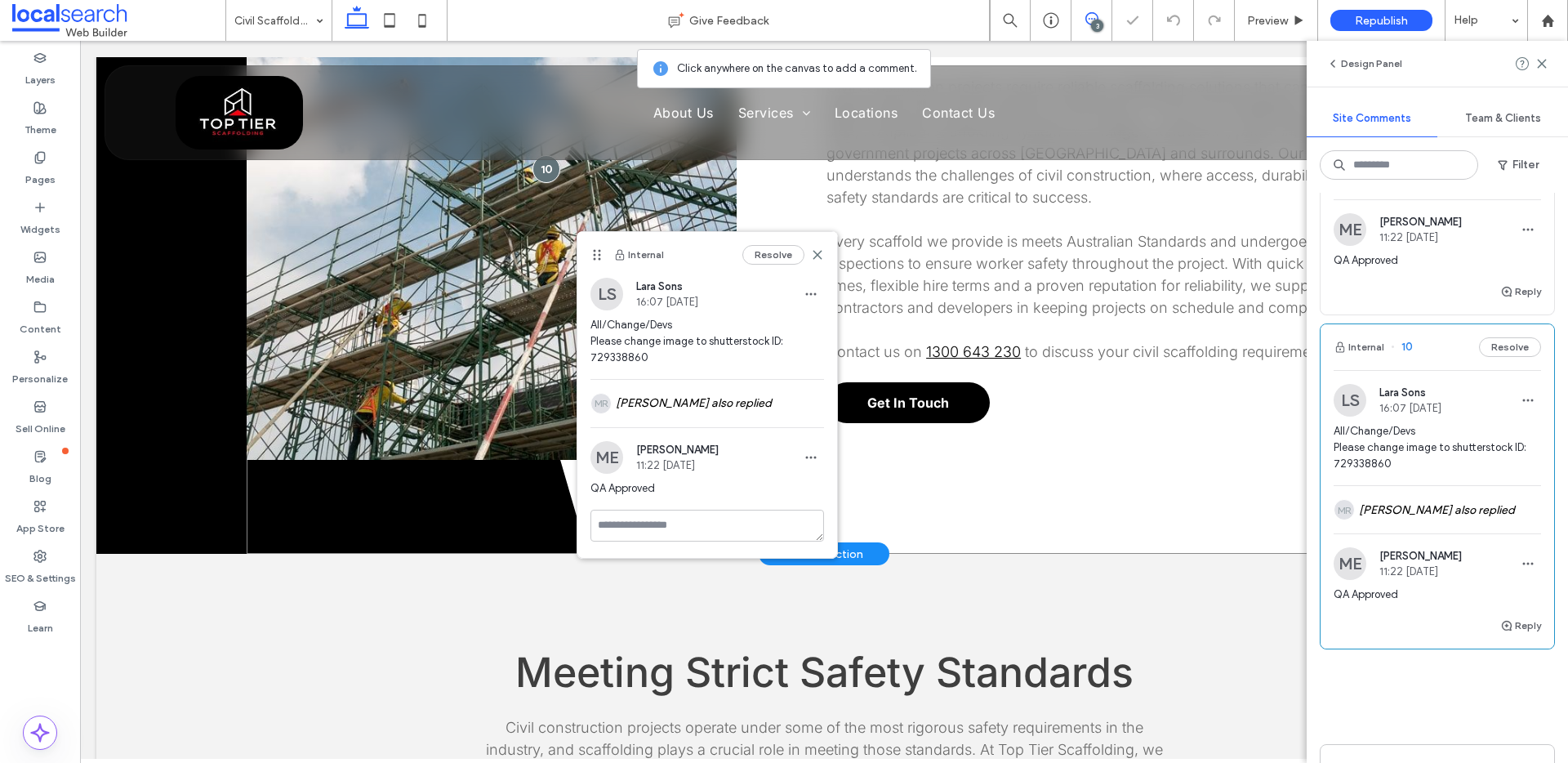
scroll to position [884, 0]
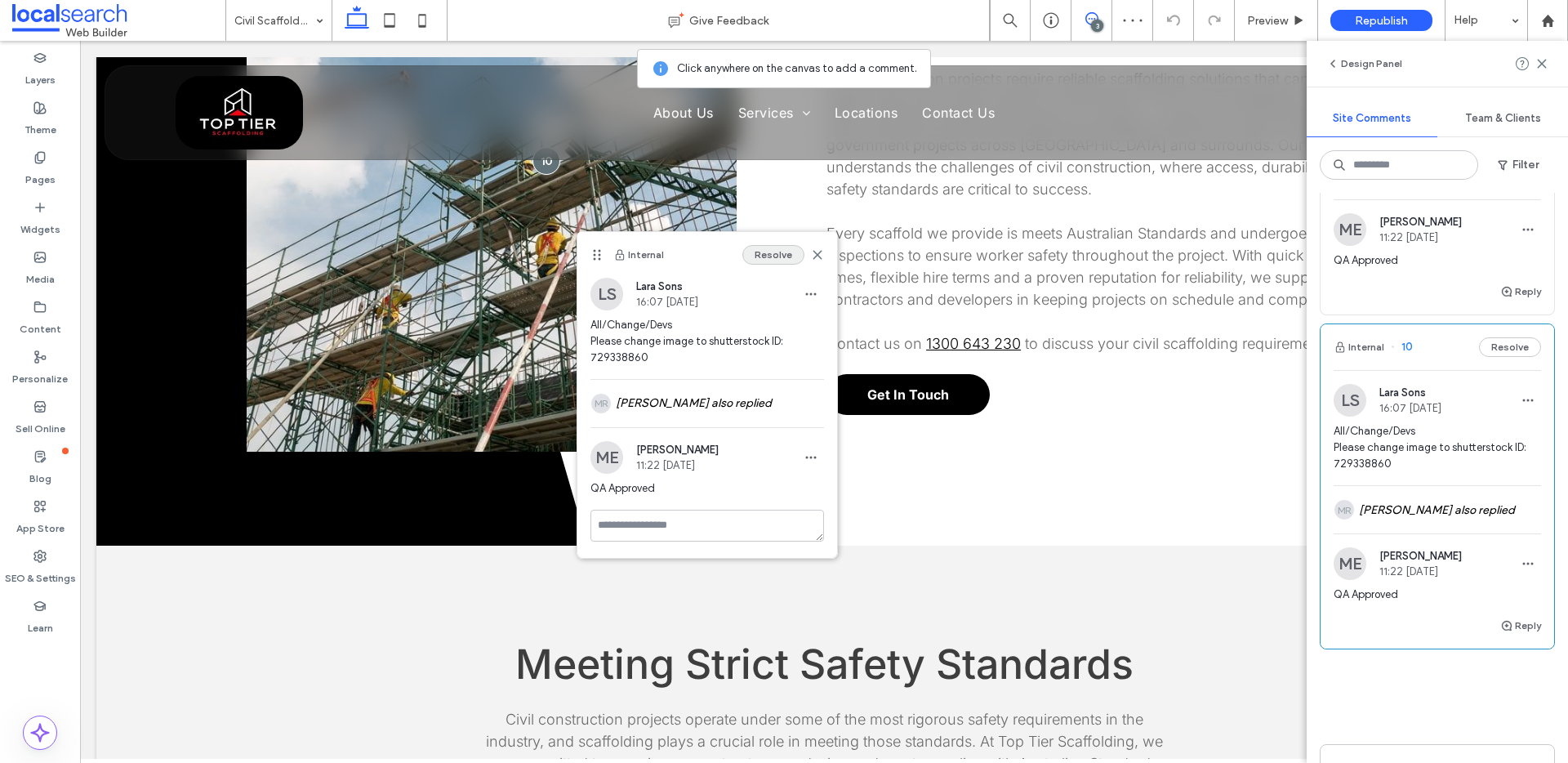
click at [767, 260] on button "Resolve" at bounding box center [773, 254] width 62 height 19
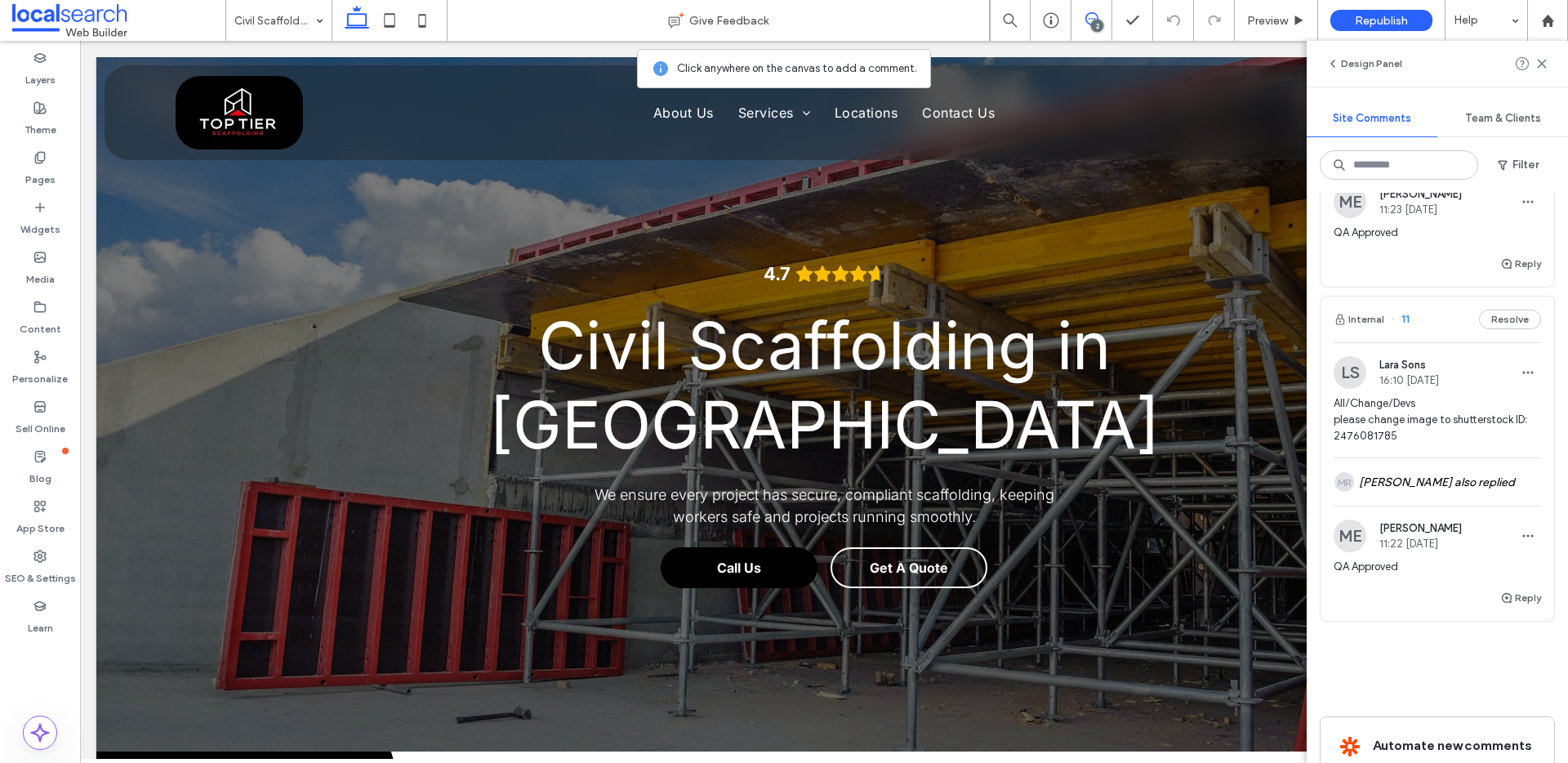
scroll to position [230, 0]
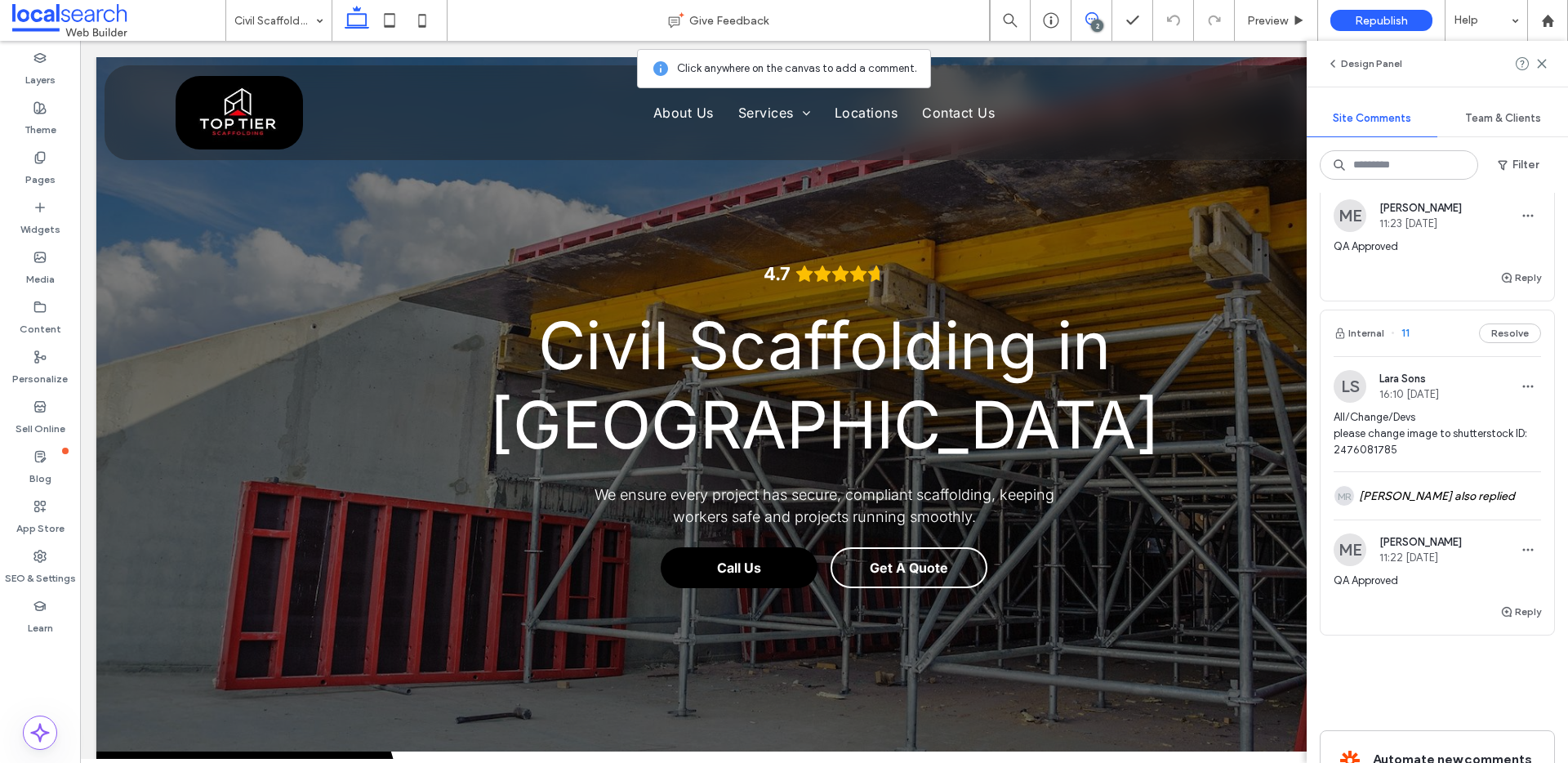
click at [1404, 336] on span "11" at bounding box center [1400, 333] width 19 height 16
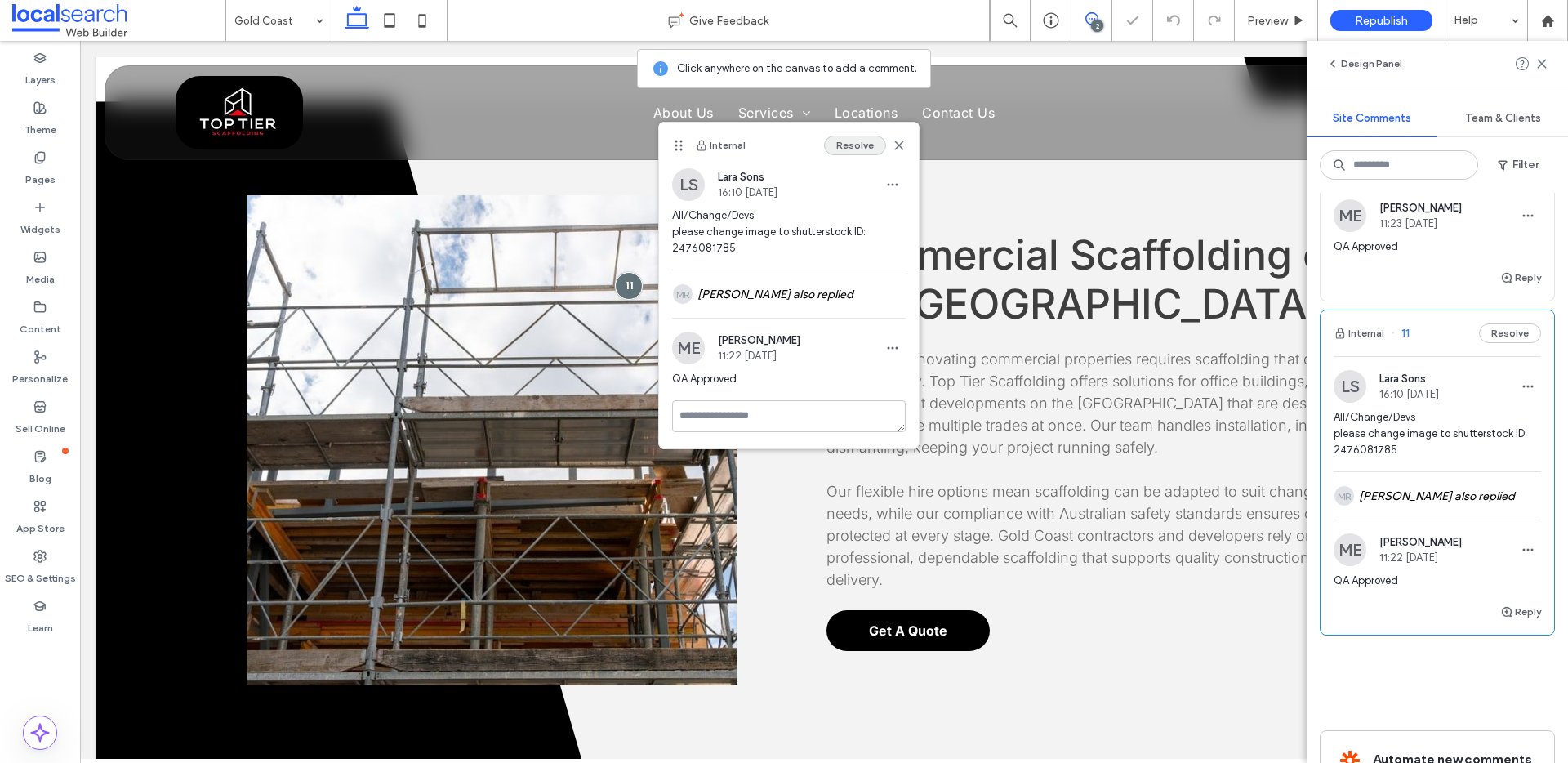
click at [859, 147] on button "Resolve" at bounding box center [855, 145] width 62 height 19
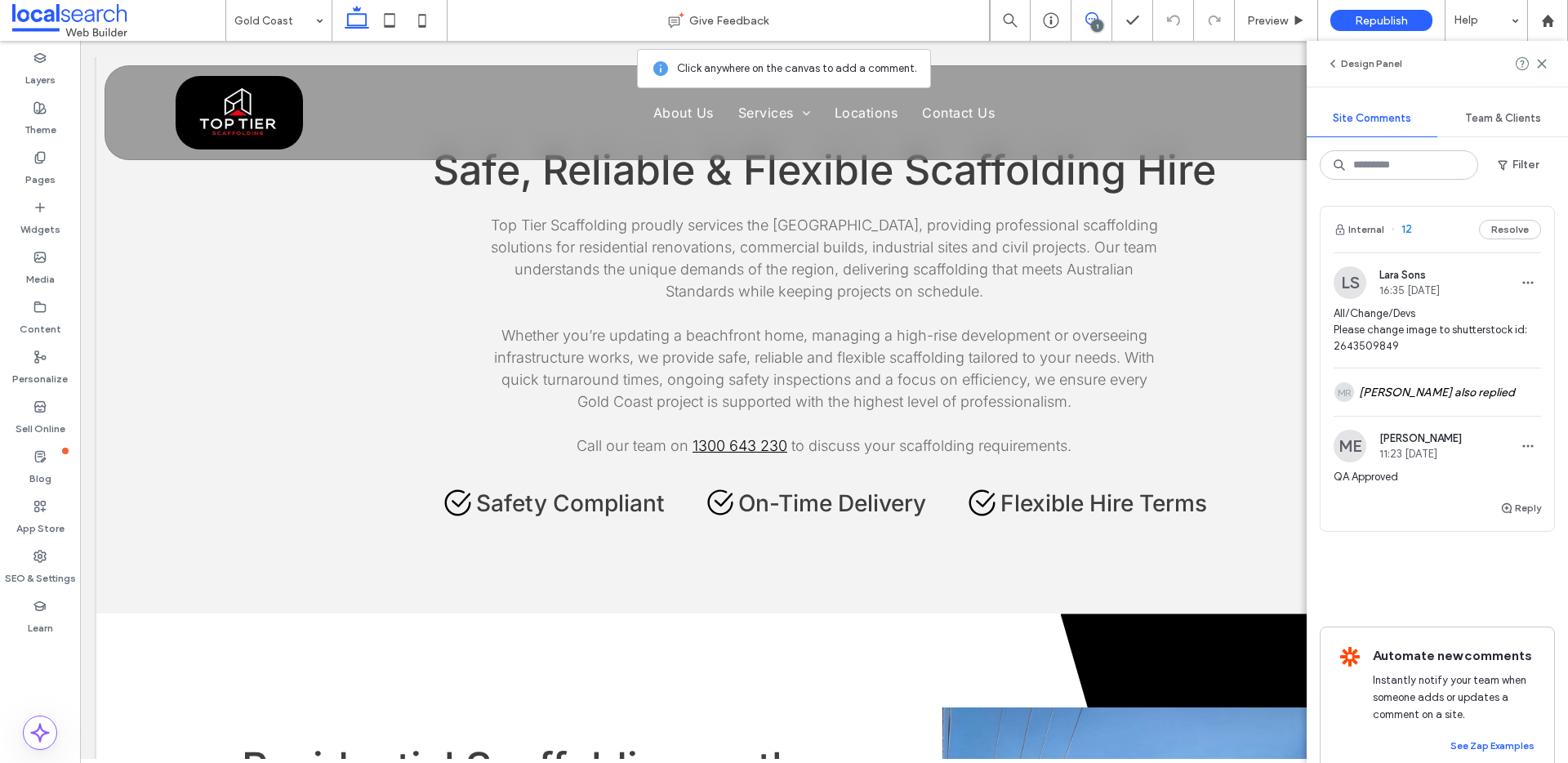
click at [1405, 231] on span "12" at bounding box center [1401, 229] width 21 height 16
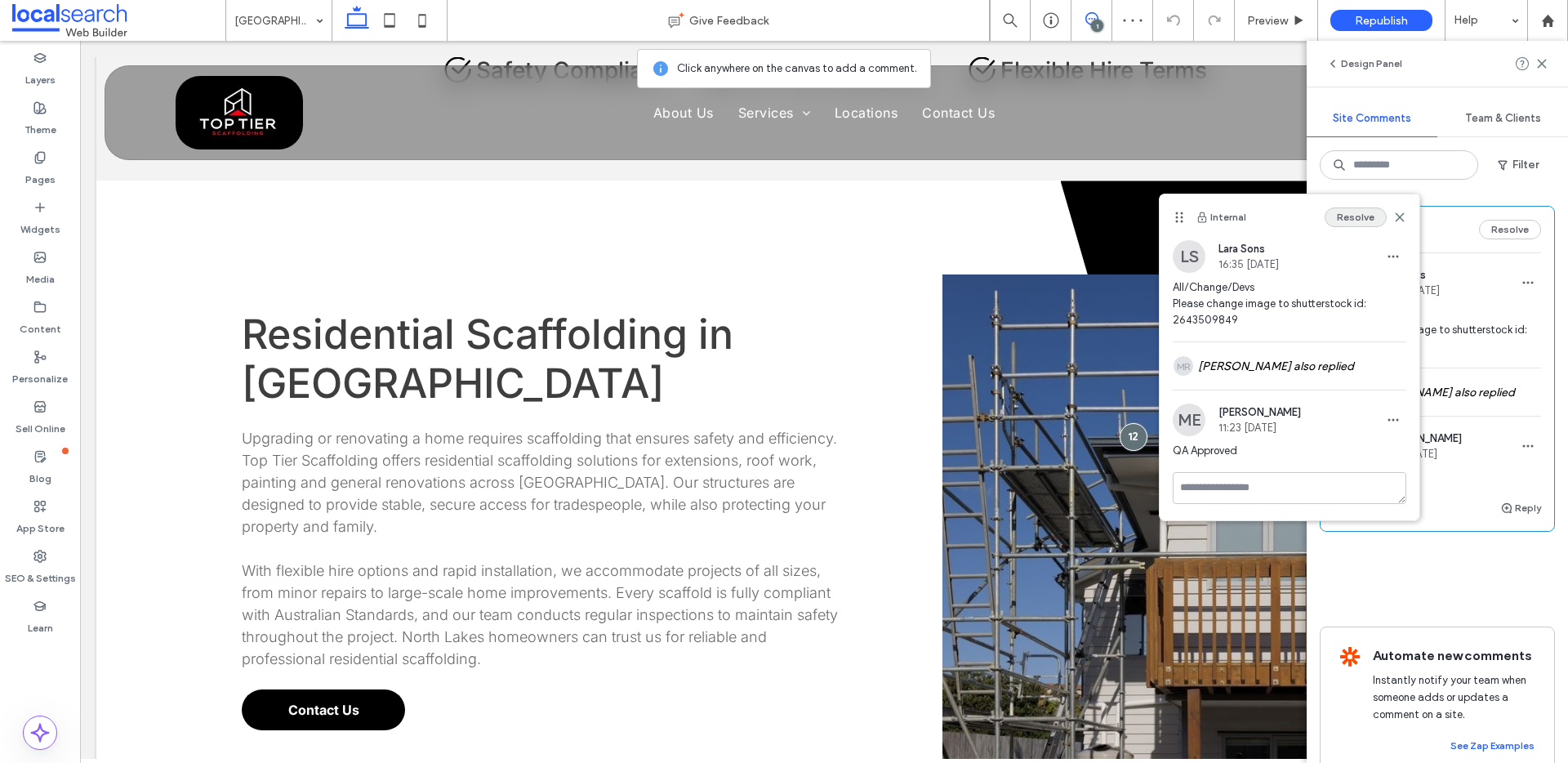
click at [1359, 217] on button "Resolve" at bounding box center [1355, 217] width 62 height 19
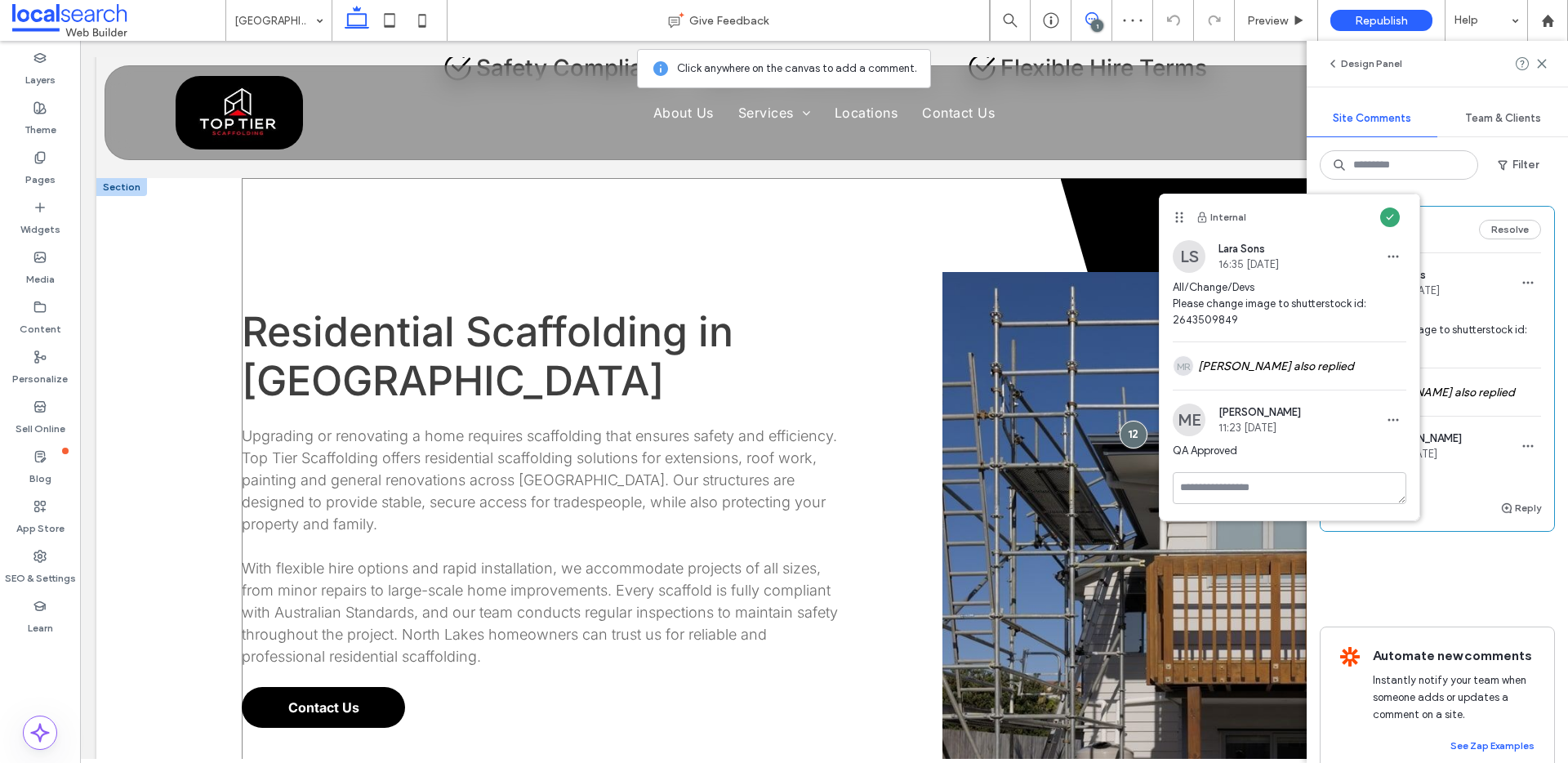
scroll to position [1126, 0]
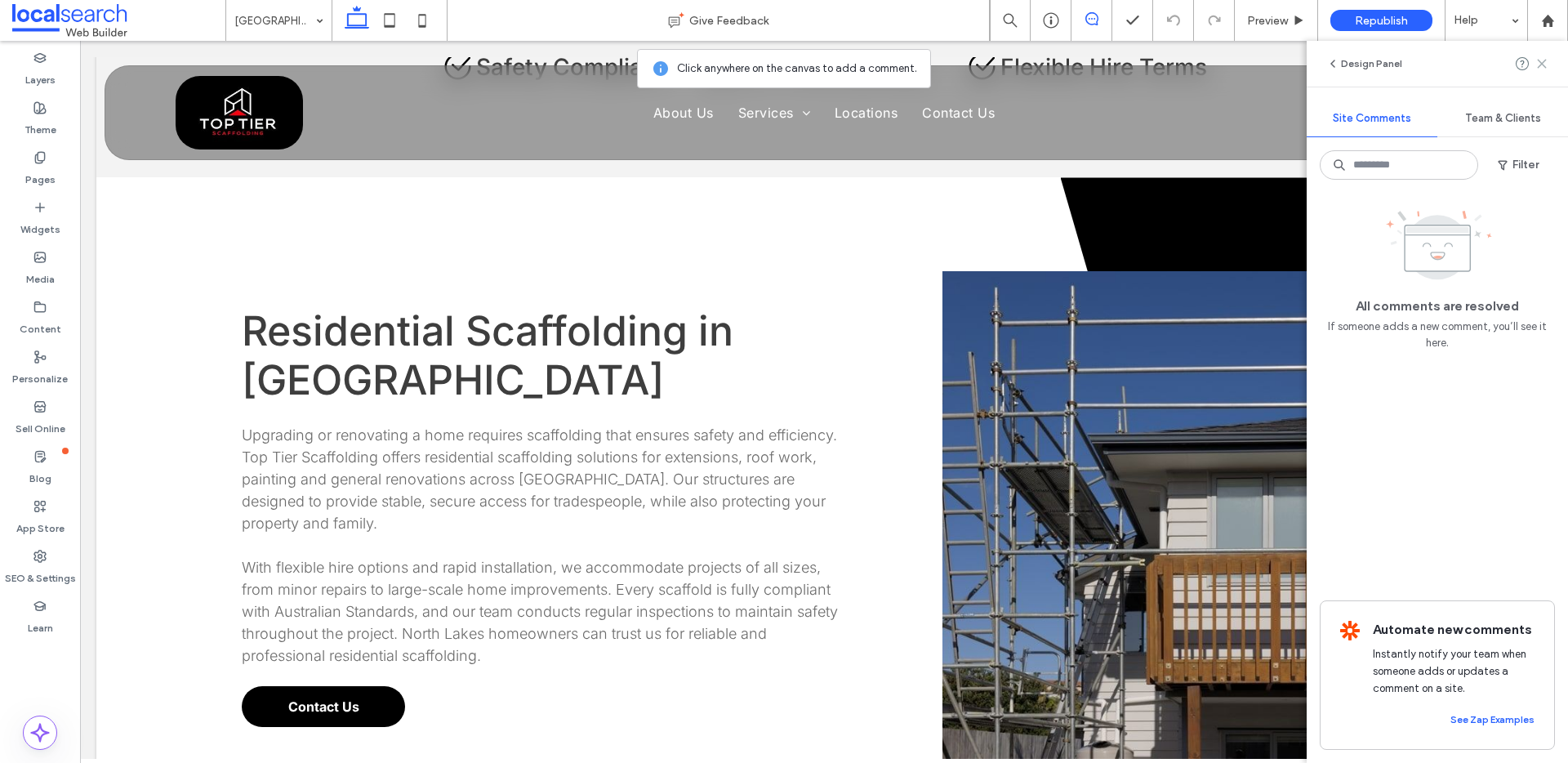
click at [1541, 62] on icon at bounding box center [1542, 64] width 13 height 13
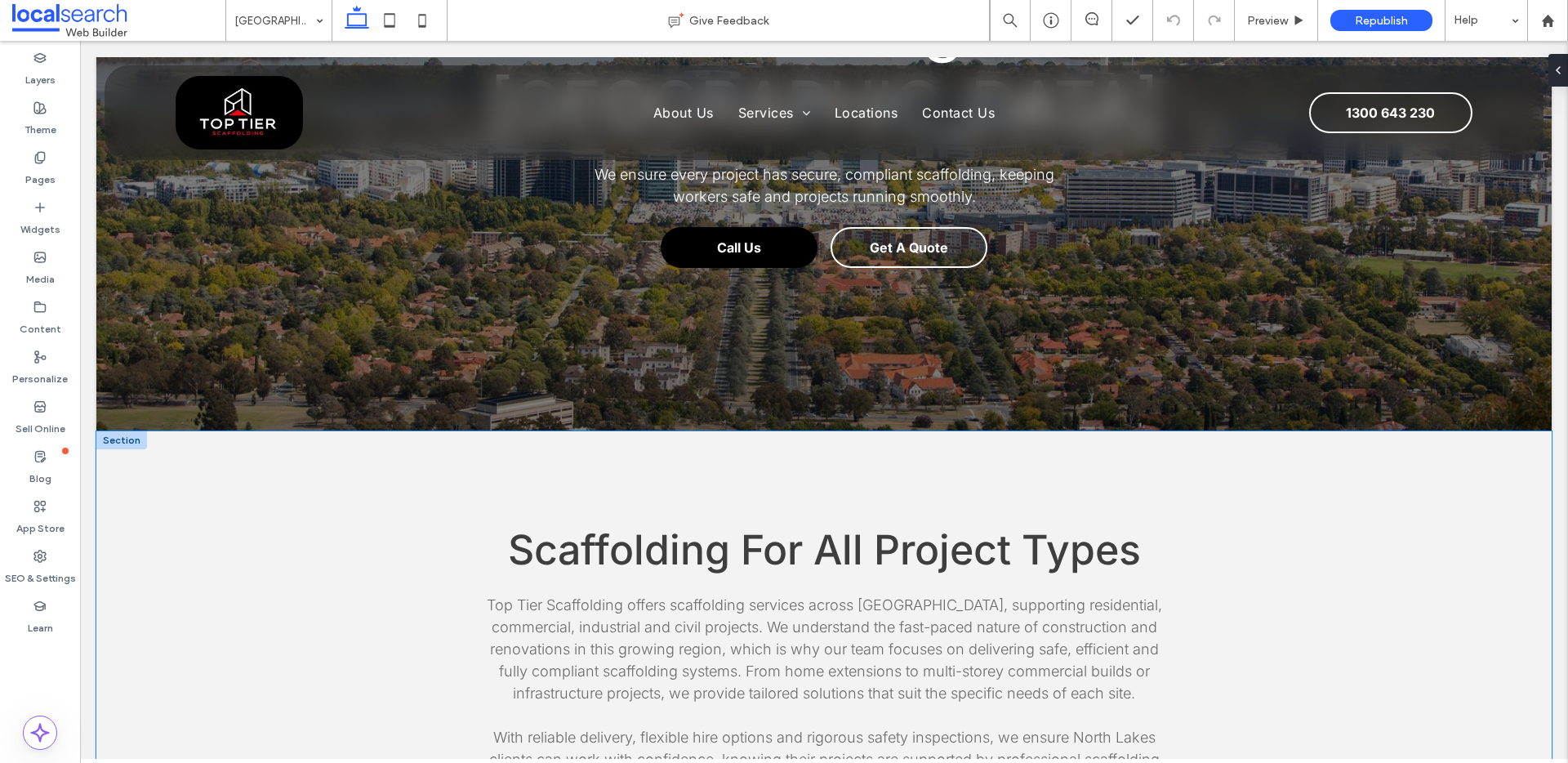
scroll to position [0, 0]
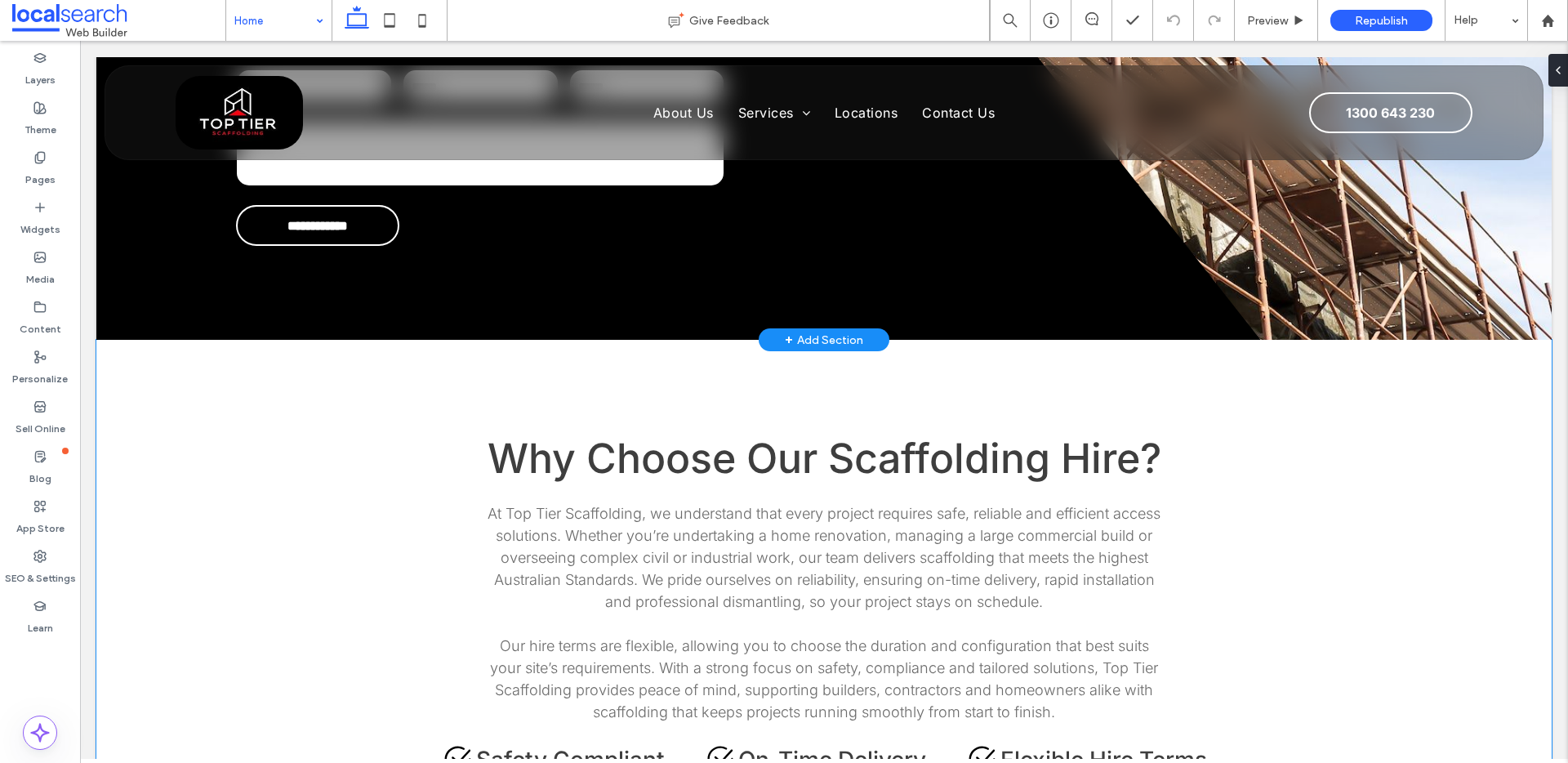
scroll to position [2916, 0]
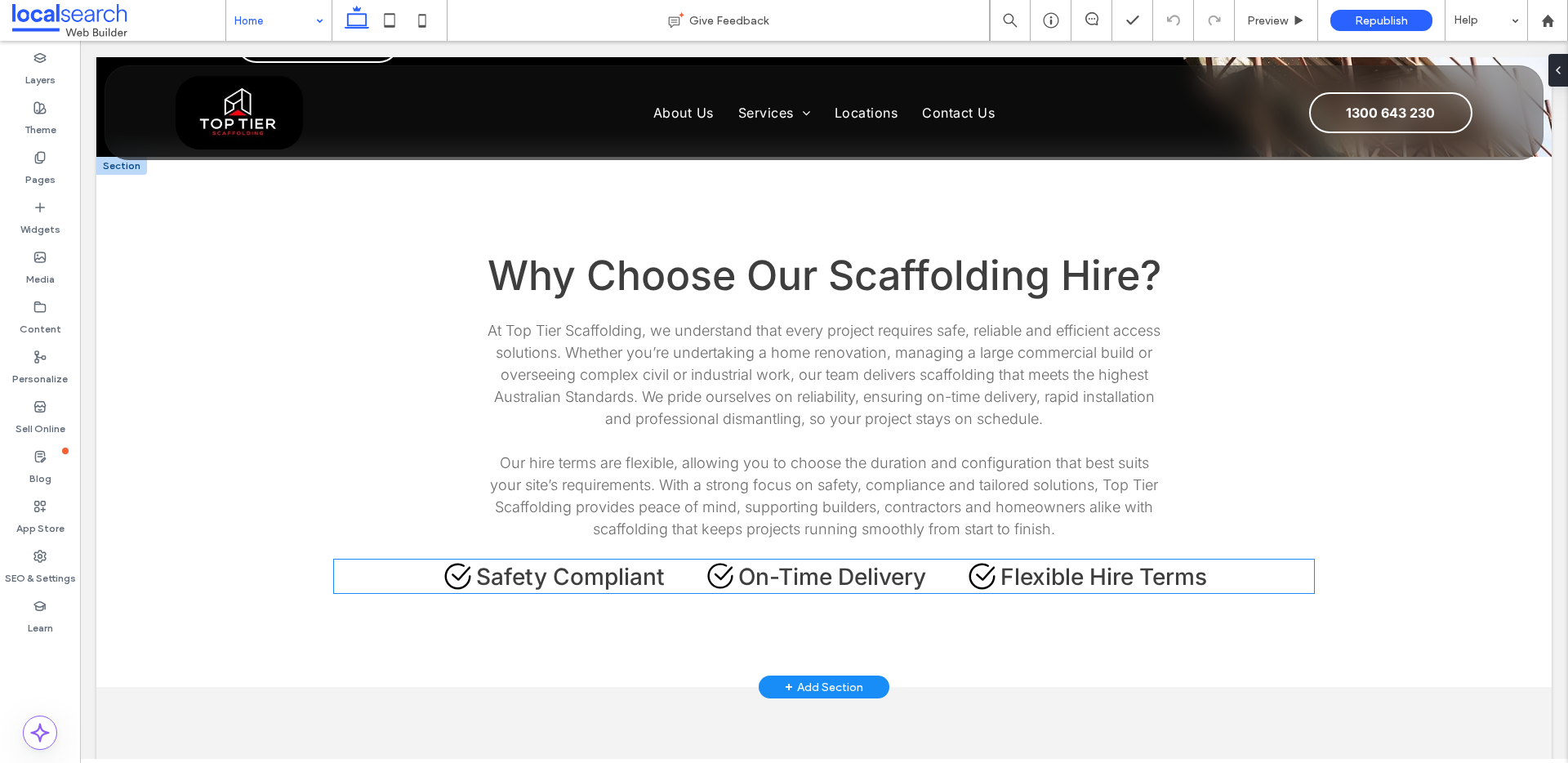
click at [665, 560] on div "Check Icon Safety Compliant Check Icon On-Time Delivery Check Icon Flexible Hir…" at bounding box center [825, 577] width 980 height 34
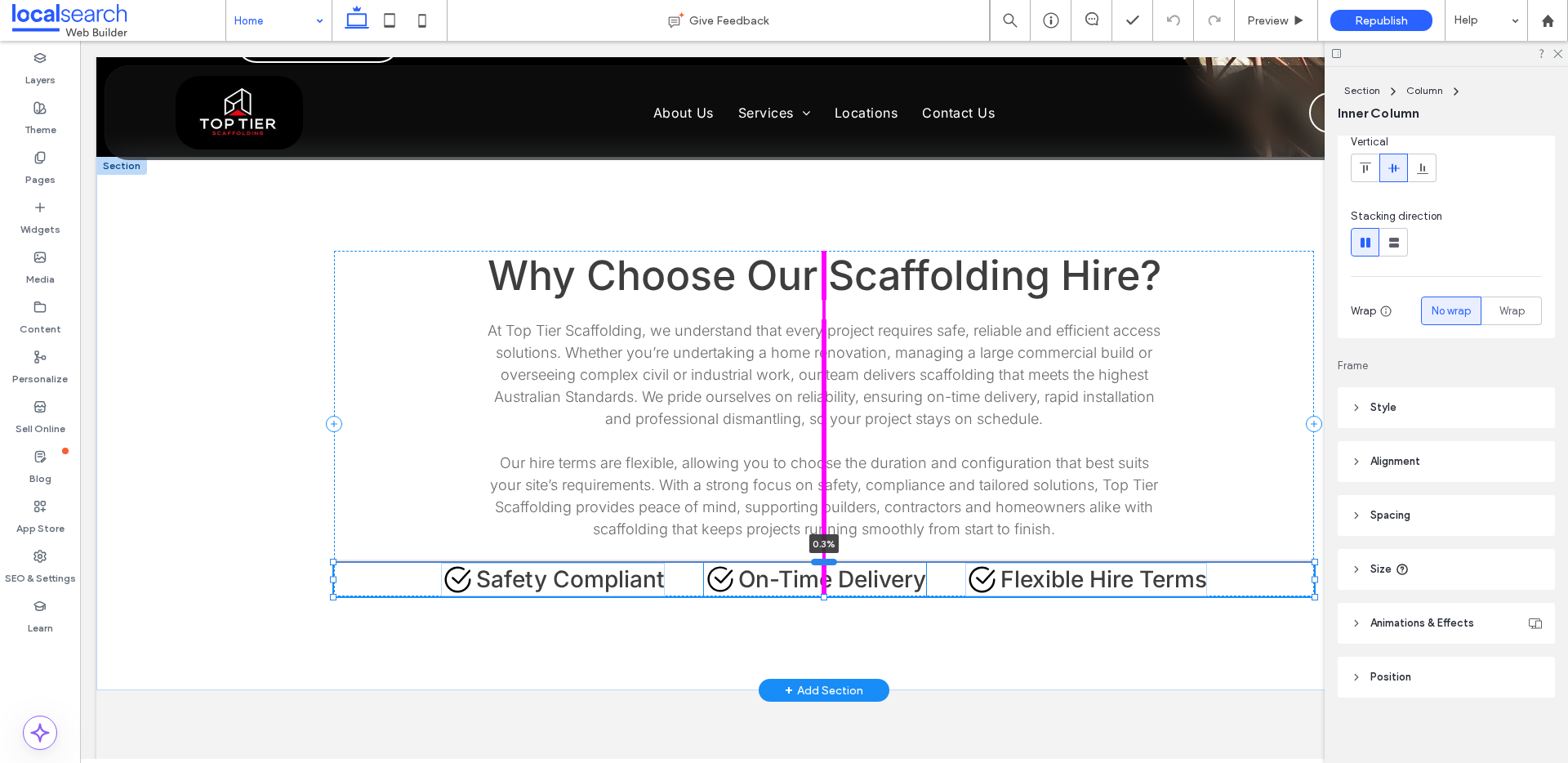
scroll to position [133, 0]
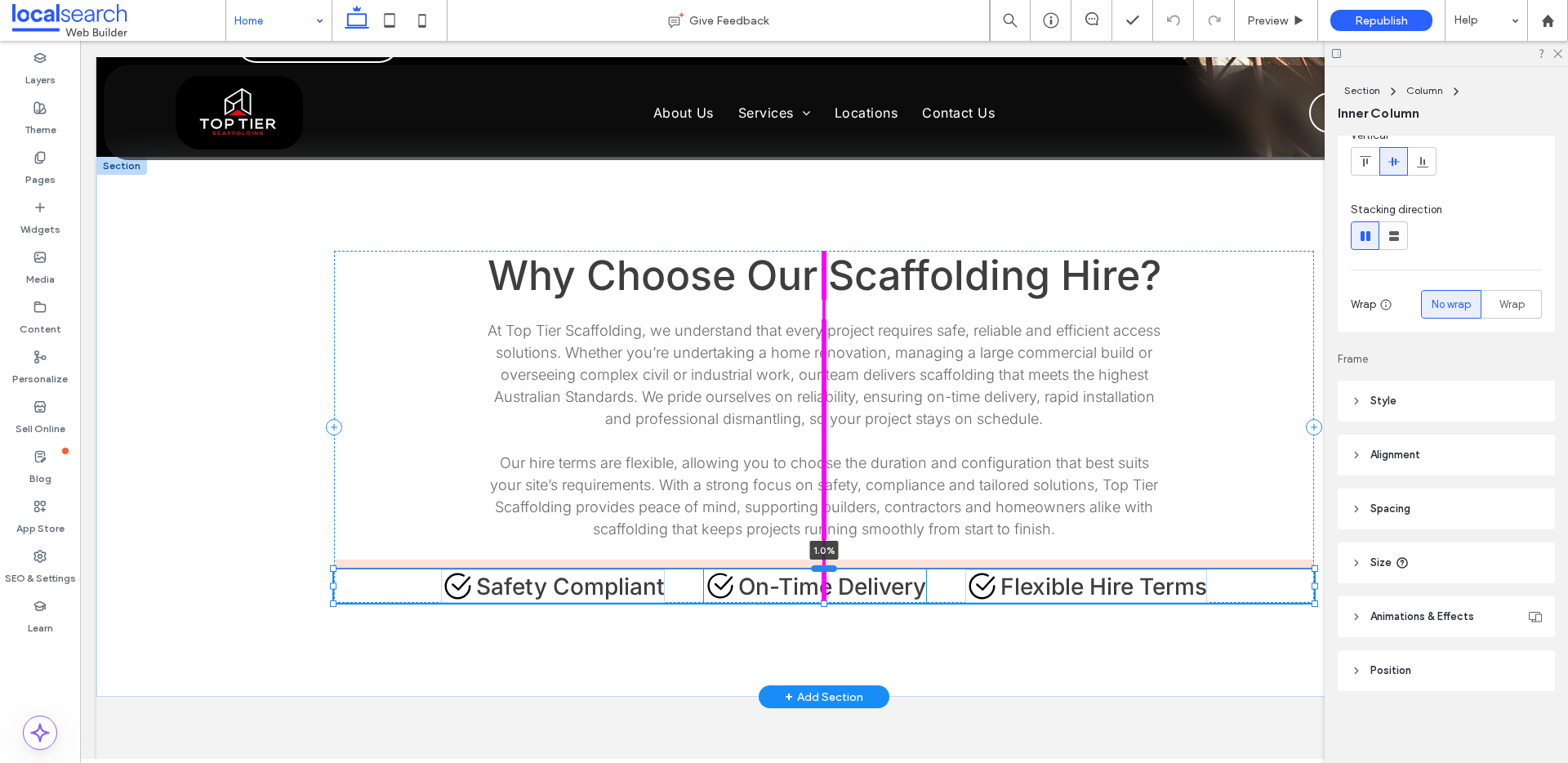
drag, startPoint x: 820, startPoint y: 478, endPoint x: 819, endPoint y: 488, distance: 10.0
click at [819, 566] on div at bounding box center [824, 569] width 26 height 7
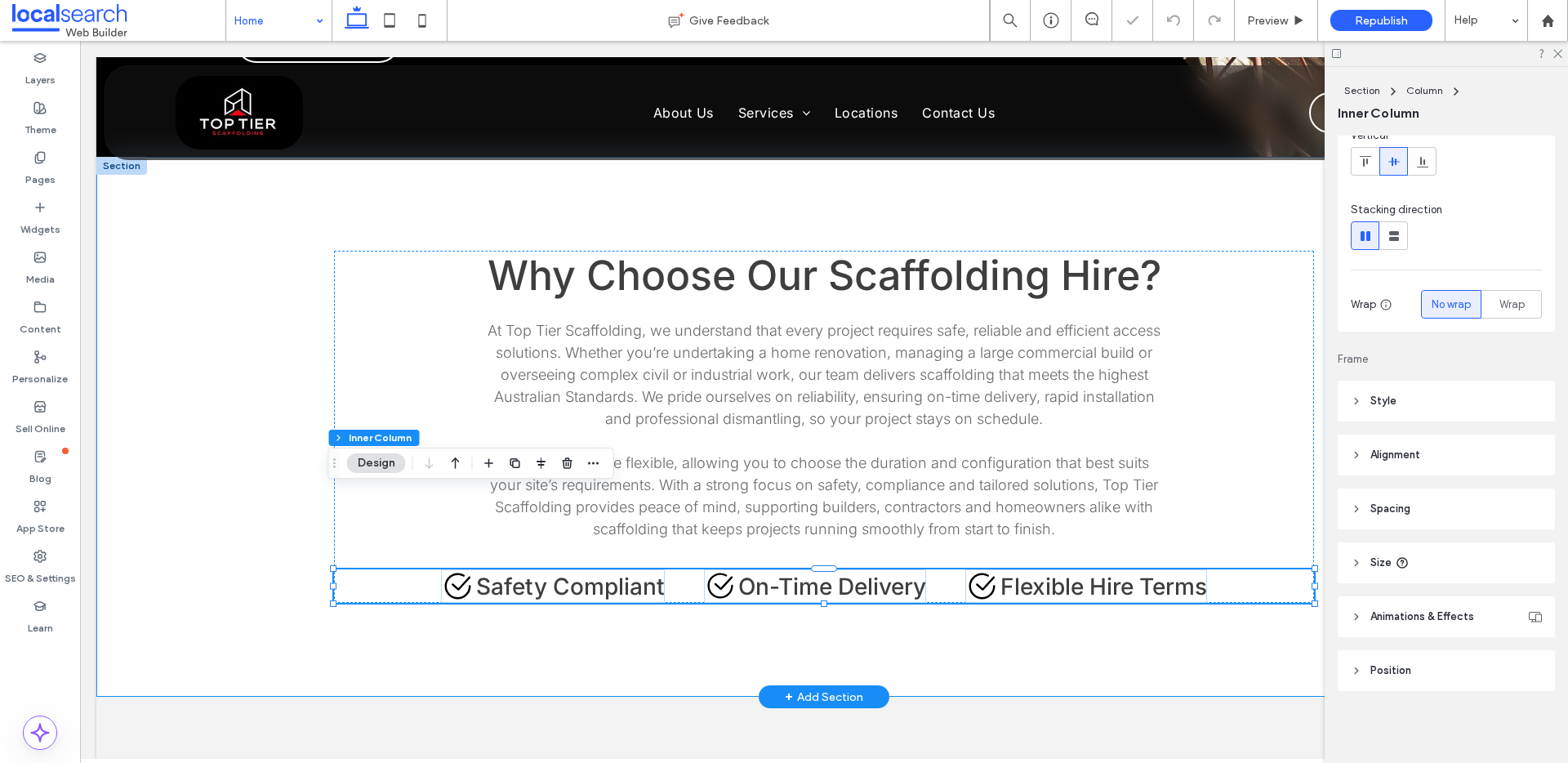
click at [281, 574] on div "Why Choose Our Scaffolding Hire? At Top Tier Scaffolding, we understand that ev…" at bounding box center [824, 427] width 1455 height 540
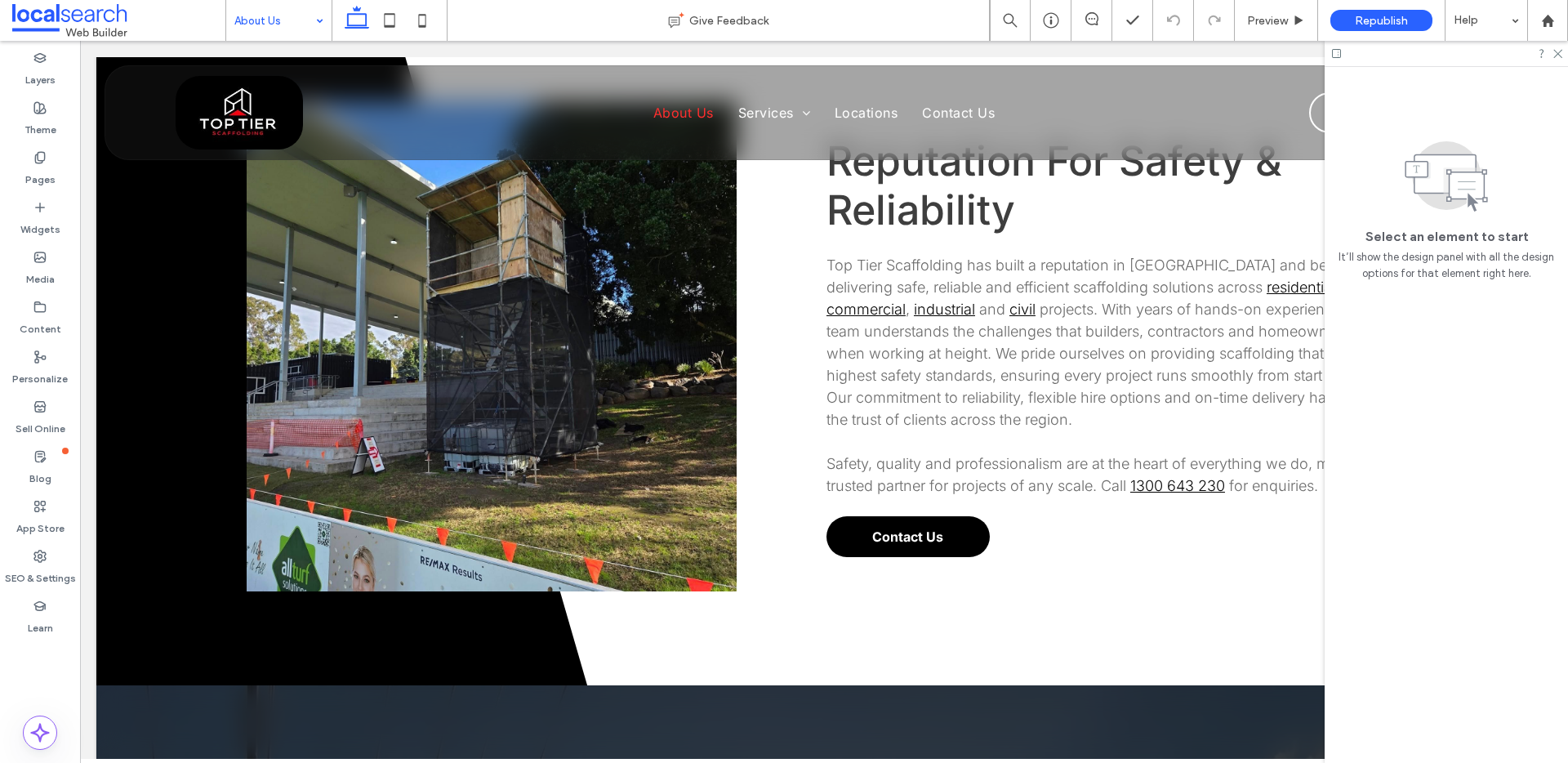
click at [300, 13] on input at bounding box center [275, 20] width 81 height 41
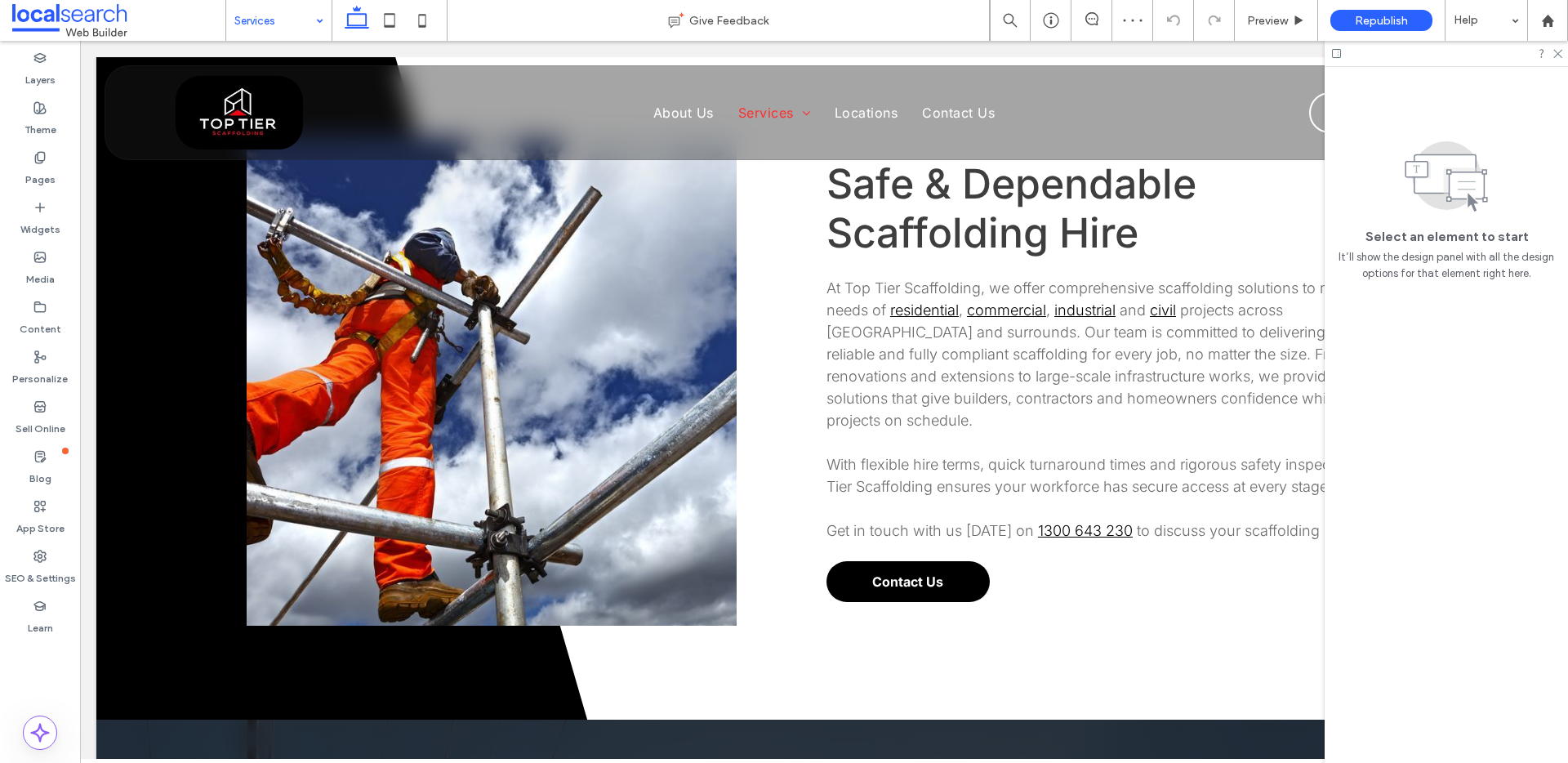
drag, startPoint x: 279, startPoint y: 12, endPoint x: 279, endPoint y: 35, distance: 23.0
click at [278, 12] on input at bounding box center [275, 20] width 81 height 41
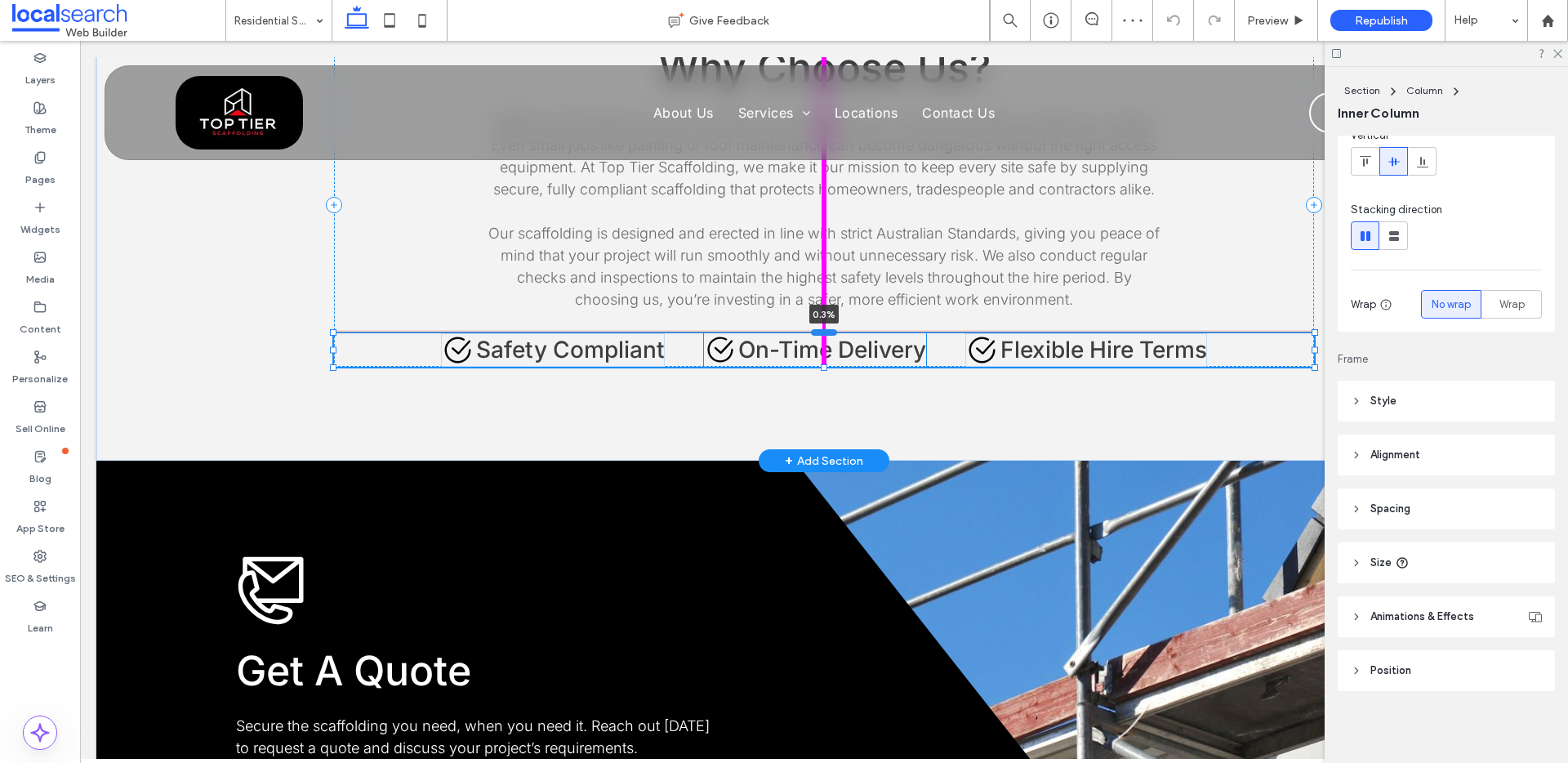
click at [817, 329] on div at bounding box center [824, 333] width 26 height 7
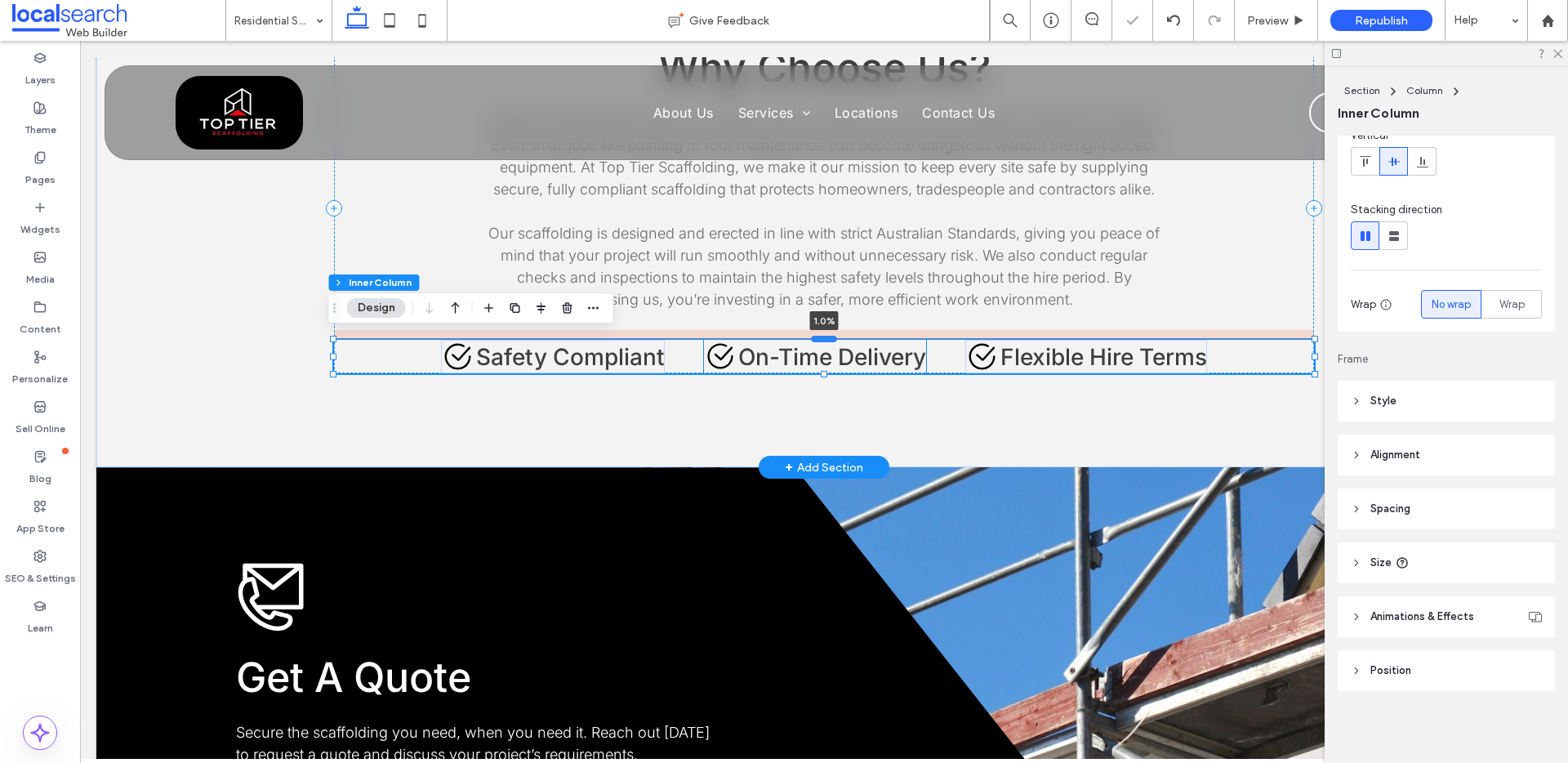
click at [818, 336] on div at bounding box center [824, 340] width 26 height 7
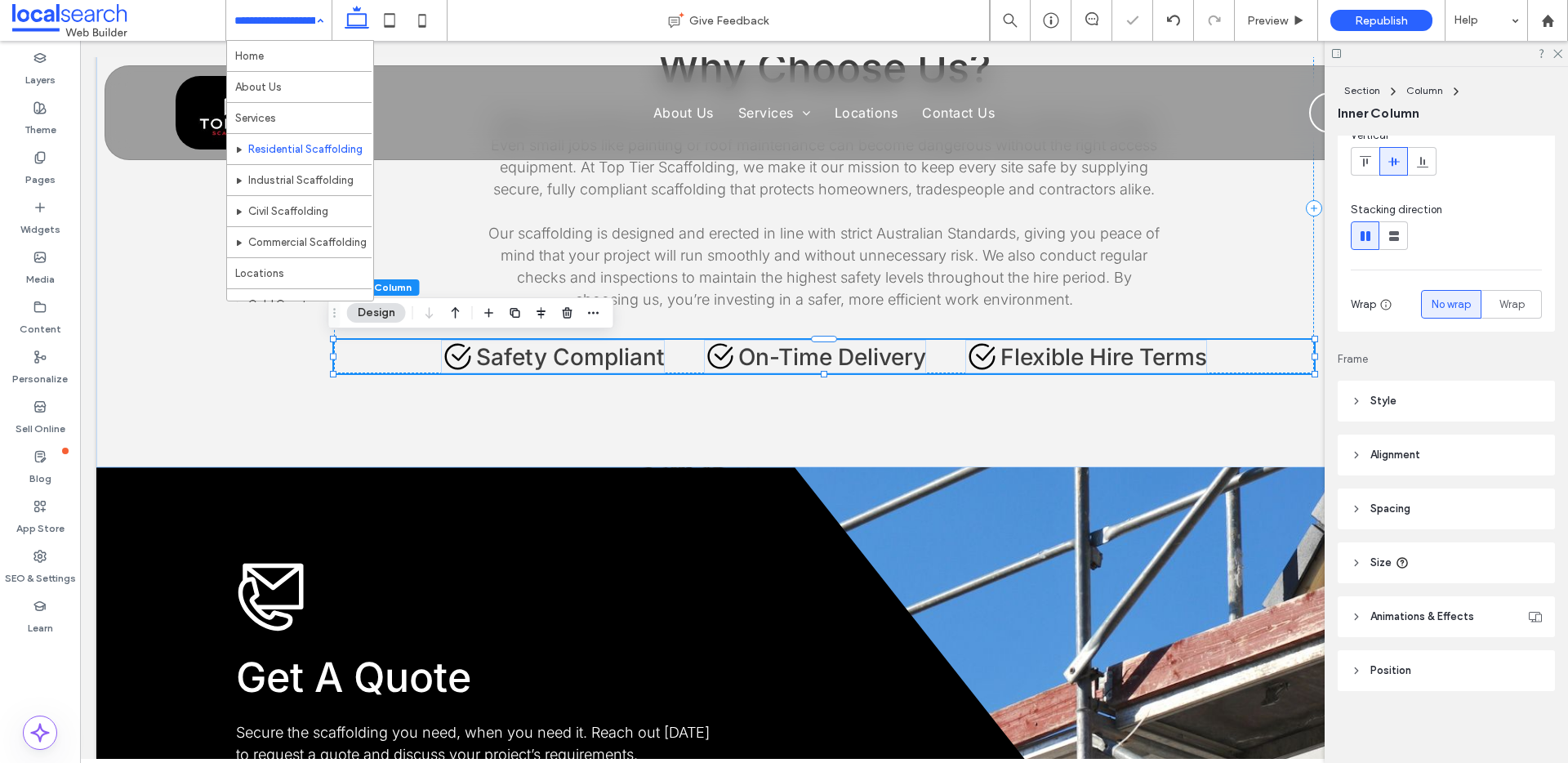
click at [292, 23] on input at bounding box center [275, 20] width 81 height 41
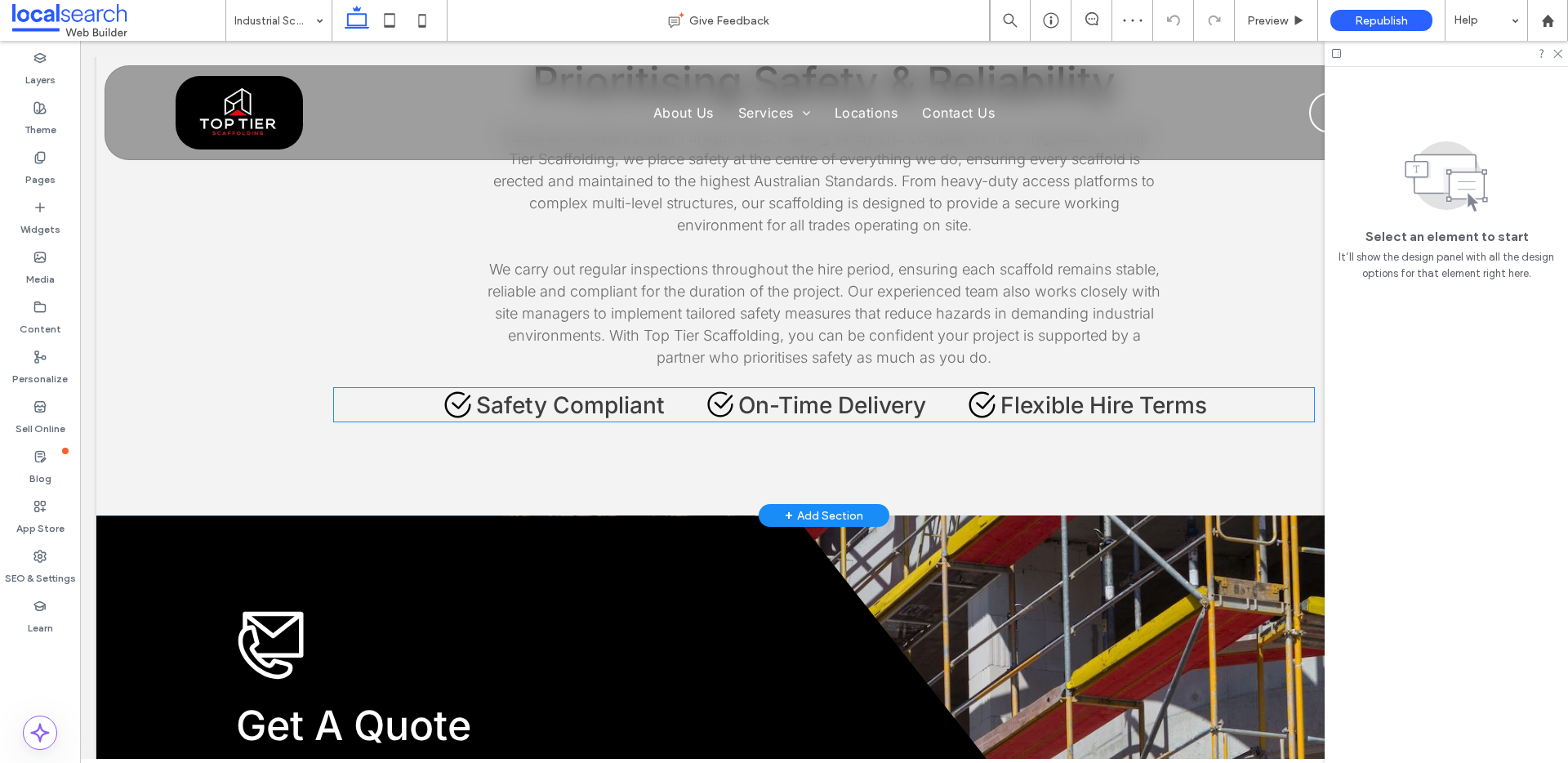
click at [839, 409] on span "On-Time Delivery" at bounding box center [832, 405] width 188 height 28
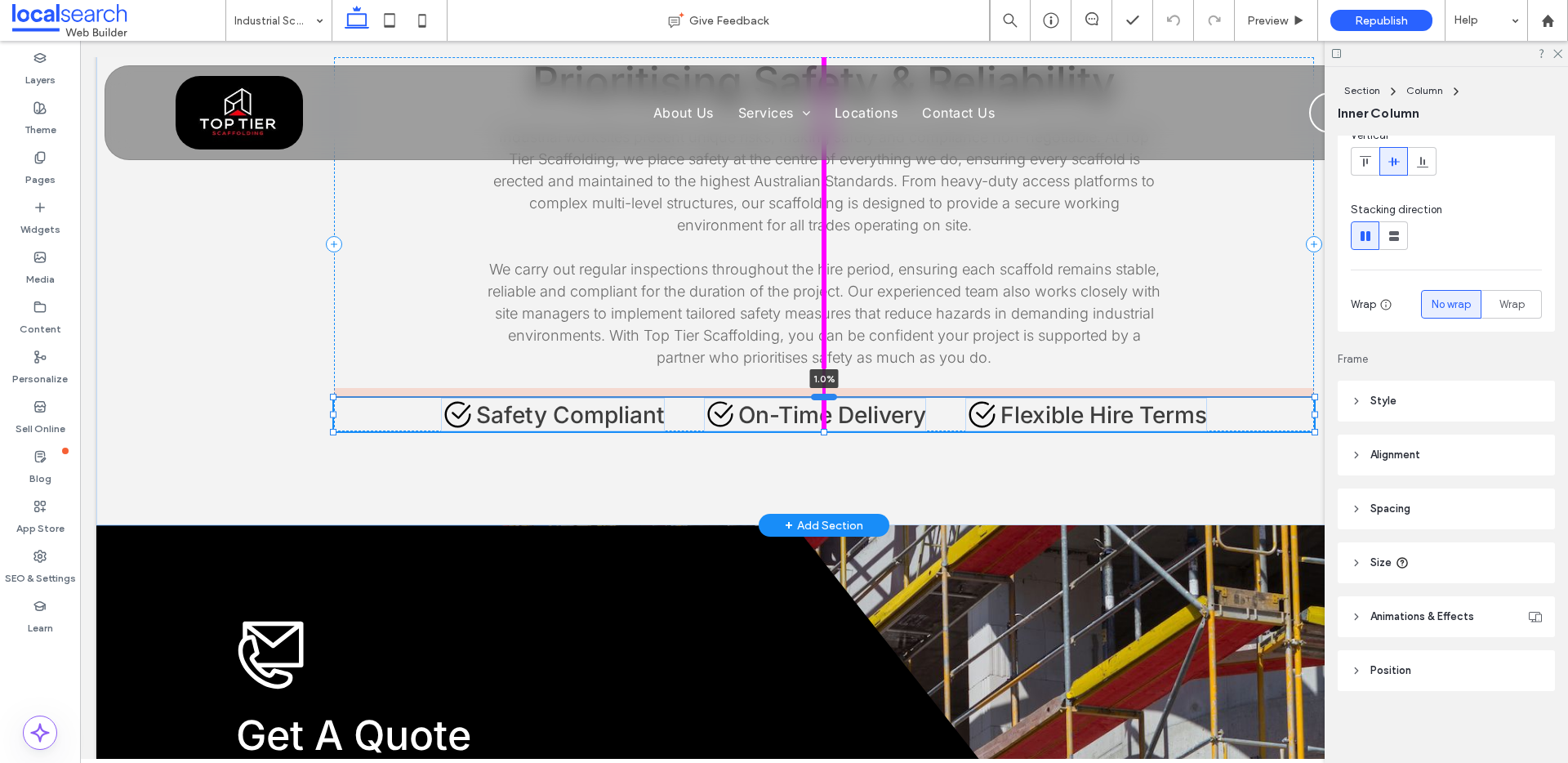
drag, startPoint x: 819, startPoint y: 385, endPoint x: 821, endPoint y: 395, distance: 10.2
click at [821, 395] on div at bounding box center [824, 397] width 26 height 7
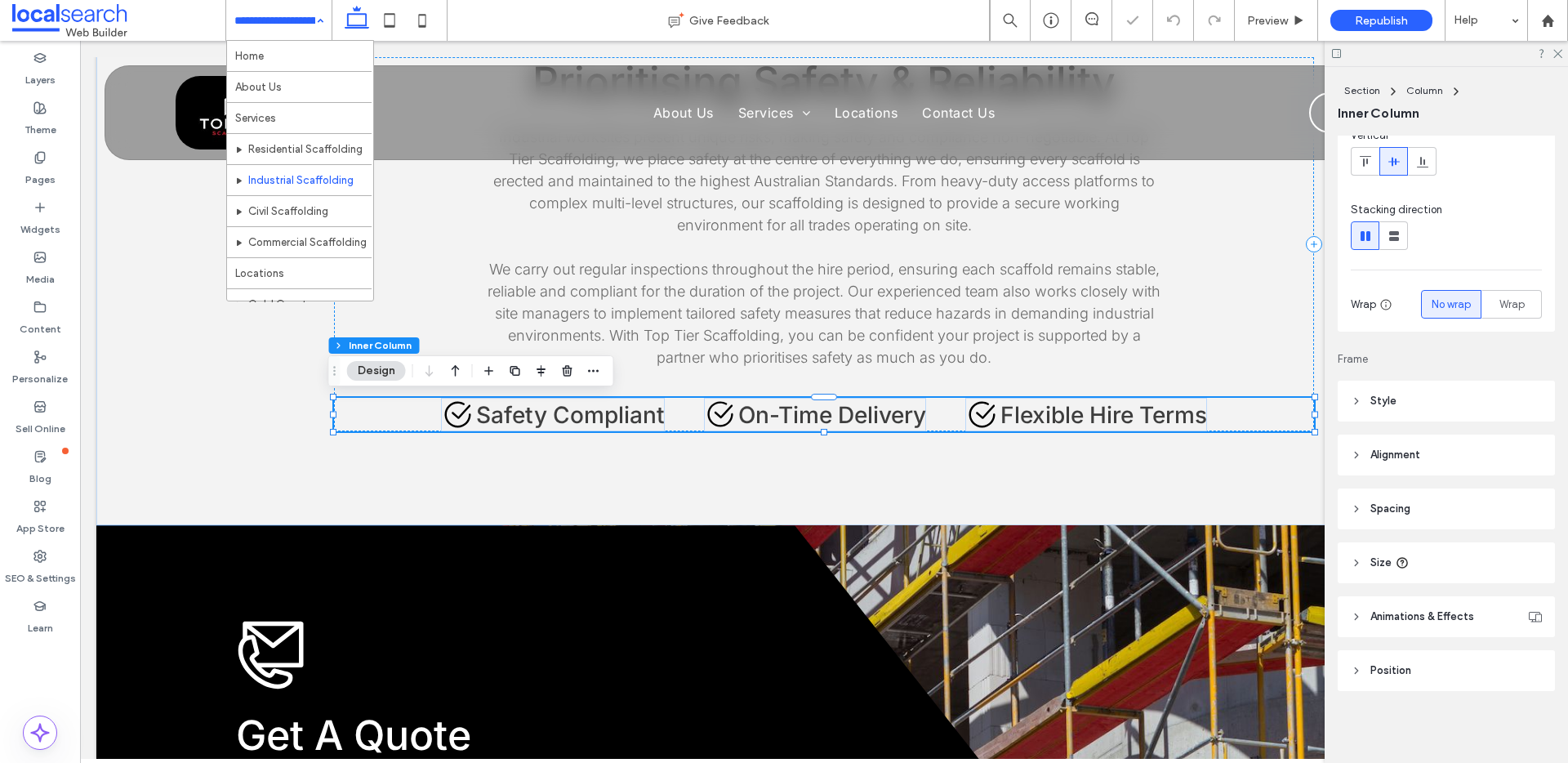
click at [279, 24] on input at bounding box center [275, 20] width 81 height 41
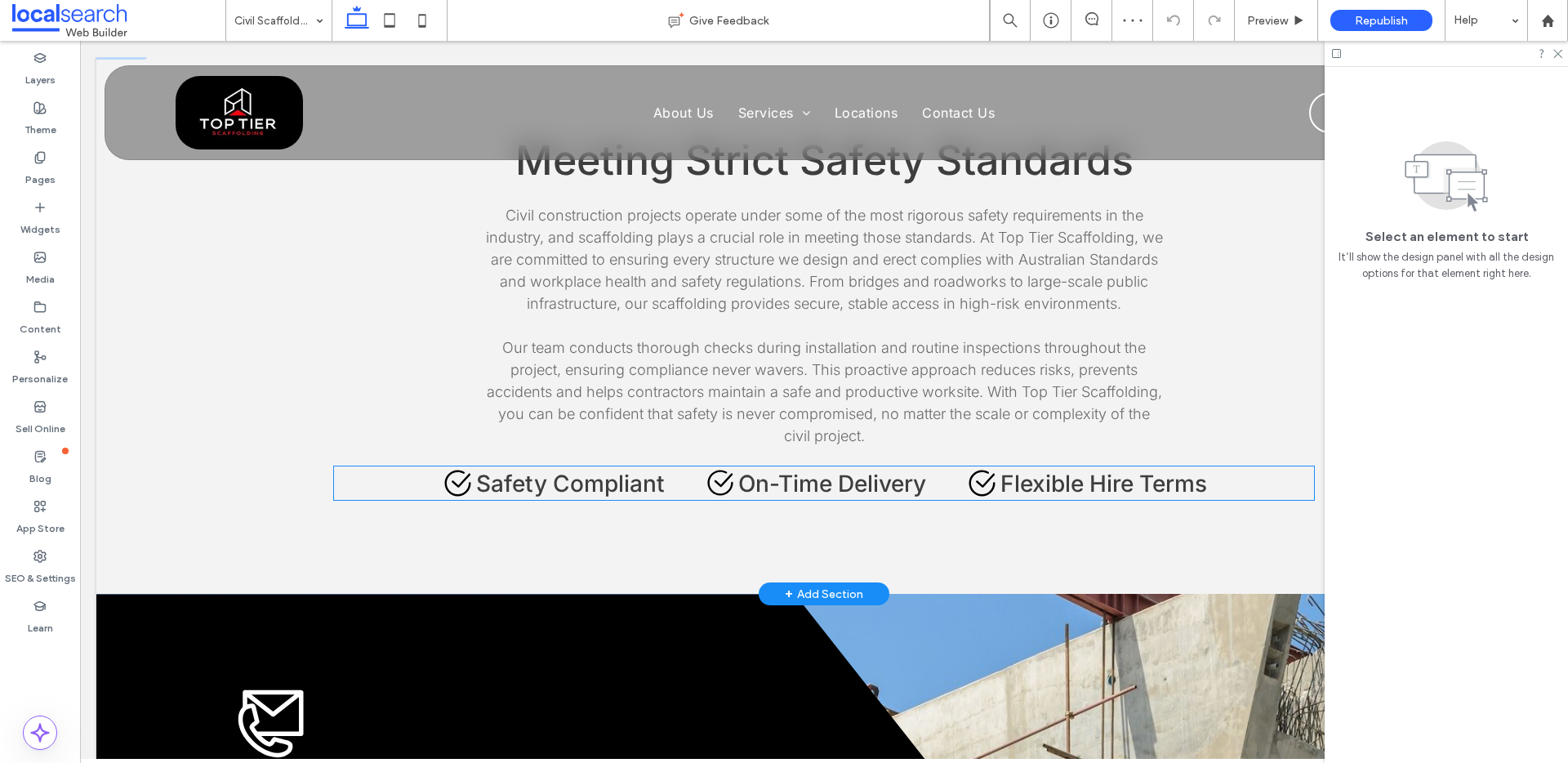
click at [829, 470] on span "On-Time Delivery" at bounding box center [832, 484] width 188 height 28
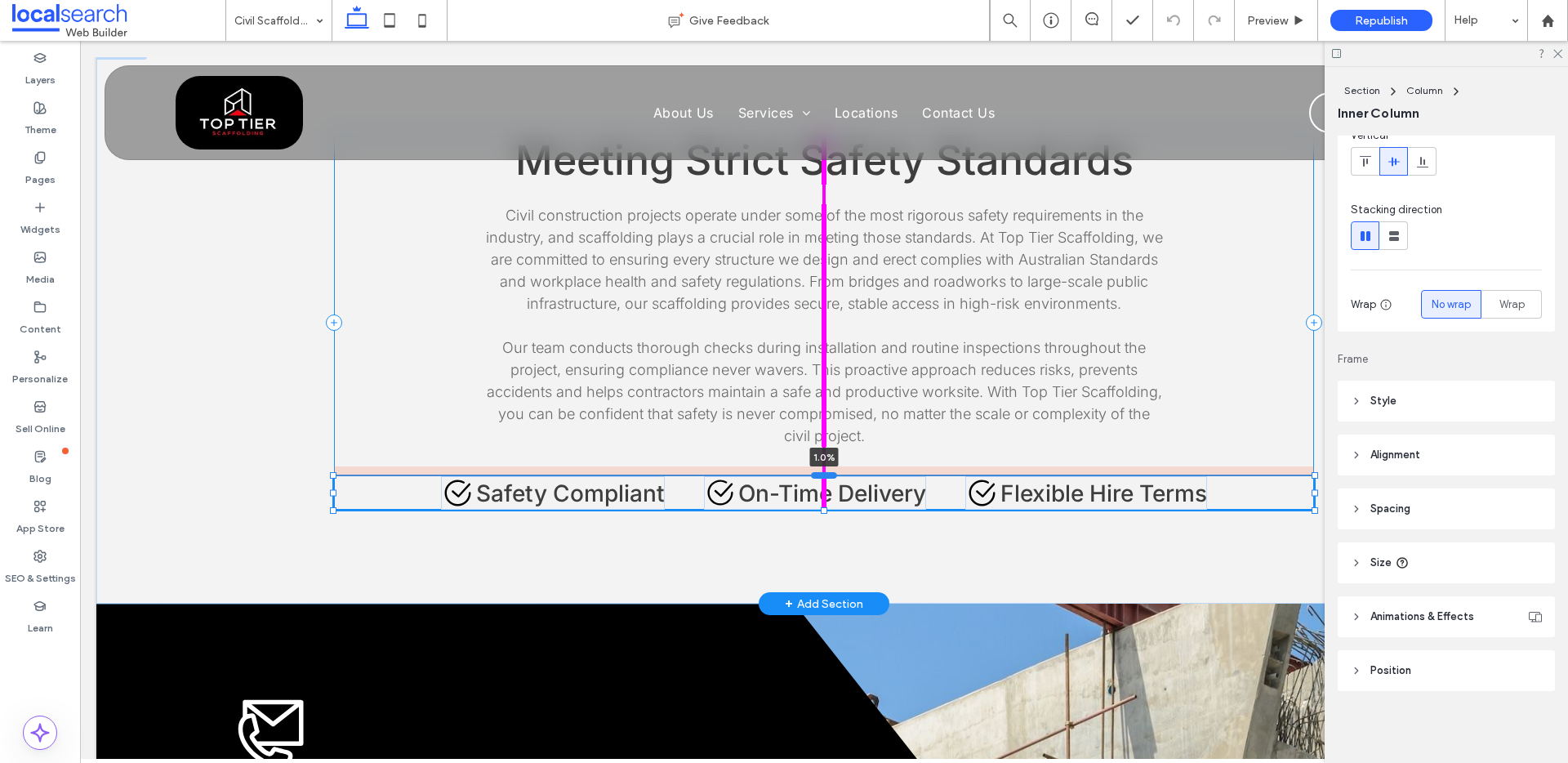
drag, startPoint x: 822, startPoint y: 384, endPoint x: 823, endPoint y: 394, distance: 10.0
click at [823, 473] on div at bounding box center [824, 476] width 26 height 7
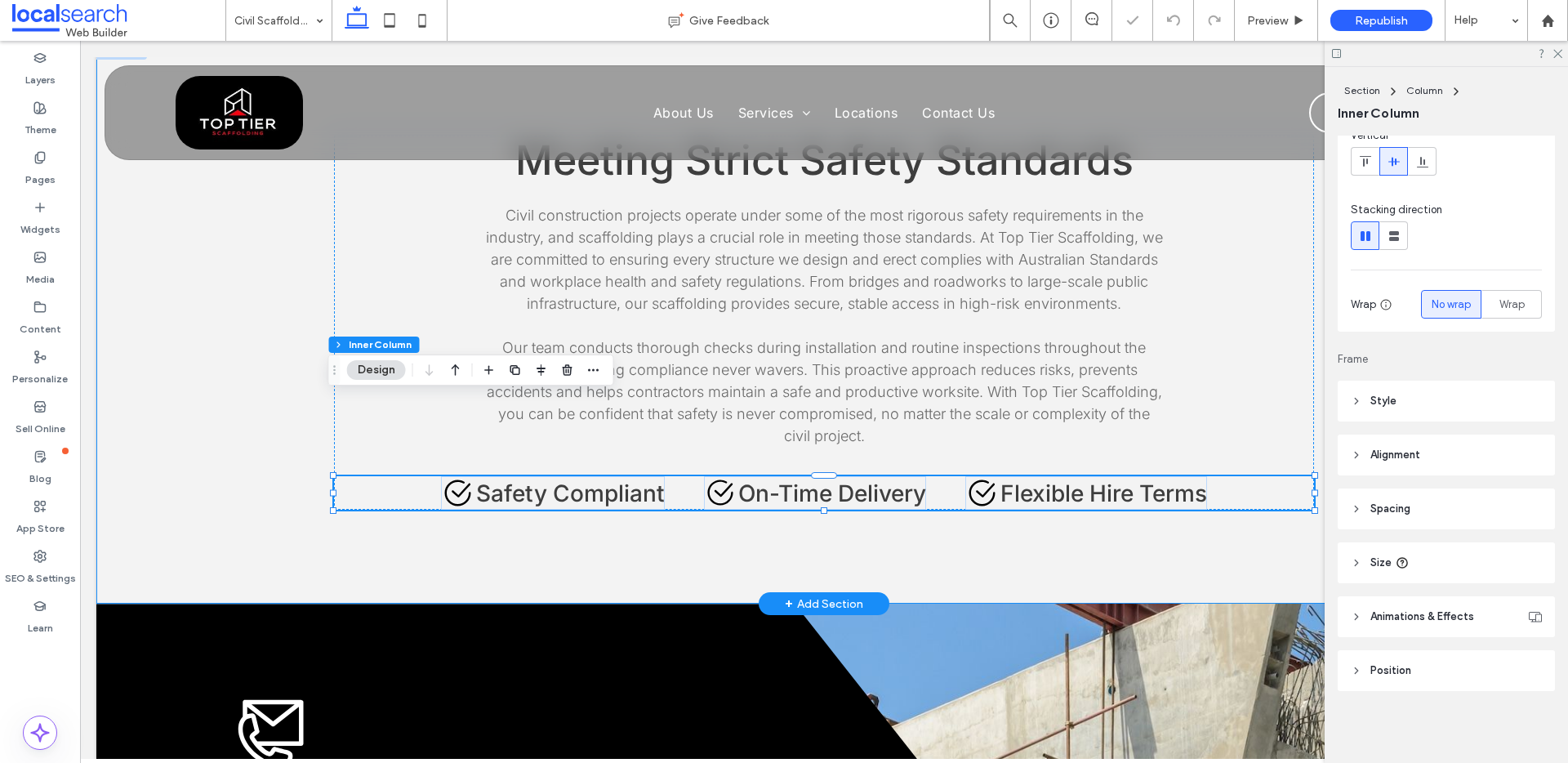
click at [244, 357] on div "Meeting Strict Safety Standards Civil construction projects operate under some …" at bounding box center [824, 323] width 1455 height 562
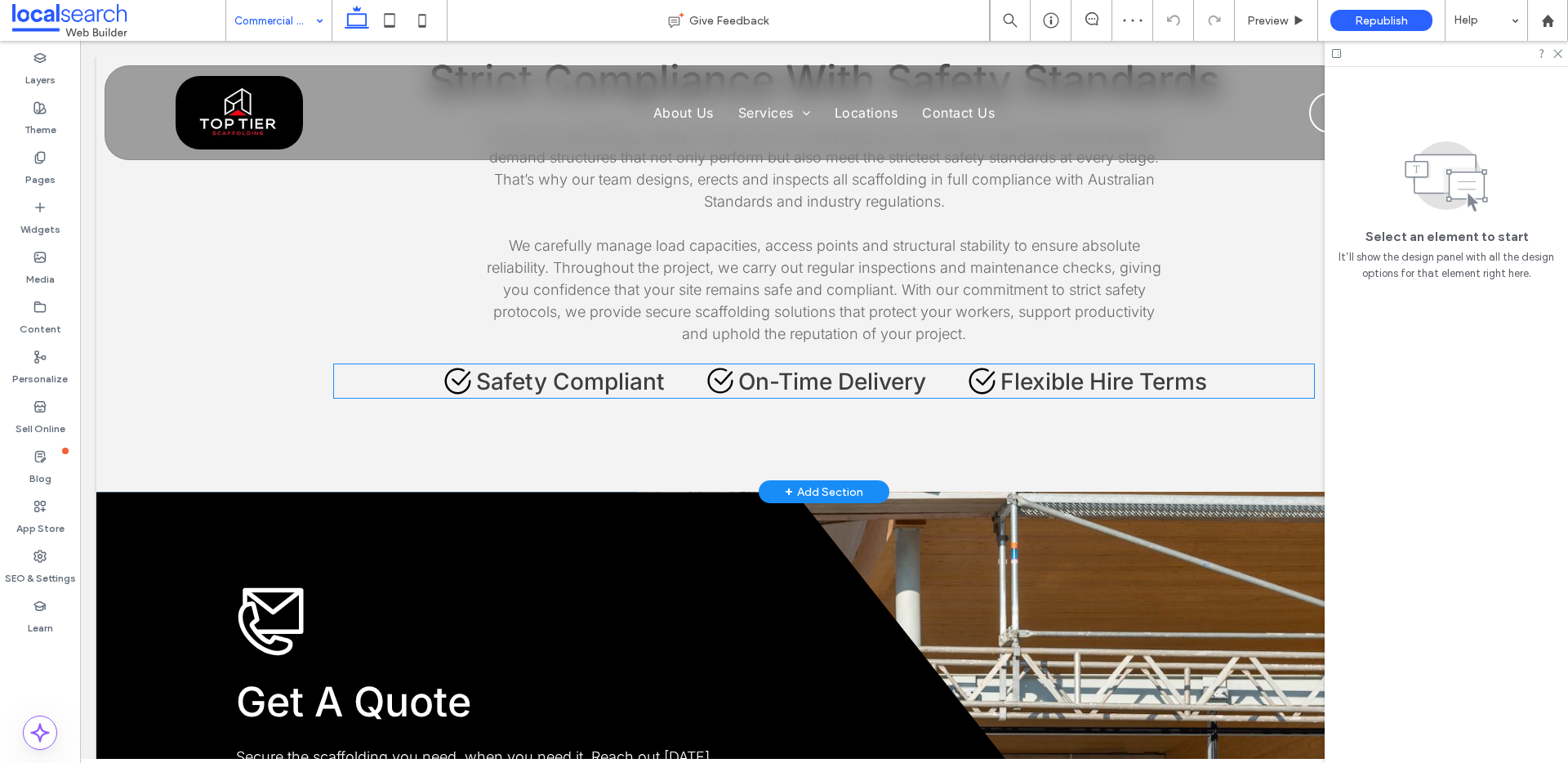
click at [809, 372] on span "On-Time Delivery" at bounding box center [832, 381] width 188 height 28
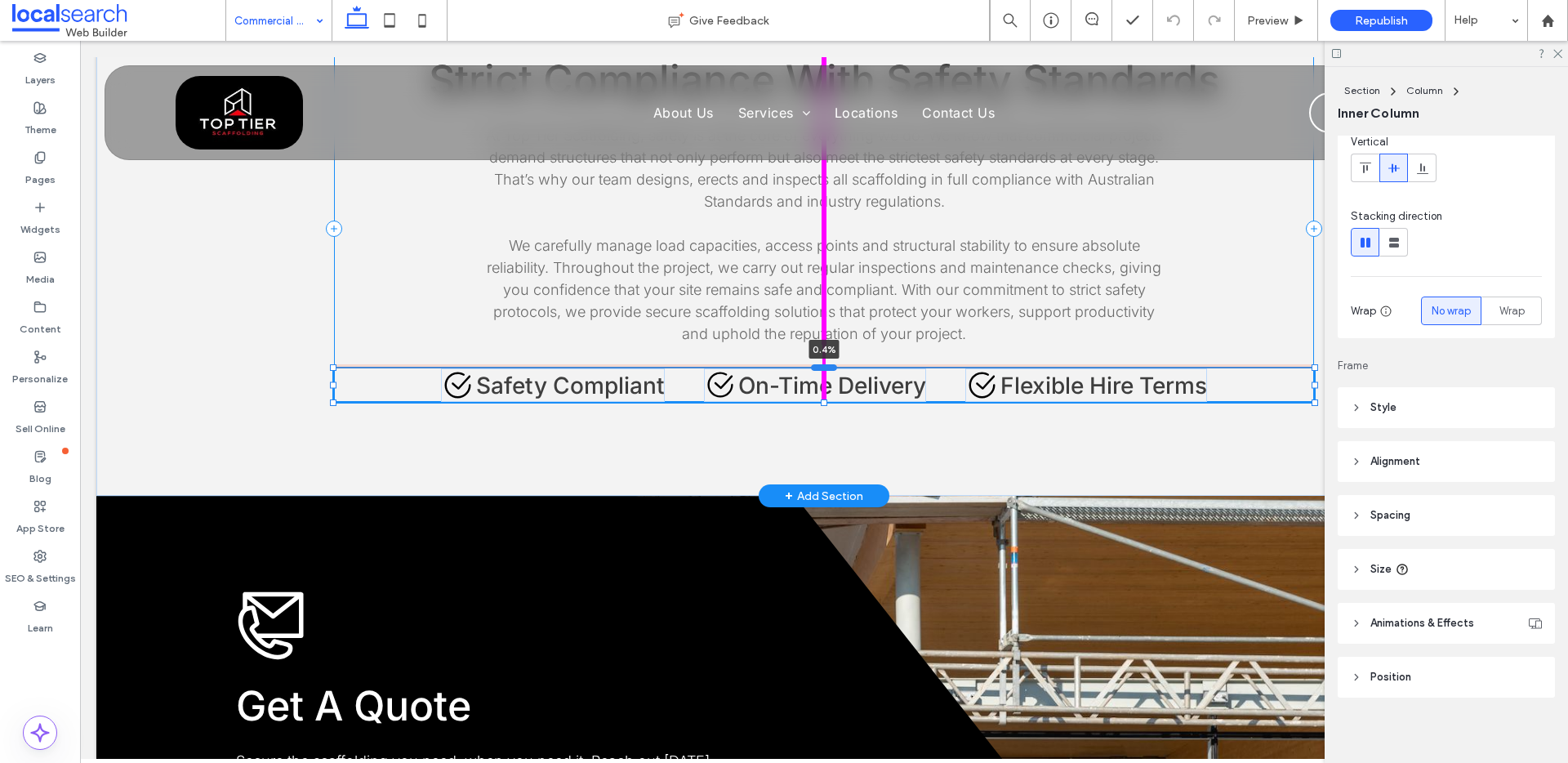
scroll to position [133, 0]
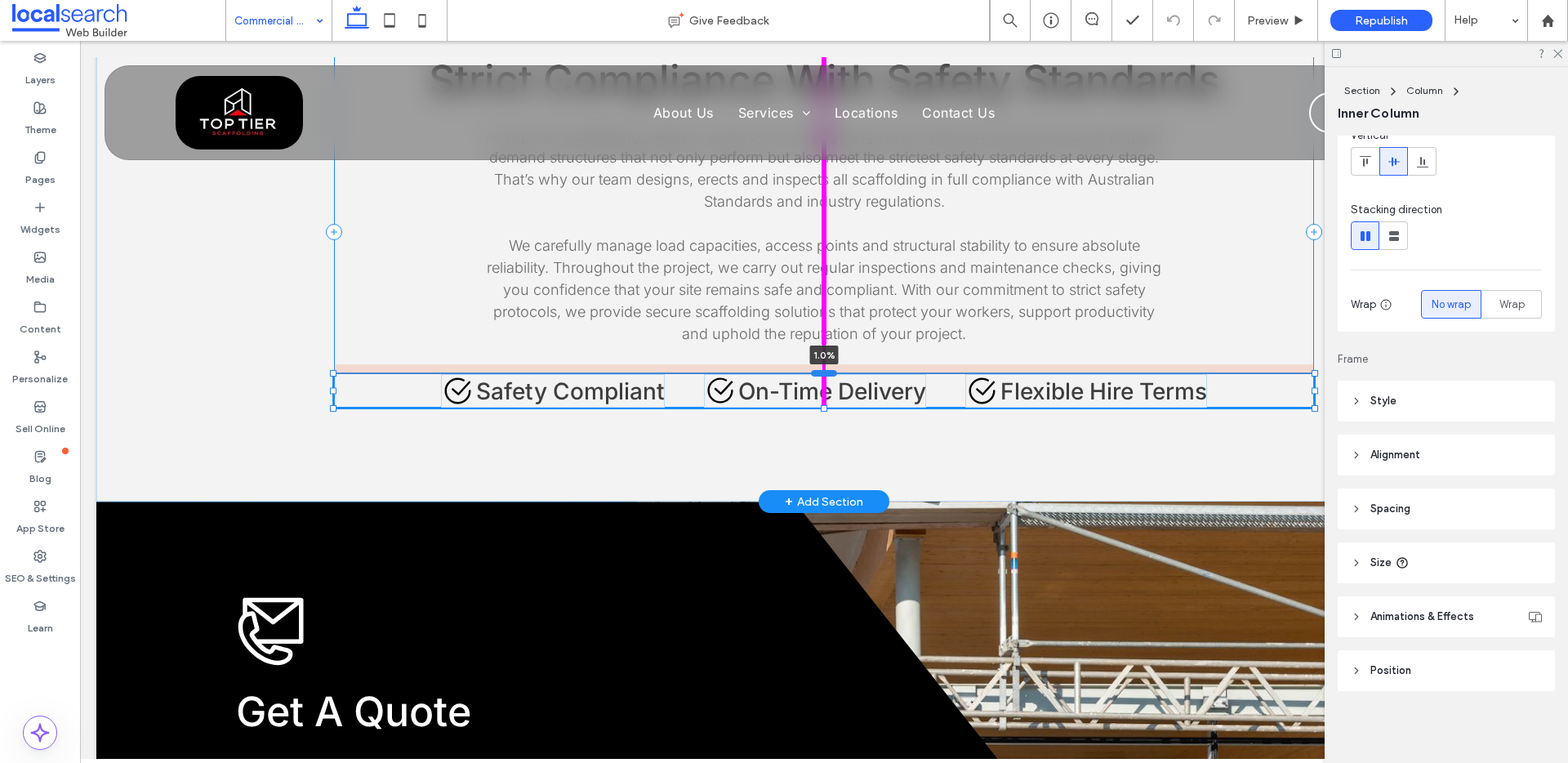
drag, startPoint x: 813, startPoint y: 362, endPoint x: 814, endPoint y: 373, distance: 11.0
click at [814, 373] on div at bounding box center [824, 373] width 26 height 7
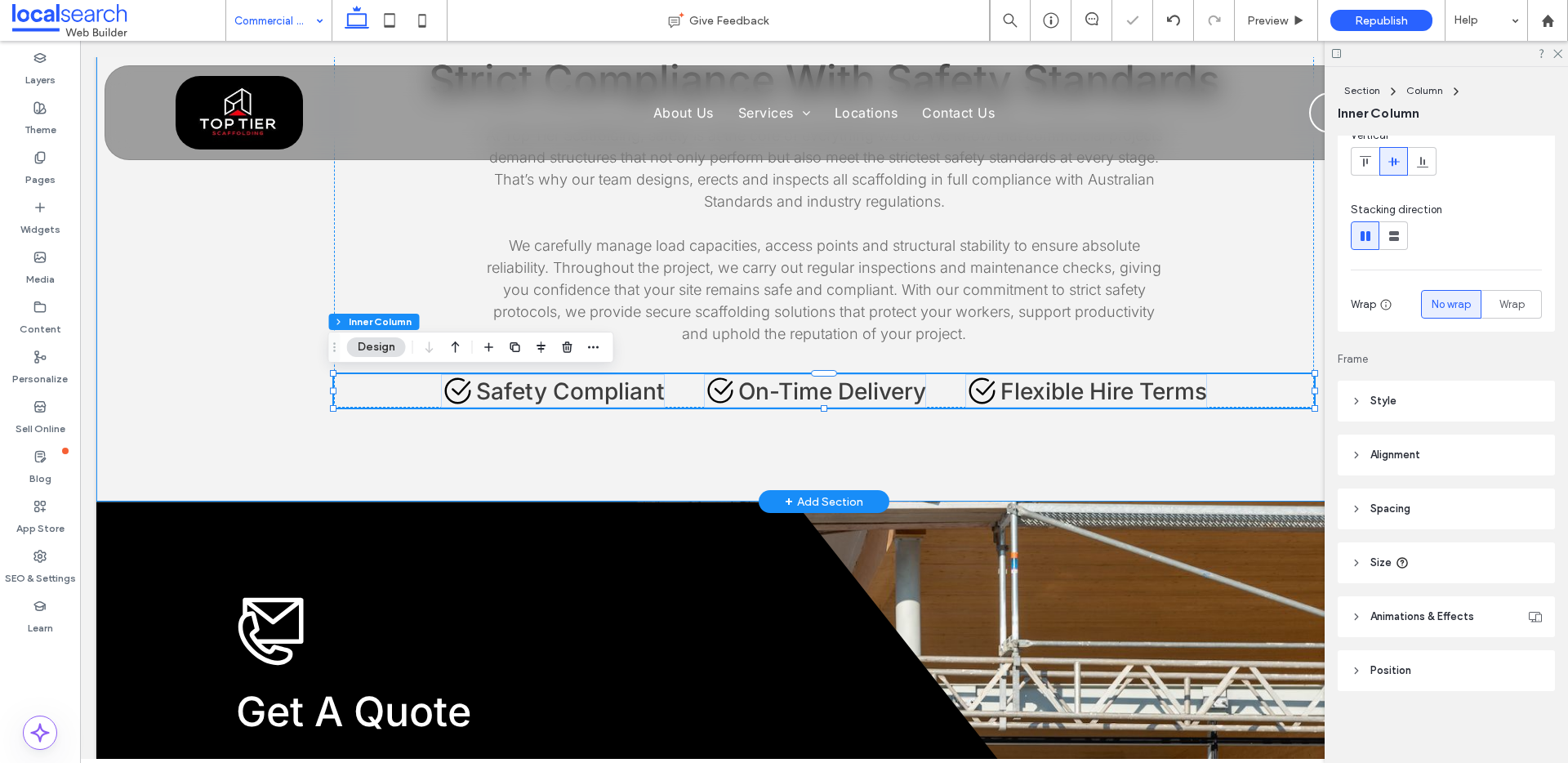
click at [145, 332] on div "Strict Compliance With Safety Standards At Top Tier Scaffolding, safety is at t…" at bounding box center [824, 232] width 1455 height 540
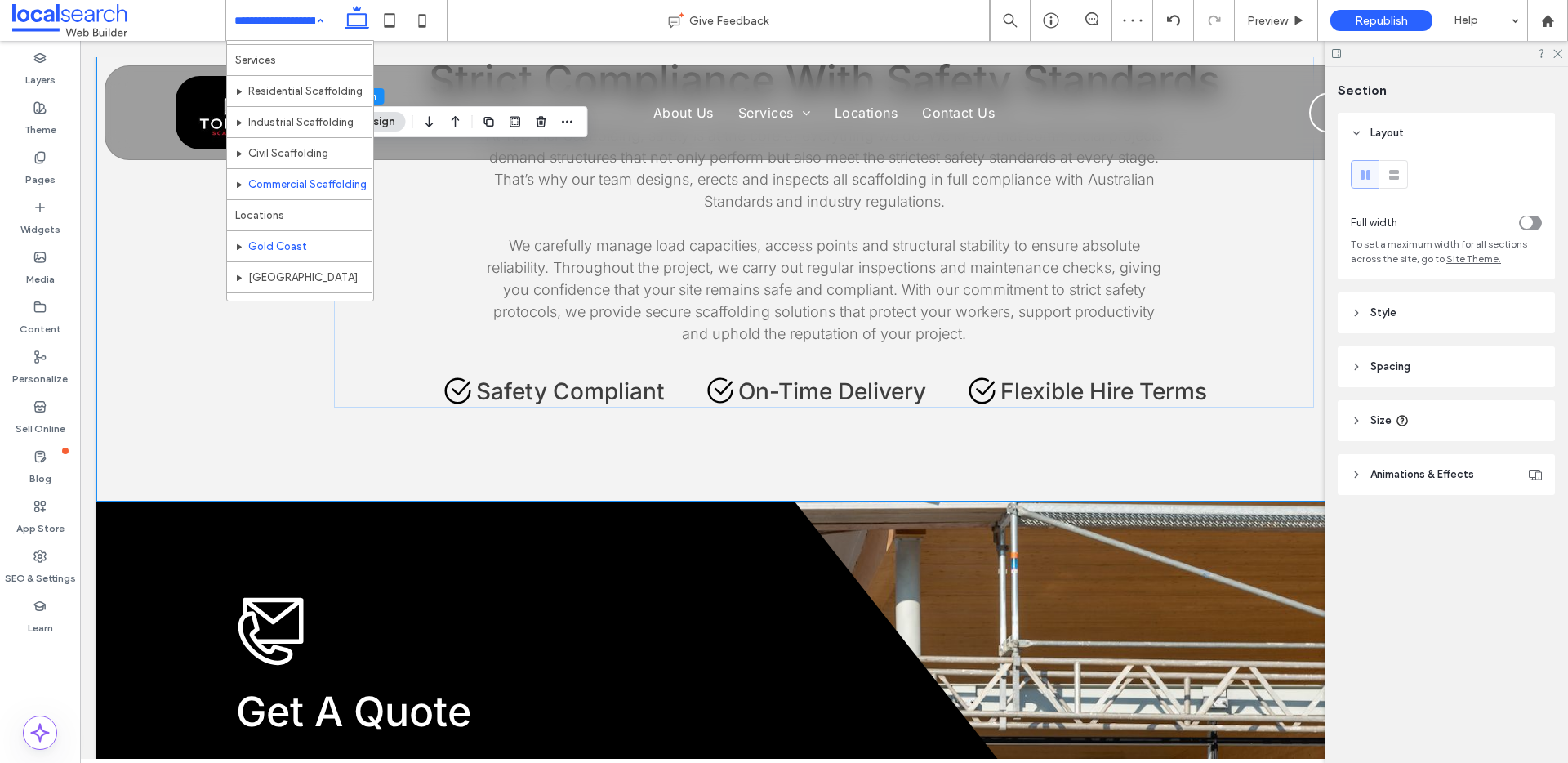
scroll to position [110, 0]
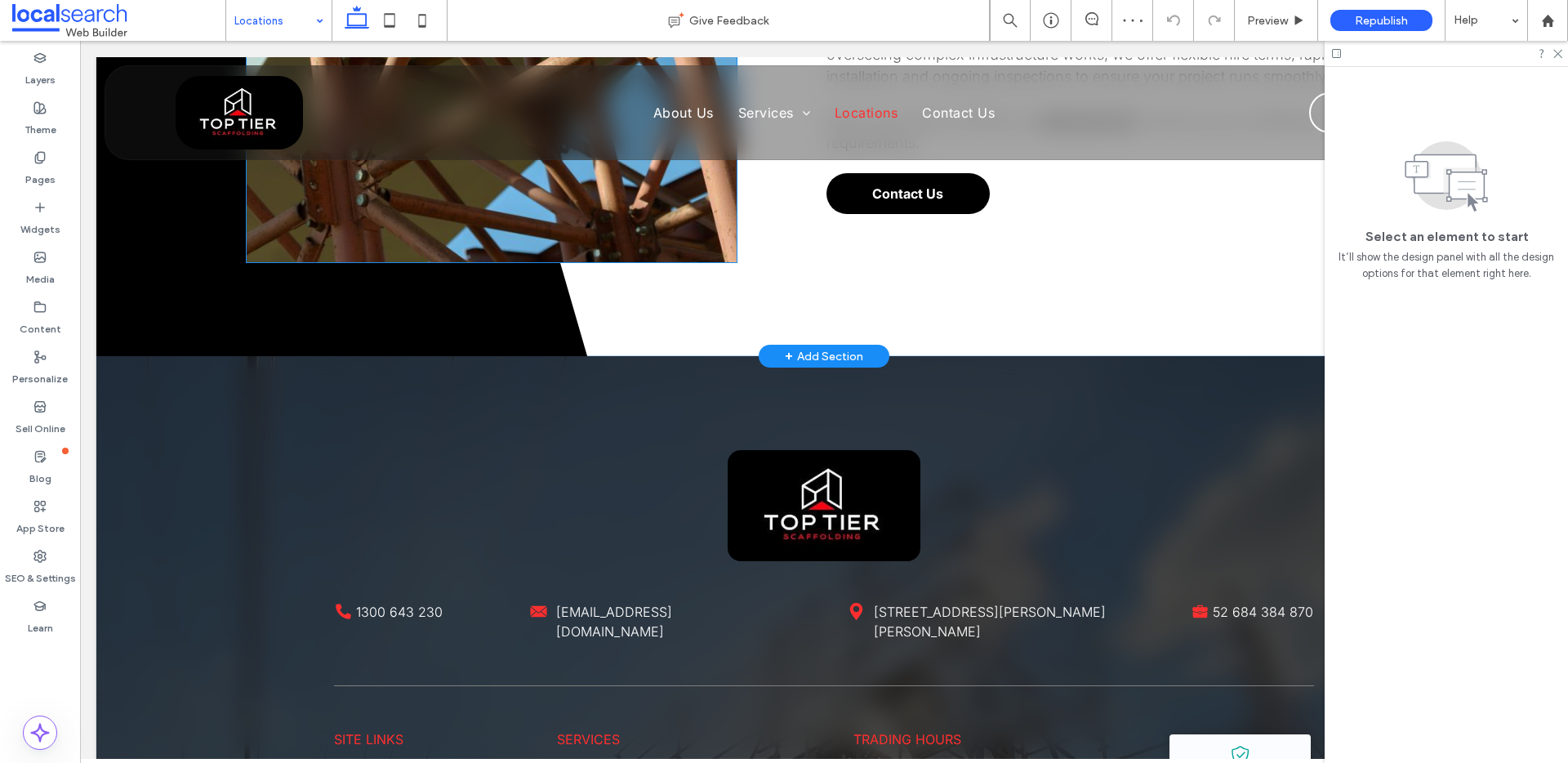
scroll to position [1249, 0]
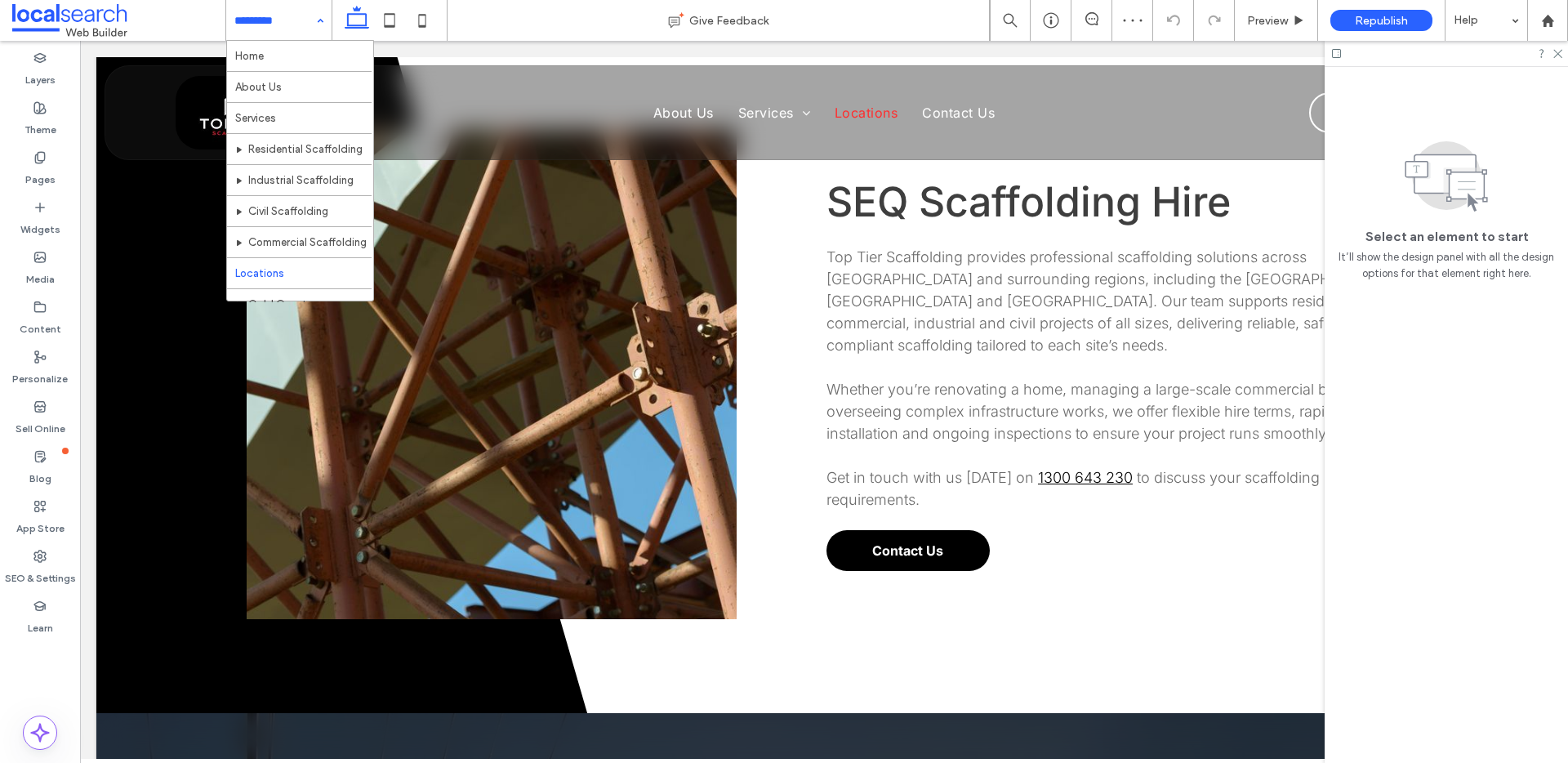
click at [273, 12] on input at bounding box center [275, 20] width 81 height 41
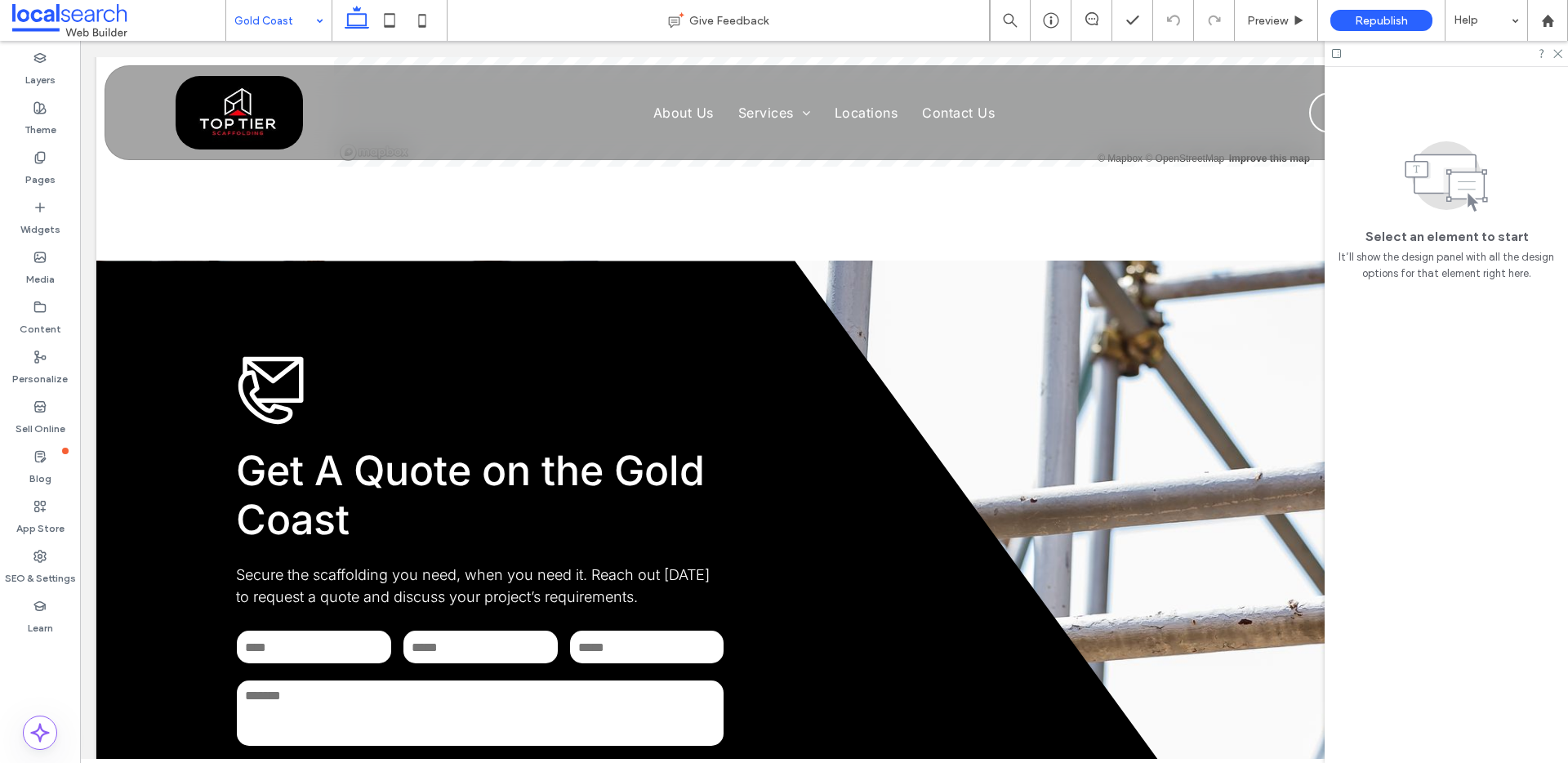
drag, startPoint x: 284, startPoint y: 12, endPoint x: 290, endPoint y: 36, distance: 24.7
click at [283, 12] on input at bounding box center [275, 20] width 81 height 41
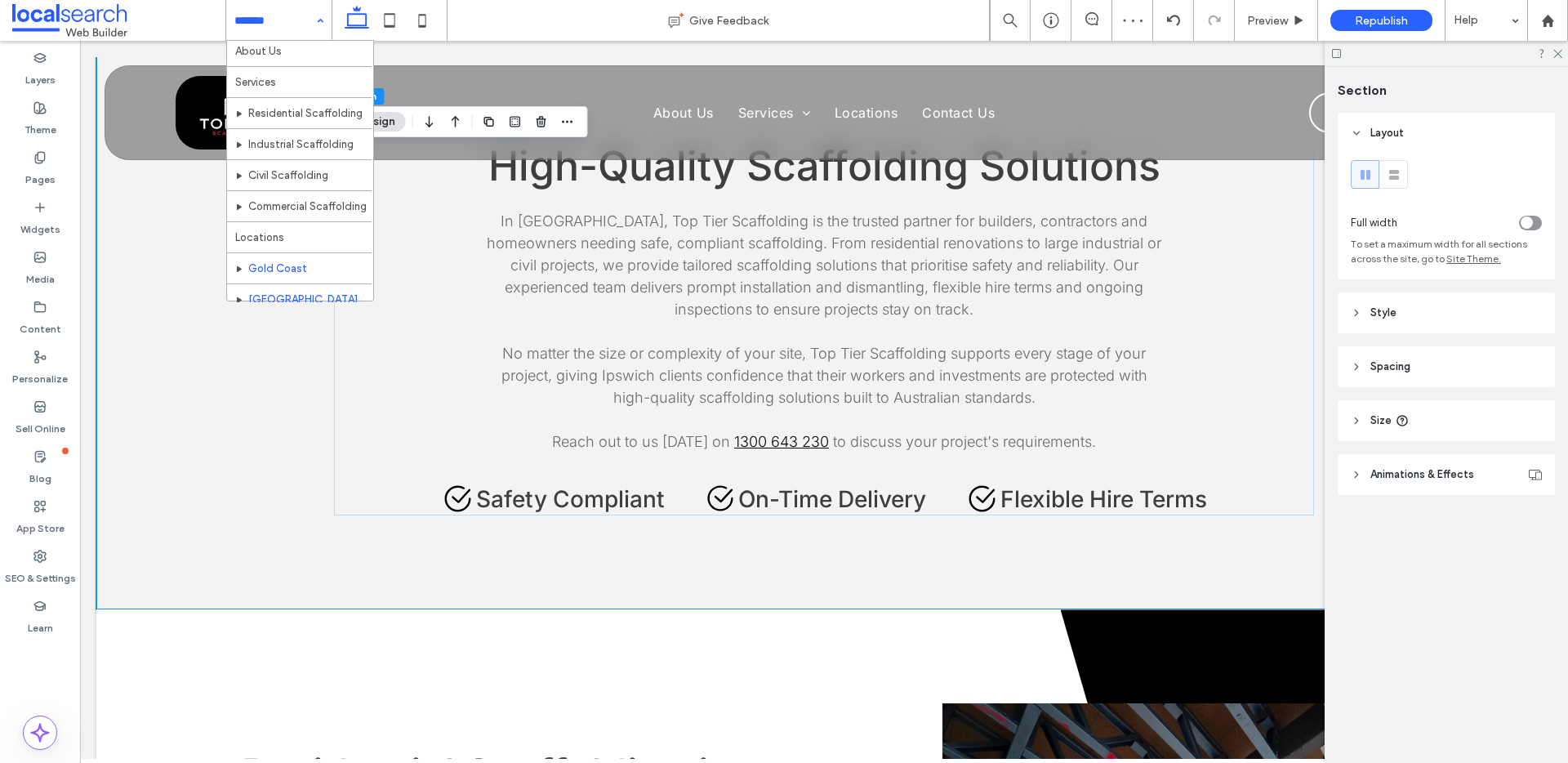
scroll to position [37, 0]
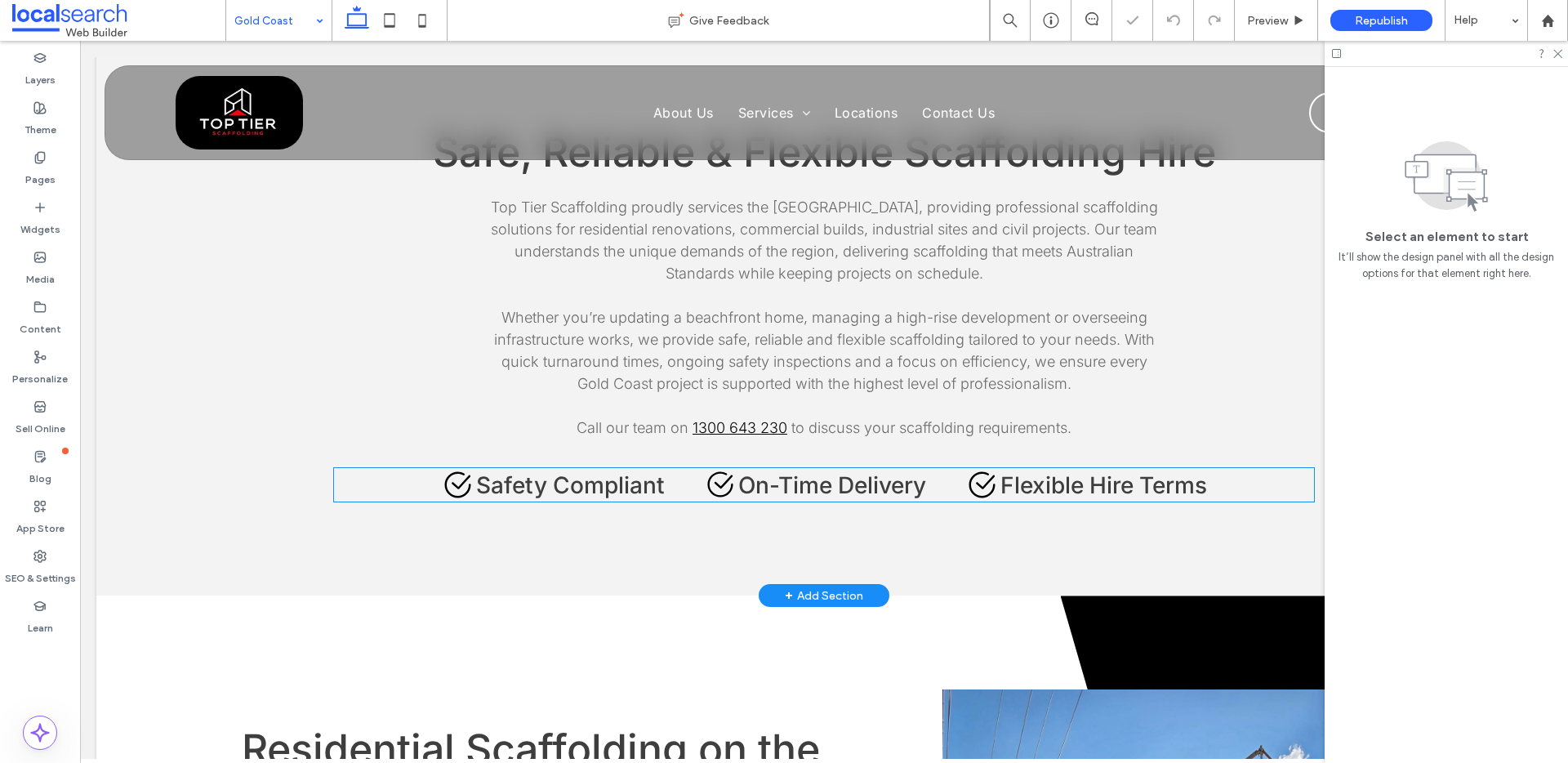
click at [818, 478] on span "On-Time Delivery" at bounding box center [832, 485] width 188 height 28
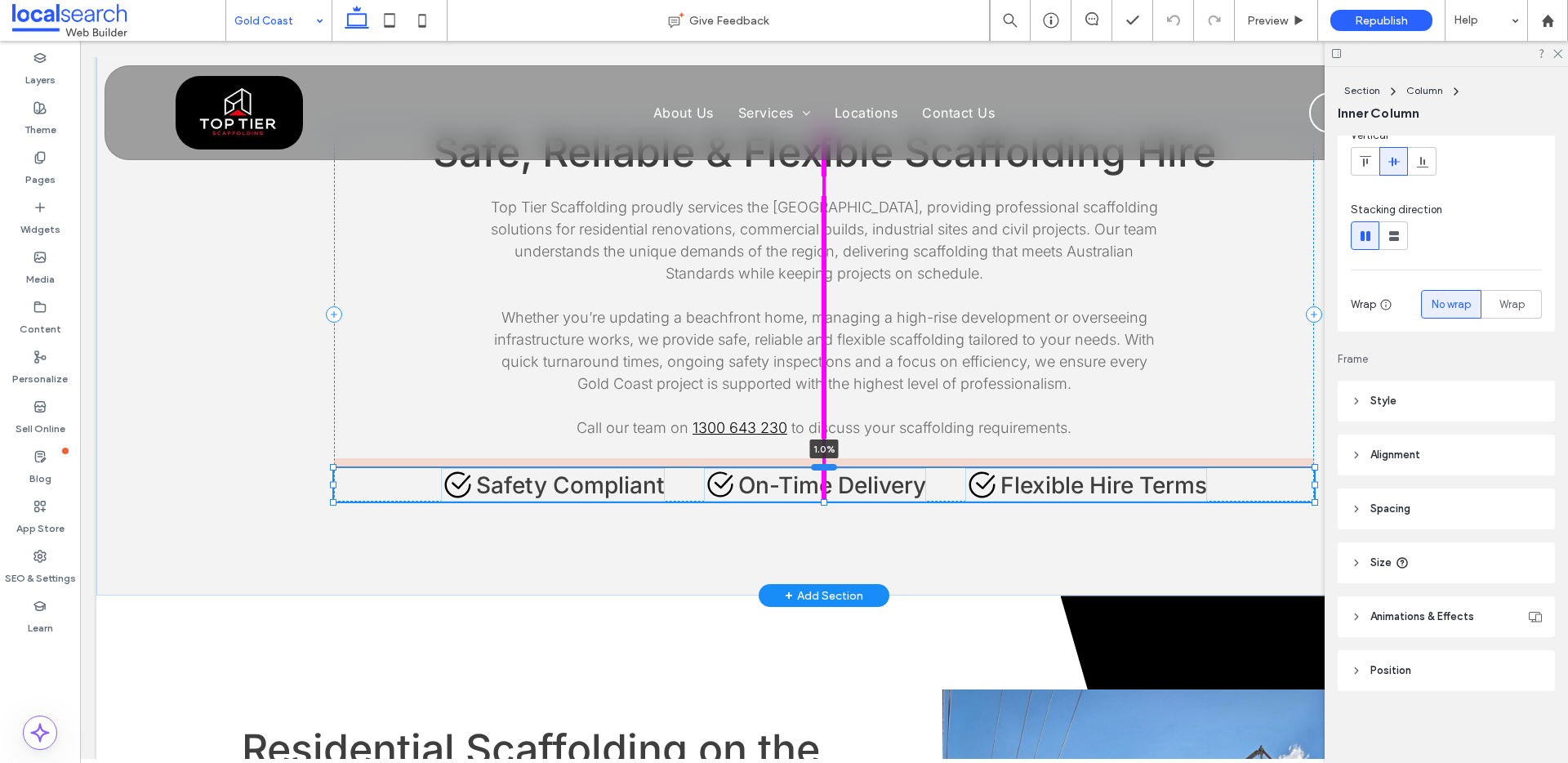
click at [821, 467] on div at bounding box center [824, 467] width 26 height 7
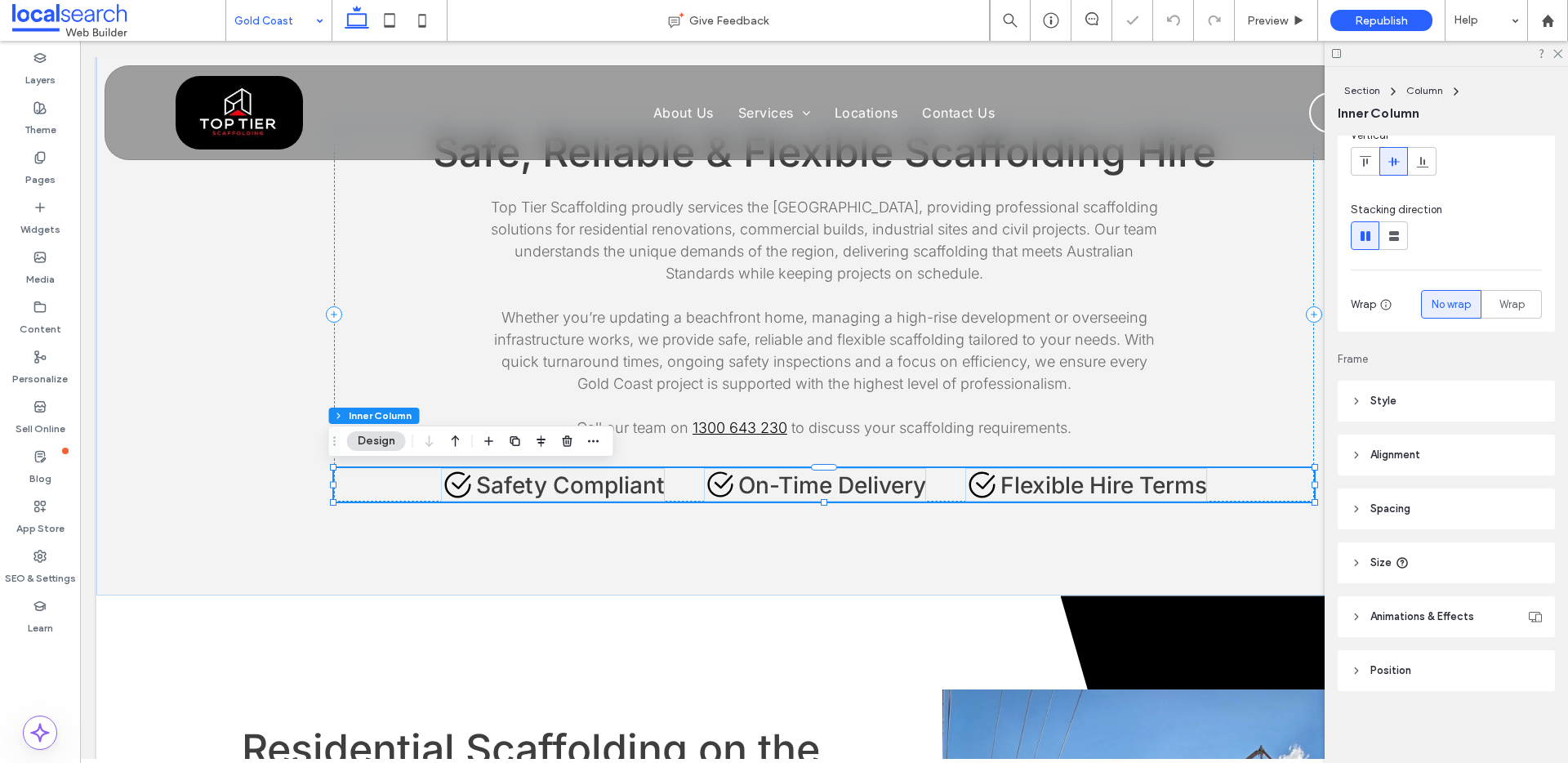
click at [276, 17] on input at bounding box center [275, 20] width 81 height 41
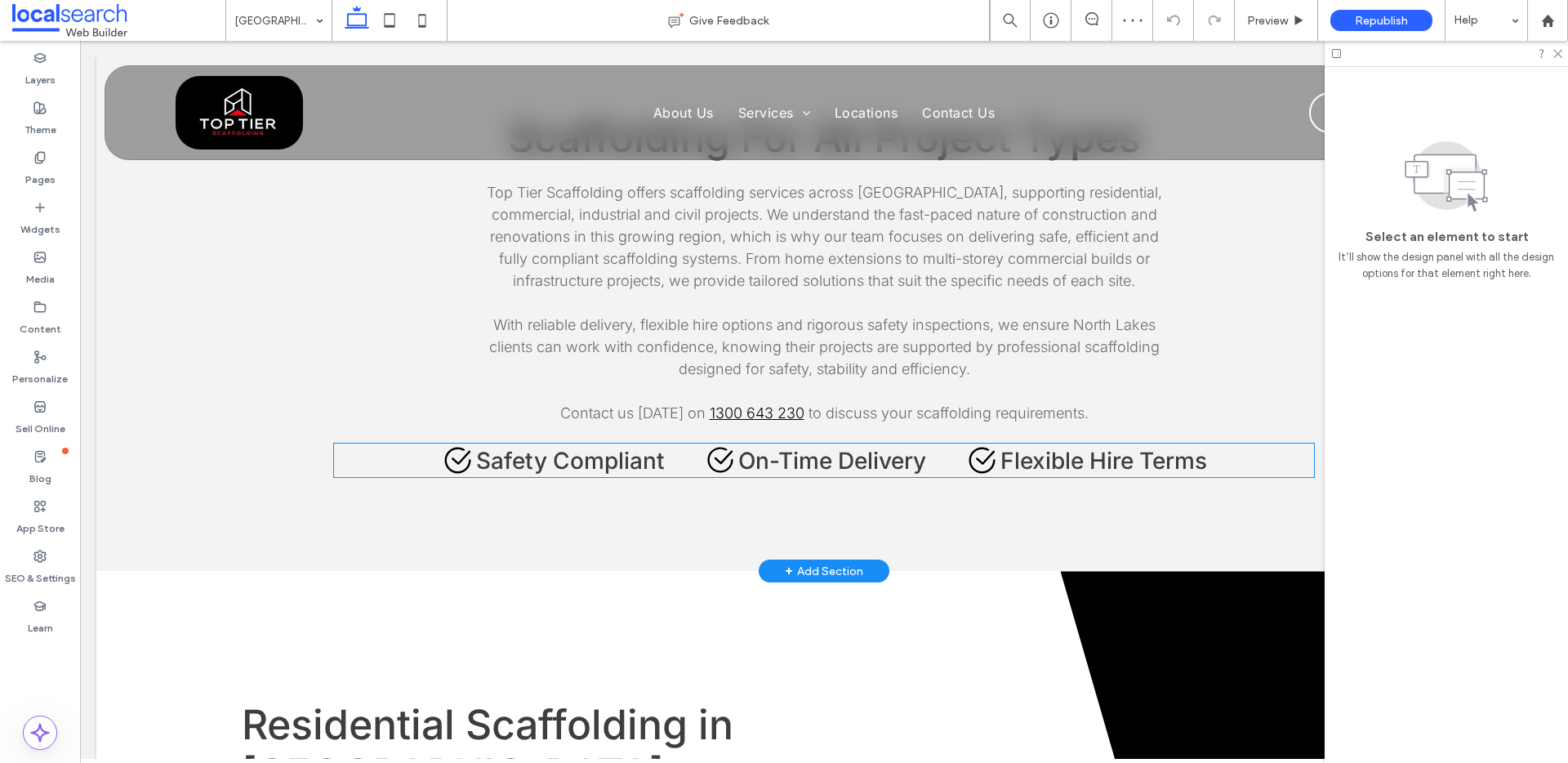
click at [810, 447] on span "On-Time Delivery" at bounding box center [832, 461] width 188 height 28
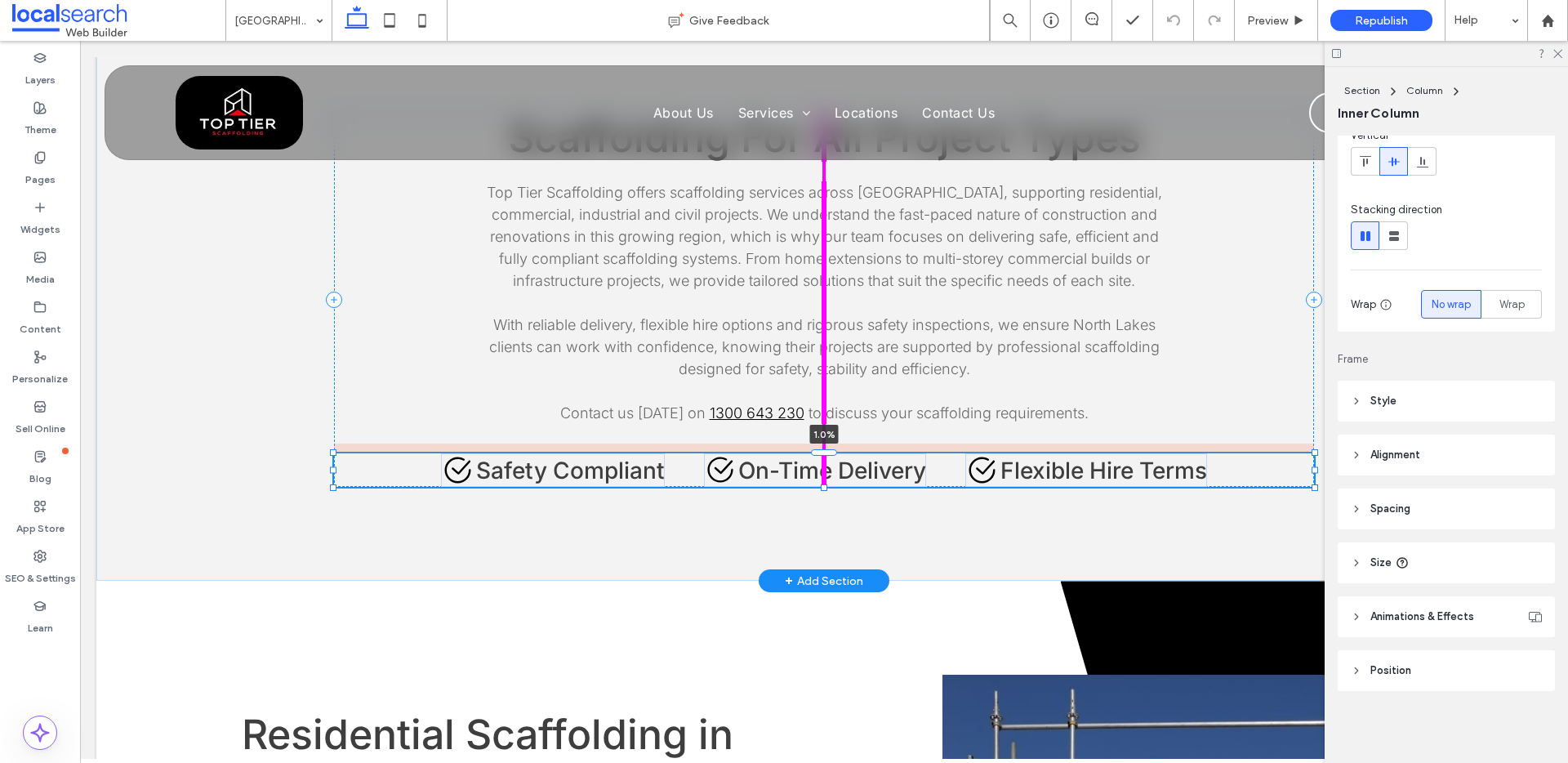
drag, startPoint x: 814, startPoint y: 362, endPoint x: 340, endPoint y: 263, distance: 484.2
click at [815, 450] on div at bounding box center [824, 453] width 26 height 7
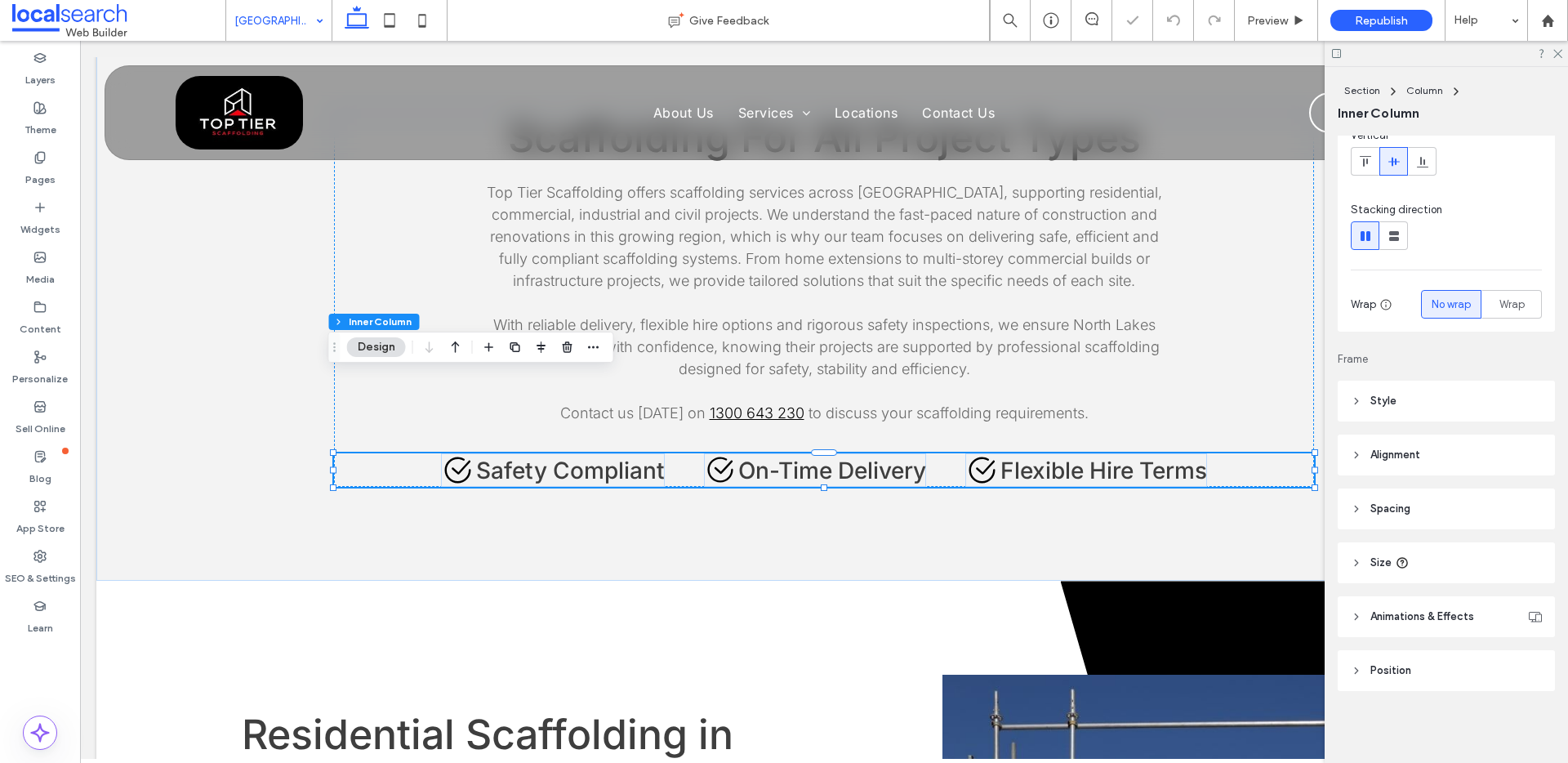
click at [257, 8] on input at bounding box center [275, 20] width 81 height 41
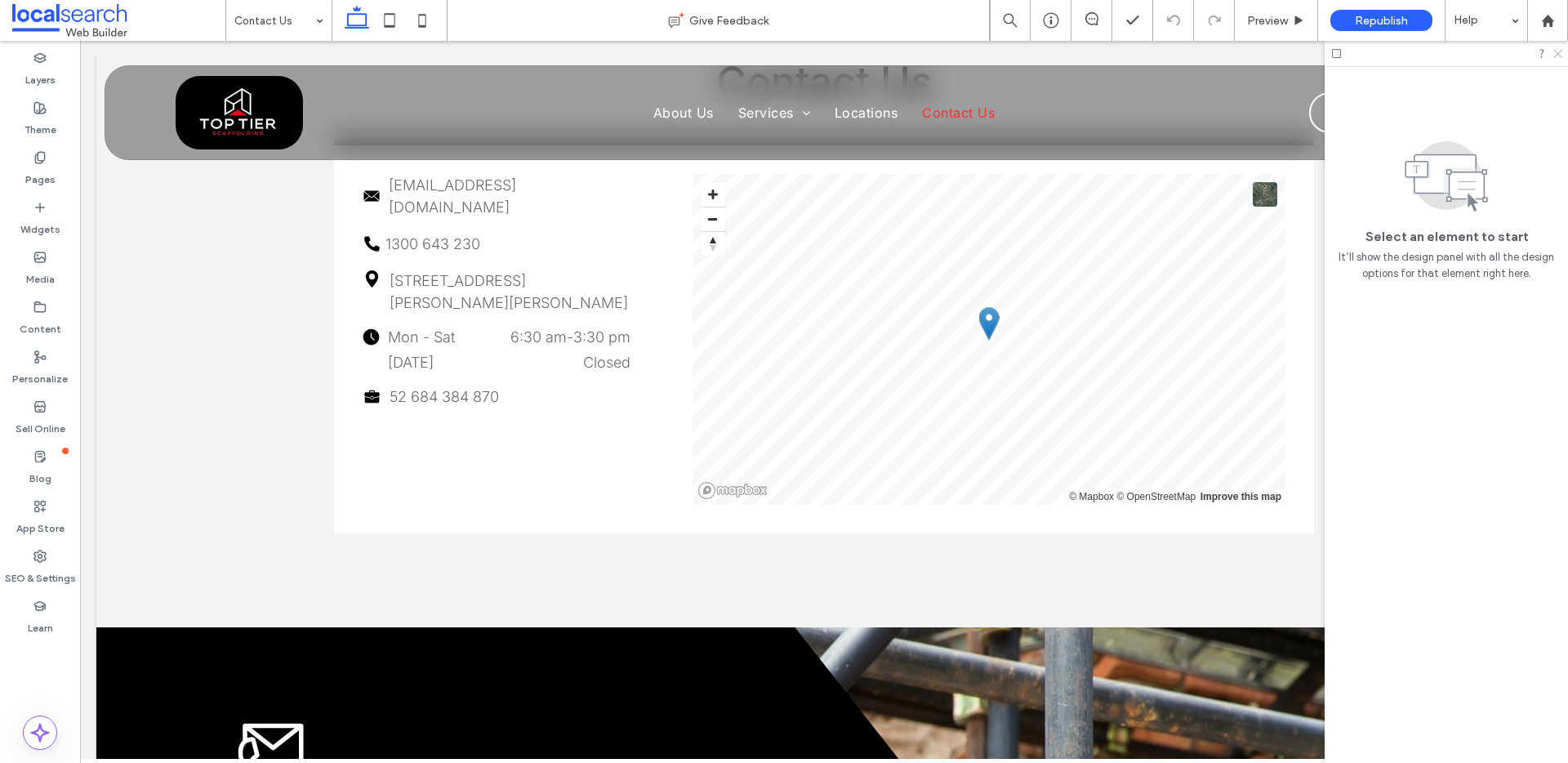
click at [1559, 56] on icon at bounding box center [1557, 53] width 11 height 11
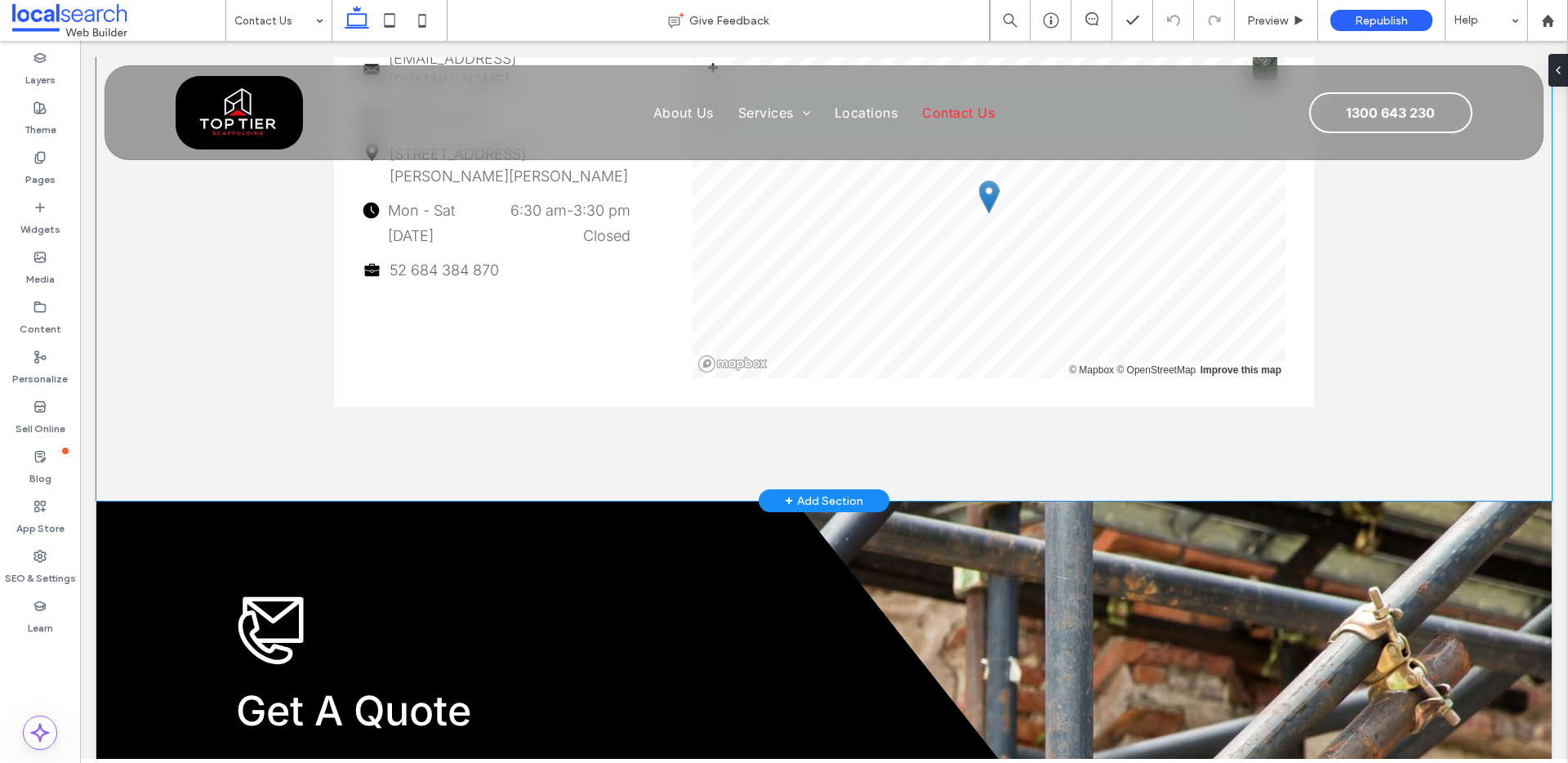
scroll to position [810, 0]
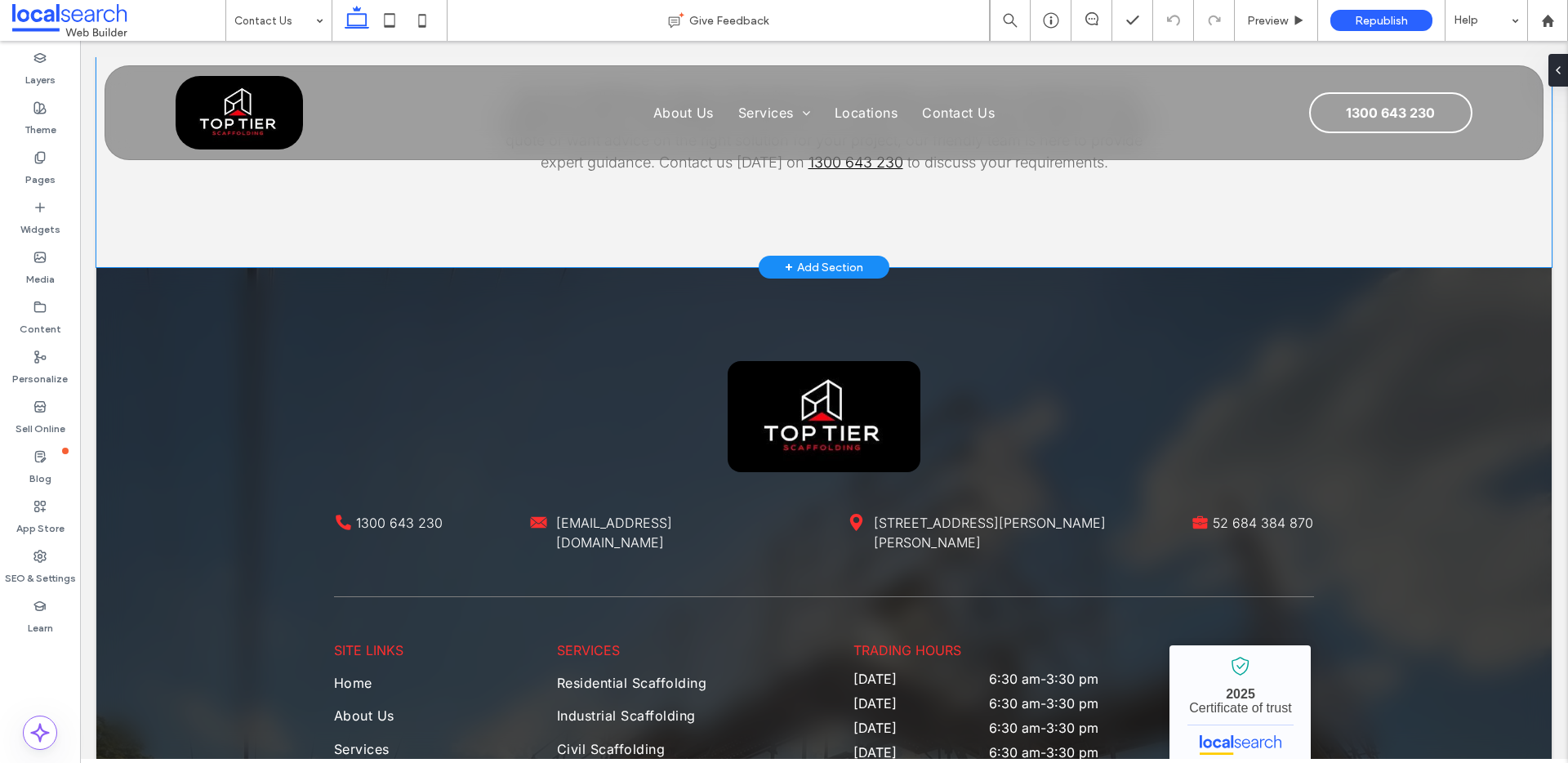
scroll to position [2158, 0]
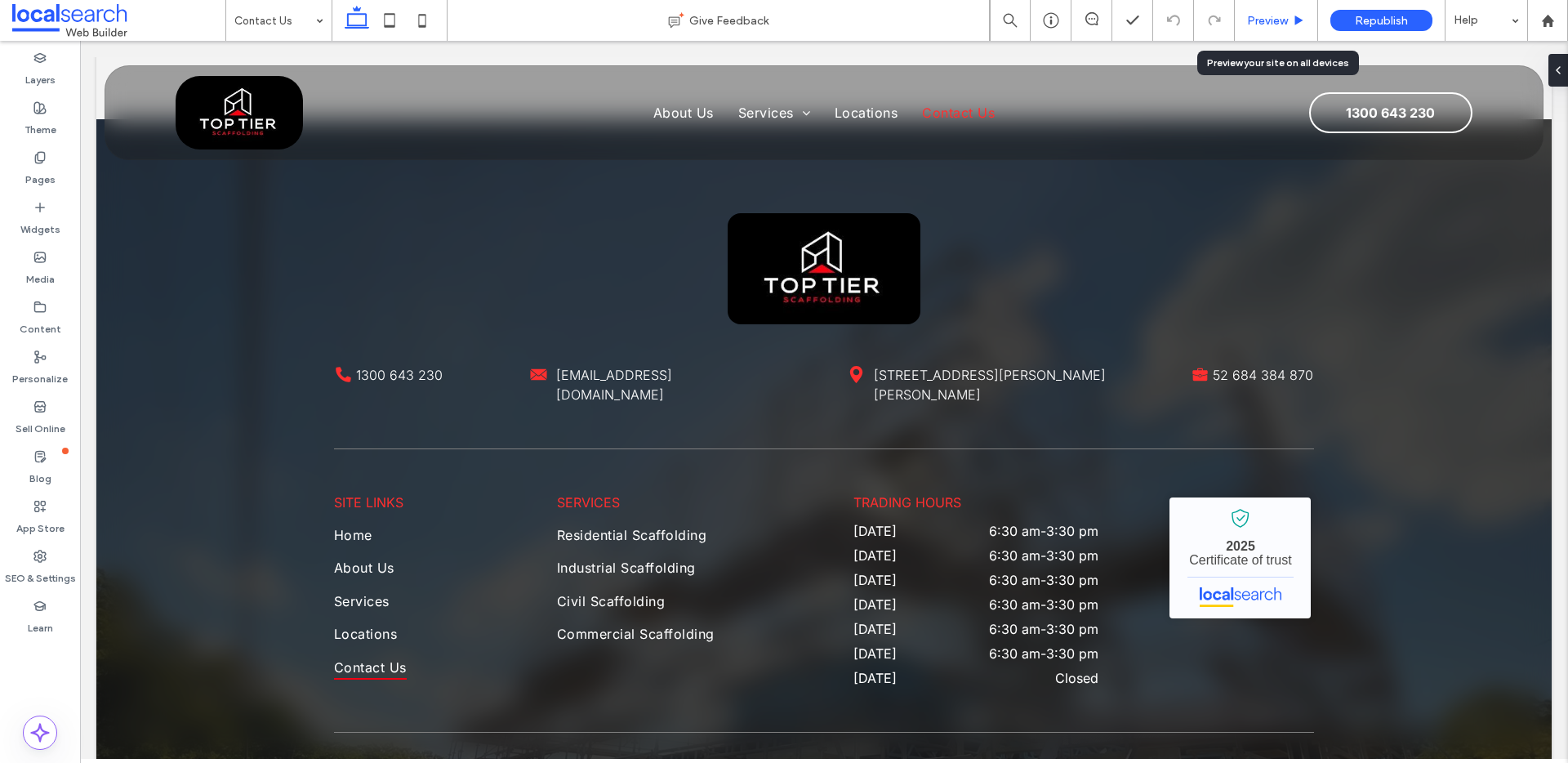
drag, startPoint x: 1272, startPoint y: 19, endPoint x: 1286, endPoint y: 77, distance: 59.7
click at [1272, 19] on span "Preview" at bounding box center [1267, 20] width 41 height 14
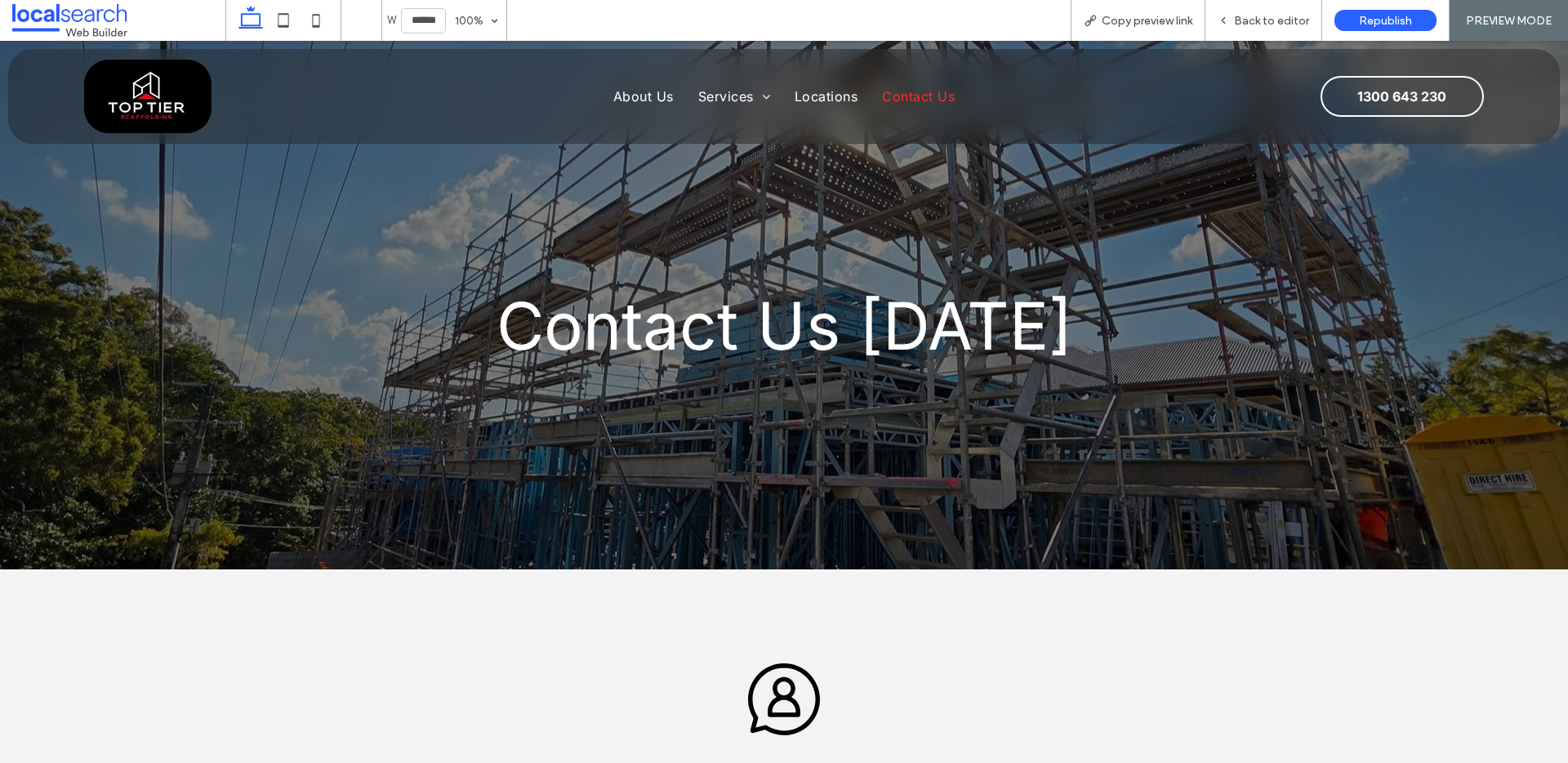
click at [141, 111] on img at bounding box center [147, 96] width 128 height 74
click at [1245, 18] on span "Back to editor" at bounding box center [1272, 20] width 75 height 14
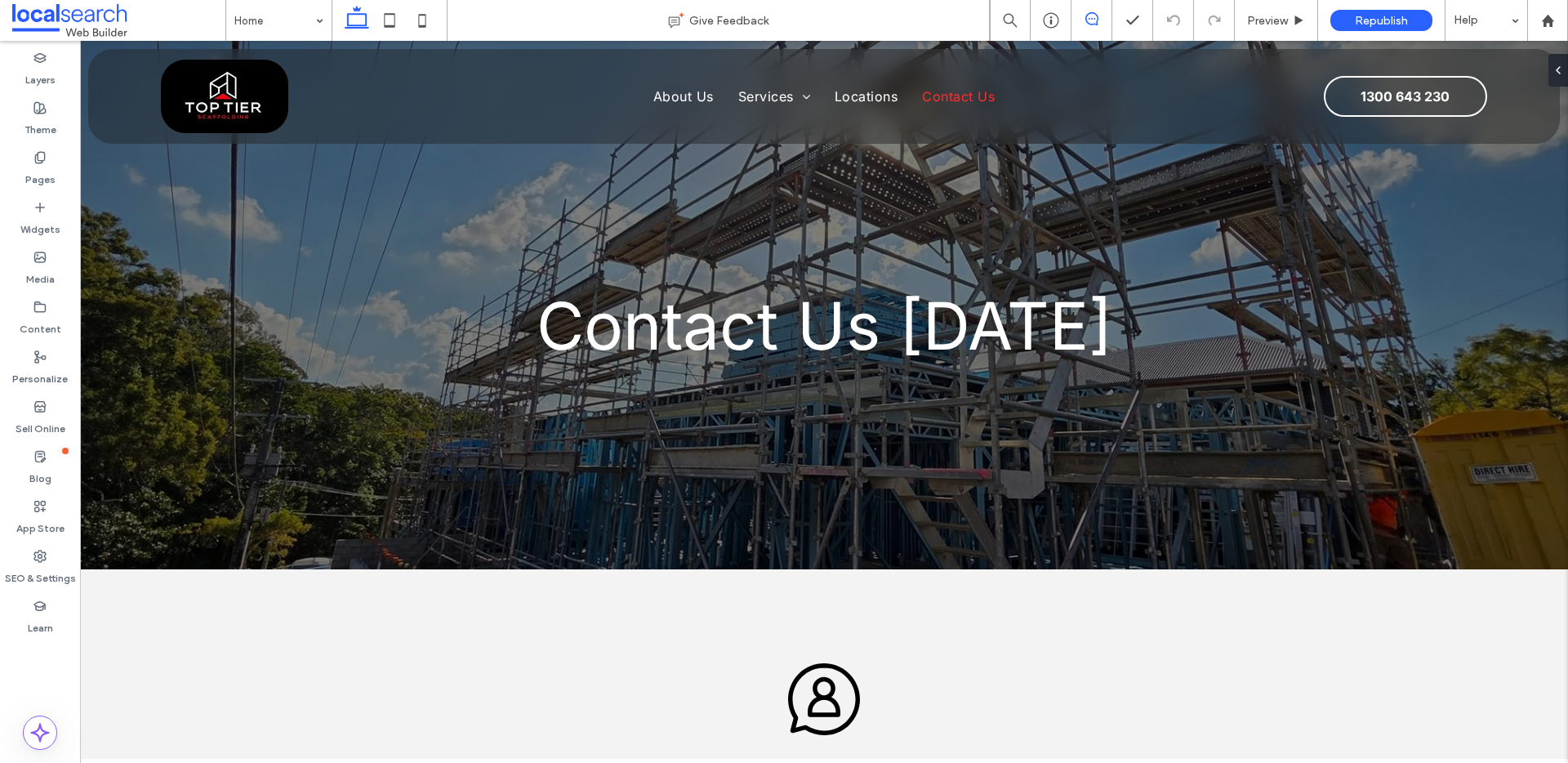
click at [1088, 17] on icon at bounding box center [1091, 18] width 13 height 13
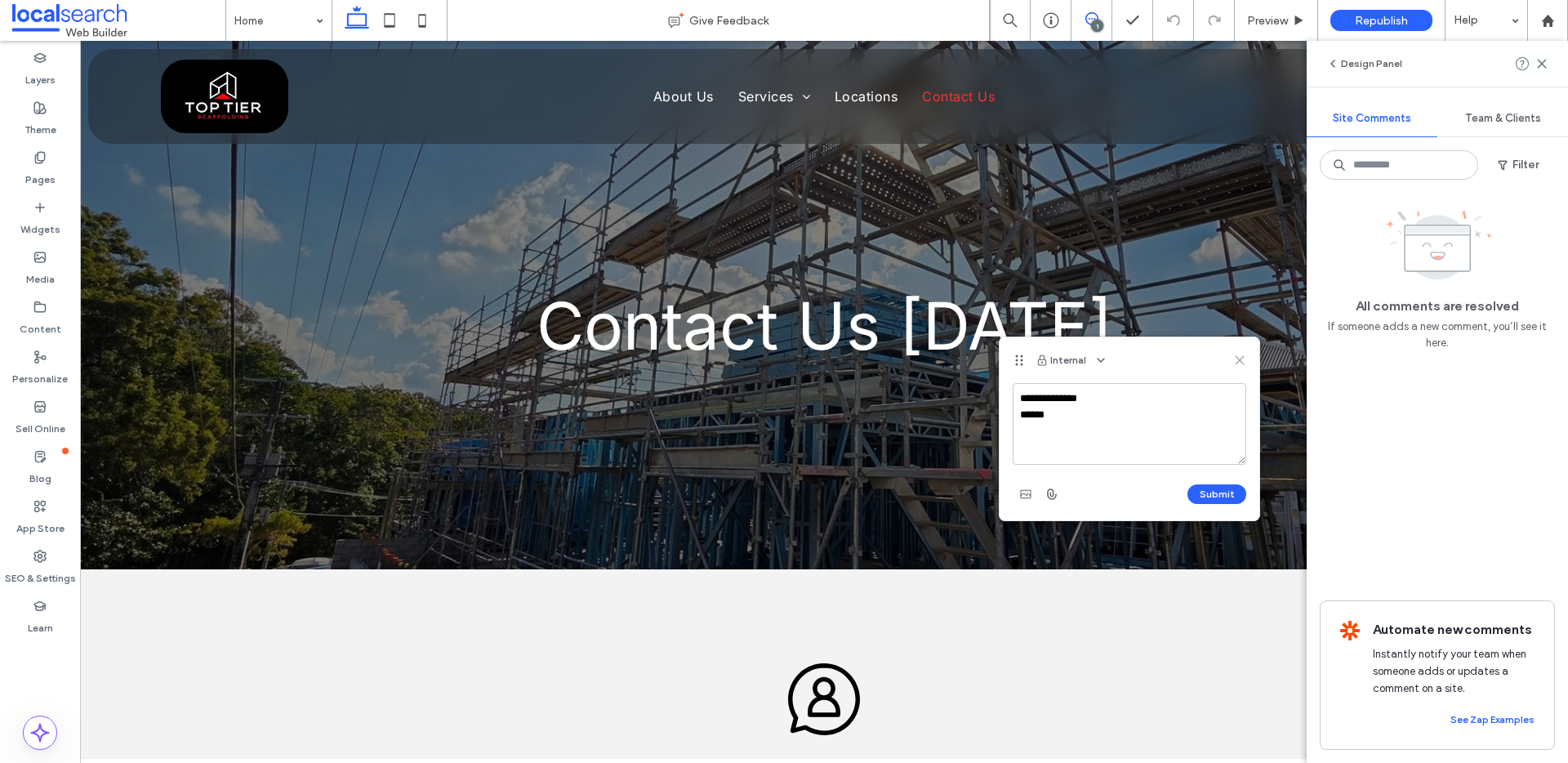
type textarea "**********"
click at [1242, 361] on use at bounding box center [1239, 360] width 8 height 8
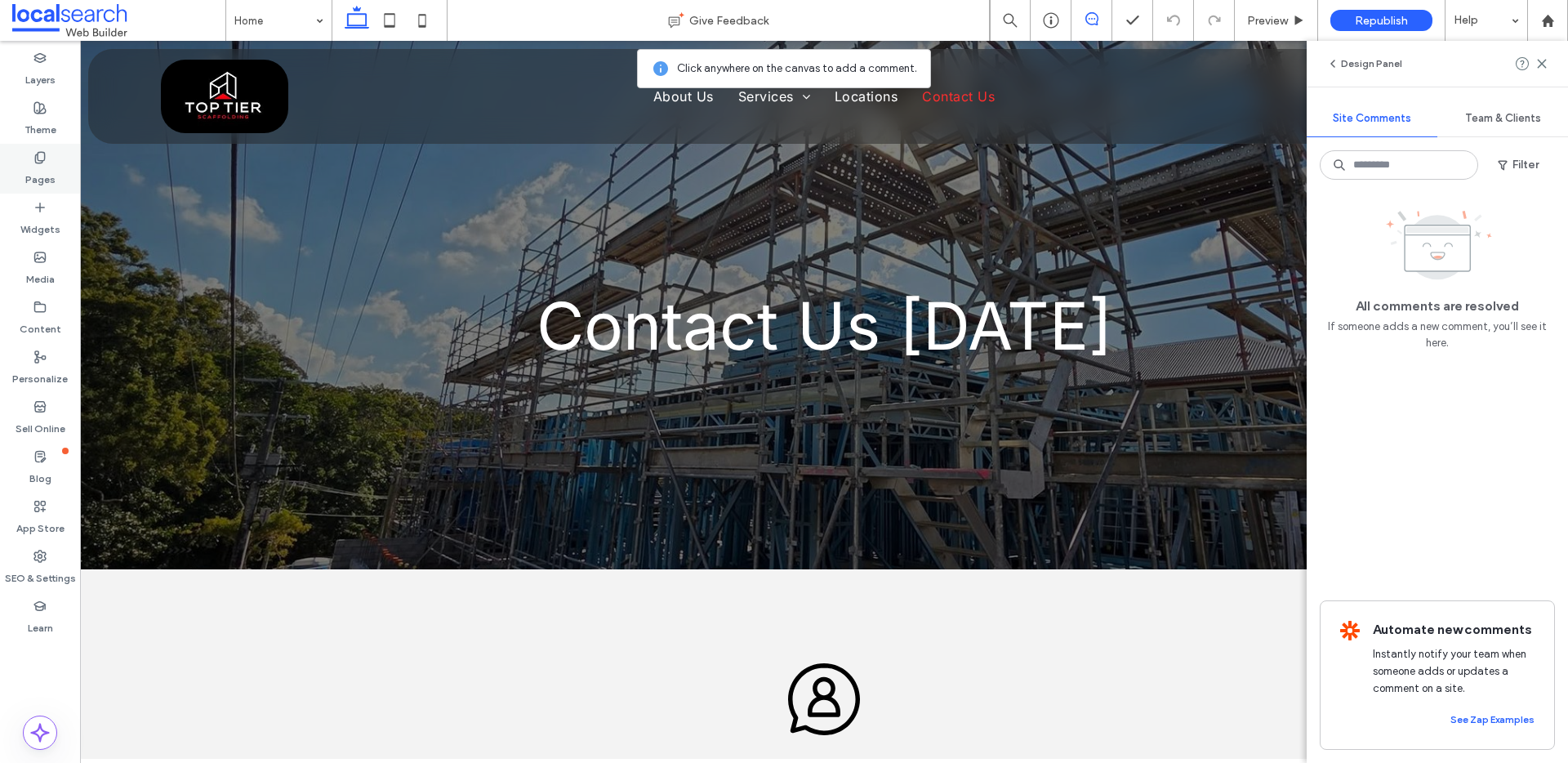
click at [38, 164] on label "Pages" at bounding box center [41, 175] width 30 height 23
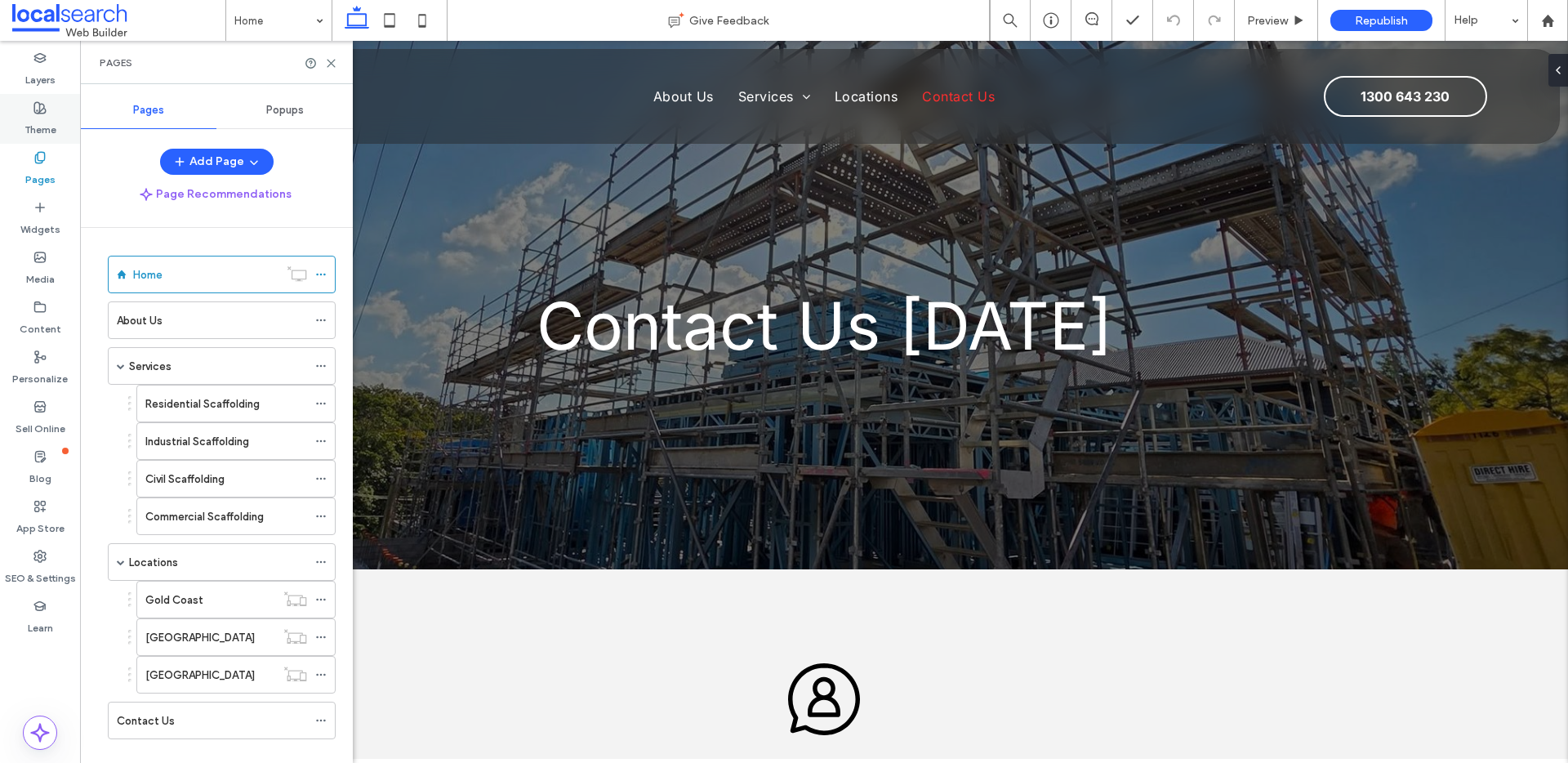
click at [36, 121] on label "Theme" at bounding box center [41, 125] width 32 height 23
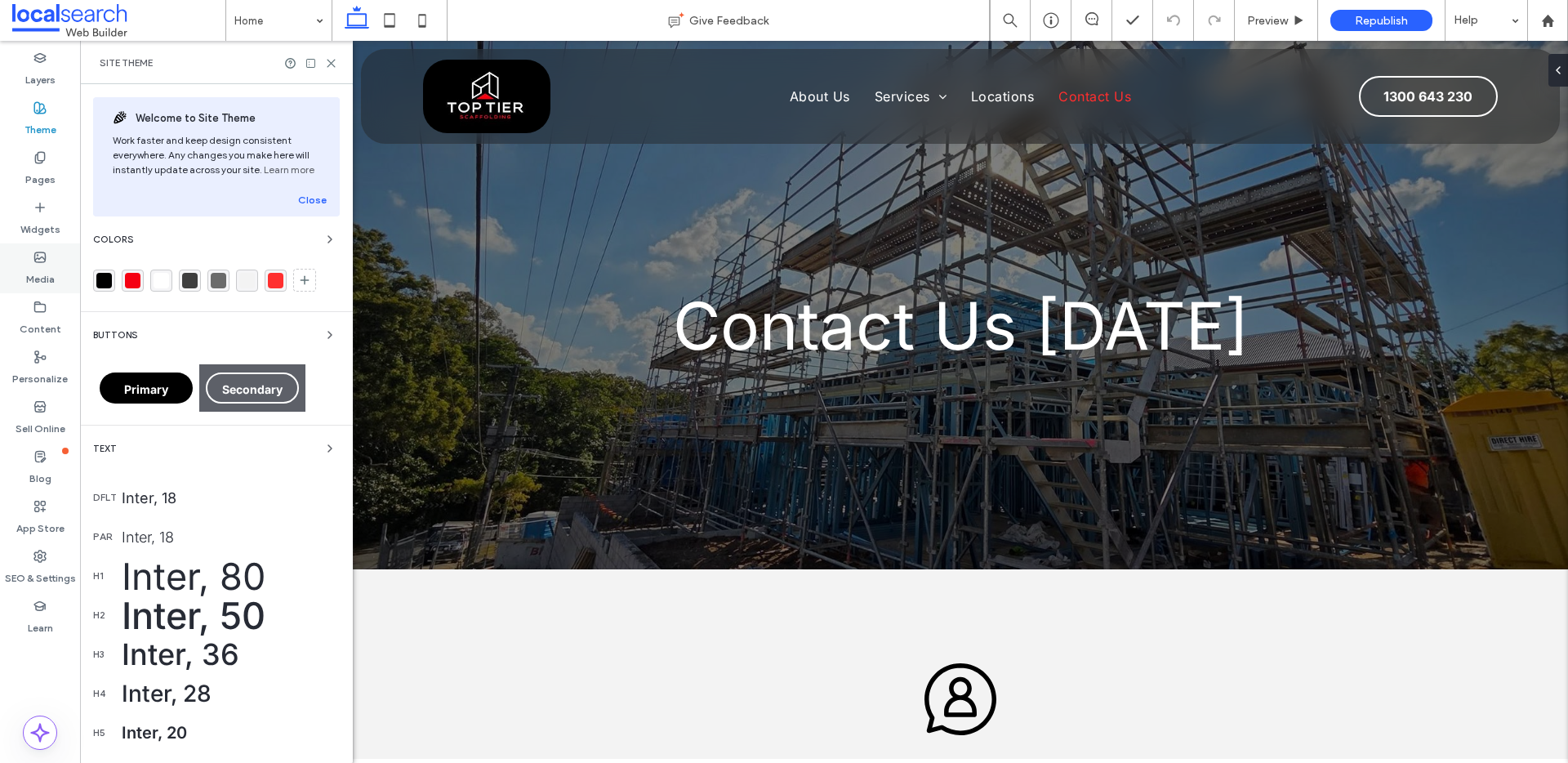
click at [37, 270] on label "Media" at bounding box center [41, 275] width 29 height 23
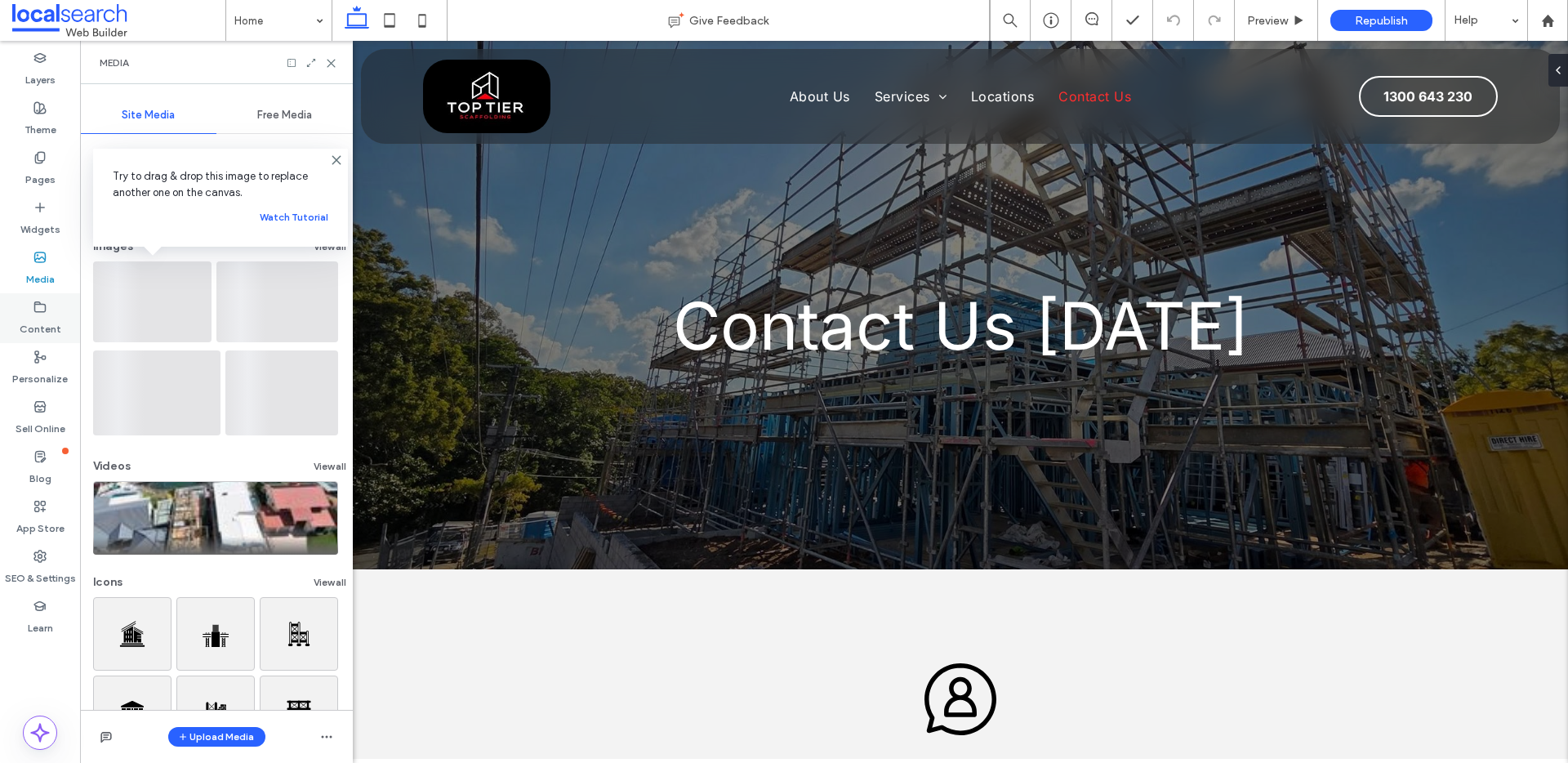
click at [40, 296] on div "Content" at bounding box center [40, 318] width 80 height 50
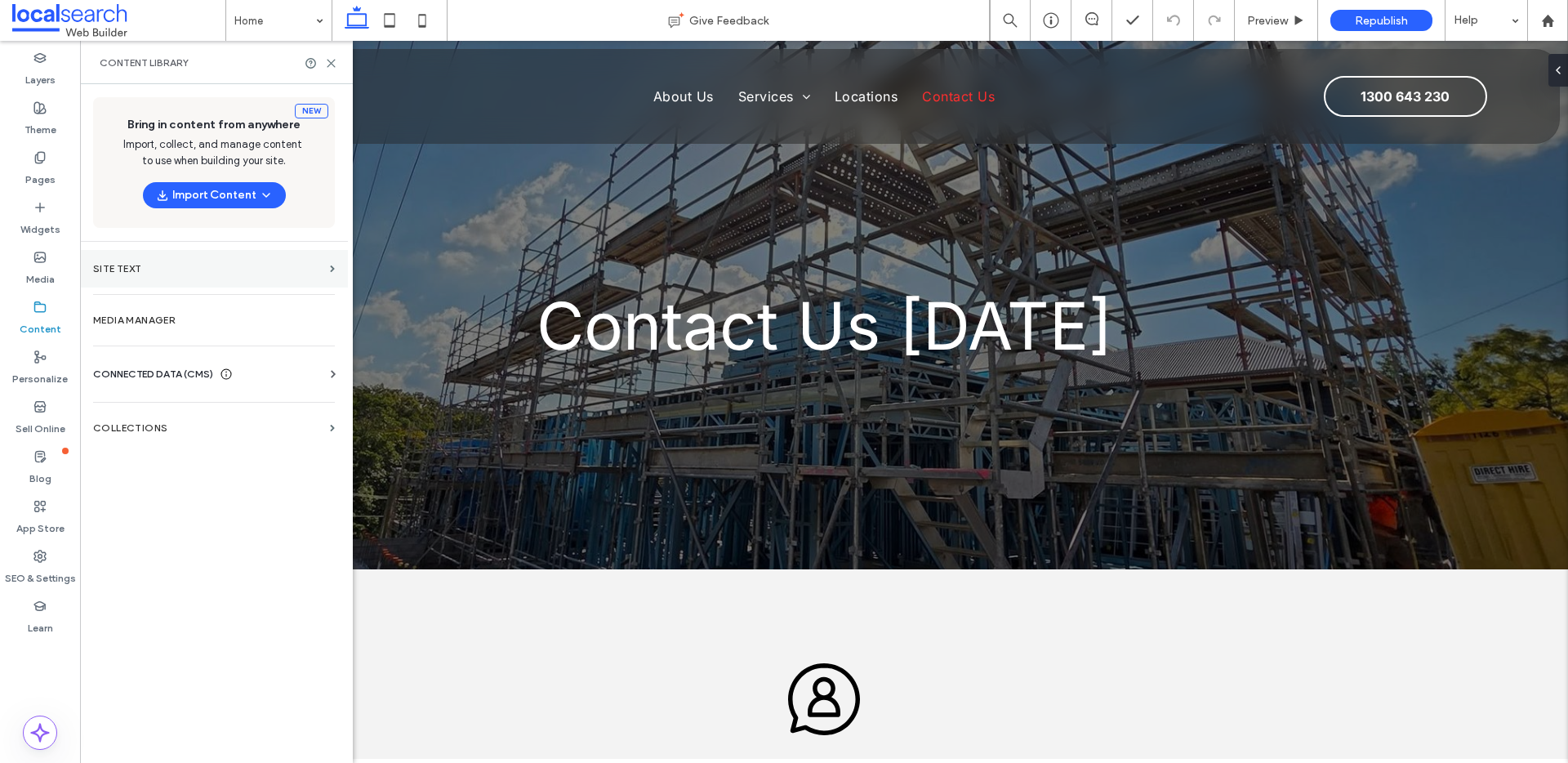
click at [204, 280] on section "Site Text" at bounding box center [214, 268] width 268 height 37
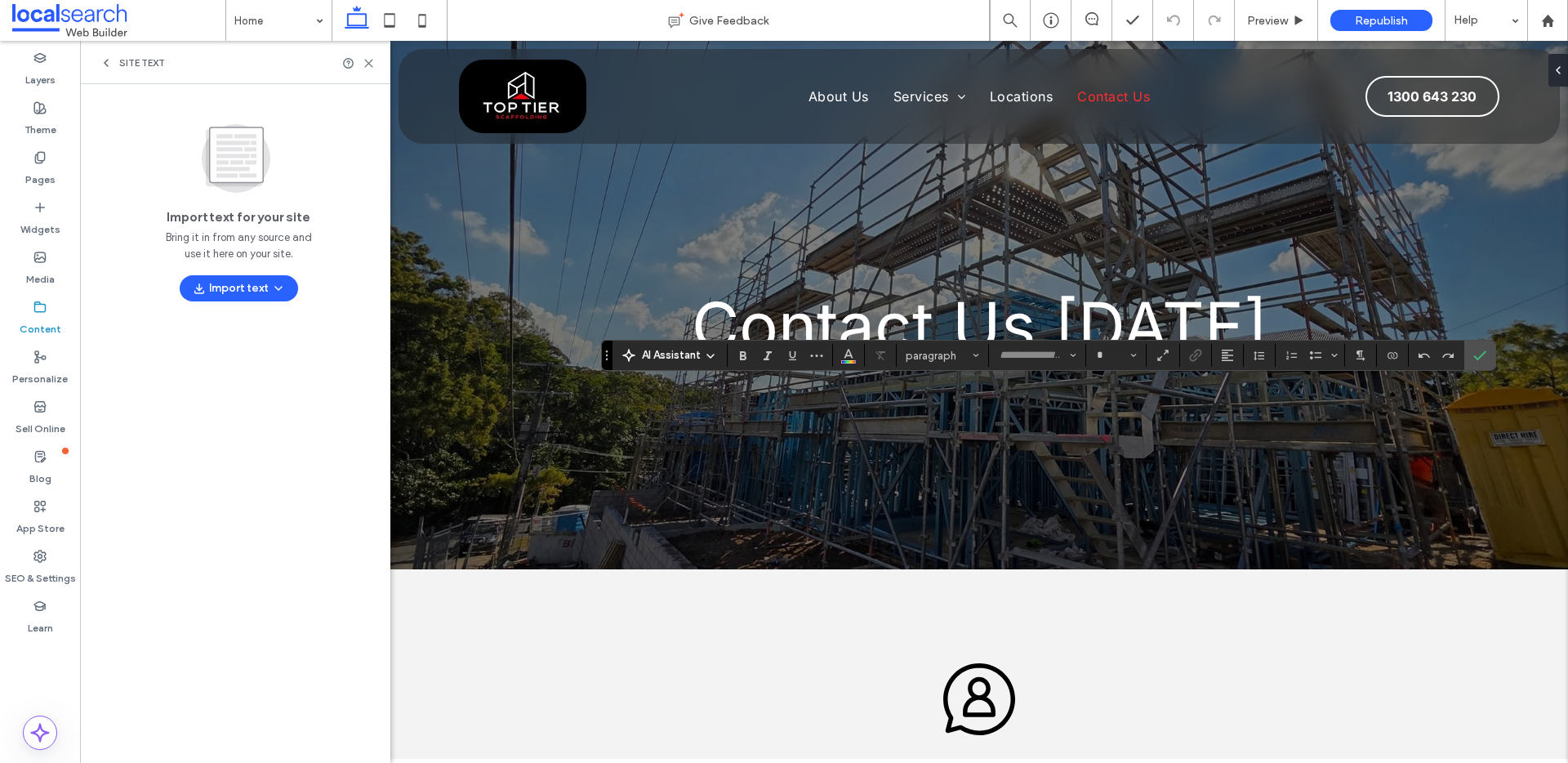
type input "*****"
type input "**"
click at [1487, 360] on label "Confirm" at bounding box center [1480, 355] width 25 height 30
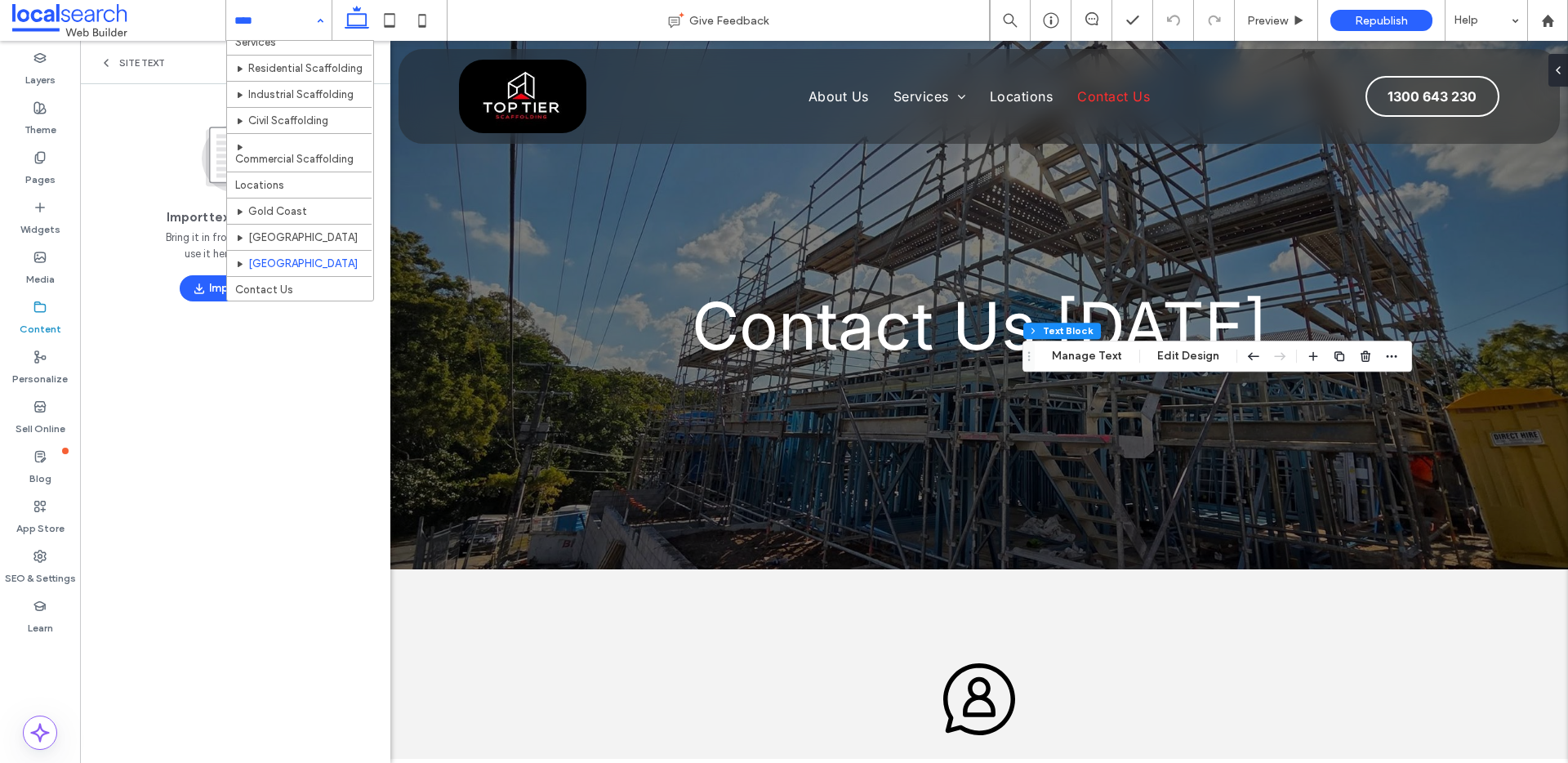
scroll to position [76, 0]
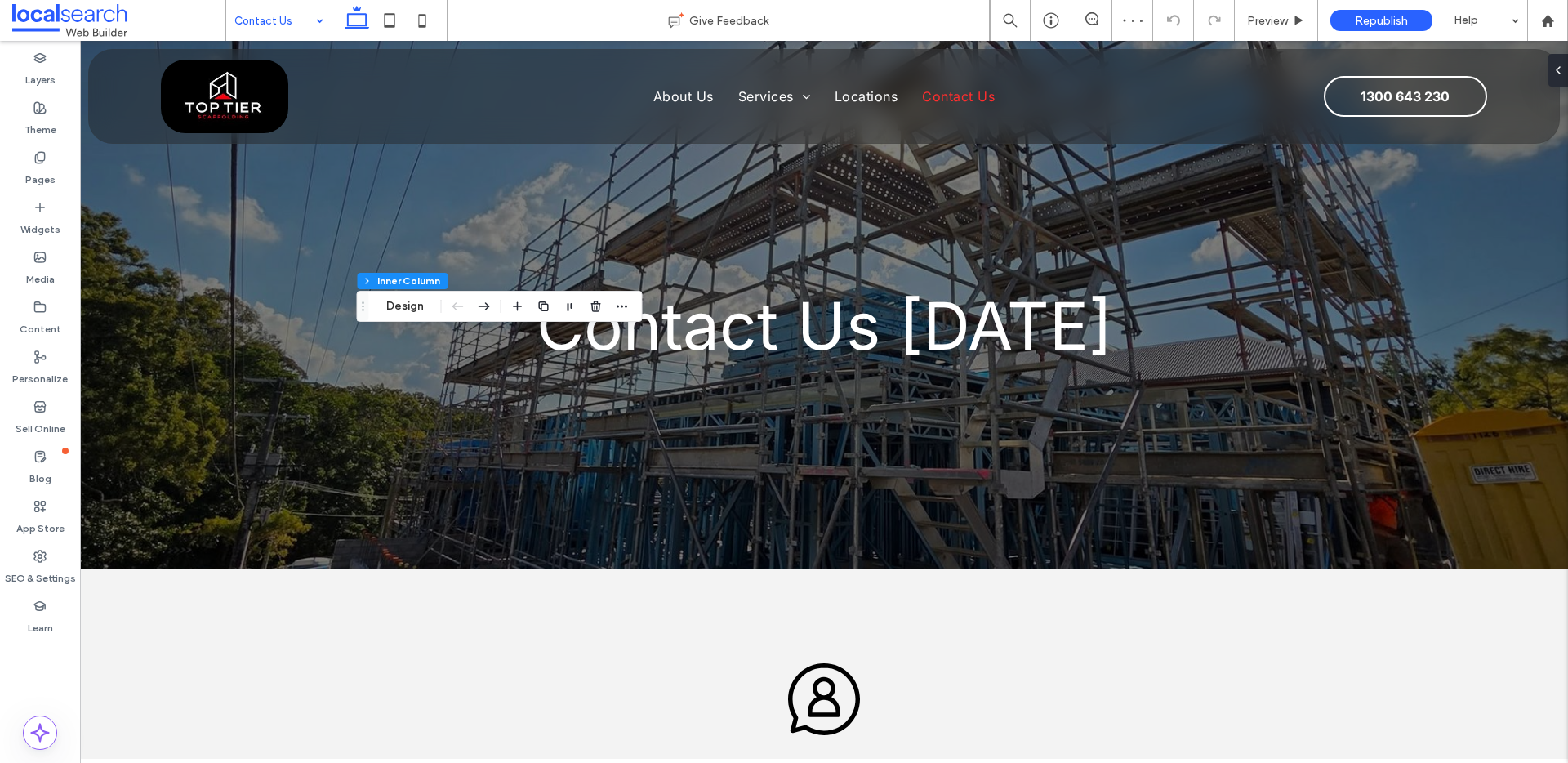
scroll to position [64, 0]
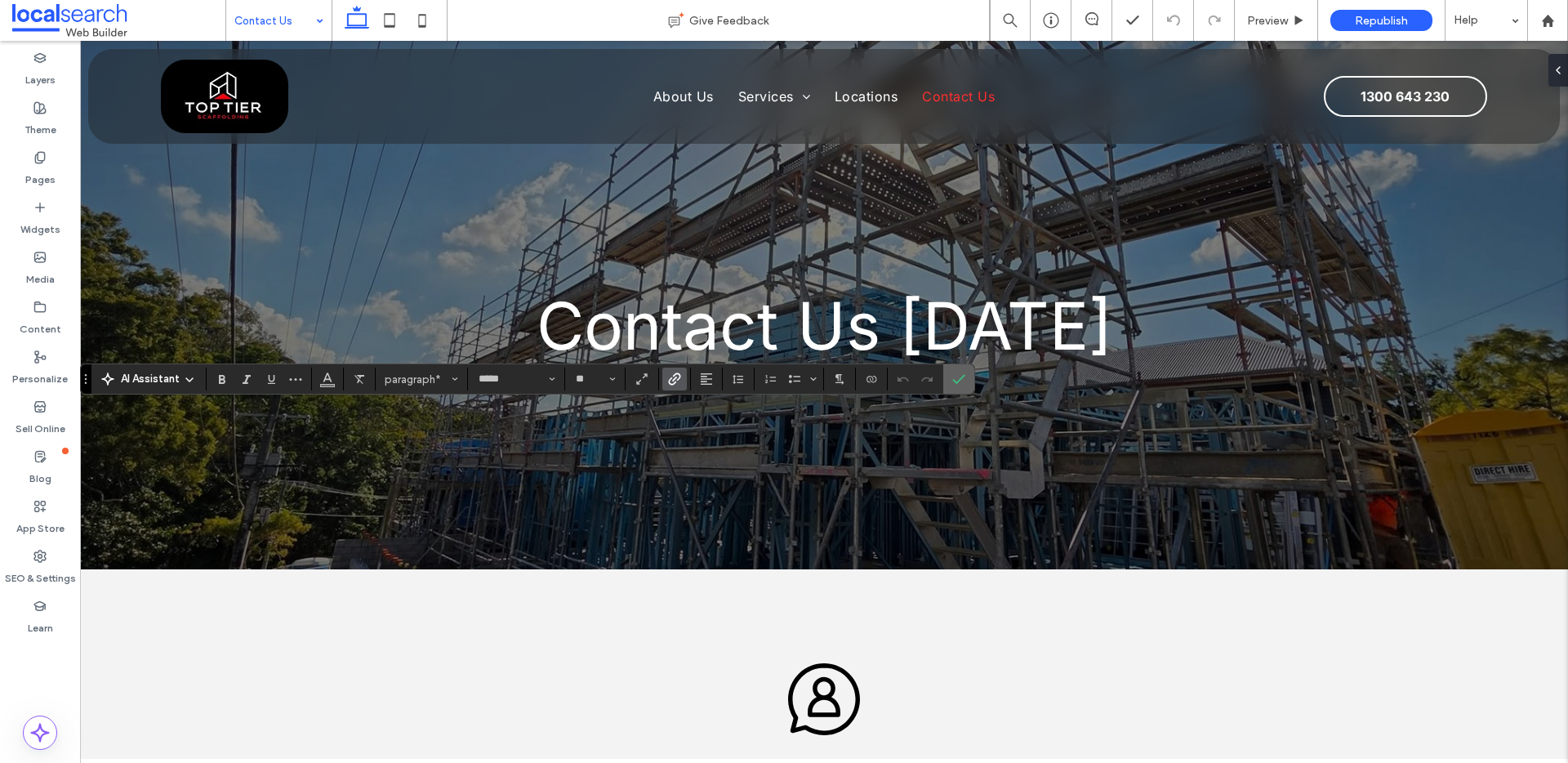
click at [966, 387] on label "Confirm" at bounding box center [958, 379] width 25 height 30
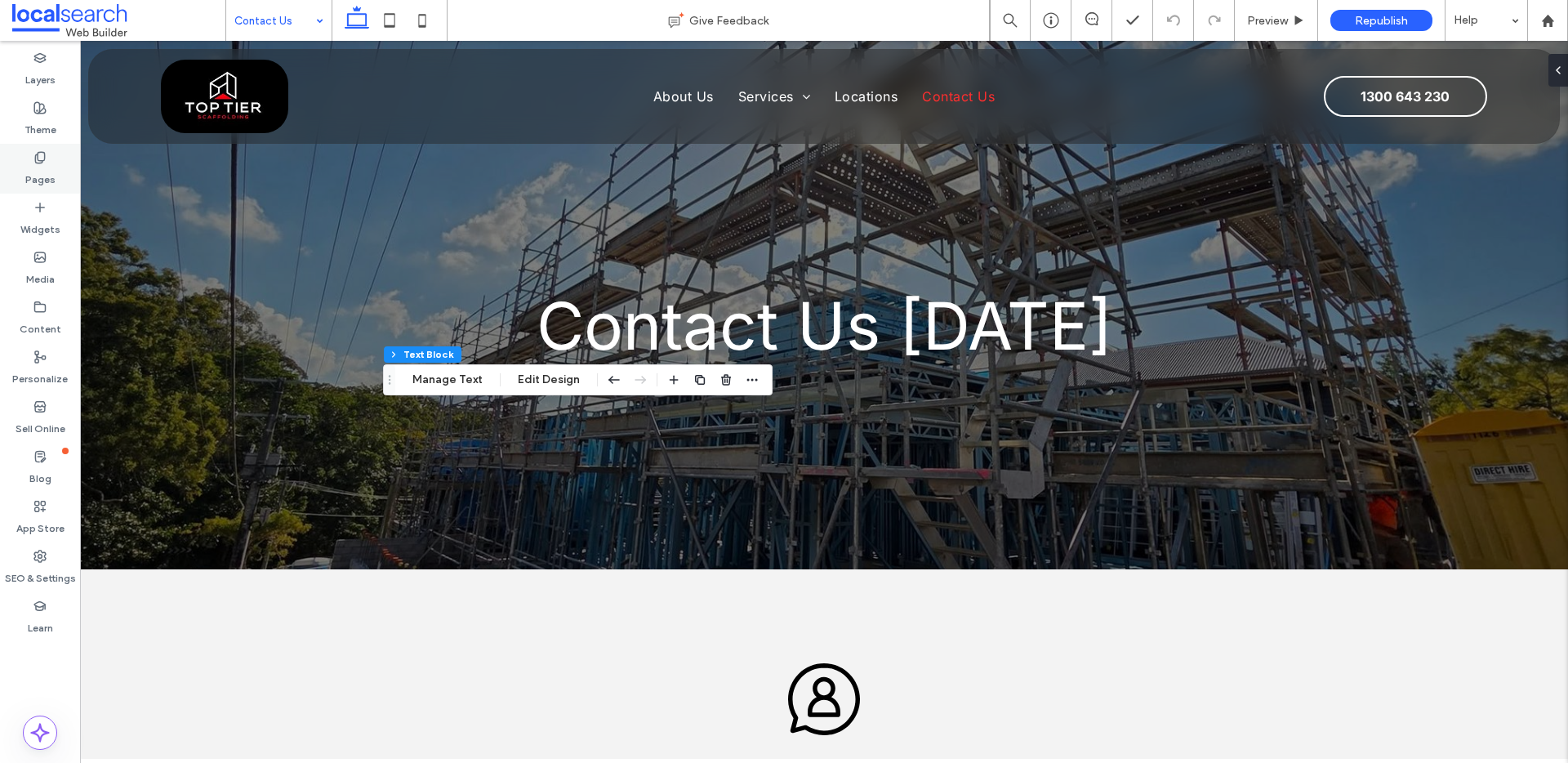
click at [44, 180] on label "Pages" at bounding box center [41, 175] width 30 height 23
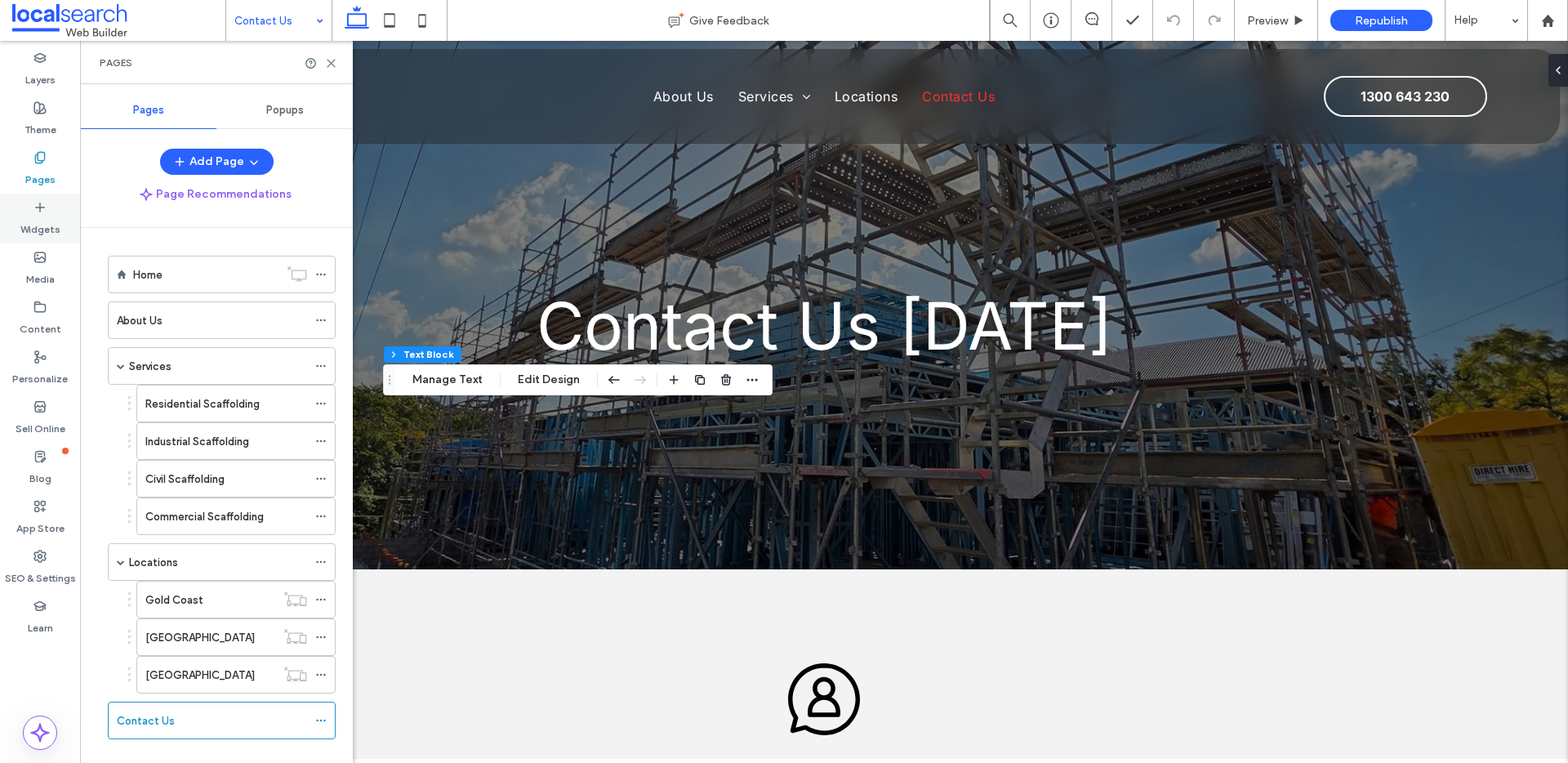
click at [43, 219] on label "Widgets" at bounding box center [40, 225] width 40 height 23
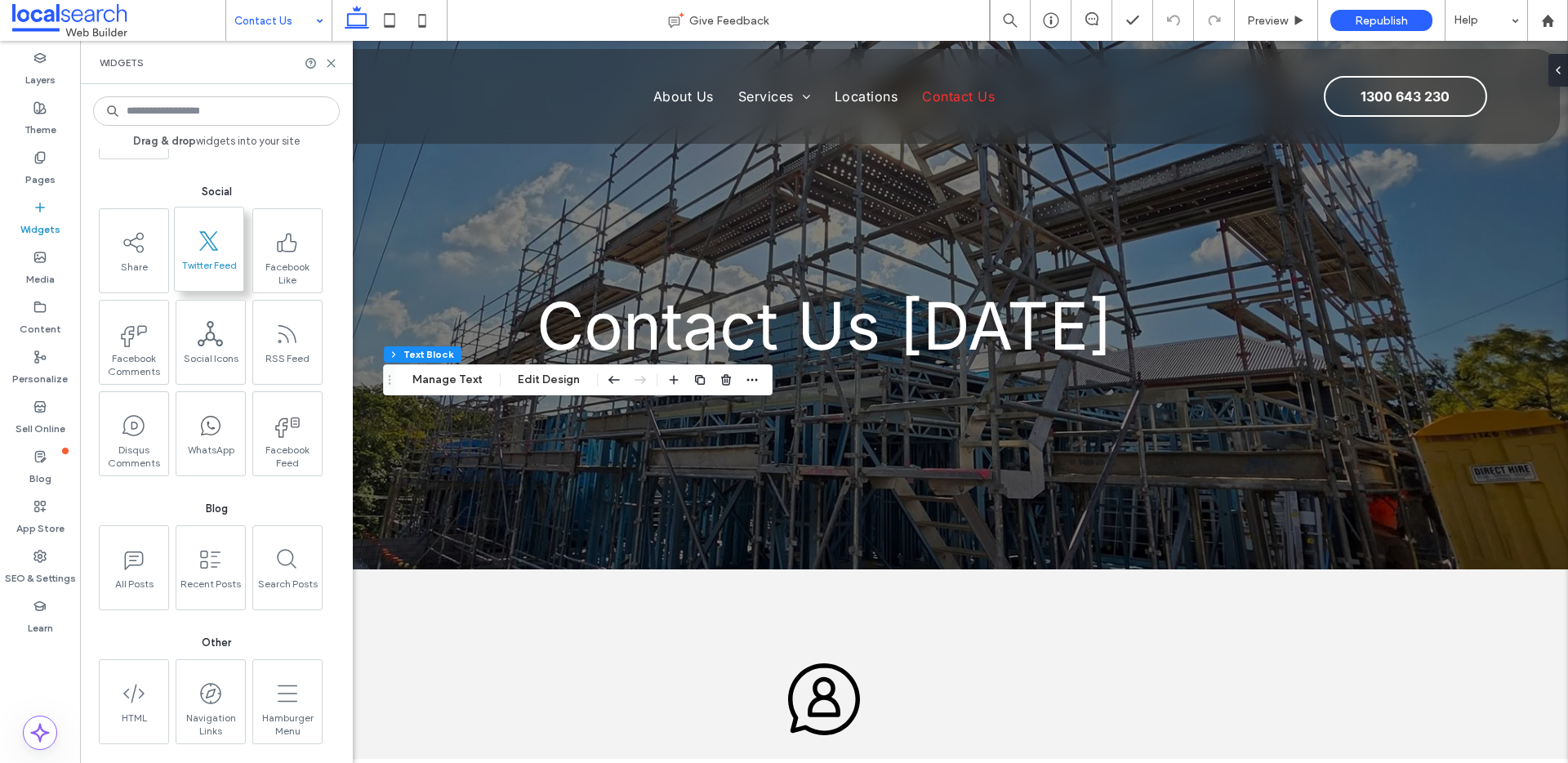
scroll to position [2774, 0]
click at [48, 110] on div "Theme" at bounding box center [40, 119] width 80 height 50
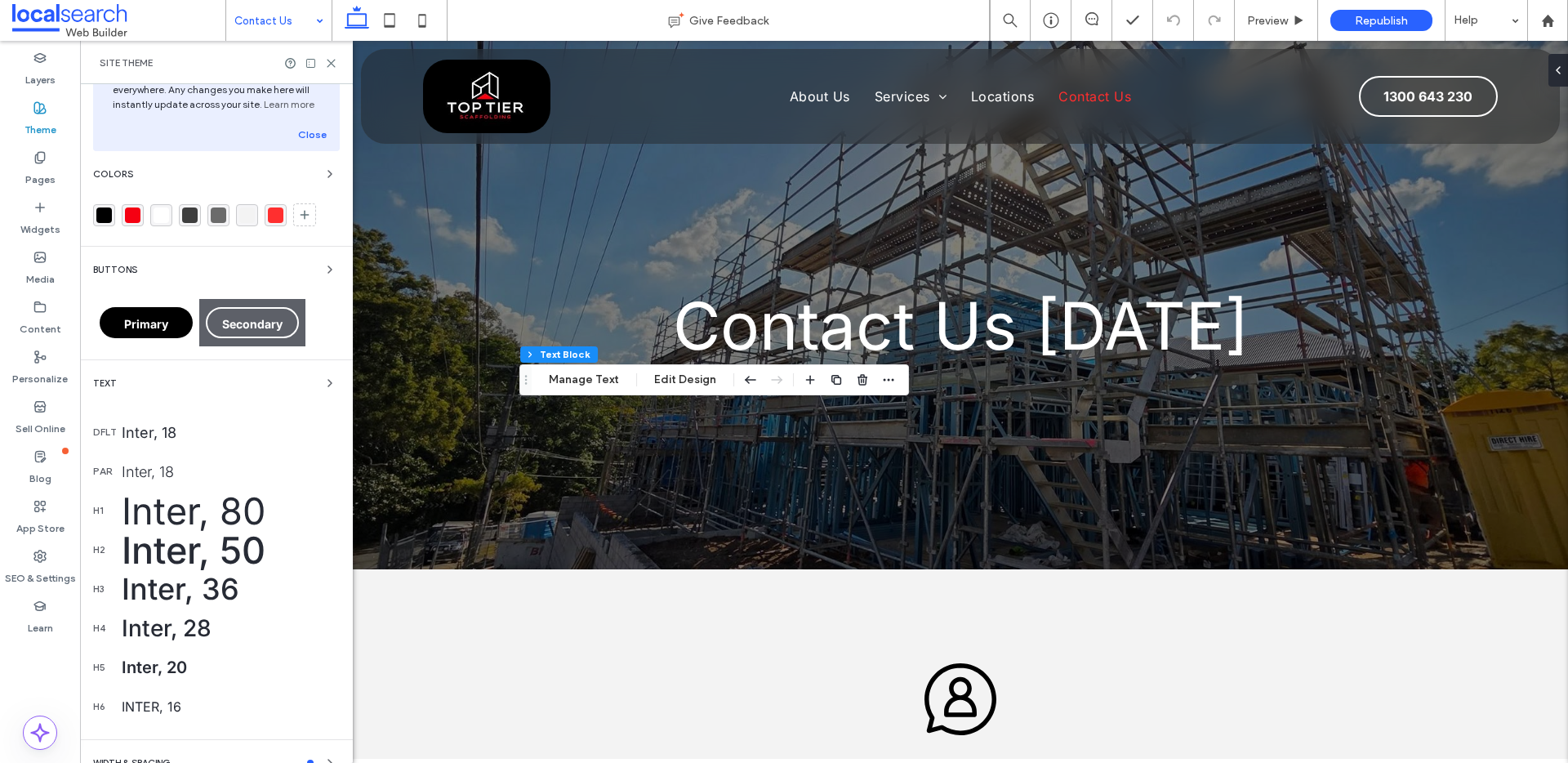
scroll to position [182, 0]
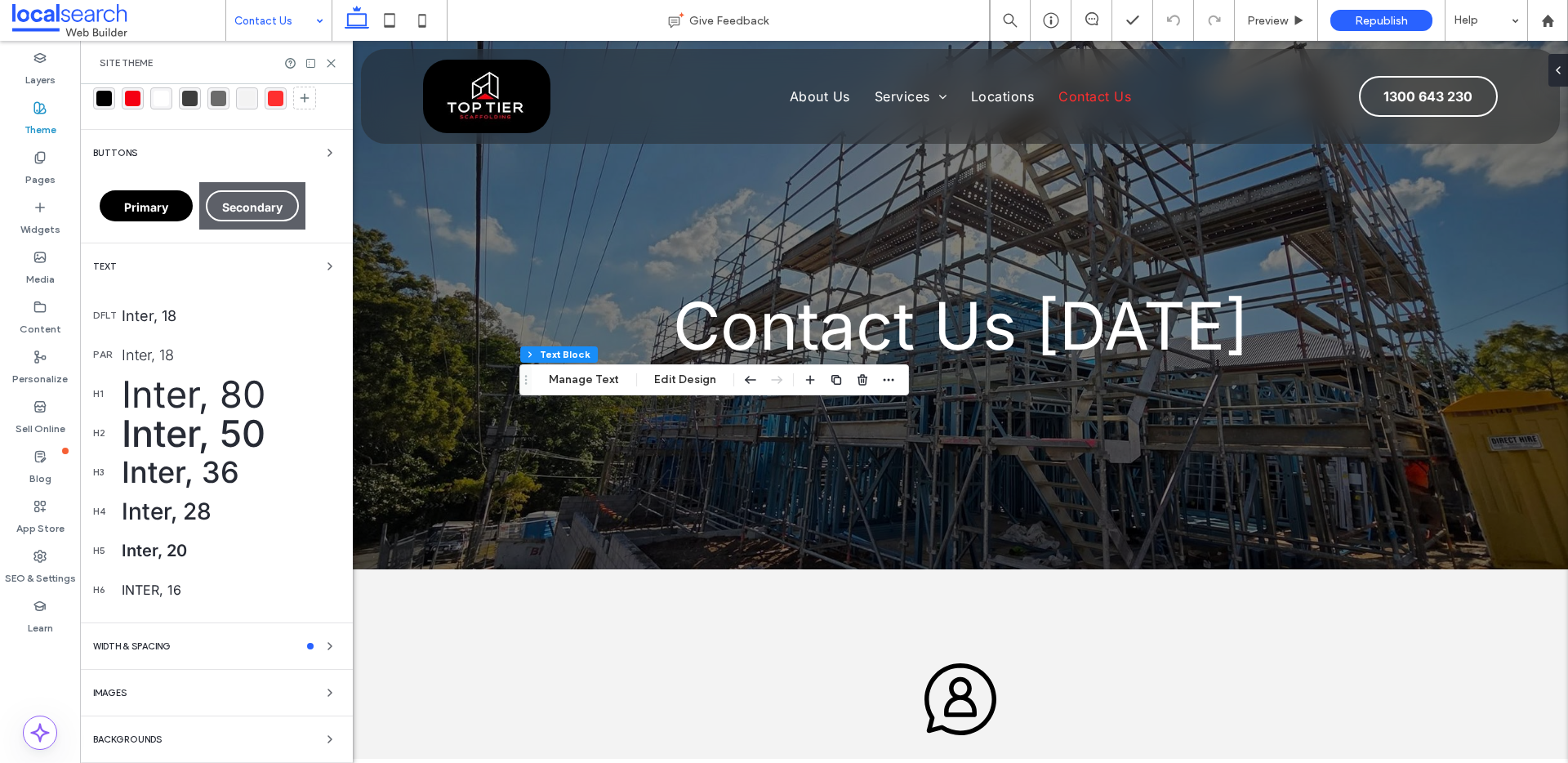
click at [205, 683] on div "Images" at bounding box center [216, 693] width 246 height 19
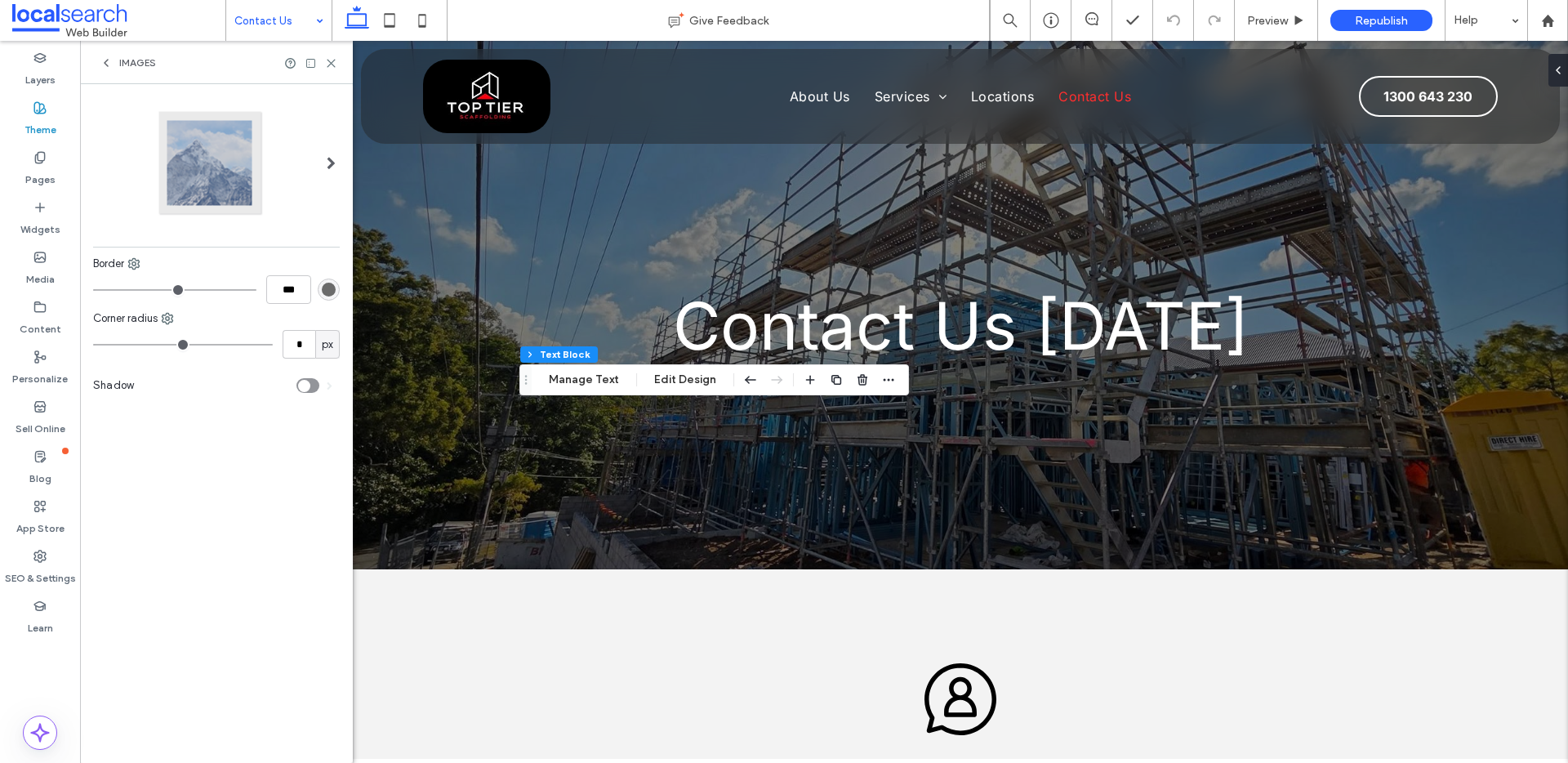
scroll to position [0, 0]
click at [113, 57] on div "Images" at bounding box center [128, 63] width 57 height 13
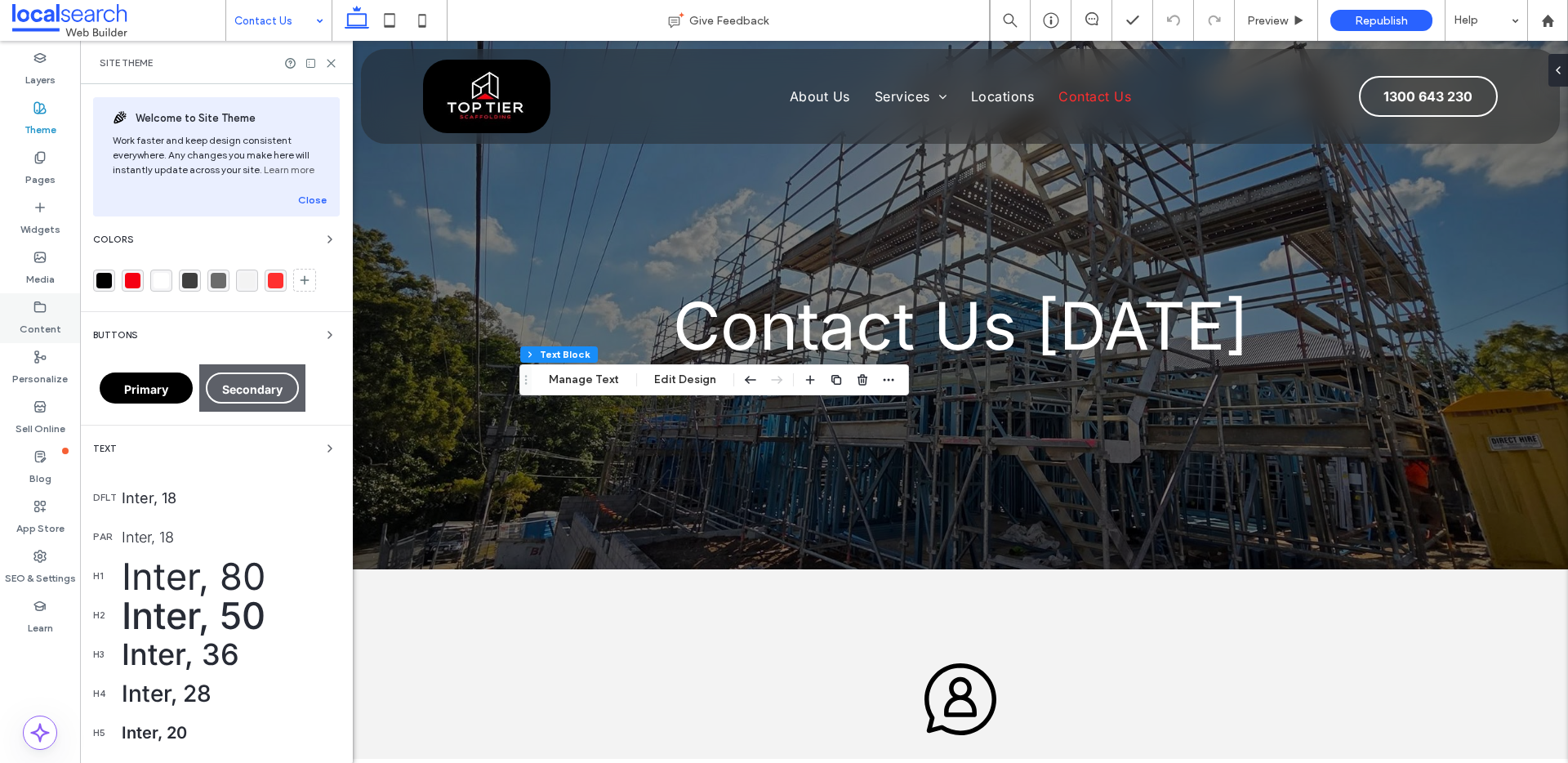
click at [47, 311] on div "Content" at bounding box center [40, 318] width 80 height 50
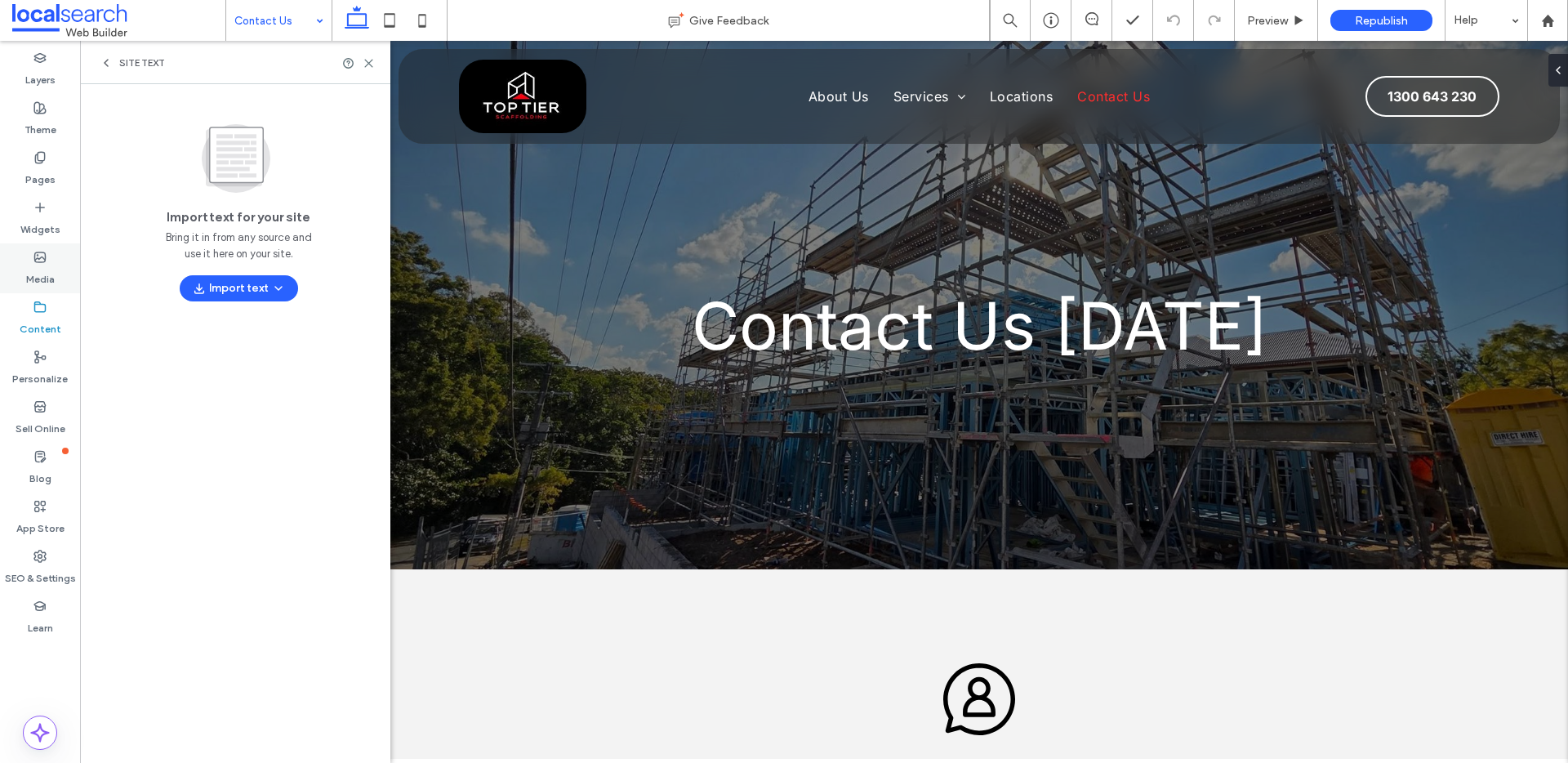
click at [48, 267] on label "Media" at bounding box center [41, 275] width 29 height 23
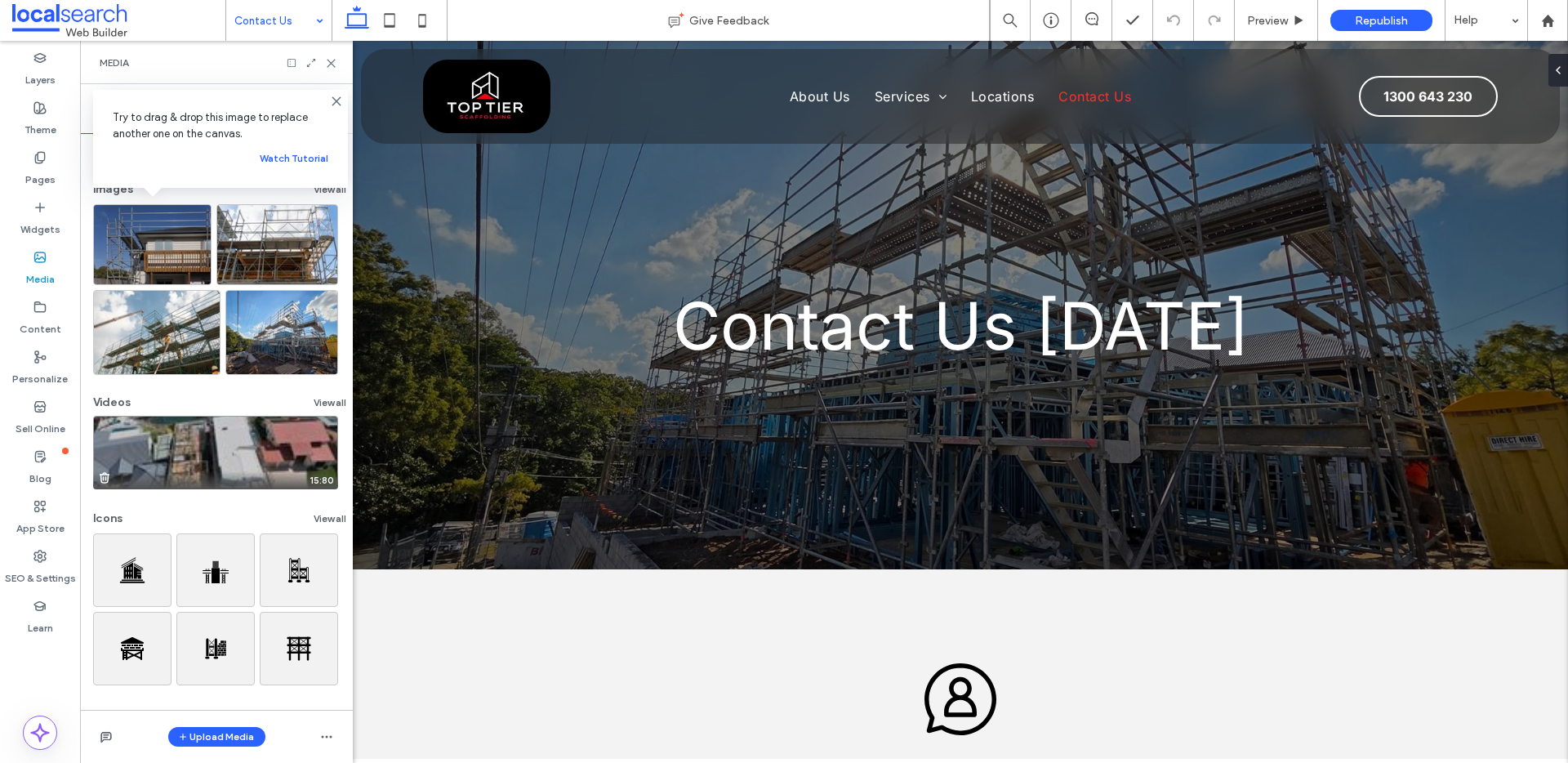
scroll to position [58, 0]
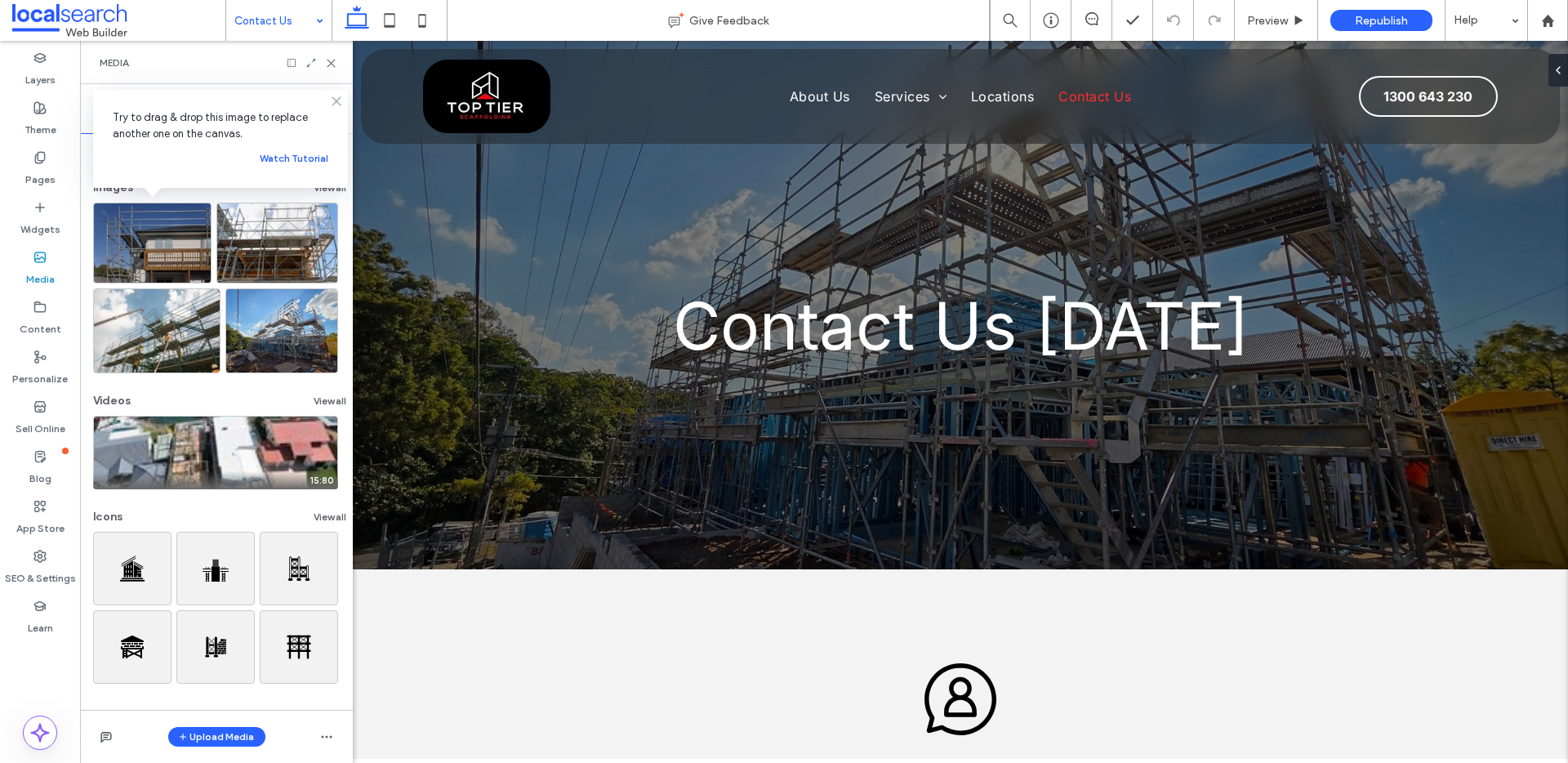
click at [339, 98] on use at bounding box center [336, 101] width 8 height 8
click at [45, 316] on label "Content" at bounding box center [40, 324] width 41 height 23
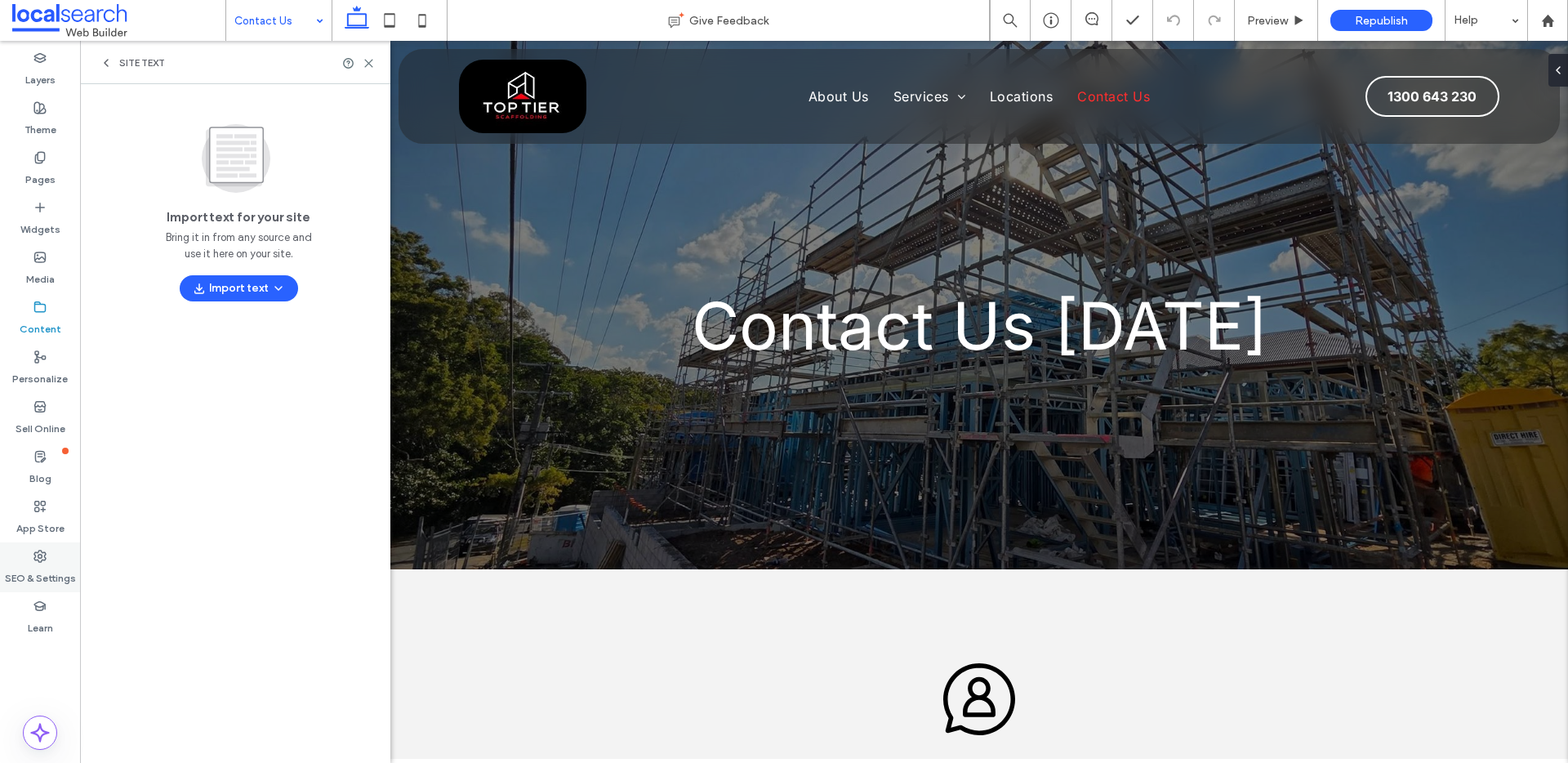
click at [49, 546] on div "SEO & Settings" at bounding box center [40, 567] width 80 height 50
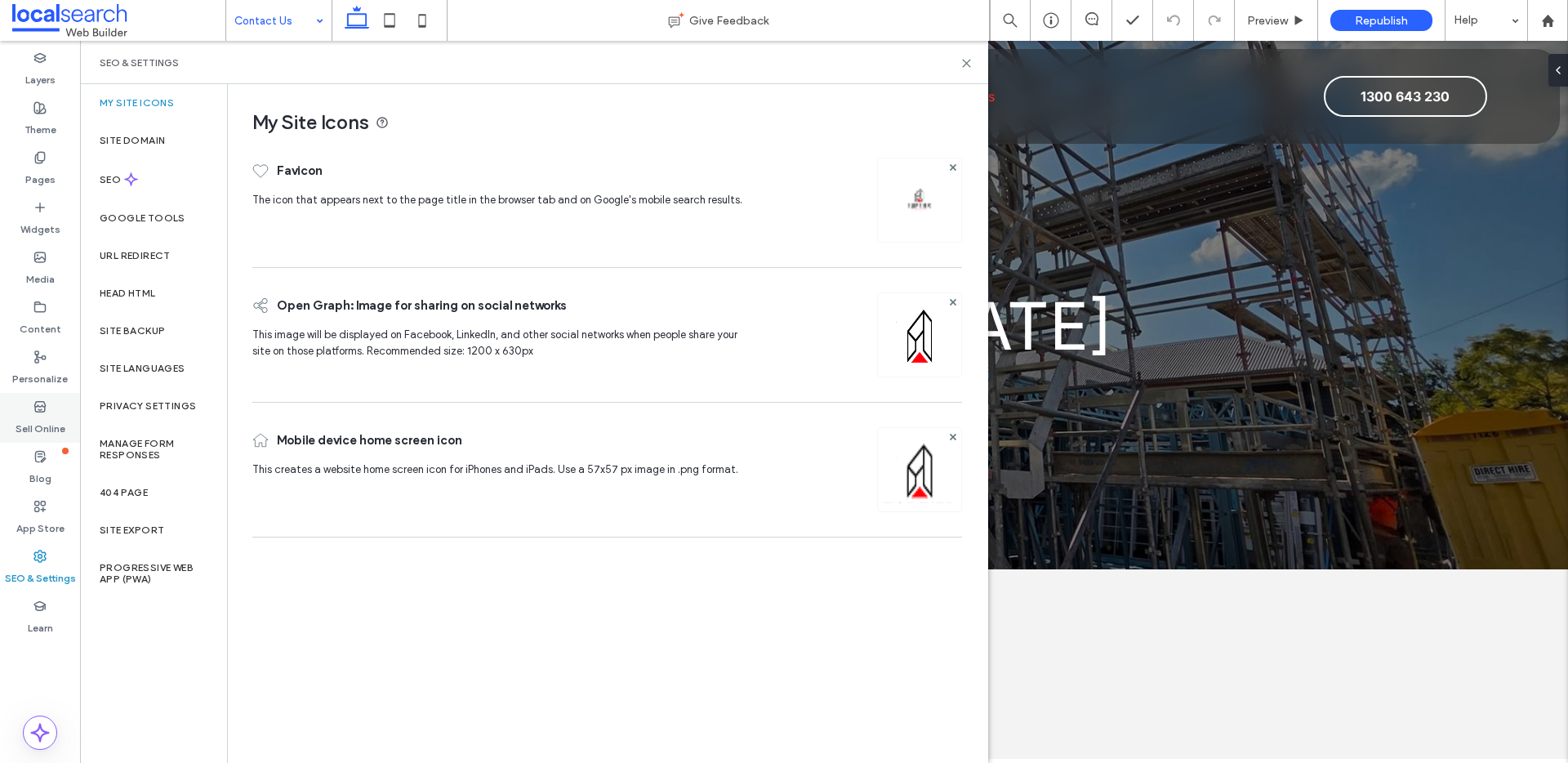
click at [31, 406] on div "Sell Online" at bounding box center [40, 417] width 80 height 50
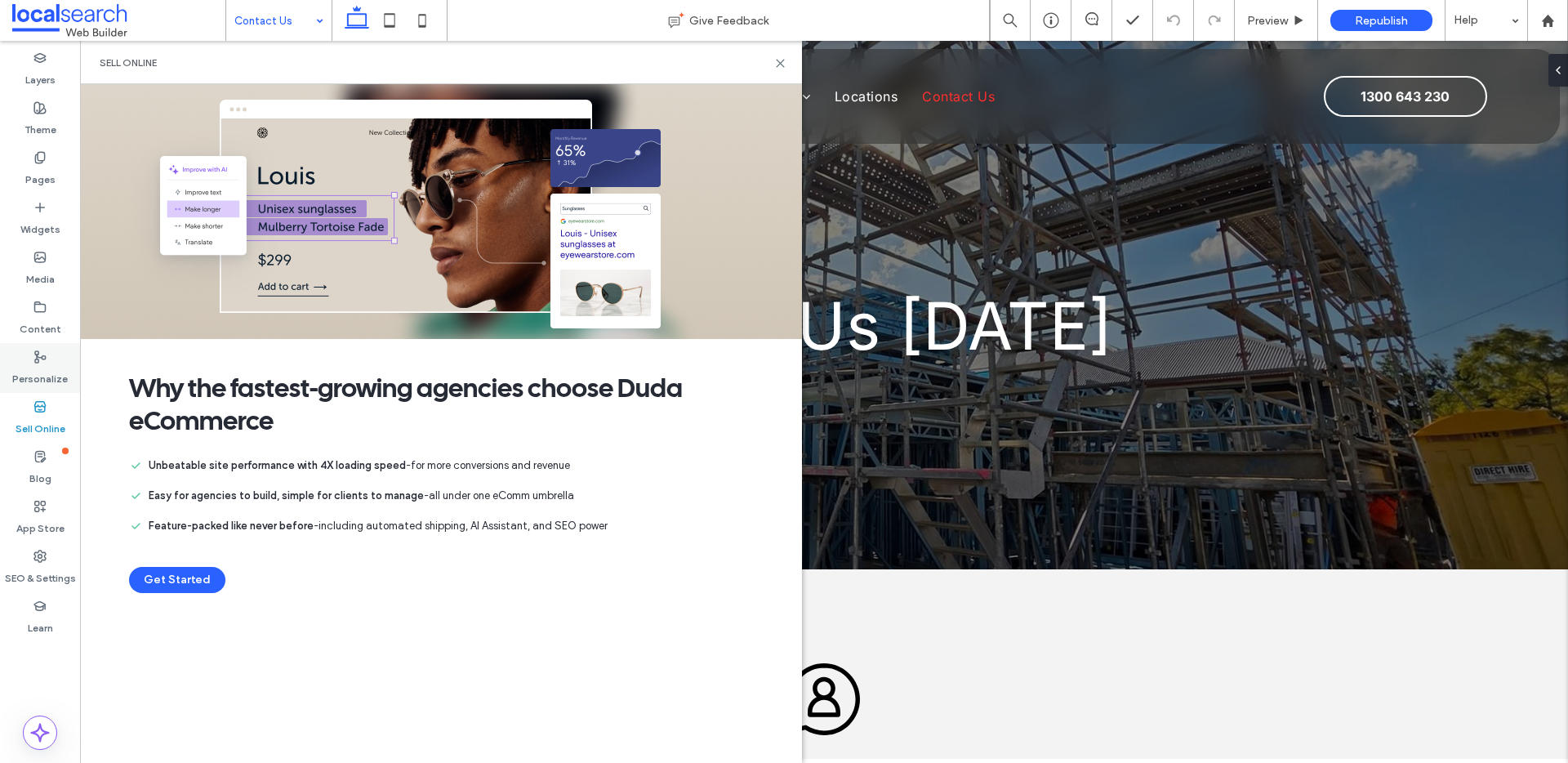
click at [44, 345] on div "Personalize" at bounding box center [40, 368] width 80 height 50
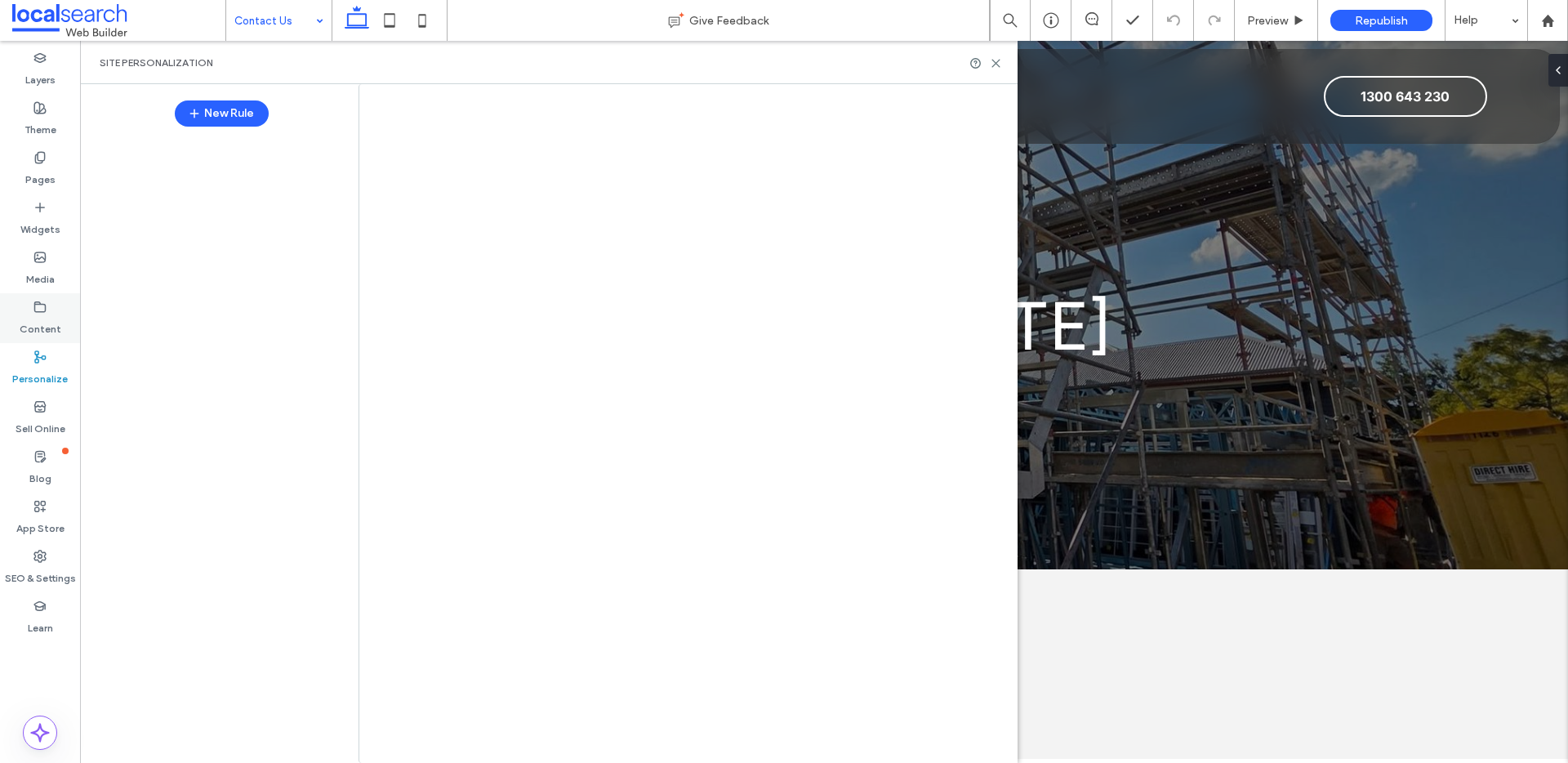
click at [43, 311] on icon at bounding box center [40, 307] width 13 height 13
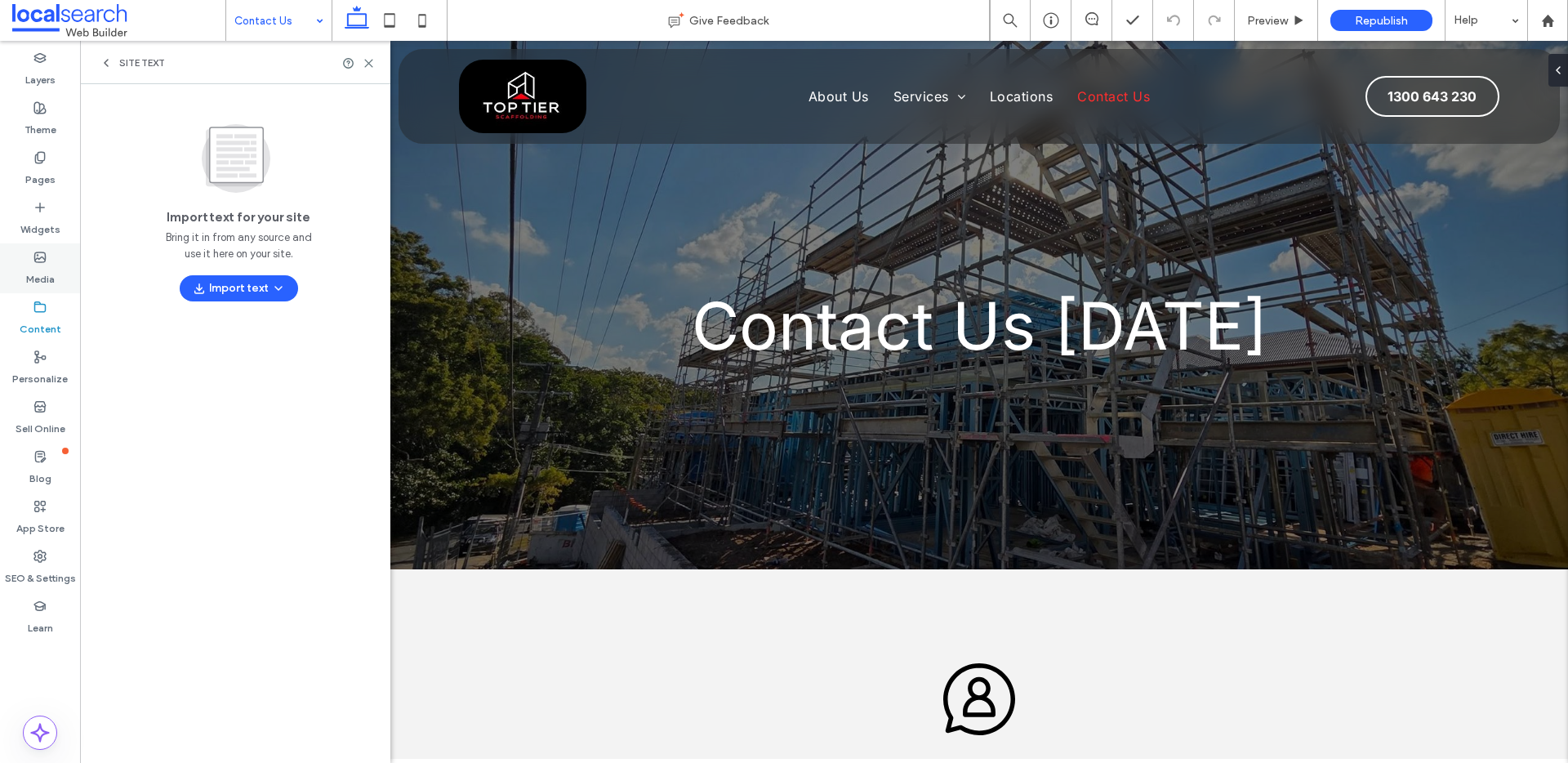
click at [43, 260] on icon at bounding box center [40, 257] width 13 height 13
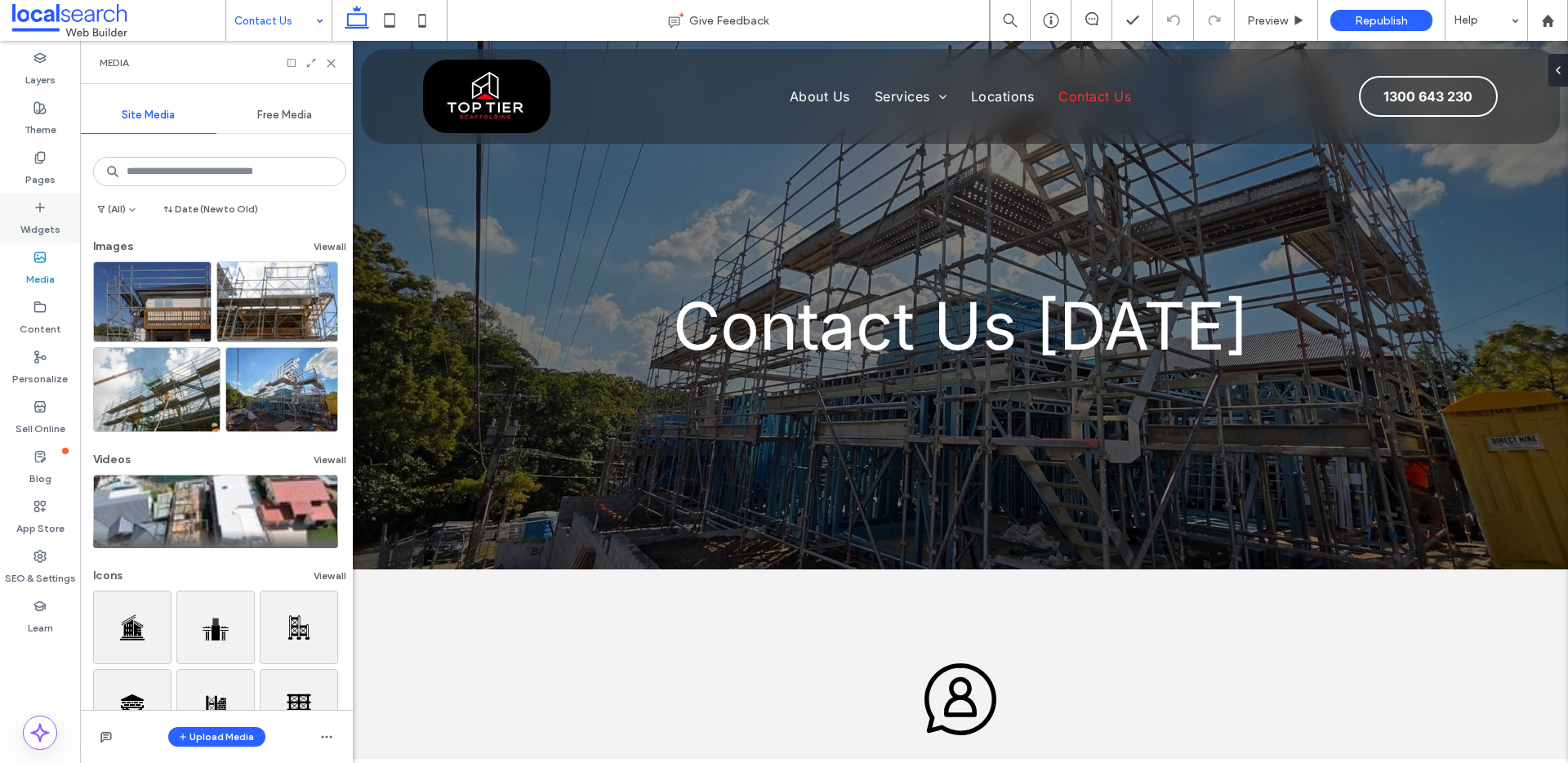
click at [43, 218] on label "Widgets" at bounding box center [40, 225] width 40 height 23
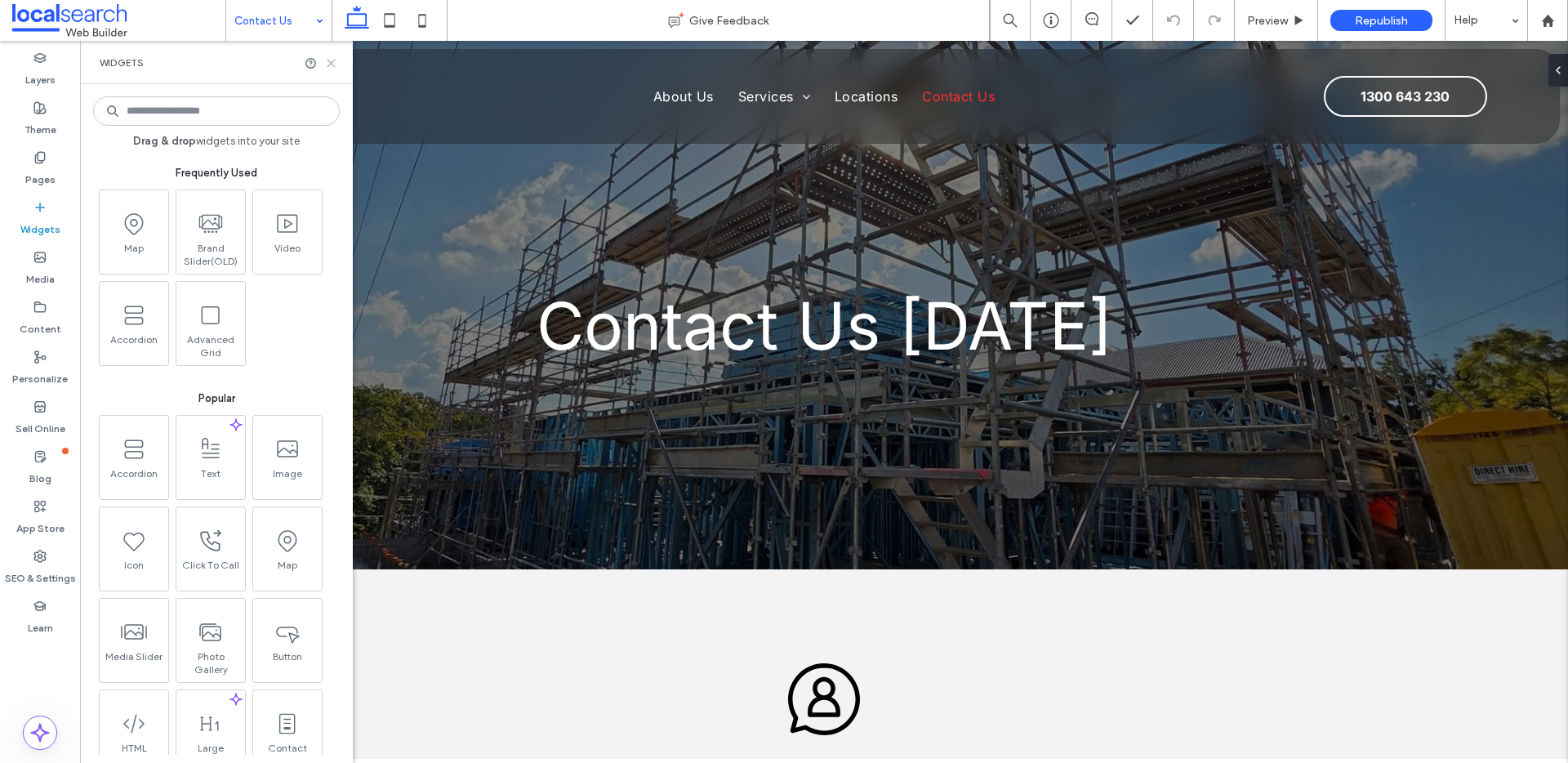
click at [334, 62] on icon at bounding box center [331, 64] width 12 height 12
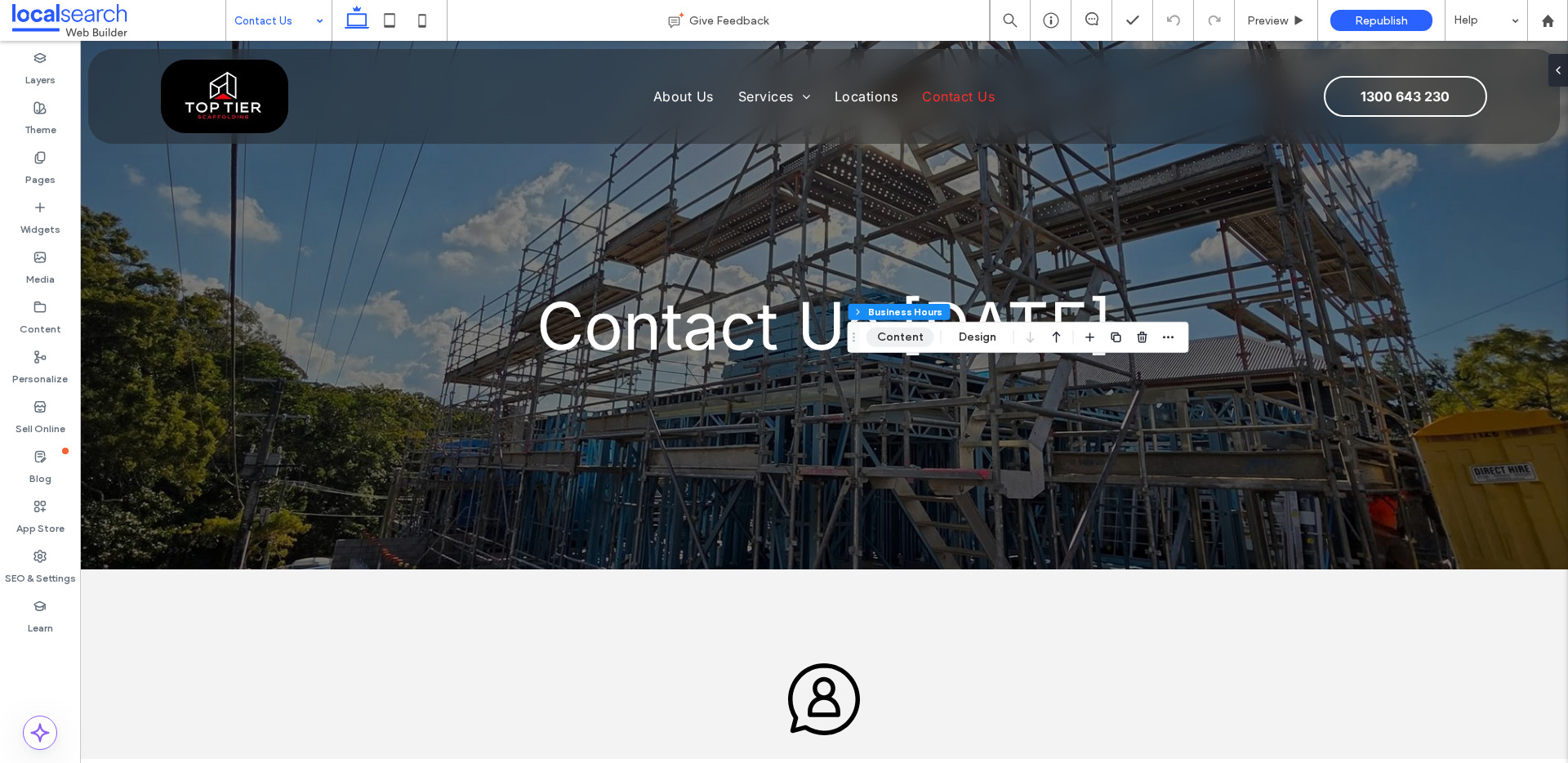
click at [900, 341] on button "Content" at bounding box center [901, 337] width 68 height 19
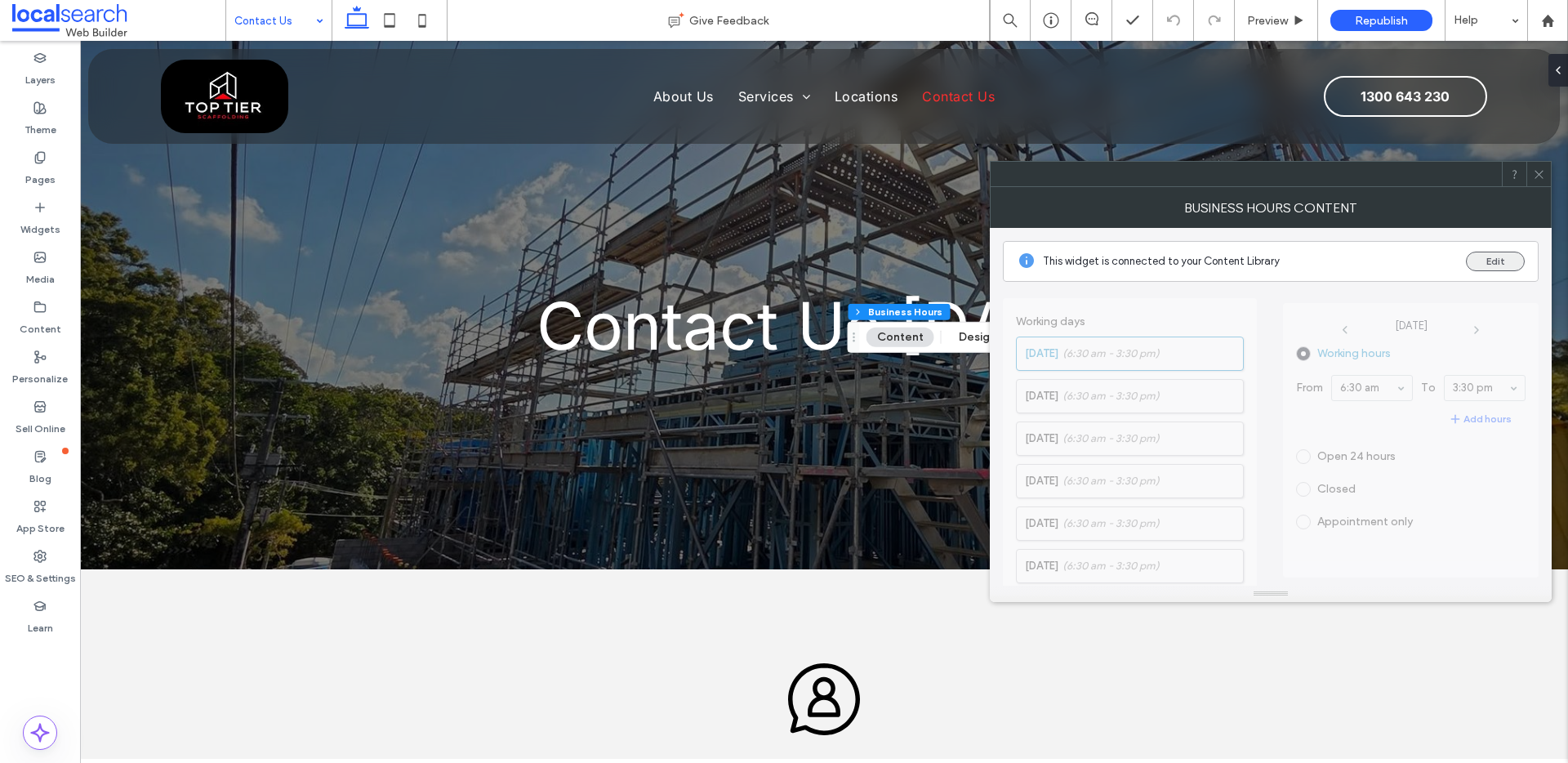
click at [1502, 266] on button "Edit" at bounding box center [1495, 261] width 58 height 19
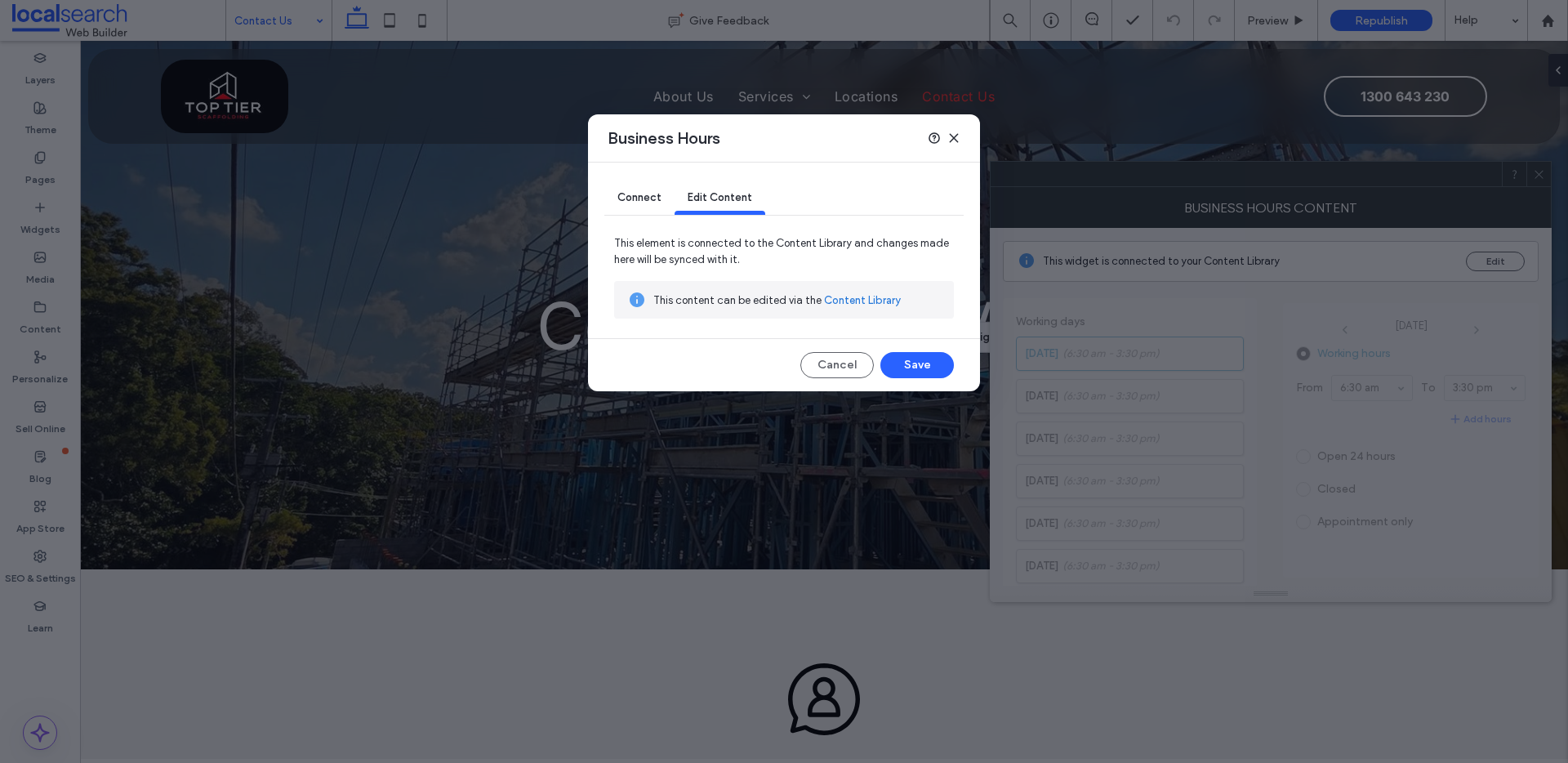
click at [649, 198] on span "Connect" at bounding box center [639, 197] width 44 height 12
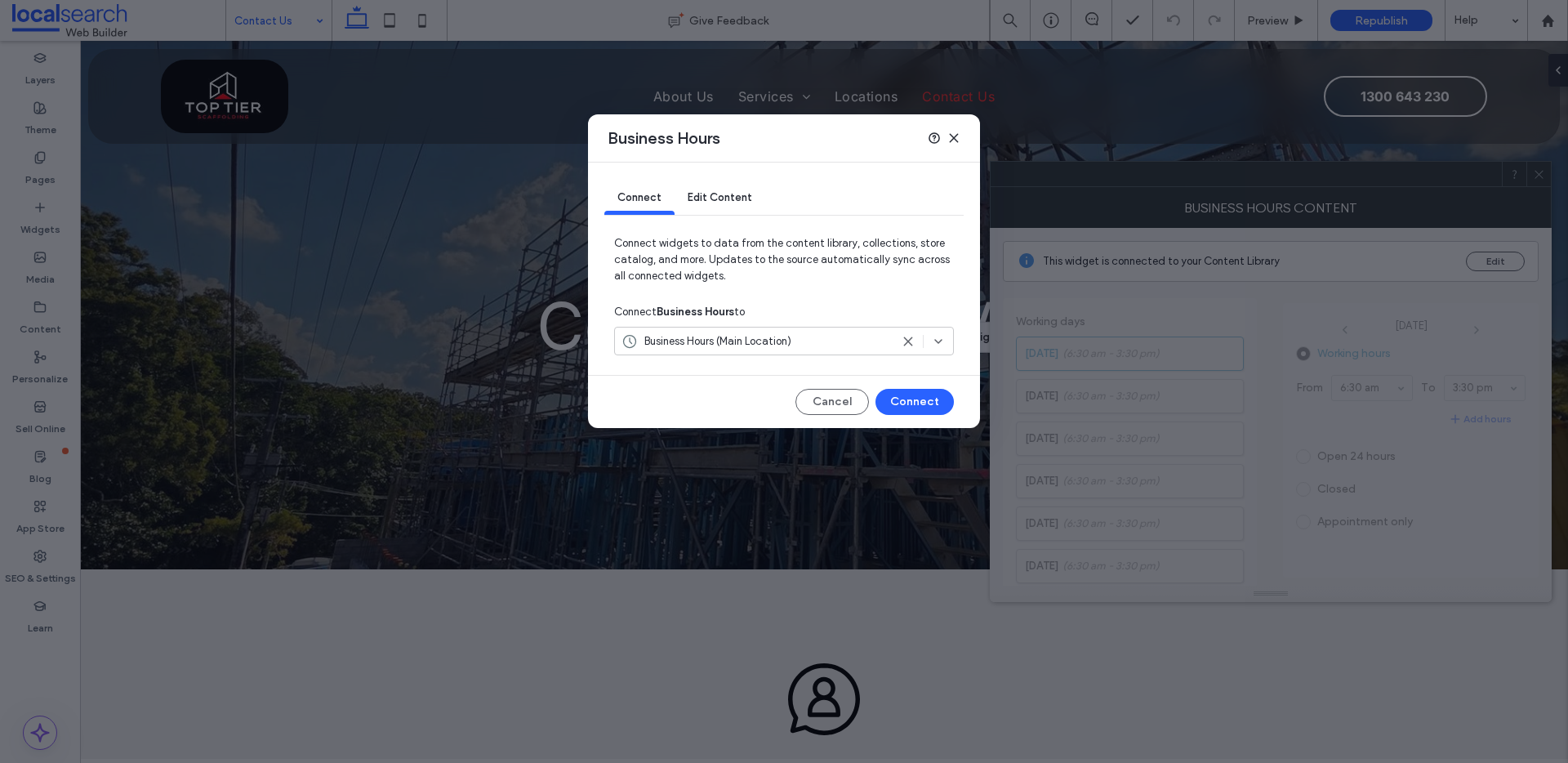
click at [702, 198] on span "Edit Content" at bounding box center [720, 197] width 64 height 12
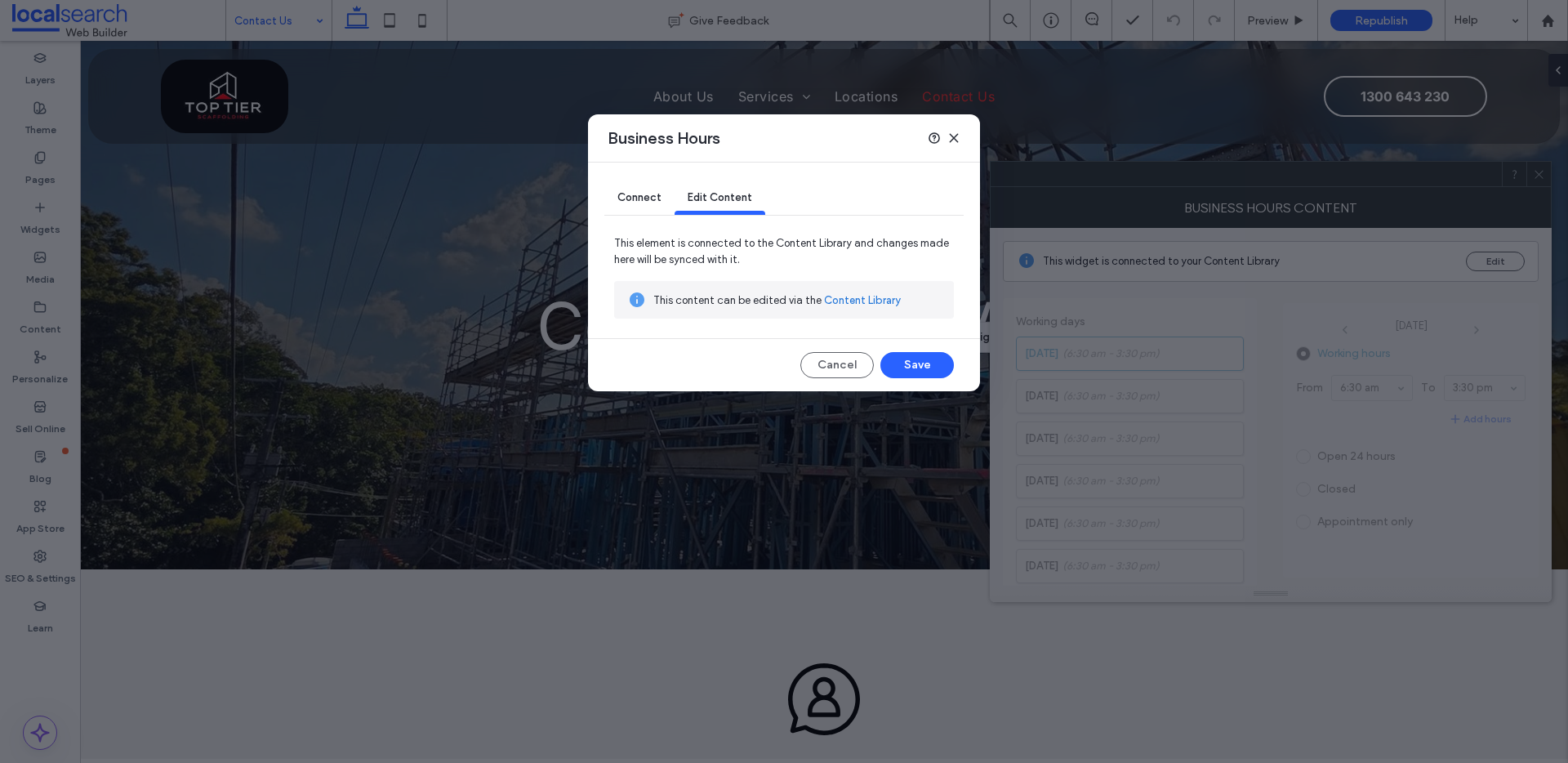
click at [957, 136] on icon at bounding box center [953, 137] width 13 height 13
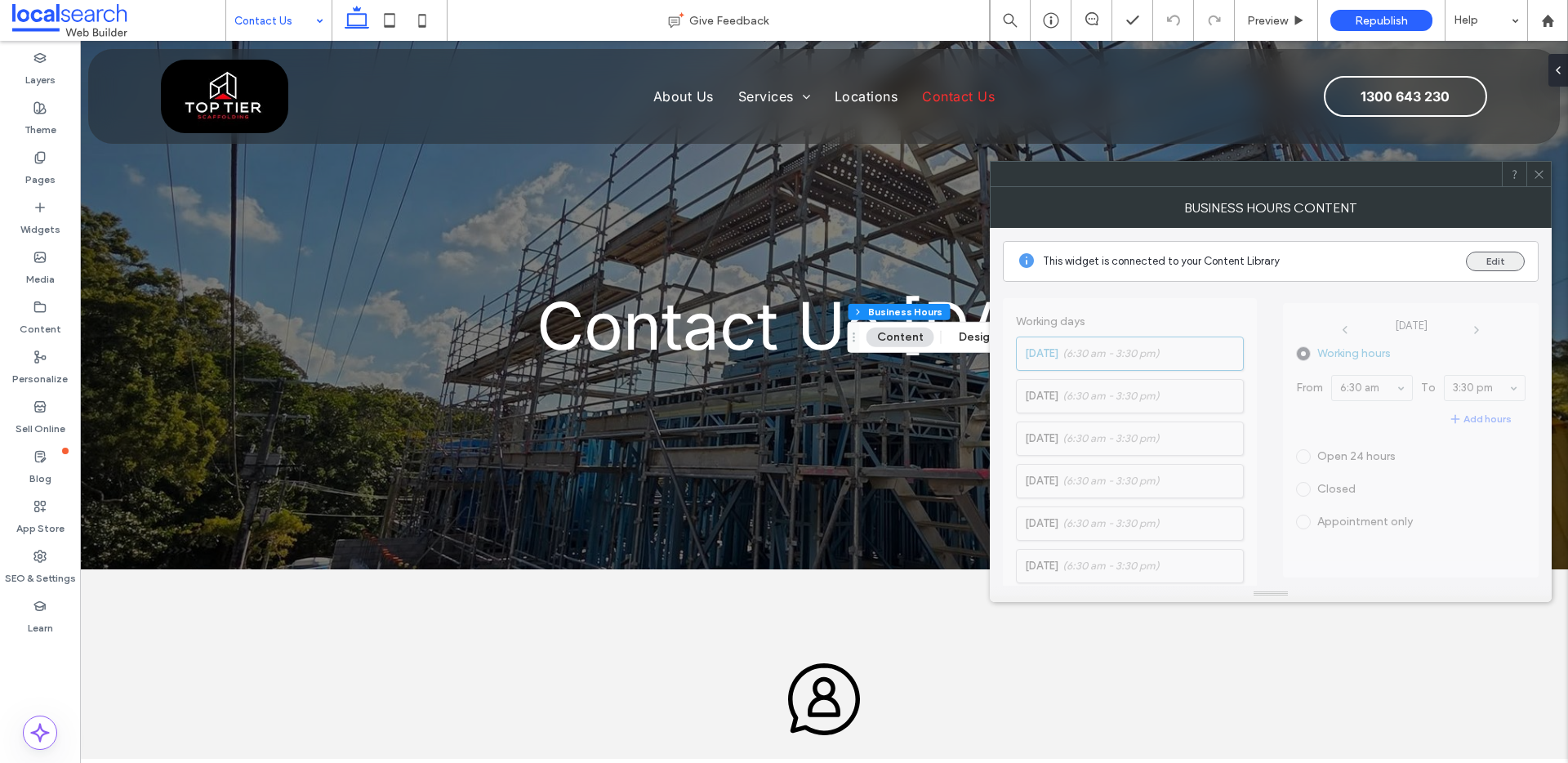
click at [1501, 264] on button "Edit" at bounding box center [1495, 261] width 58 height 19
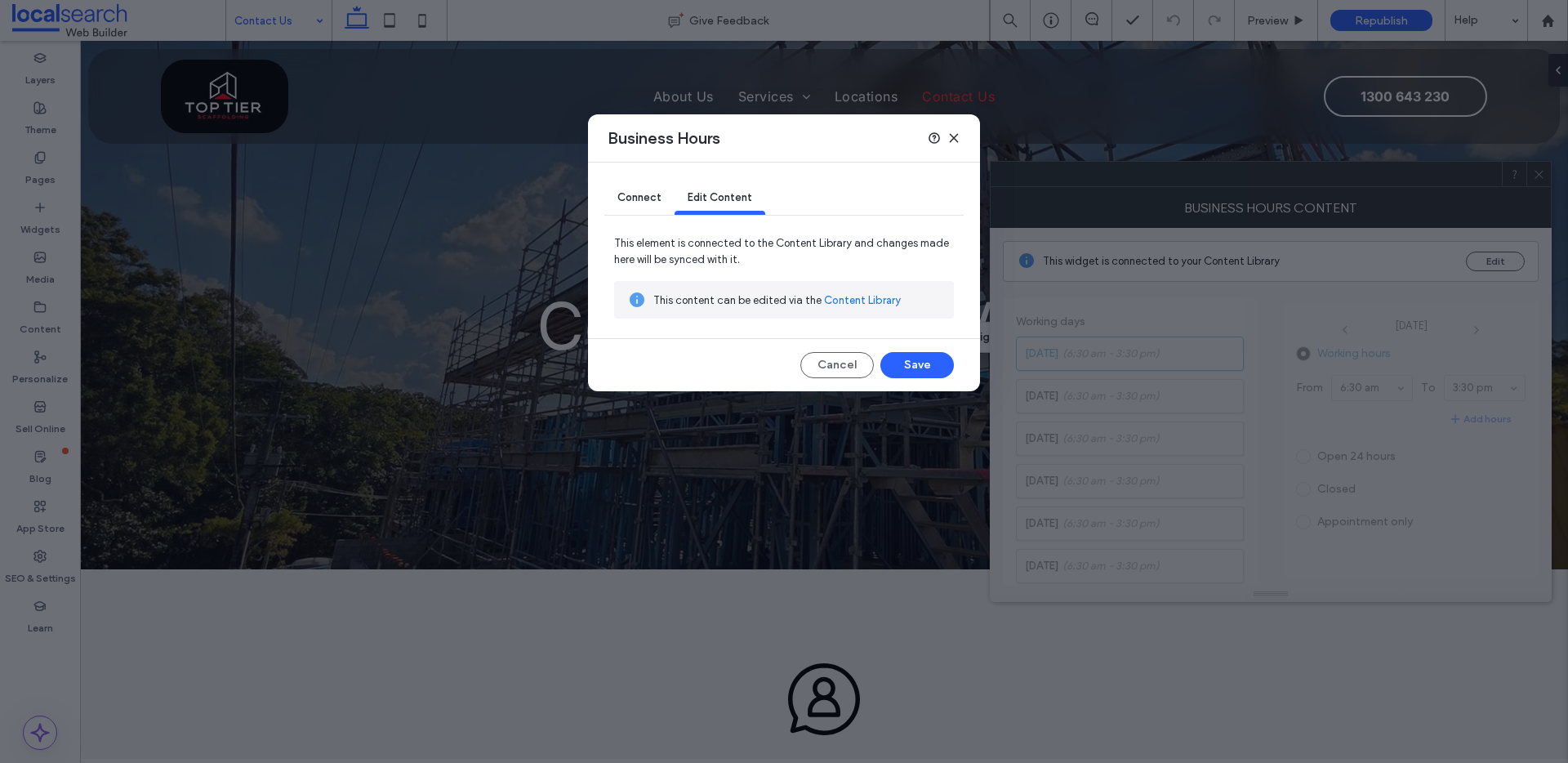
click at [874, 307] on link "Content Library" at bounding box center [863, 300] width 77 height 16
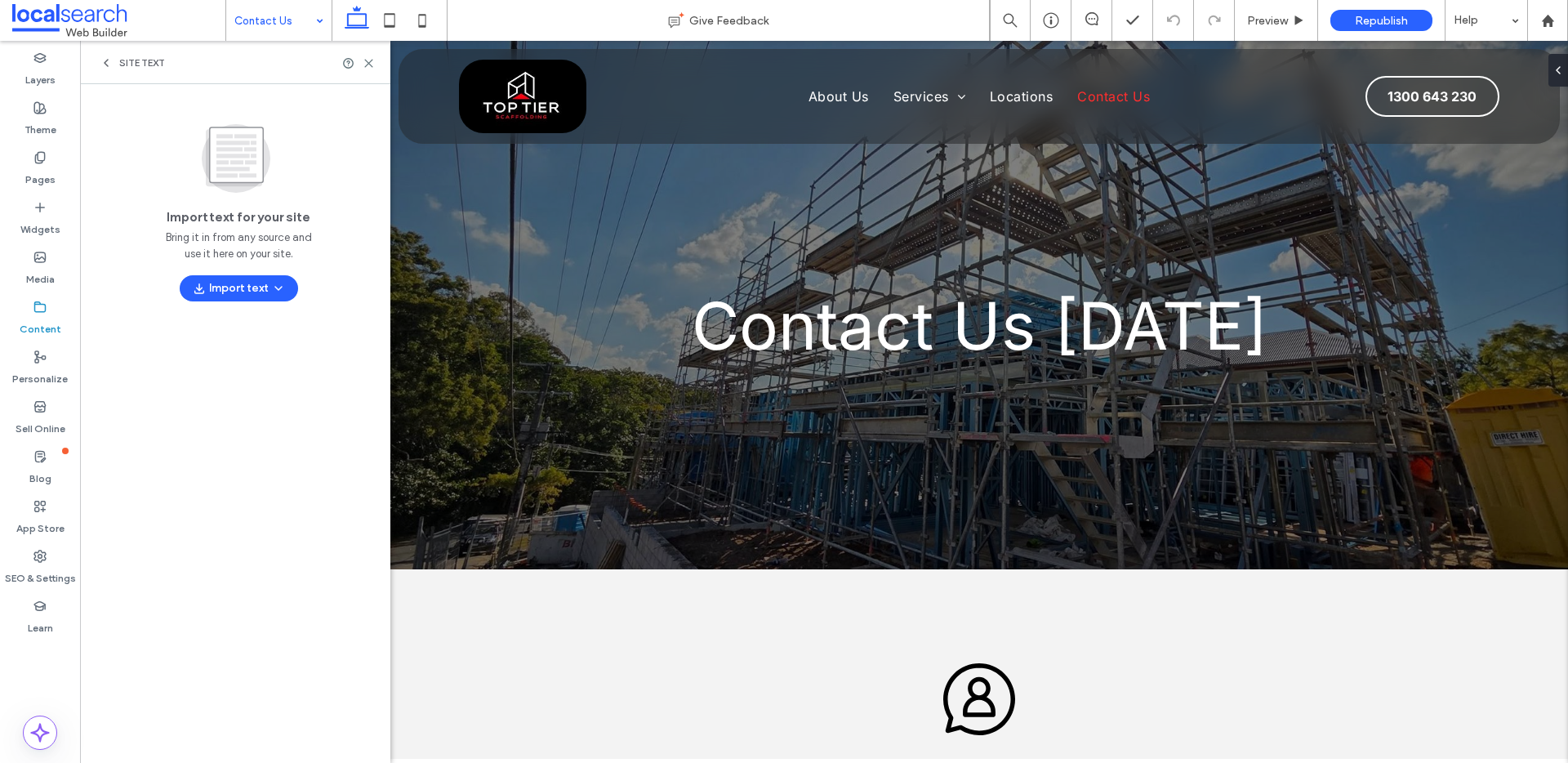
click at [102, 62] on icon at bounding box center [106, 63] width 13 height 13
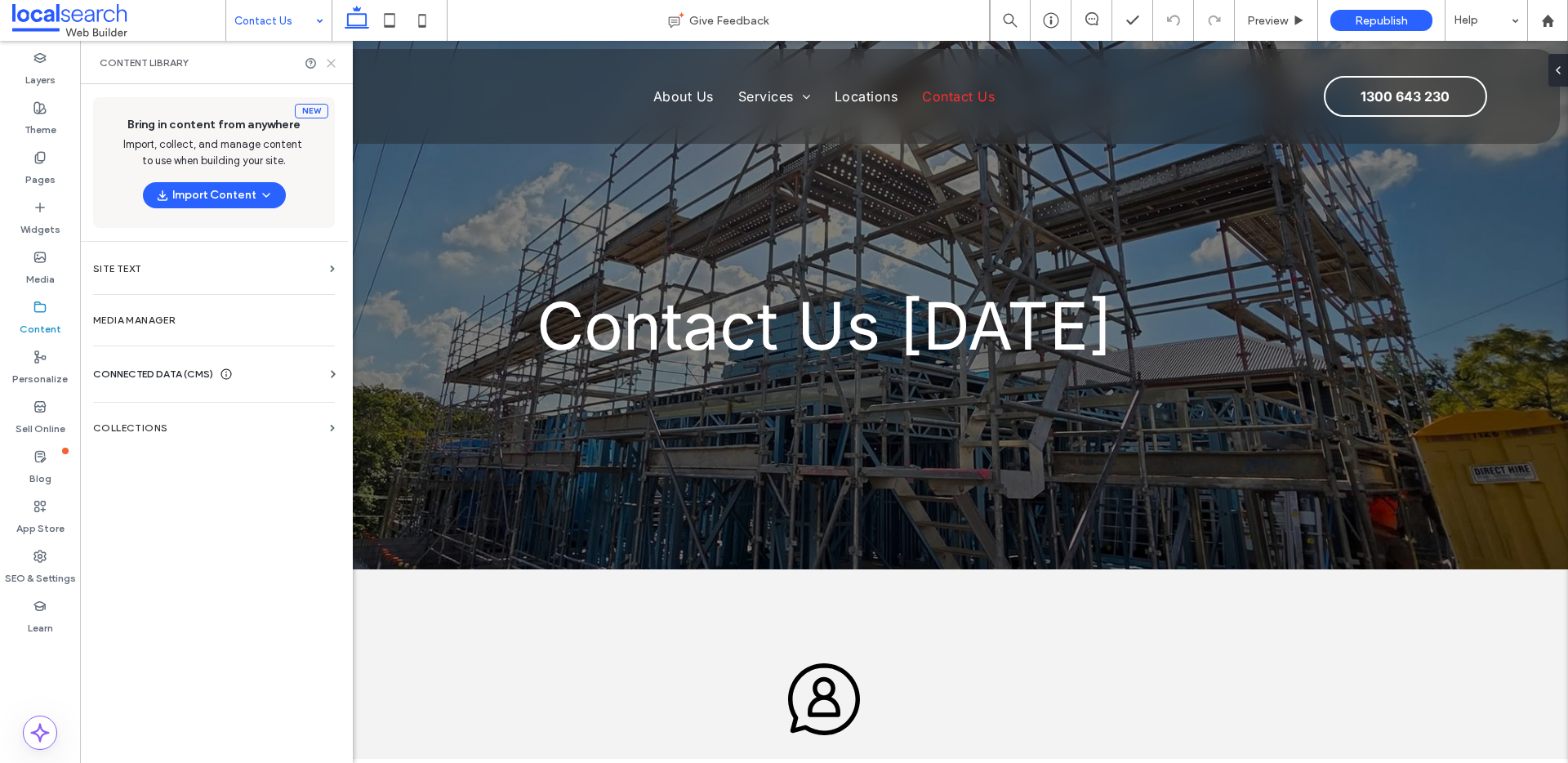
click at [333, 65] on icon at bounding box center [331, 64] width 12 height 12
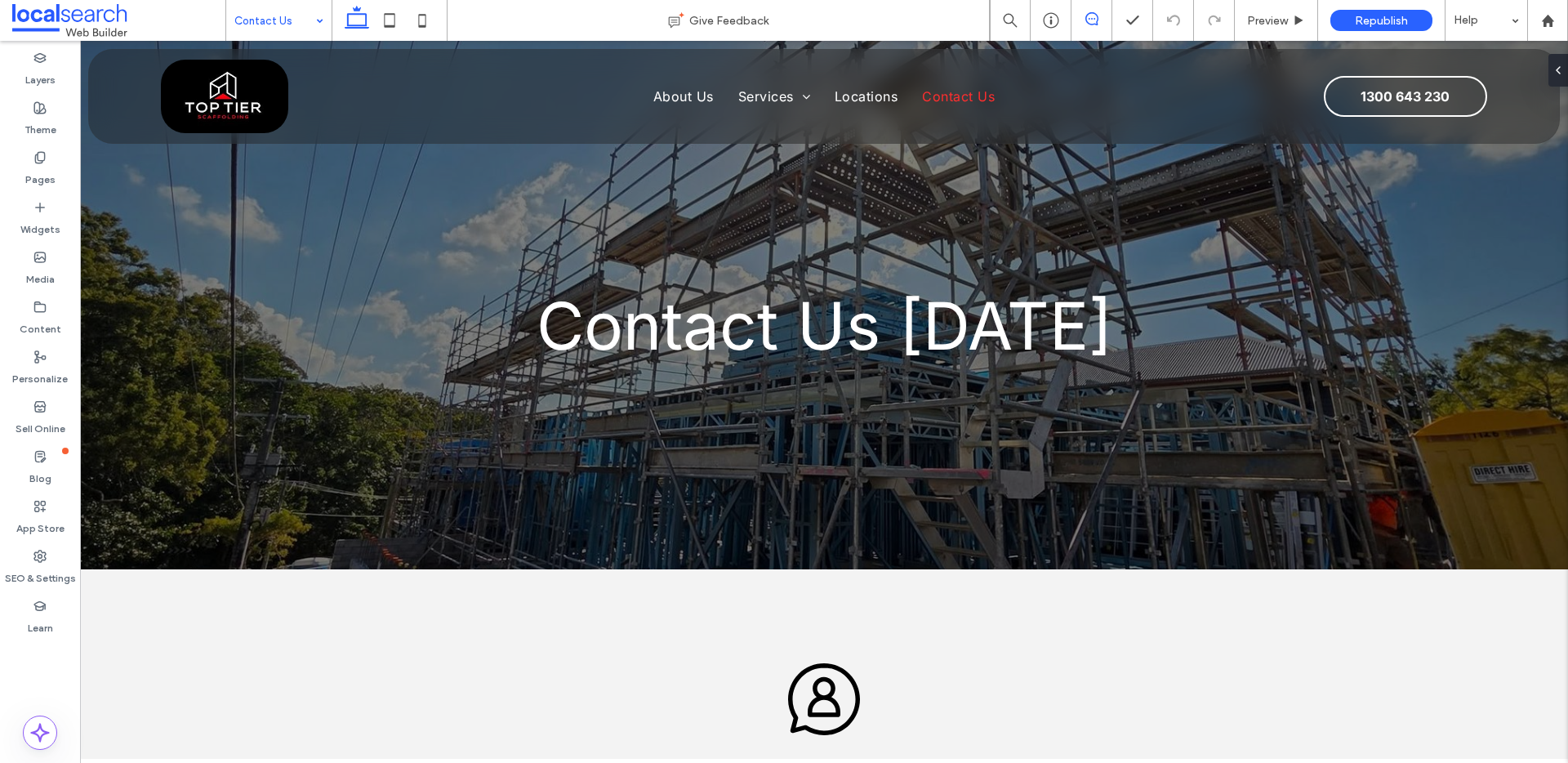
click at [1088, 19] on use at bounding box center [1091, 18] width 13 height 13
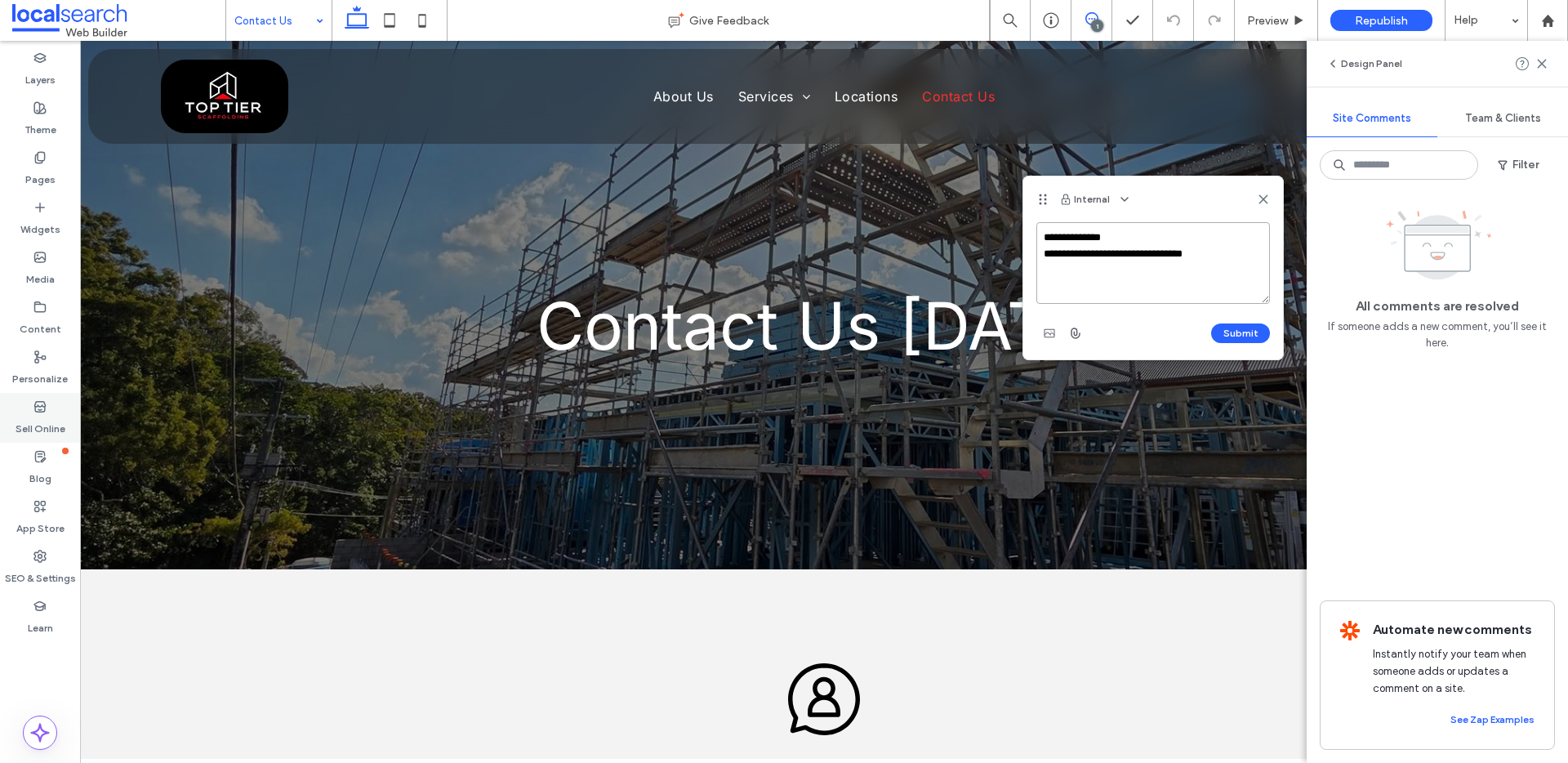
paste textarea "**********"
drag, startPoint x: 1196, startPoint y: 268, endPoint x: 1216, endPoint y: 277, distance: 21.9
click at [1196, 268] on textarea "**********" at bounding box center [1153, 263] width 234 height 81
type textarea "**********"
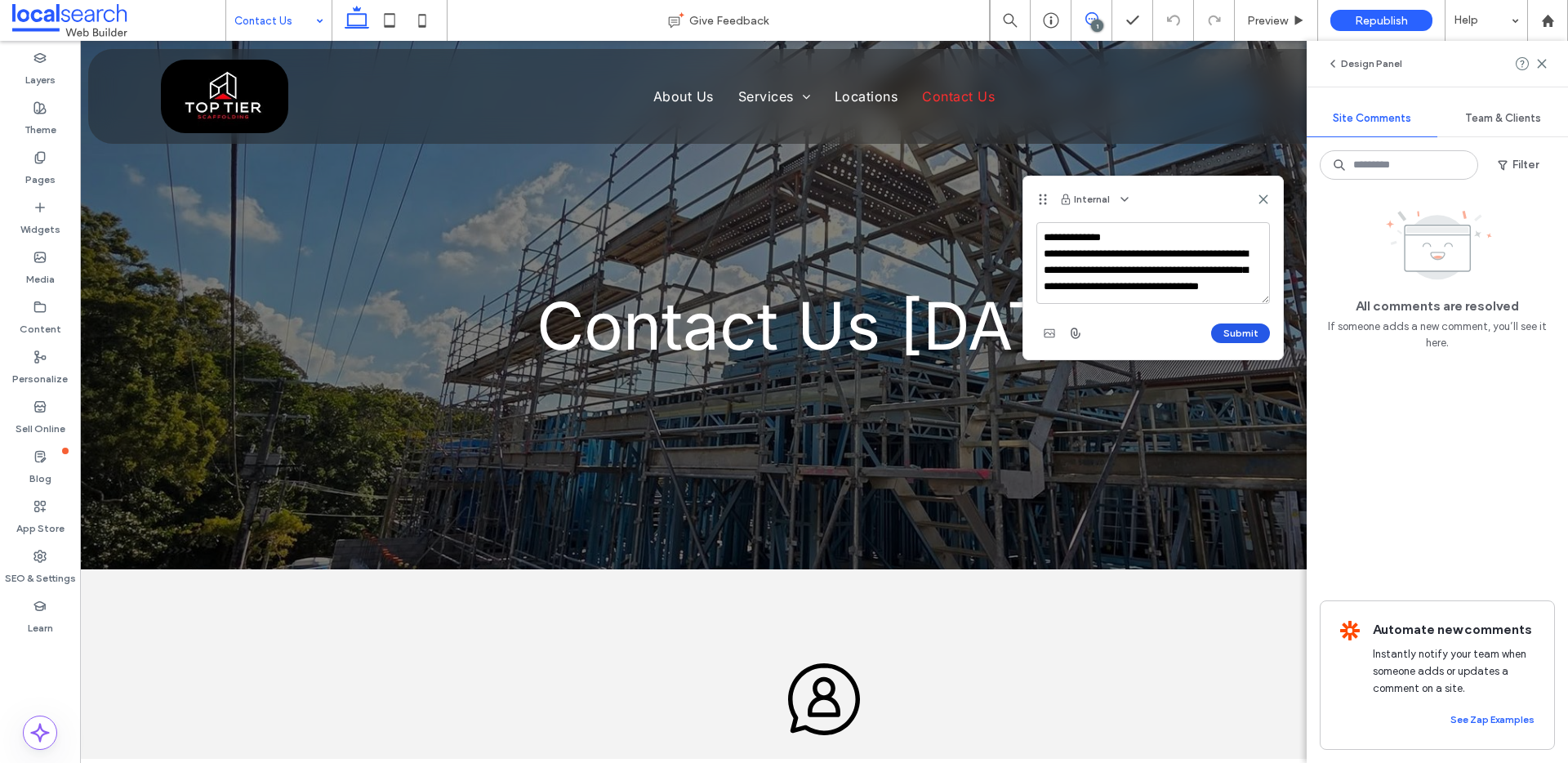
click at [1248, 328] on button "Submit" at bounding box center [1240, 333] width 58 height 19
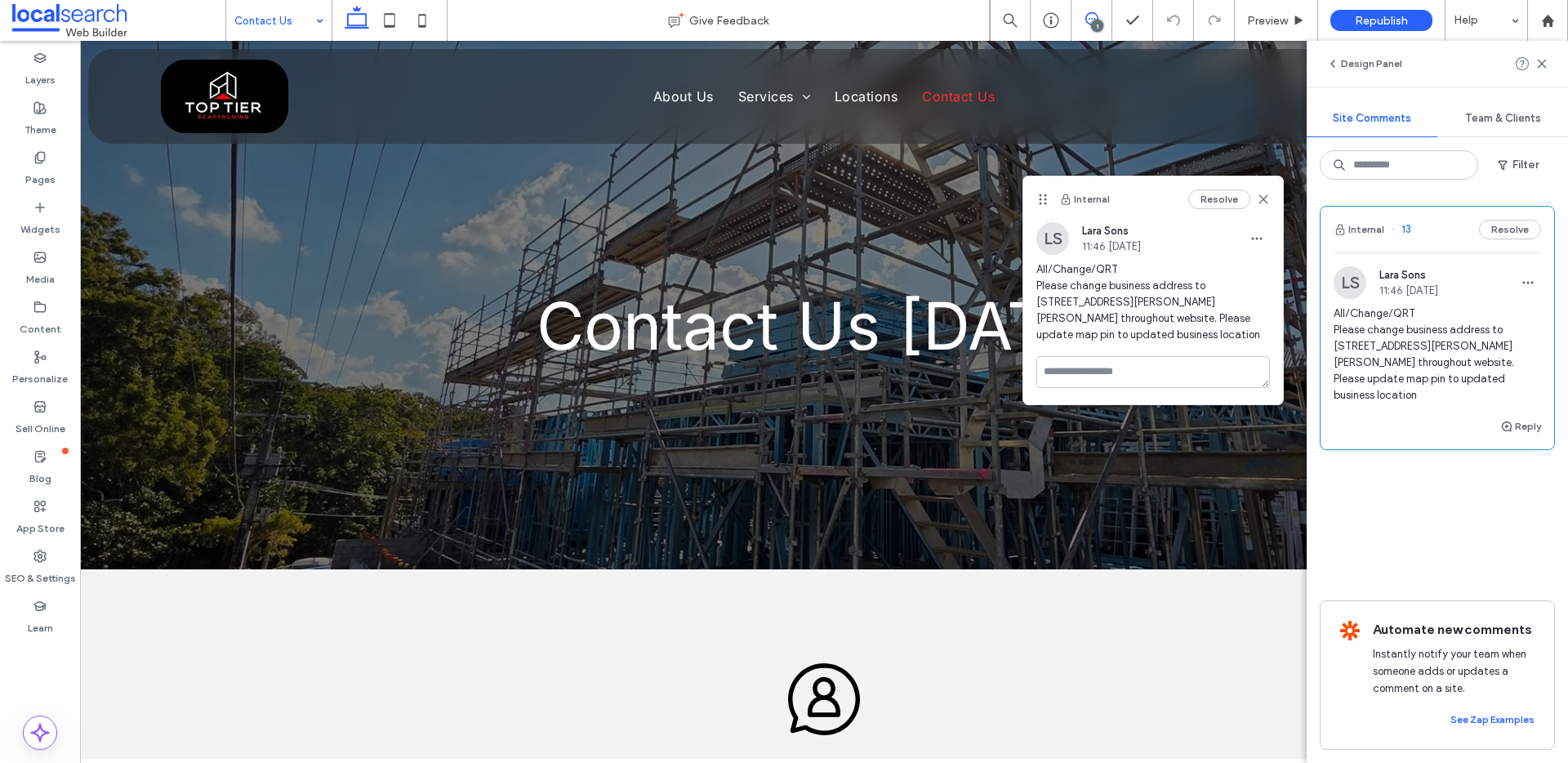
scroll to position [0, 0]
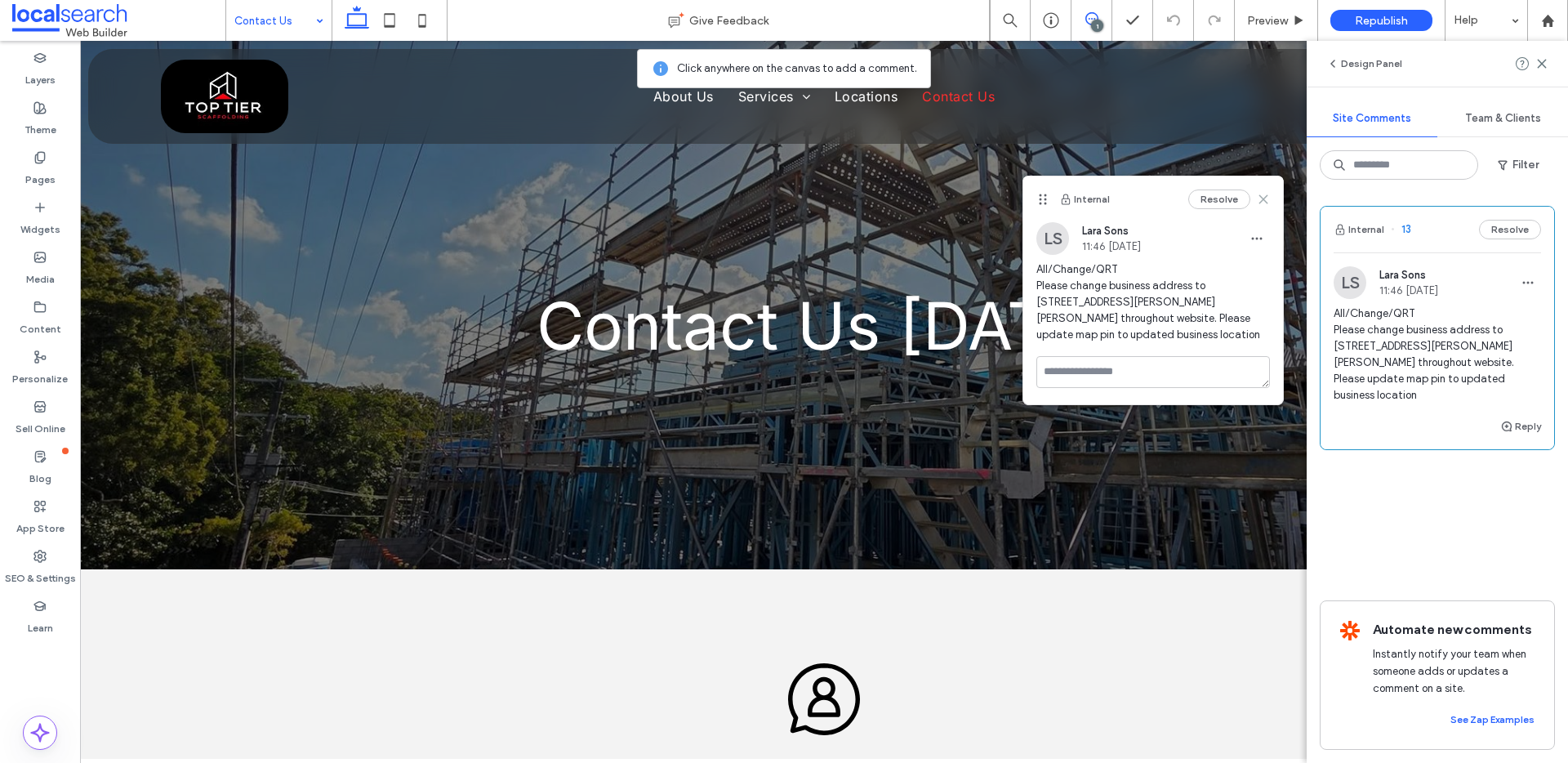
click at [1264, 202] on icon at bounding box center [1263, 199] width 13 height 13
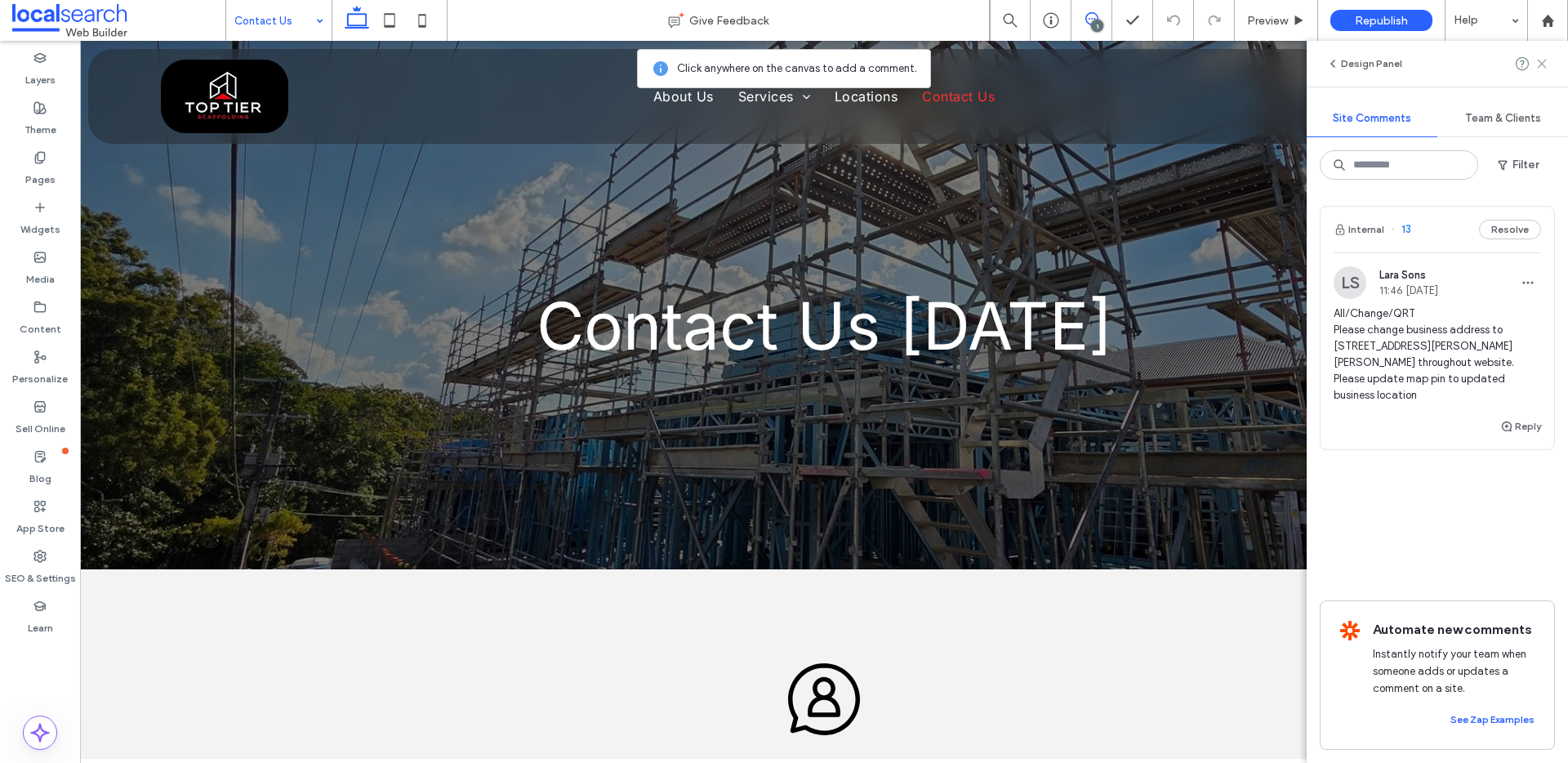
click at [1541, 62] on use at bounding box center [1542, 63] width 8 height 8
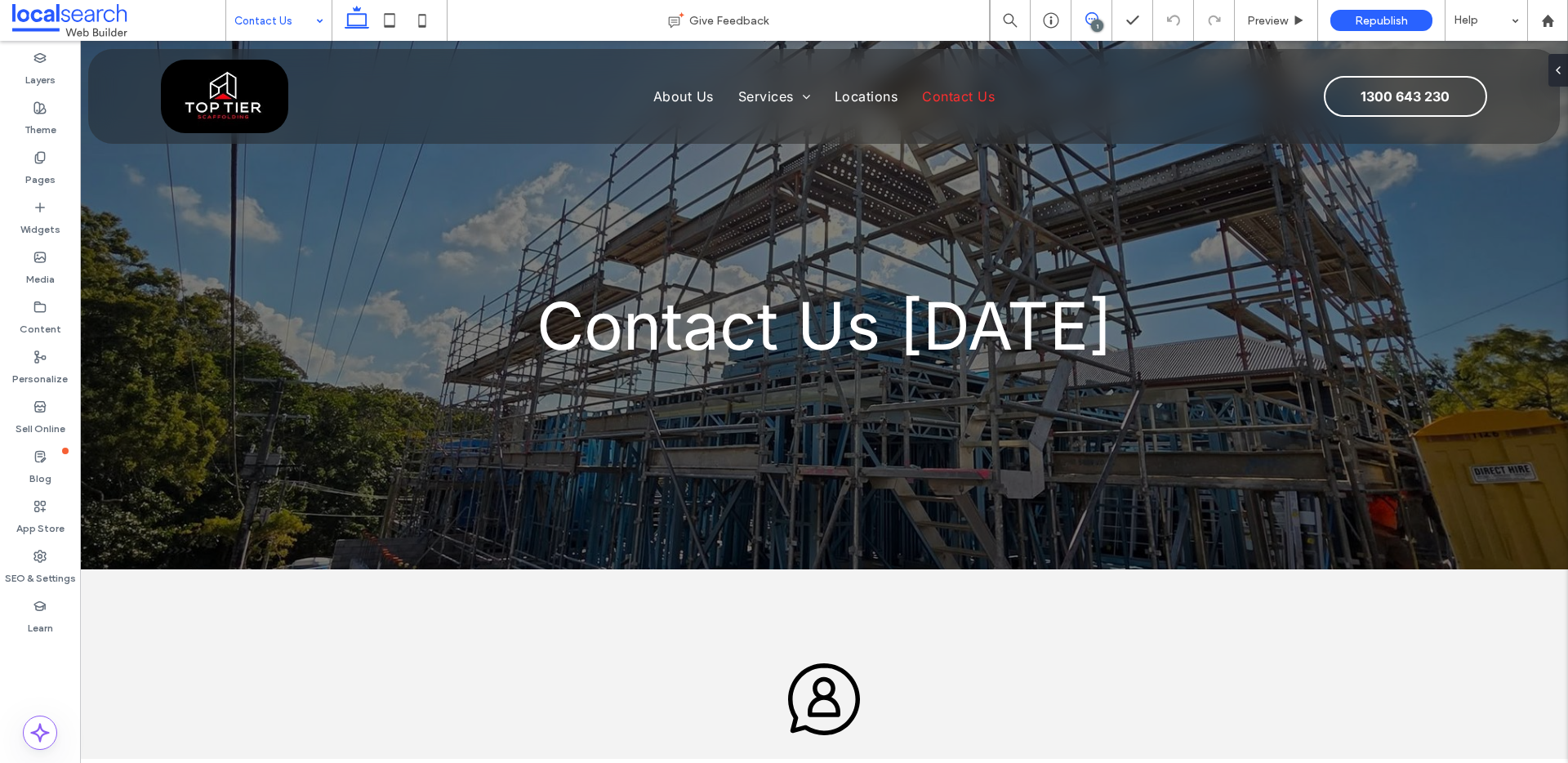
click at [1101, 15] on span at bounding box center [1091, 18] width 40 height 13
